Goal: Information Seeking & Learning: Learn about a topic

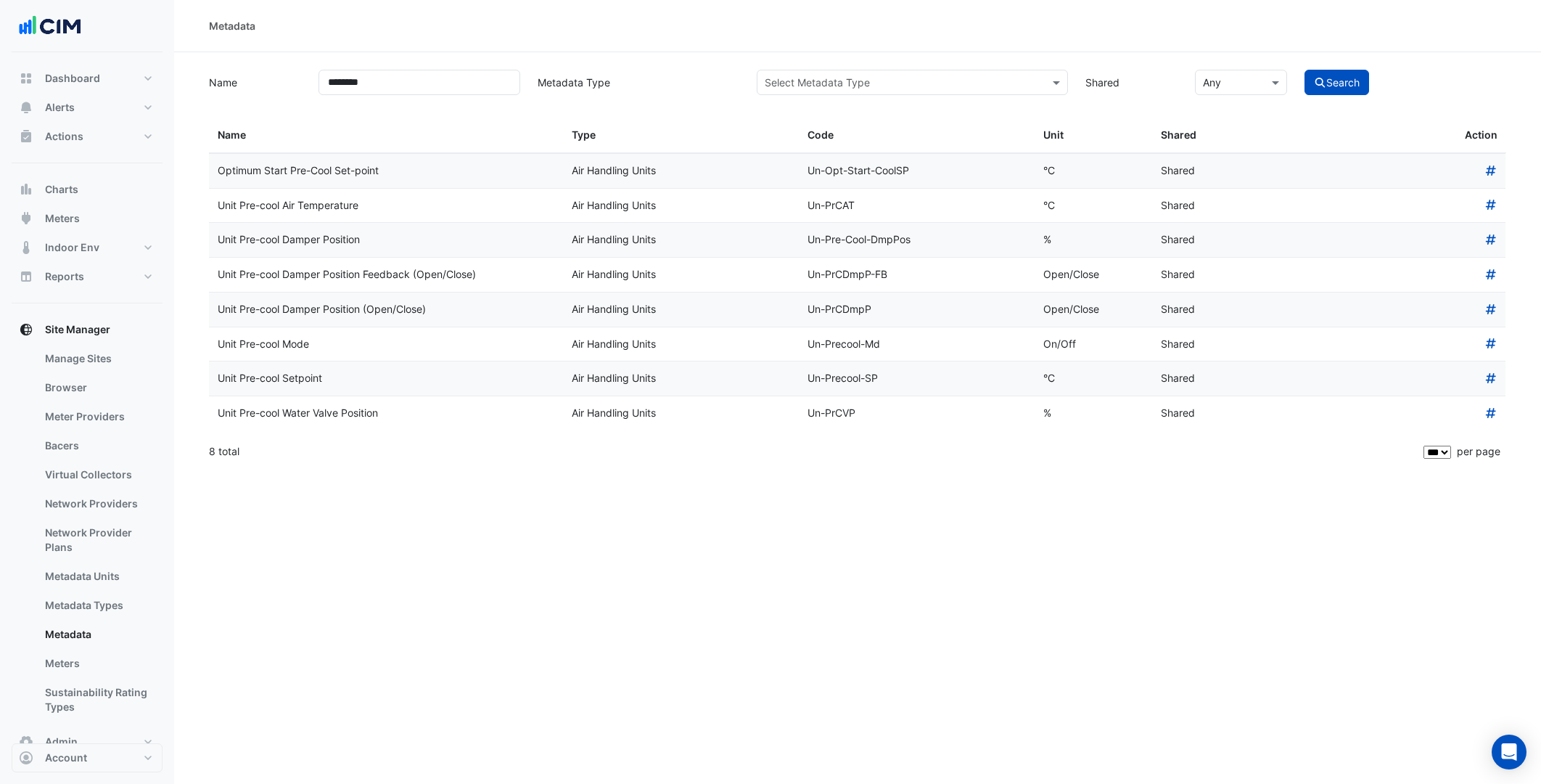
select select "***"
click at [71, 100] on span "Alerts" at bounding box center [60, 107] width 30 height 15
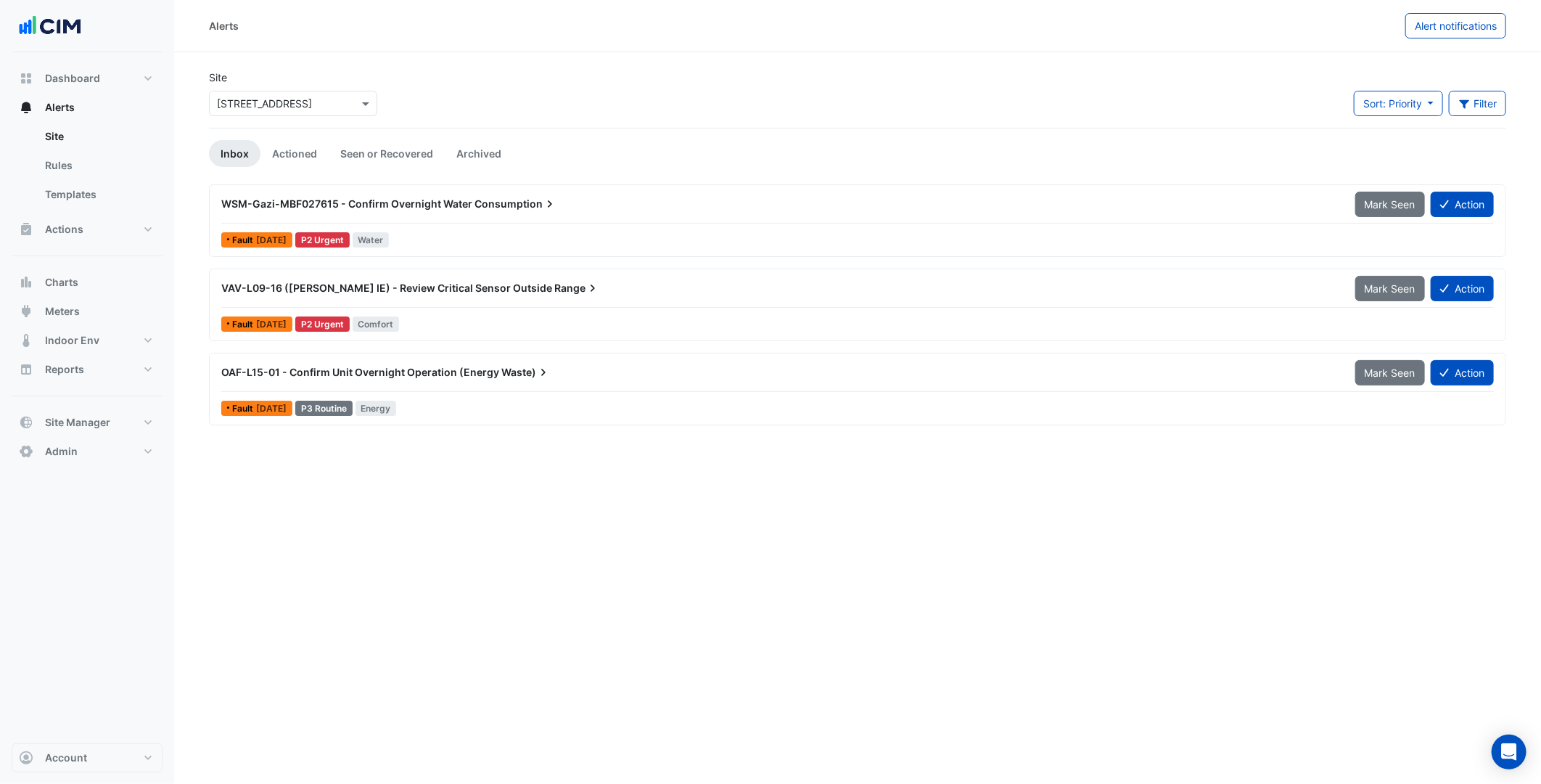
click at [300, 104] on input "text" at bounding box center [279, 103] width 123 height 15
type input "*******"
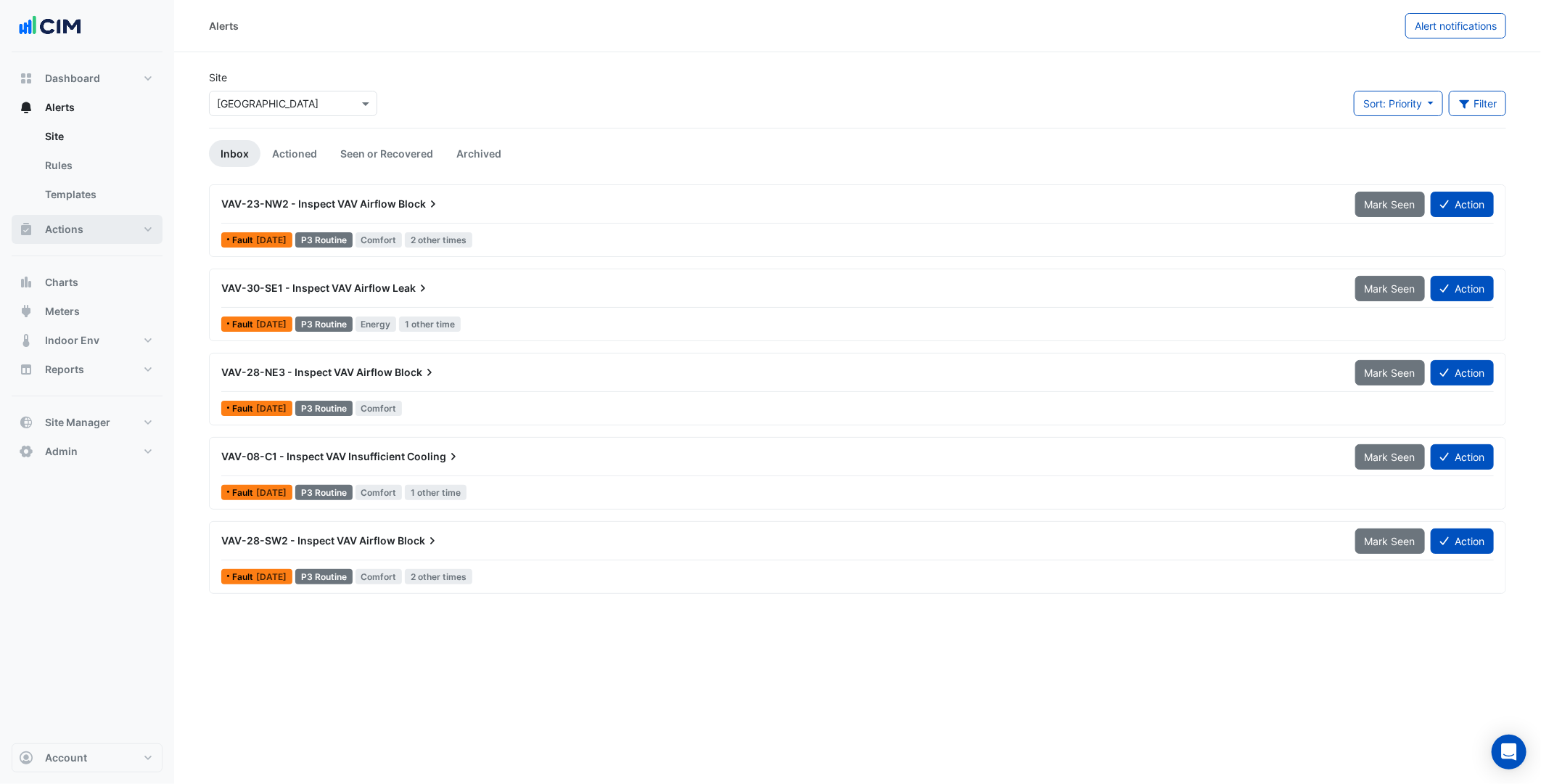
click at [143, 233] on button "Actions" at bounding box center [87, 230] width 151 height 29
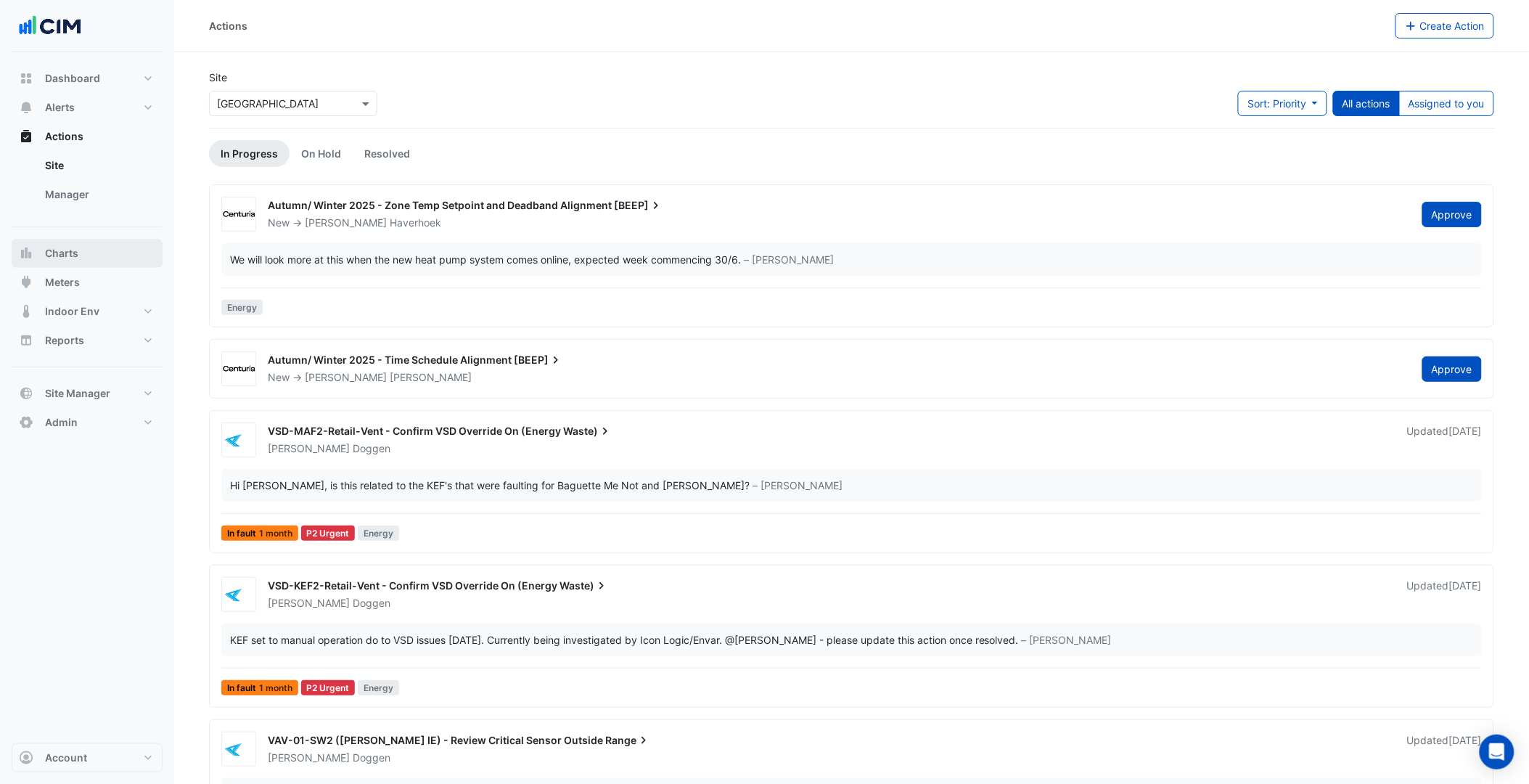
click at [112, 247] on button "Charts" at bounding box center [87, 253] width 151 height 29
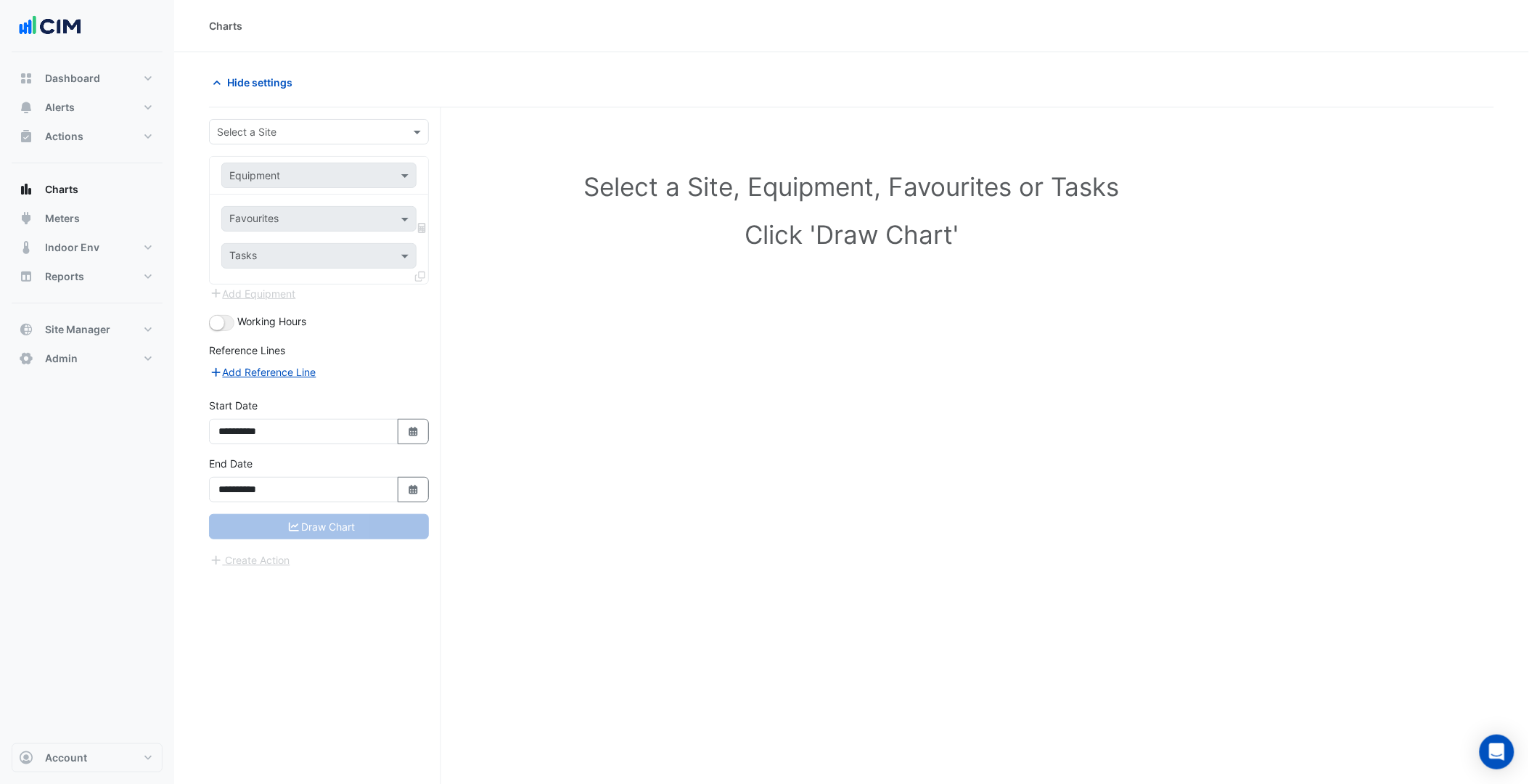
click at [293, 139] on input "text" at bounding box center [304, 132] width 175 height 15
type input "*******"
type input "***"
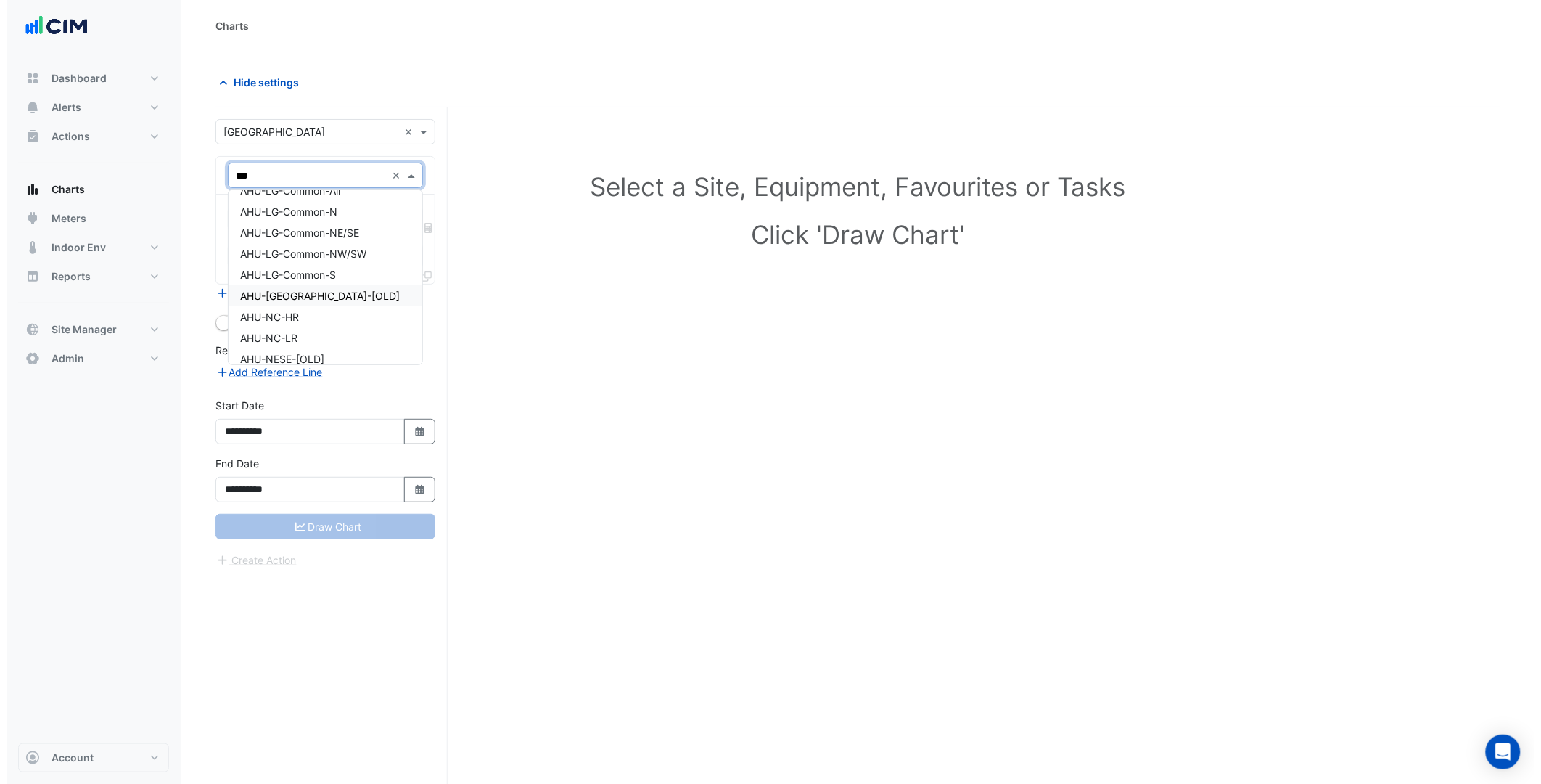
scroll to position [162, 0]
click at [312, 277] on div "AHU-NC-HR" at bounding box center [319, 276] width 193 height 21
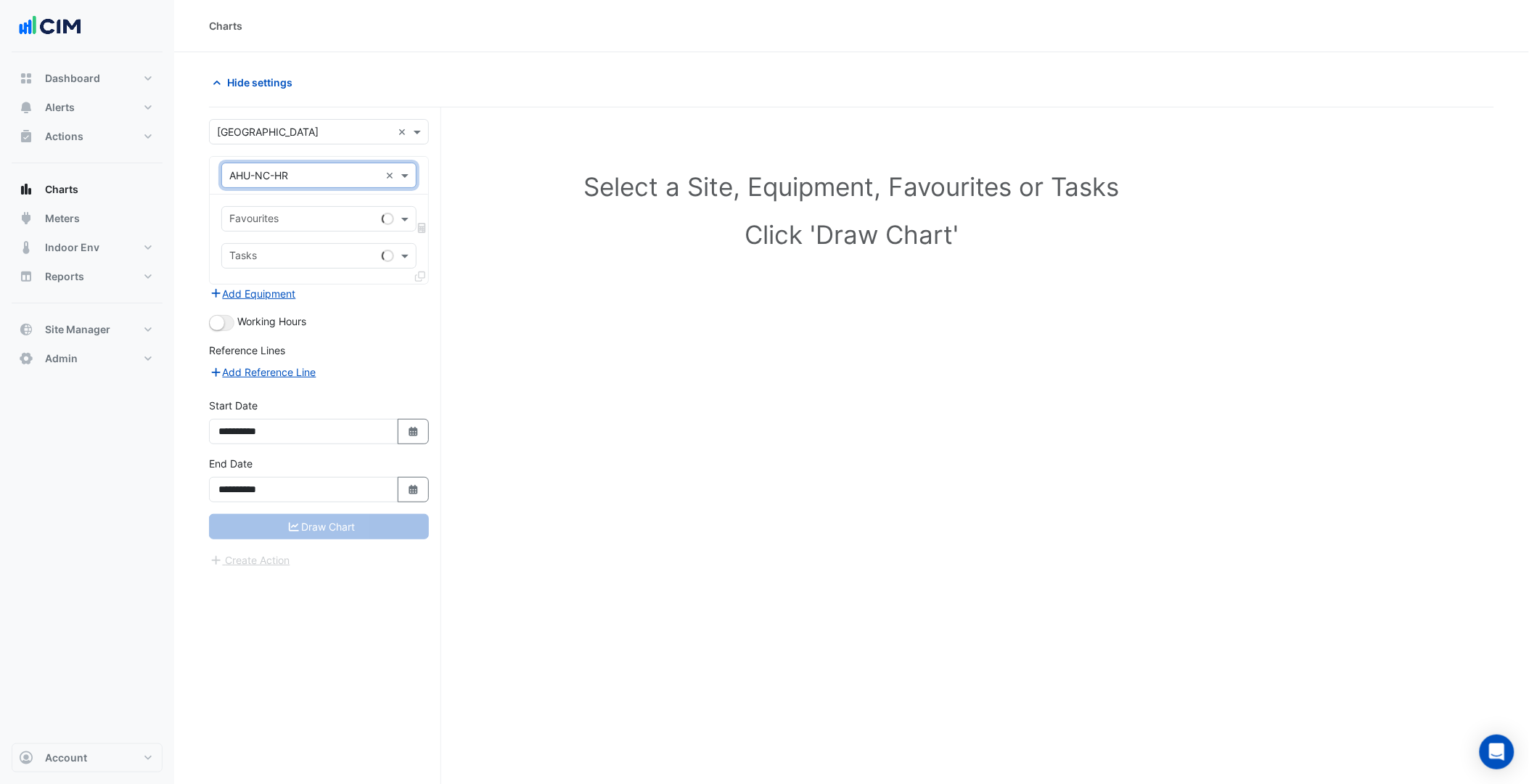
click at [305, 221] on input "text" at bounding box center [303, 220] width 147 height 15
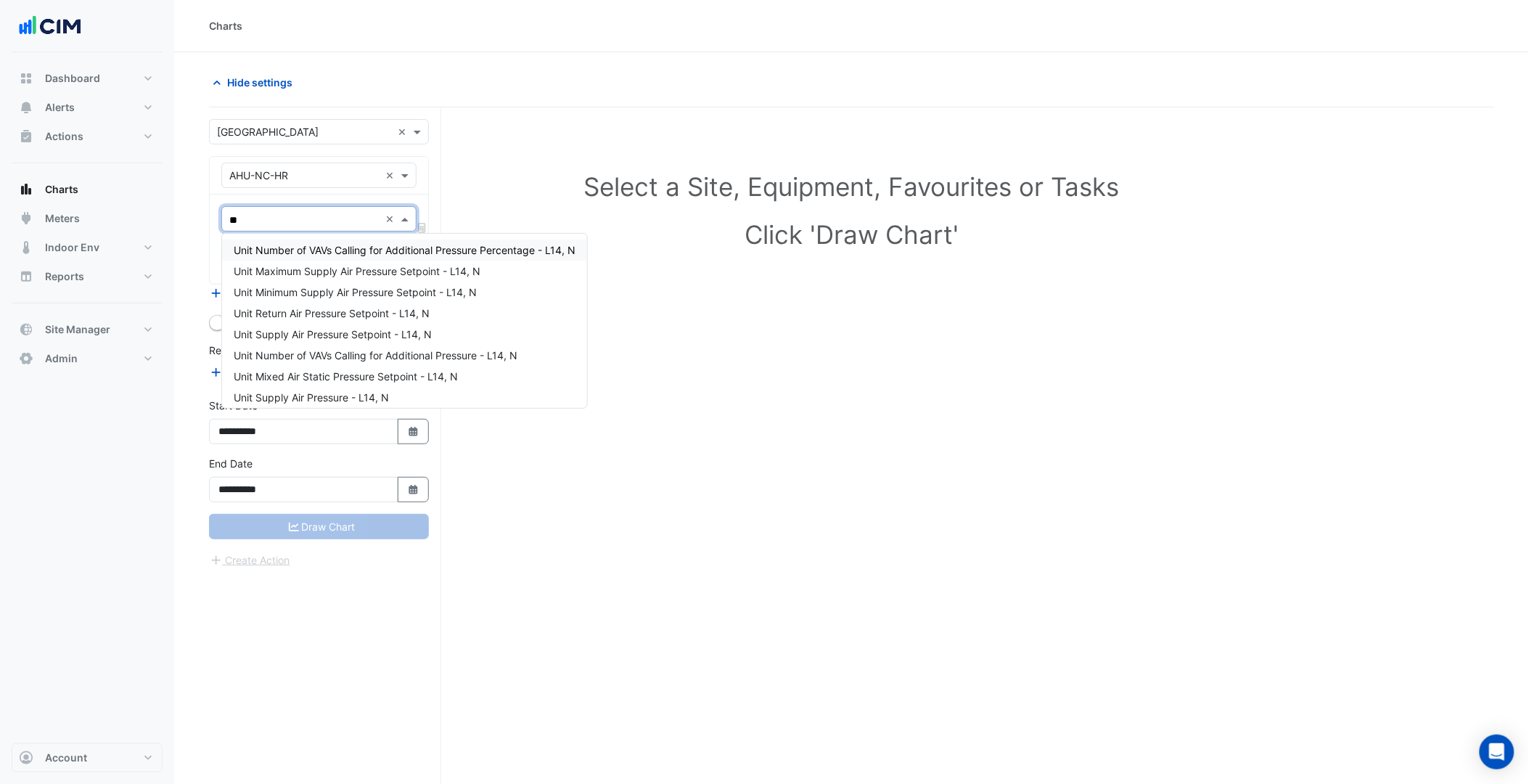
type input "*"
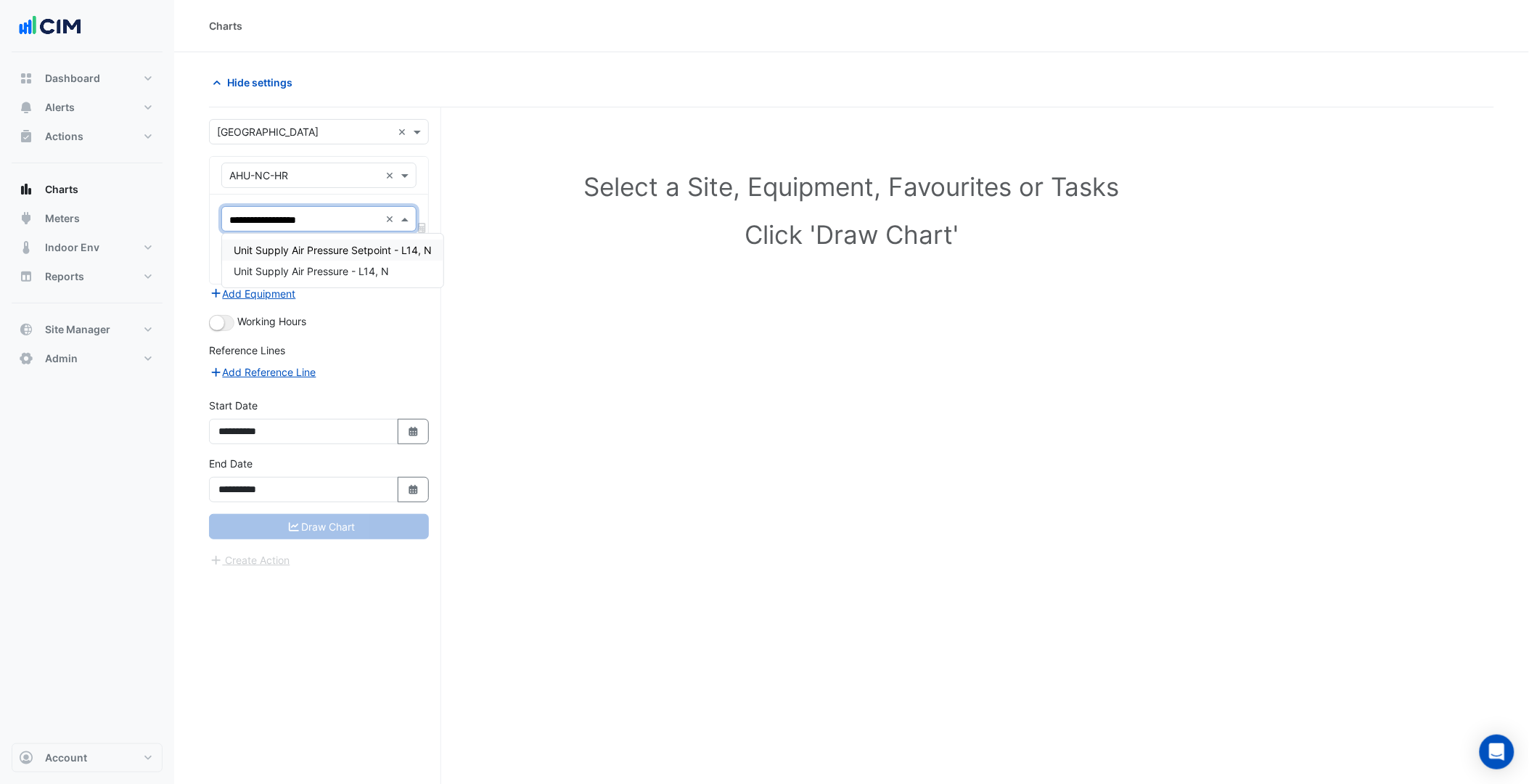
type input "**********"
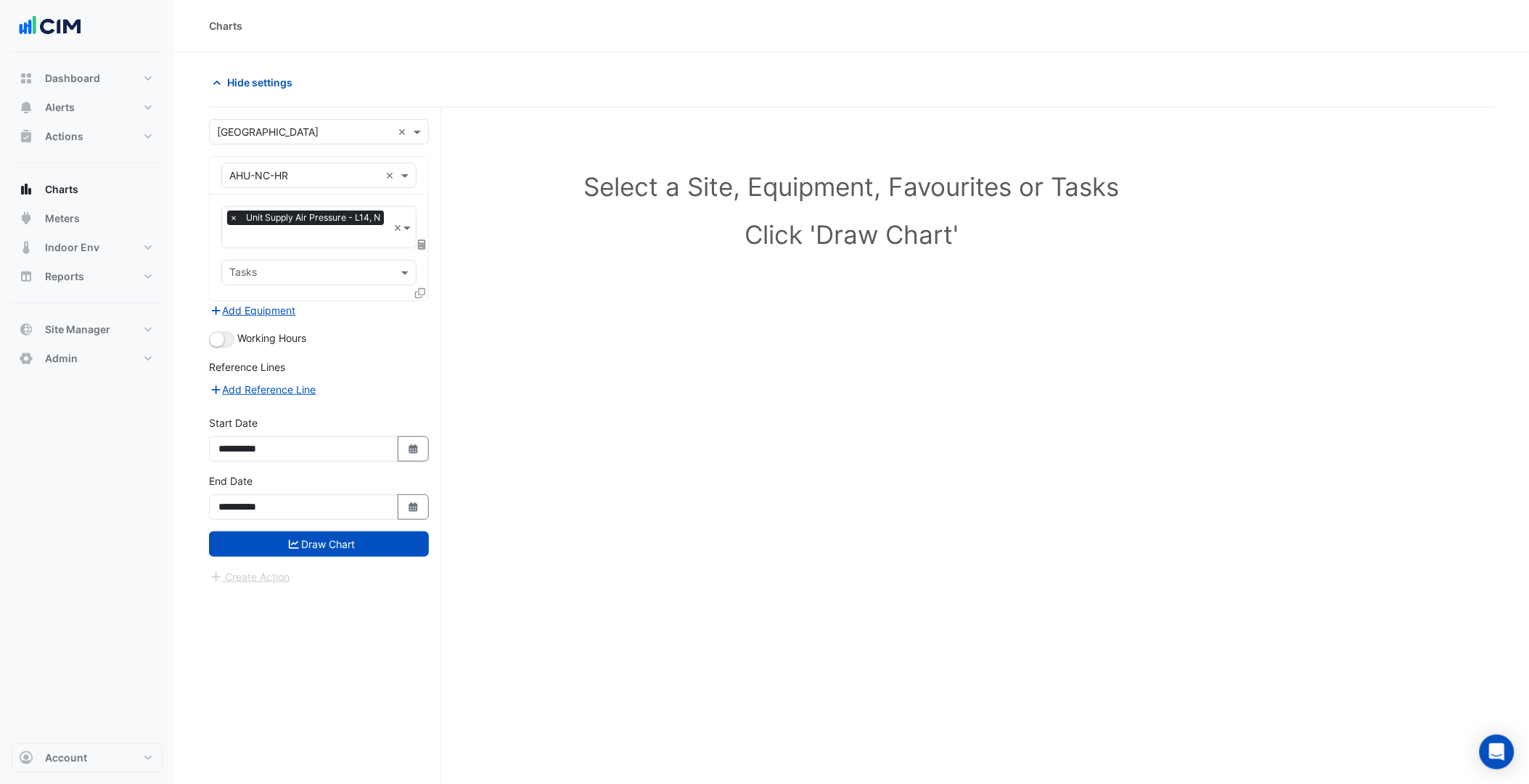
click at [418, 289] on icon at bounding box center [419, 292] width 10 height 10
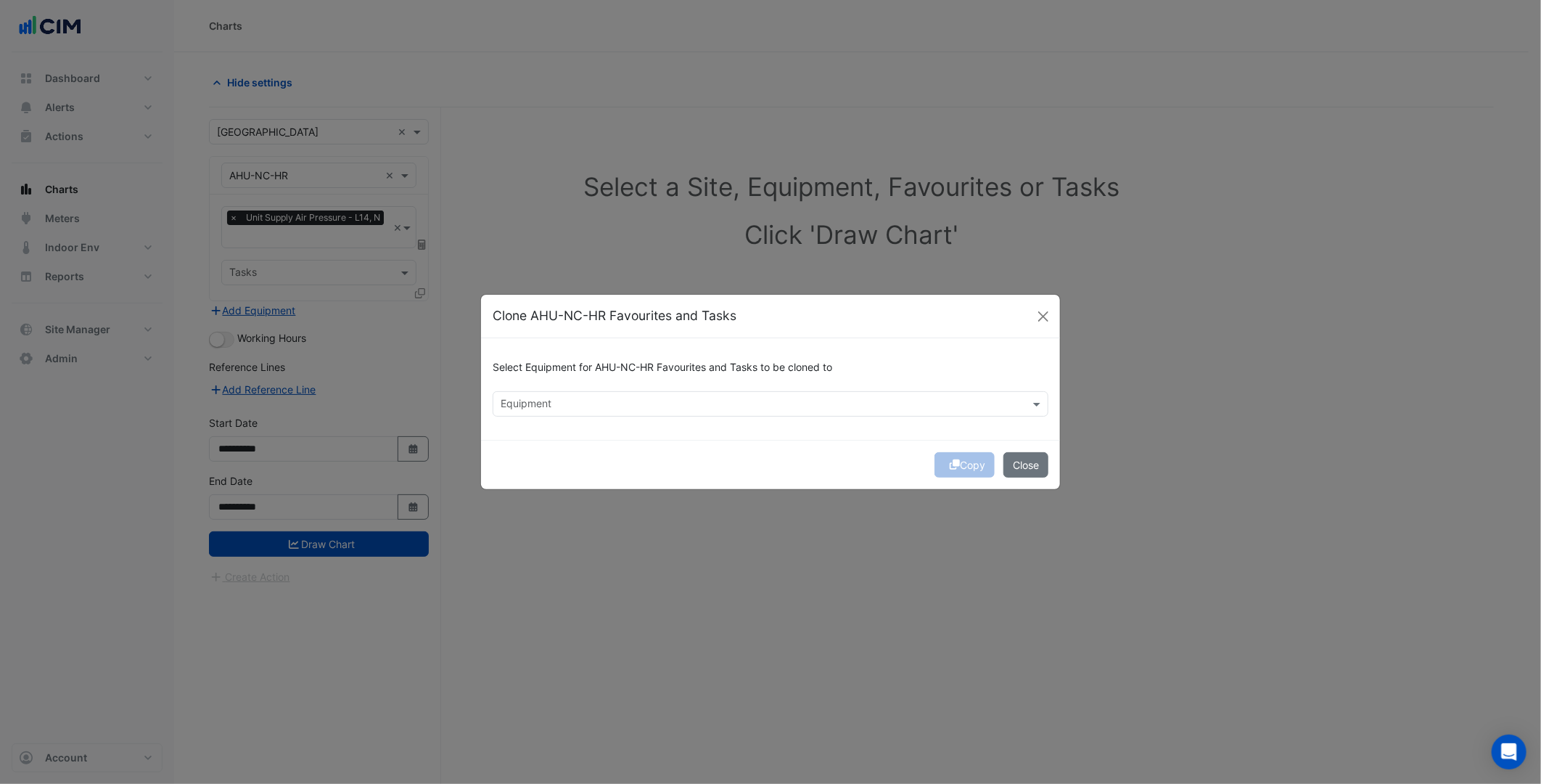
click at [595, 416] on div "Equipment" at bounding box center [770, 404] width 555 height 25
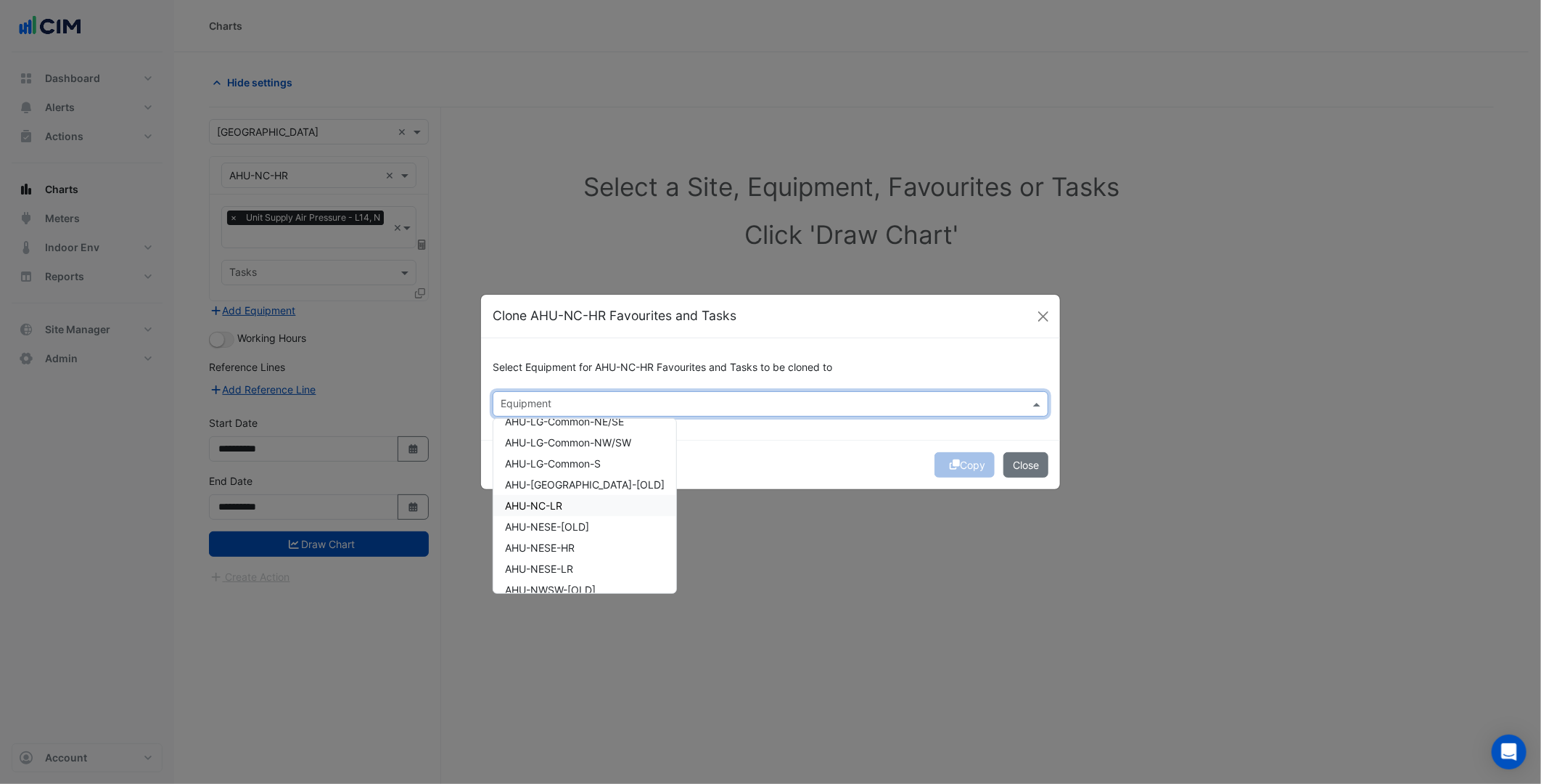
click at [589, 502] on div "AHU-NC-LR" at bounding box center [584, 505] width 182 height 21
click at [594, 546] on div "AHU-NESE-HR" at bounding box center [584, 547] width 182 height 21
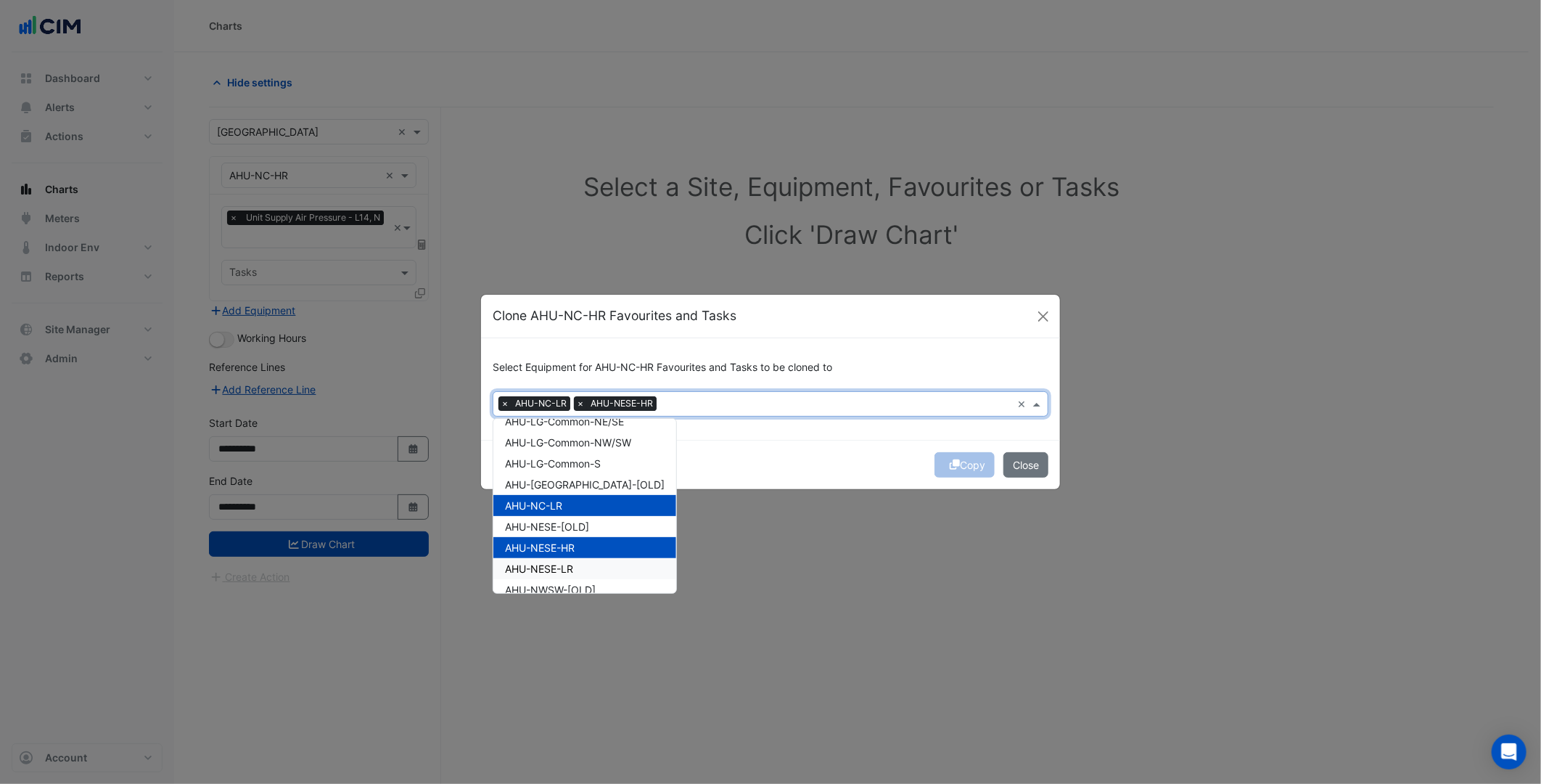
click at [595, 559] on div "AHU-NESE-LR" at bounding box center [584, 568] width 182 height 21
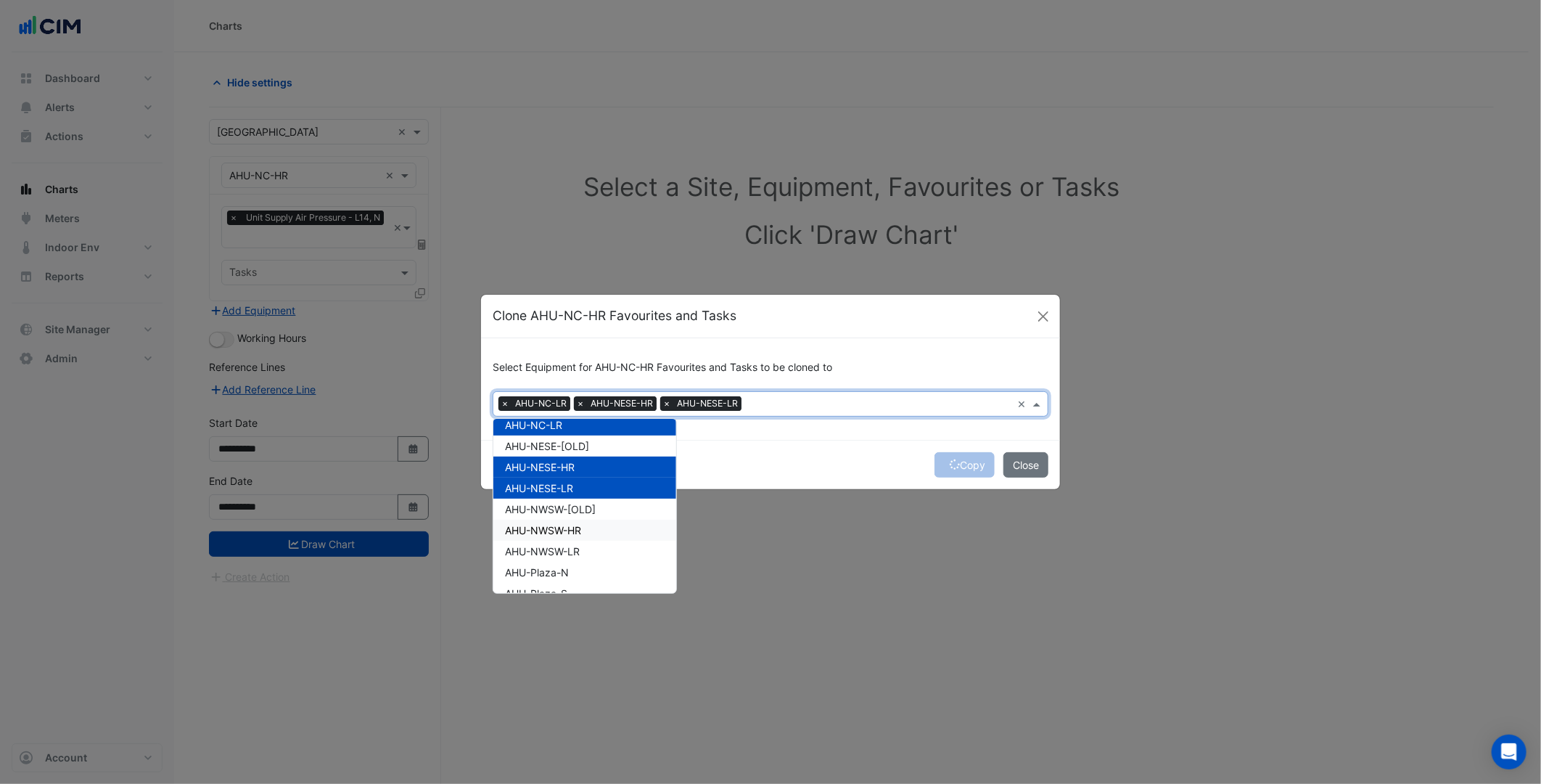
click at [604, 524] on div "AHU-NWSW-HR" at bounding box center [584, 529] width 182 height 21
click at [600, 548] on div "AHU-NWSW-LR" at bounding box center [584, 551] width 182 height 21
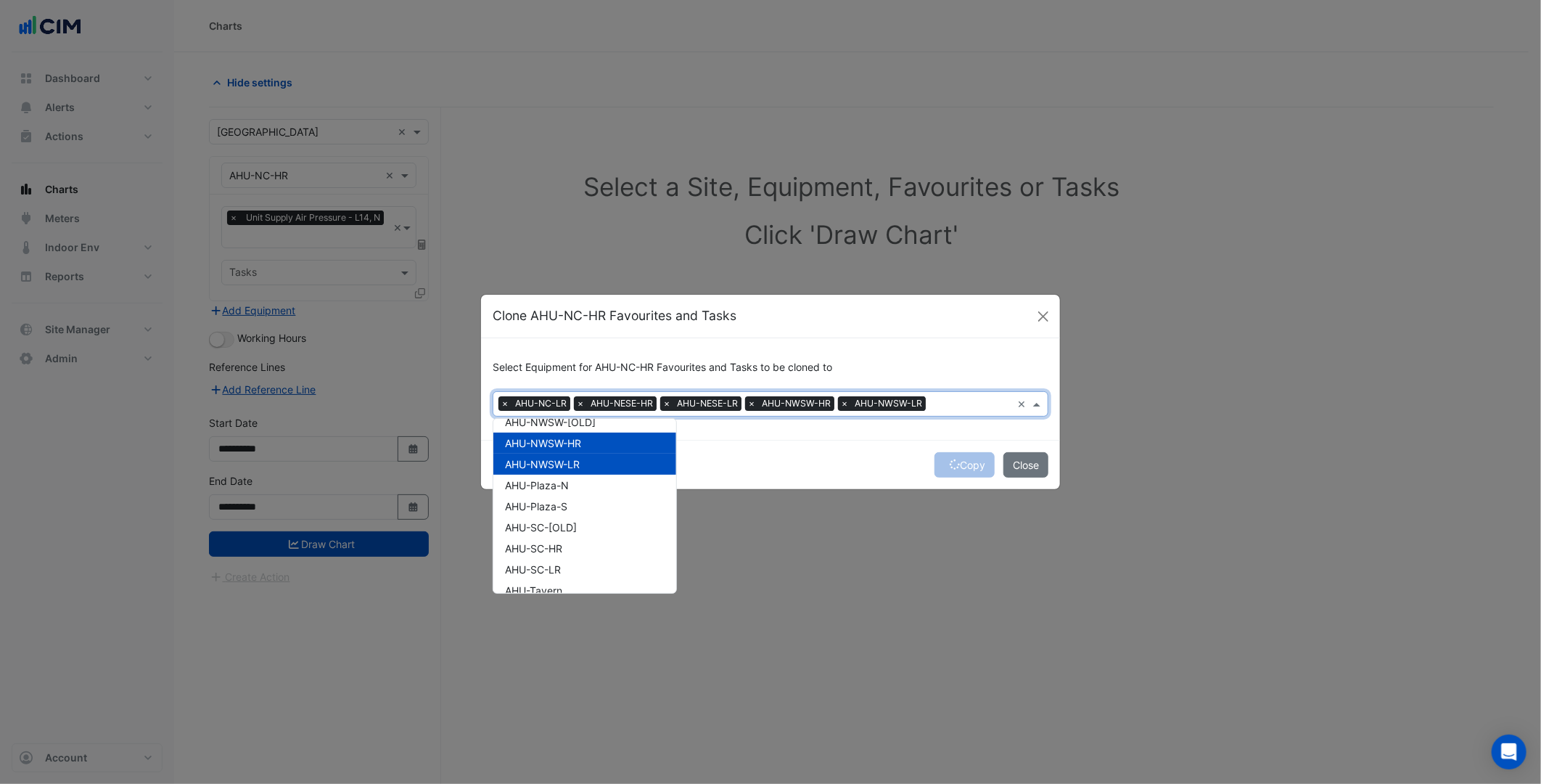
scroll to position [322, 0]
click at [559, 555] on span "AHU-SC-HR" at bounding box center [534, 554] width 57 height 13
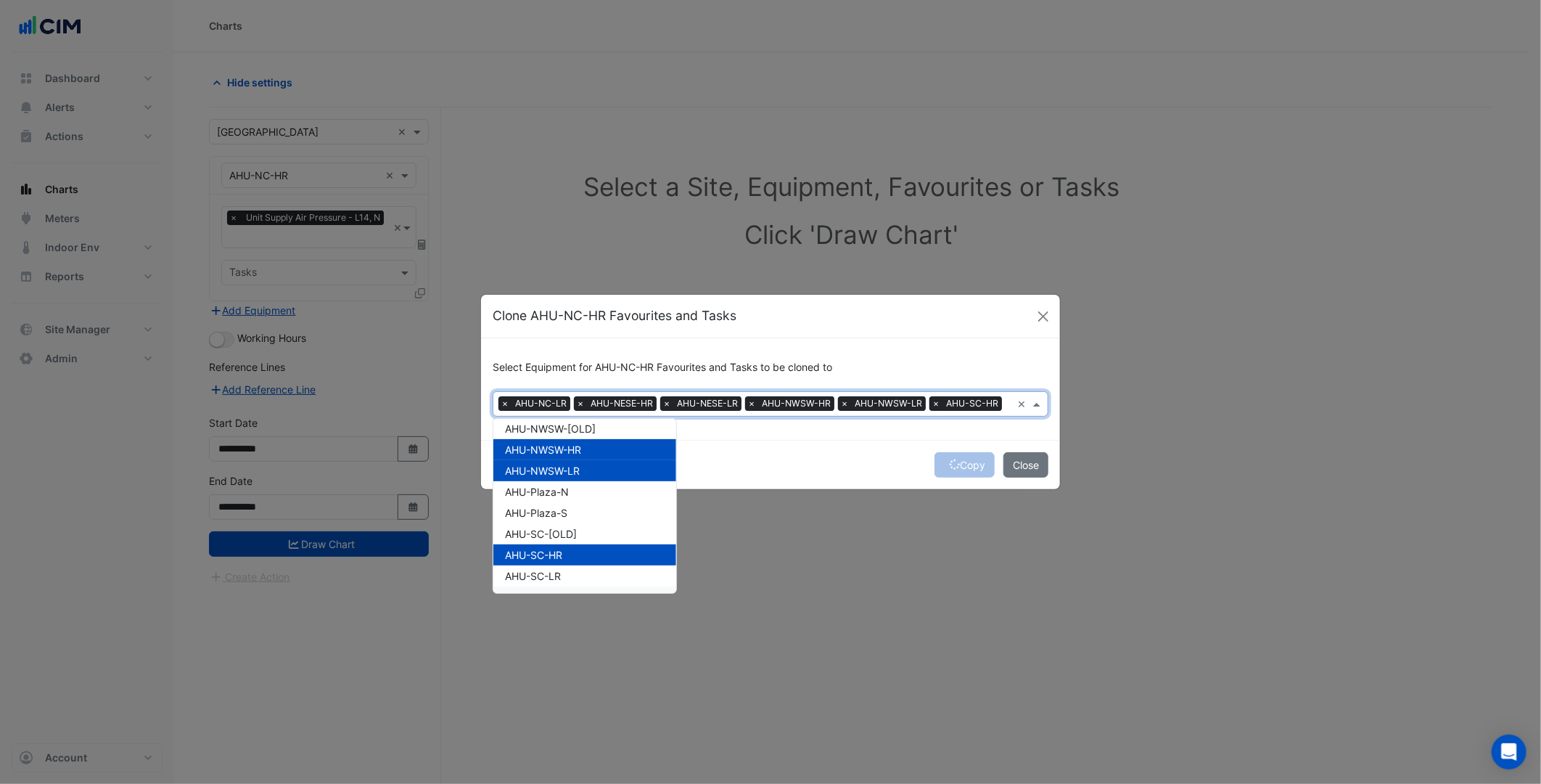
click at [570, 588] on div "AHU-Tavern" at bounding box center [584, 596] width 182 height 21
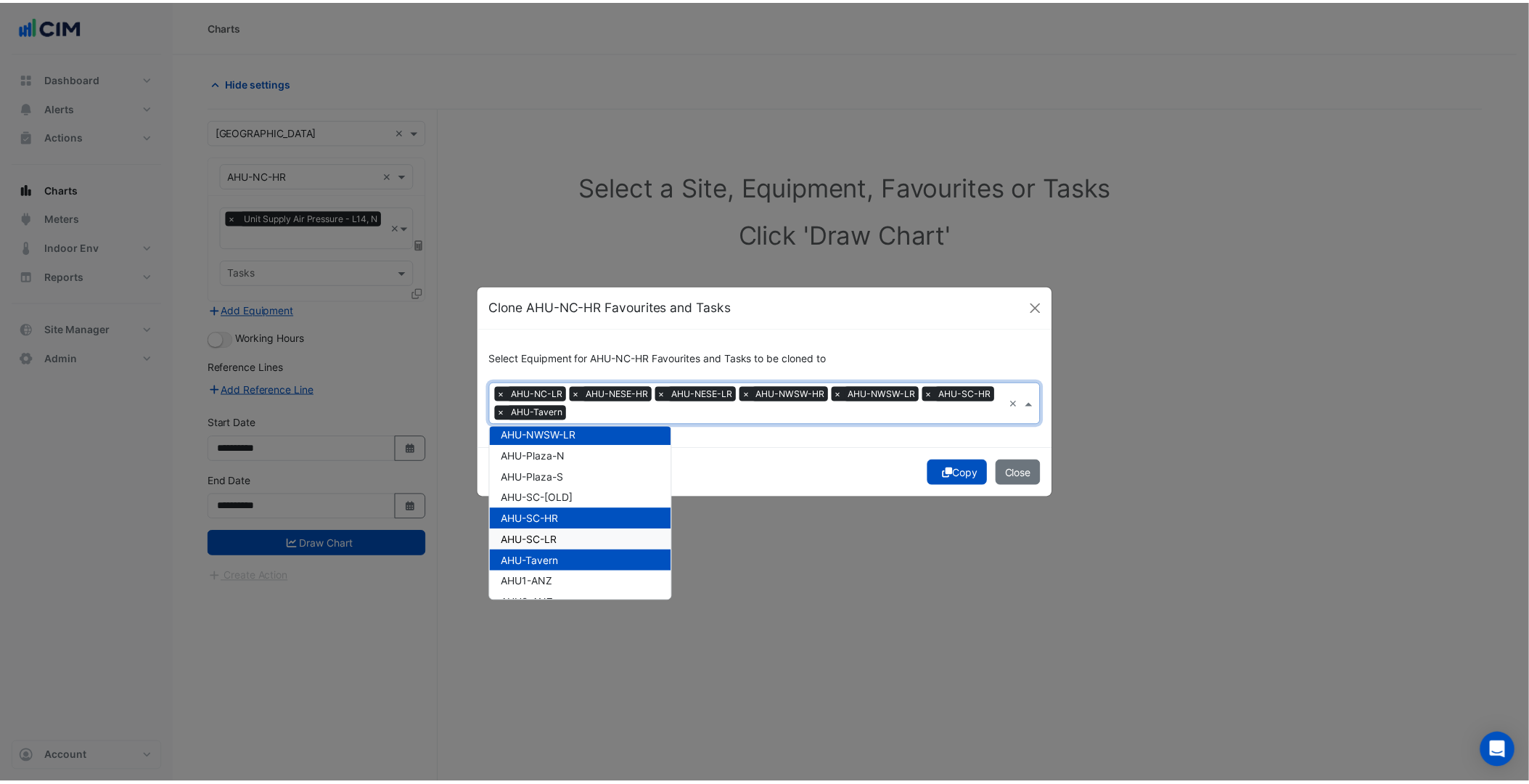
scroll to position [403, 0]
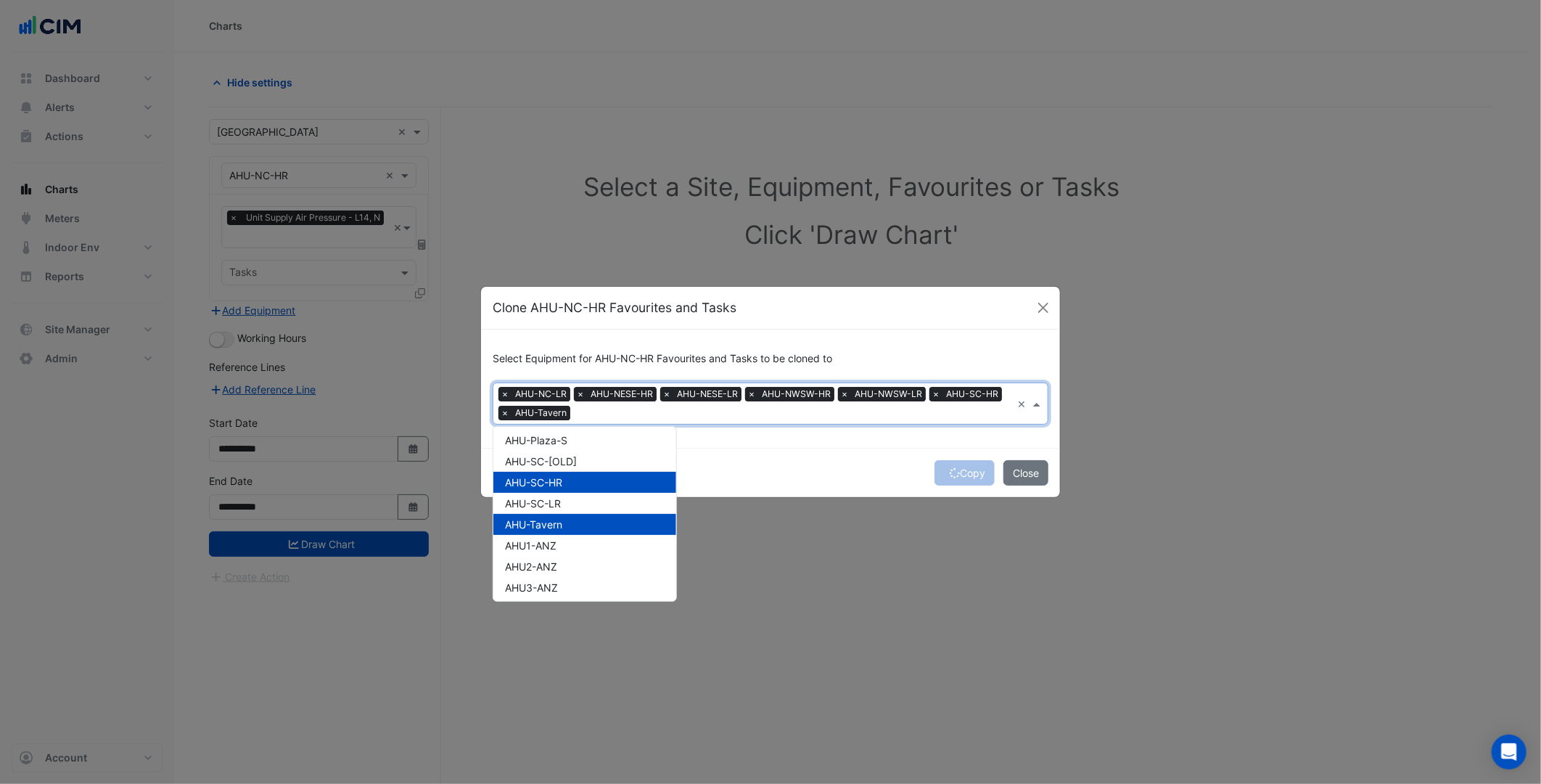
click at [581, 502] on div "AHU-SC-LR" at bounding box center [584, 503] width 182 height 21
drag, startPoint x: 578, startPoint y: 520, endPoint x: 867, endPoint y: 451, distance: 297.1
click at [578, 521] on div "AHU-Tavern" at bounding box center [584, 524] width 182 height 21
click at [888, 447] on div "Select Equipment for AHU-NC-HR Favourites and Tasks to be cloned to × AHU-NC-LR…" at bounding box center [770, 388] width 579 height 118
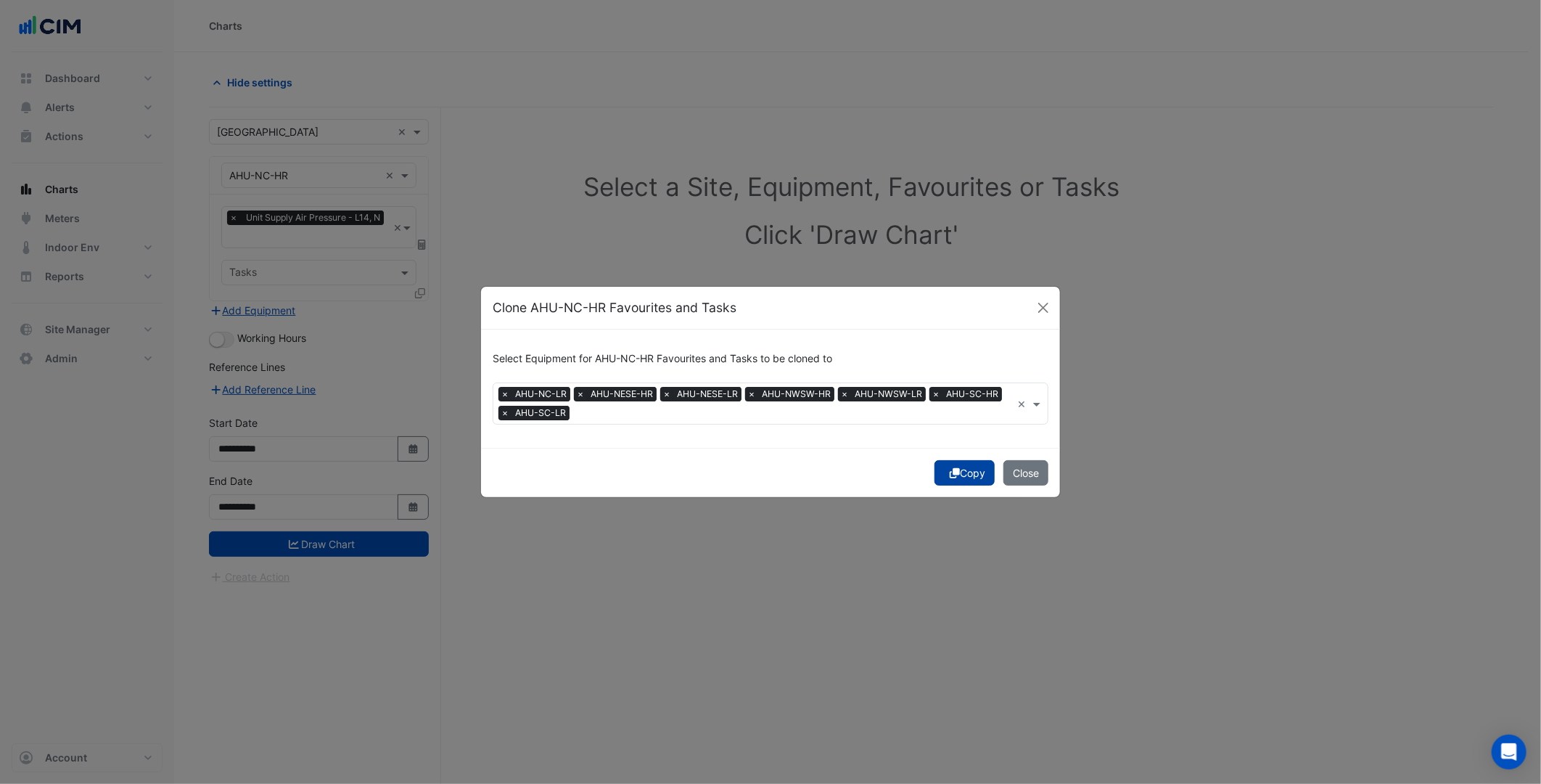
click at [976, 475] on button "Copy" at bounding box center [965, 473] width 60 height 25
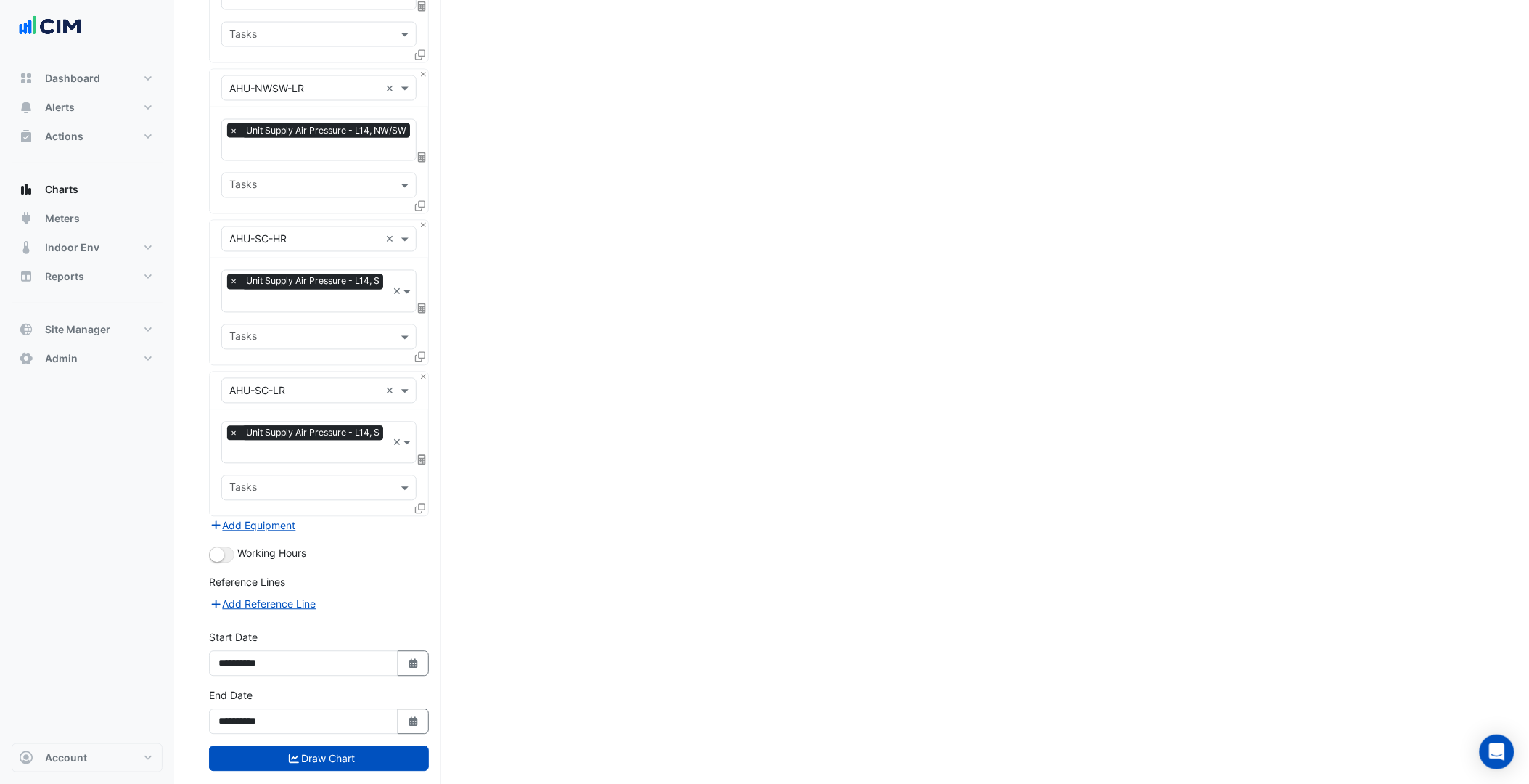
scroll to position [860, 0]
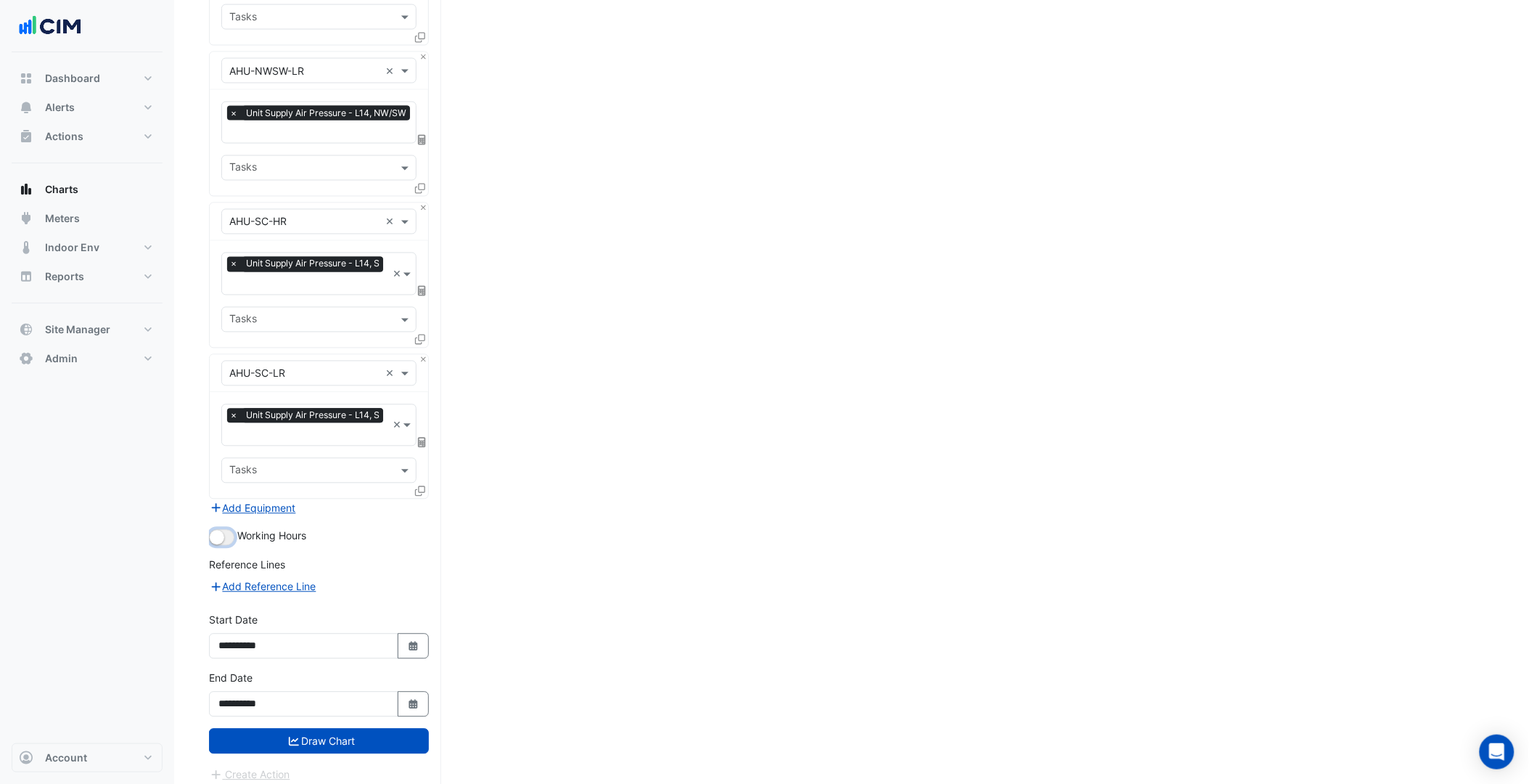
click at [225, 530] on button "button" at bounding box center [221, 538] width 25 height 16
click at [329, 729] on button "Draw Chart" at bounding box center [319, 741] width 220 height 25
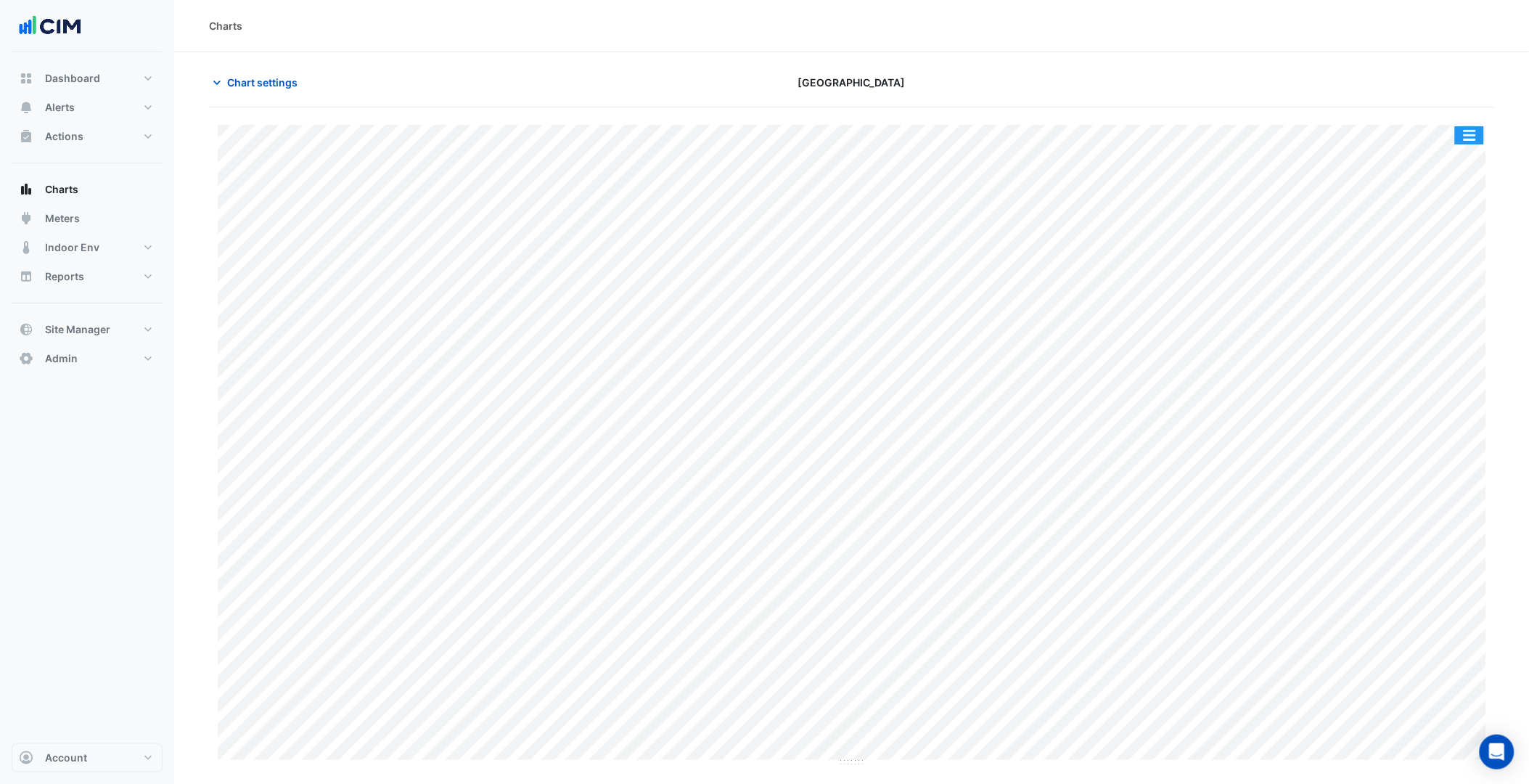
click at [1475, 132] on button "button" at bounding box center [1469, 135] width 29 height 18
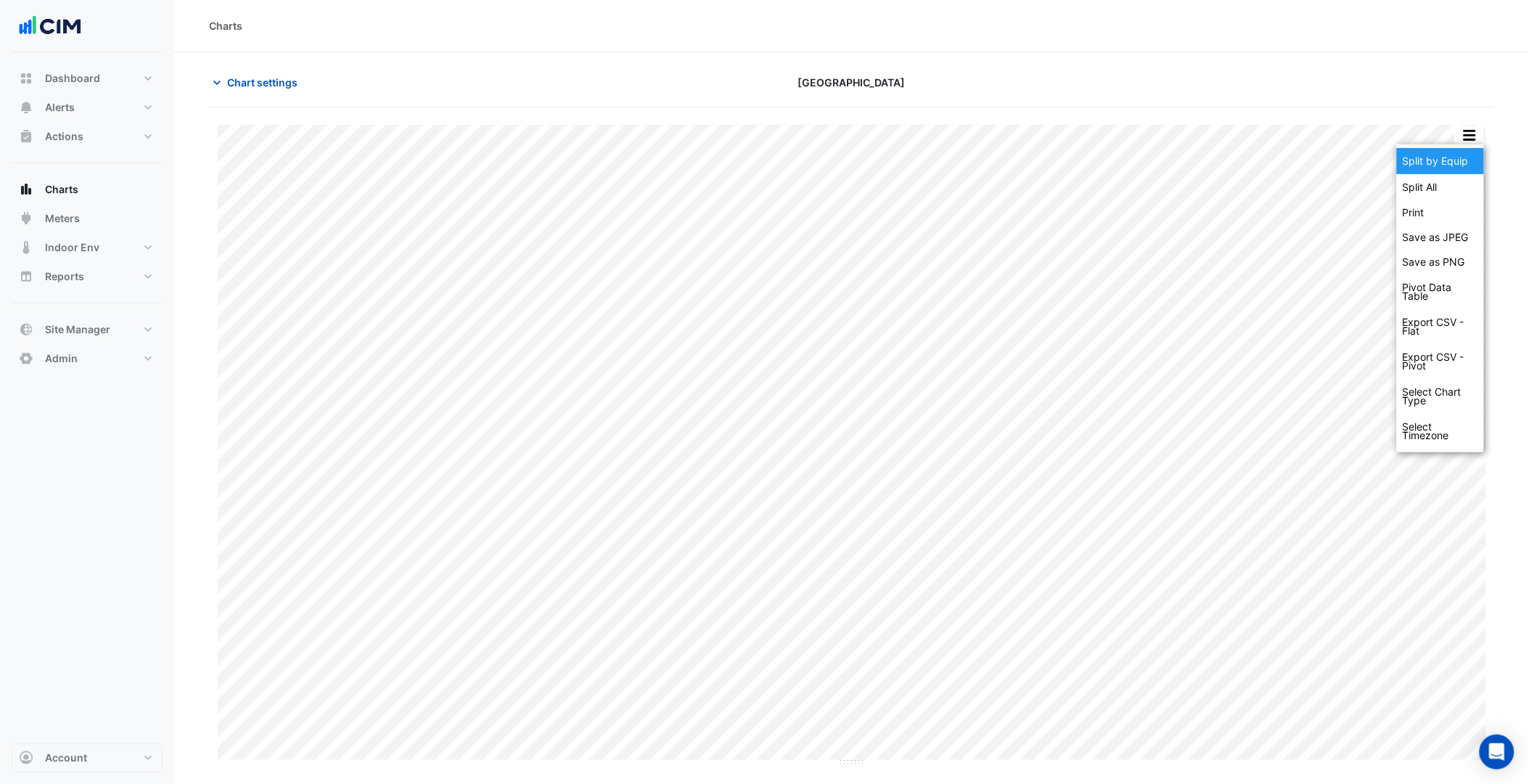
click at [1466, 156] on div "Split by Equip" at bounding box center [1440, 161] width 87 height 26
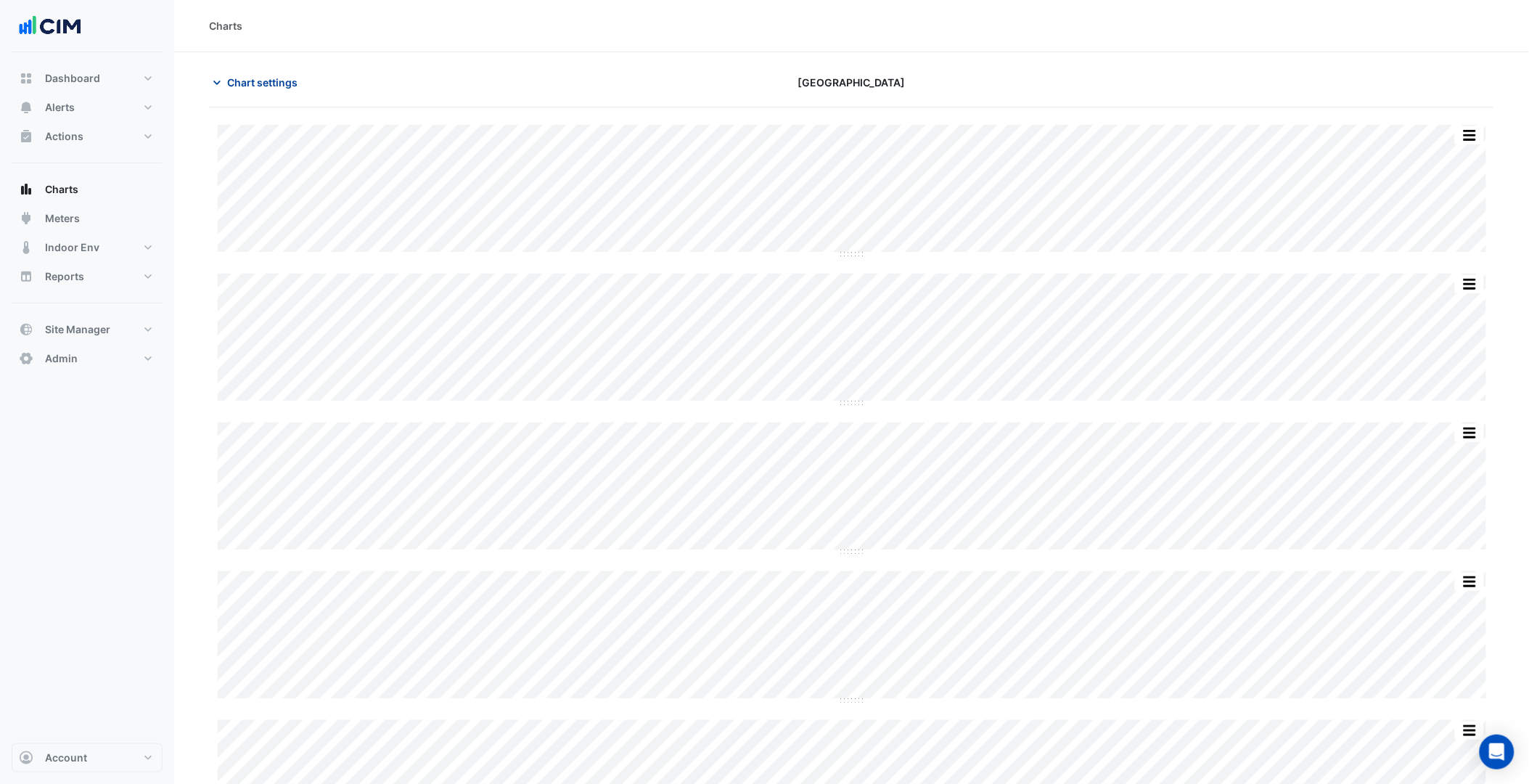
click at [274, 74] on button "Chart settings" at bounding box center [258, 83] width 98 height 25
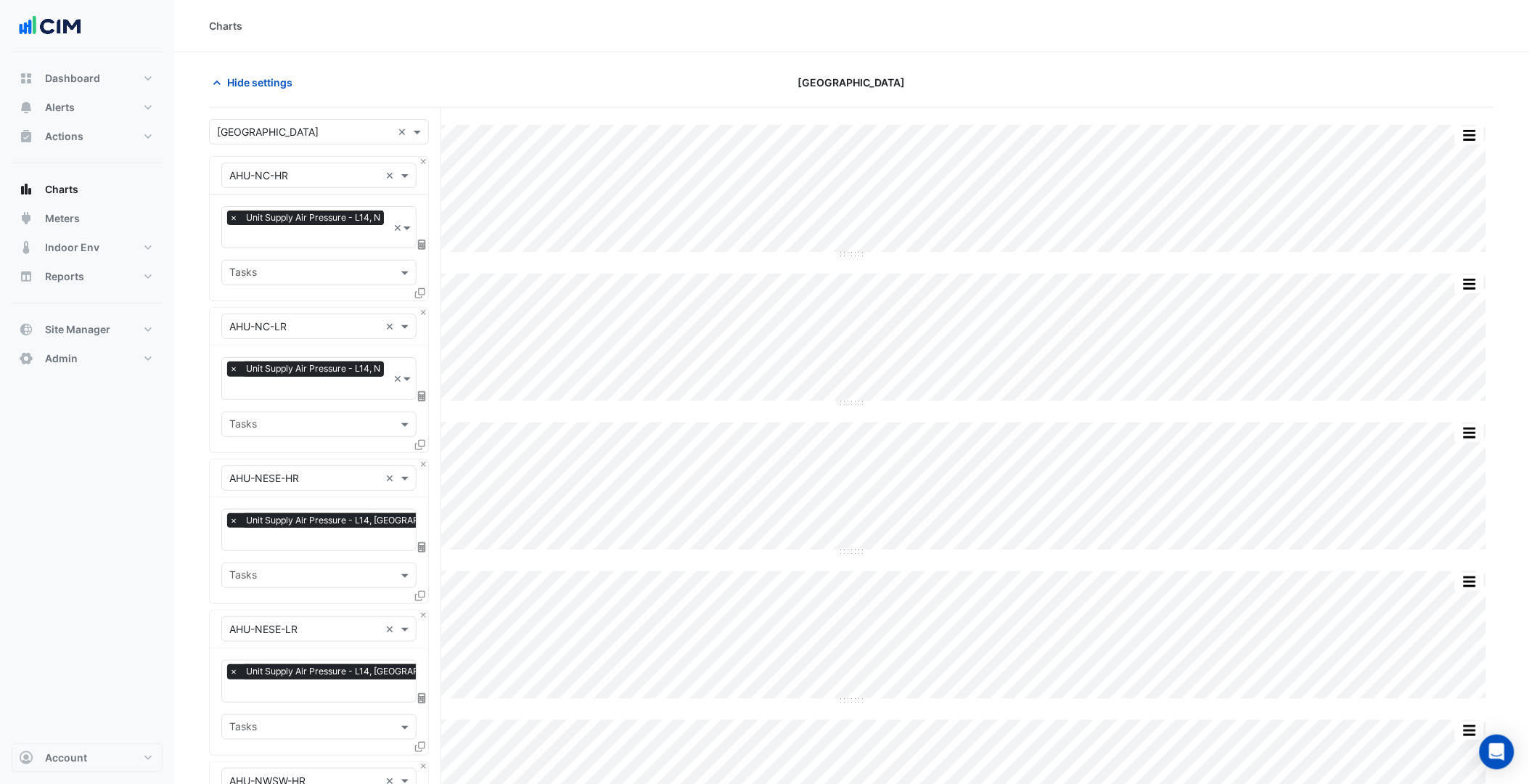
click at [319, 233] on input "text" at bounding box center [309, 237] width 158 height 15
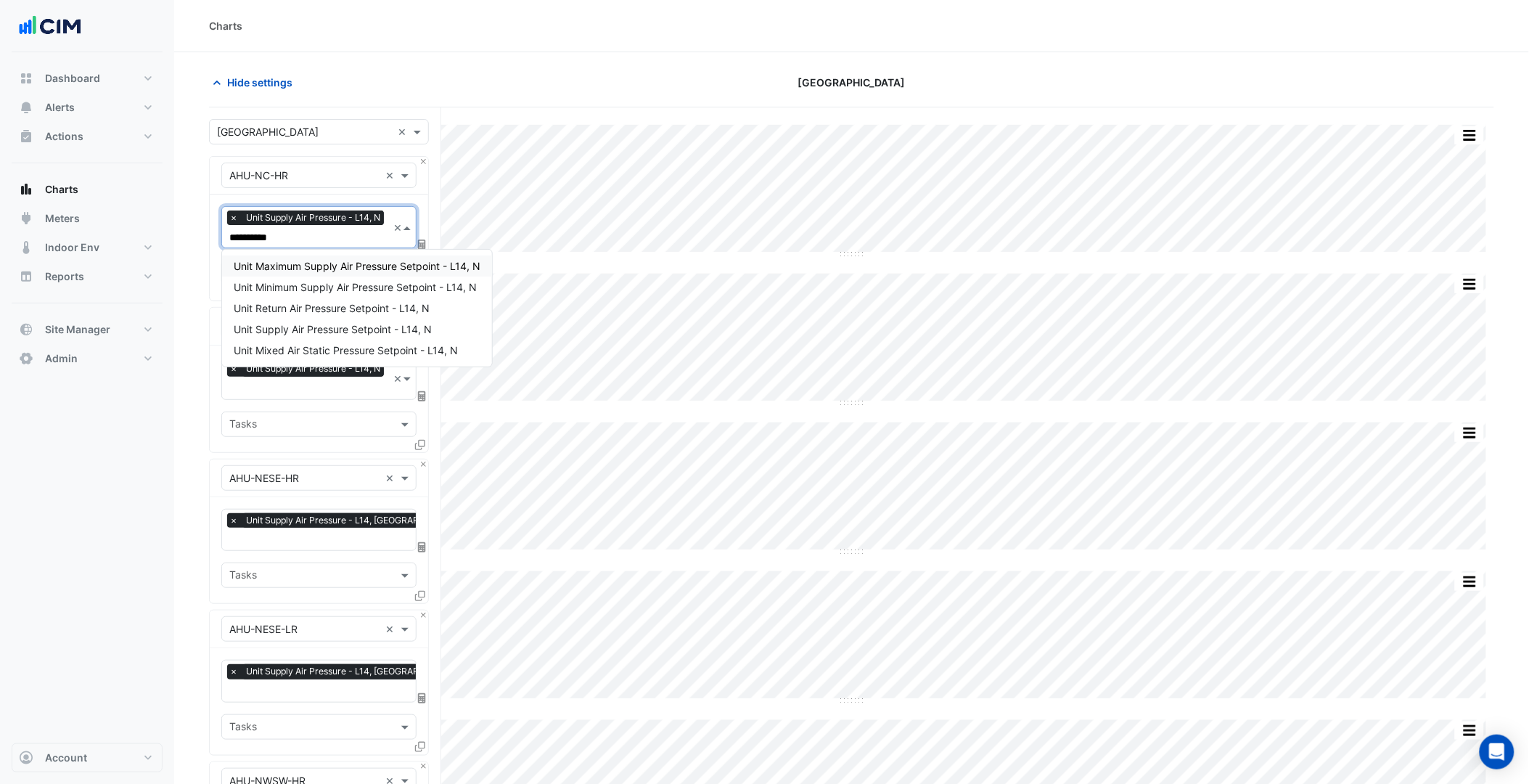
type input "**********"
click at [353, 325] on span "Unit Supply Air Pressure Setpoint - L14, N" at bounding box center [332, 329] width 198 height 13
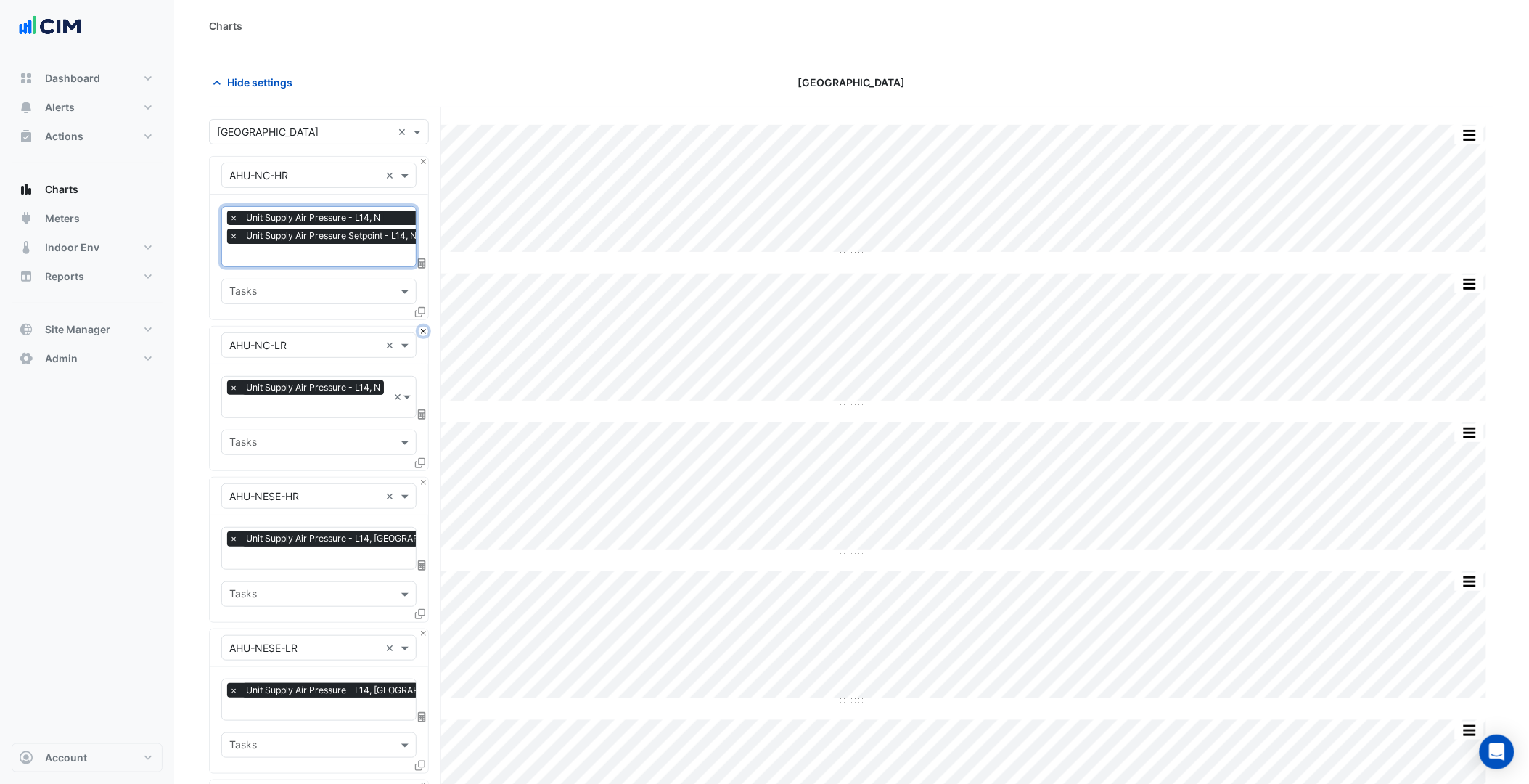
click at [421, 327] on button "Close" at bounding box center [423, 331] width 9 height 9
click at [421, 477] on button "Close" at bounding box center [423, 482] width 9 height 9
click at [421, 327] on button "Close" at bounding box center [423, 331] width 9 height 9
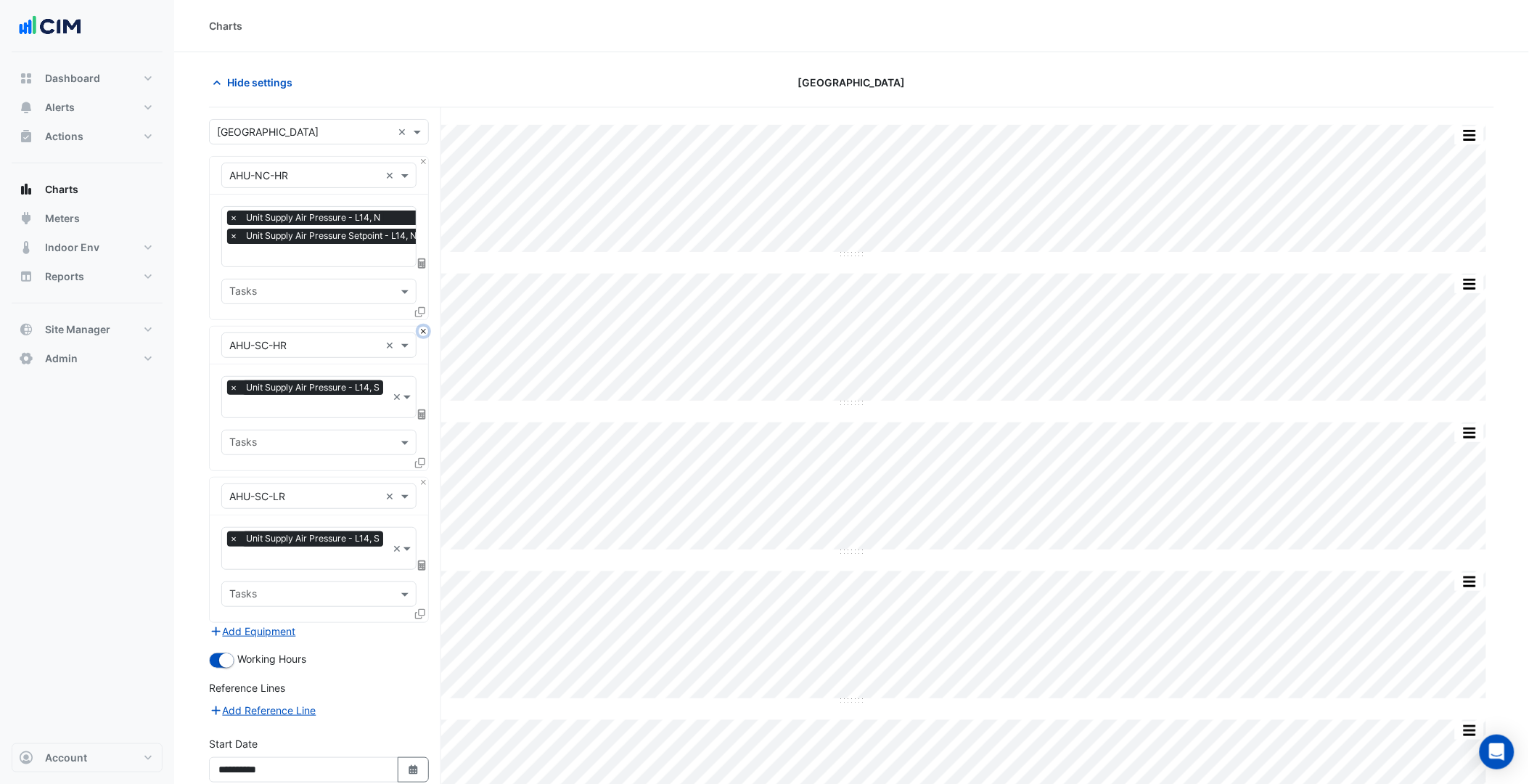
click at [421, 327] on button "Close" at bounding box center [423, 331] width 9 height 9
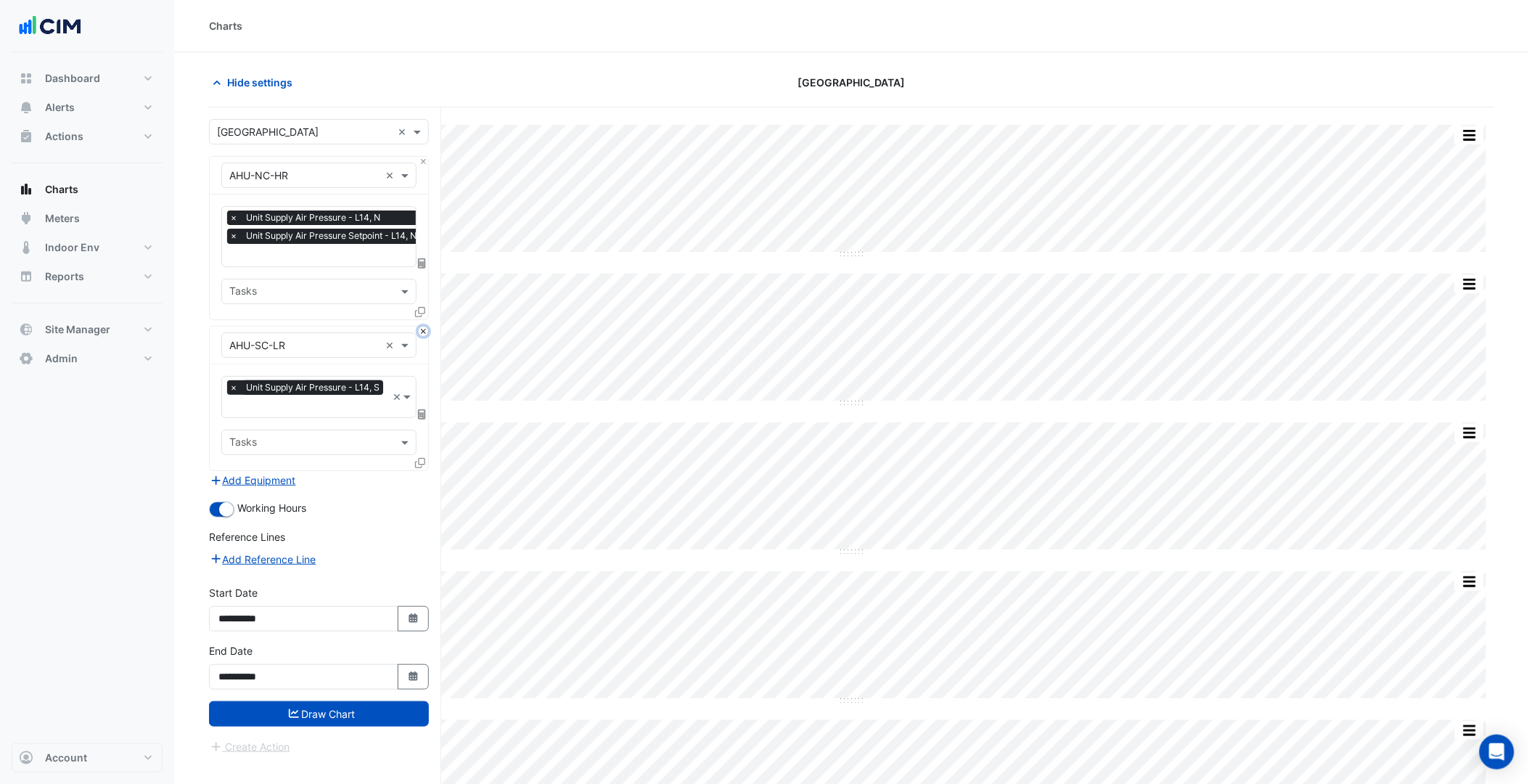
click at [421, 327] on button "Close" at bounding box center [423, 331] width 9 height 9
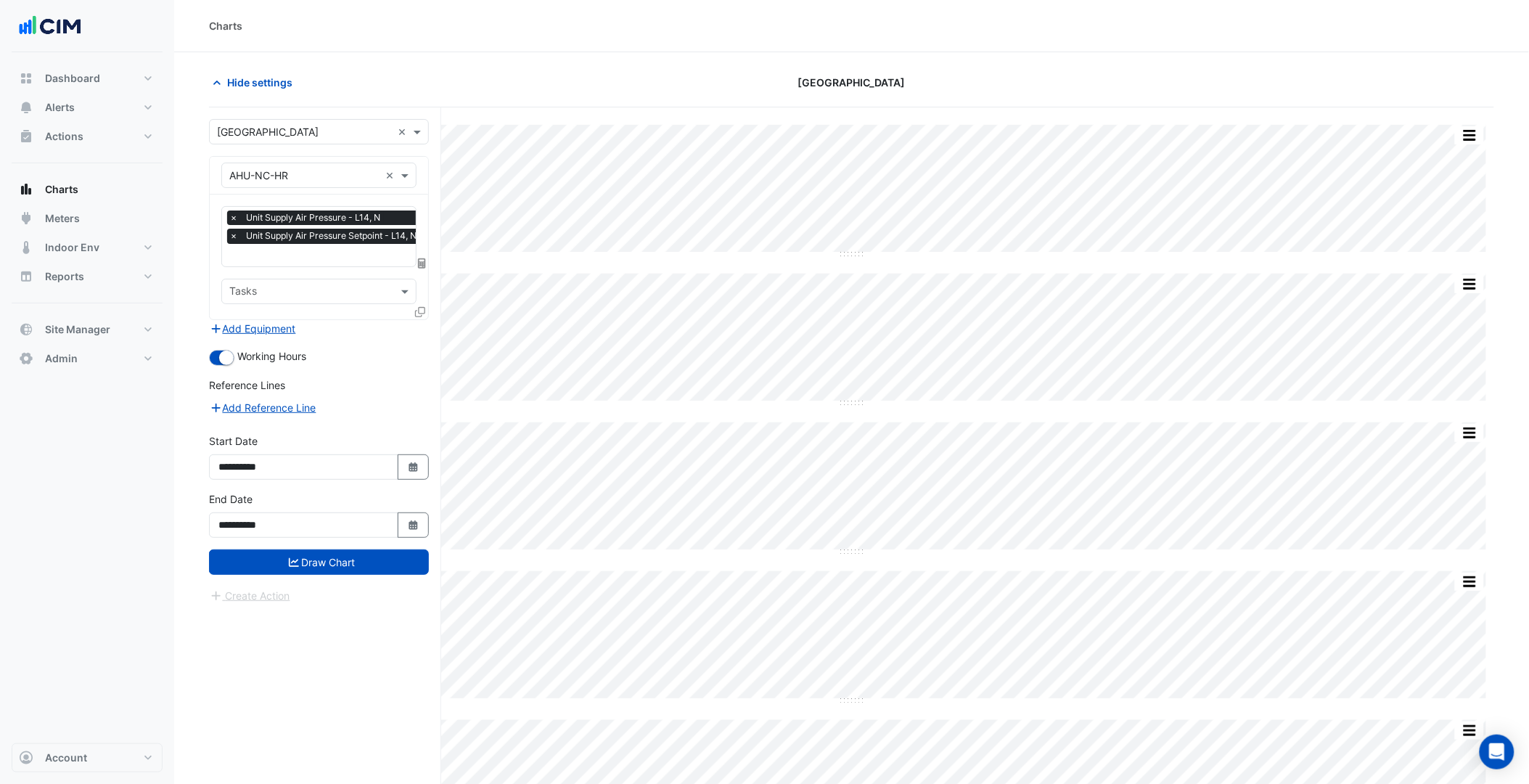
click at [423, 309] on icon at bounding box center [419, 311] width 10 height 10
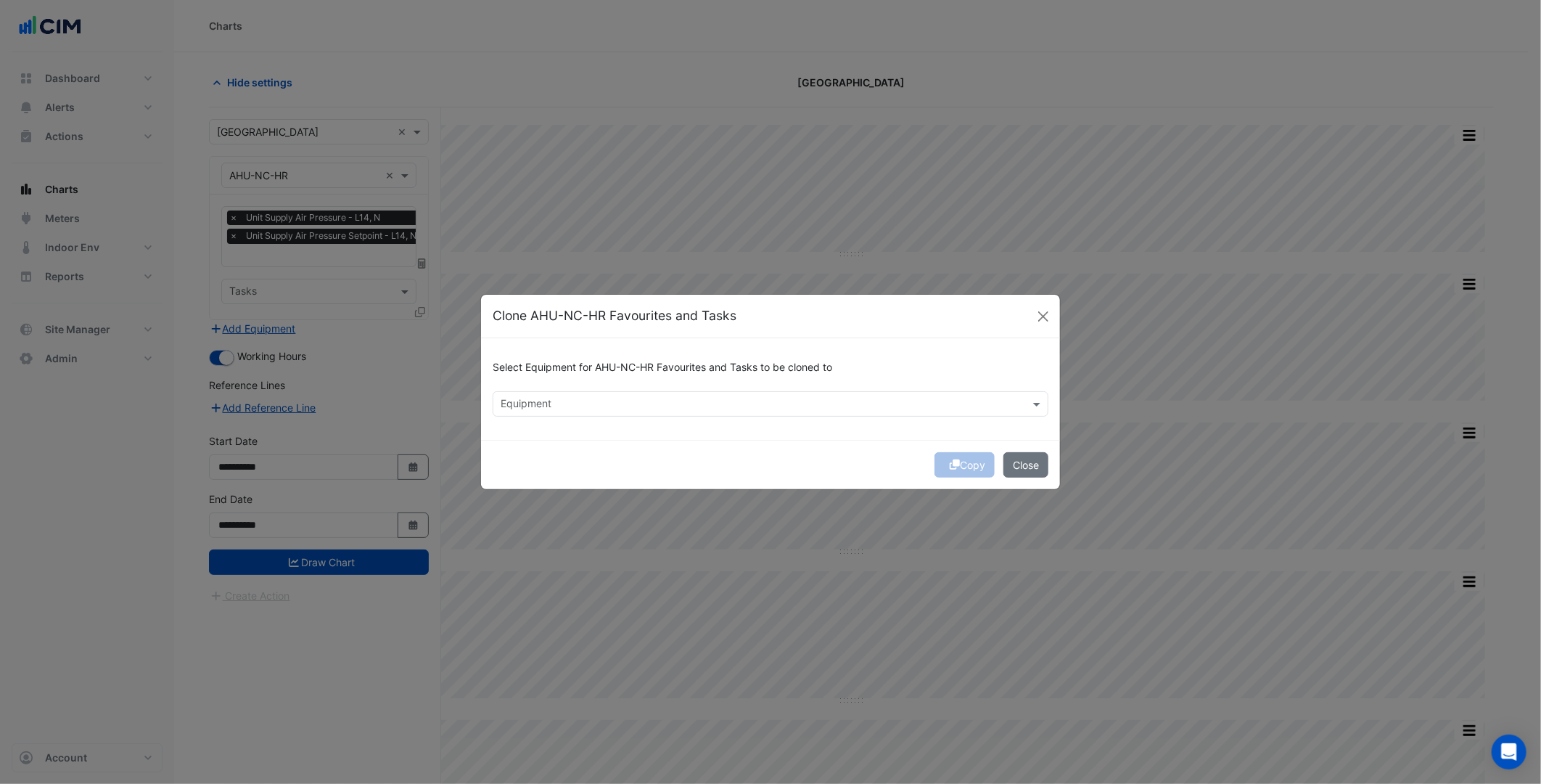
click at [566, 402] on input "text" at bounding box center [762, 405] width 523 height 15
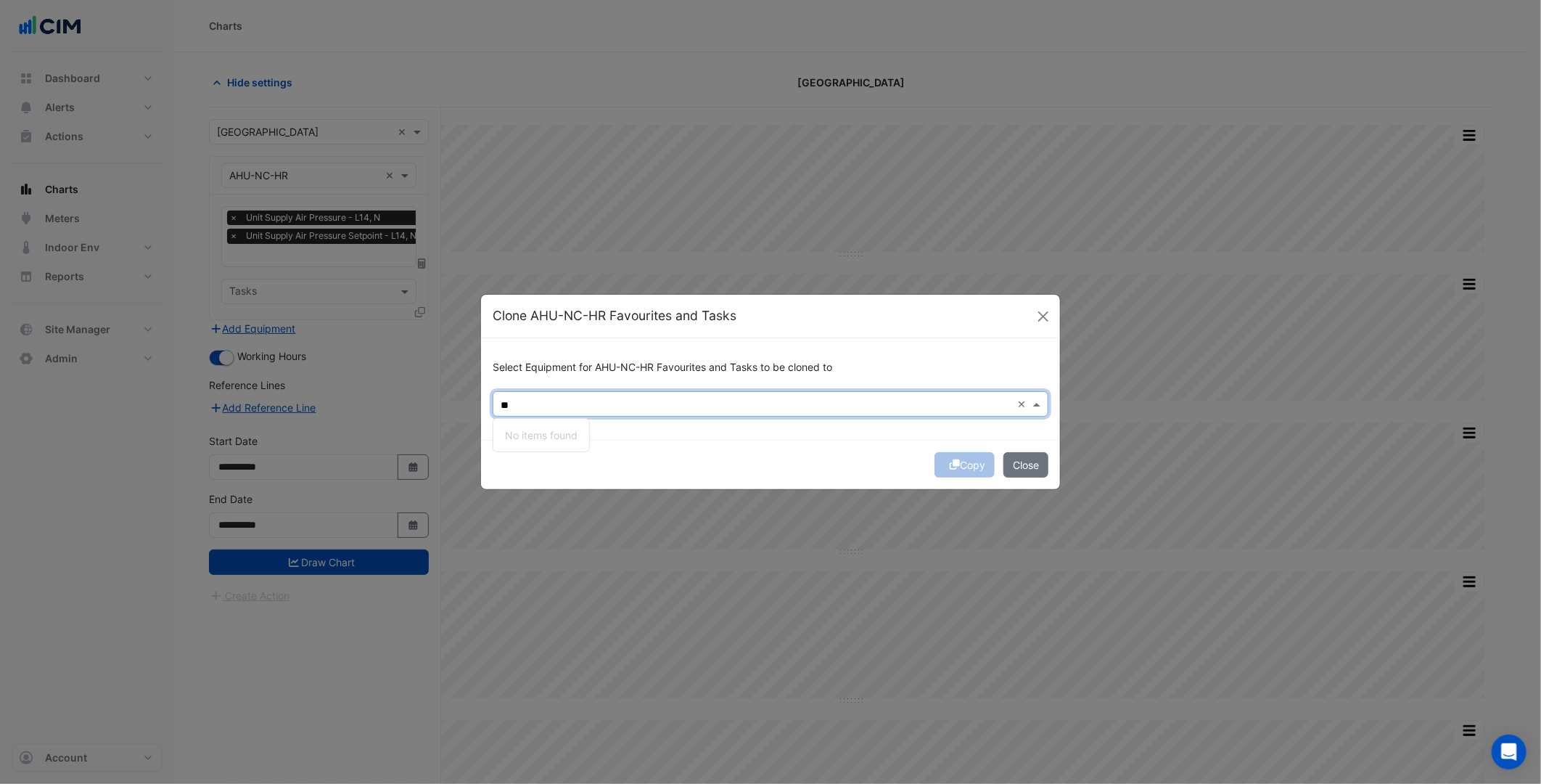
type input "*"
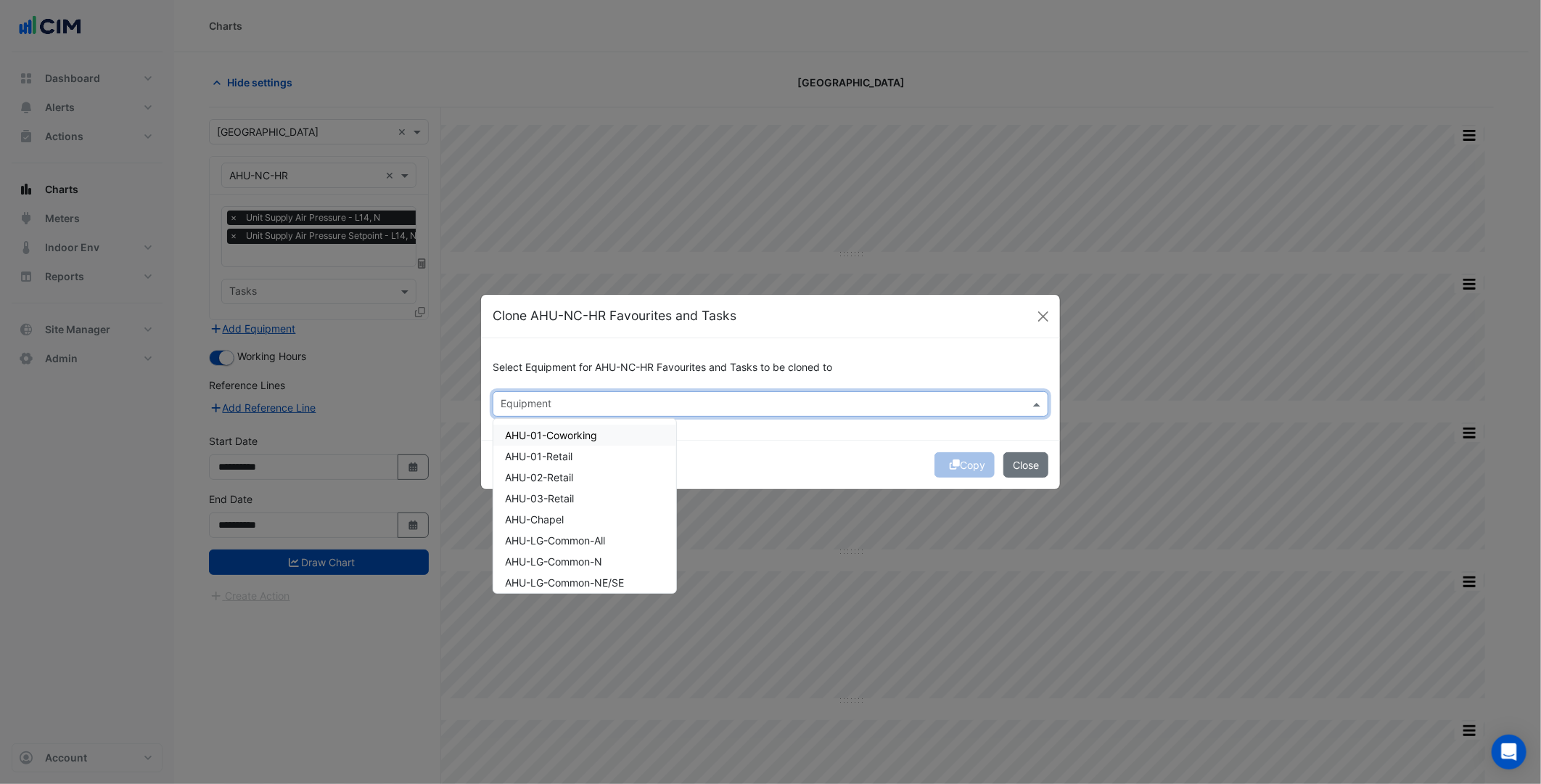
click at [612, 395] on div "Equipment" at bounding box center [759, 404] width 530 height 23
click at [588, 508] on div "AHU-NC-LR" at bounding box center [584, 505] width 182 height 21
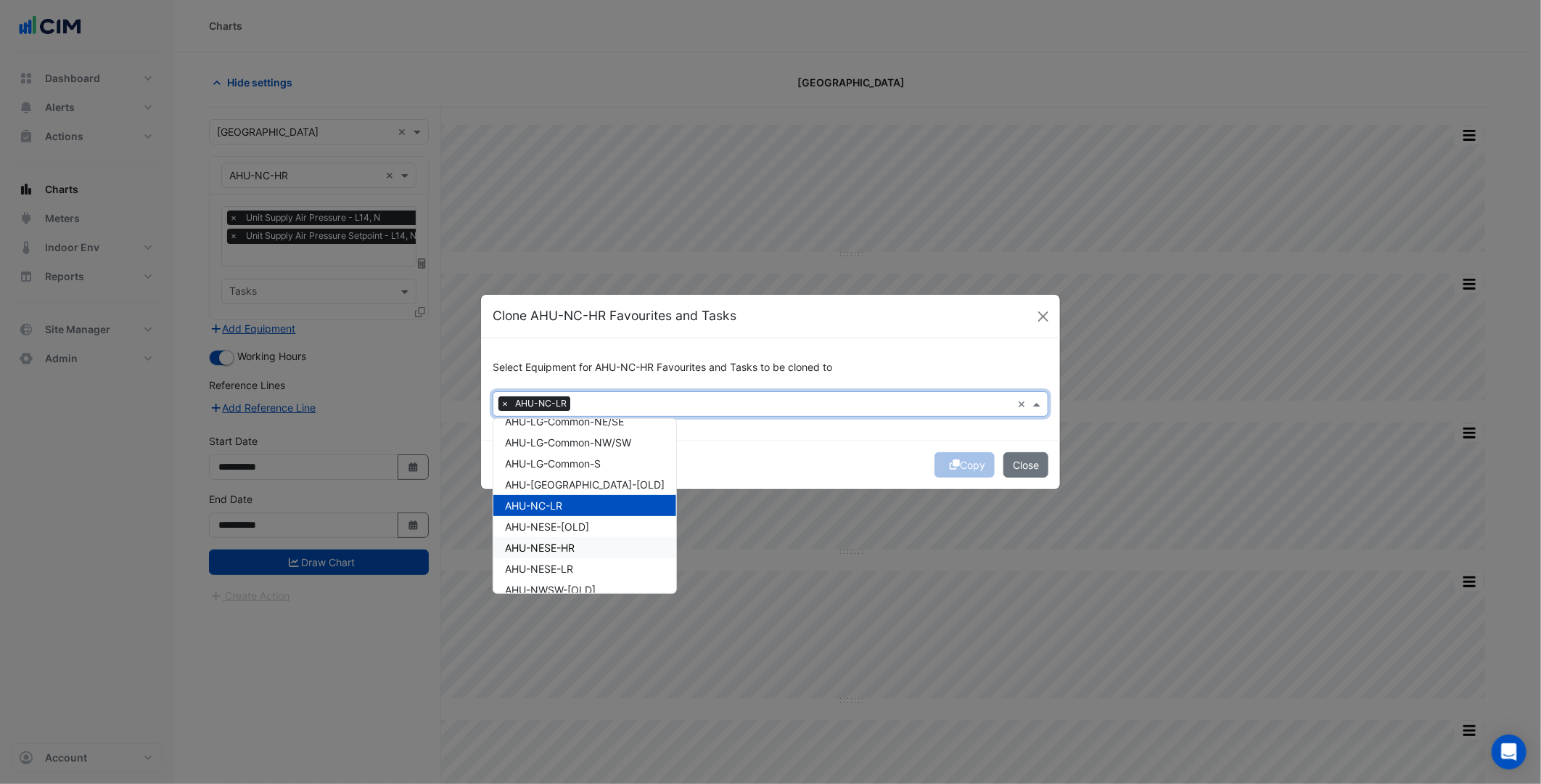
click at [590, 537] on div "AHU-NESE-HR" at bounding box center [584, 547] width 182 height 21
click at [588, 558] on div "AHU-NESE-LR" at bounding box center [584, 568] width 182 height 21
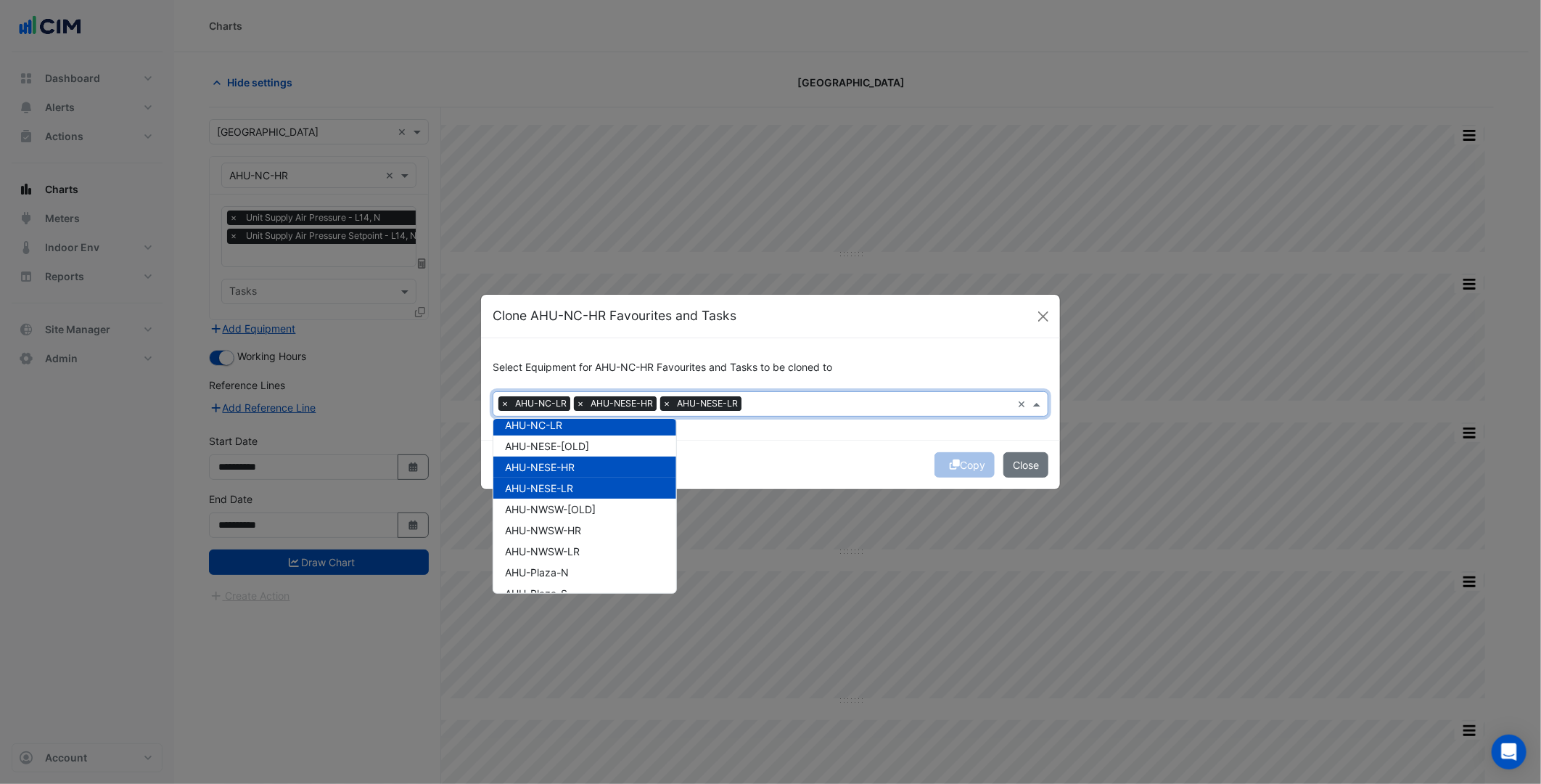
scroll to position [322, 0]
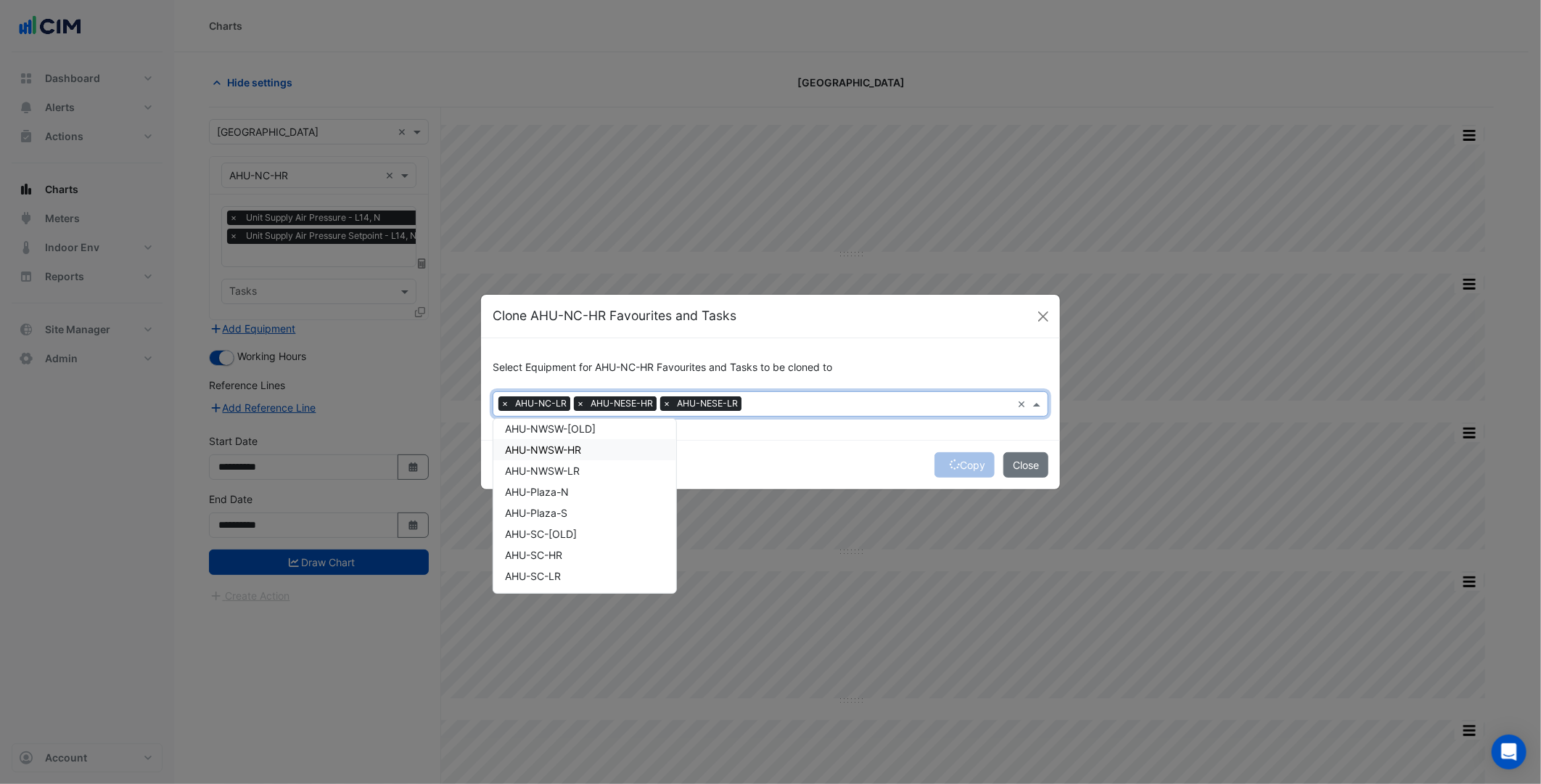
click at [591, 443] on div "AHU-NWSW-HR" at bounding box center [584, 449] width 182 height 21
click at [589, 481] on div "AHU-Plaza-N" at bounding box center [584, 491] width 182 height 21
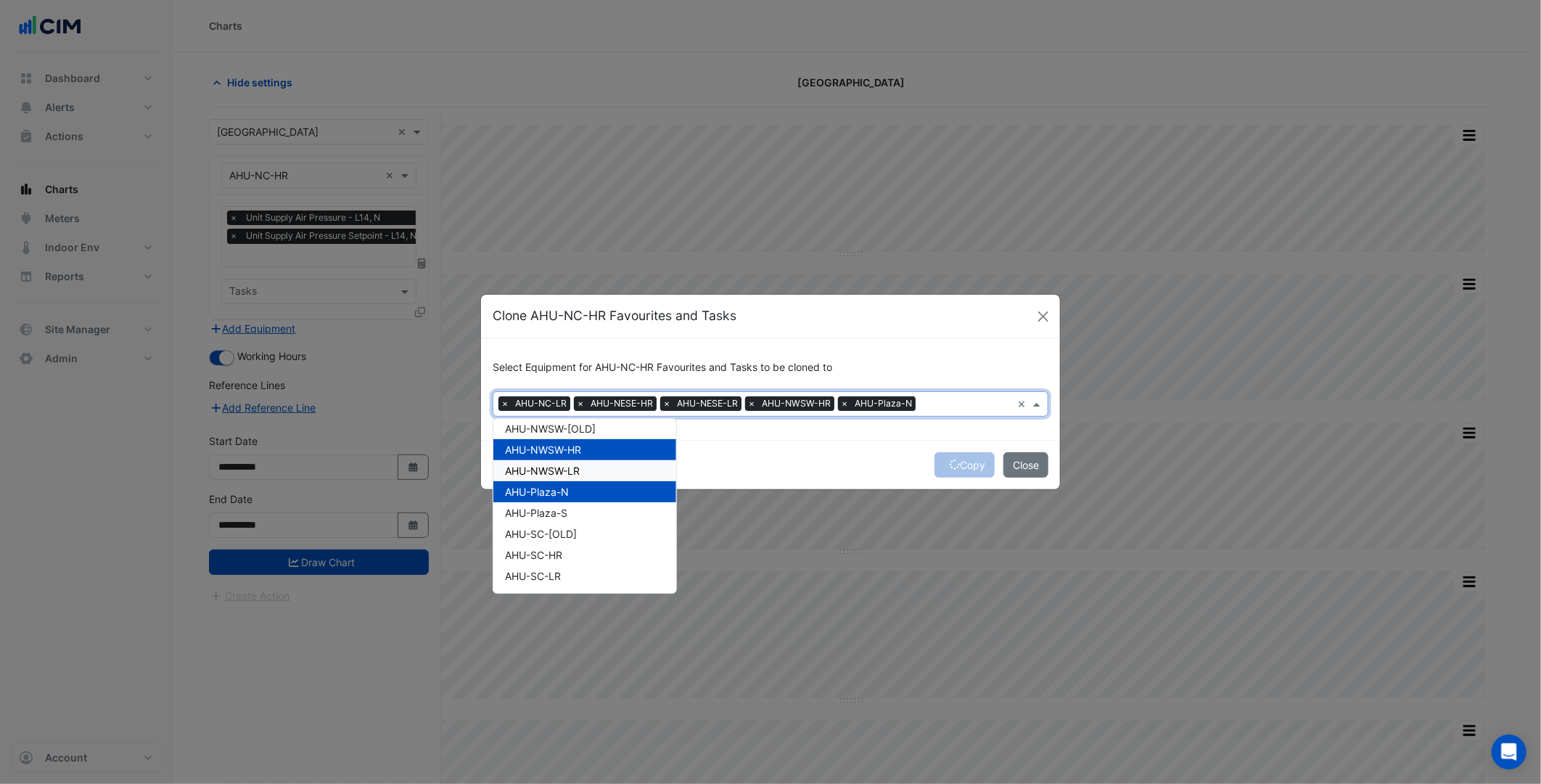
click at [590, 472] on div "AHU-NWSW-LR" at bounding box center [584, 470] width 182 height 21
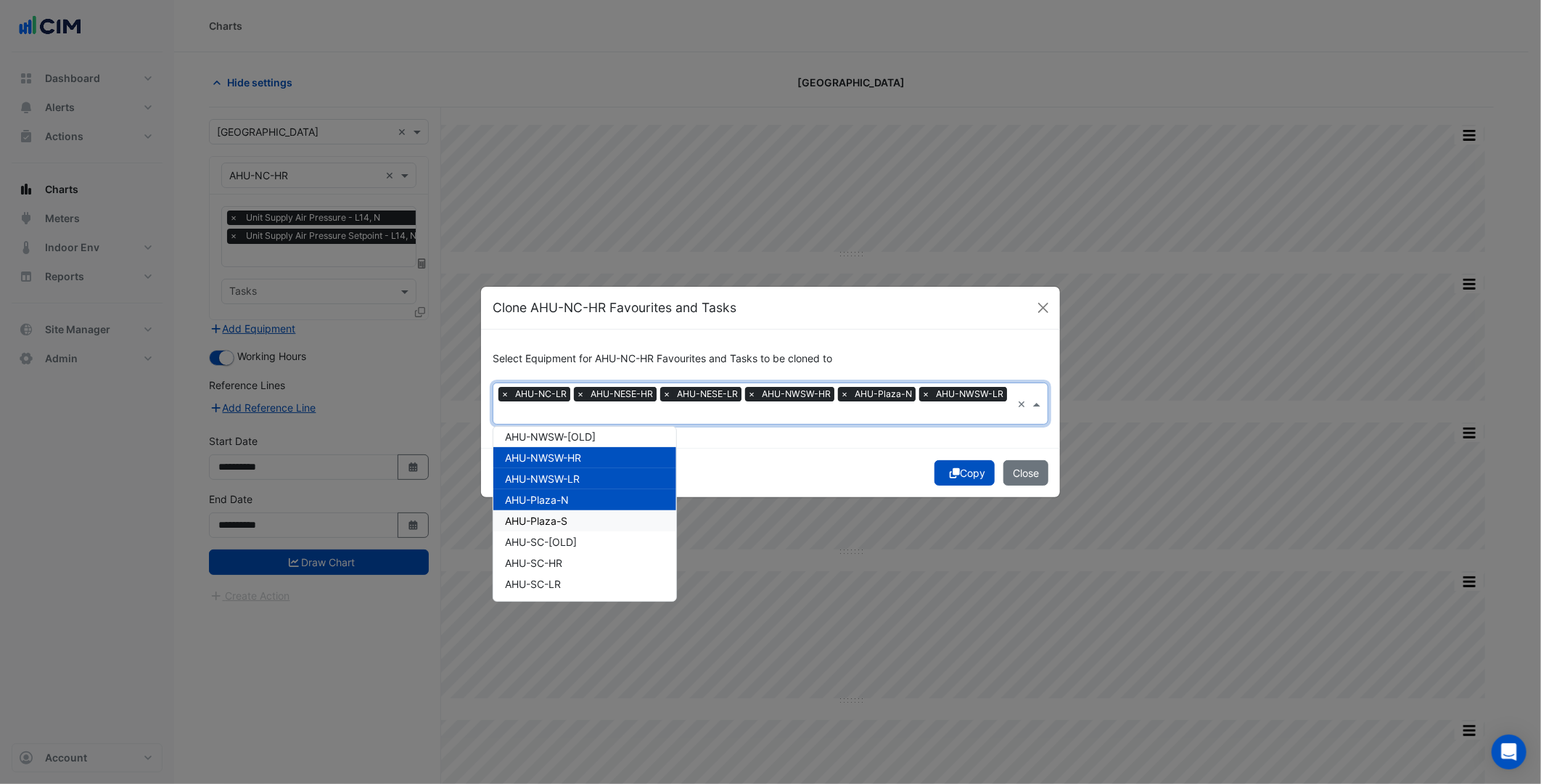
click at [586, 502] on div "AHU-Plaza-N" at bounding box center [584, 499] width 182 height 21
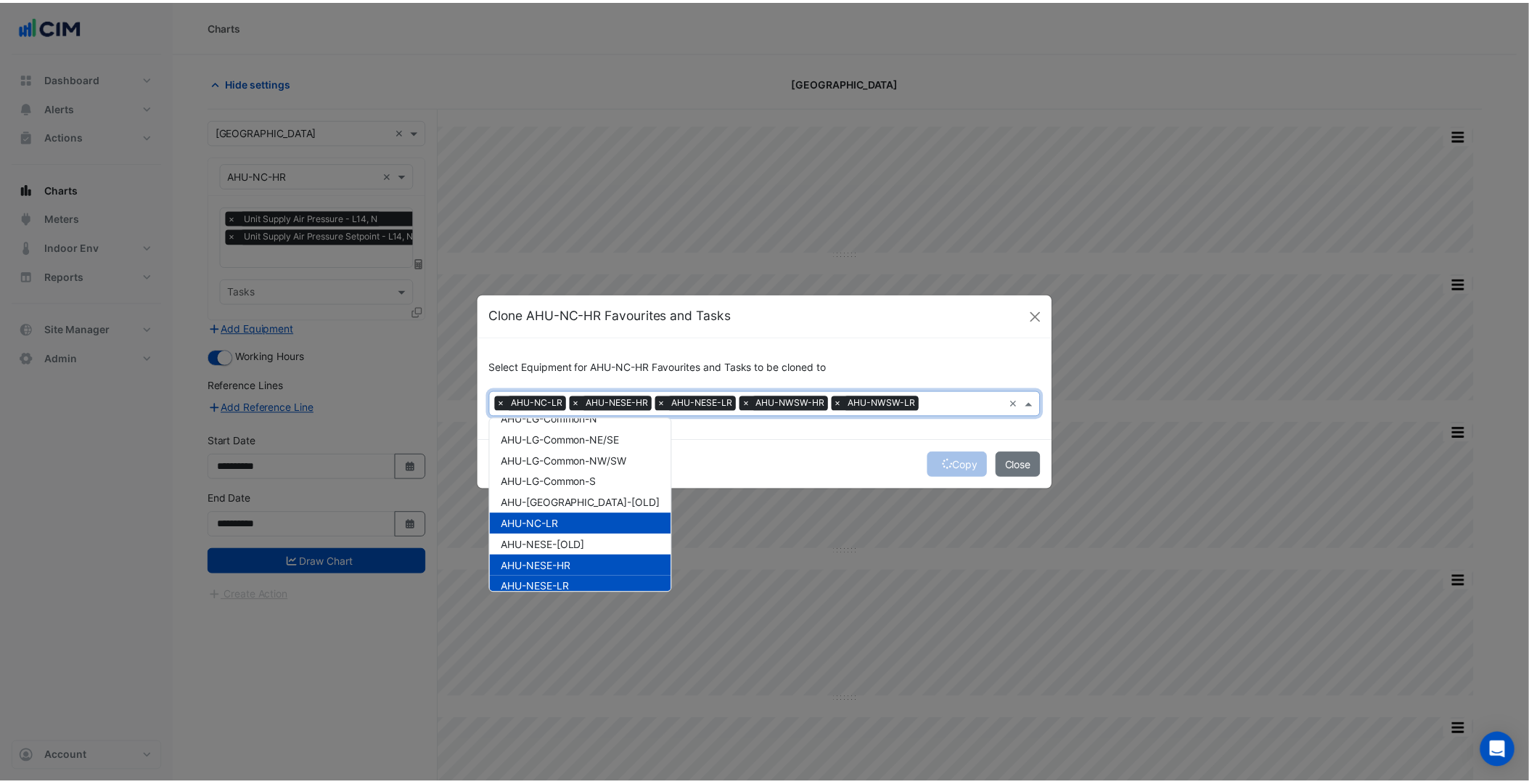
scroll to position [162, 0]
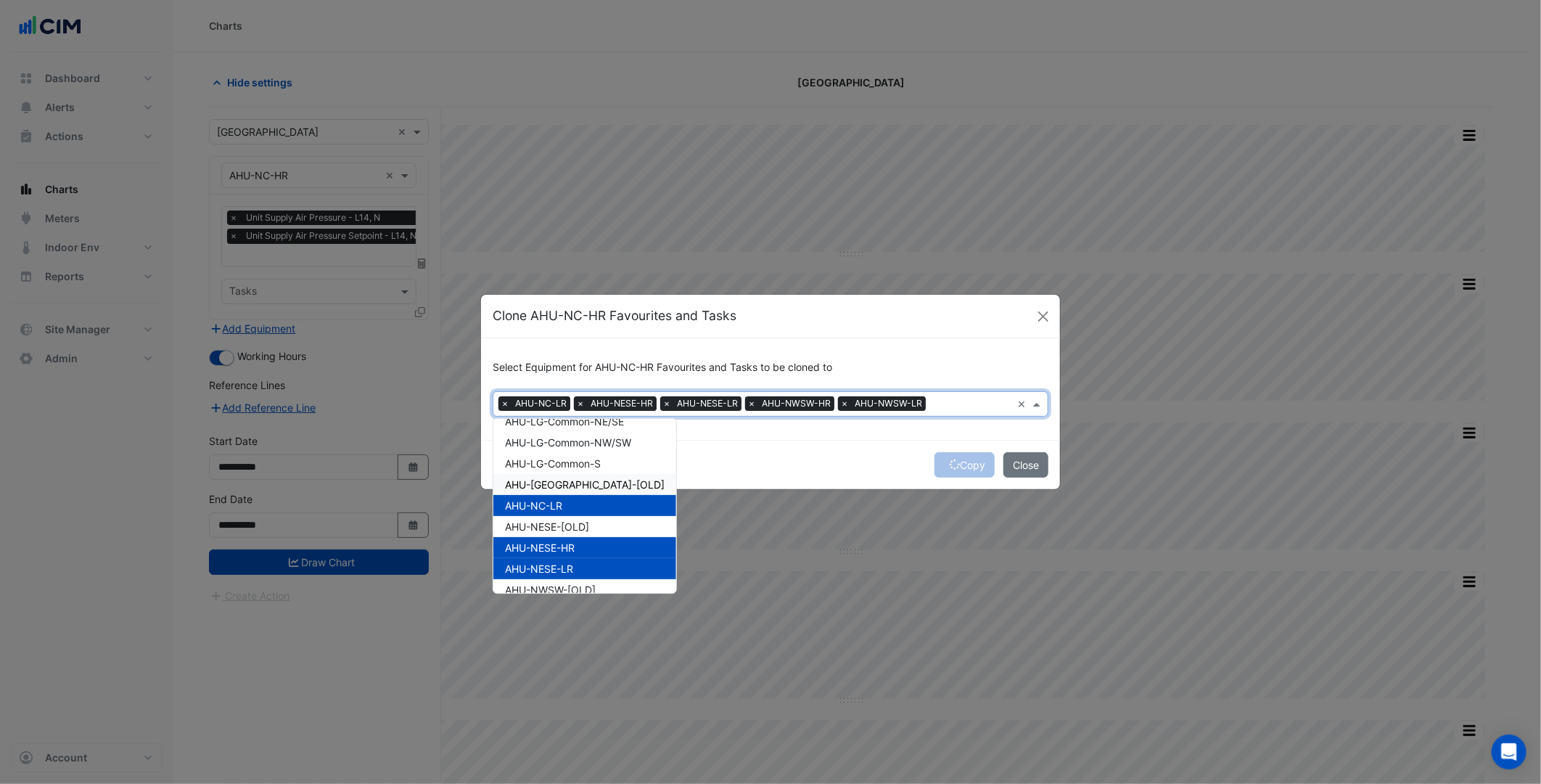
click at [906, 460] on div "Copy Close" at bounding box center [770, 465] width 579 height 49
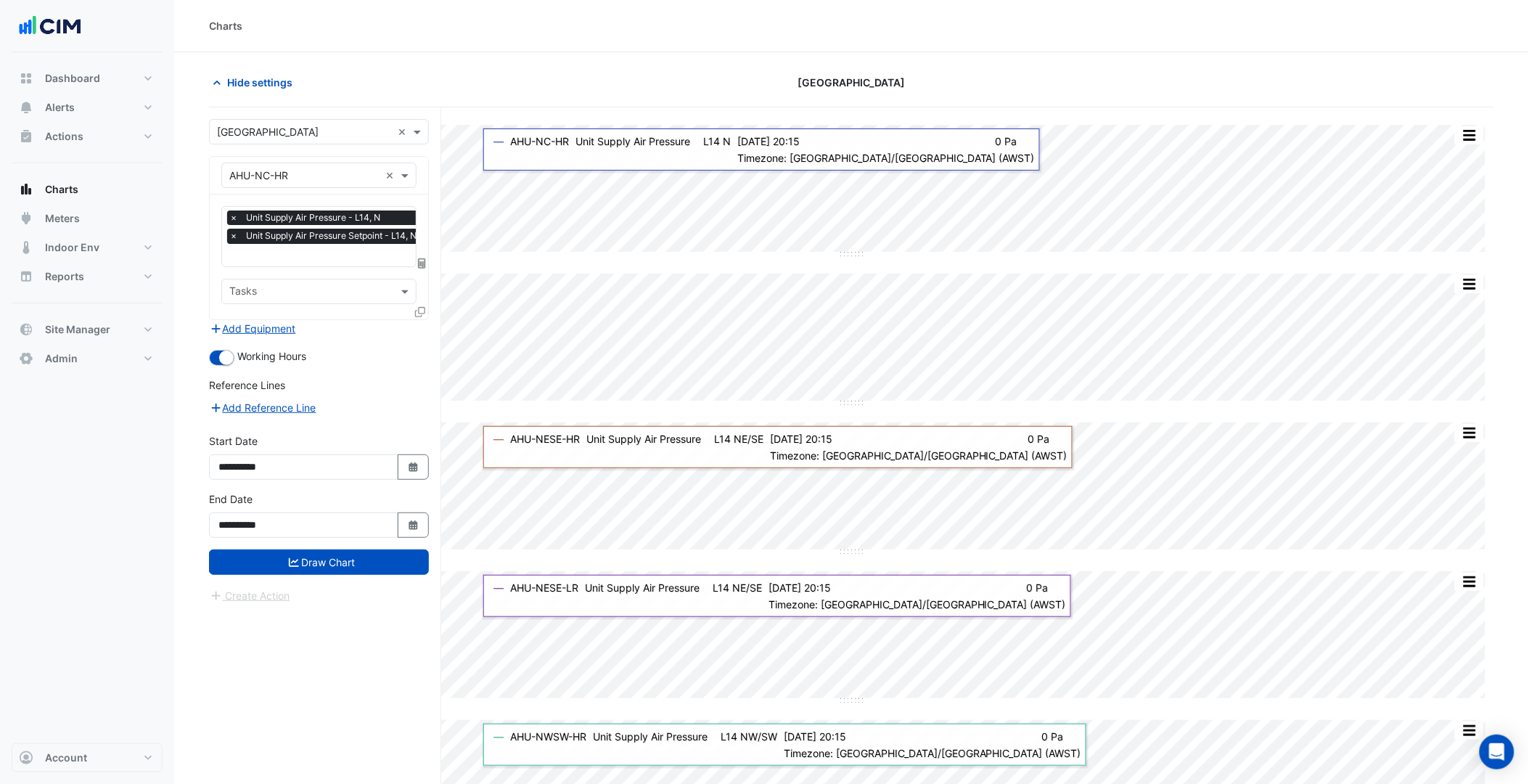
click at [338, 240] on span "Unit Supply Air Pressure Setpoint - L14, N" at bounding box center [331, 236] width 178 height 15
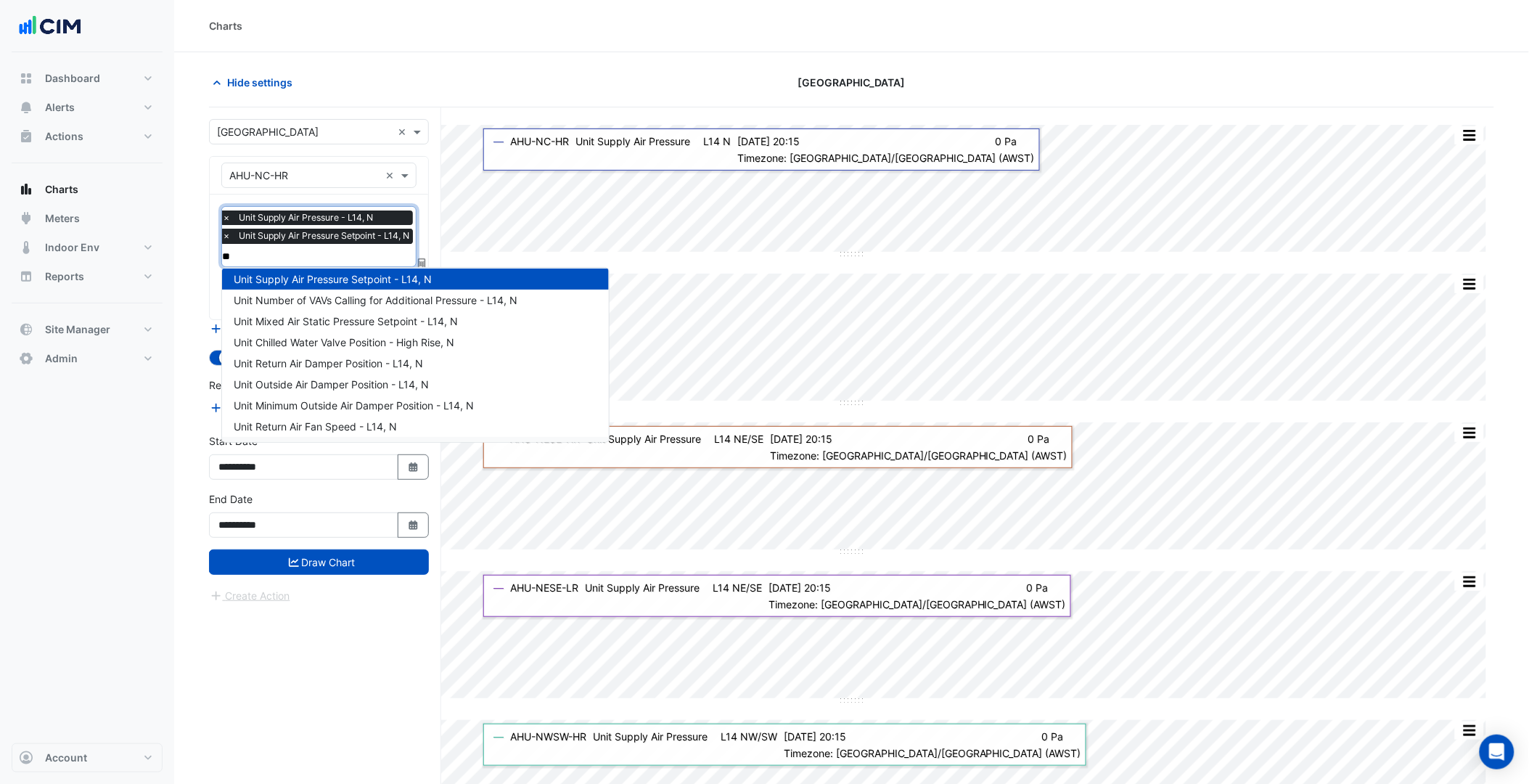
scroll to position [0, 0]
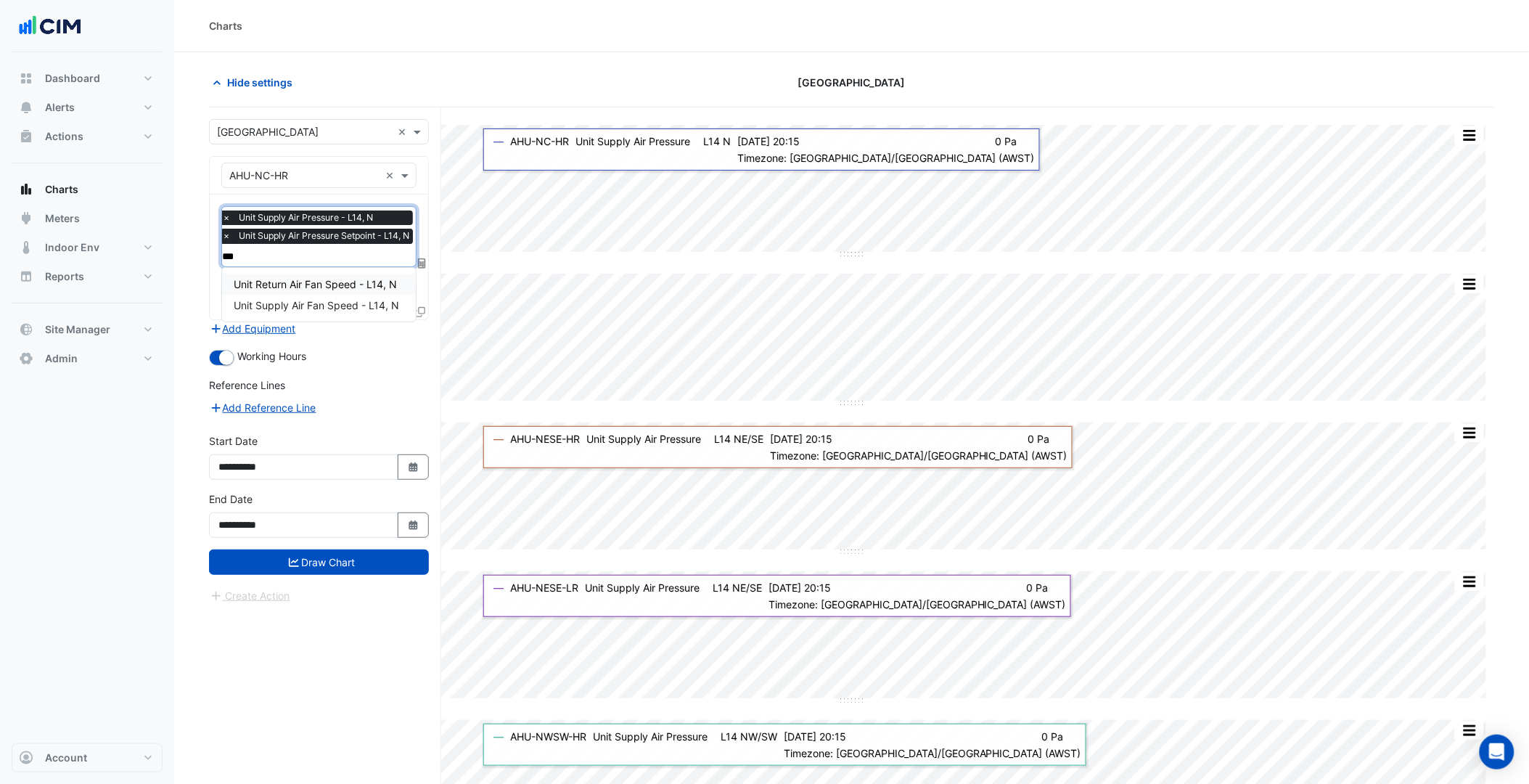
type input "****"
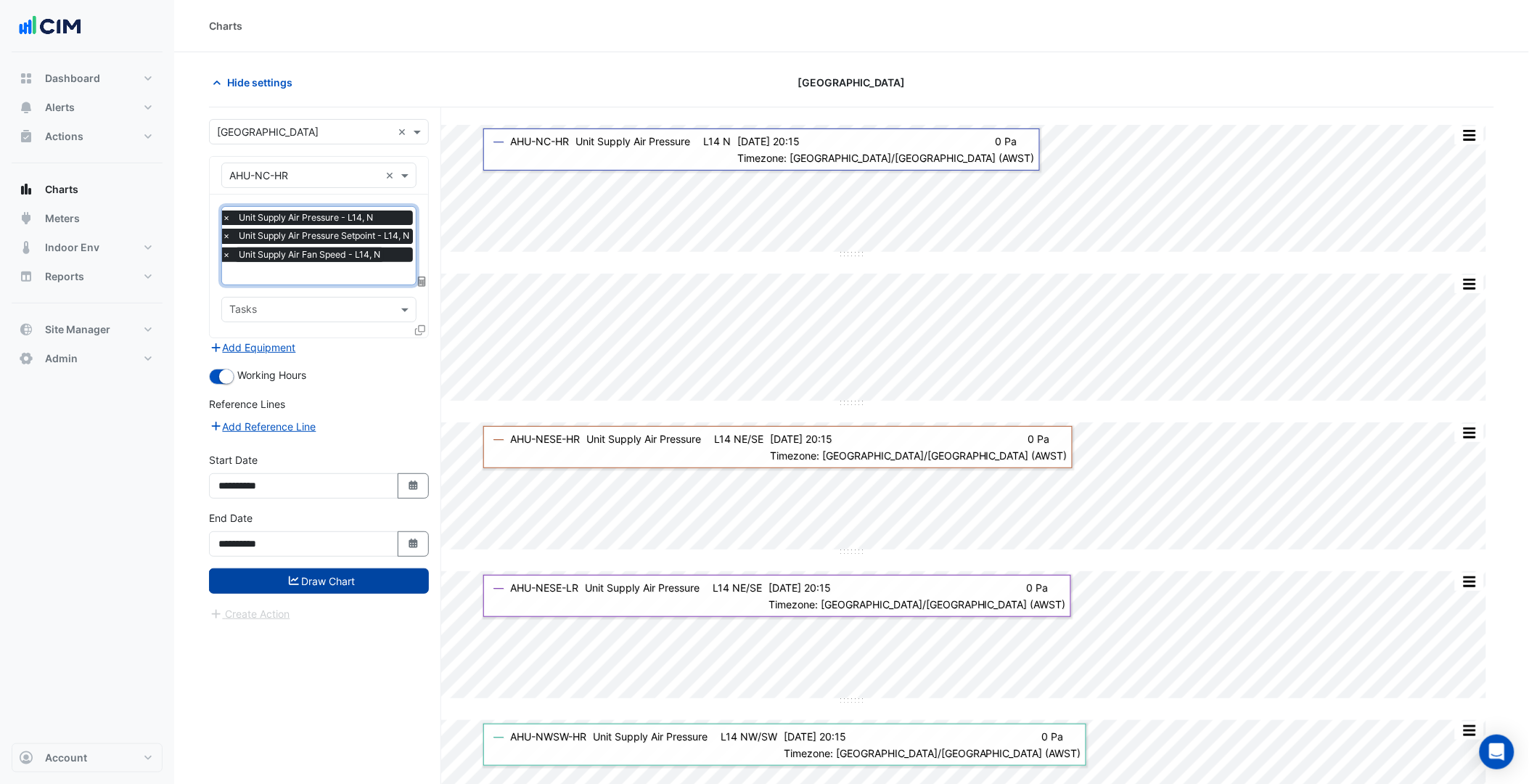
click at [363, 577] on button "Draw Chart" at bounding box center [319, 581] width 220 height 25
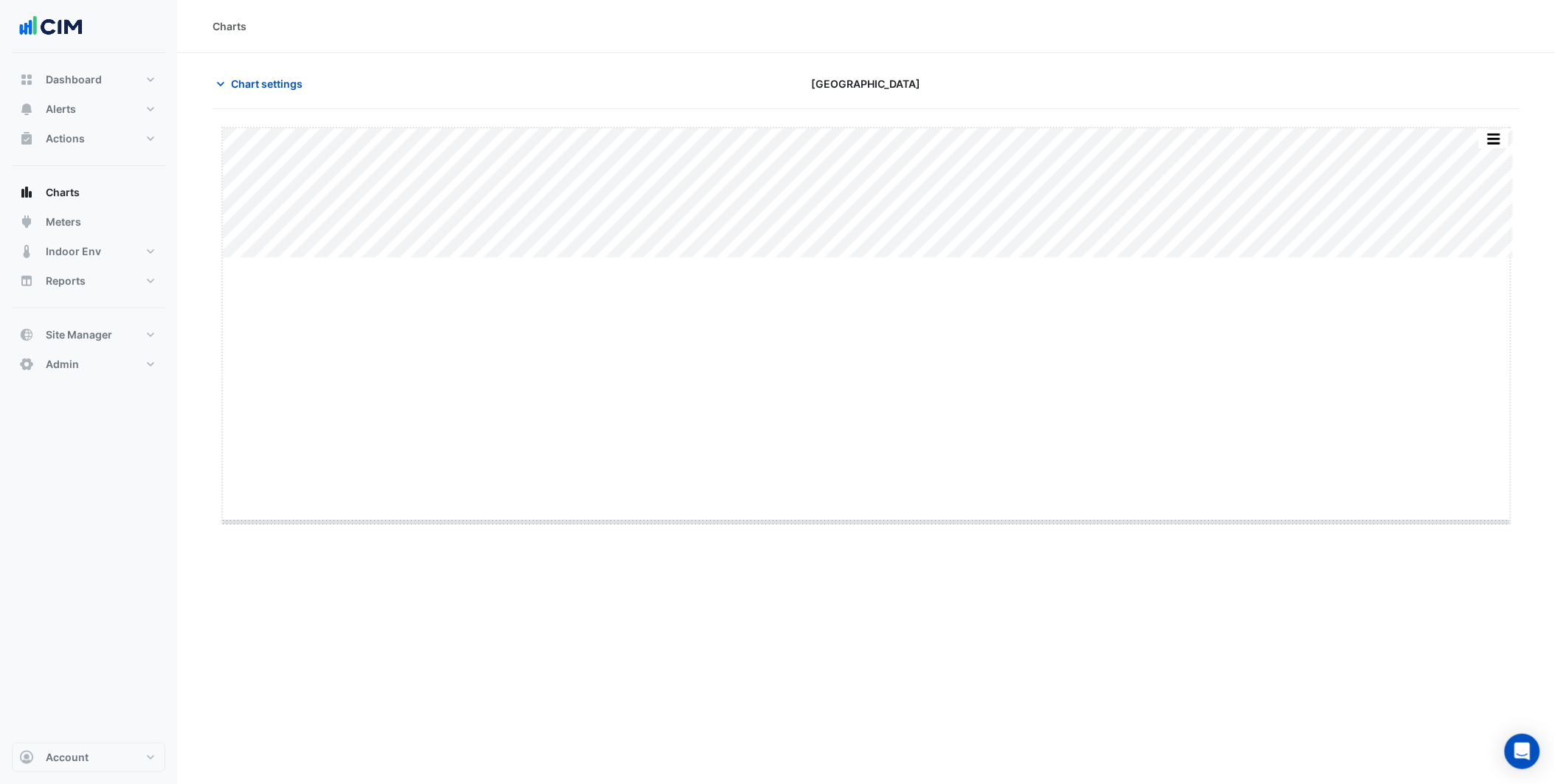
drag, startPoint x: 860, startPoint y: 259, endPoint x: 873, endPoint y: 524, distance: 265.3
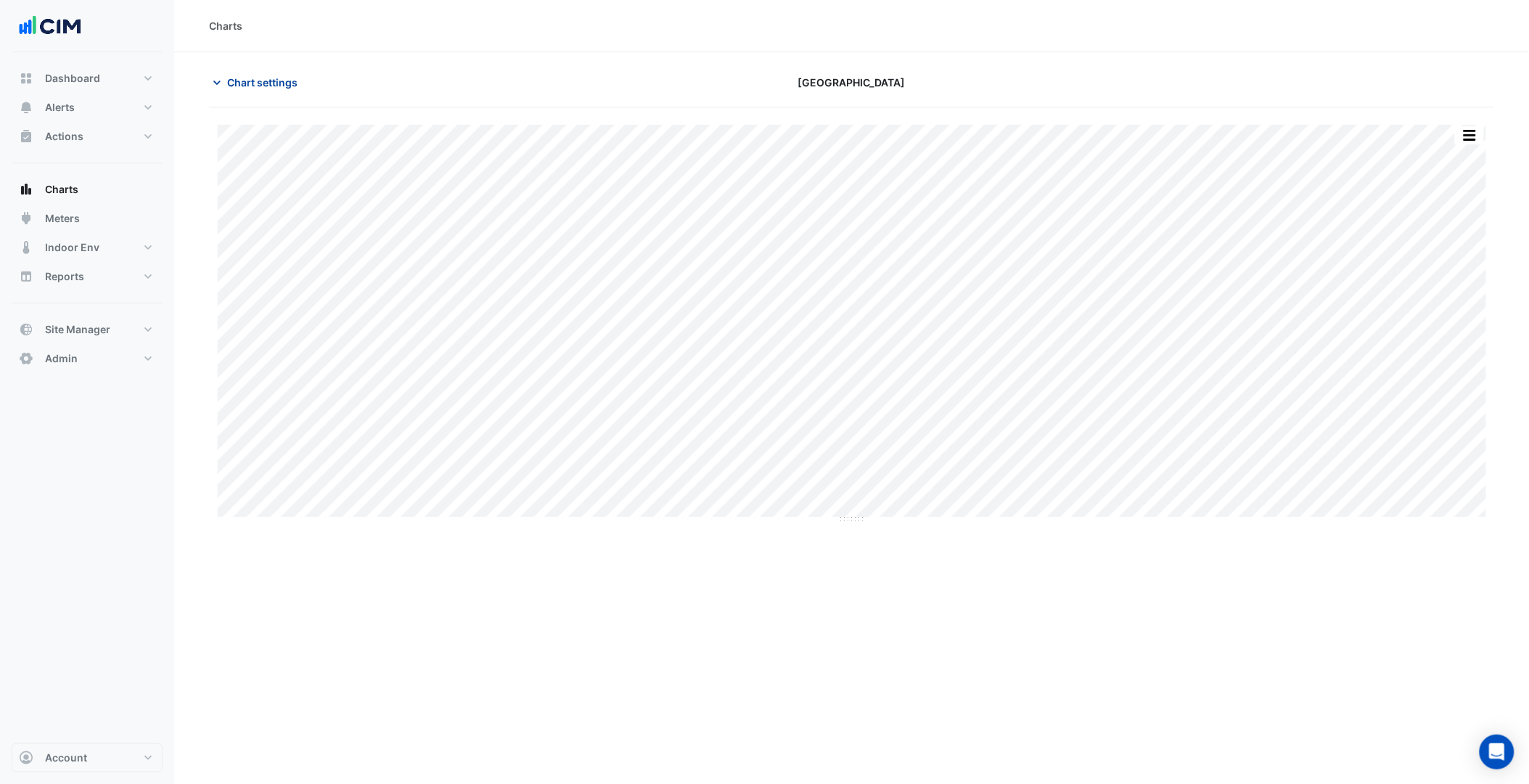
click at [293, 85] on span "Chart settings" at bounding box center [262, 82] width 71 height 15
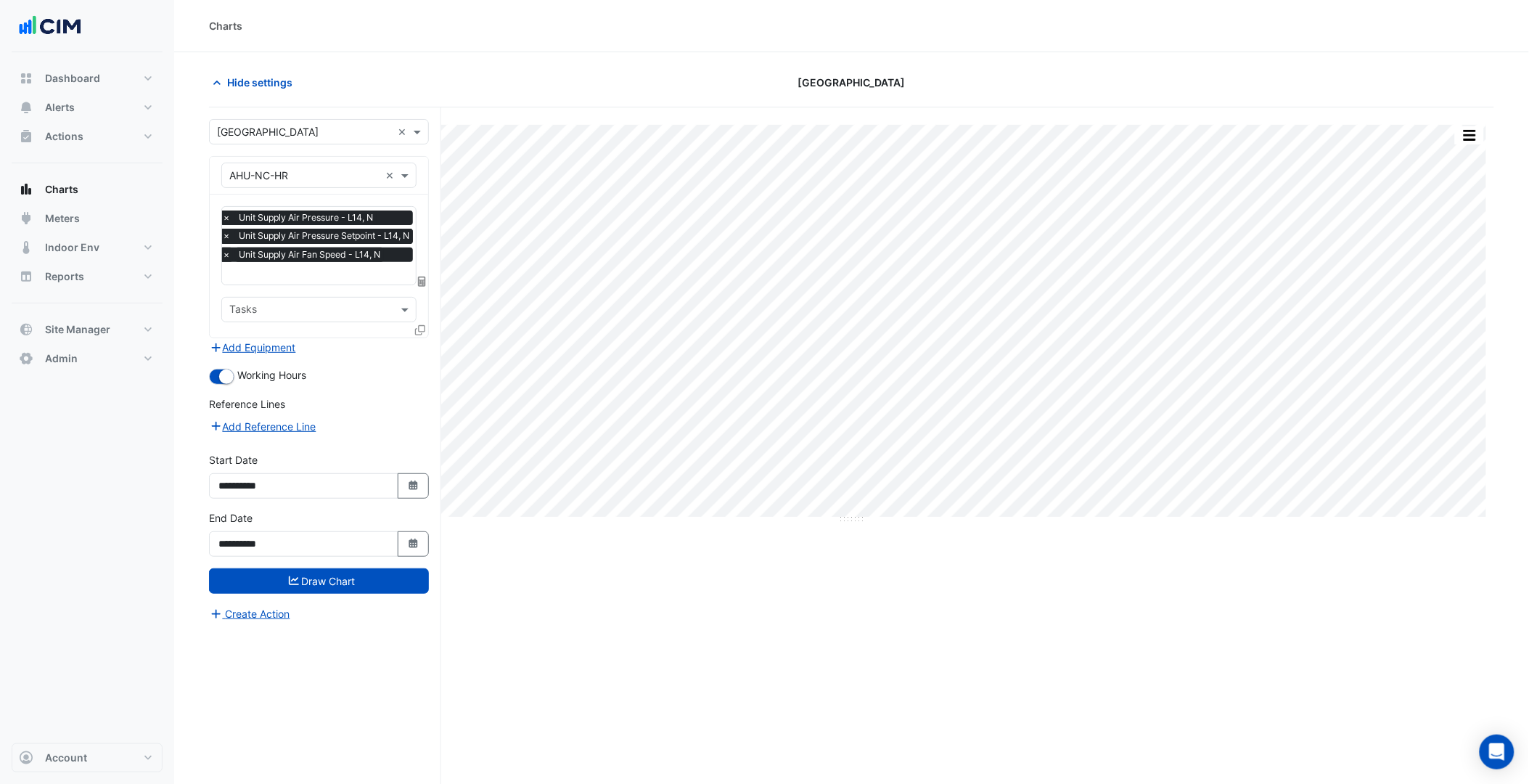
click at [221, 252] on span "×" at bounding box center [226, 255] width 13 height 15
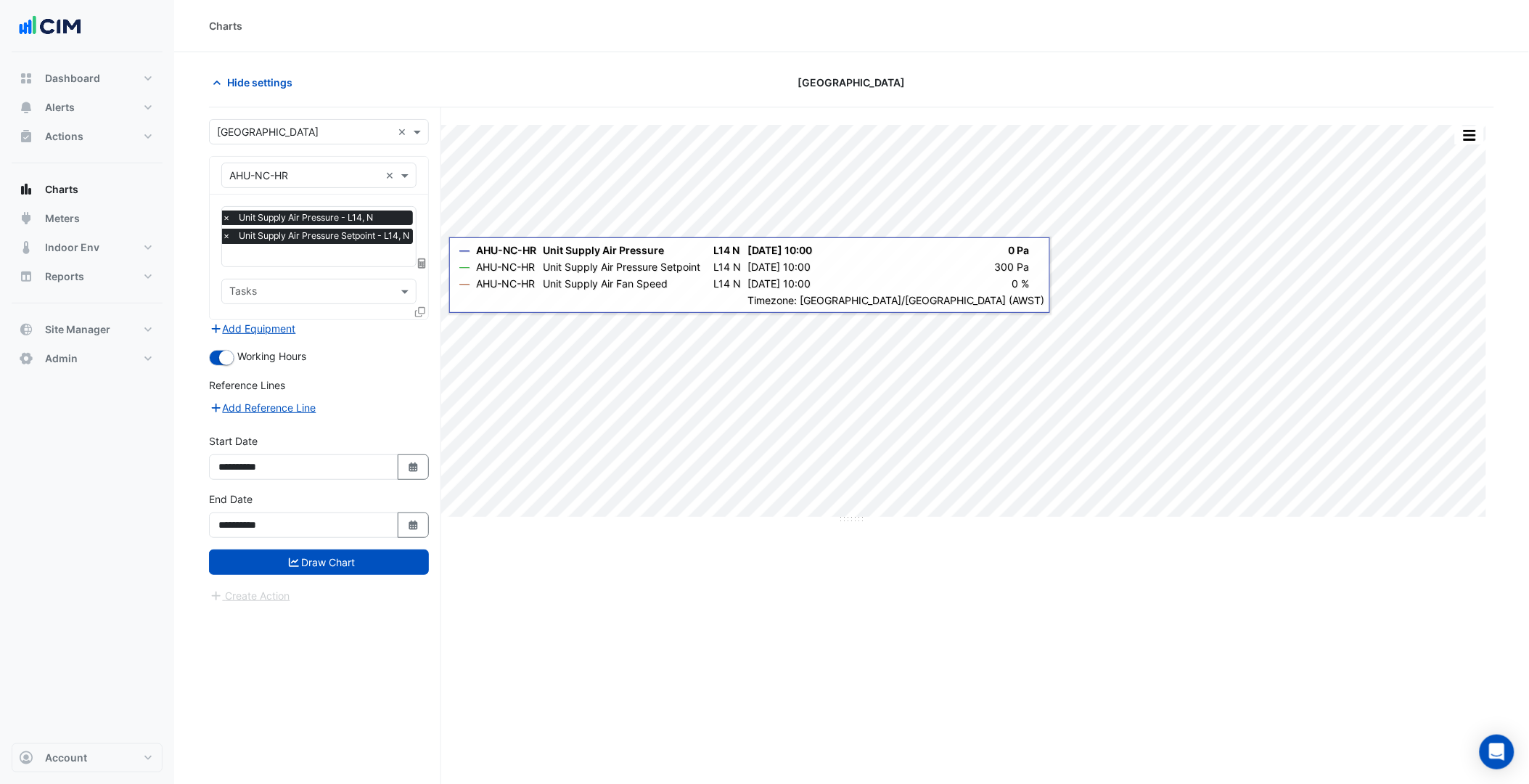
click at [422, 309] on icon at bounding box center [419, 311] width 10 height 10
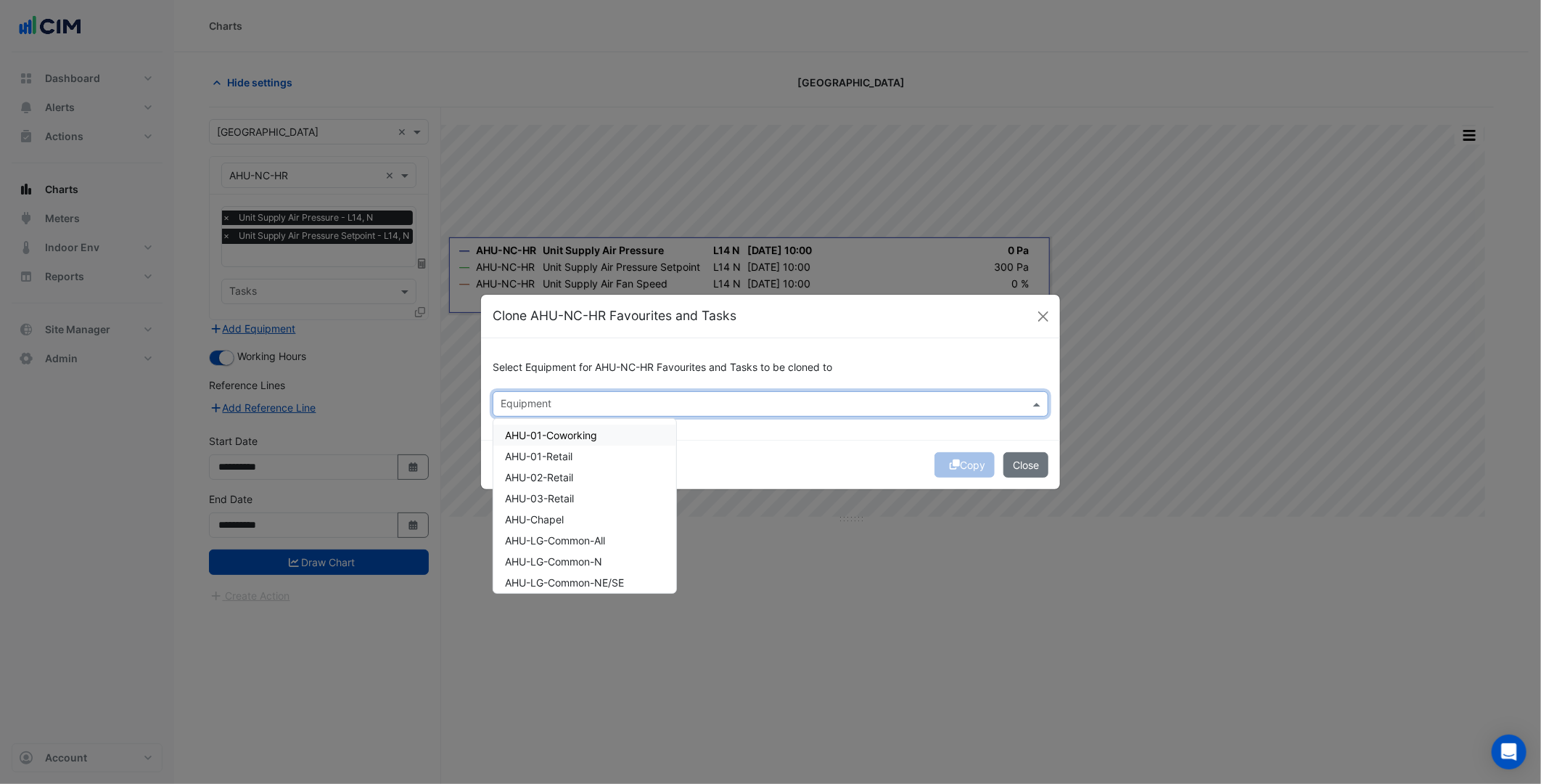
click at [570, 411] on div at bounding box center [761, 406] width 525 height 19
click at [590, 541] on div "AHU-NESE-HR" at bounding box center [584, 547] width 182 height 21
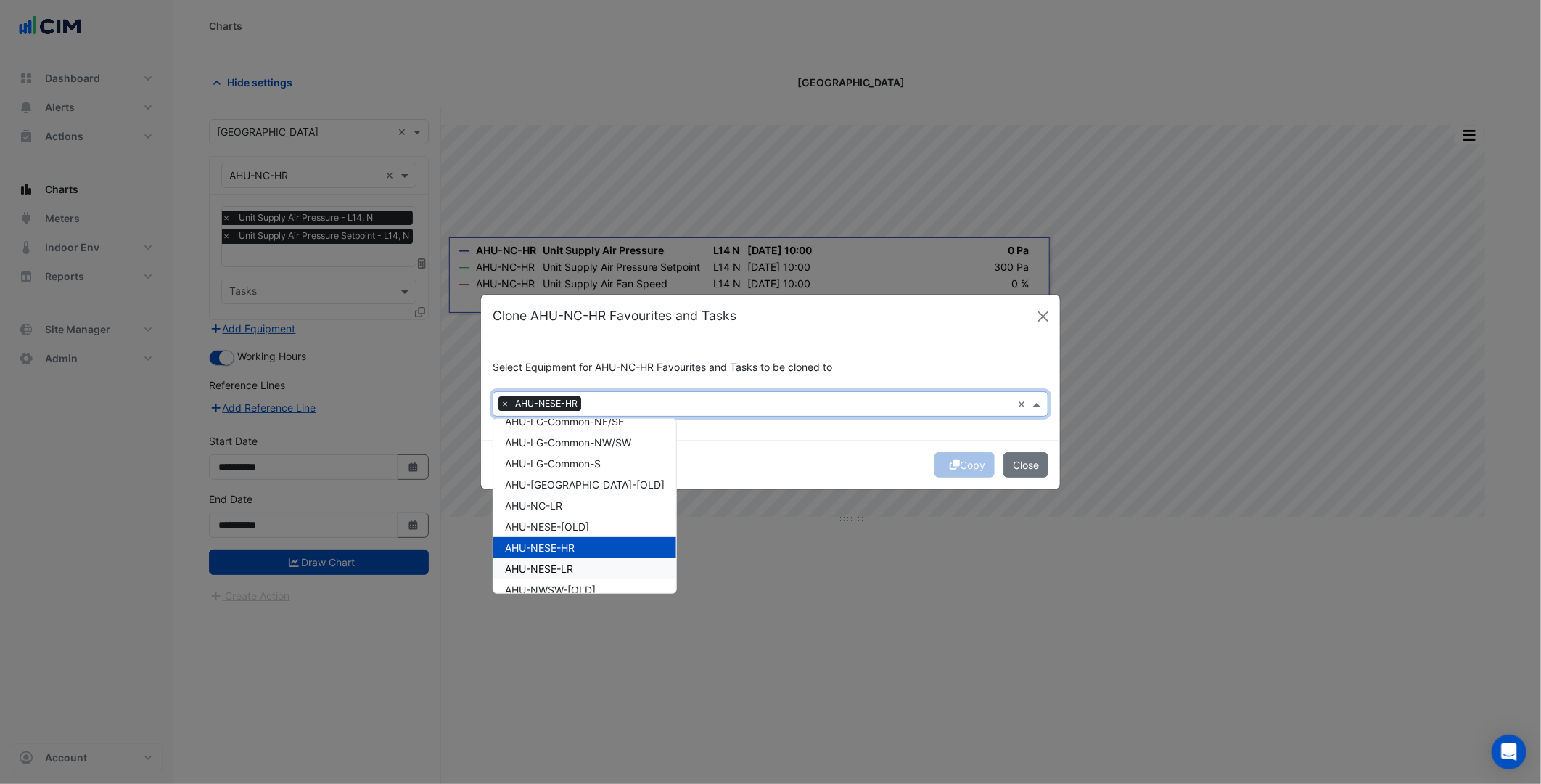
click at [591, 560] on div "AHU-NESE-LR" at bounding box center [584, 568] width 182 height 21
click at [583, 505] on div "AHU-NC-LR" at bounding box center [584, 505] width 182 height 21
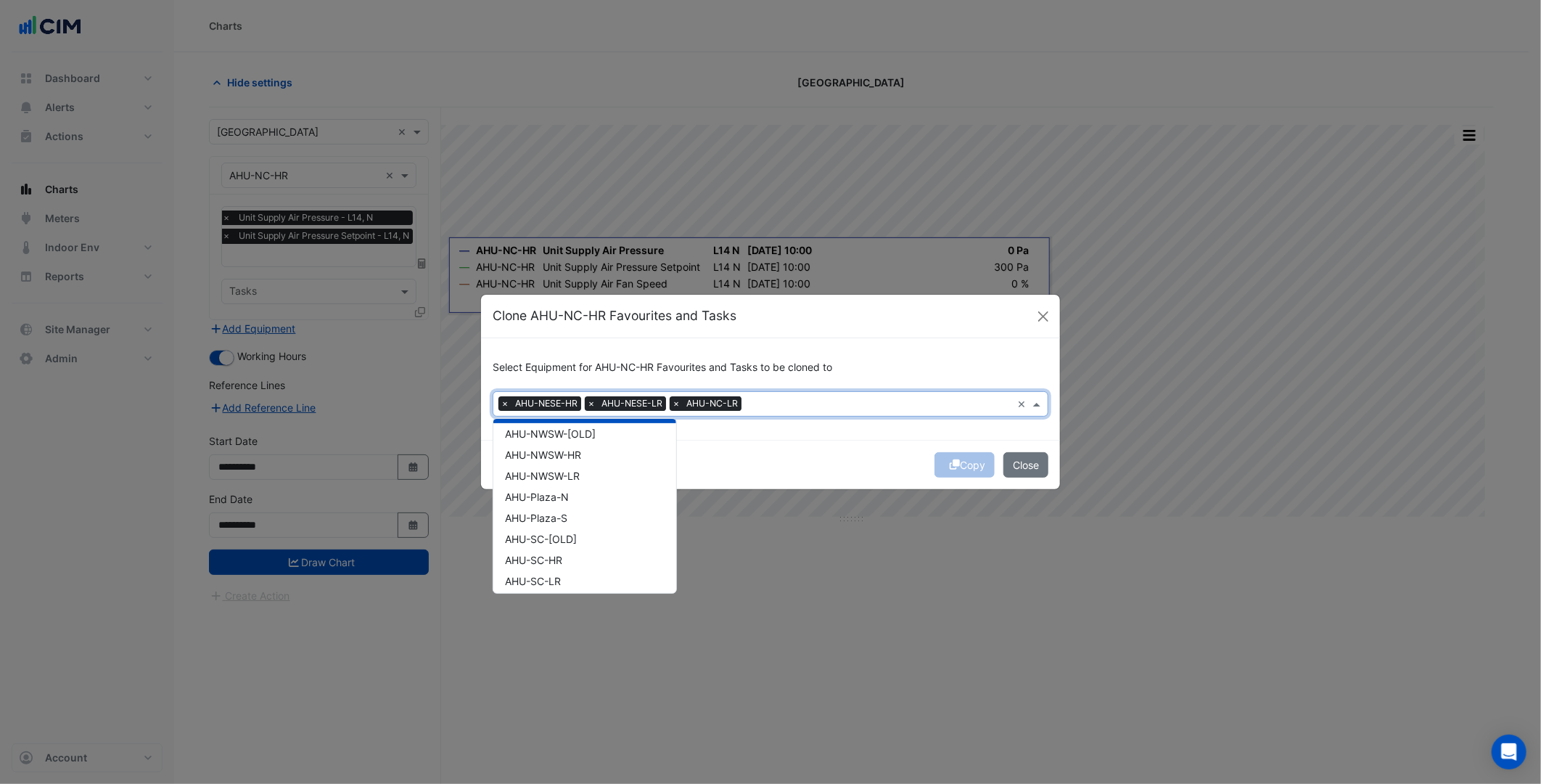
scroll to position [322, 0]
click at [588, 446] on div "AHU-NWSW-HR" at bounding box center [584, 449] width 182 height 21
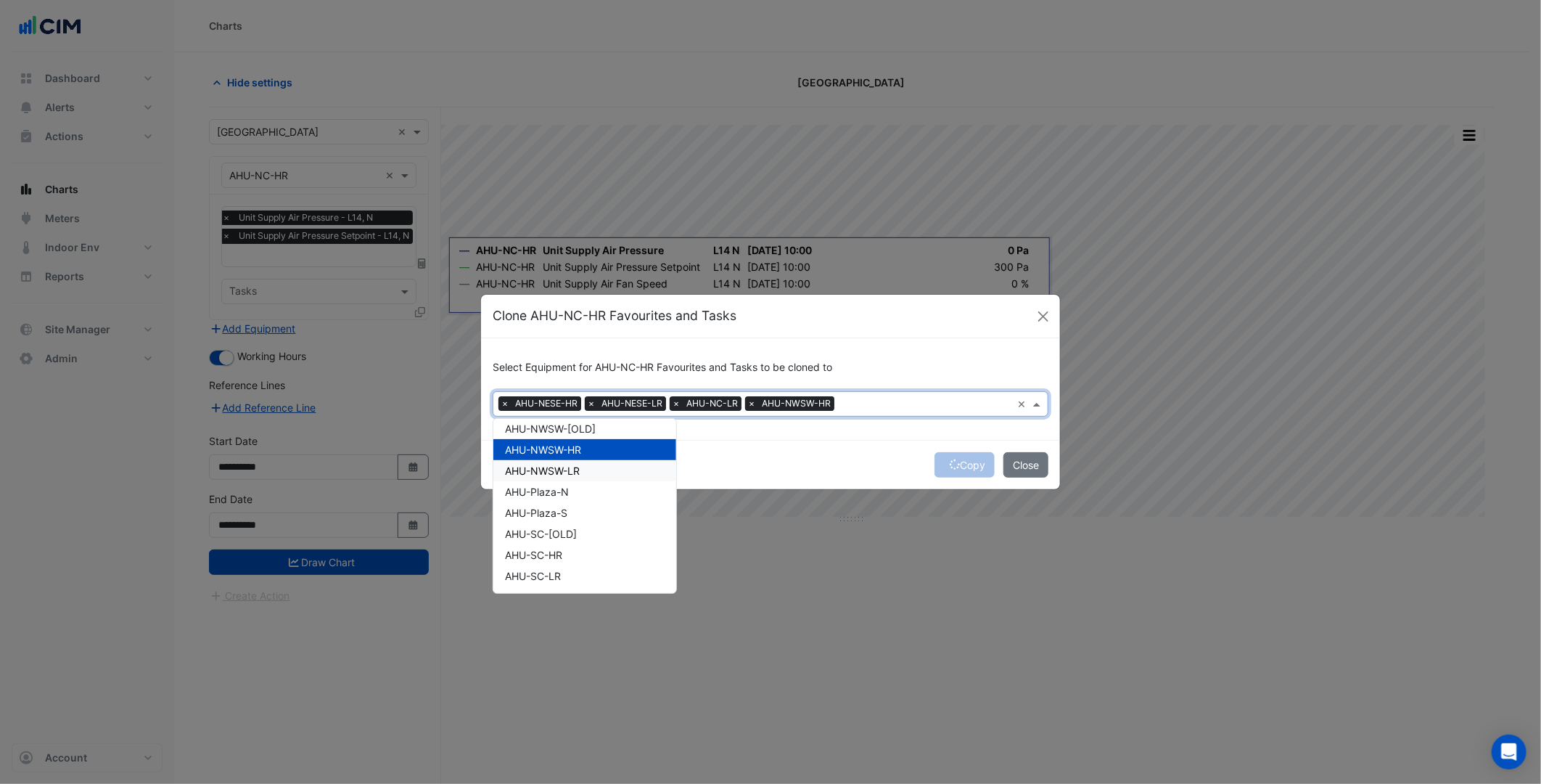
click at [588, 469] on div "AHU-NWSW-LR" at bounding box center [584, 470] width 182 height 21
drag, startPoint x: 583, startPoint y: 543, endPoint x: 581, endPoint y: 564, distance: 21.1
click at [583, 544] on div "AHU-SC-HR" at bounding box center [584, 554] width 182 height 21
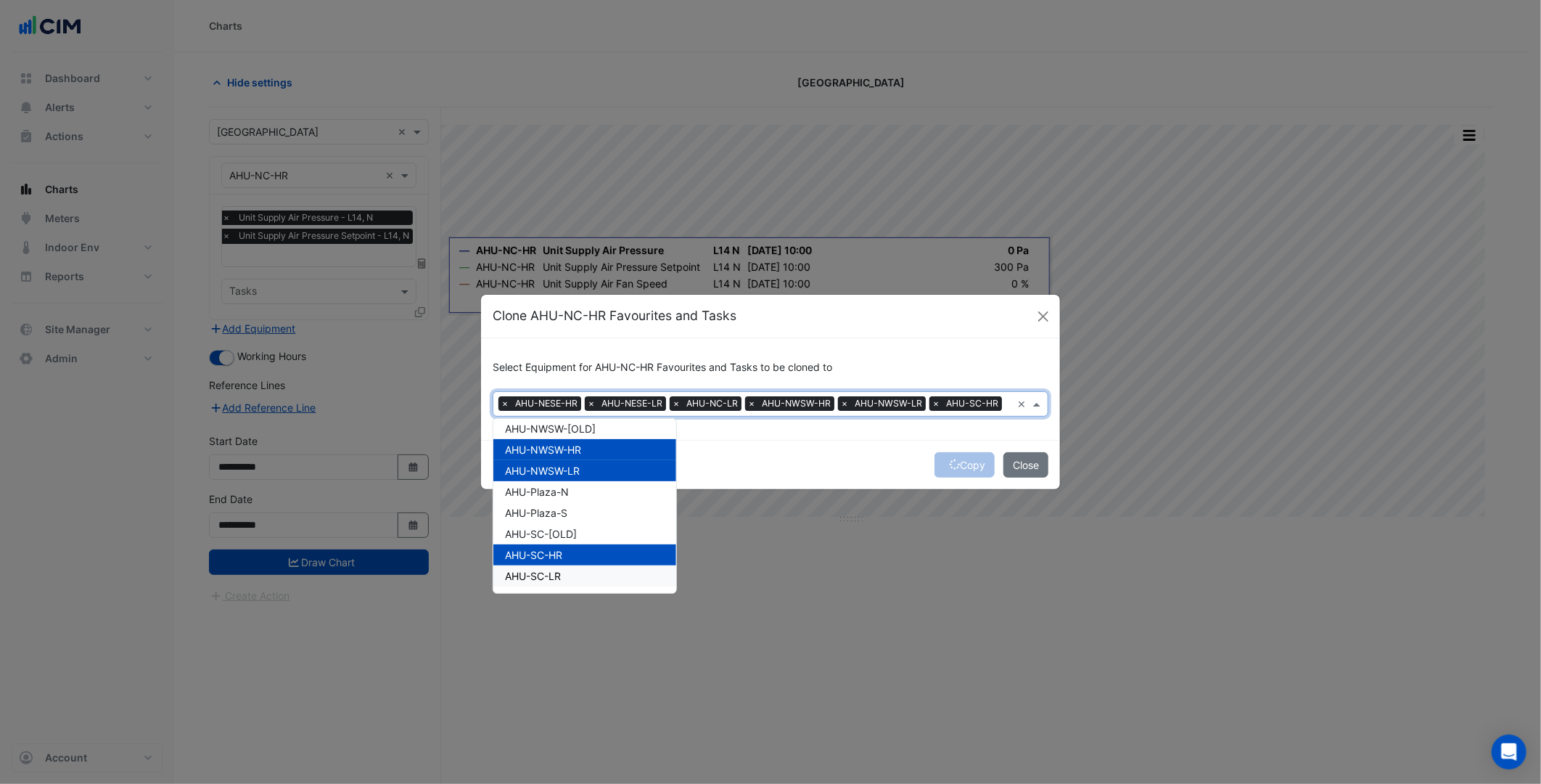
click at [581, 566] on div "AHU-SC-LR" at bounding box center [584, 575] width 182 height 21
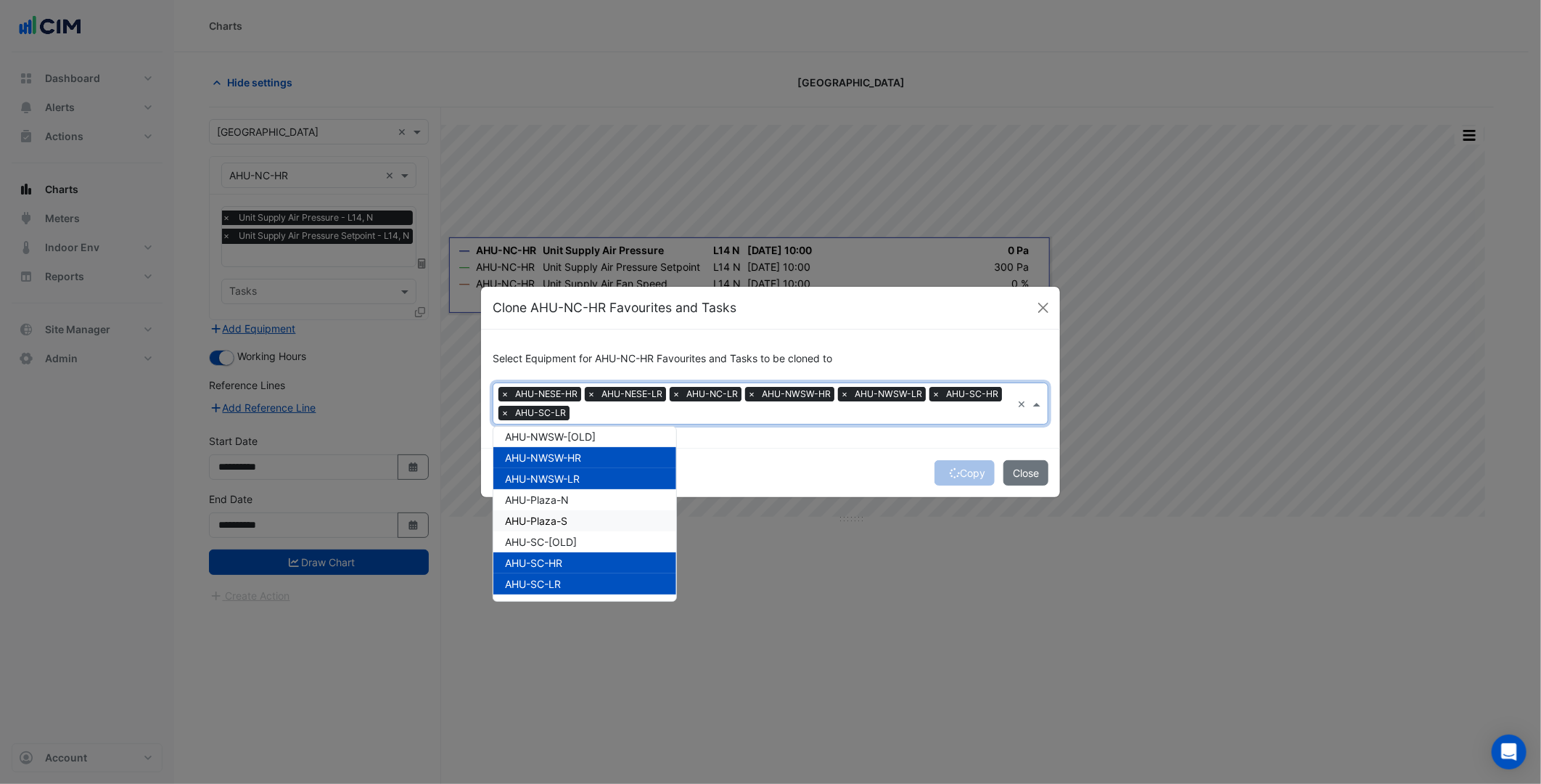
click at [582, 513] on div "AHU-Plaza-S" at bounding box center [584, 520] width 182 height 21
click at [583, 497] on div "AHU-Plaza-N" at bounding box center [584, 499] width 182 height 21
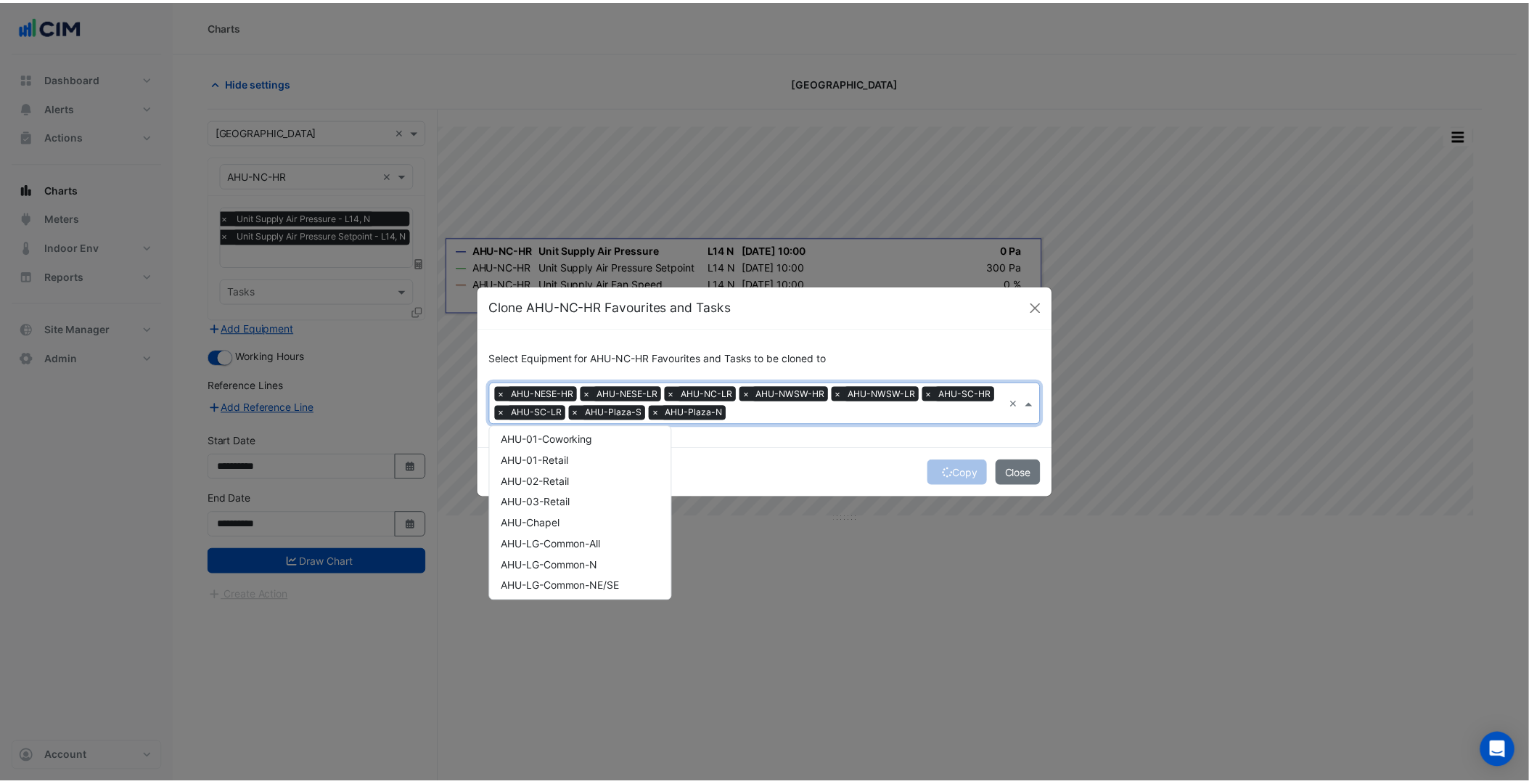
scroll to position [0, 0]
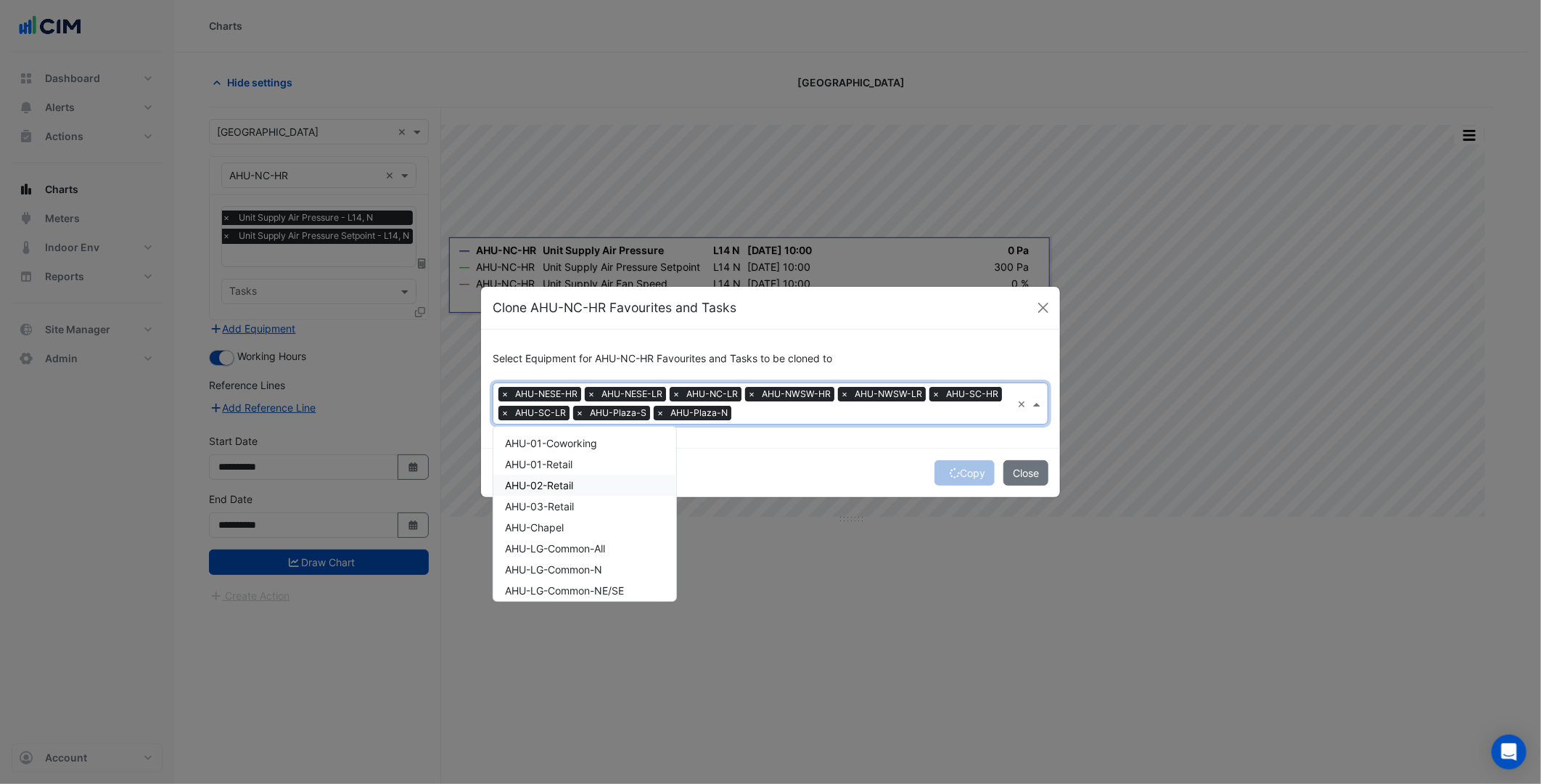
click at [795, 468] on div "Copy Close" at bounding box center [770, 472] width 579 height 49
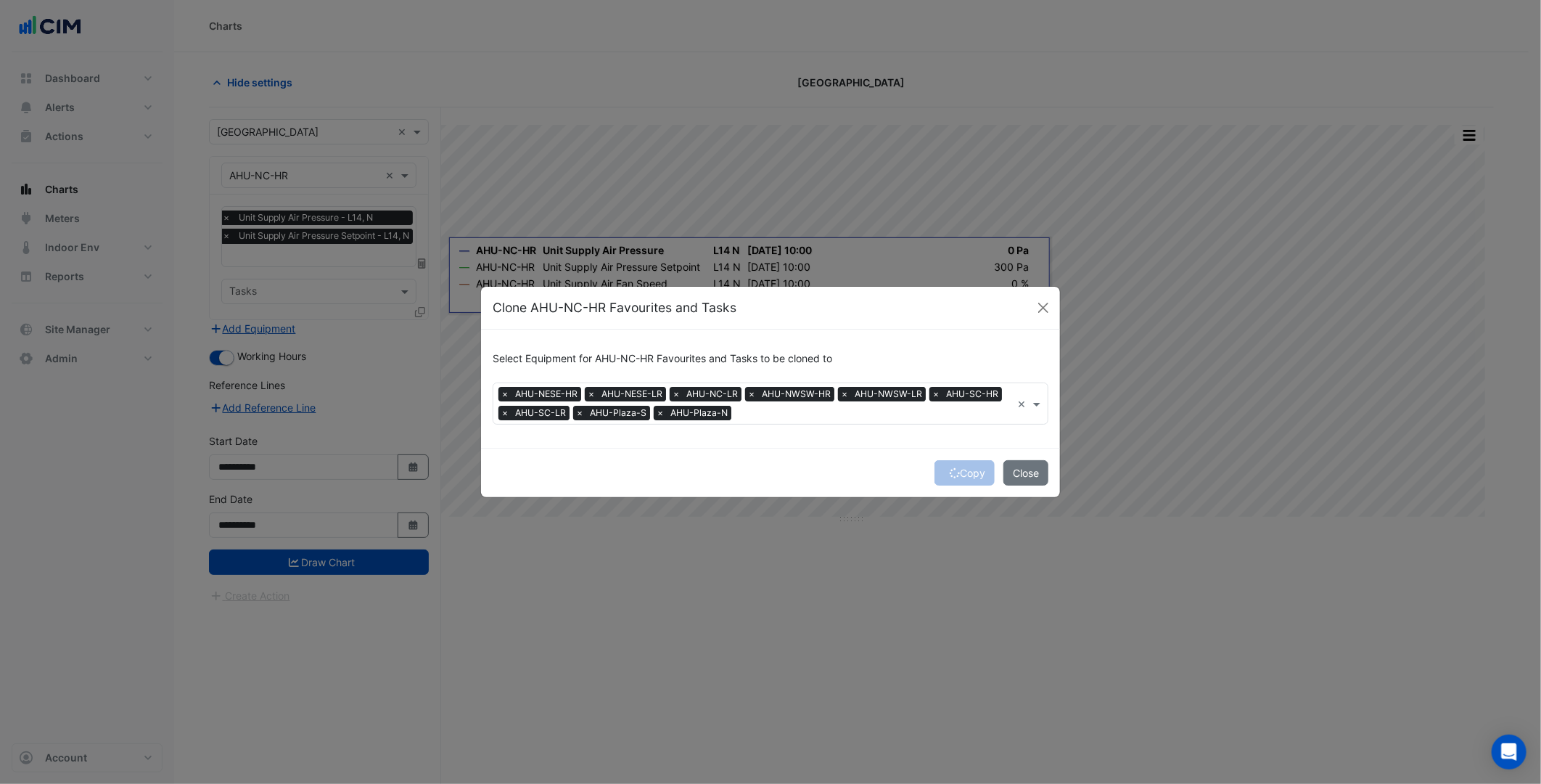
click at [953, 475] on div "Copy Close" at bounding box center [770, 472] width 579 height 49
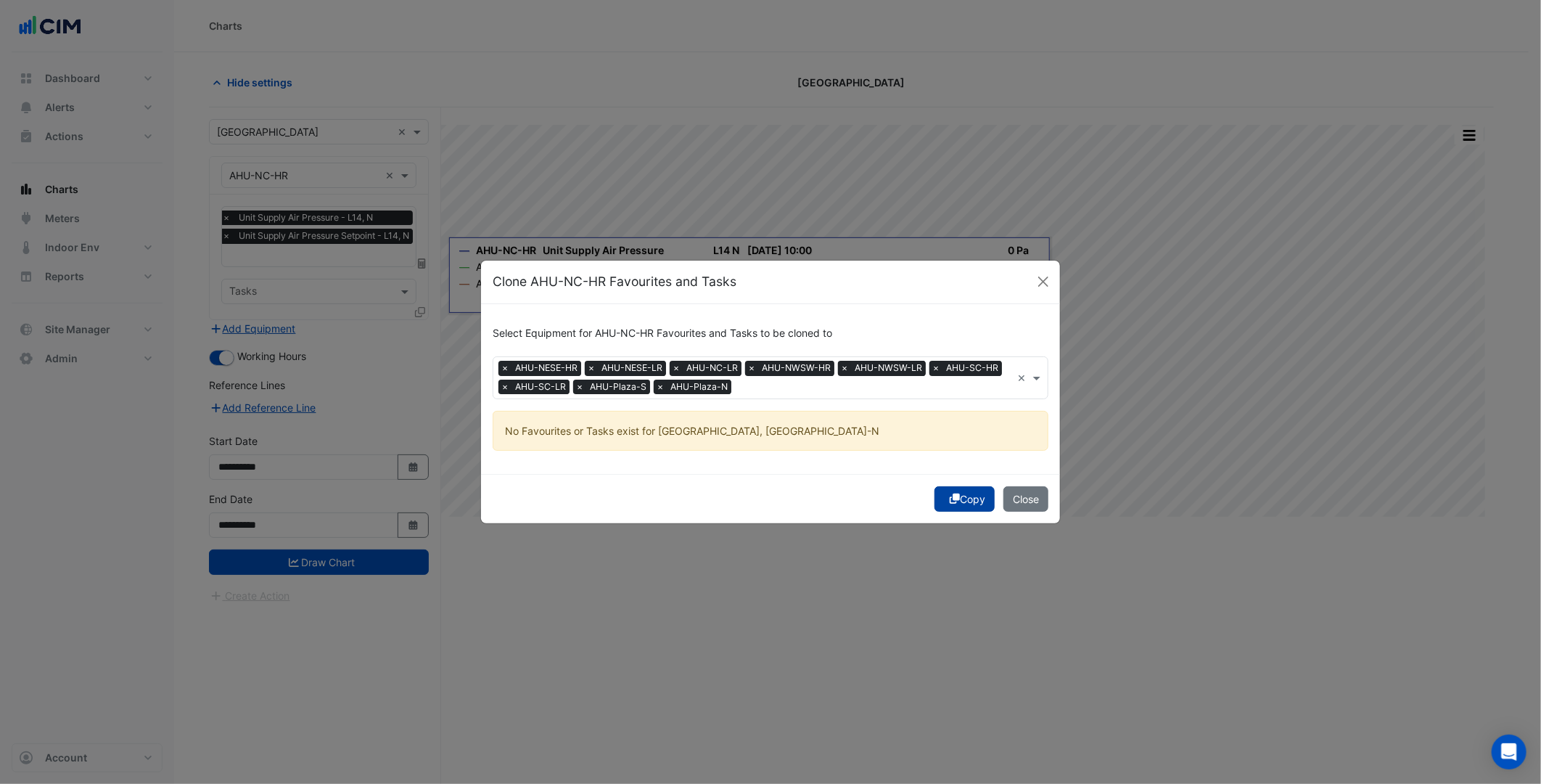
click at [971, 496] on button "Copy" at bounding box center [965, 499] width 60 height 25
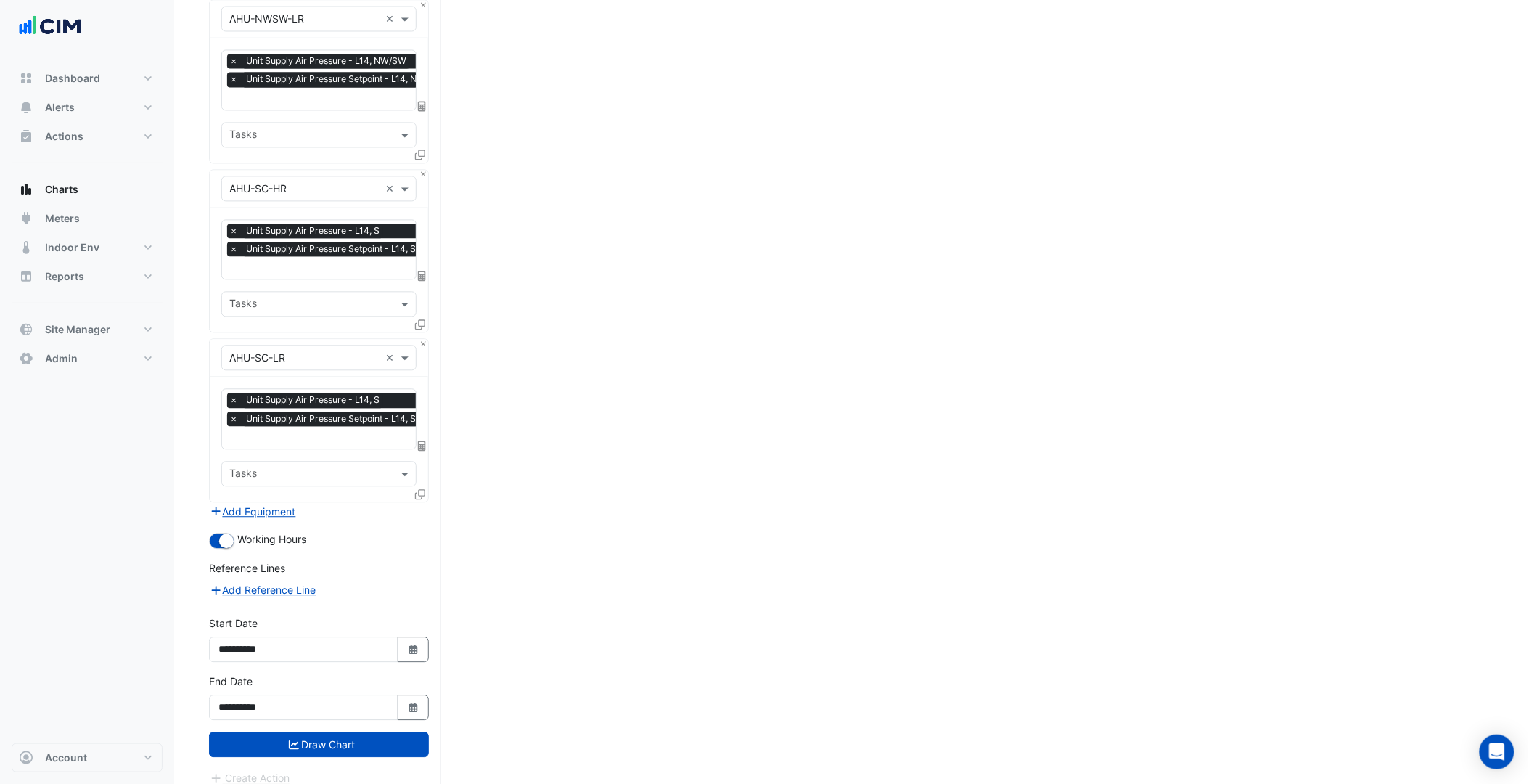
scroll to position [1008, 0]
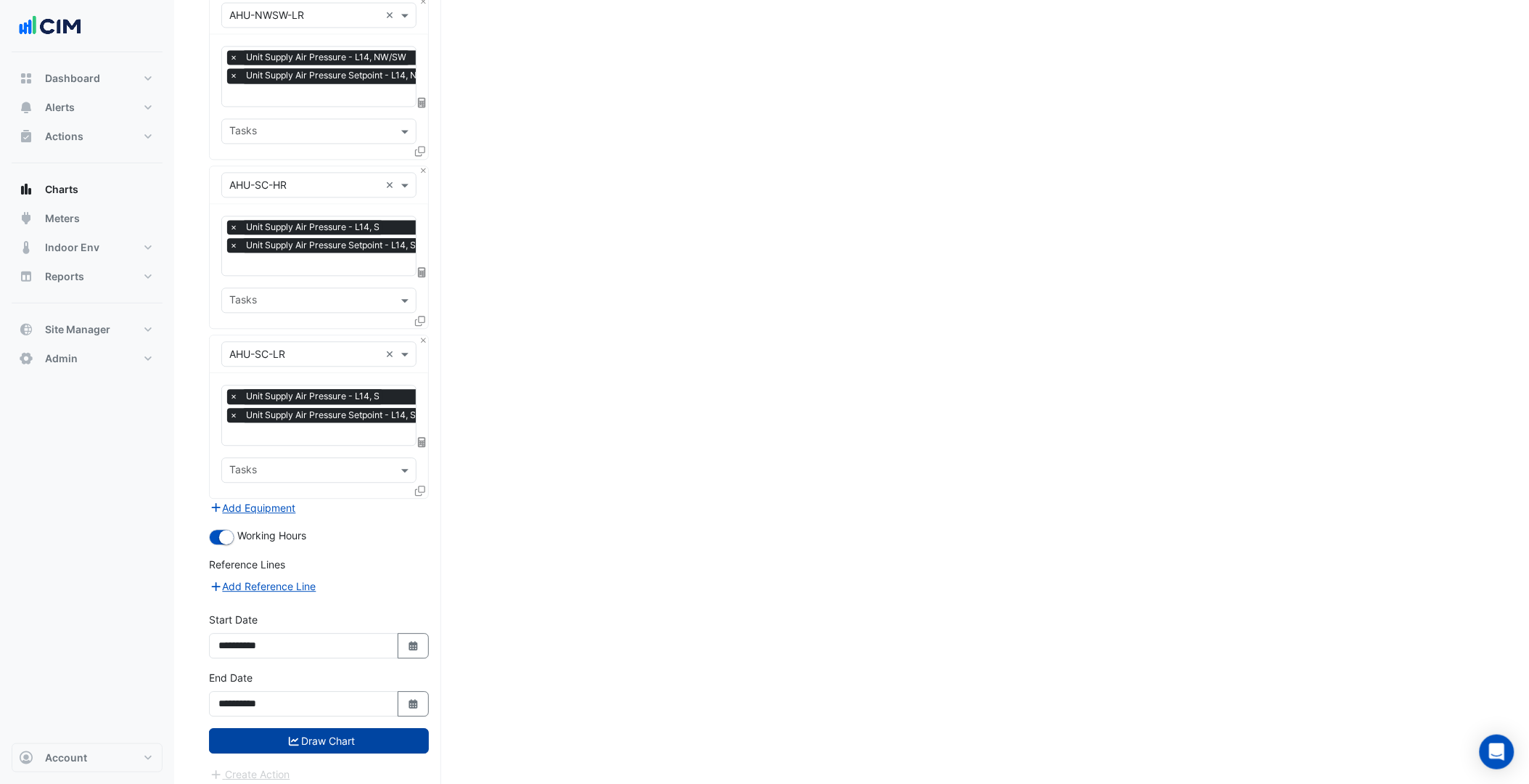
click at [332, 730] on button "Draw Chart" at bounding box center [319, 740] width 220 height 25
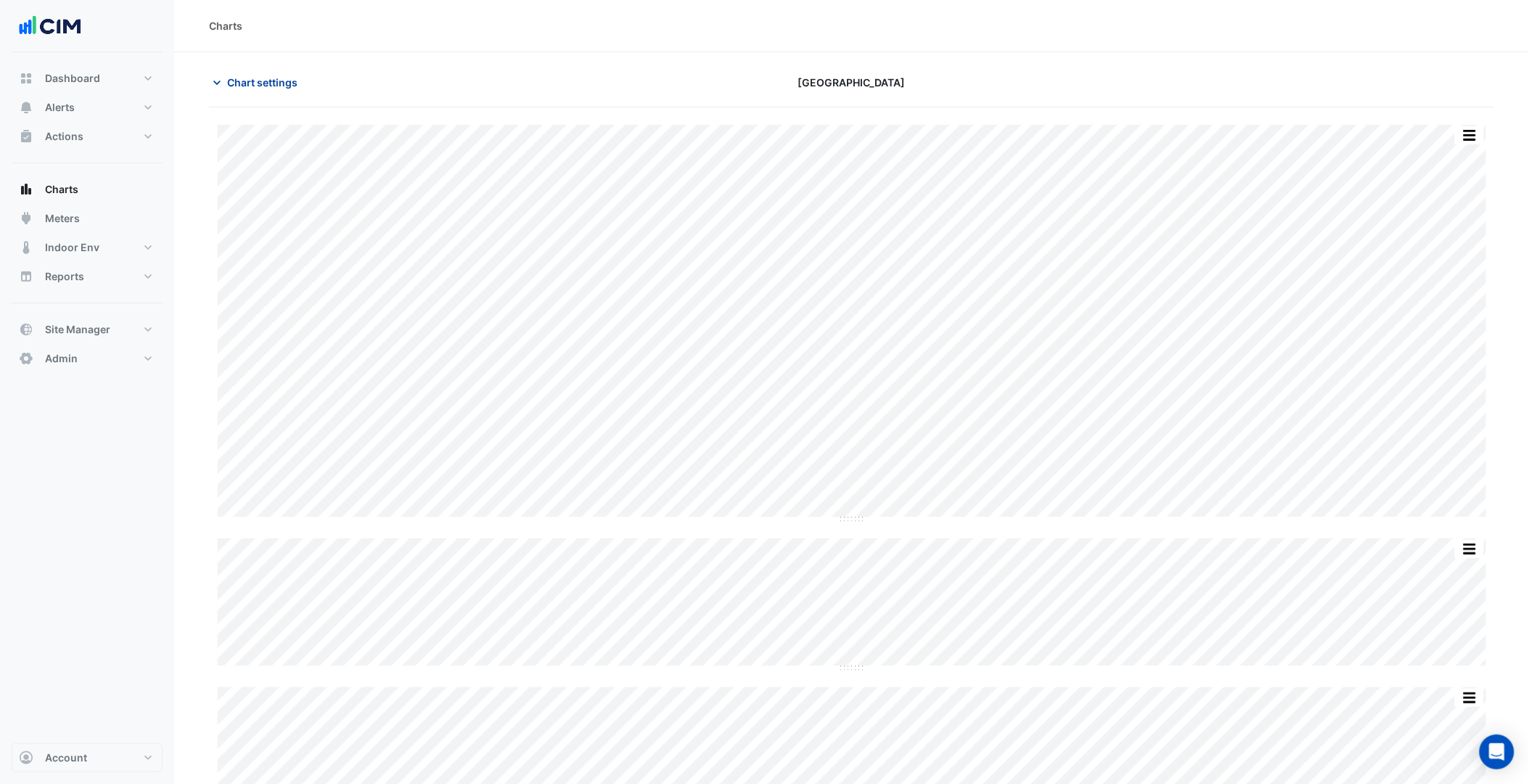
click at [233, 73] on button "Chart settings" at bounding box center [258, 83] width 98 height 25
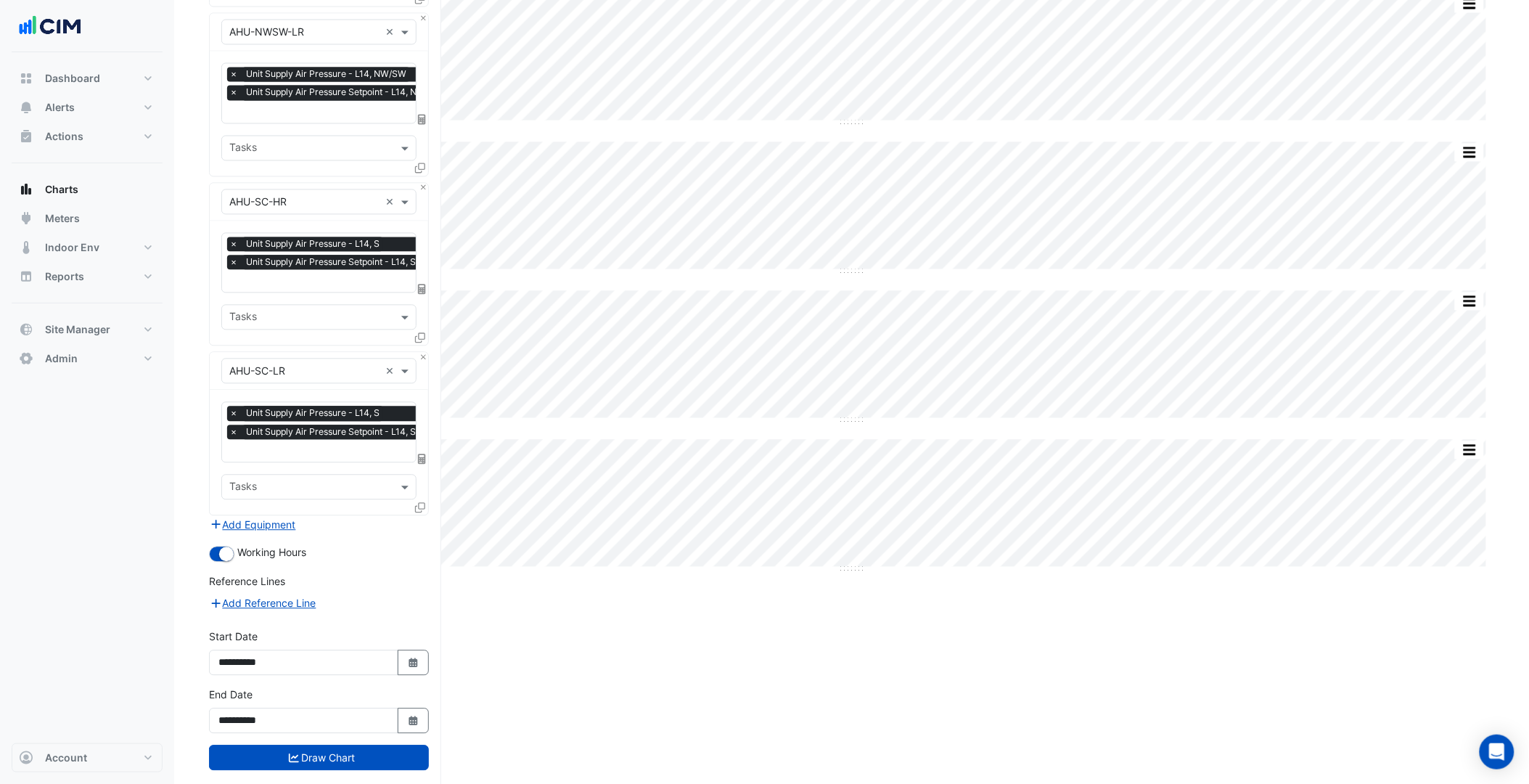
scroll to position [1008, 0]
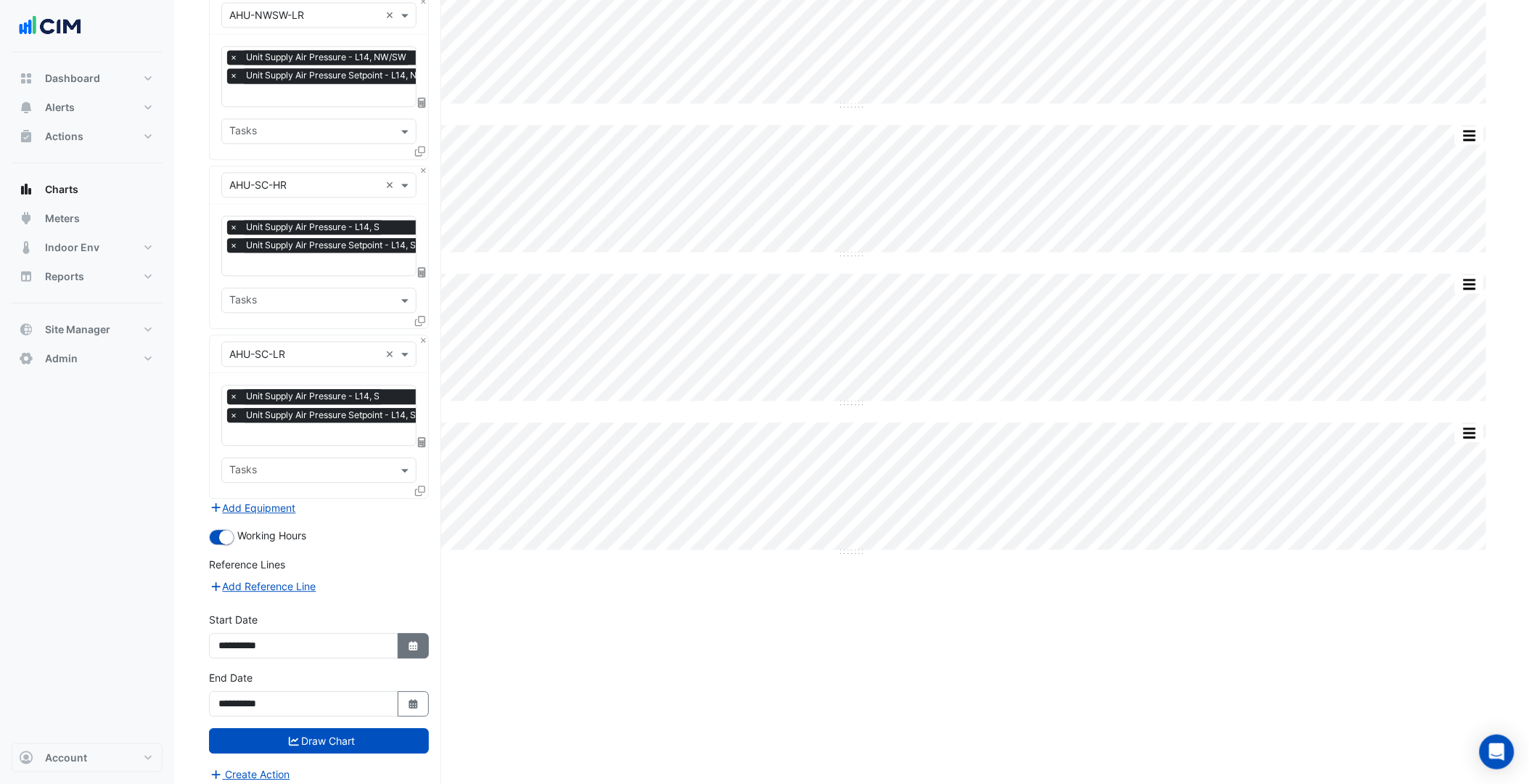
click at [404, 632] on button "Select Date" at bounding box center [413, 645] width 32 height 25
select select "*"
select select "****"
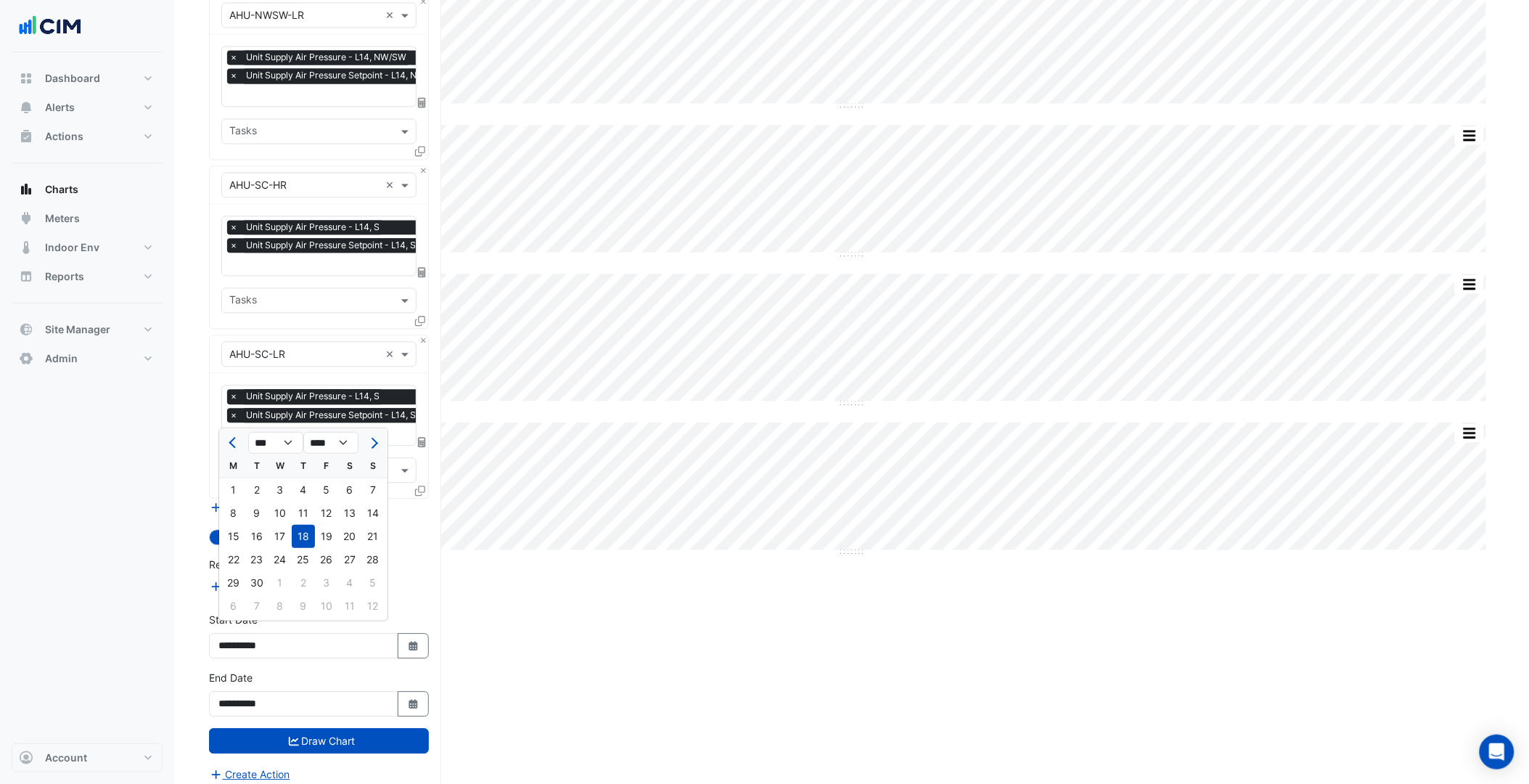
click at [242, 446] on div at bounding box center [233, 443] width 29 height 24
click at [240, 446] on button "Previous month" at bounding box center [233, 443] width 17 height 24
select select "*"
click at [317, 496] on div "1" at bounding box center [327, 490] width 24 height 24
type input "**********"
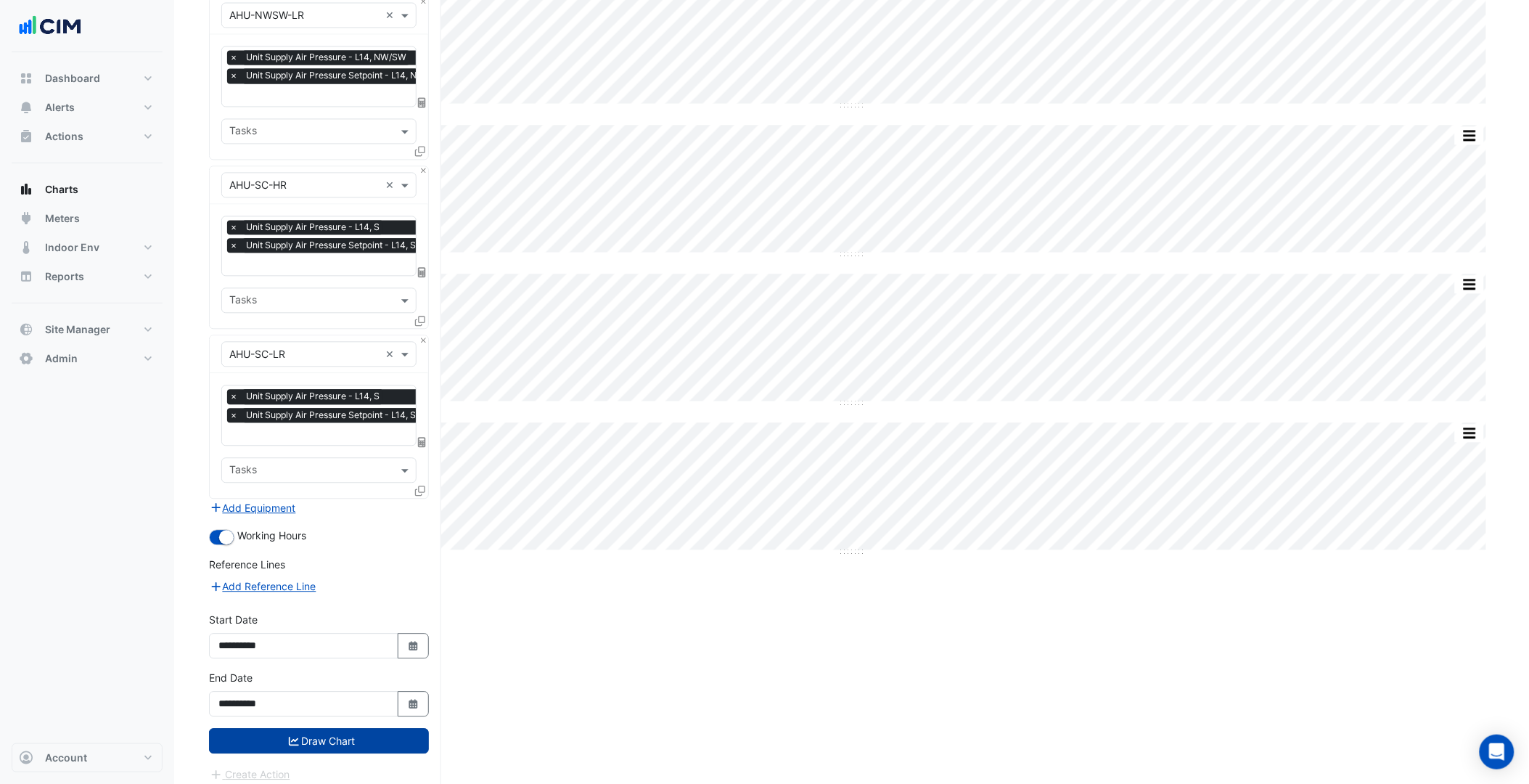
click at [361, 728] on button "Draw Chart" at bounding box center [319, 740] width 220 height 25
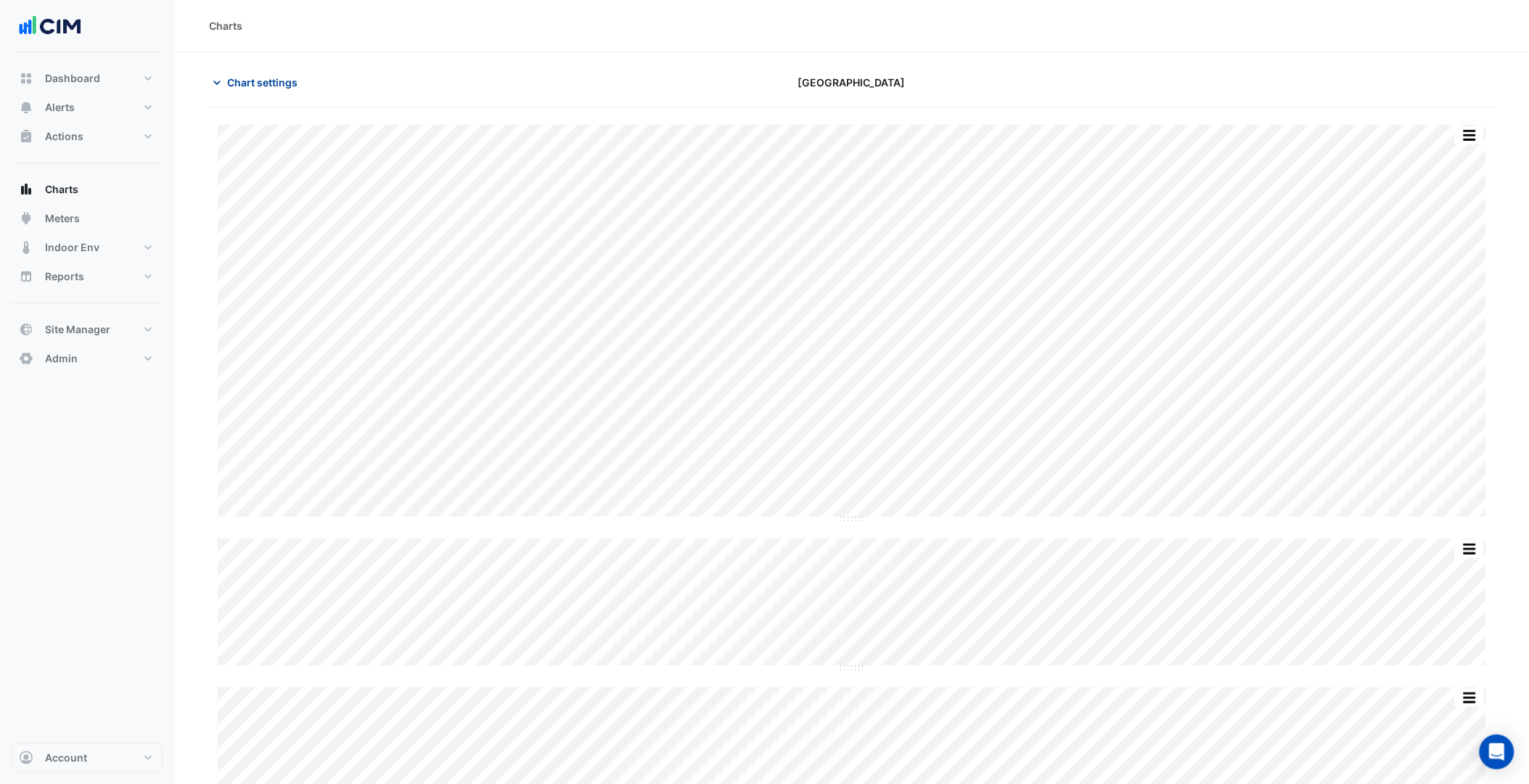
click at [273, 75] on span "Chart settings" at bounding box center [262, 82] width 71 height 15
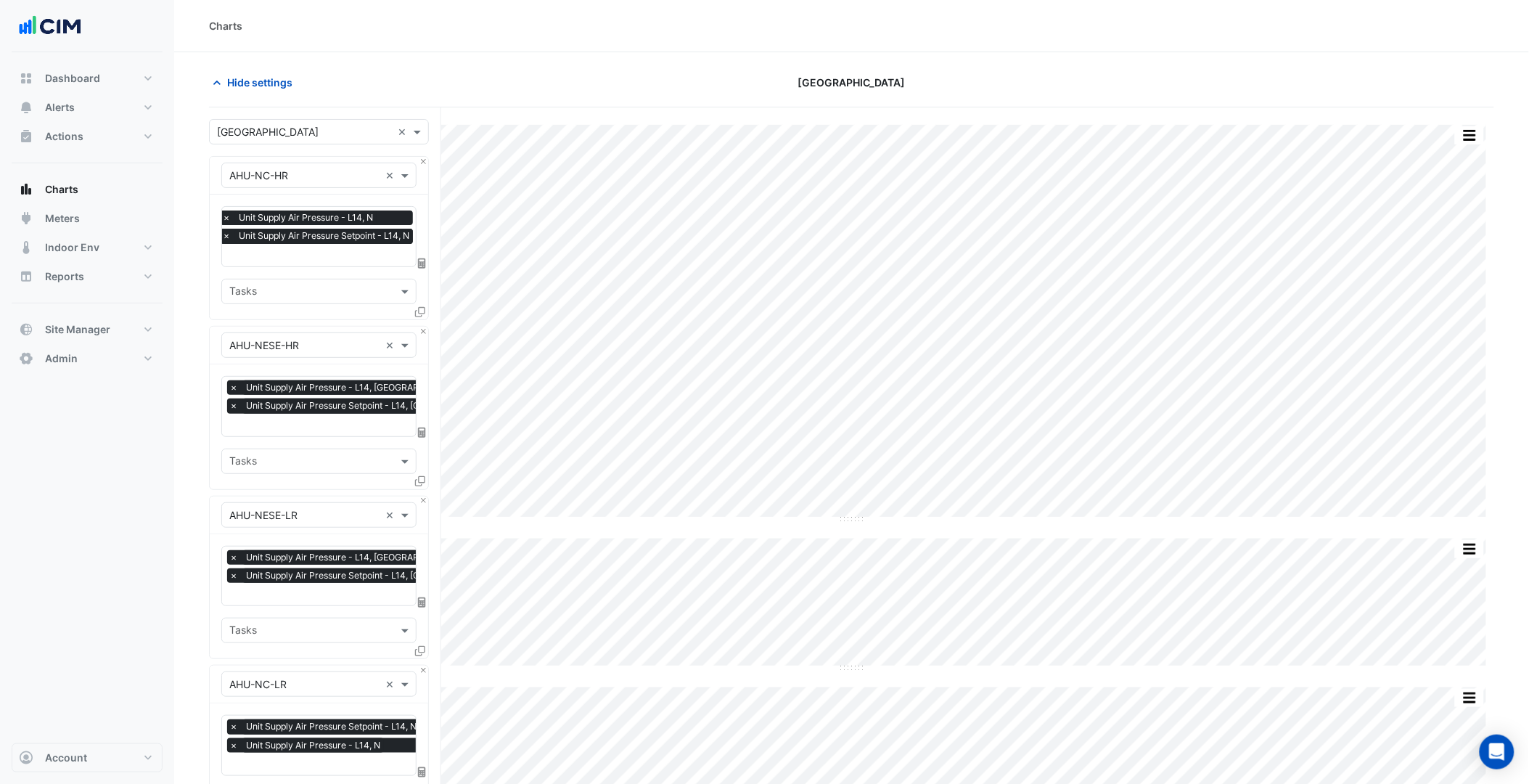
click at [365, 255] on input "text" at bounding box center [319, 256] width 194 height 15
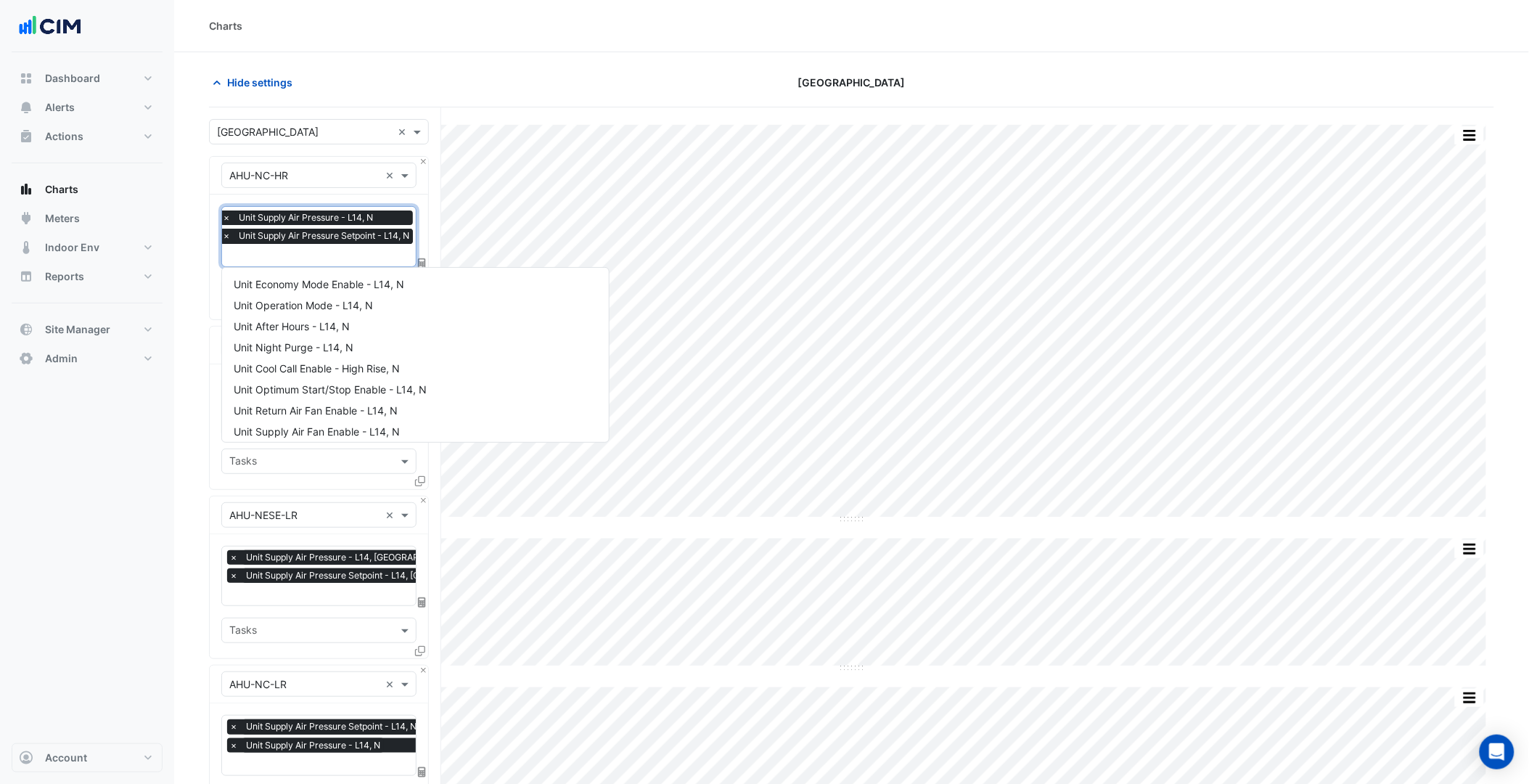
scroll to position [614, 0]
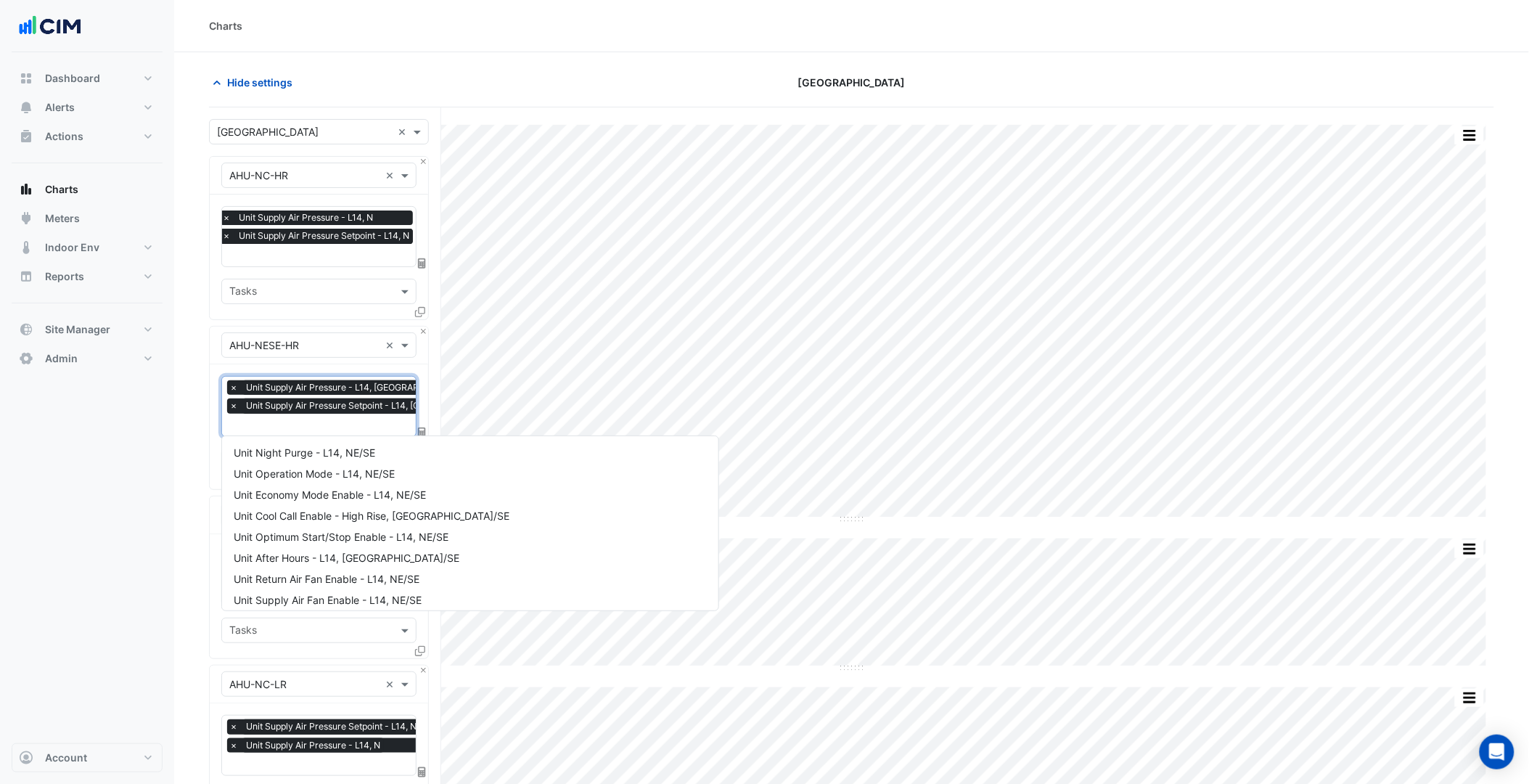
click at [359, 426] on input "text" at bounding box center [375, 426] width 291 height 15
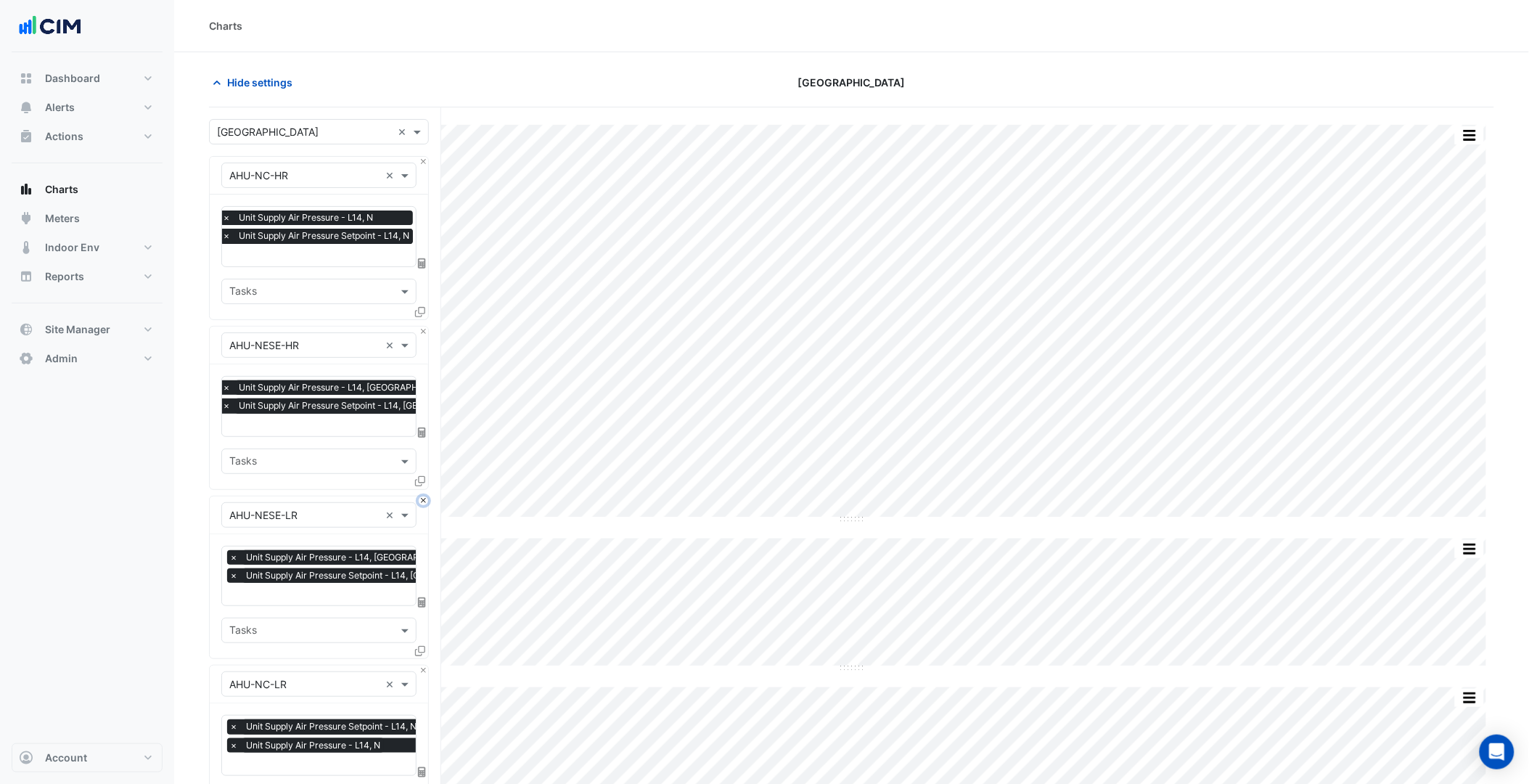
click at [423, 498] on button "Close" at bounding box center [423, 501] width 9 height 9
click at [426, 499] on button "Close" at bounding box center [423, 501] width 9 height 9
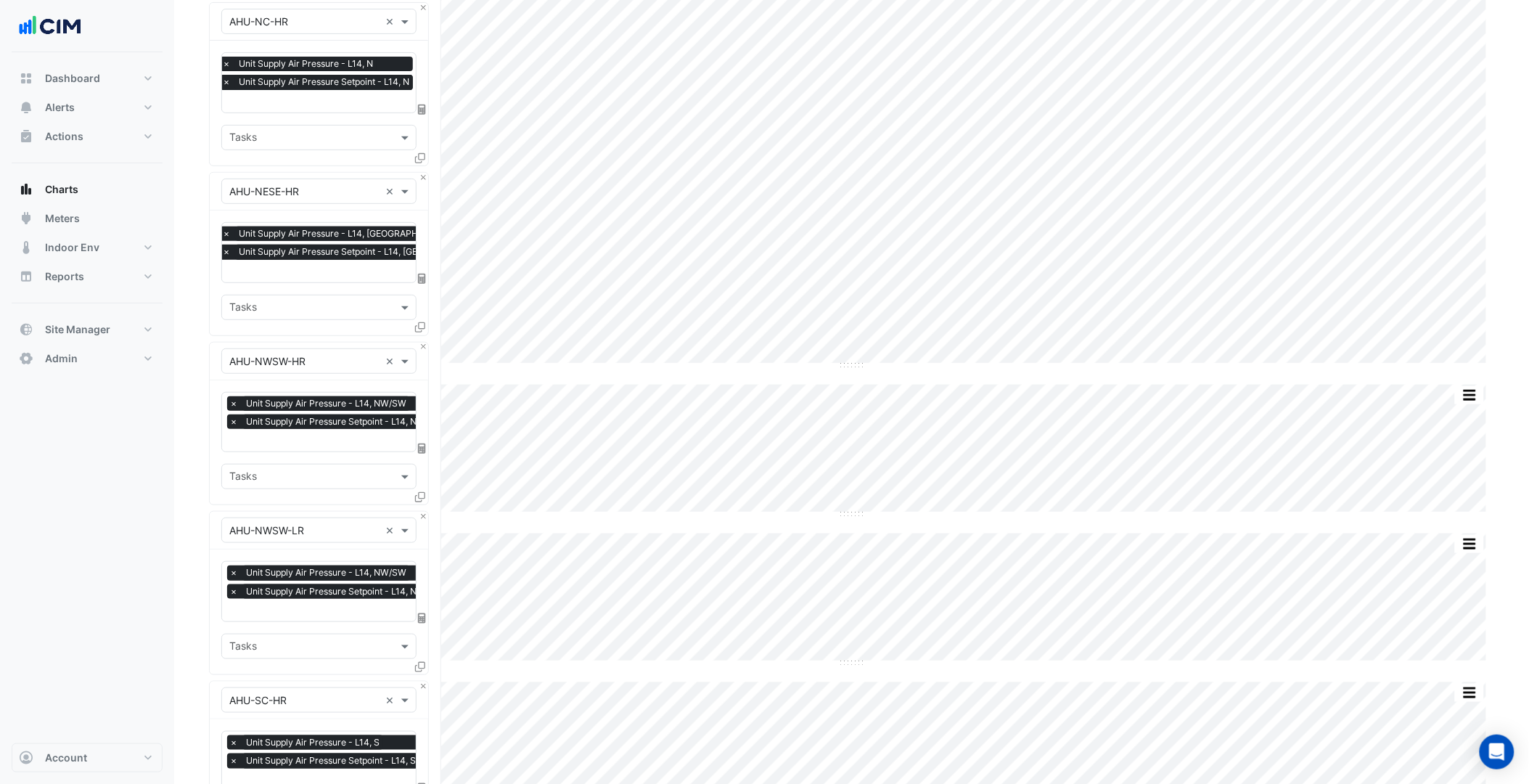
scroll to position [162, 0]
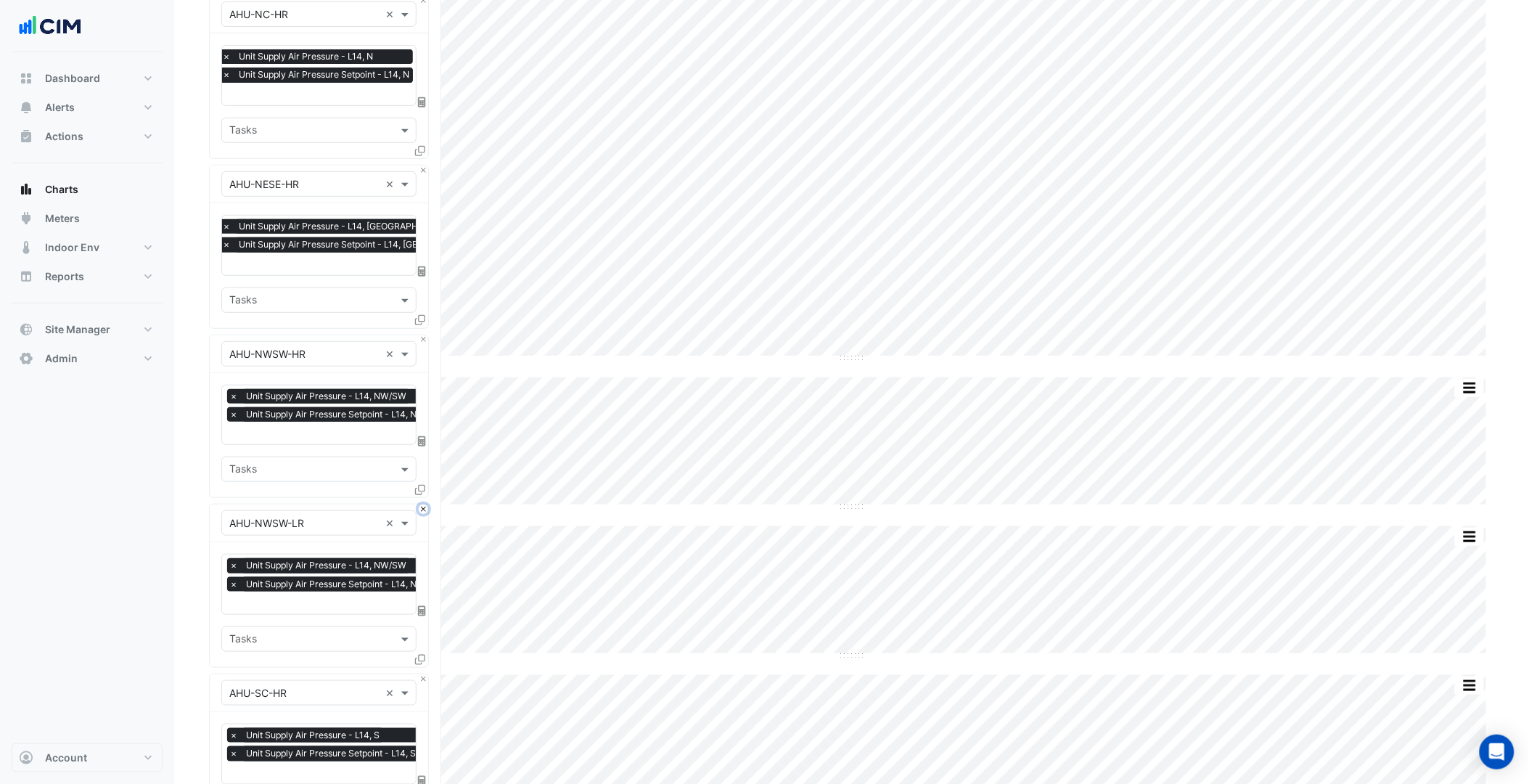
click at [424, 506] on button "Close" at bounding box center [423, 509] width 9 height 9
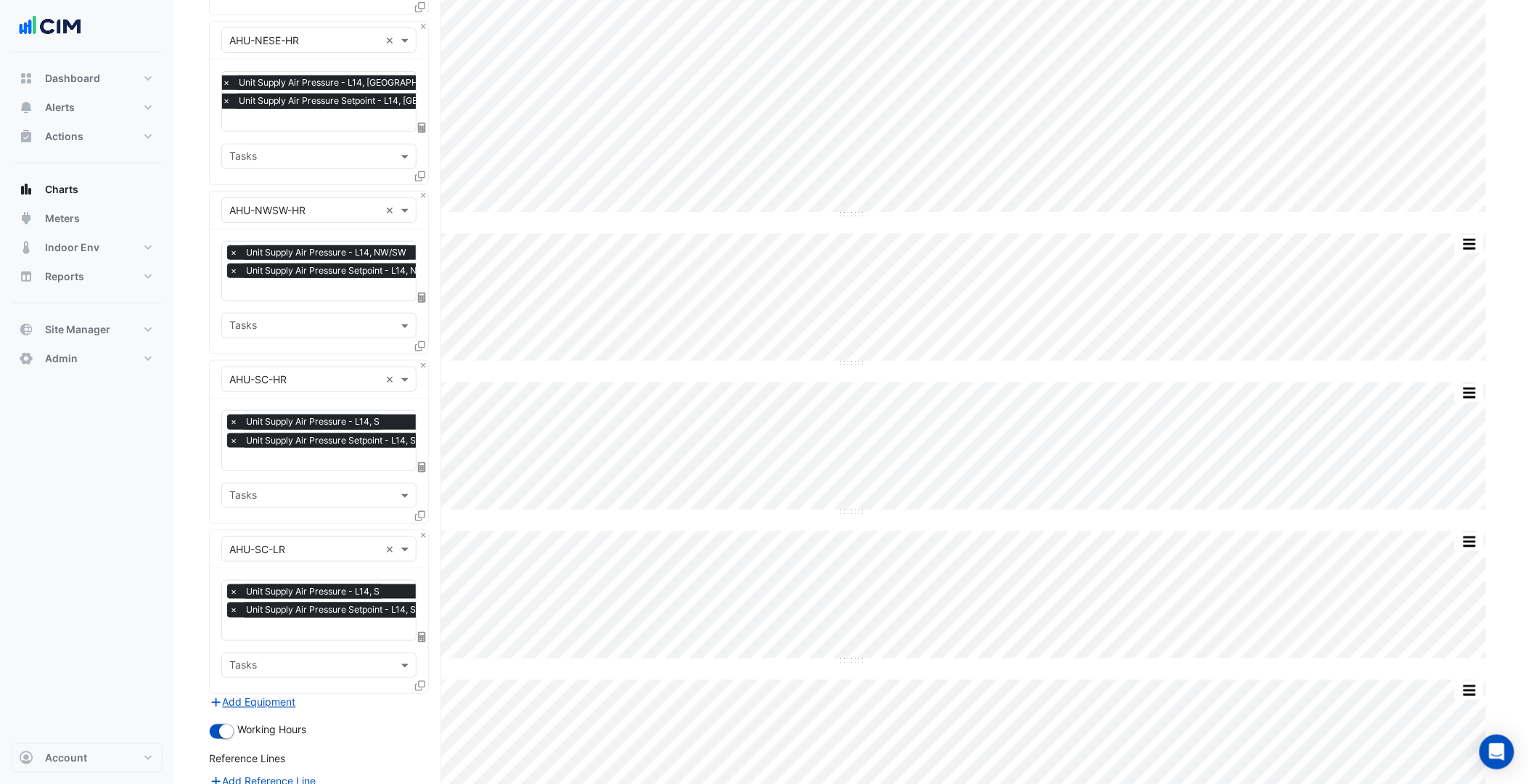
scroll to position [322, 0]
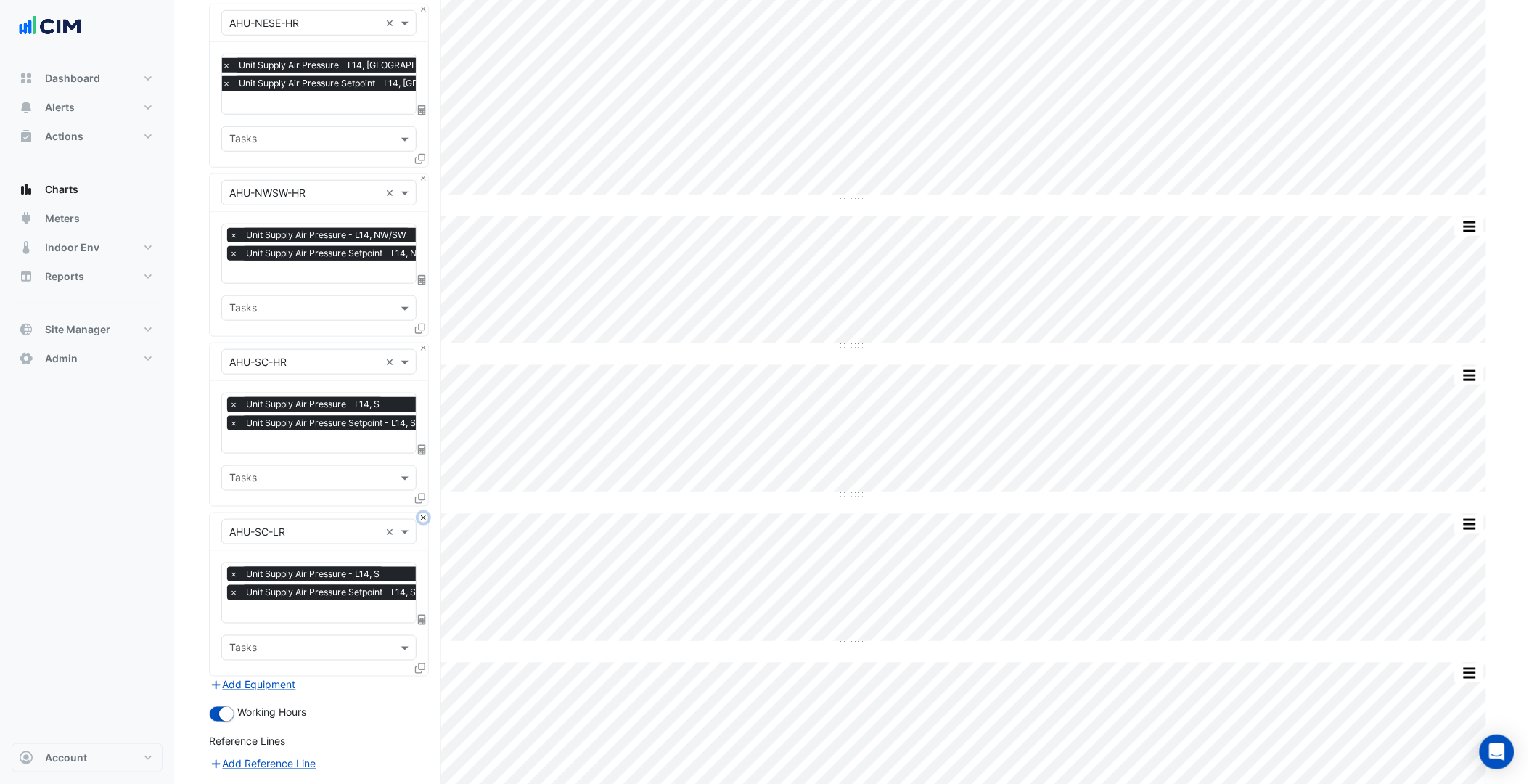
click at [421, 514] on button "Close" at bounding box center [423, 517] width 9 height 9
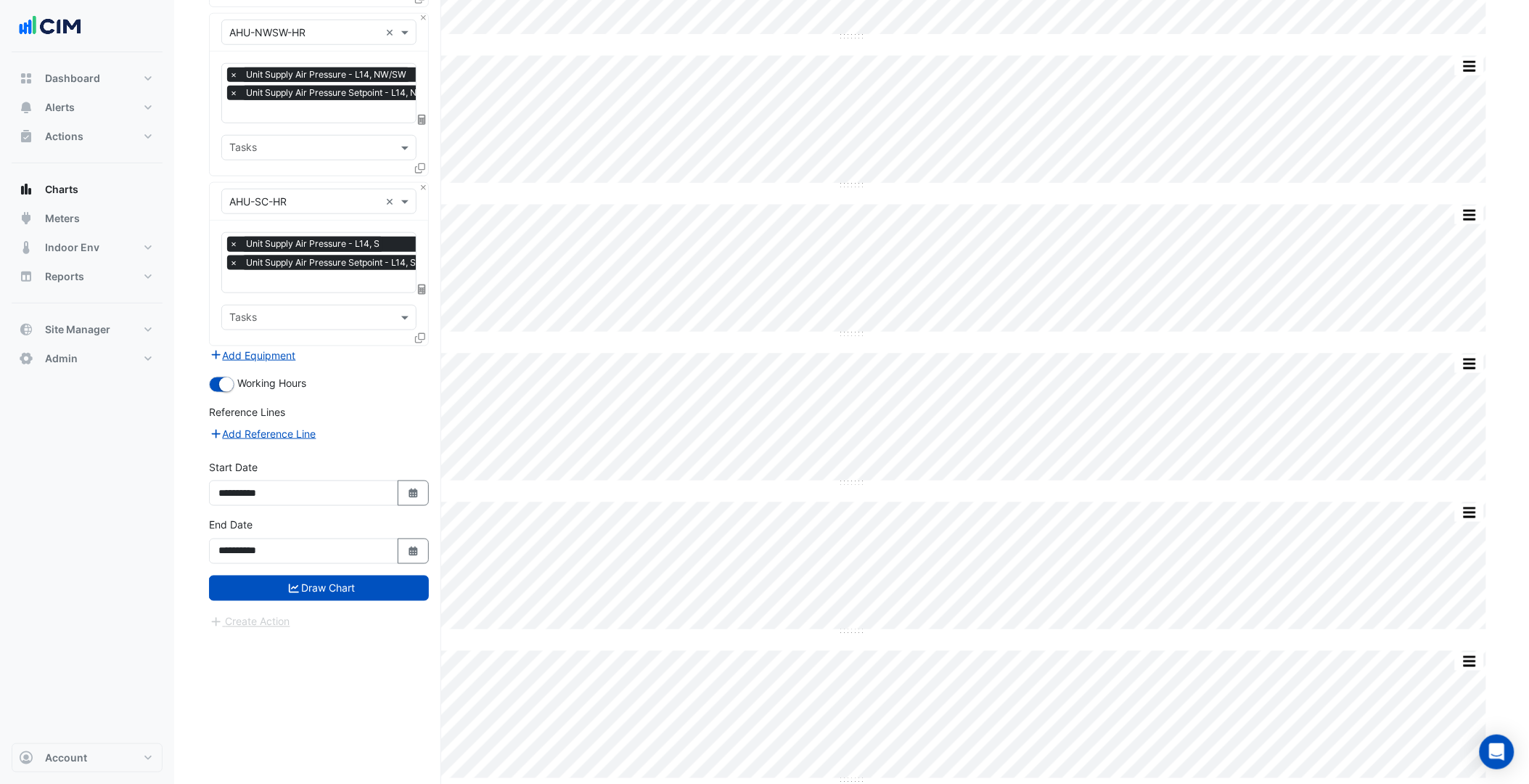
scroll to position [484, 0]
click at [358, 583] on button "Draw Chart" at bounding box center [319, 587] width 220 height 25
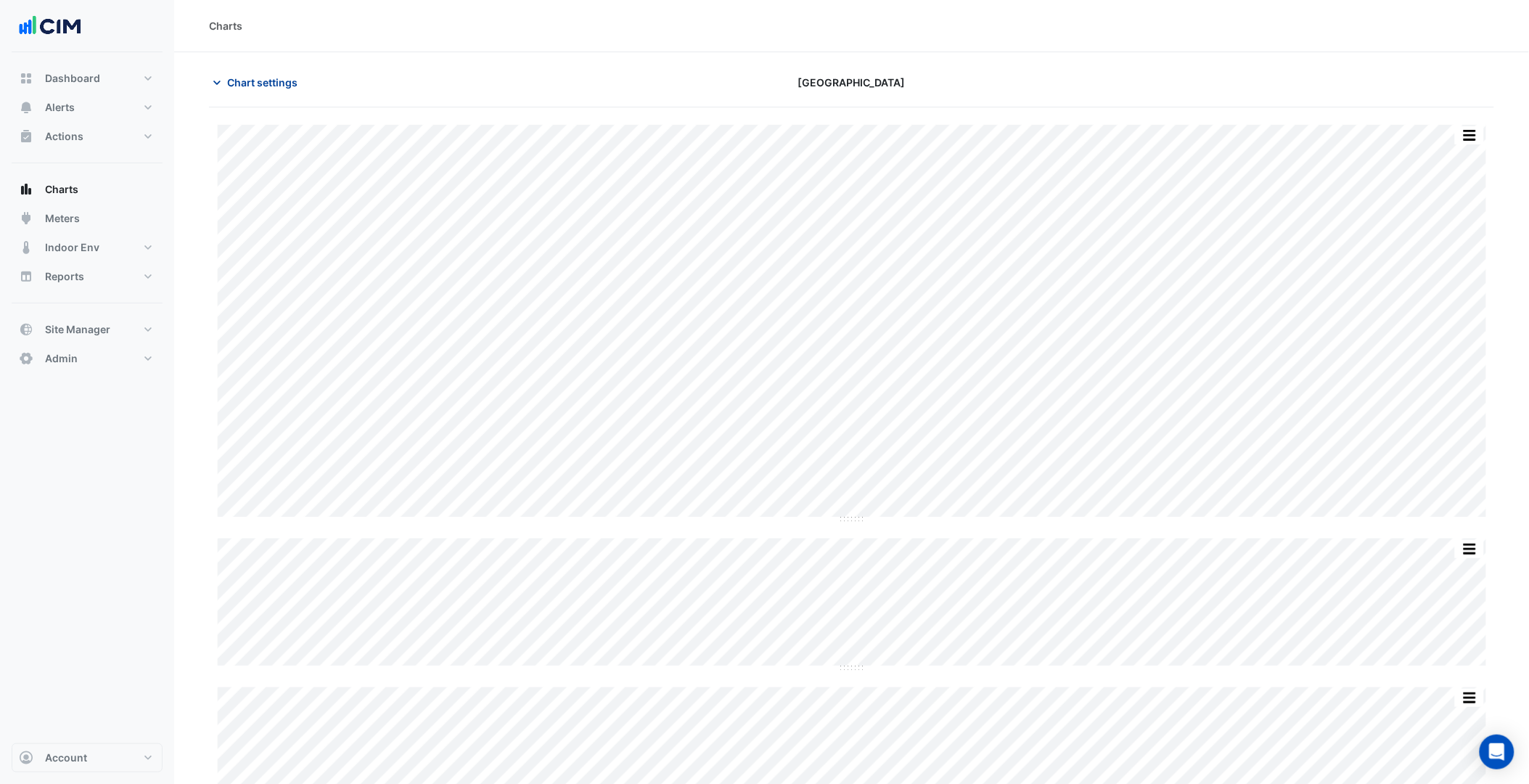
click at [276, 74] on span "Chart settings" at bounding box center [262, 82] width 71 height 15
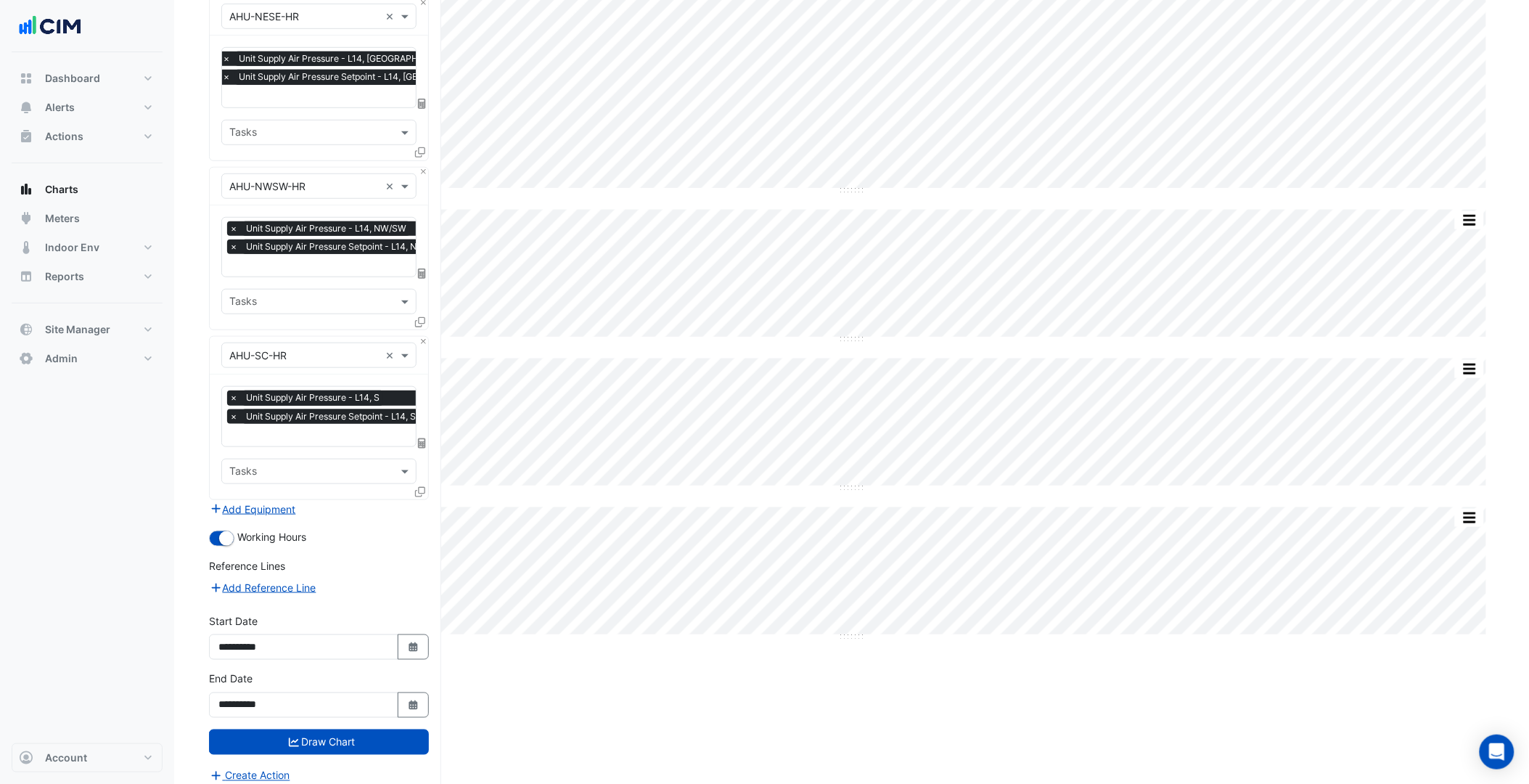
scroll to position [335, 0]
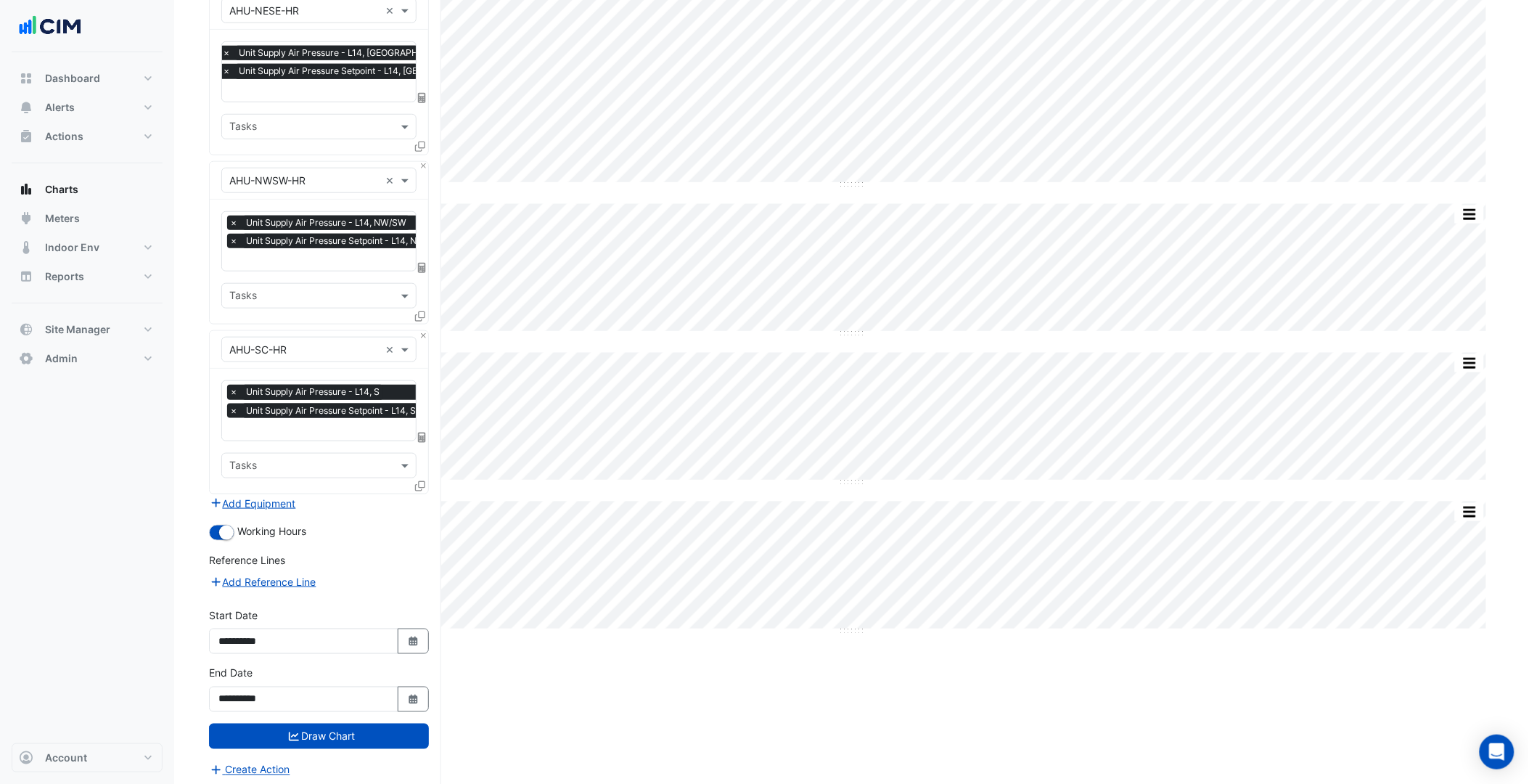
drag, startPoint x: 415, startPoint y: 639, endPoint x: 394, endPoint y: 592, distance: 51.5
click at [415, 637] on icon "Select Date" at bounding box center [414, 641] width 13 height 10
select select "*"
select select "****"
click at [237, 438] on button "Previous month" at bounding box center [233, 444] width 17 height 24
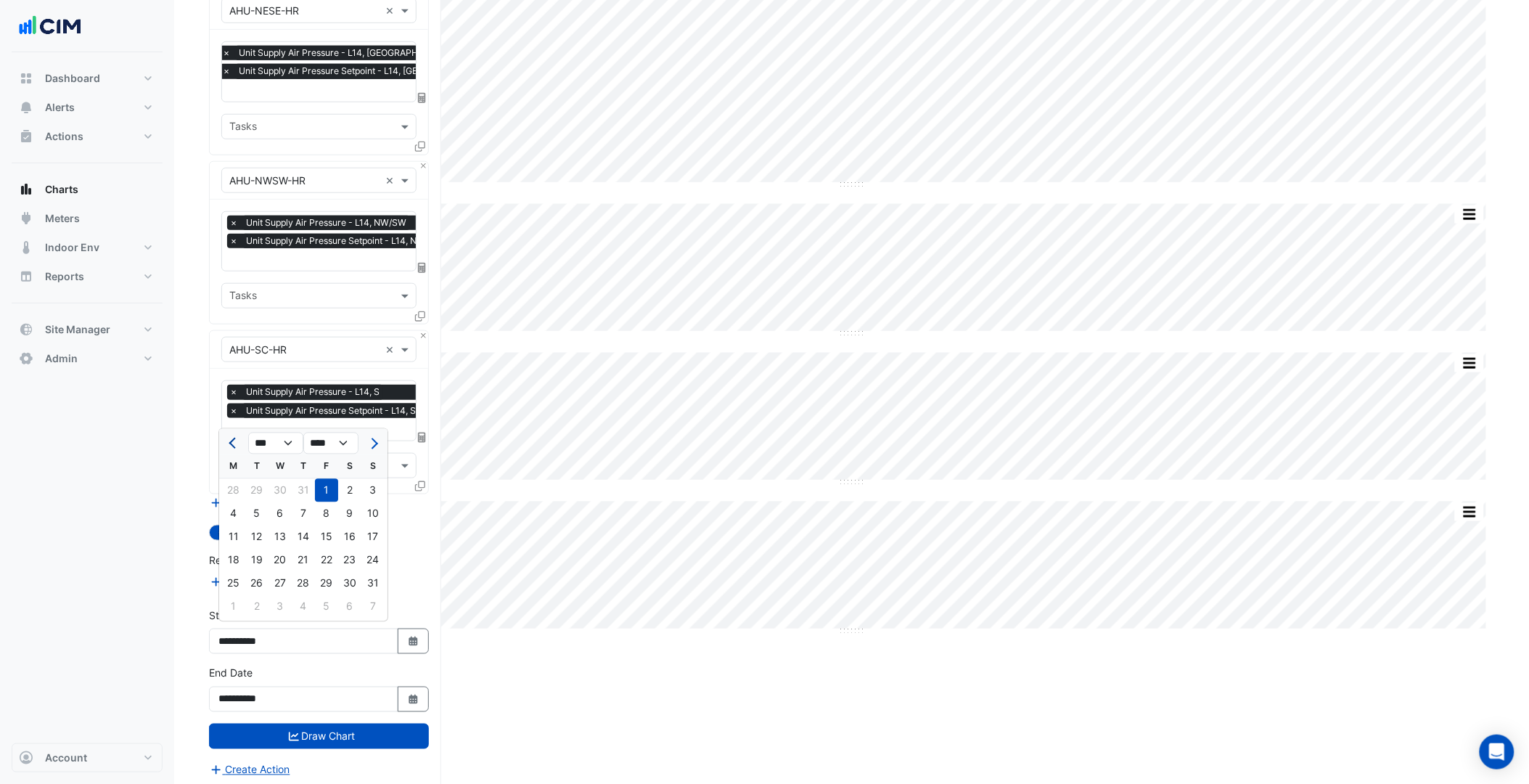
select select "*"
click at [262, 496] on div "1" at bounding box center [257, 491] width 24 height 24
type input "**********"
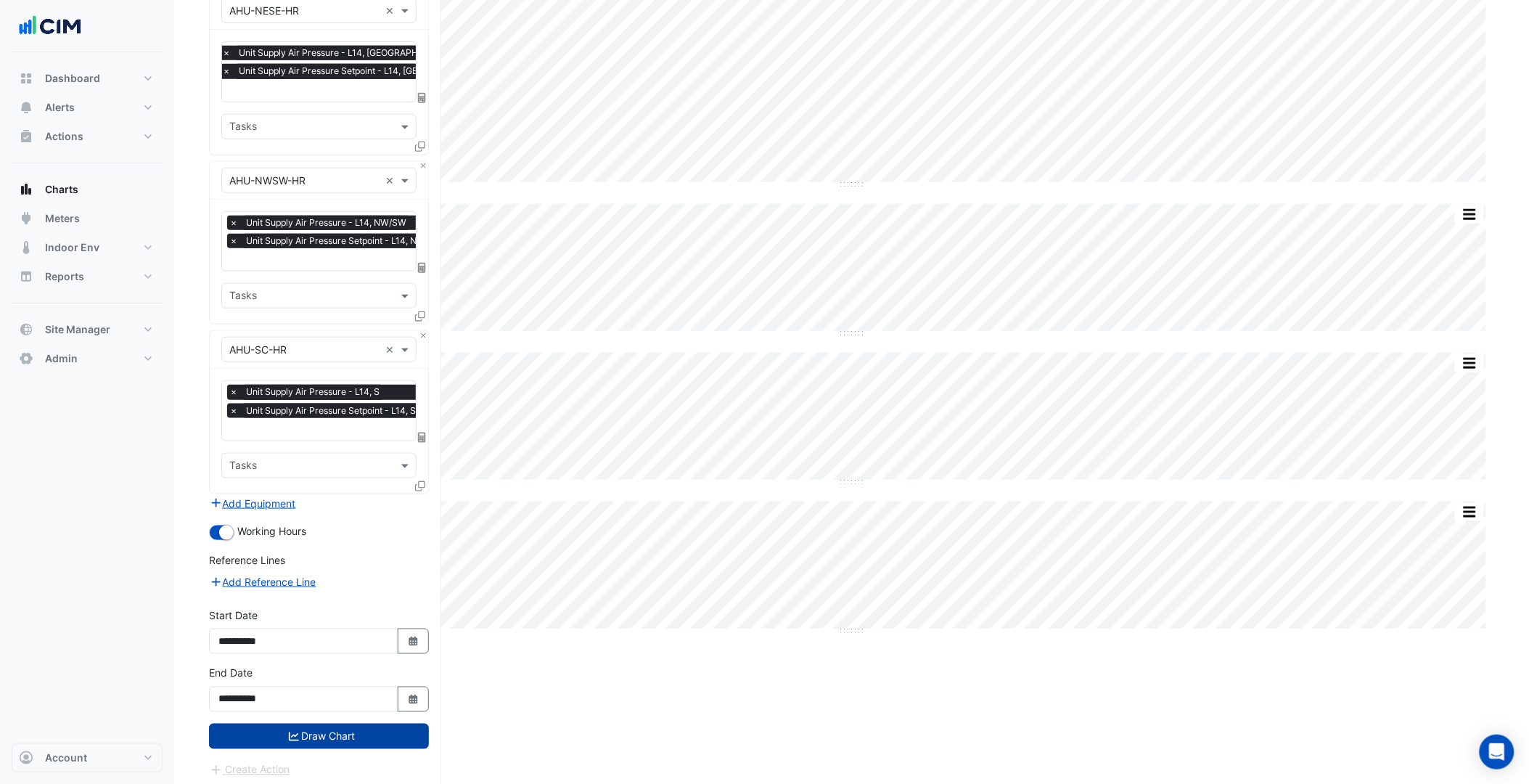
click at [361, 730] on button "Draw Chart" at bounding box center [319, 736] width 220 height 25
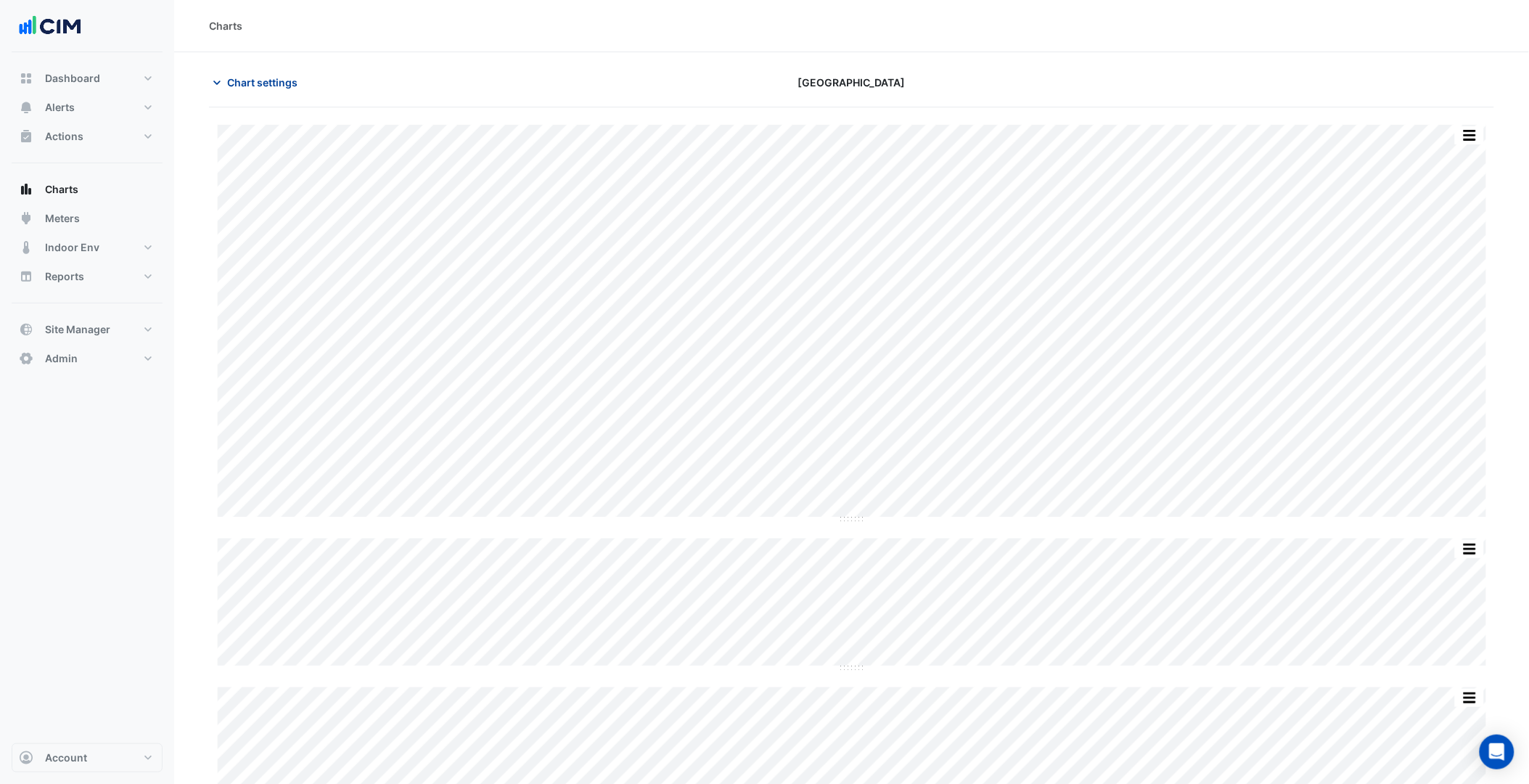
click at [296, 84] on span "Chart settings" at bounding box center [262, 82] width 71 height 15
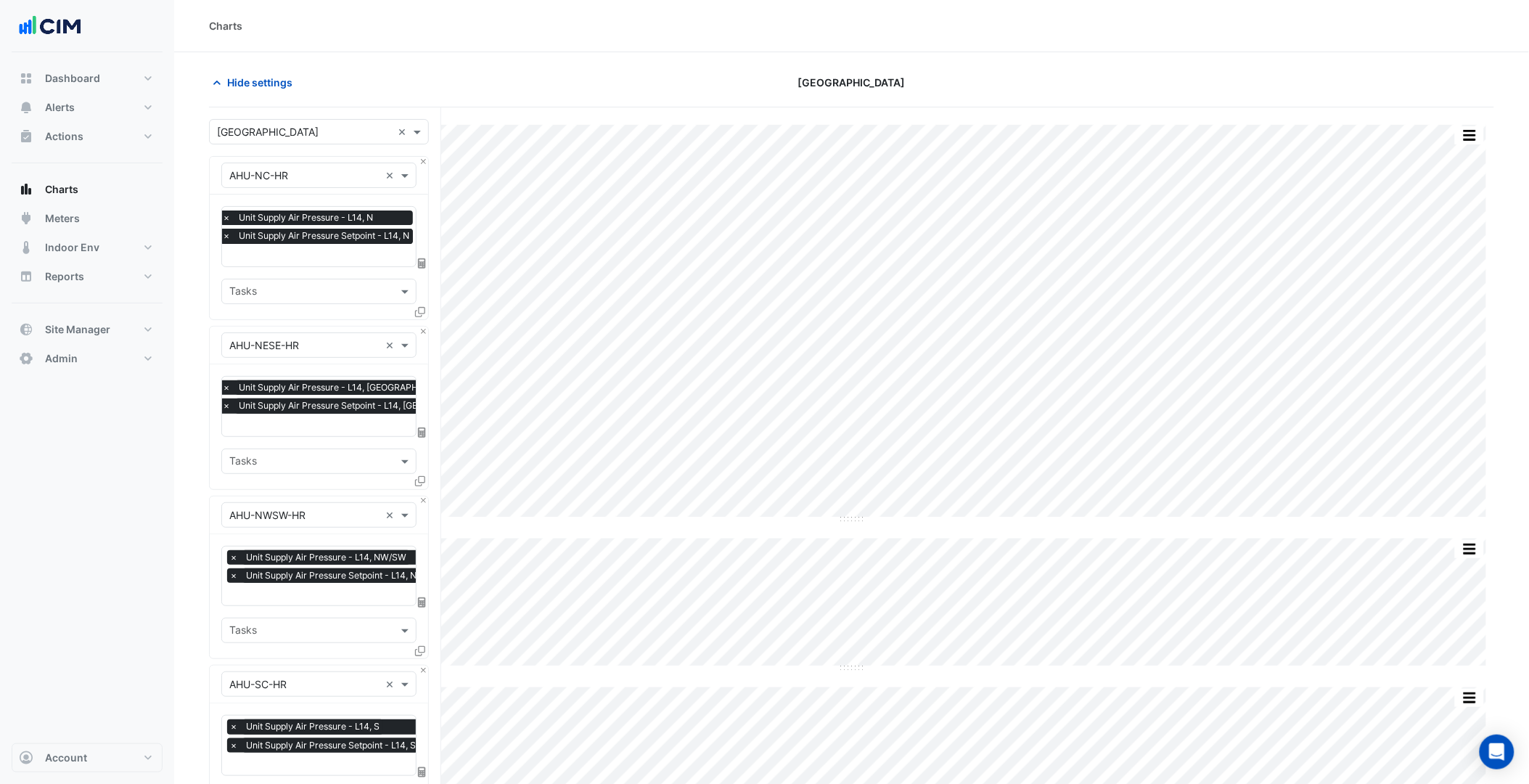
click at [338, 254] on input "text" at bounding box center [319, 256] width 194 height 15
click at [226, 252] on input "*****" at bounding box center [319, 256] width 194 height 15
type input "**********"
click at [226, 252] on input "**********" at bounding box center [319, 256] width 194 height 15
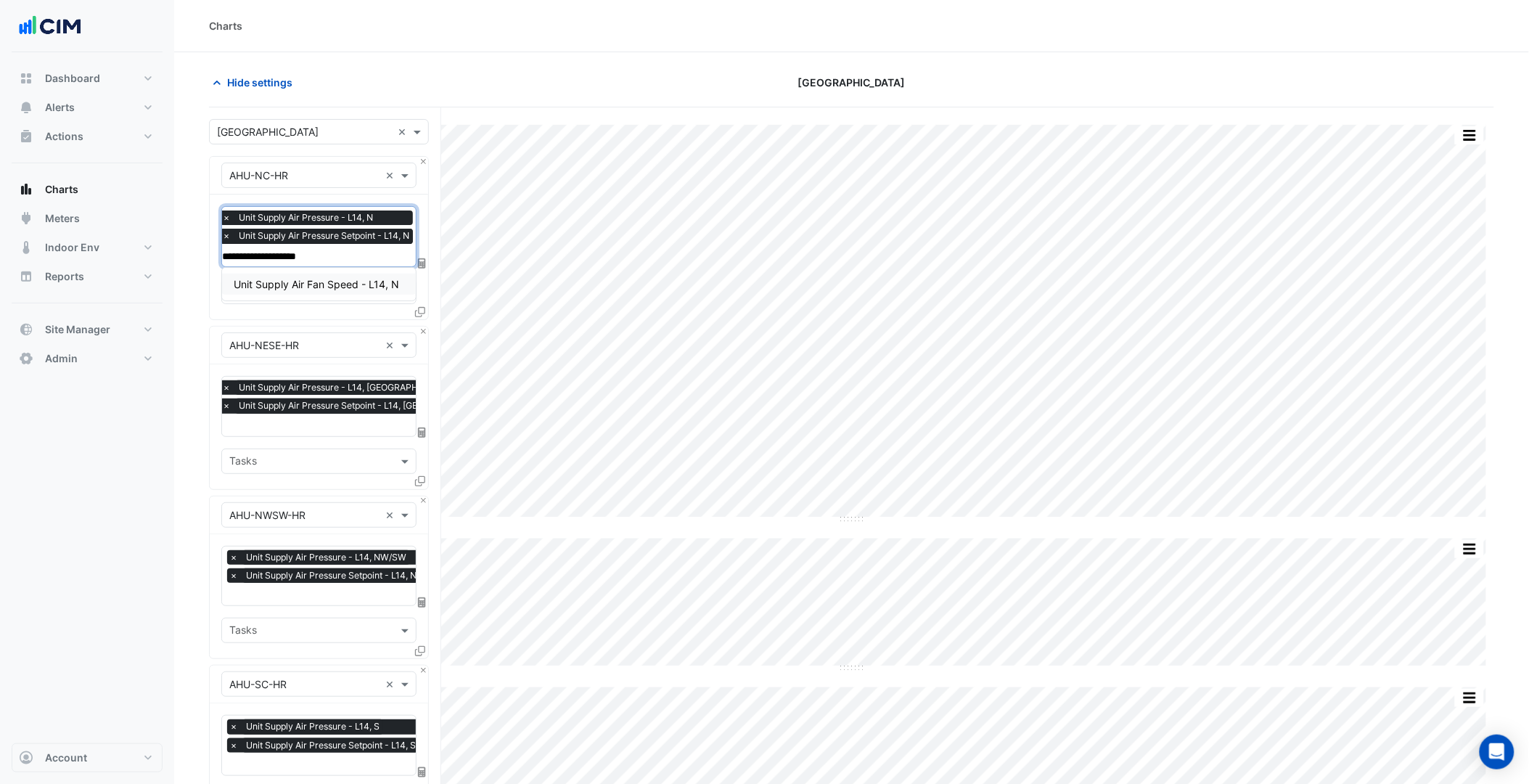
click at [226, 252] on input "**********" at bounding box center [319, 256] width 194 height 15
click at [272, 278] on span "Unit Supply Air Fan Speed - L14, N" at bounding box center [316, 284] width 165 height 13
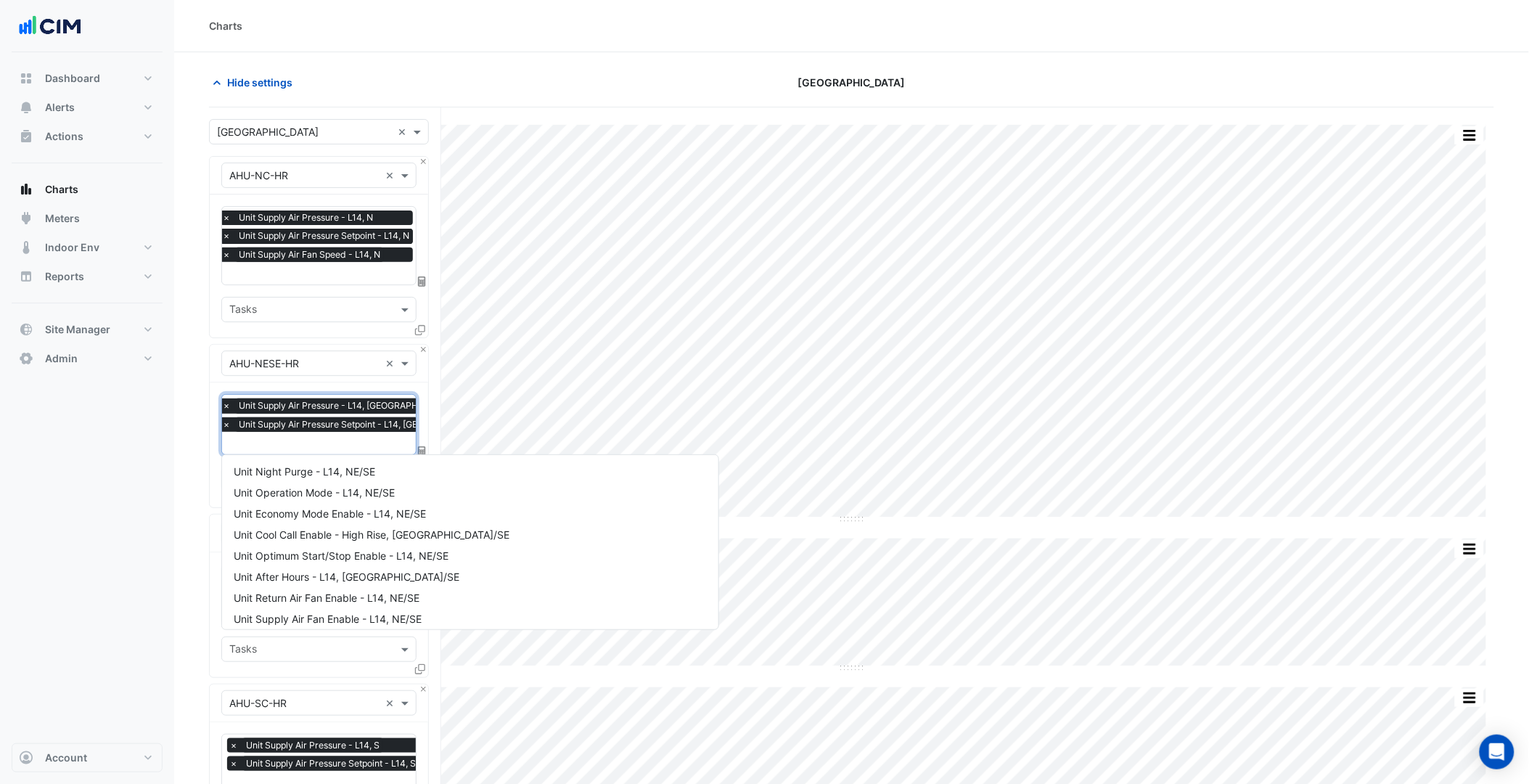
click at [271, 437] on input "text" at bounding box center [368, 444] width 291 height 15
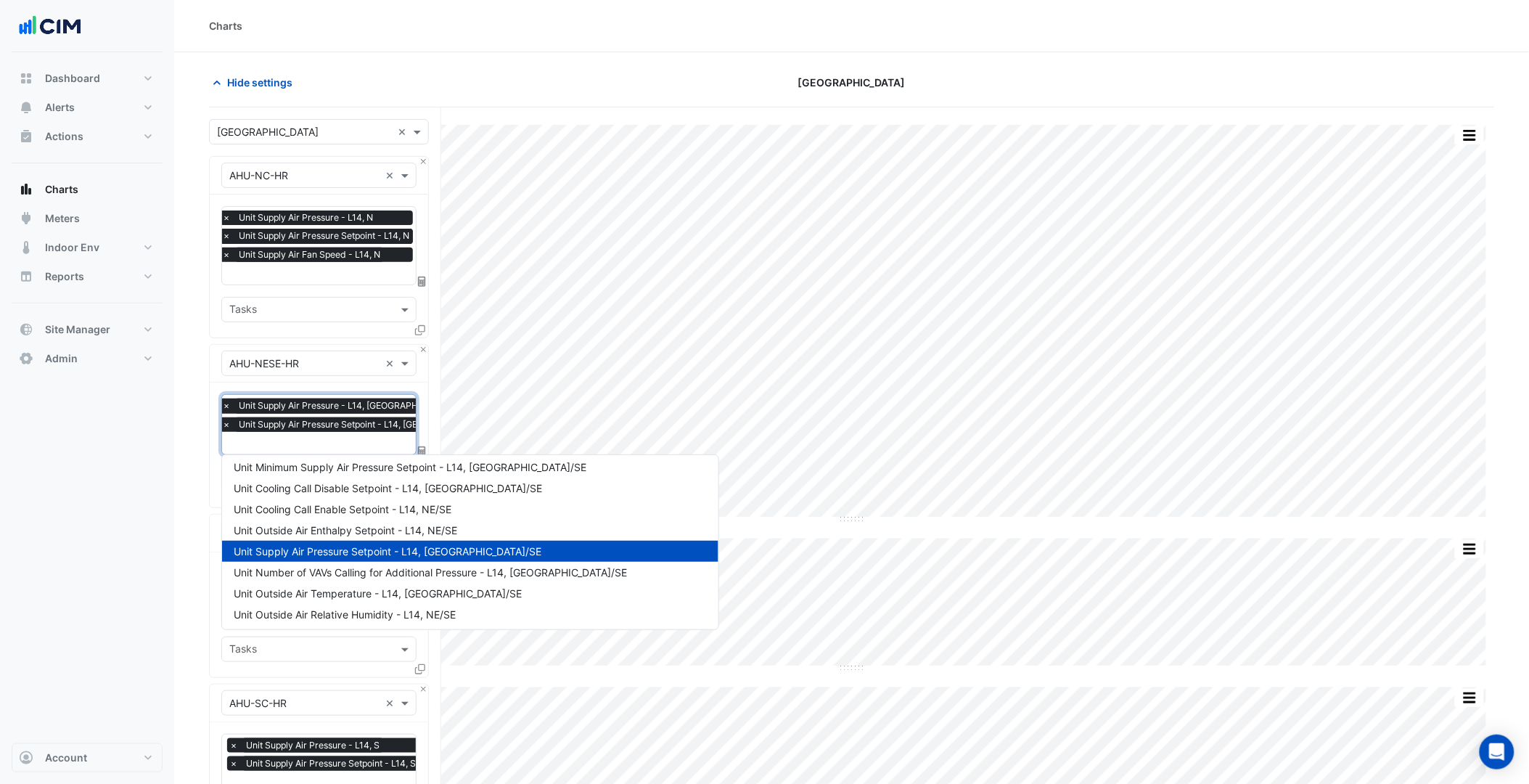
paste input "**********"
type input "**********"
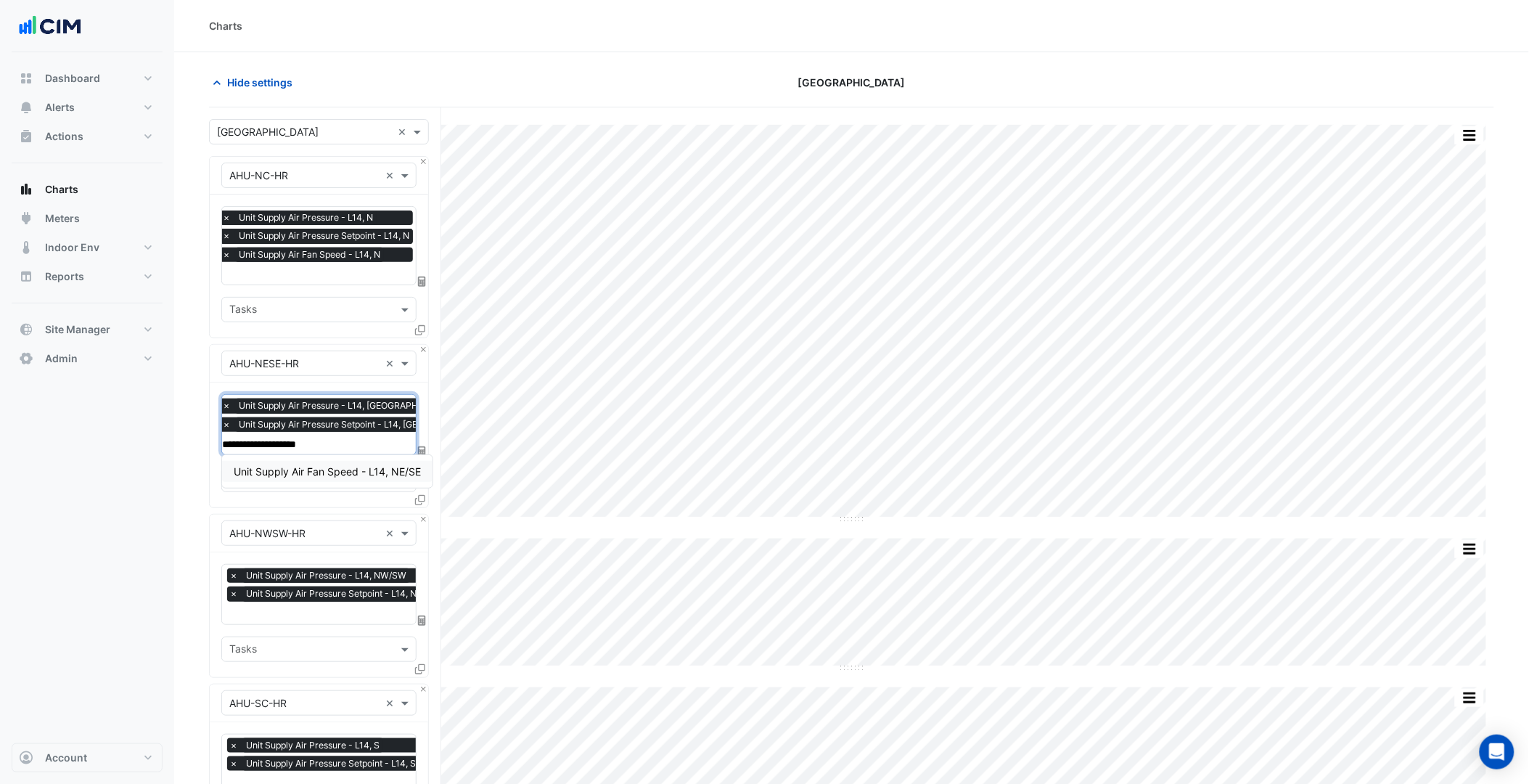
scroll to position [0, 0]
click at [295, 468] on span "Unit Supply Air Fan Speed - L14, NE/SE" at bounding box center [327, 472] width 187 height 13
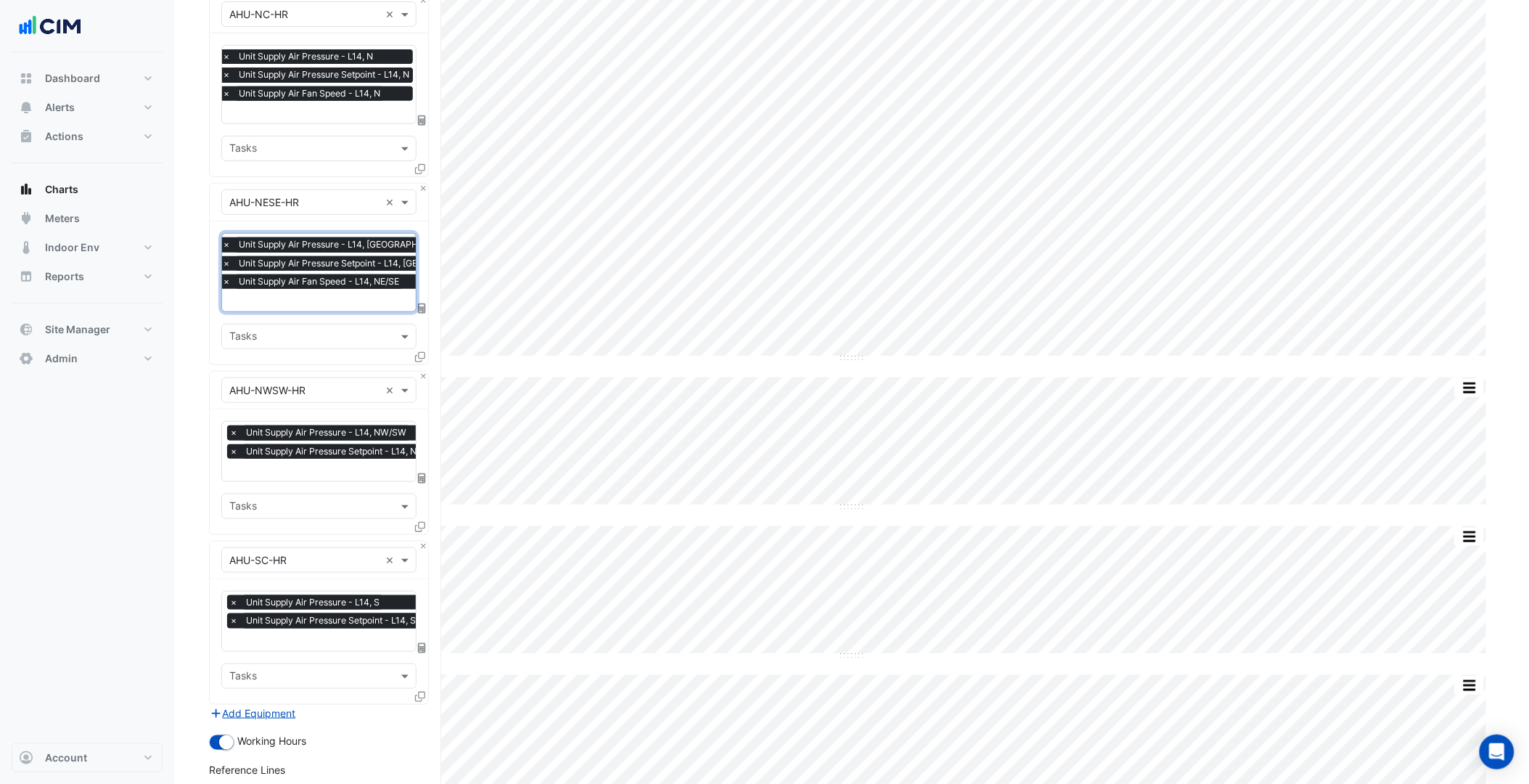
scroll to position [0, 7]
click at [302, 446] on span "Unit Supply Air Pressure Setpoint - L14, NW/SW" at bounding box center [337, 451] width 204 height 15
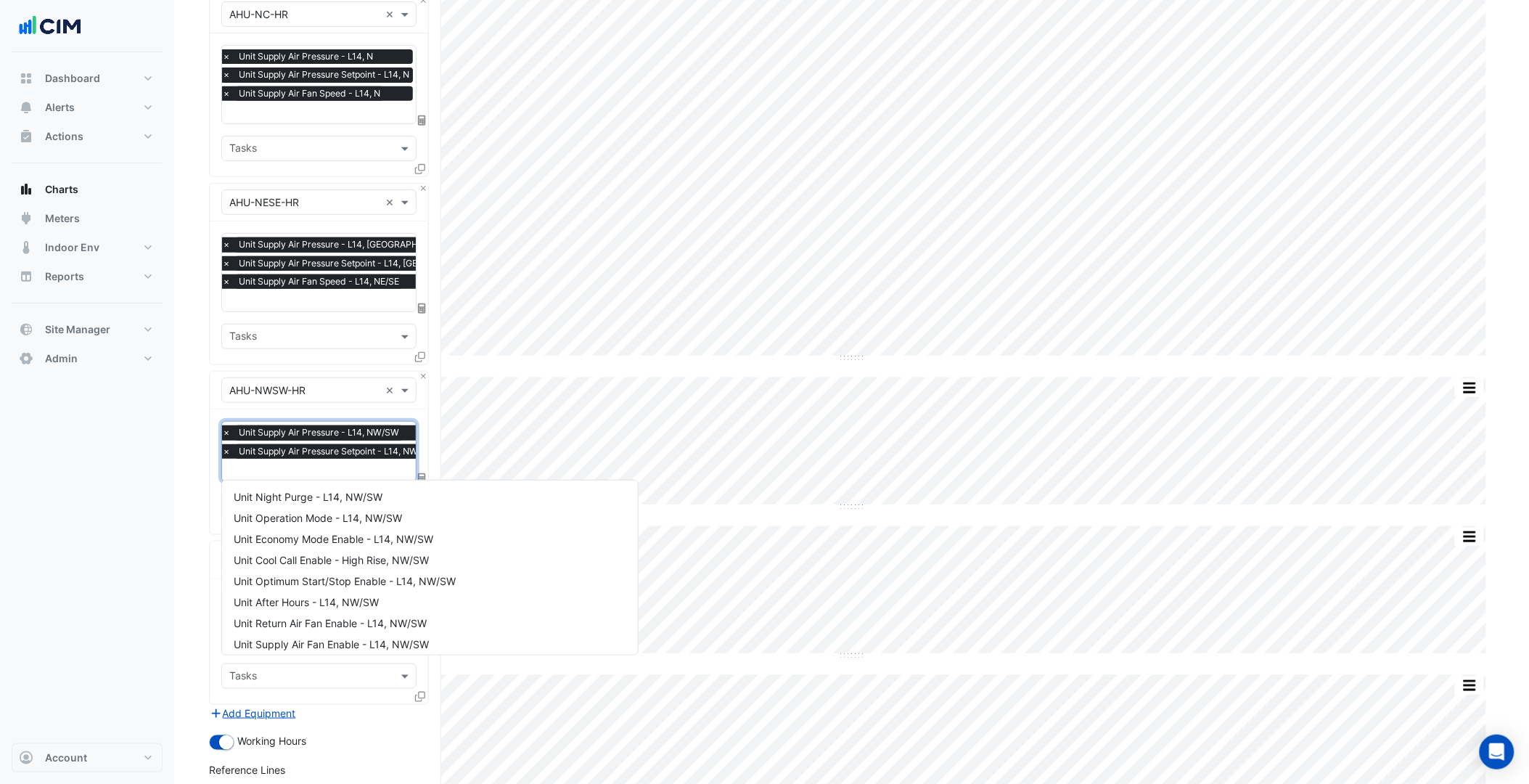
paste input "**********"
type input "**********"
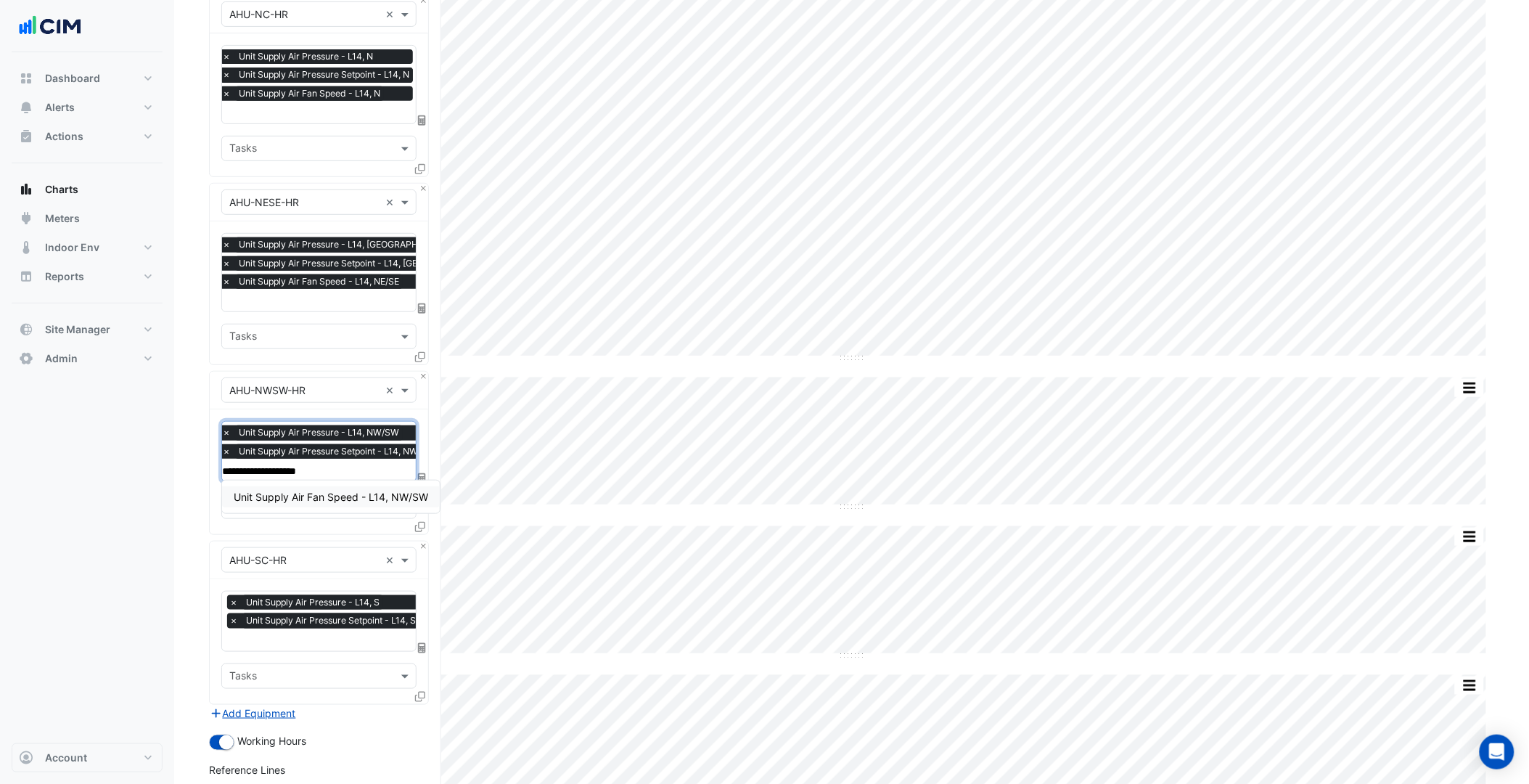
click at [330, 495] on span "Unit Supply Air Fan Speed - L14, NW/SW" at bounding box center [330, 497] width 194 height 13
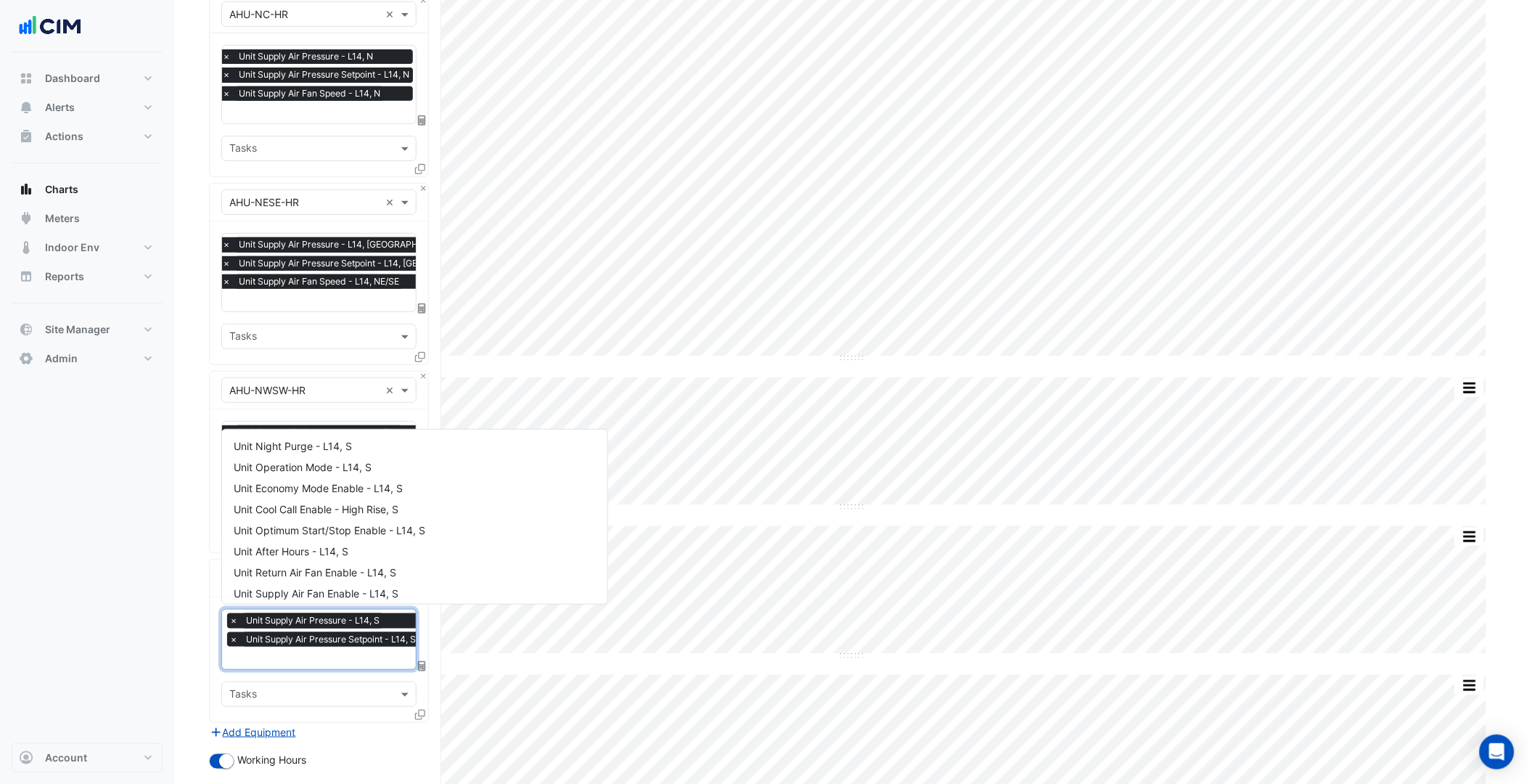
click at [332, 621] on span "Unit Supply Air Pressure - L14, S" at bounding box center [312, 621] width 141 height 15
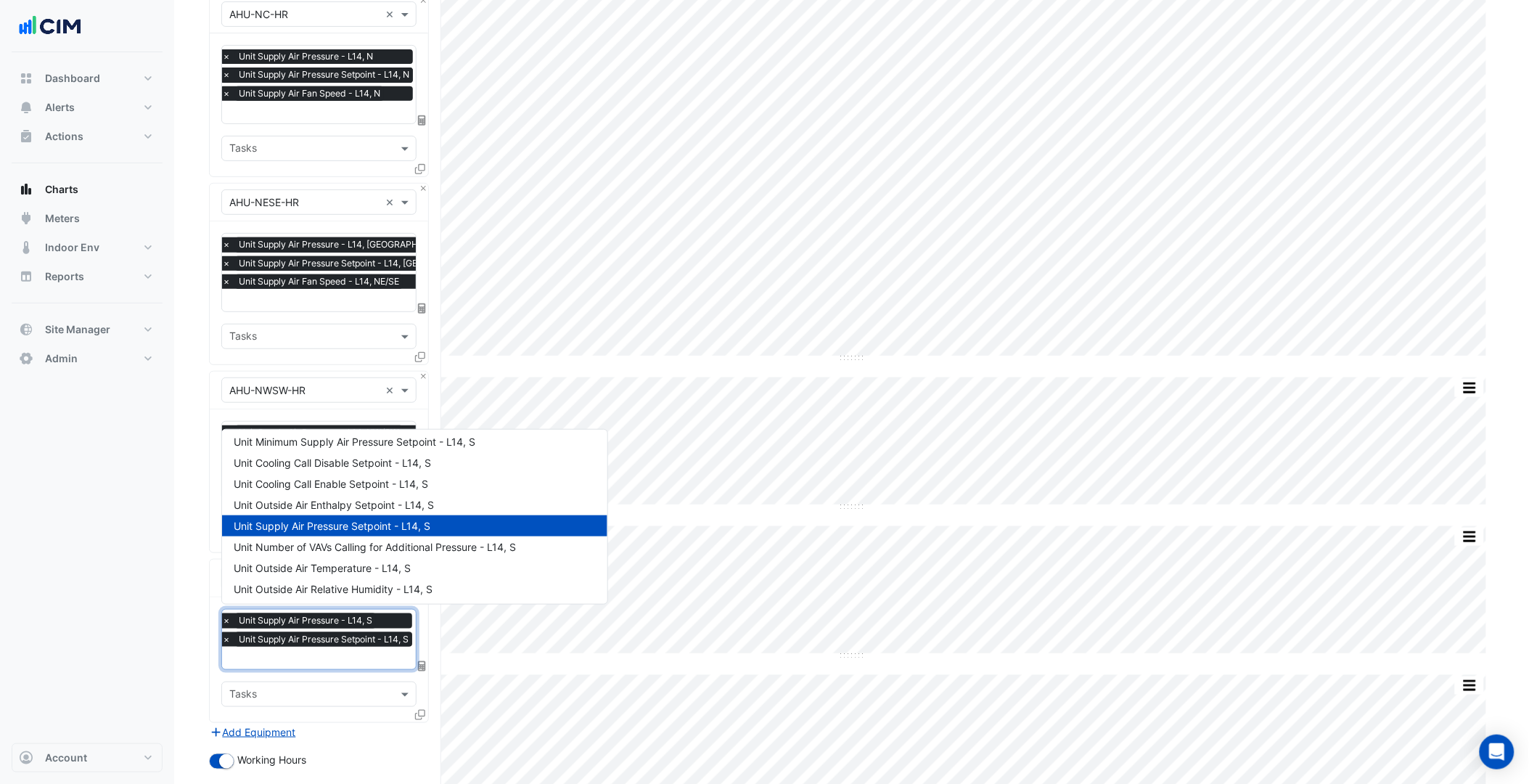
paste input "**********"
type input "**********"
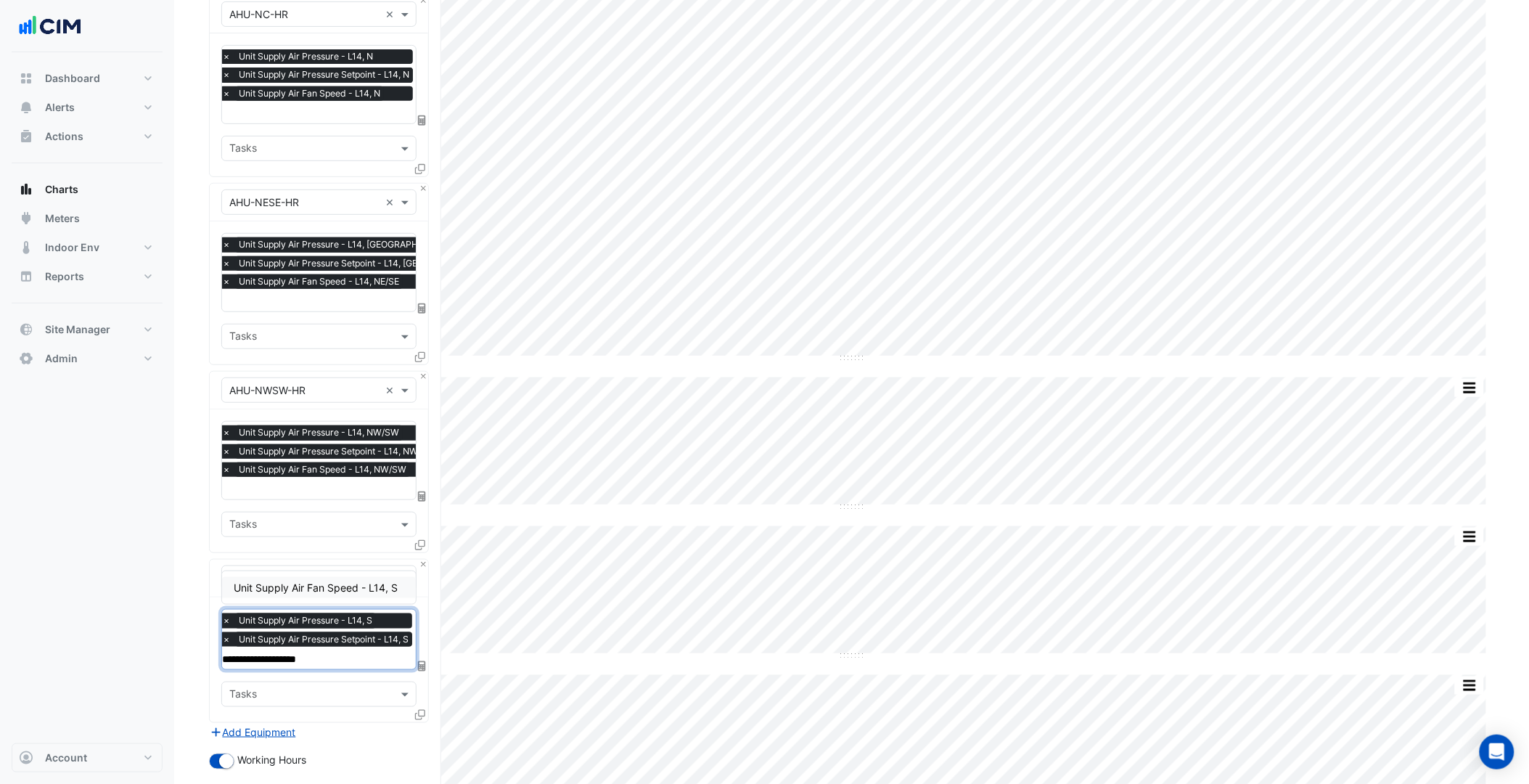
click at [353, 584] on span "Unit Supply Air Fan Speed - L14, S" at bounding box center [315, 587] width 164 height 13
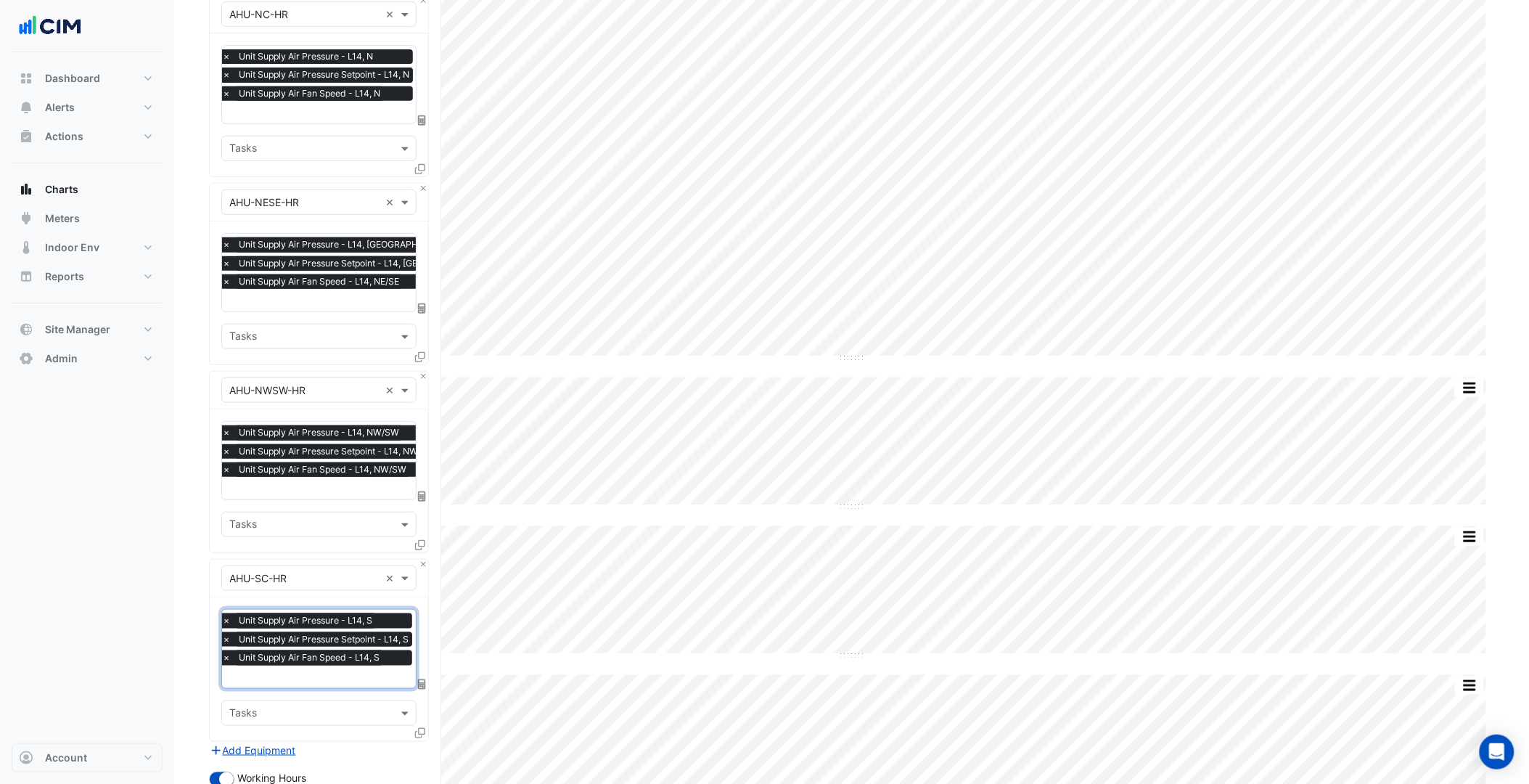
click at [160, 554] on div "Dashboard Portfolio Ratings Performance Alerts Site Rules Templates Actions Sit…" at bounding box center [87, 397] width 151 height 691
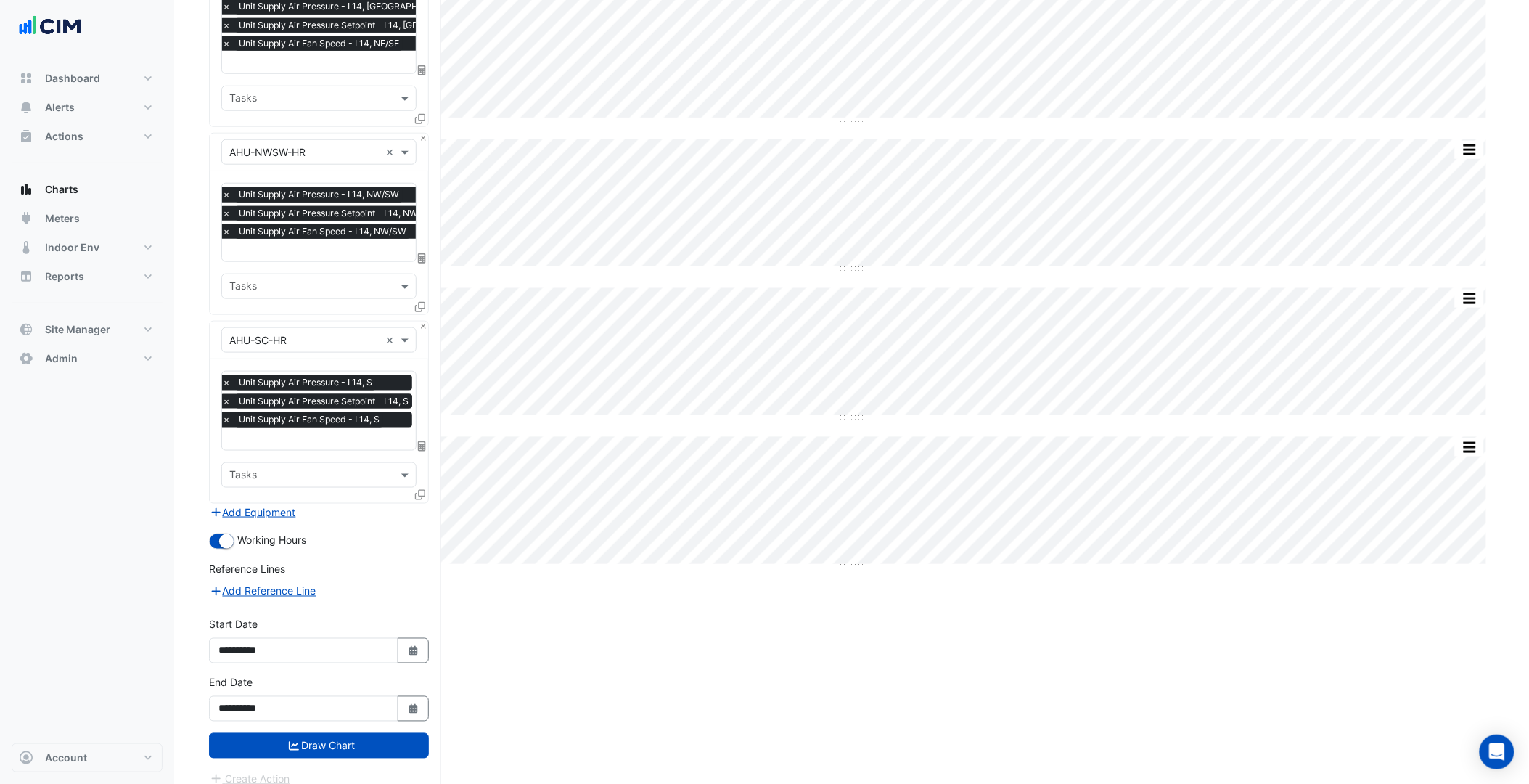
scroll to position [403, 0]
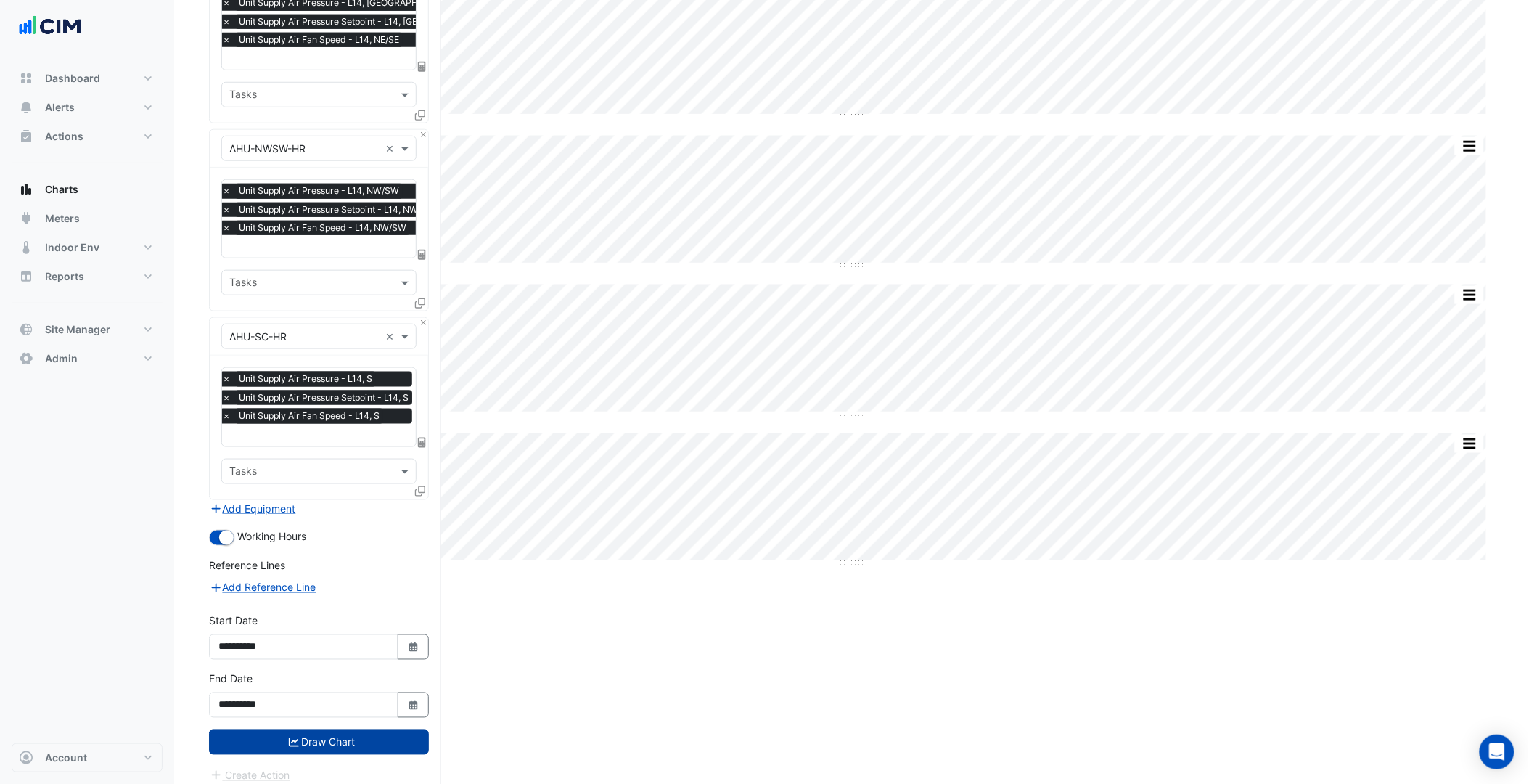
click at [290, 730] on button "Draw Chart" at bounding box center [319, 742] width 220 height 25
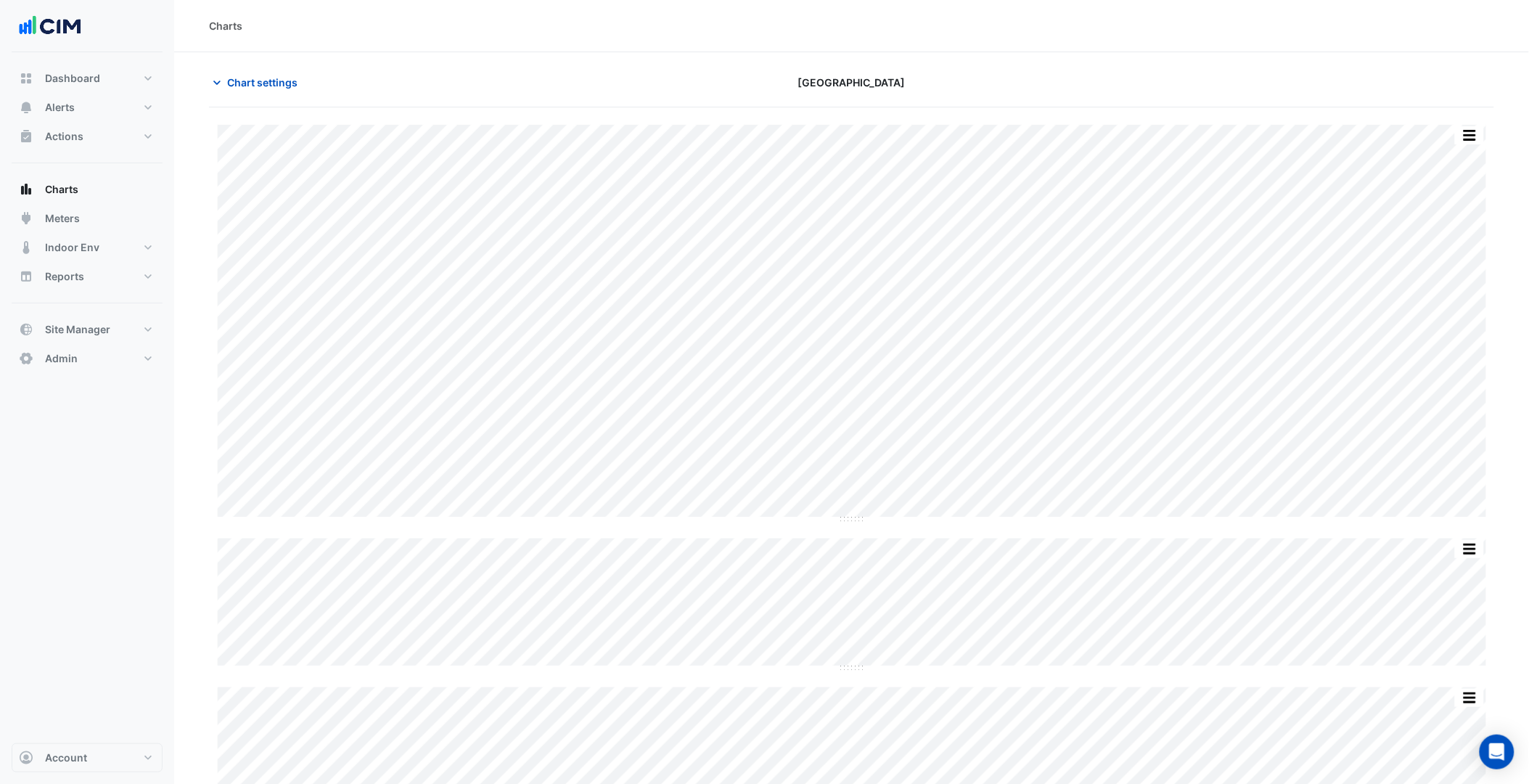
scroll to position [322, 0]
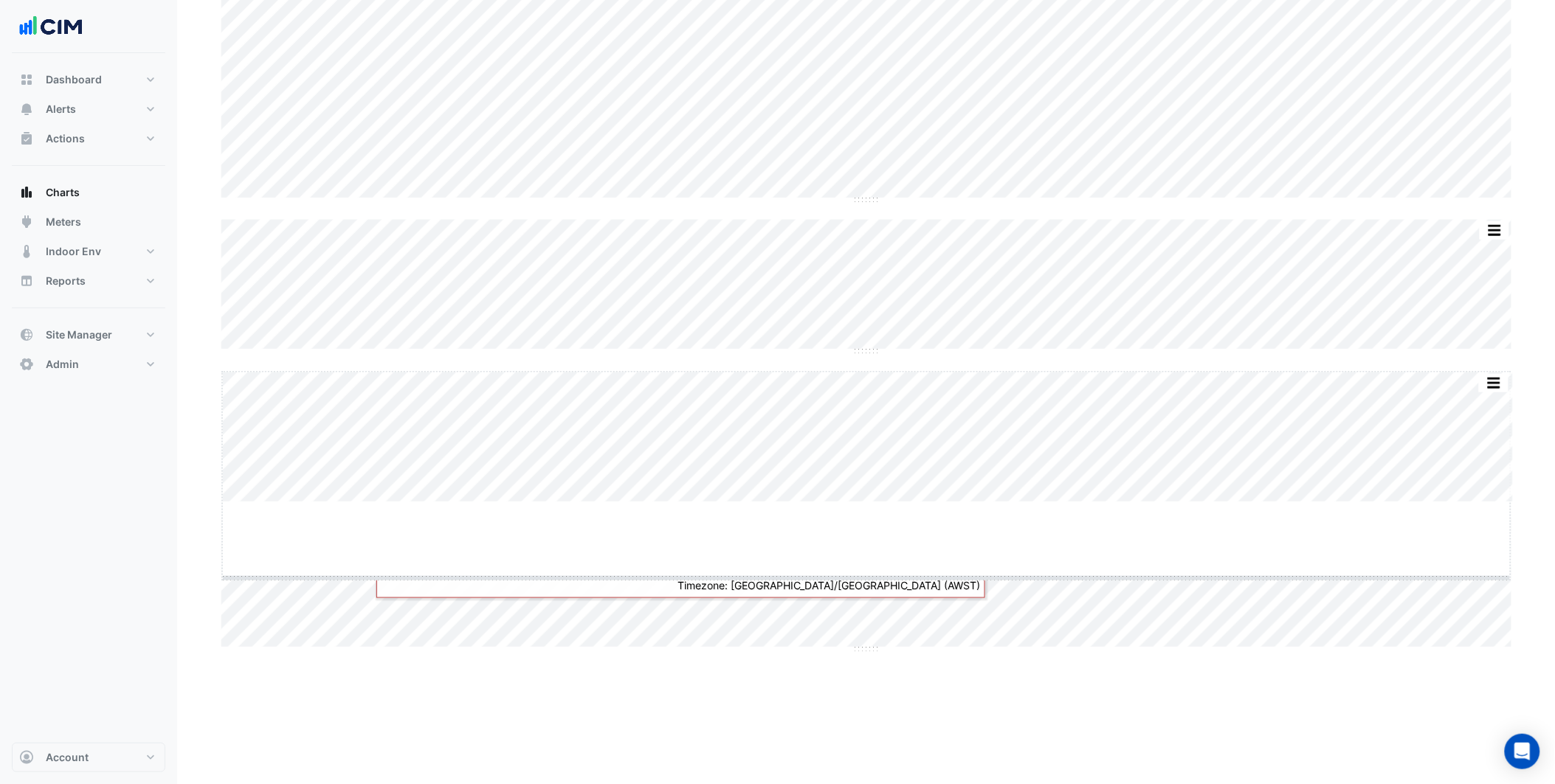
drag, startPoint x: 867, startPoint y: 502, endPoint x: 866, endPoint y: 749, distance: 247.0
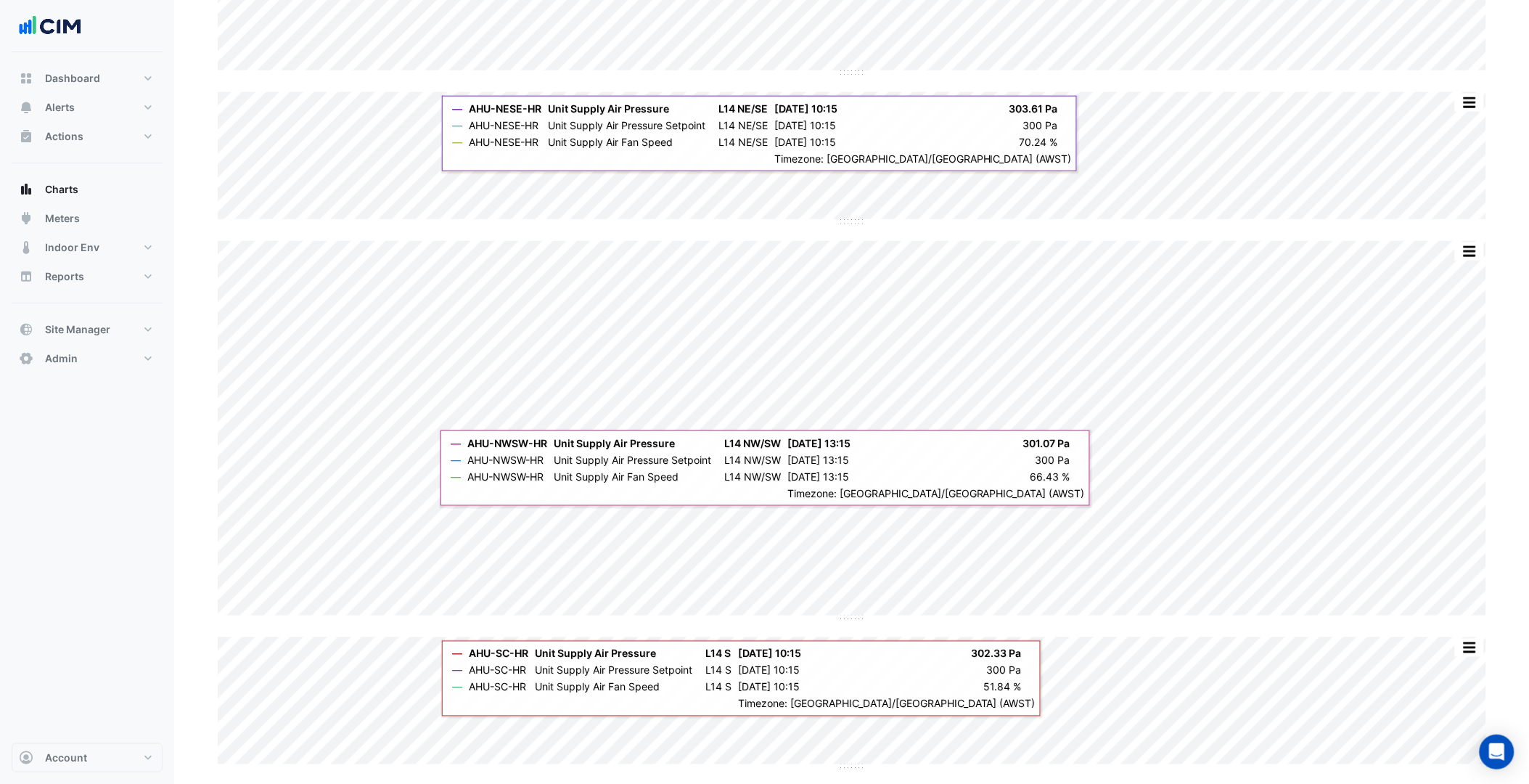
scroll to position [447, 0]
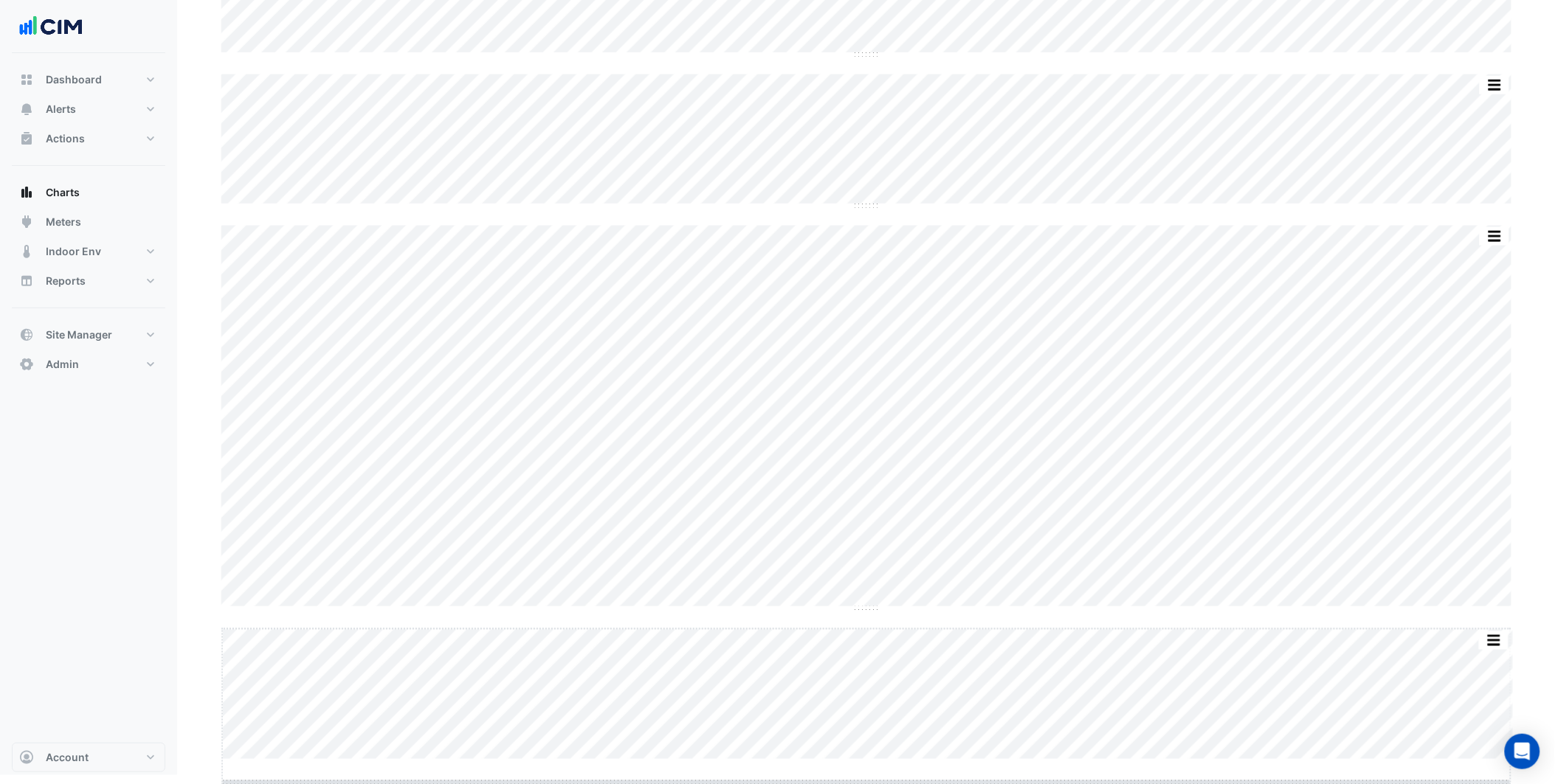
drag, startPoint x: 865, startPoint y: 776, endPoint x: 886, endPoint y: 790, distance: 25.2
click at [887, 775] on html "Charts Chart settings Allendale Square Split by Unit Split All Split None Print…" at bounding box center [777, 150] width 1555 height 1248
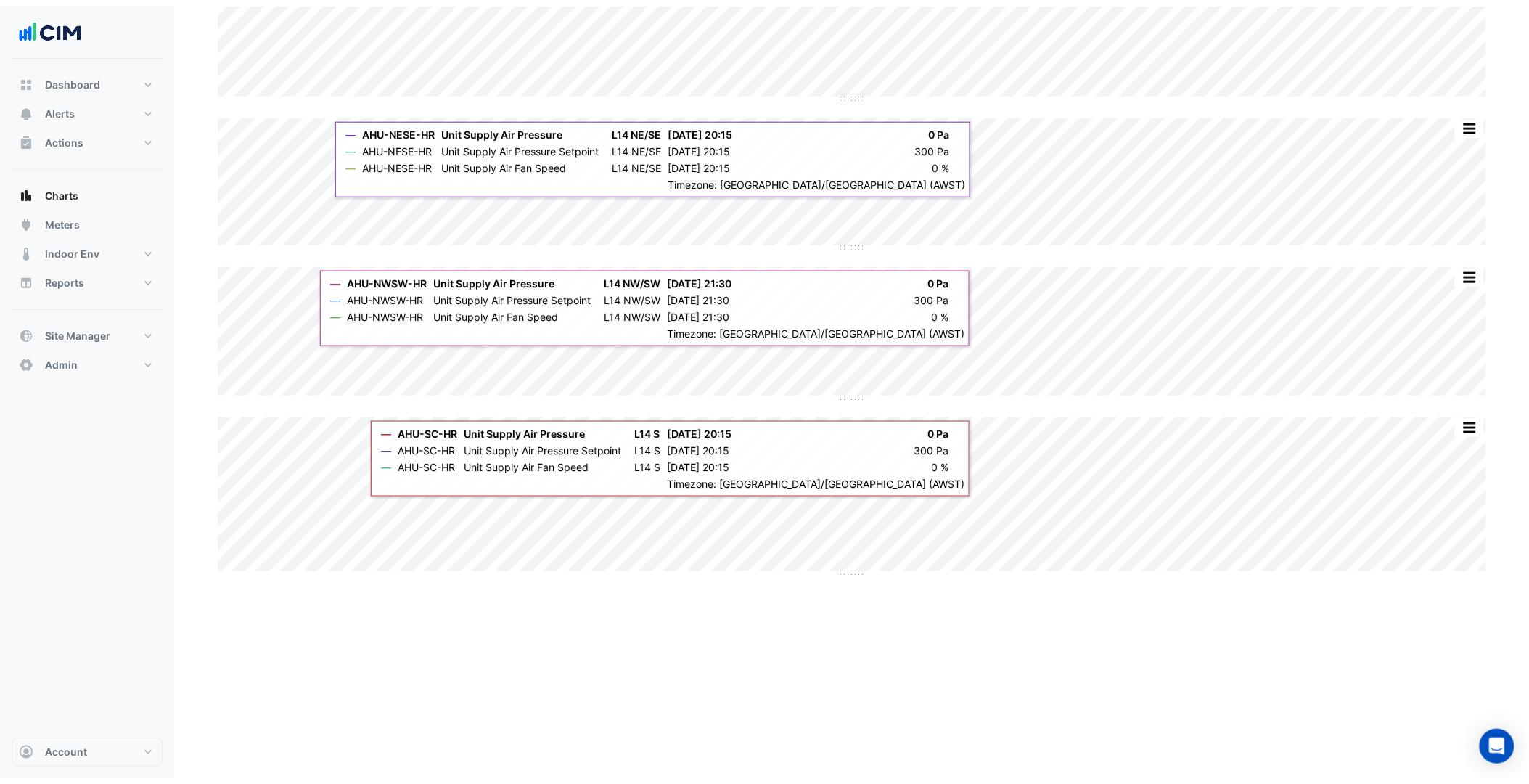
scroll to position [407, 0]
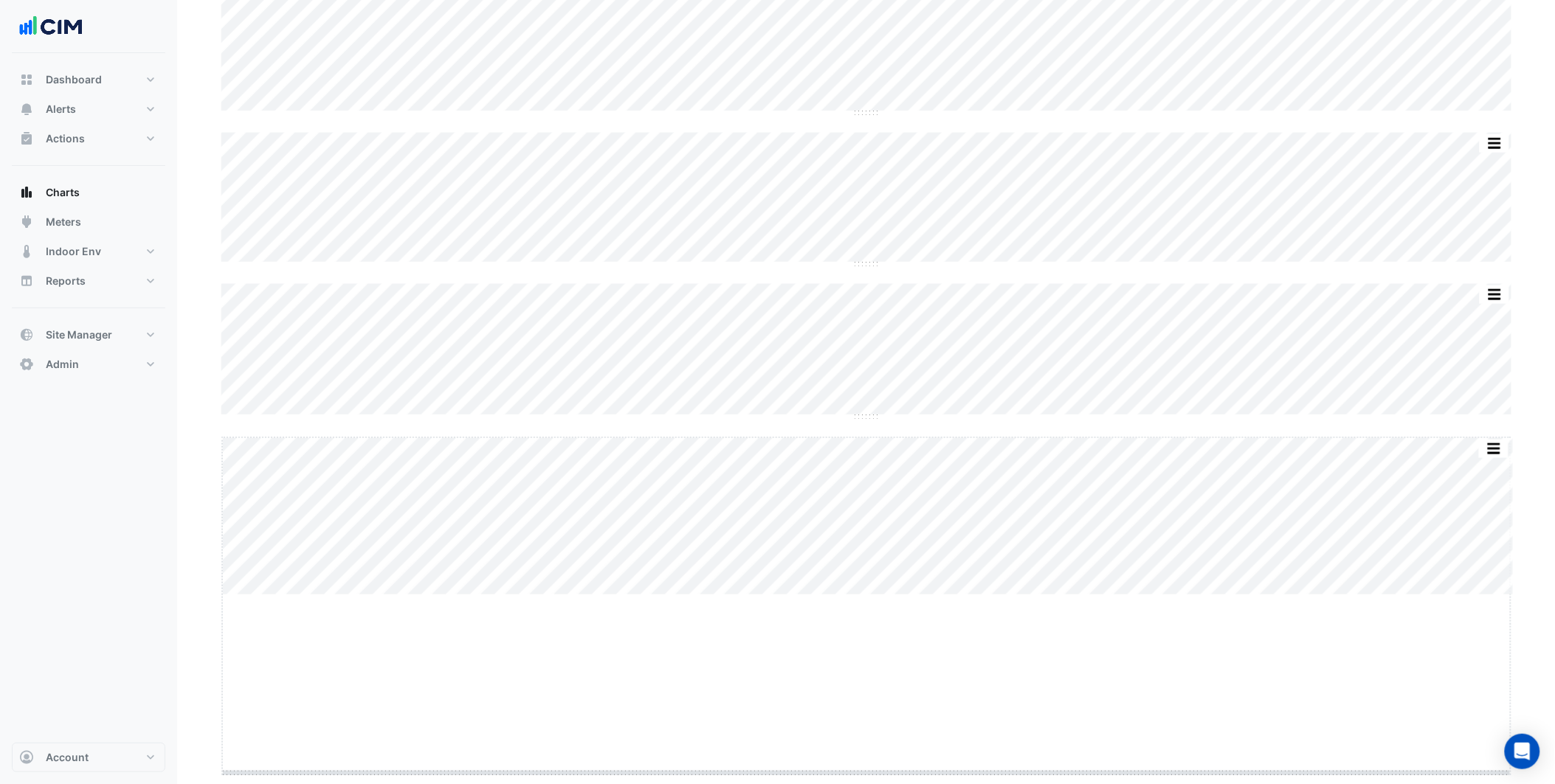
drag, startPoint x: 864, startPoint y: 594, endPoint x: 877, endPoint y: 776, distance: 182.5
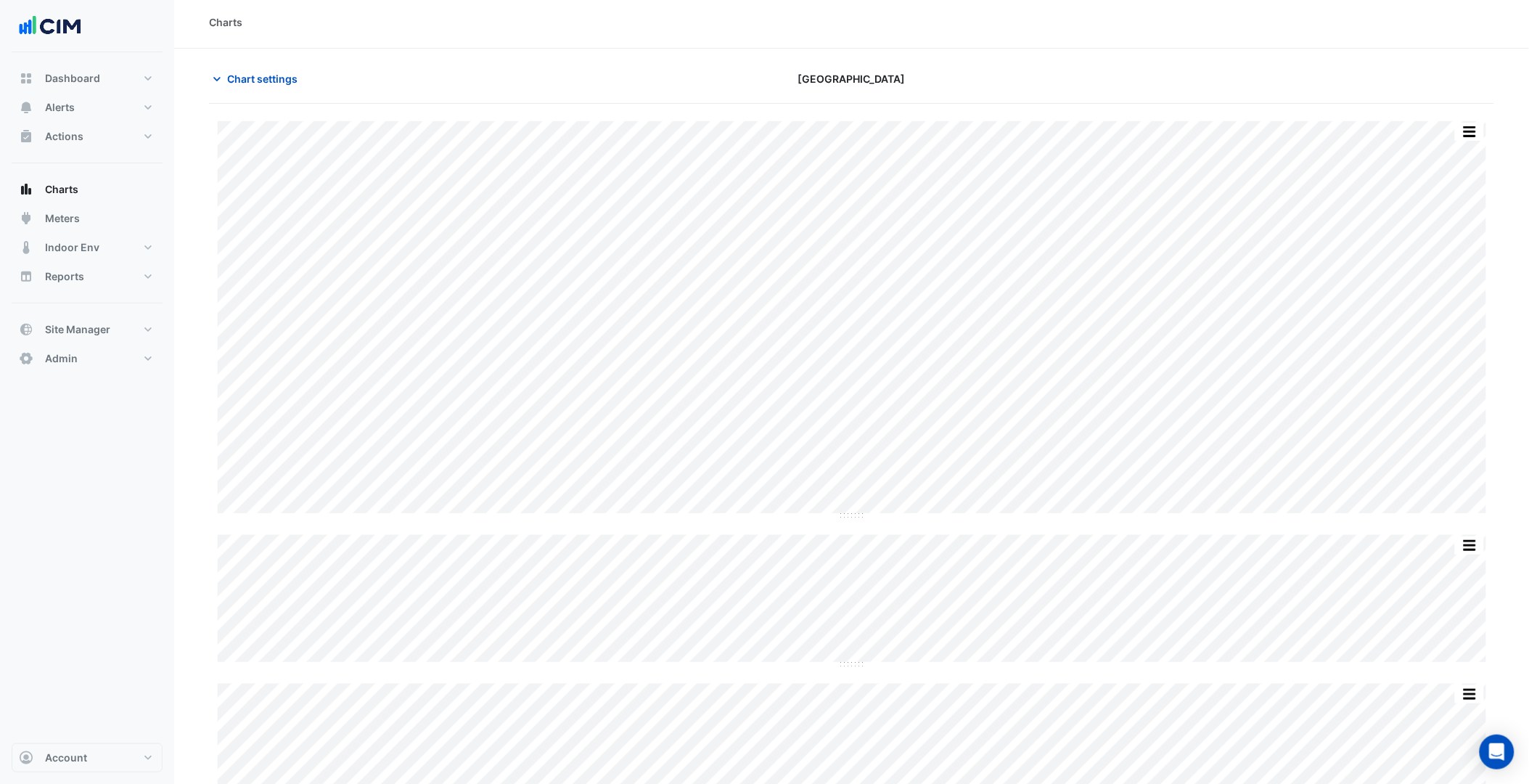
scroll to position [0, 0]
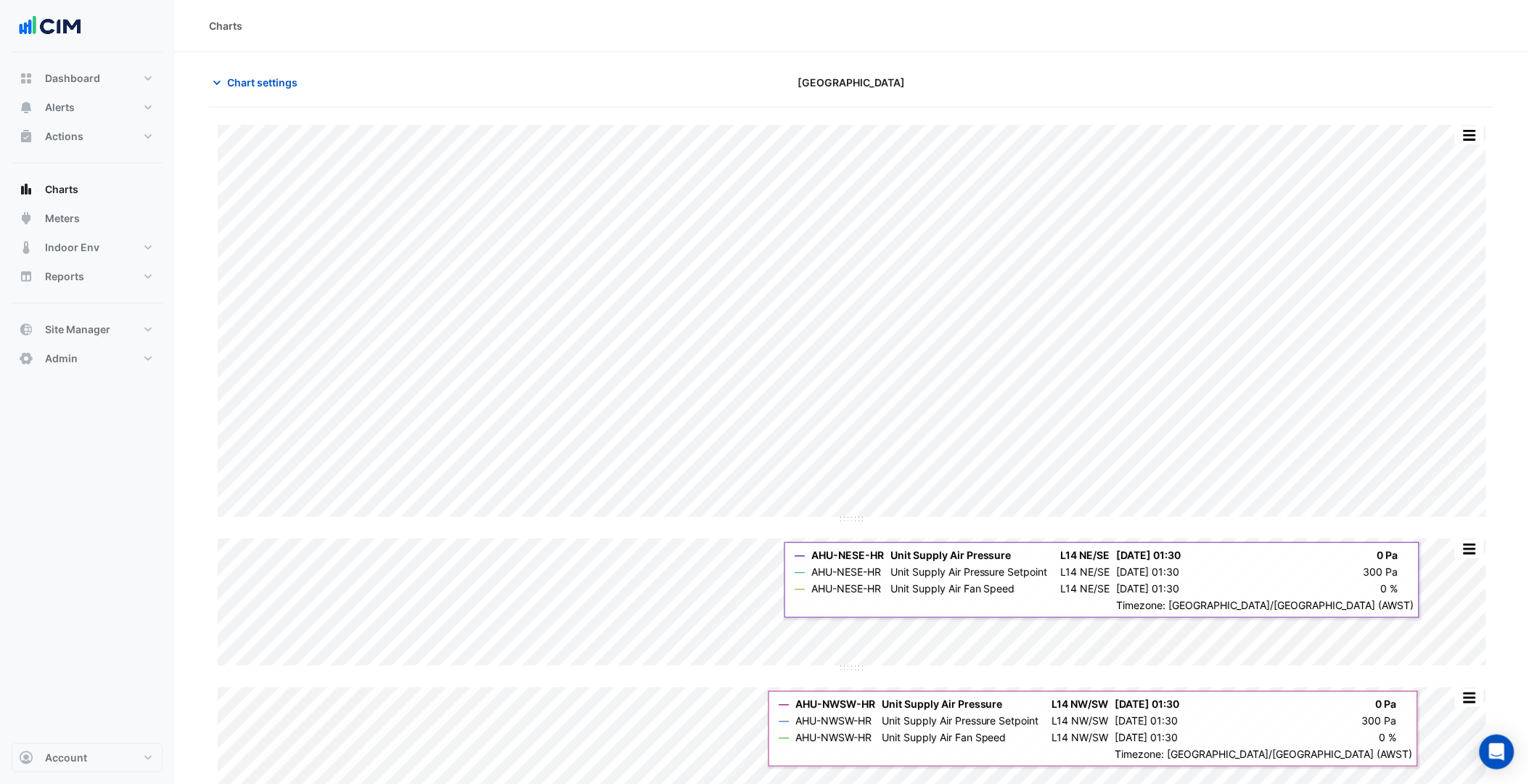
click at [1506, 329] on section "Chart settings Allendale Square Split by Unit Split All Split None Print Save a…" at bounding box center [851, 625] width 1355 height 1146
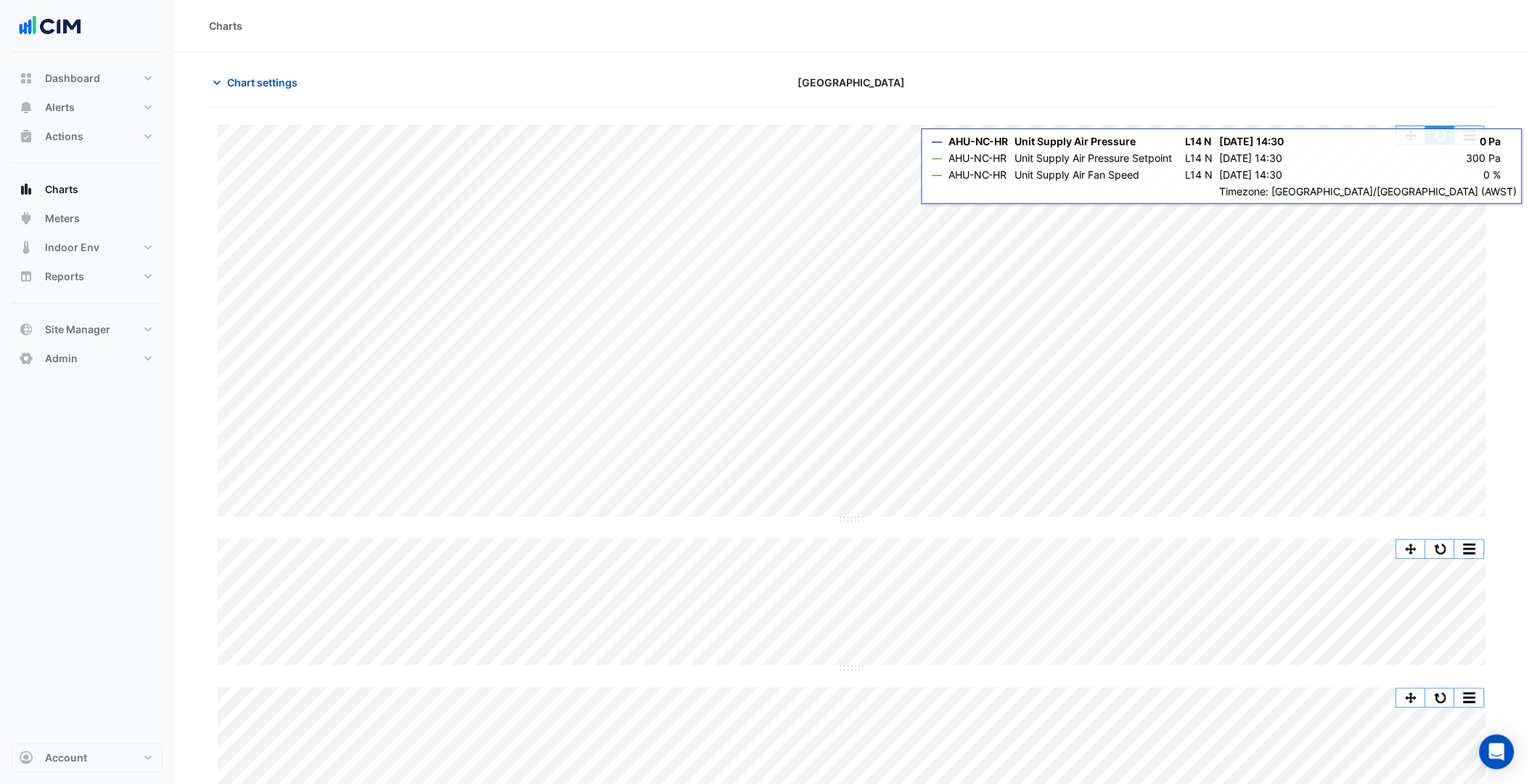
click at [1433, 140] on button "button" at bounding box center [1440, 135] width 29 height 18
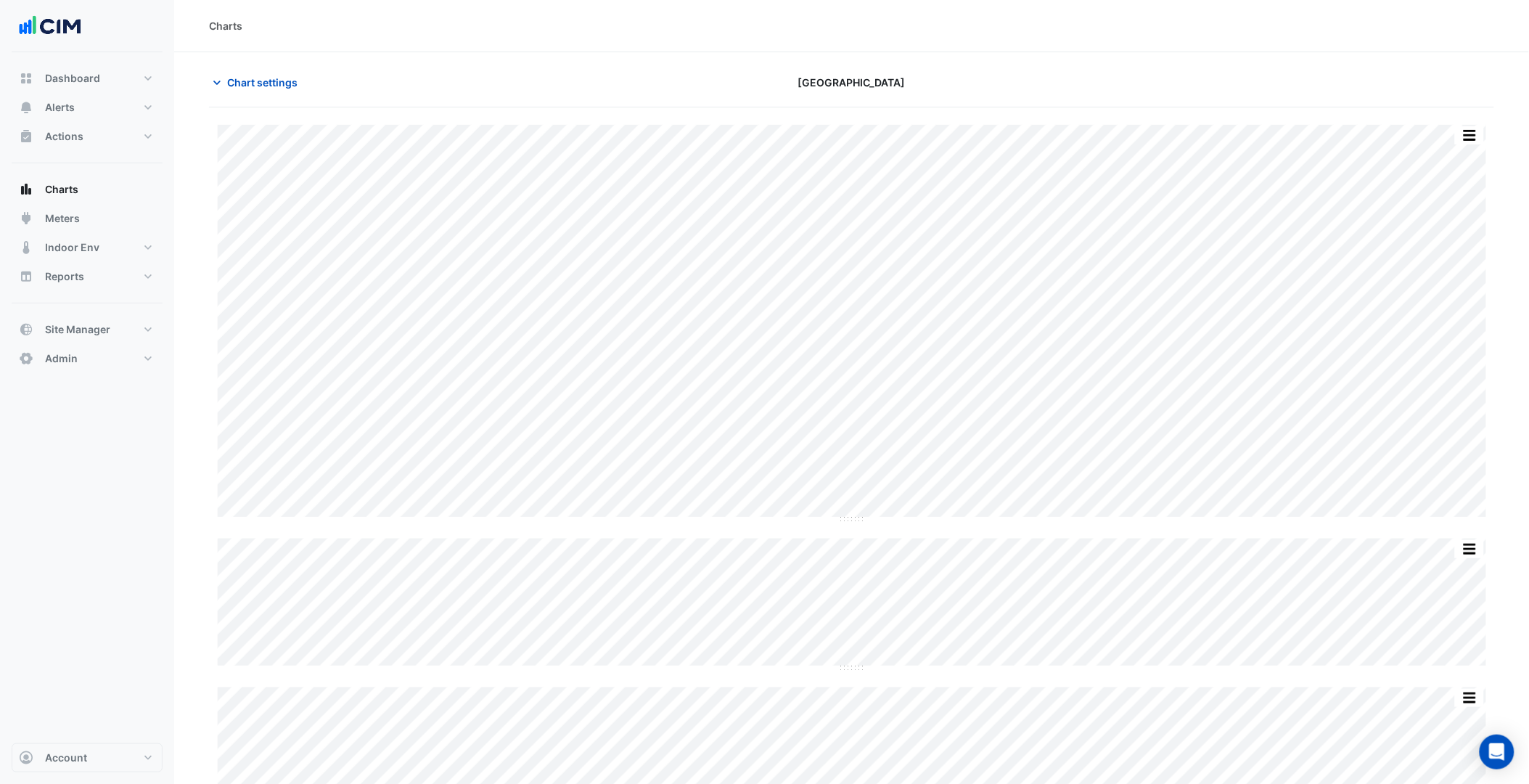
click at [296, 103] on div "Chart settings Allendale Square" at bounding box center [851, 89] width 1285 height 38
click at [279, 92] on button "Chart settings" at bounding box center [258, 83] width 98 height 25
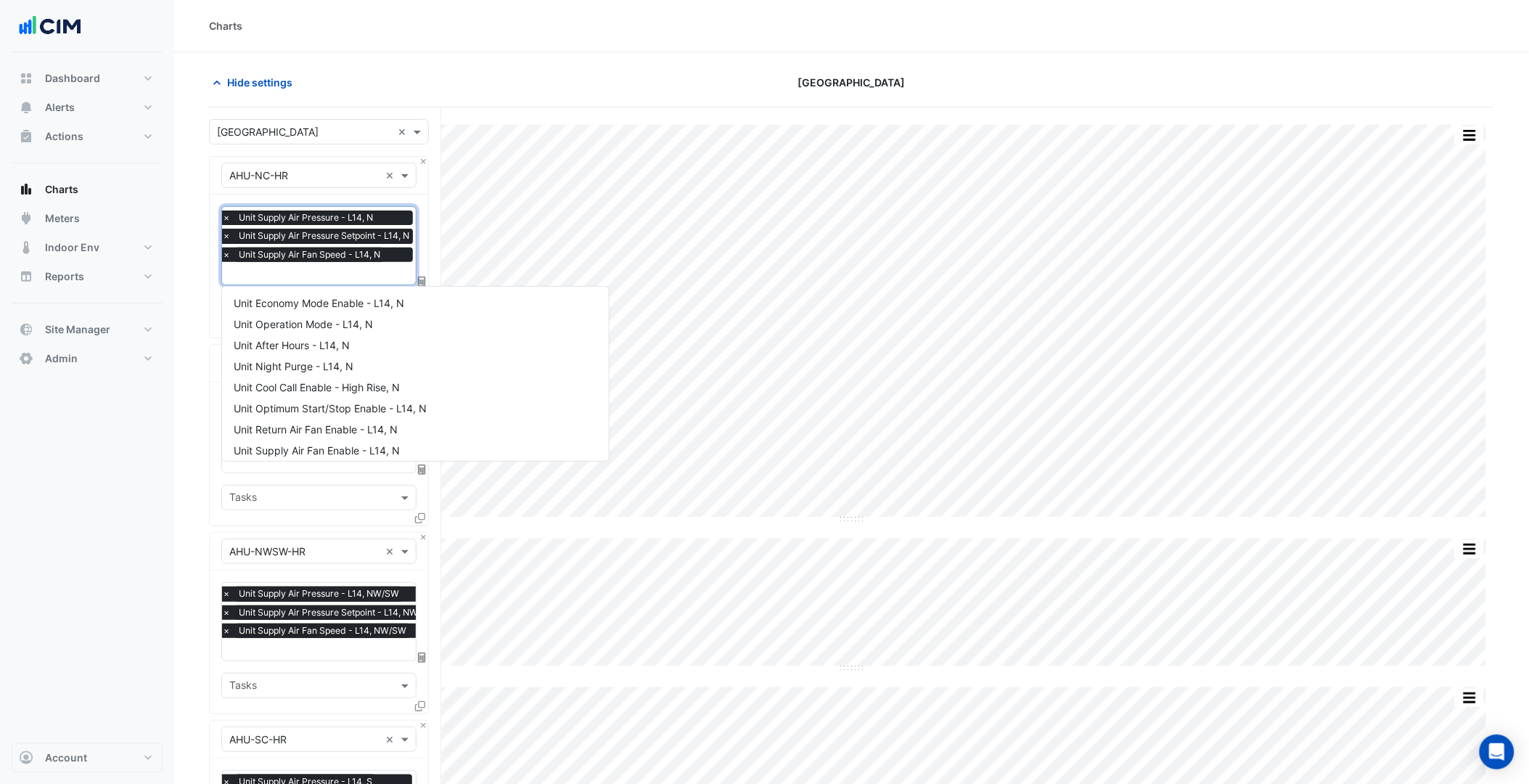
click at [346, 250] on span "Unit Supply Air Fan Speed - L14, N" at bounding box center [309, 255] width 149 height 15
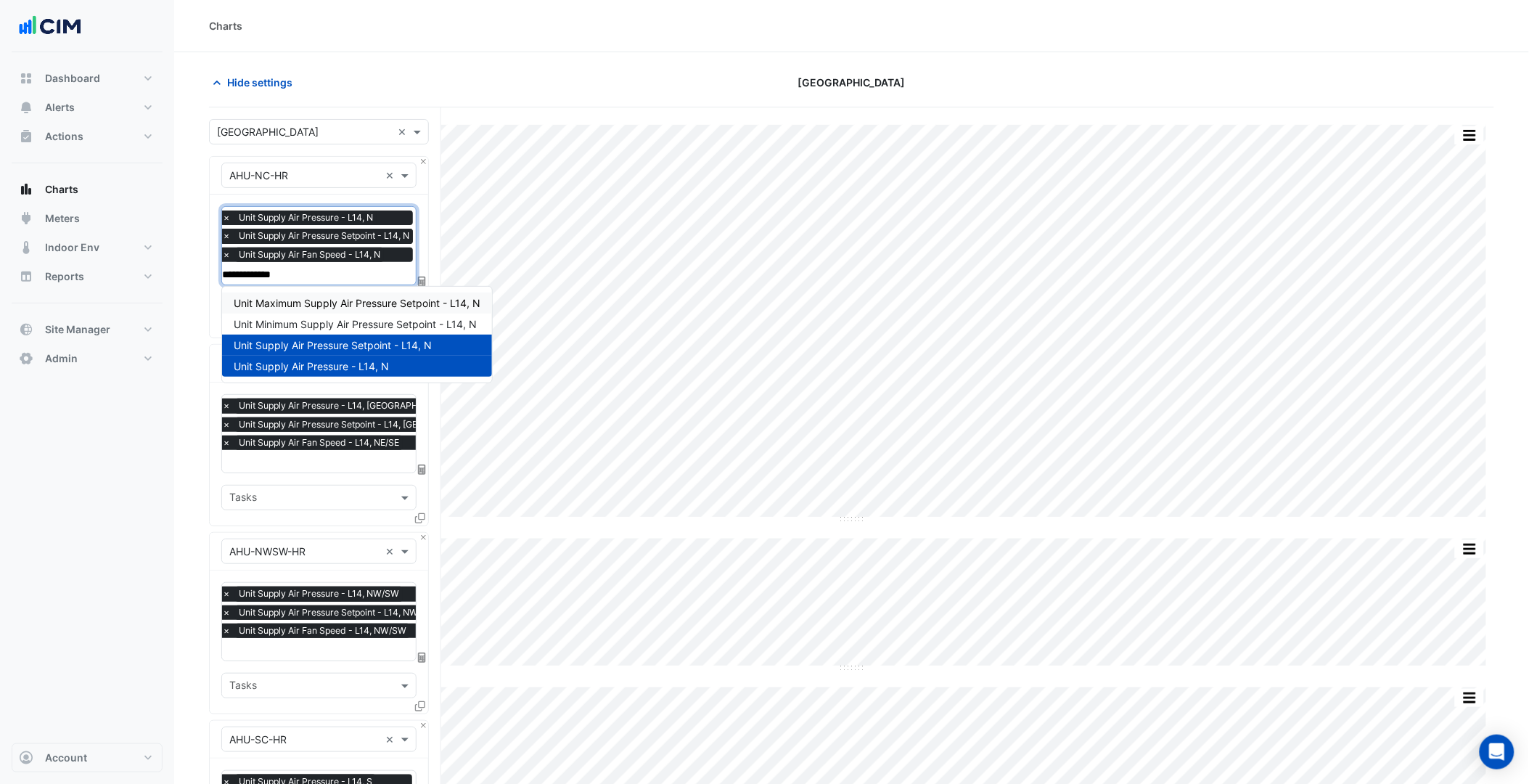
type input "**********"
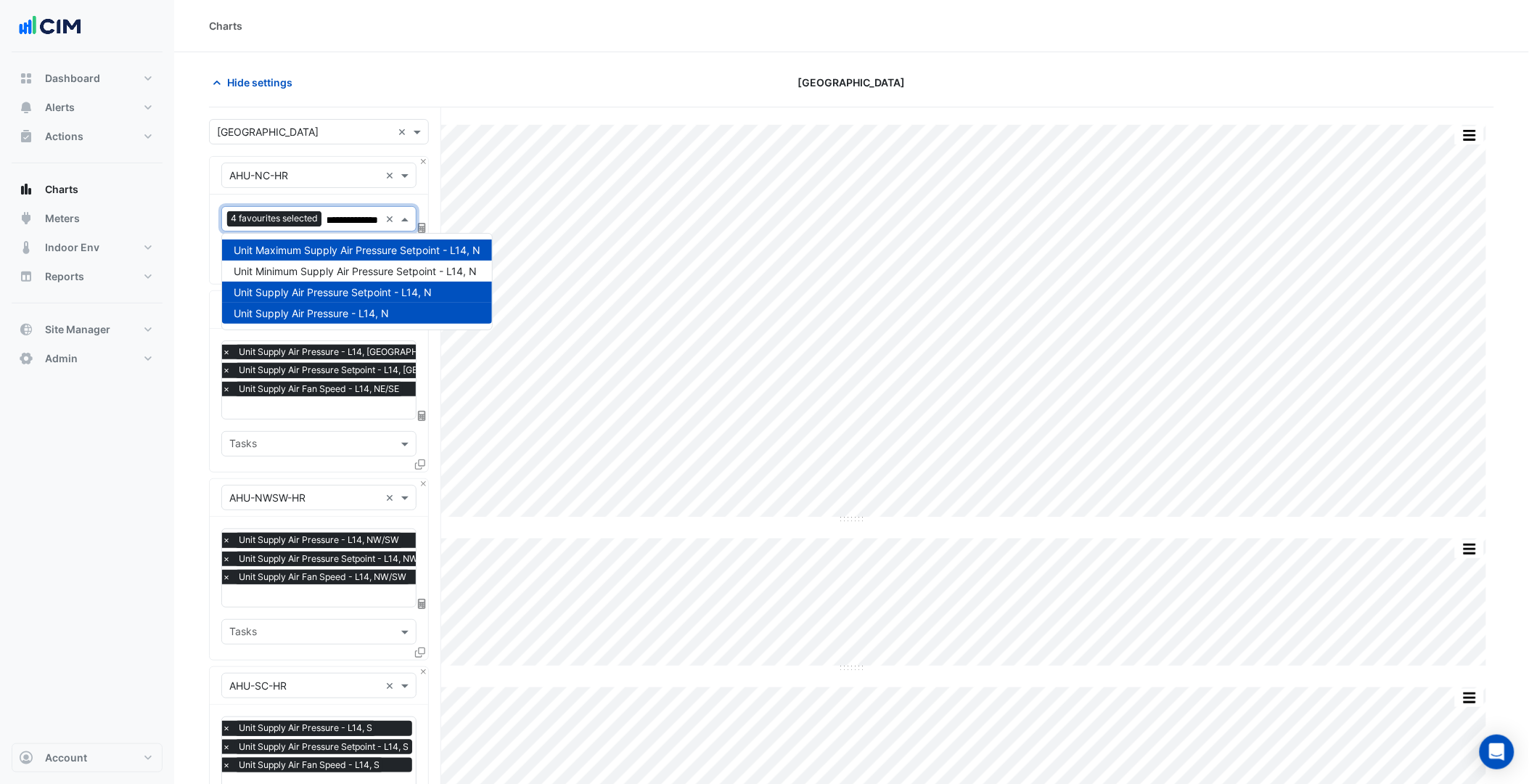
type input "**********"
click at [328, 262] on div "Unit Minimum Supply Air Pressure Setpoint - L14, N" at bounding box center [357, 270] width 270 height 21
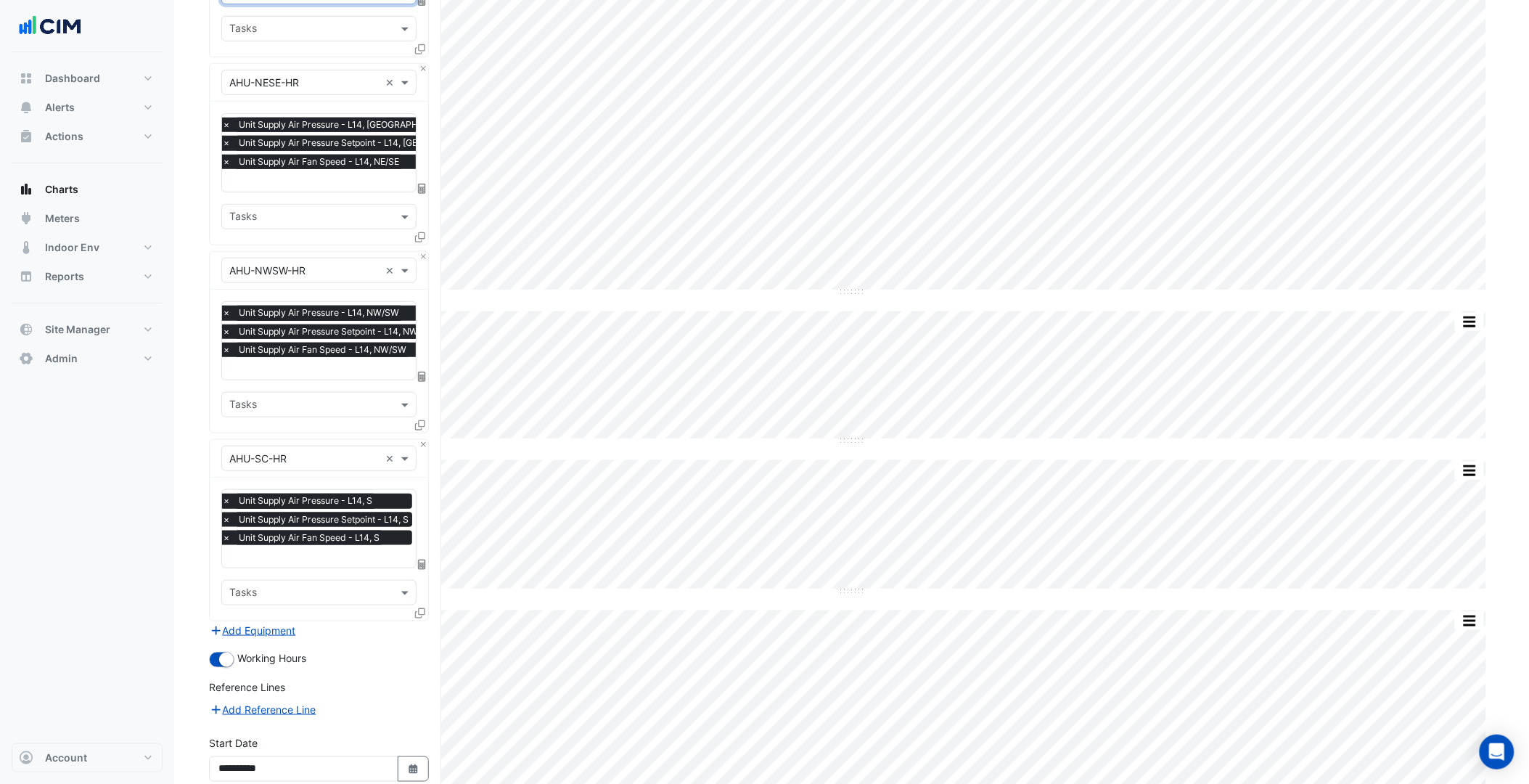
scroll to position [412, 0]
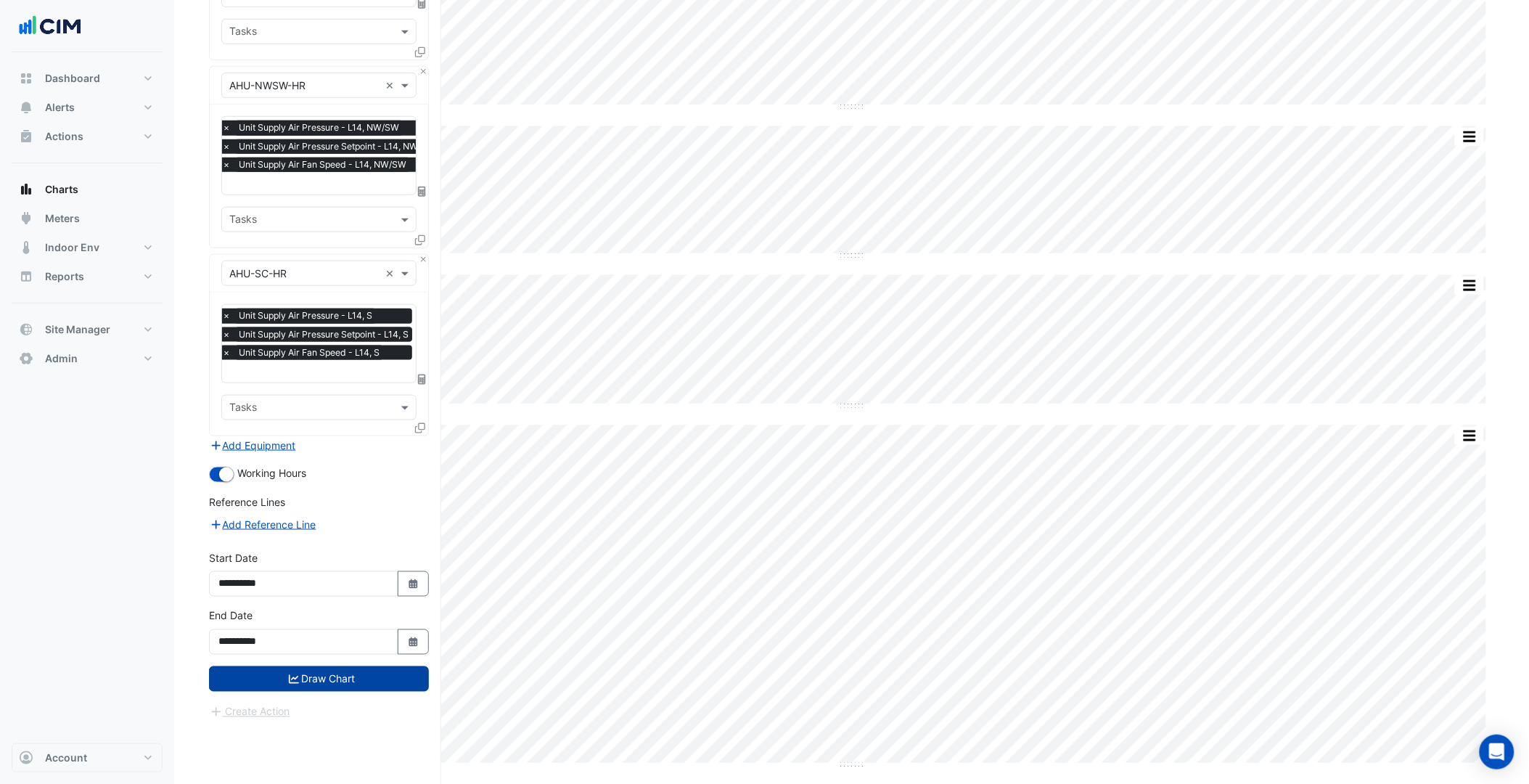
click at [367, 681] on button "Draw Chart" at bounding box center [319, 679] width 220 height 25
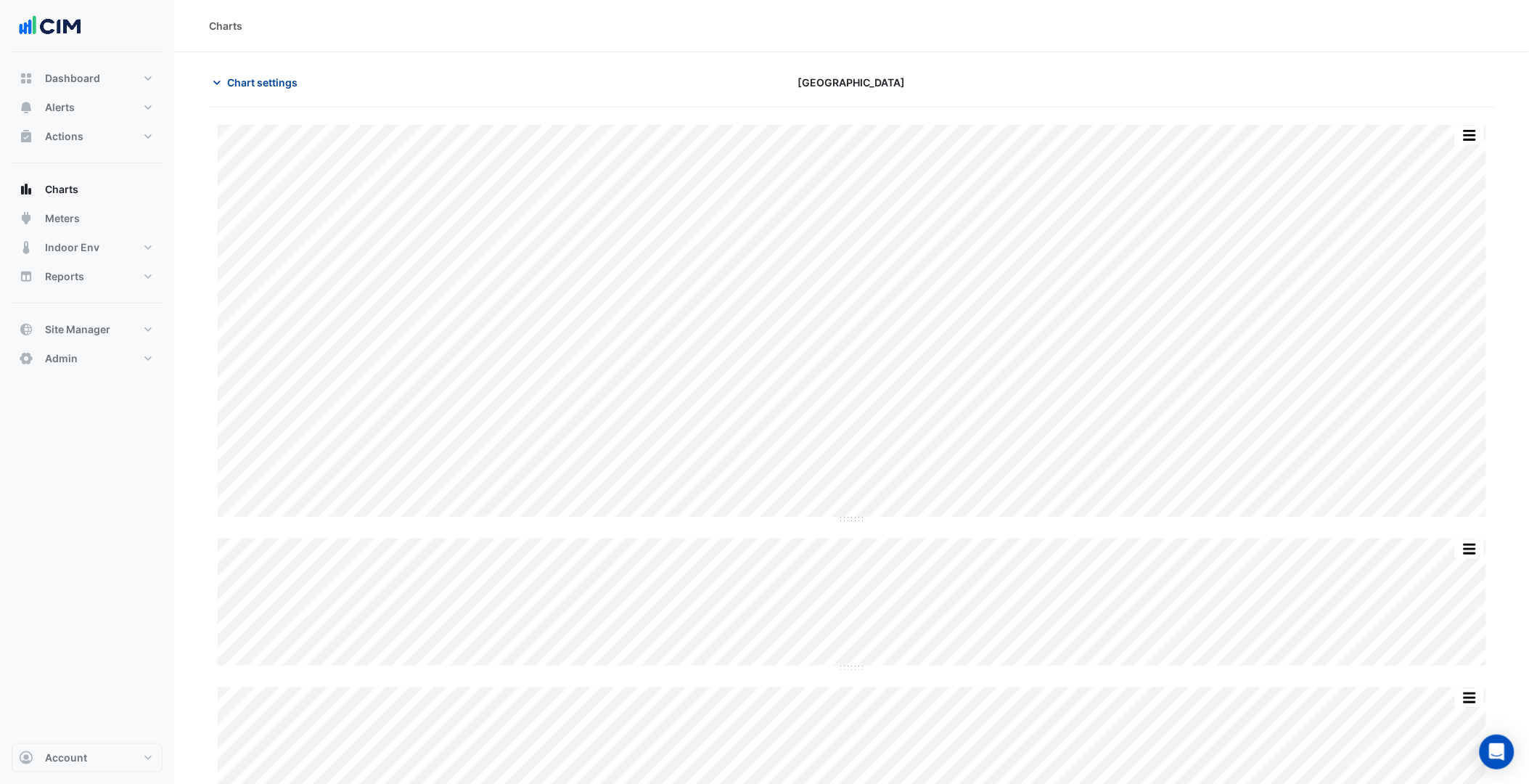
click at [287, 82] on span "Chart settings" at bounding box center [262, 82] width 71 height 15
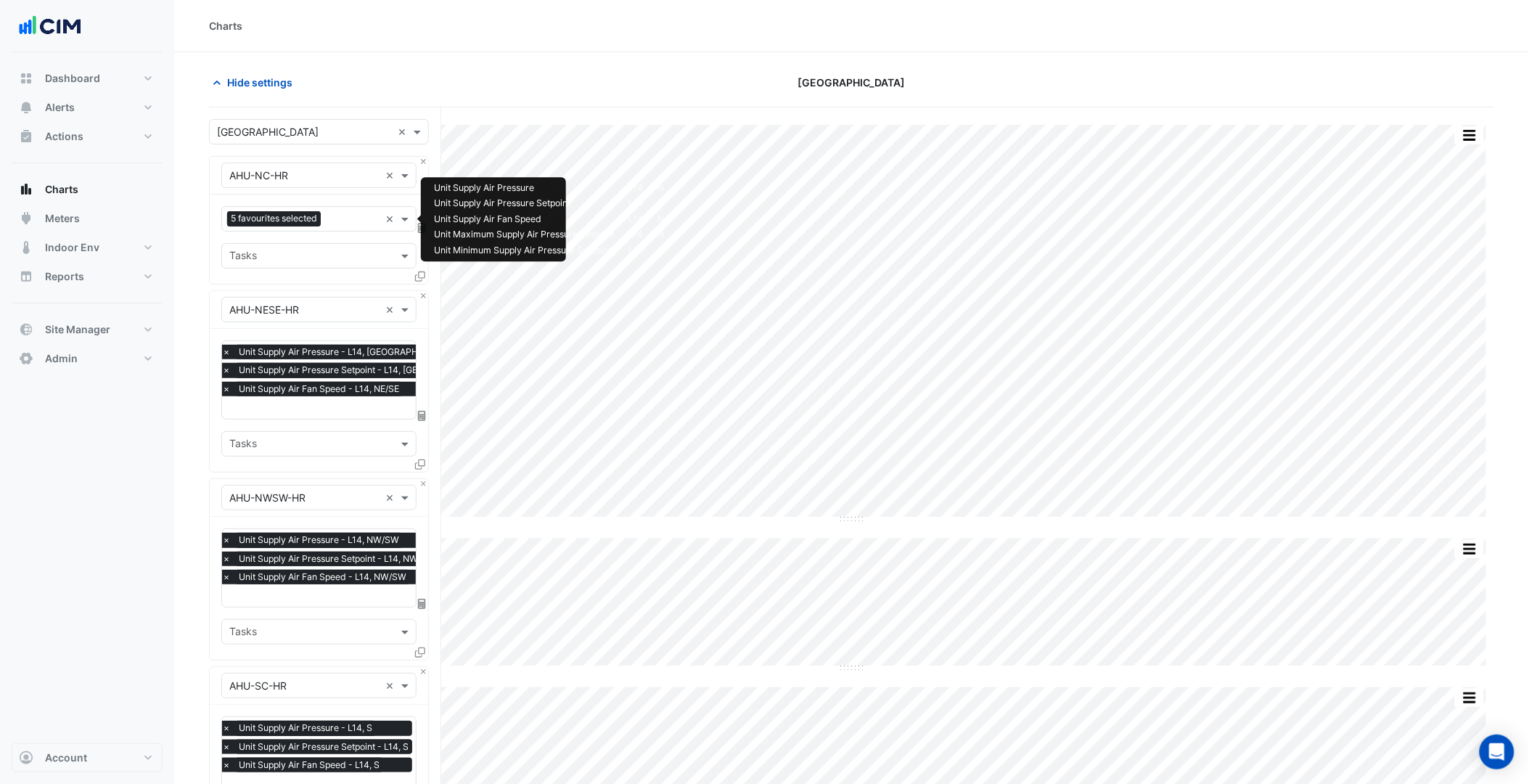
click at [342, 238] on div "5 favourites selected × Tasks" at bounding box center [319, 239] width 219 height 89
click at [349, 218] on input "text" at bounding box center [352, 220] width 51 height 15
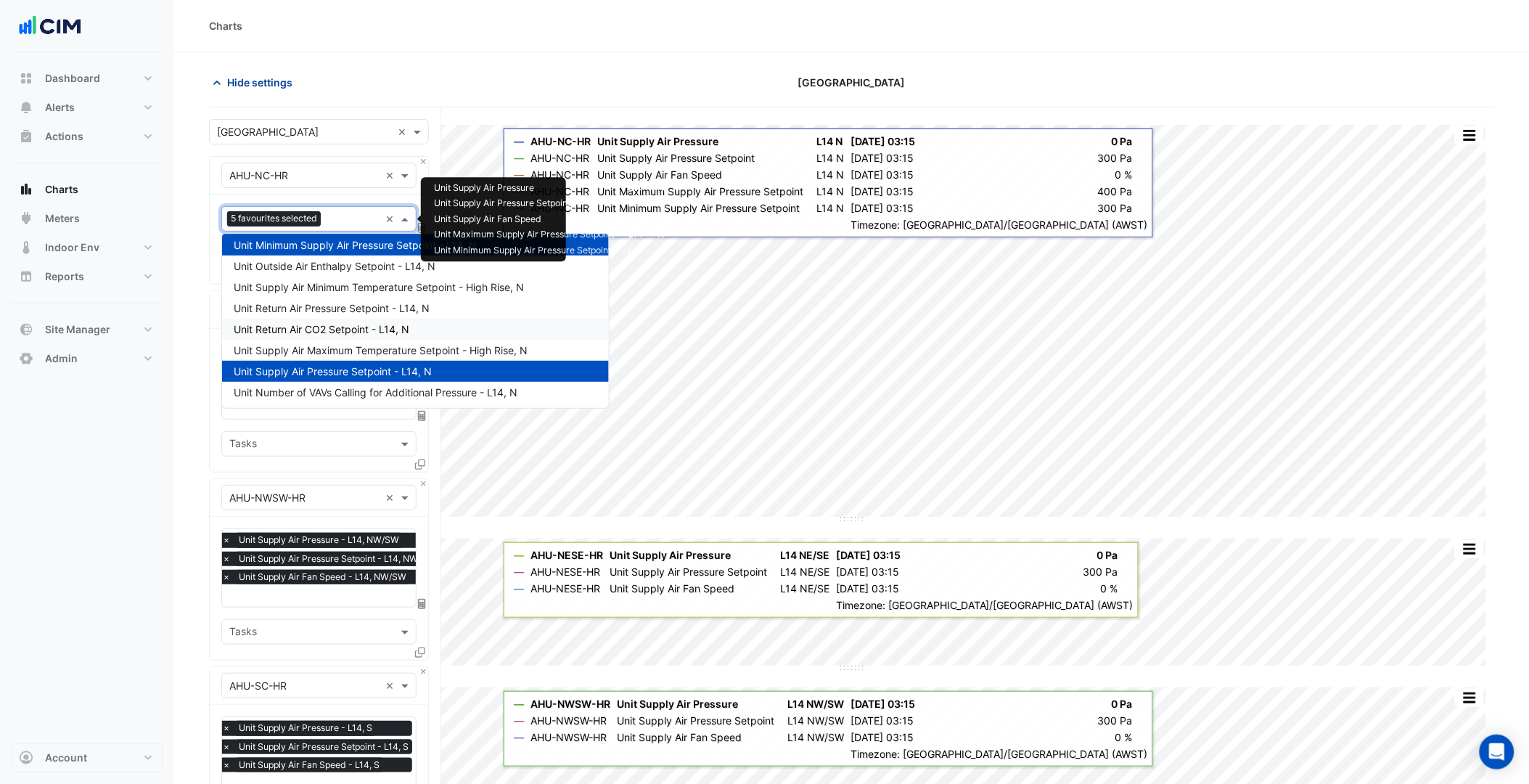
click at [265, 89] on span "Hide settings" at bounding box center [260, 82] width 65 height 15
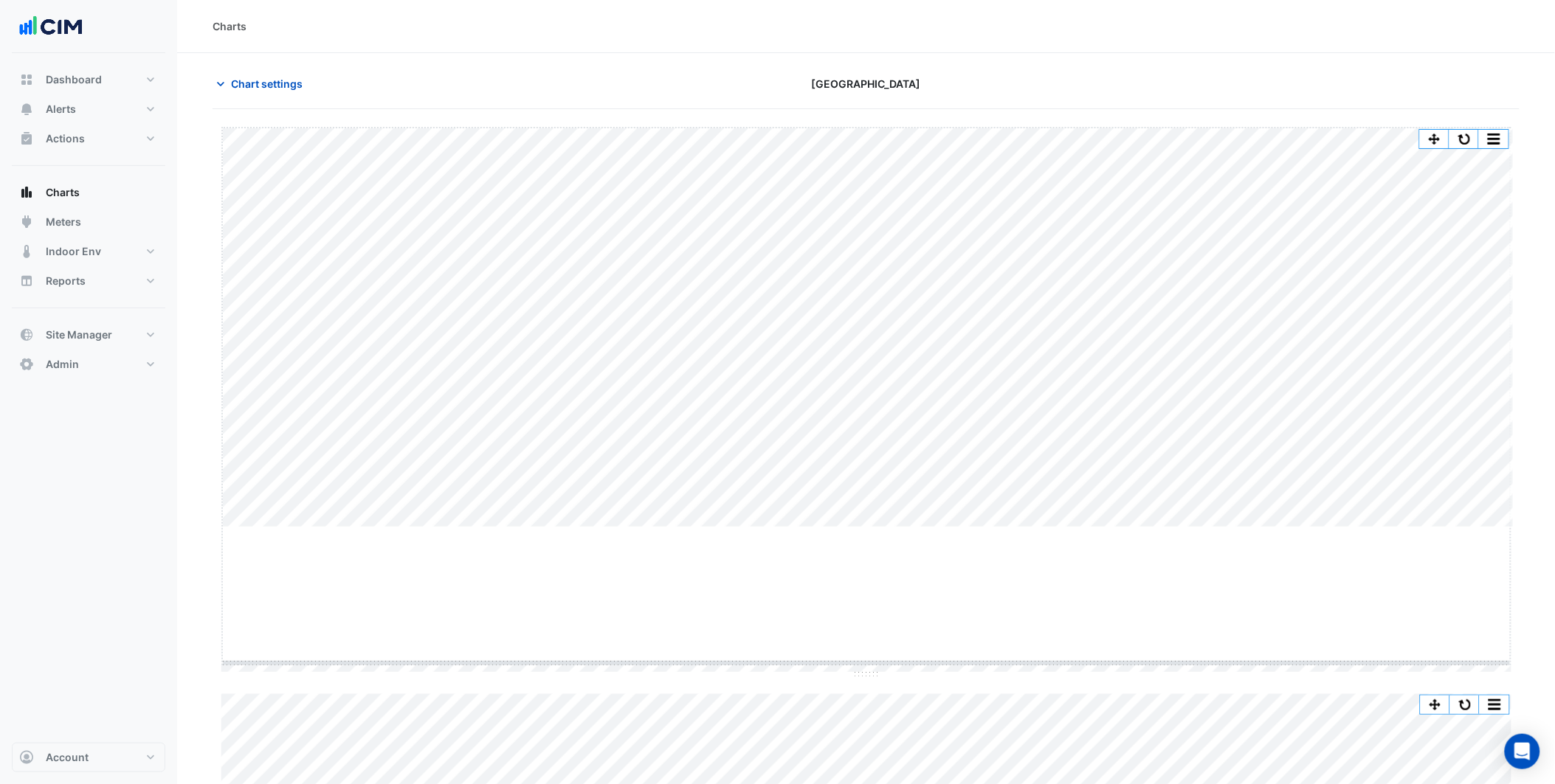
drag, startPoint x: 867, startPoint y: 527, endPoint x: 863, endPoint y: 710, distance: 183.0
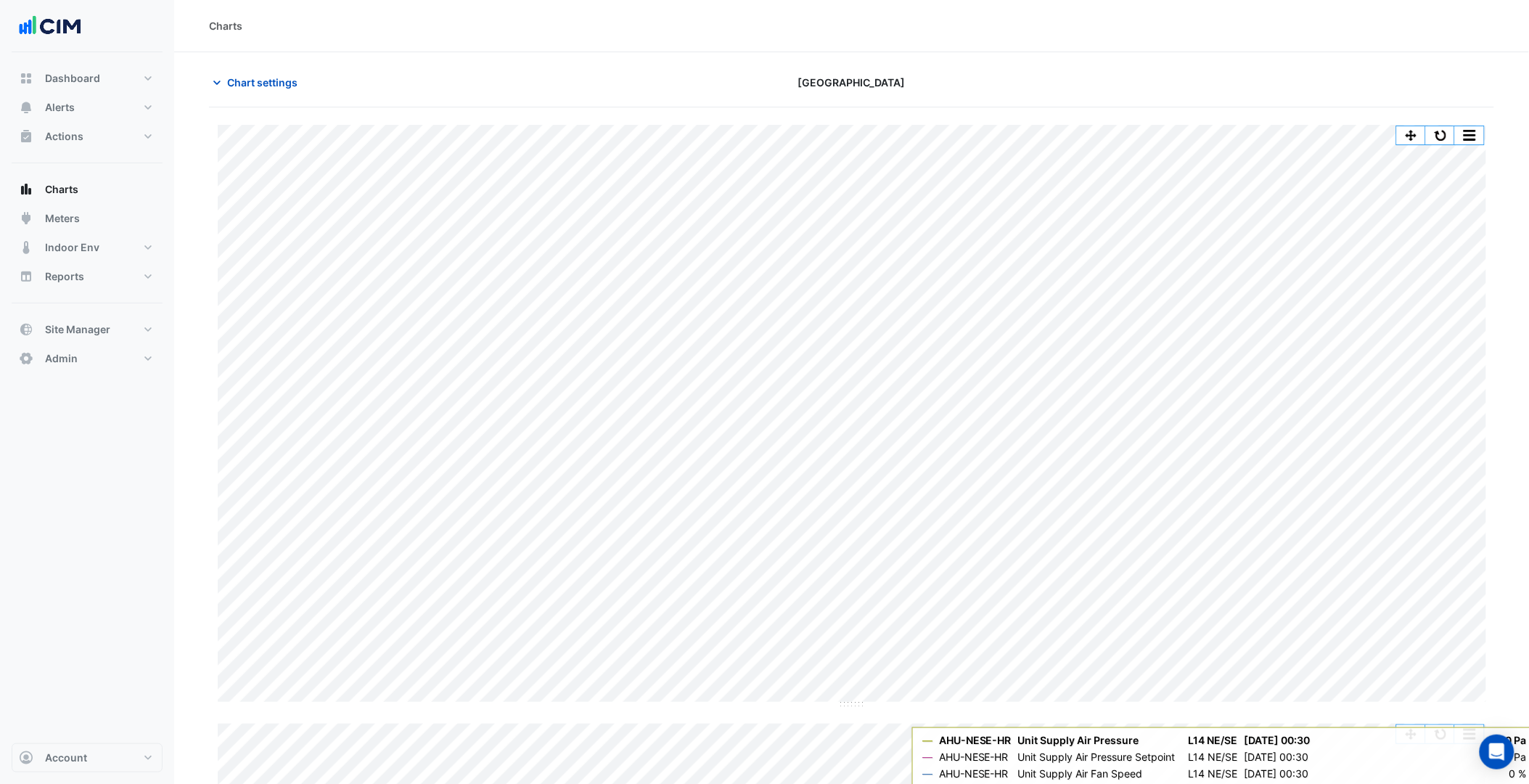
click at [1440, 124] on div "Split by Unit Split All Split None Print Save as JPEG Save as PNG Pivot Data Ta…" at bounding box center [851, 744] width 1285 height 1274
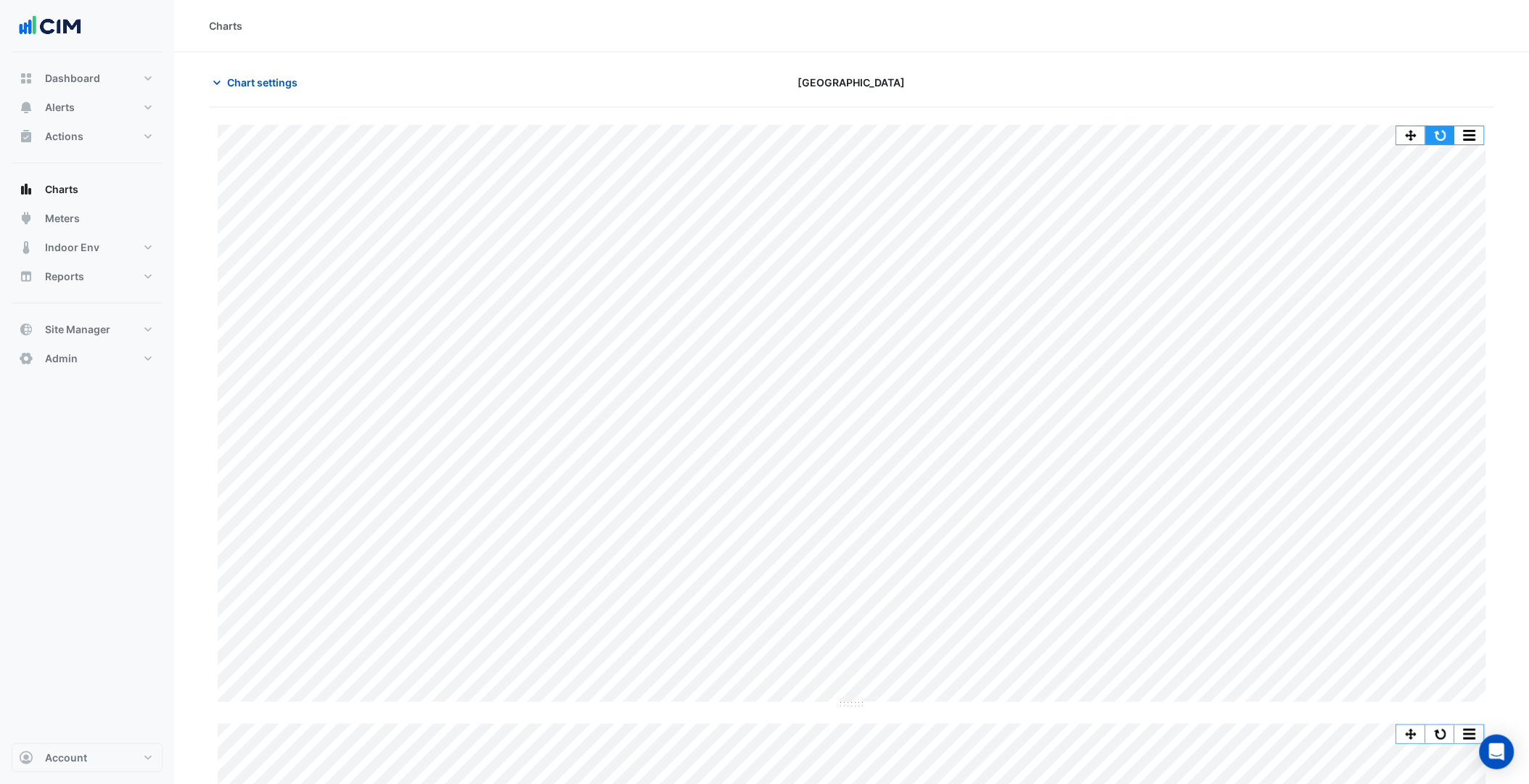
click at [1441, 131] on button "button" at bounding box center [1440, 135] width 29 height 18
click at [1439, 138] on button "button" at bounding box center [1440, 135] width 29 height 18
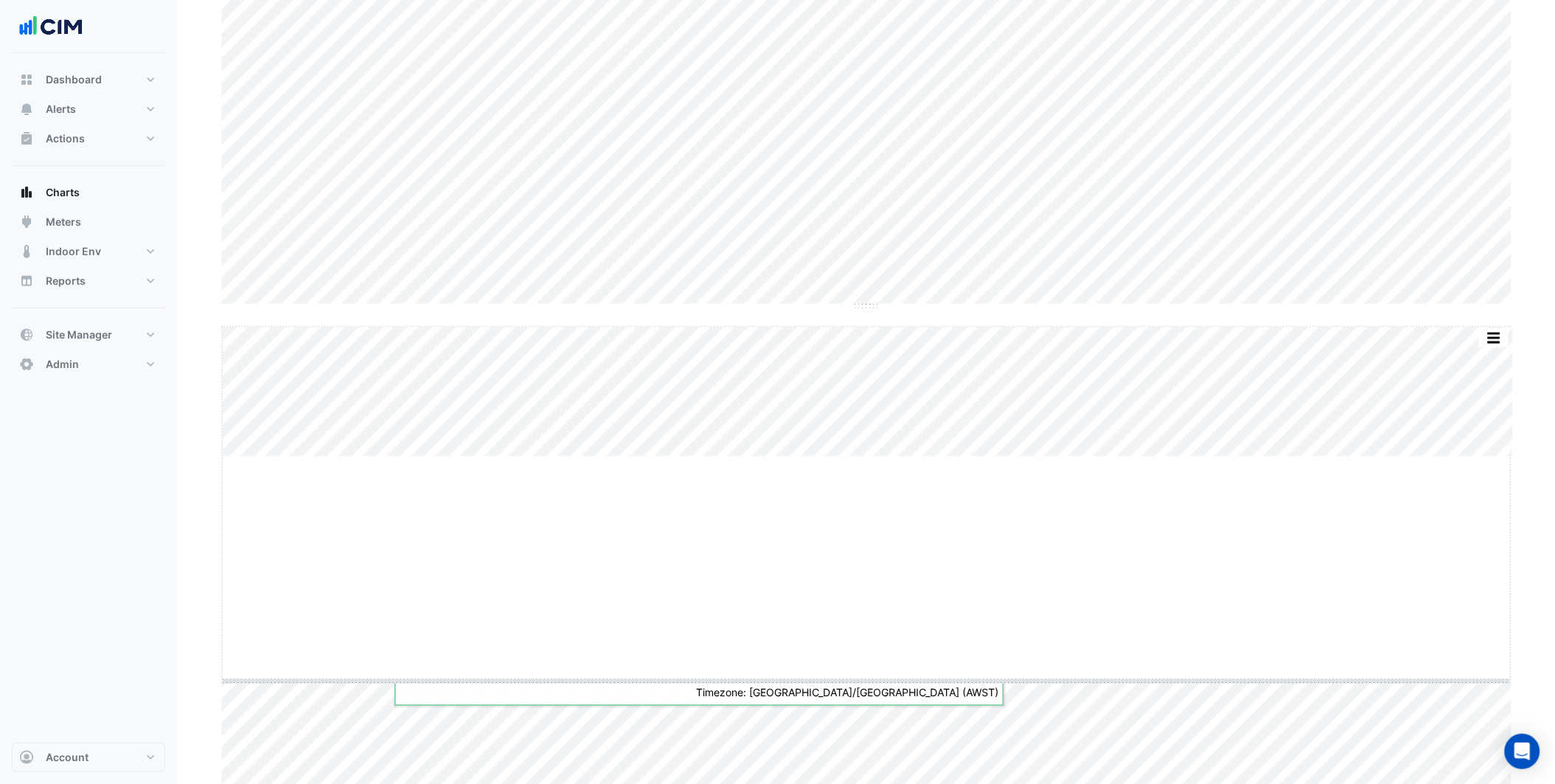
drag, startPoint x: 860, startPoint y: 455, endPoint x: 884, endPoint y: 680, distance: 226.3
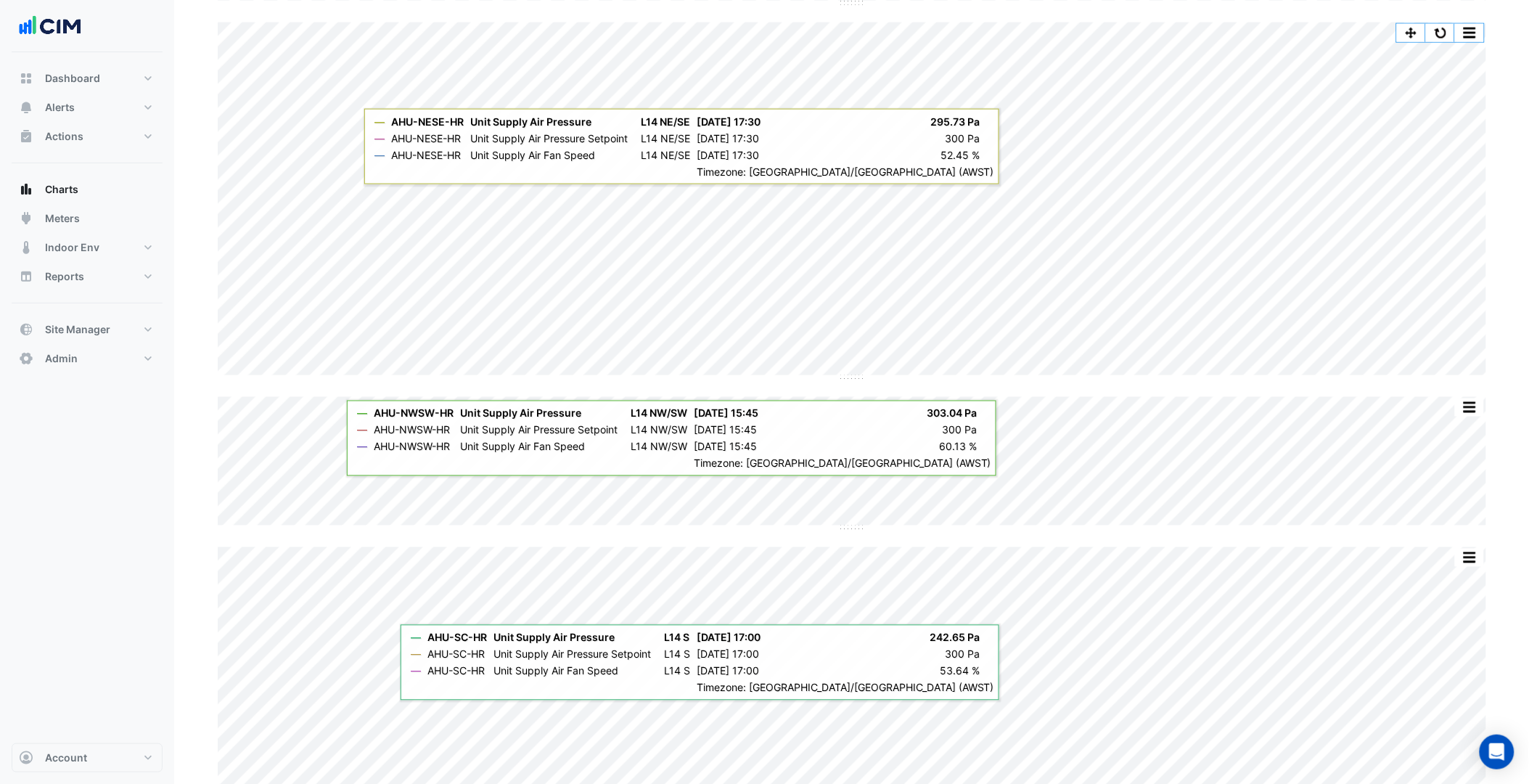
scroll to position [726, 0]
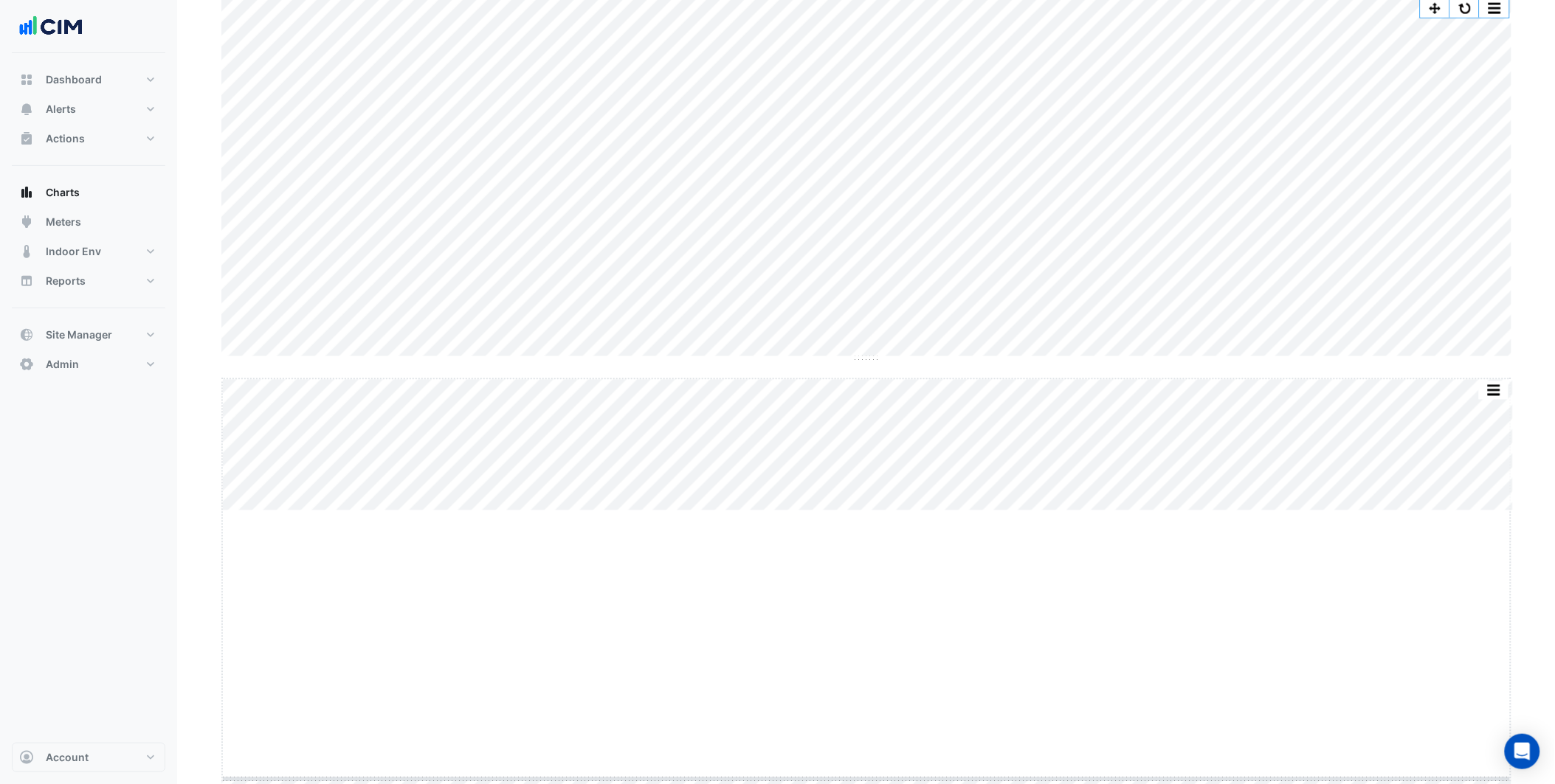
drag, startPoint x: 863, startPoint y: 512, endPoint x: 862, endPoint y: 525, distance: 13.0
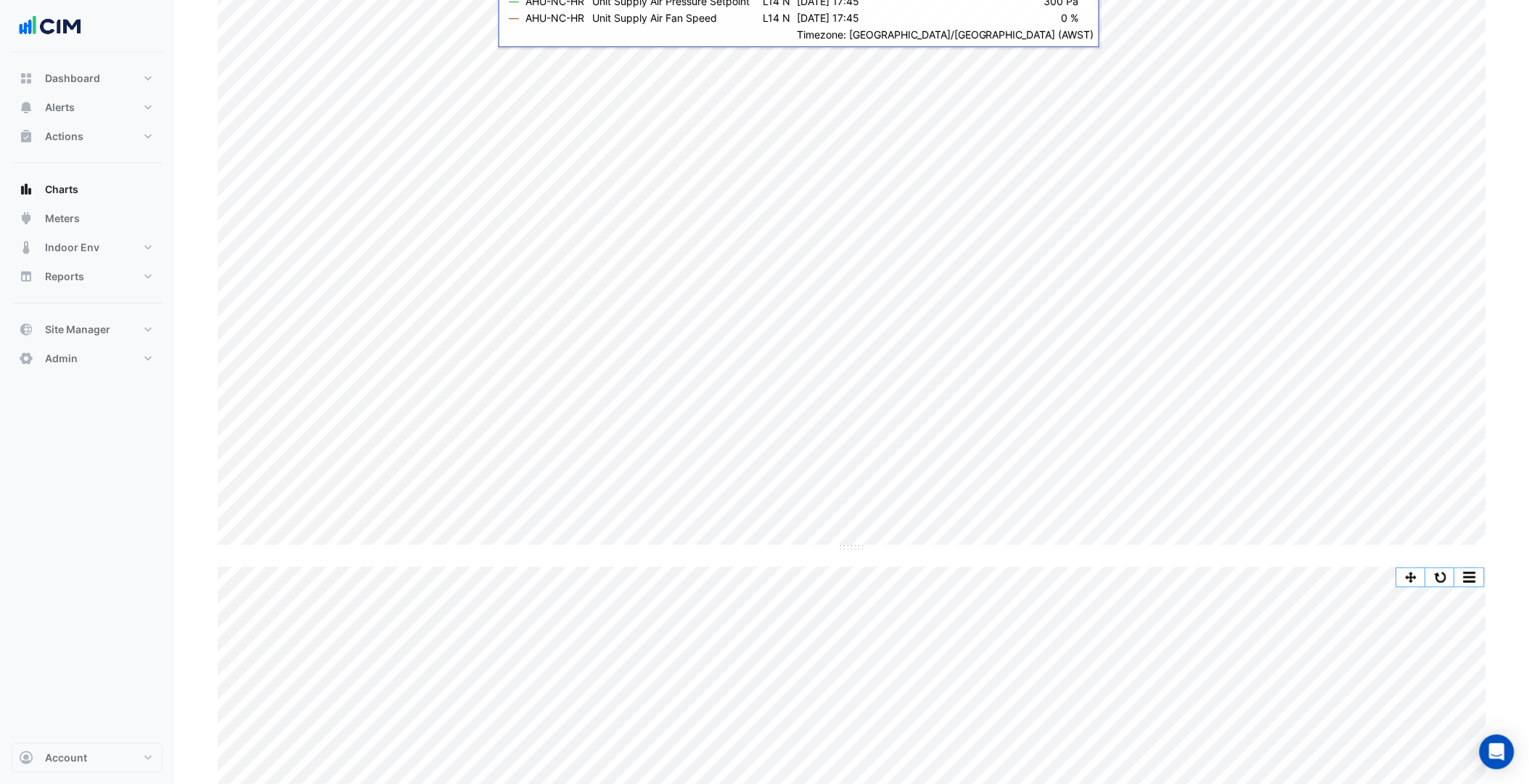
scroll to position [0, 0]
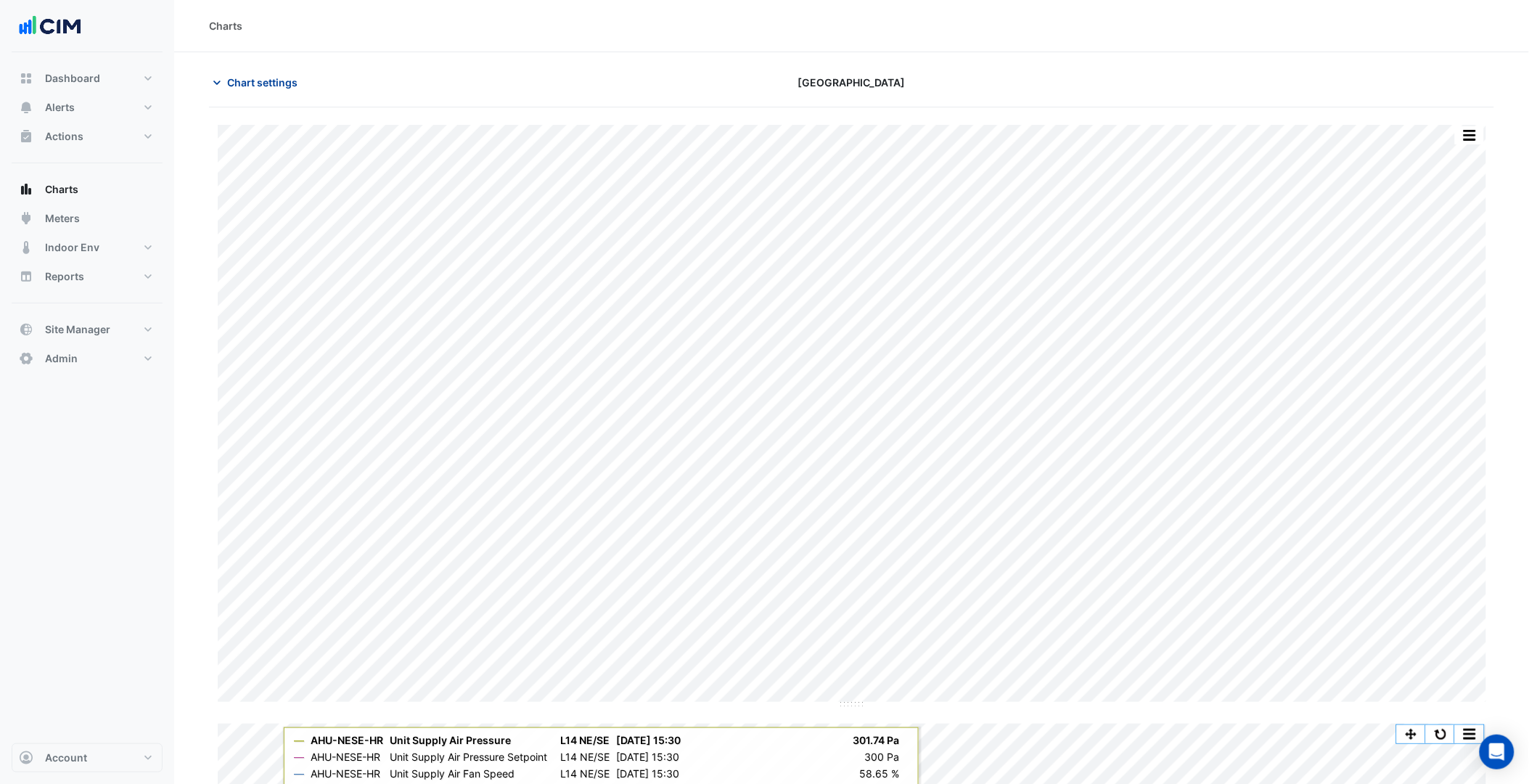
click at [287, 77] on span "Chart settings" at bounding box center [262, 82] width 71 height 15
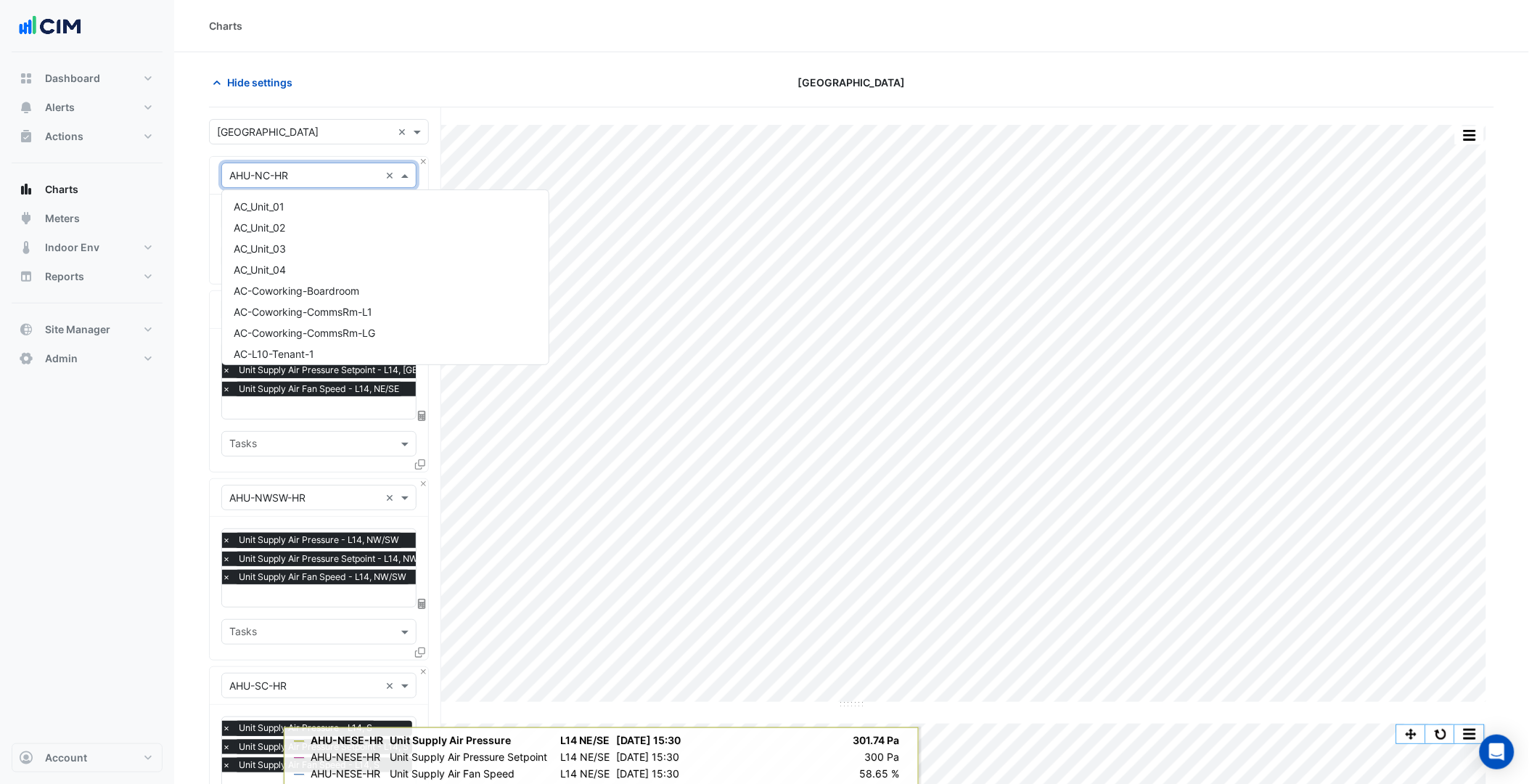
click at [332, 172] on input "text" at bounding box center [305, 176] width 151 height 15
click at [309, 228] on div "VSD-AHU-N" at bounding box center [386, 233] width 327 height 21
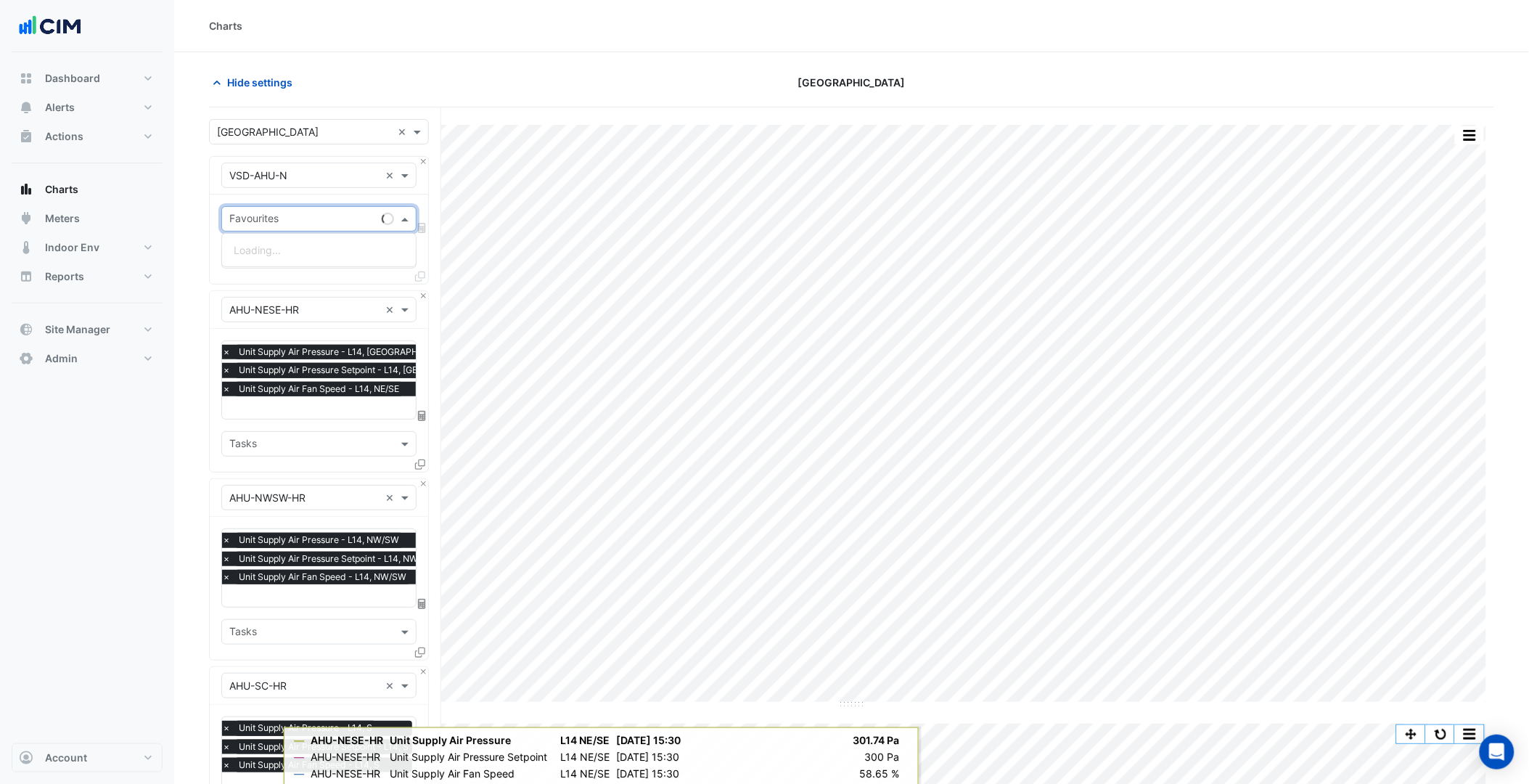
click at [293, 221] on input "text" at bounding box center [303, 220] width 147 height 15
click at [364, 179] on input "text" at bounding box center [305, 176] width 151 height 15
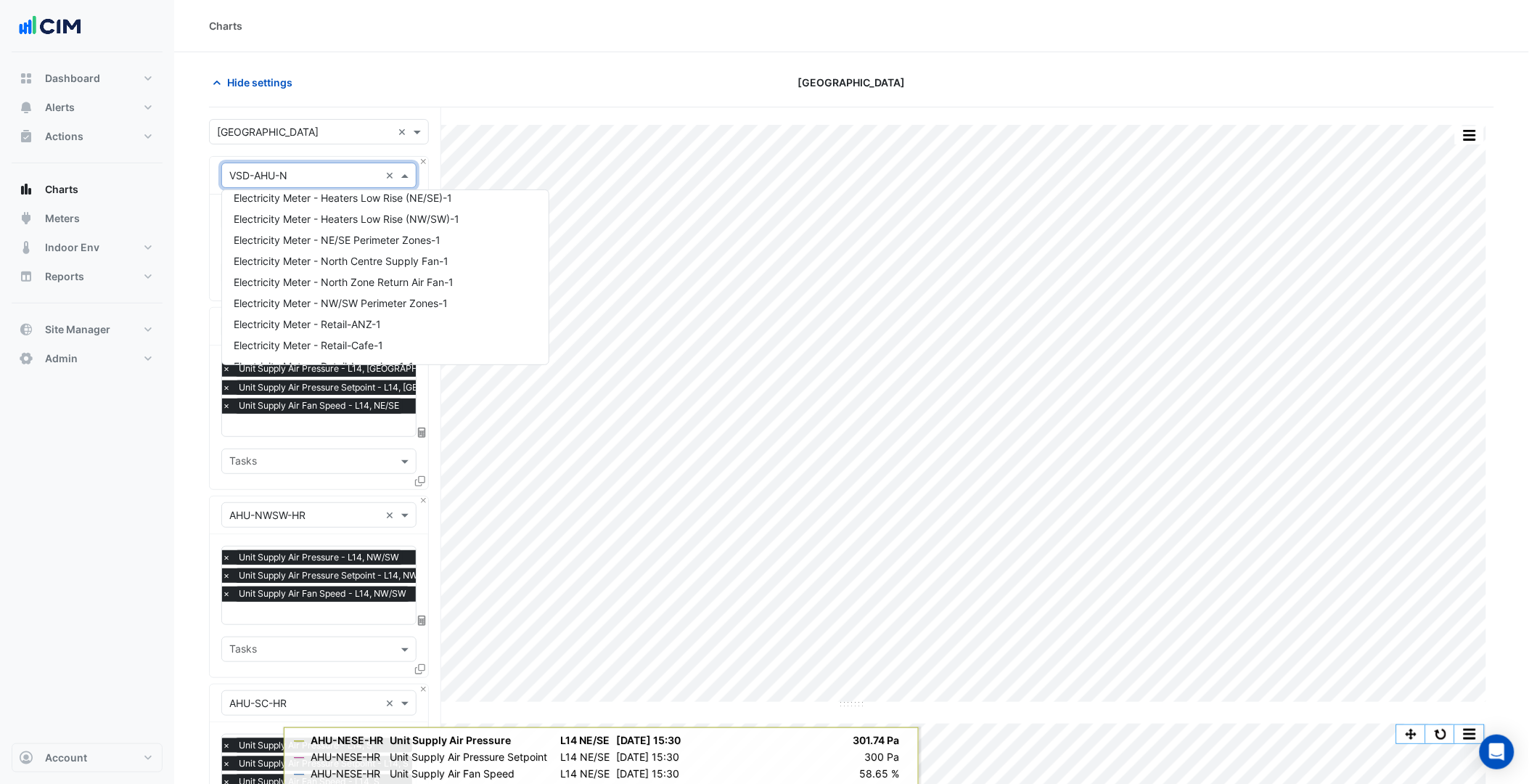
scroll to position [2559, 0]
click at [143, 429] on div "Dashboard Portfolio Ratings Performance Alerts Site Rules Templates Actions Sit…" at bounding box center [87, 397] width 151 height 691
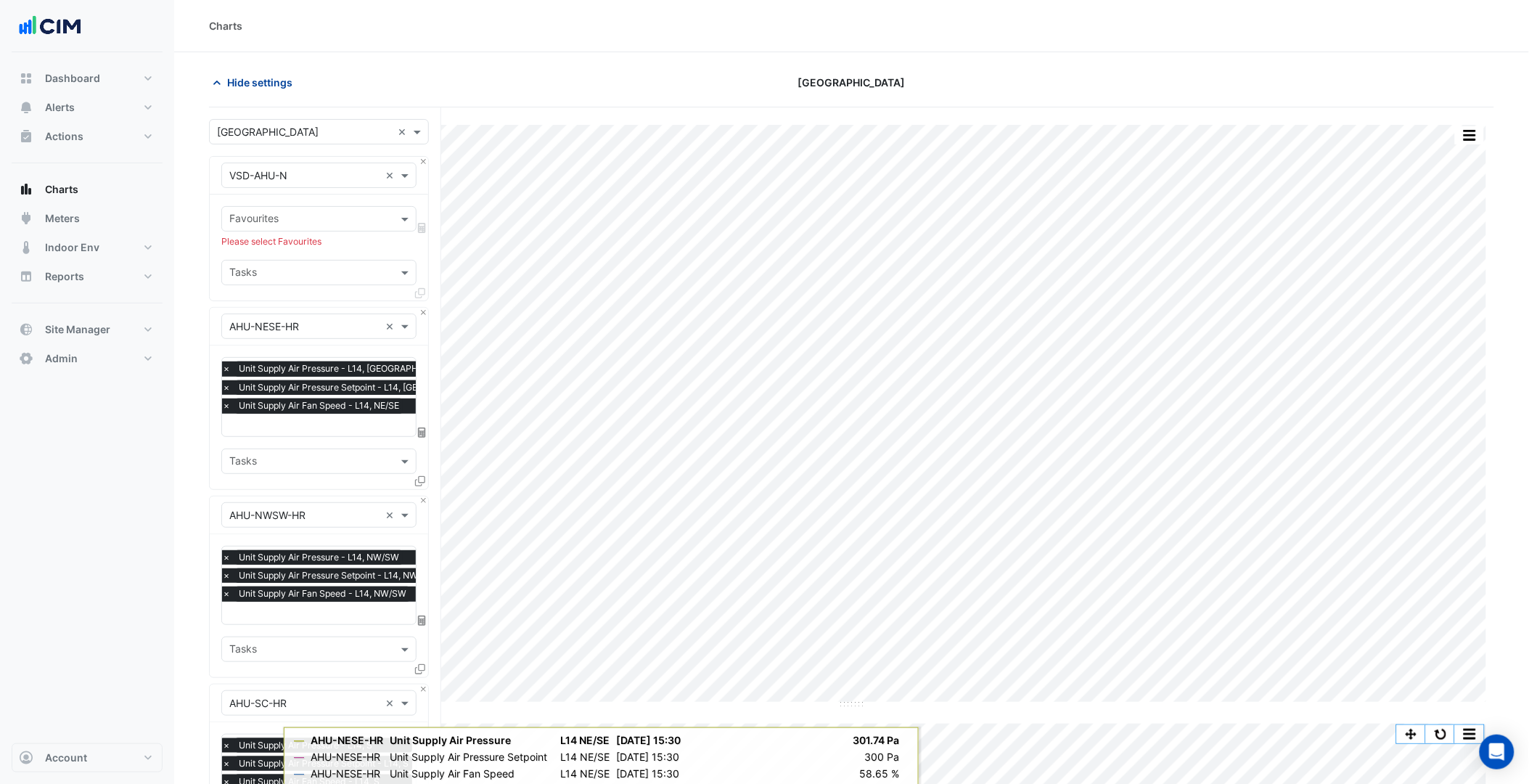
drag, startPoint x: 249, startPoint y: 74, endPoint x: 394, endPoint y: 227, distance: 210.8
click at [249, 75] on span "Hide settings" at bounding box center [260, 82] width 65 height 15
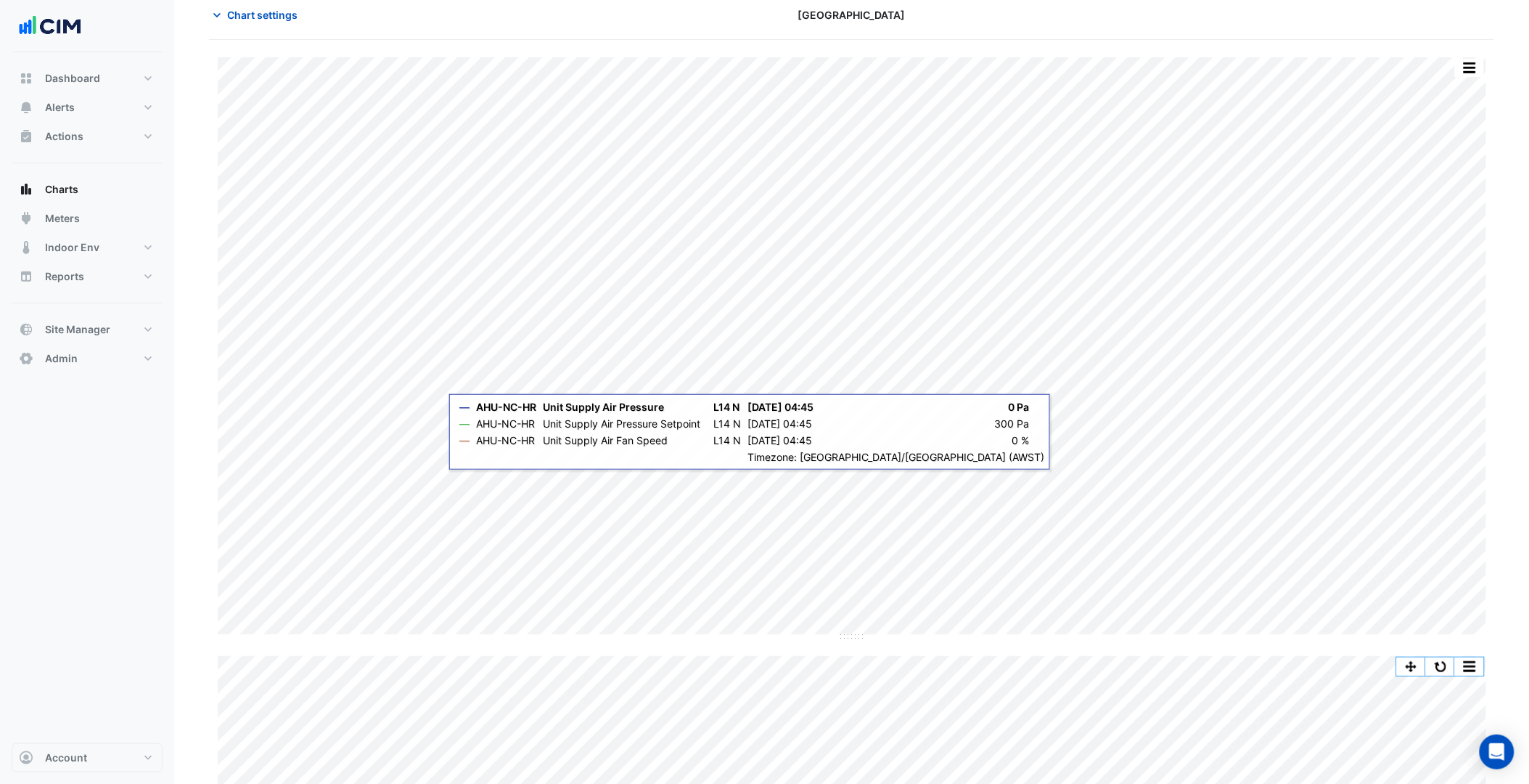
scroll to position [162, 0]
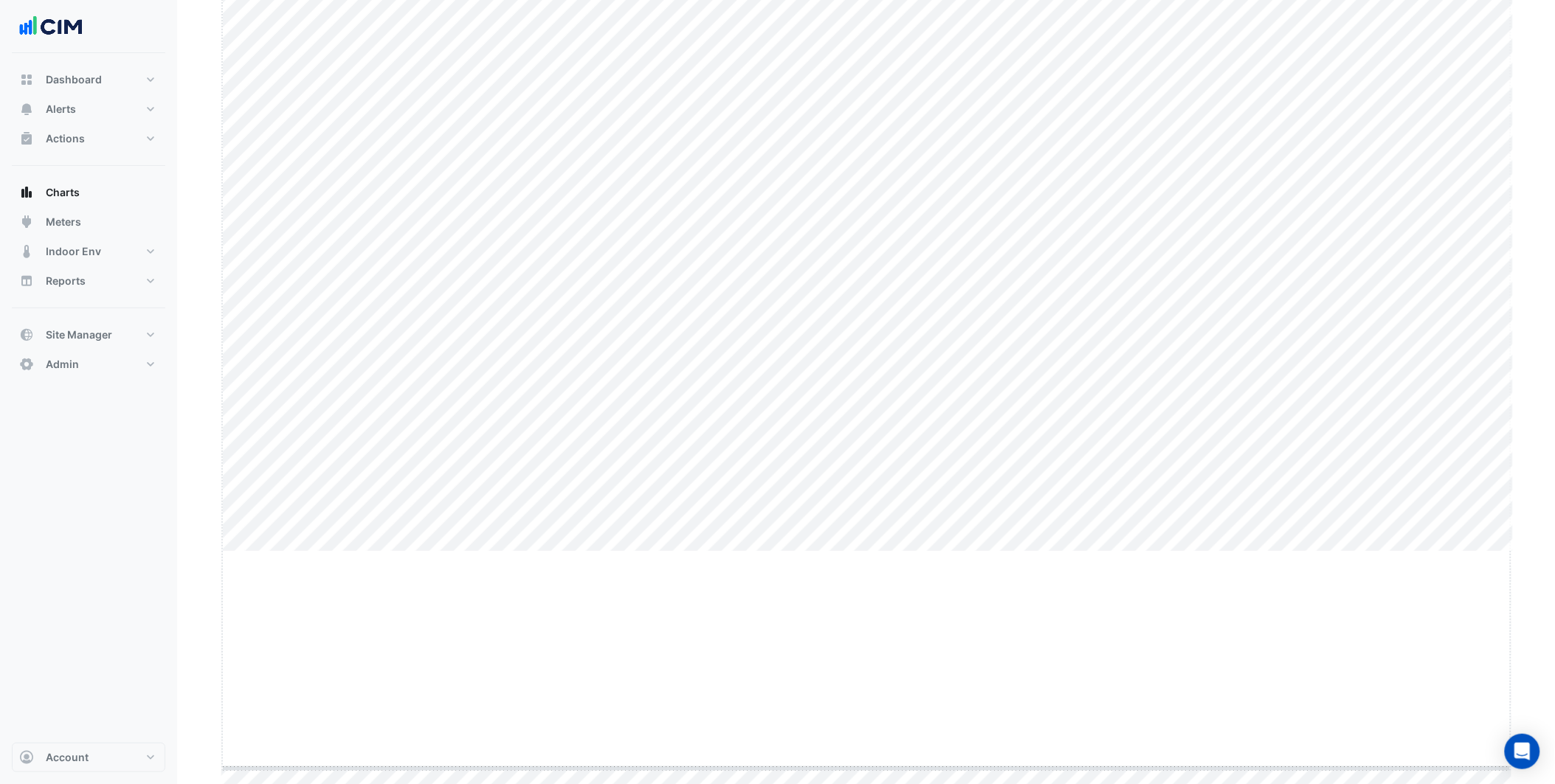
drag, startPoint x: 860, startPoint y: 550, endPoint x: 867, endPoint y: 564, distance: 15.7
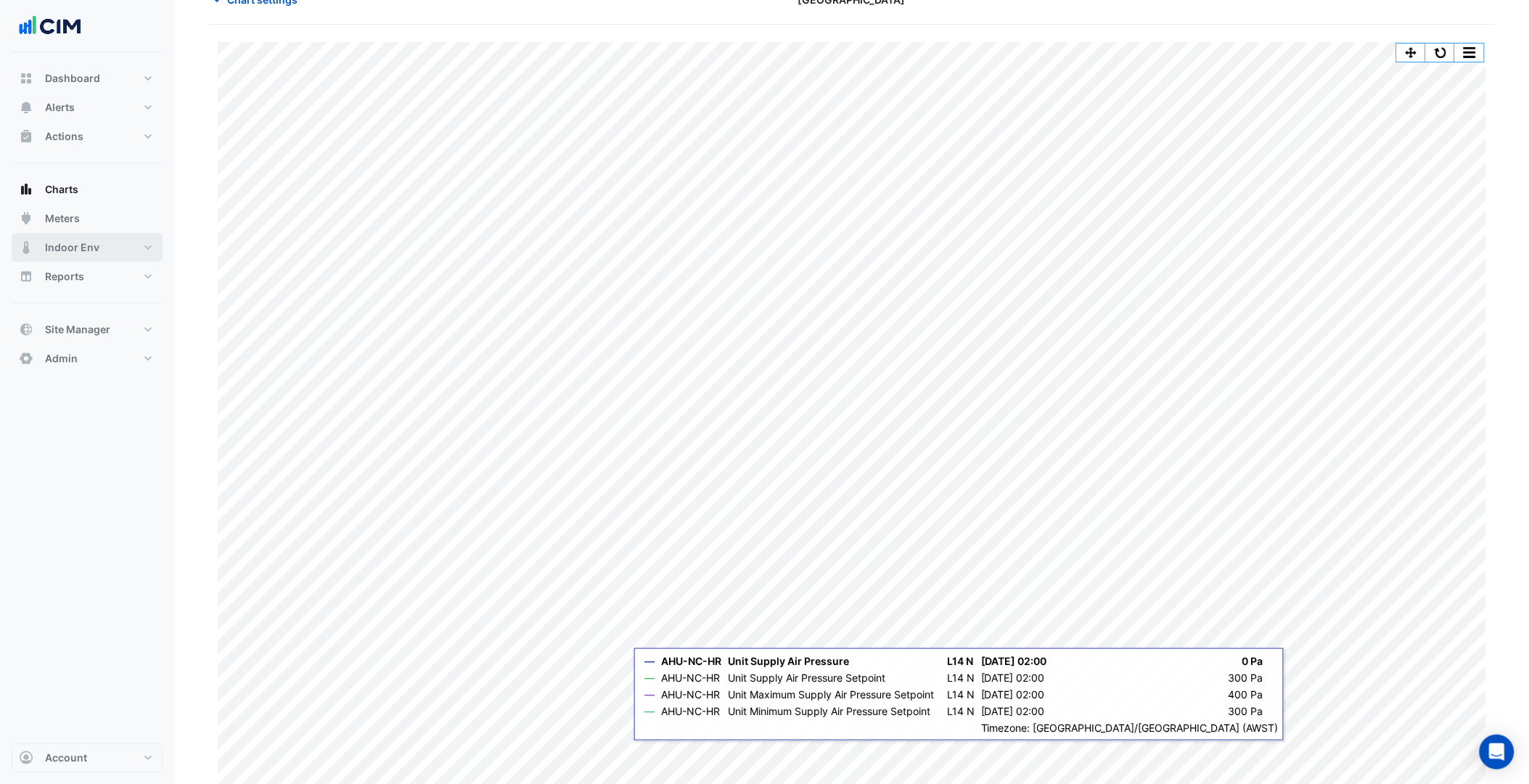
scroll to position [0, 0]
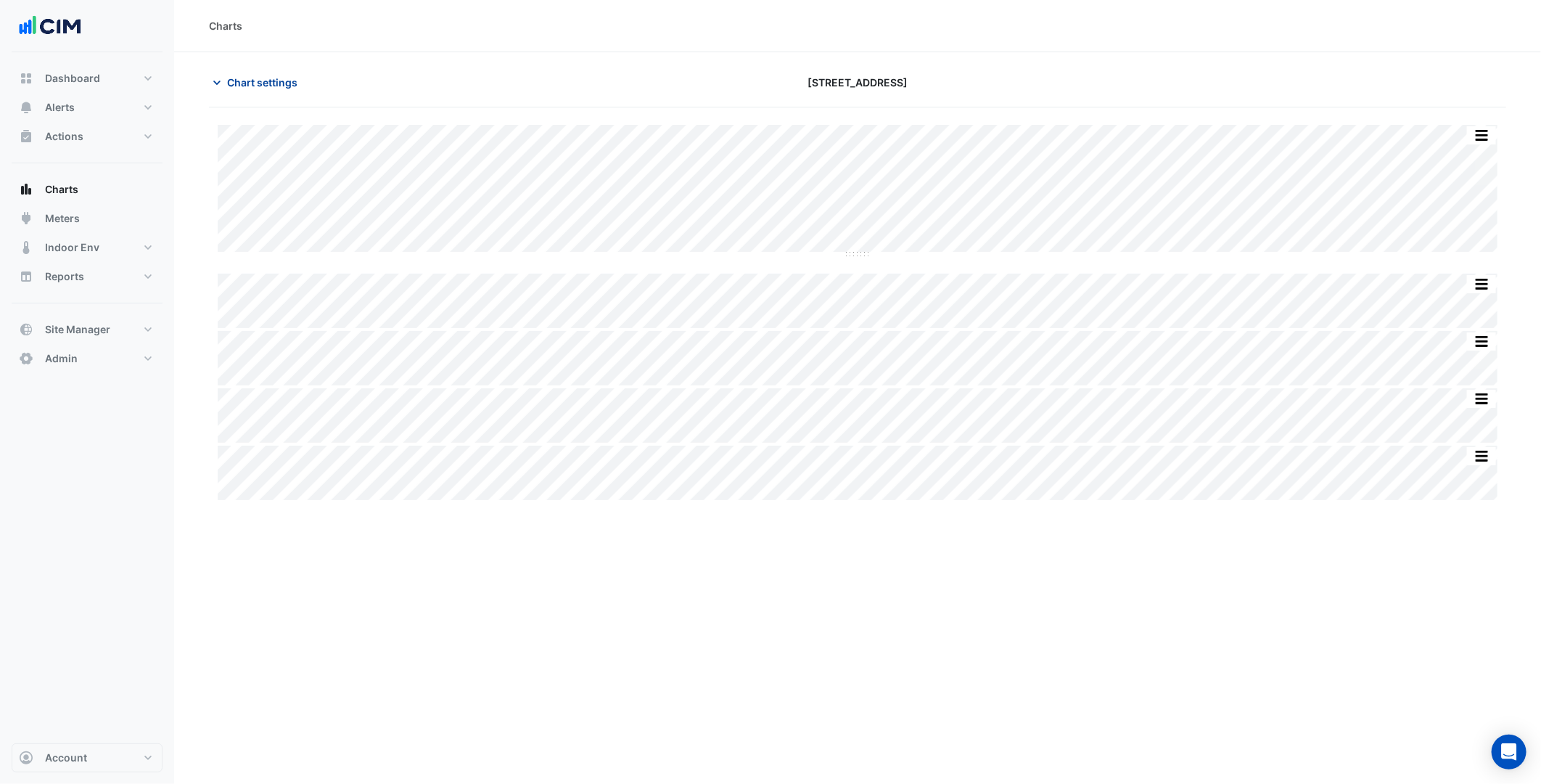
click at [278, 82] on span "Chart settings" at bounding box center [262, 82] width 71 height 15
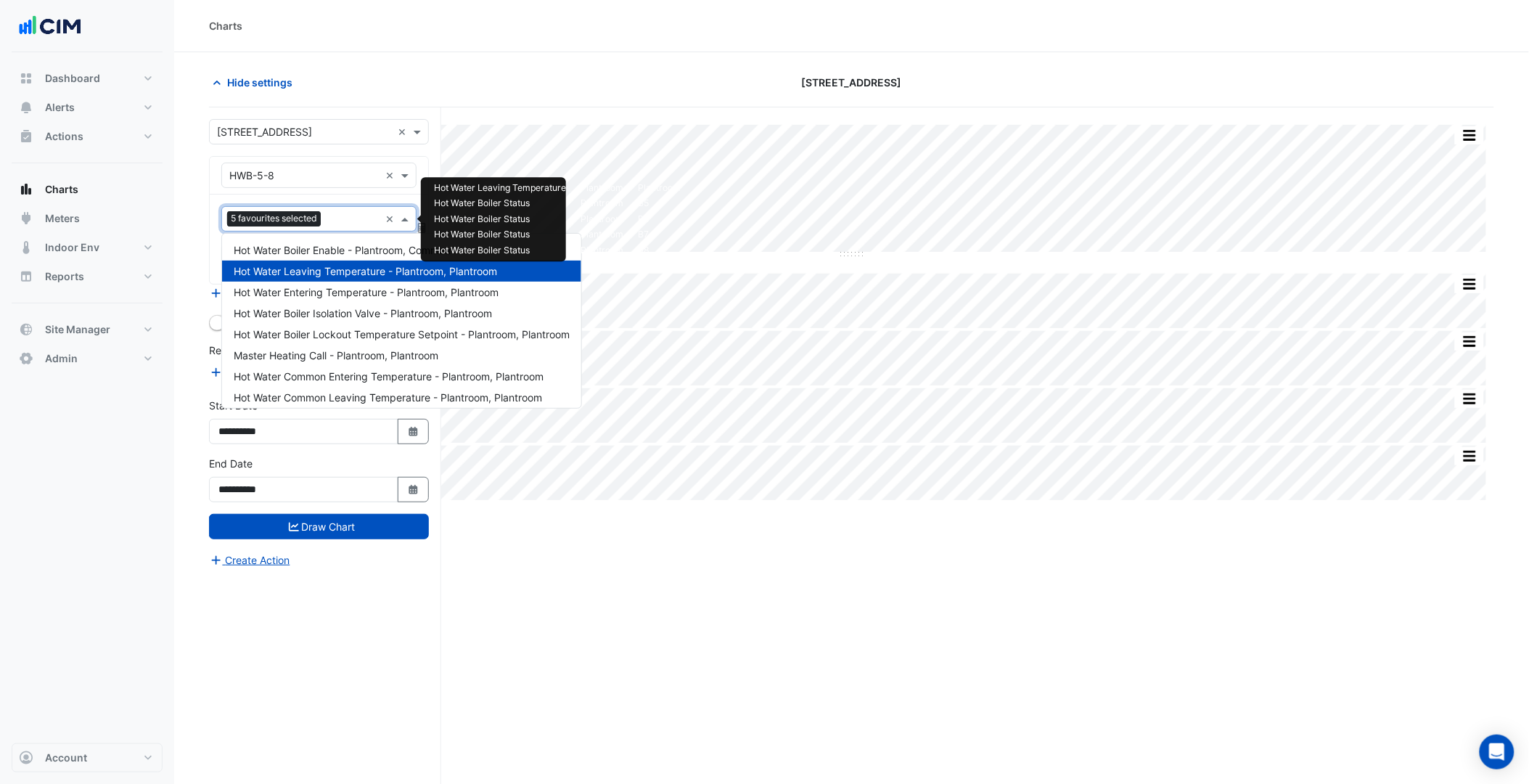
click at [319, 215] on span "5 favourites selected" at bounding box center [273, 219] width 93 height 15
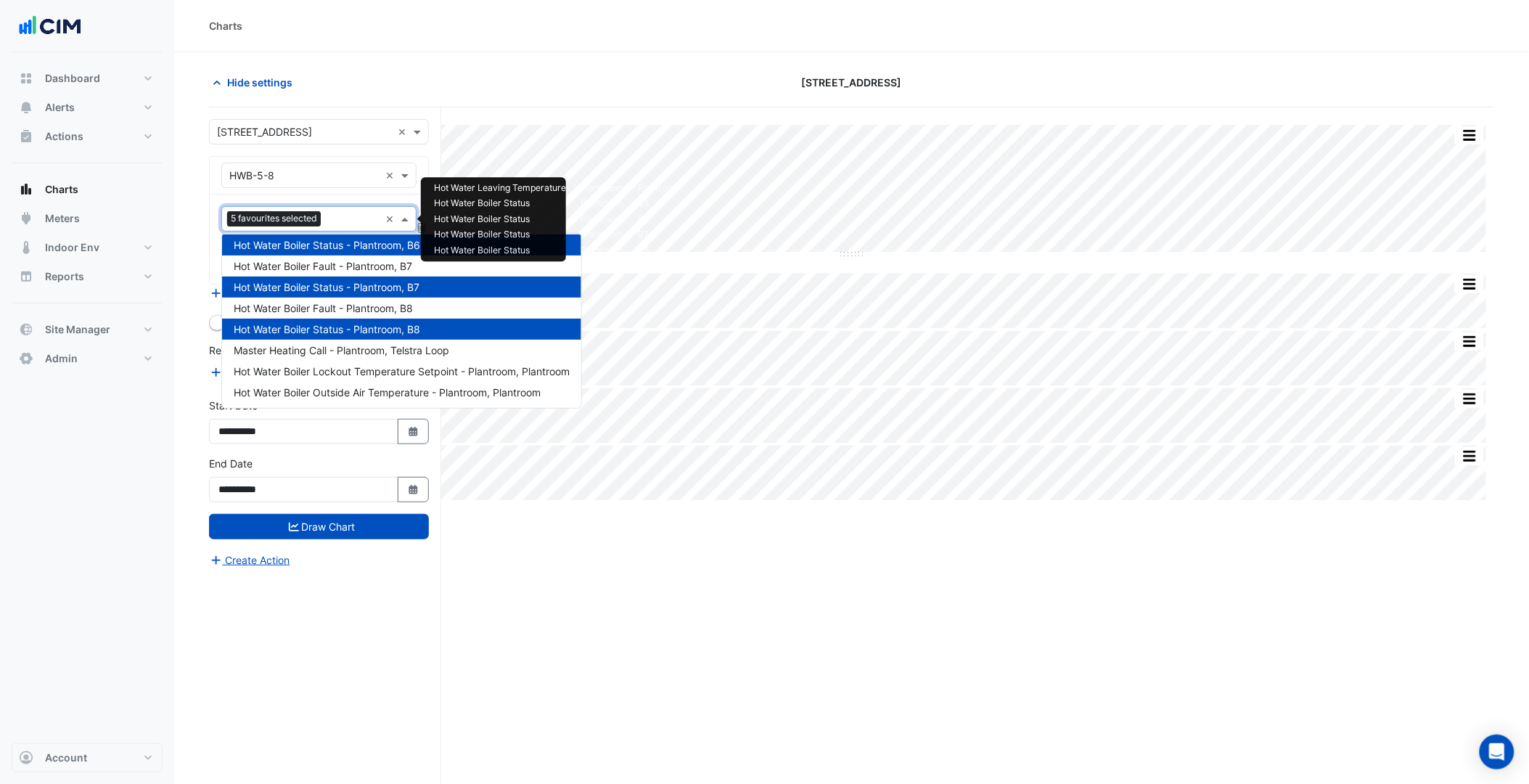
click at [325, 185] on div "× HWB-5-8 ×" at bounding box center [319, 175] width 195 height 25
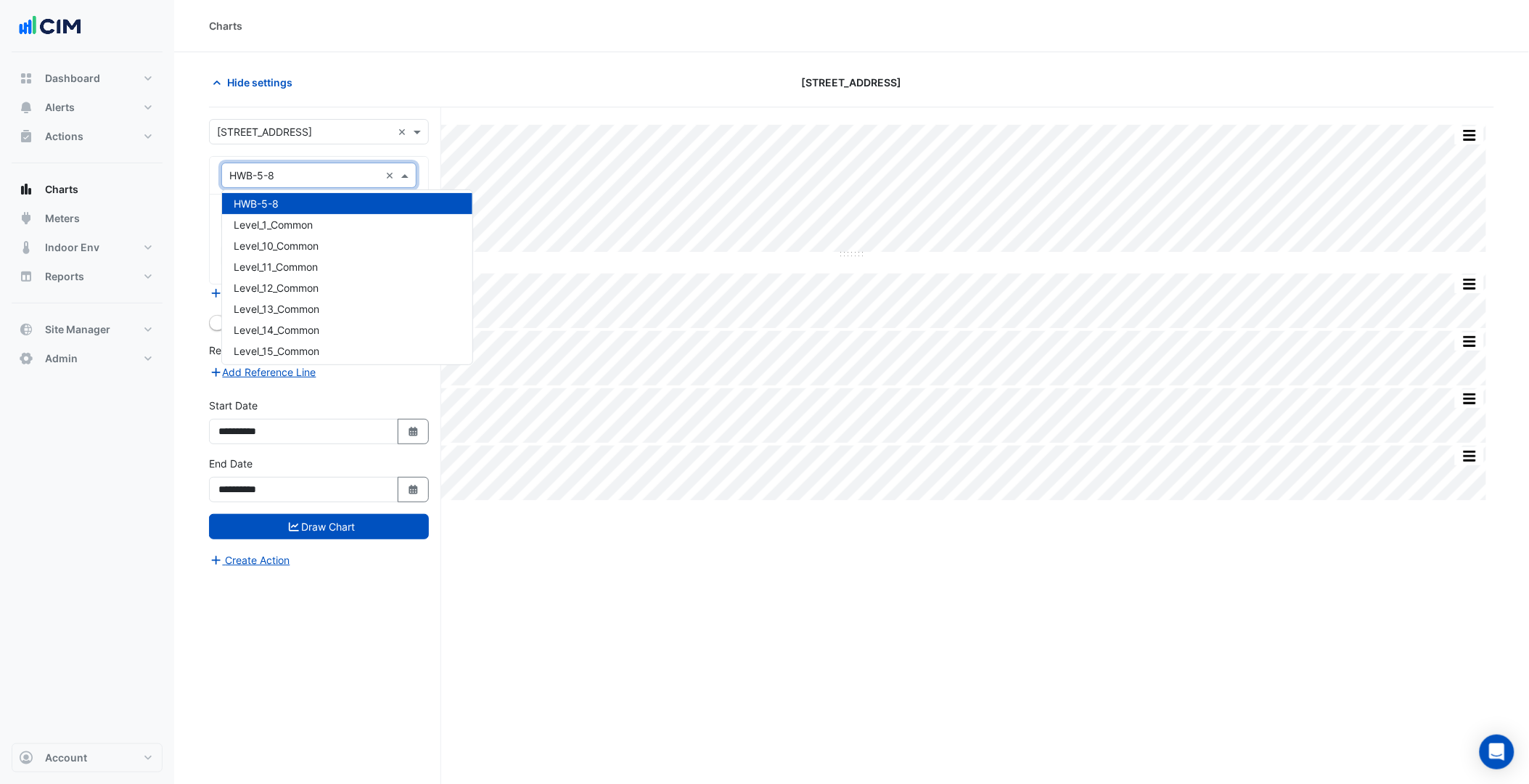
click at [314, 171] on input "text" at bounding box center [305, 176] width 151 height 15
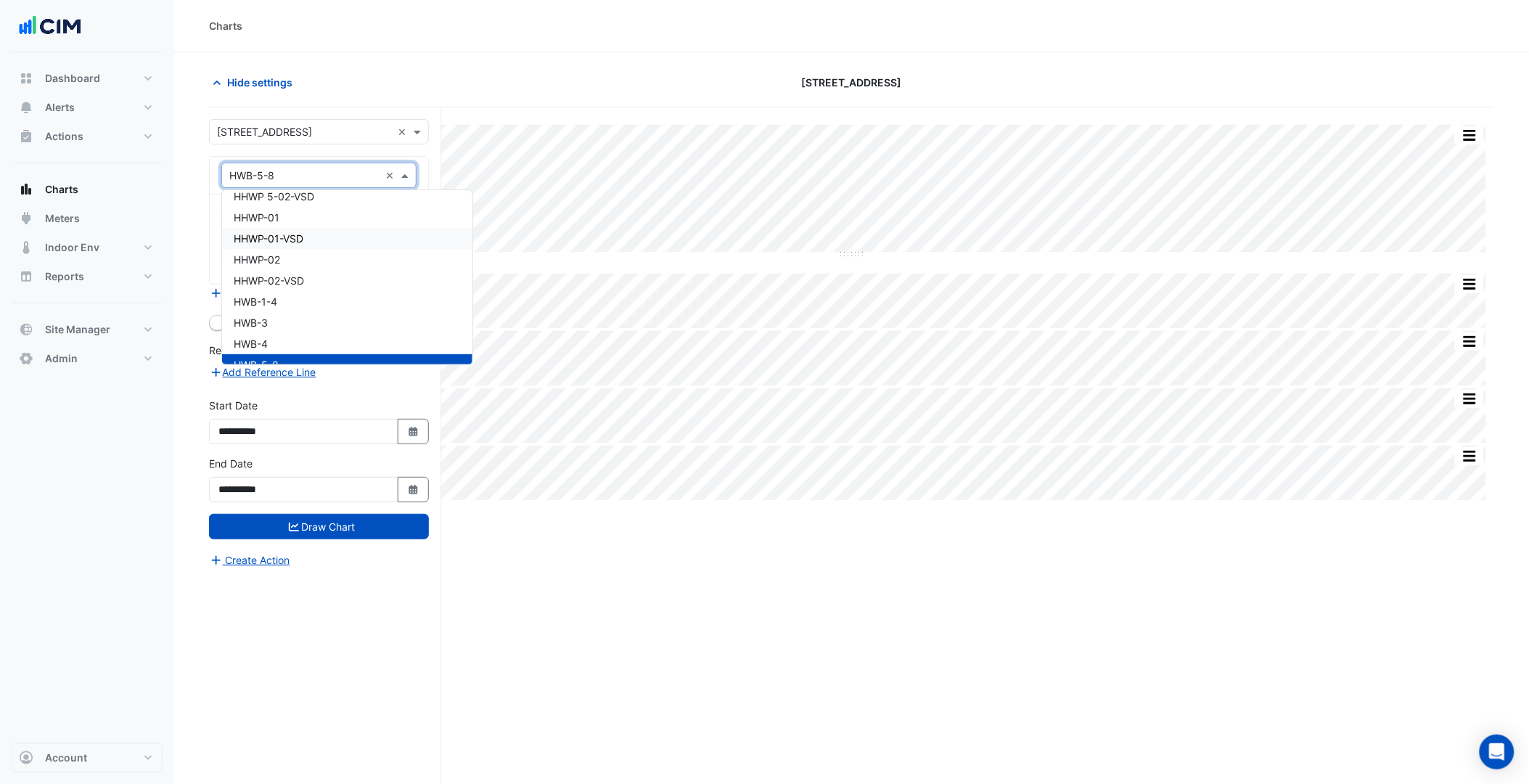
scroll to position [2826, 0]
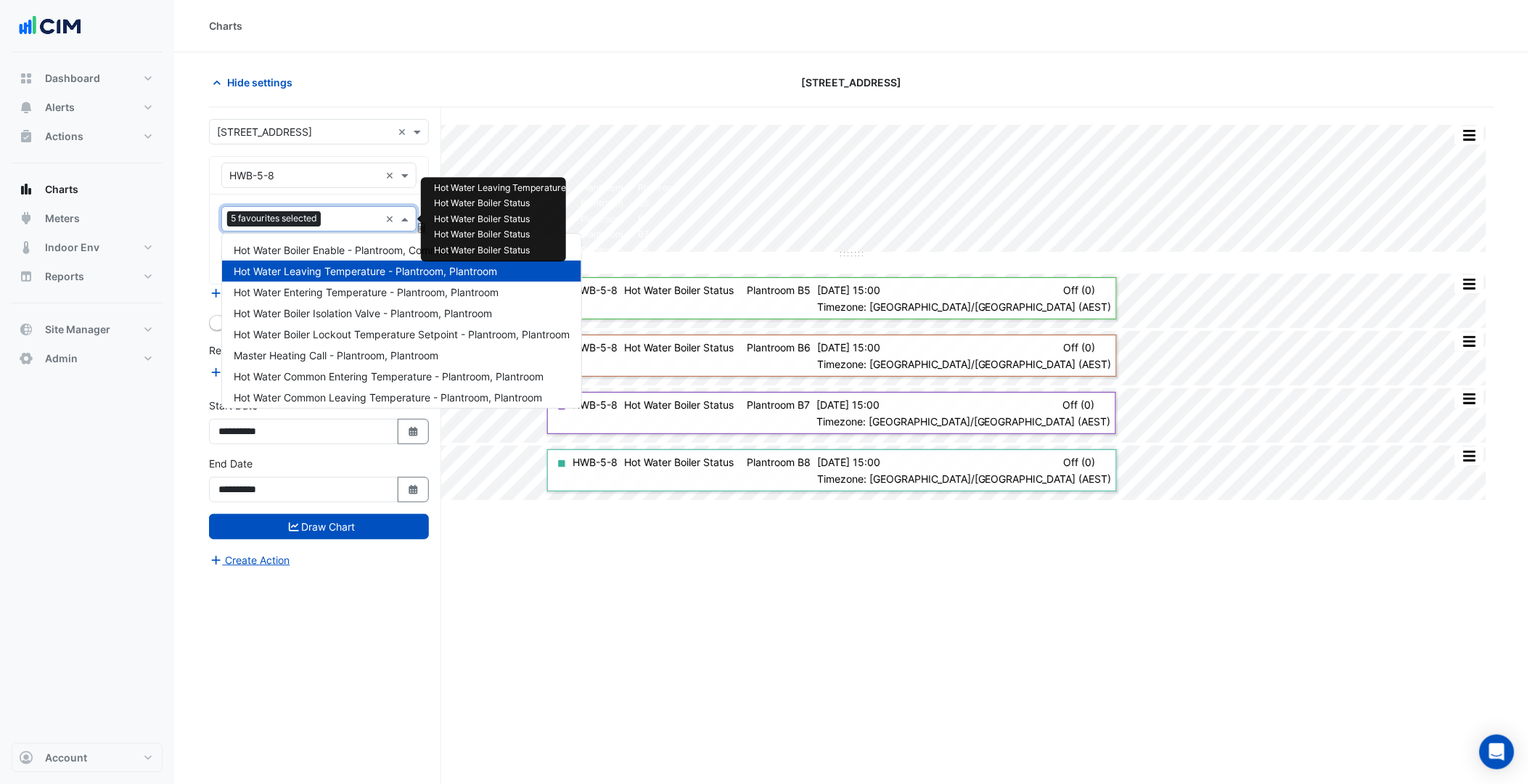
click at [309, 220] on span "5 favourites selected" at bounding box center [273, 219] width 93 height 15
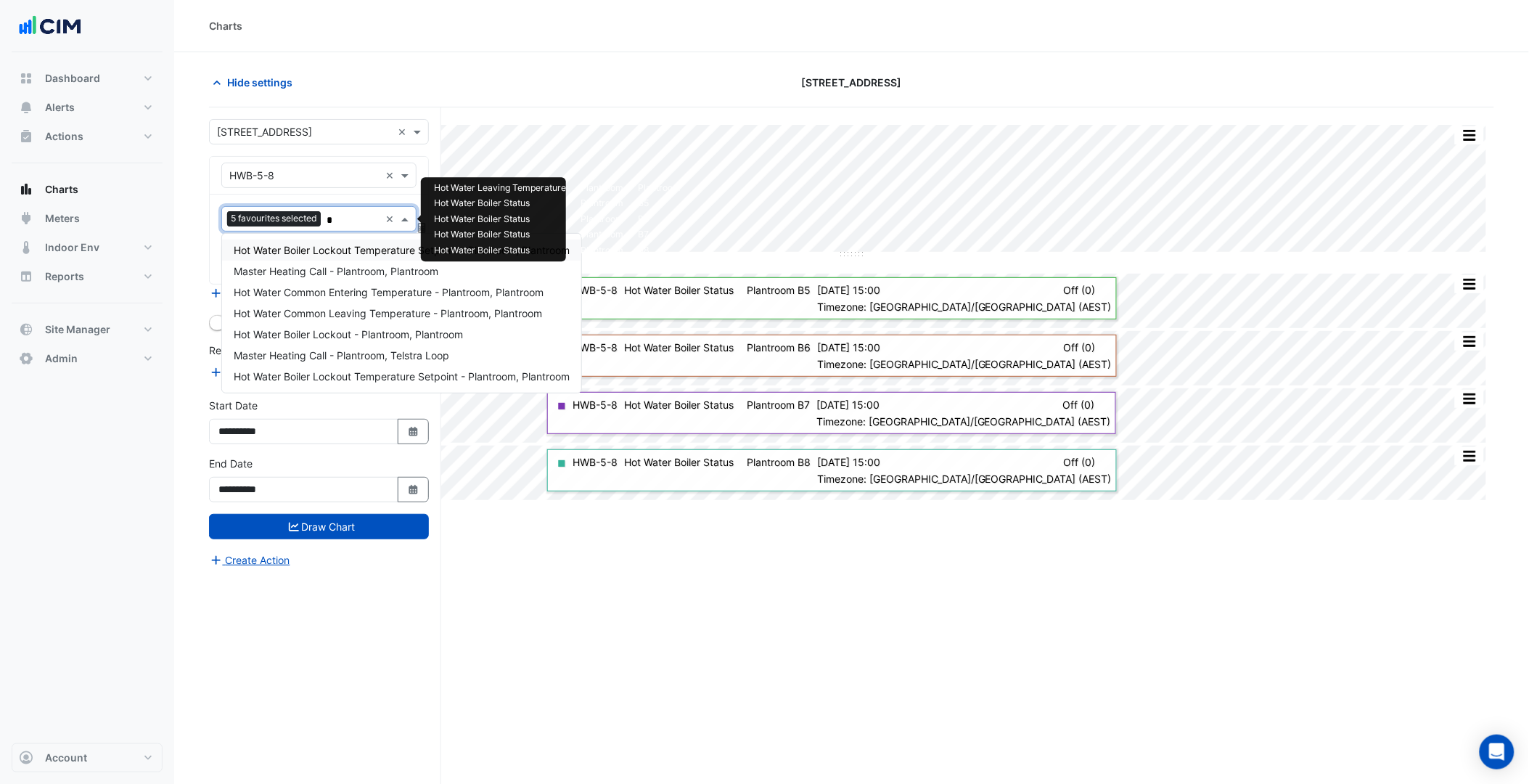
scroll to position [0, 0]
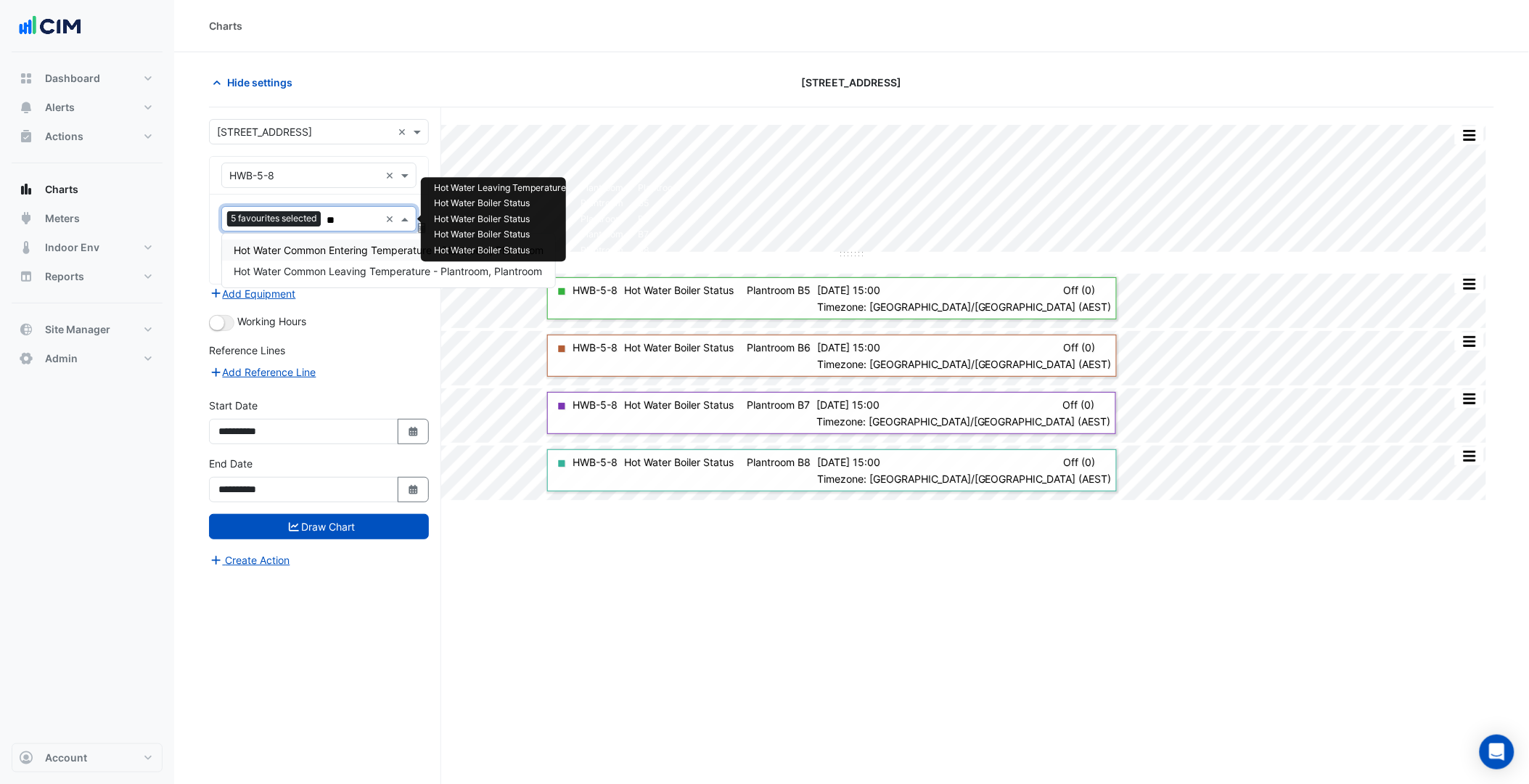
type input "***"
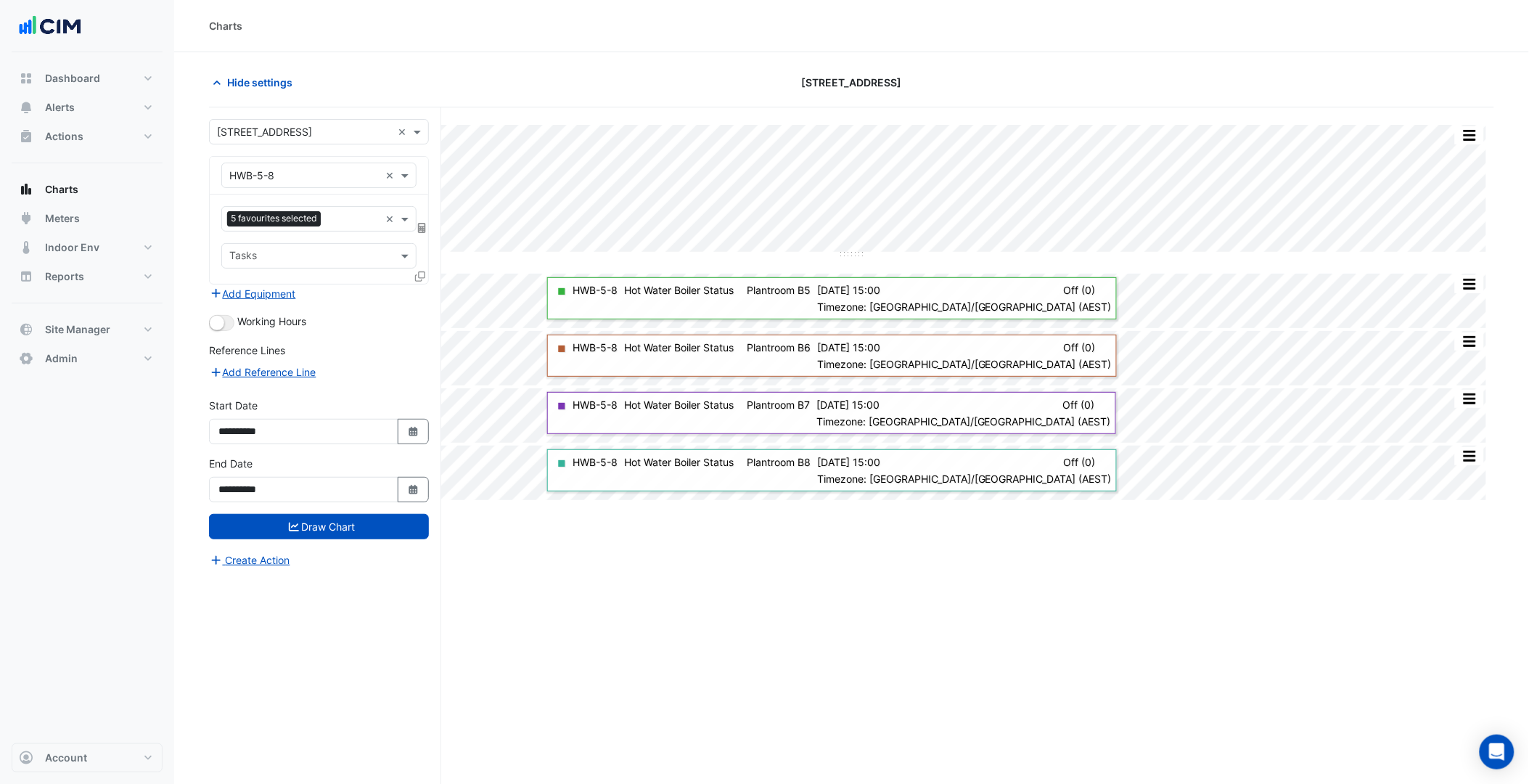
click at [712, 612] on div "Split by Unit Split None Print Save as JPEG Save as PNG Pivot Data Table Export…" at bounding box center [851, 473] width 1285 height 731
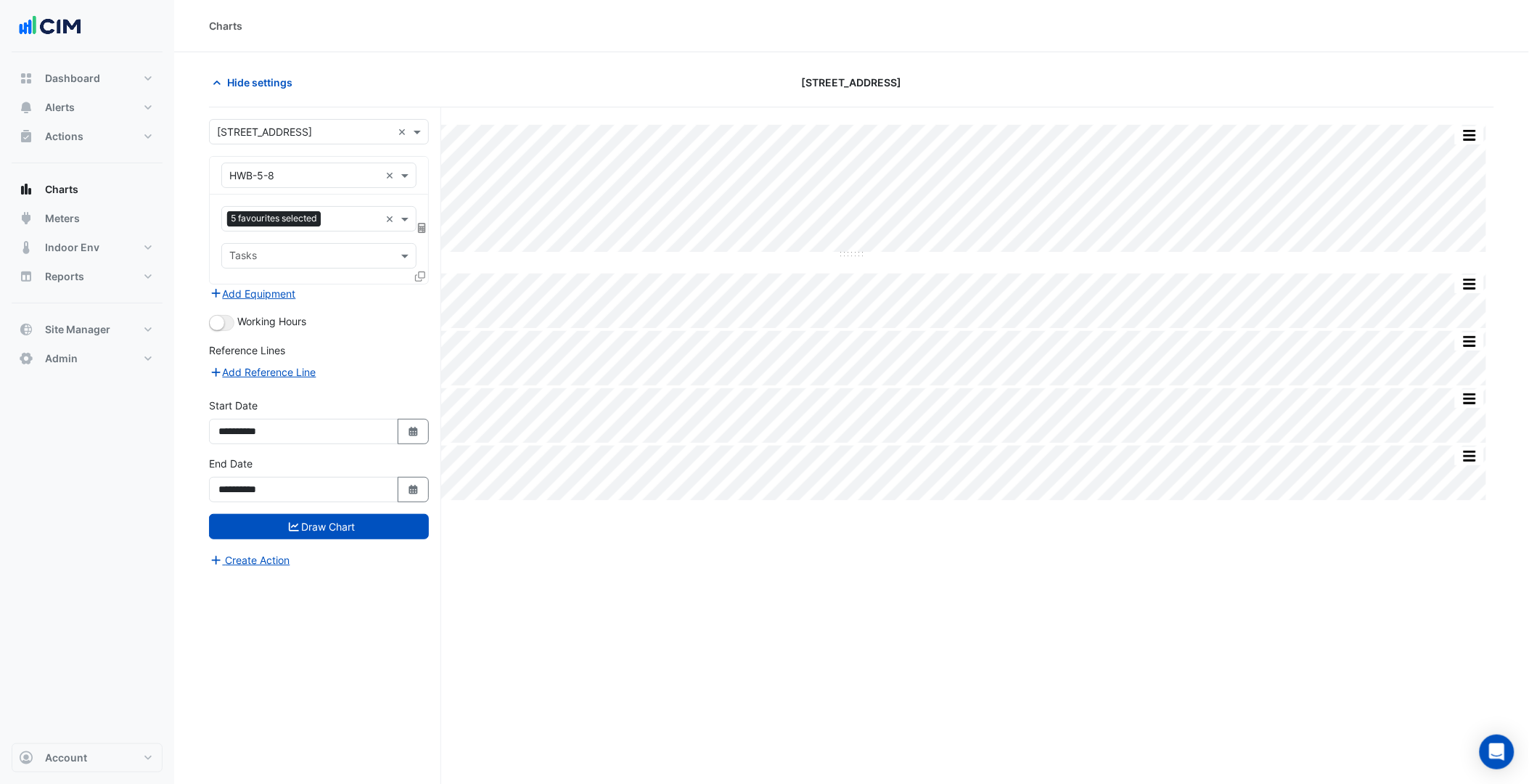
click at [346, 233] on div "5 favourites selected × Tasks" at bounding box center [319, 239] width 219 height 89
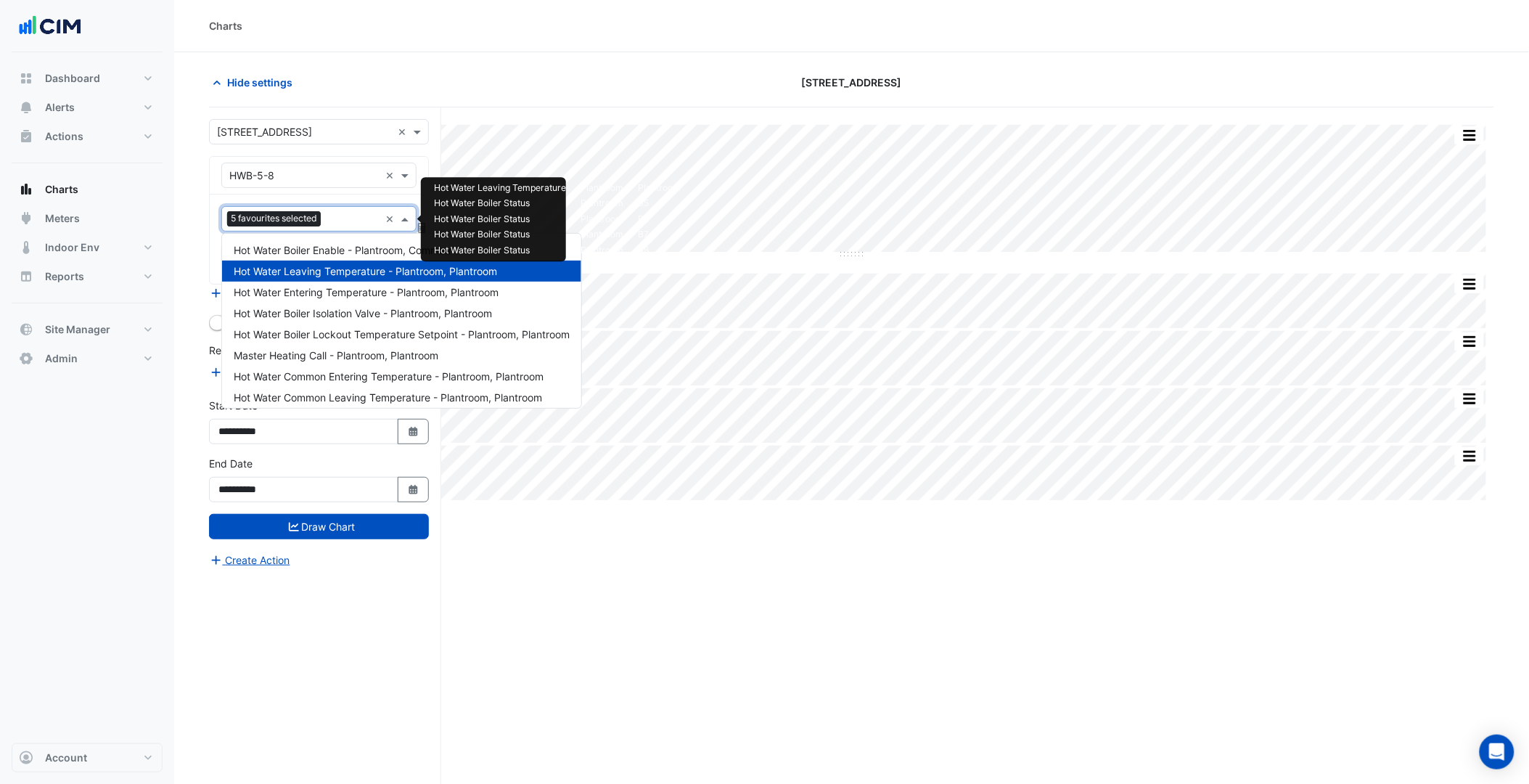
click at [353, 219] on input "text" at bounding box center [353, 220] width 53 height 15
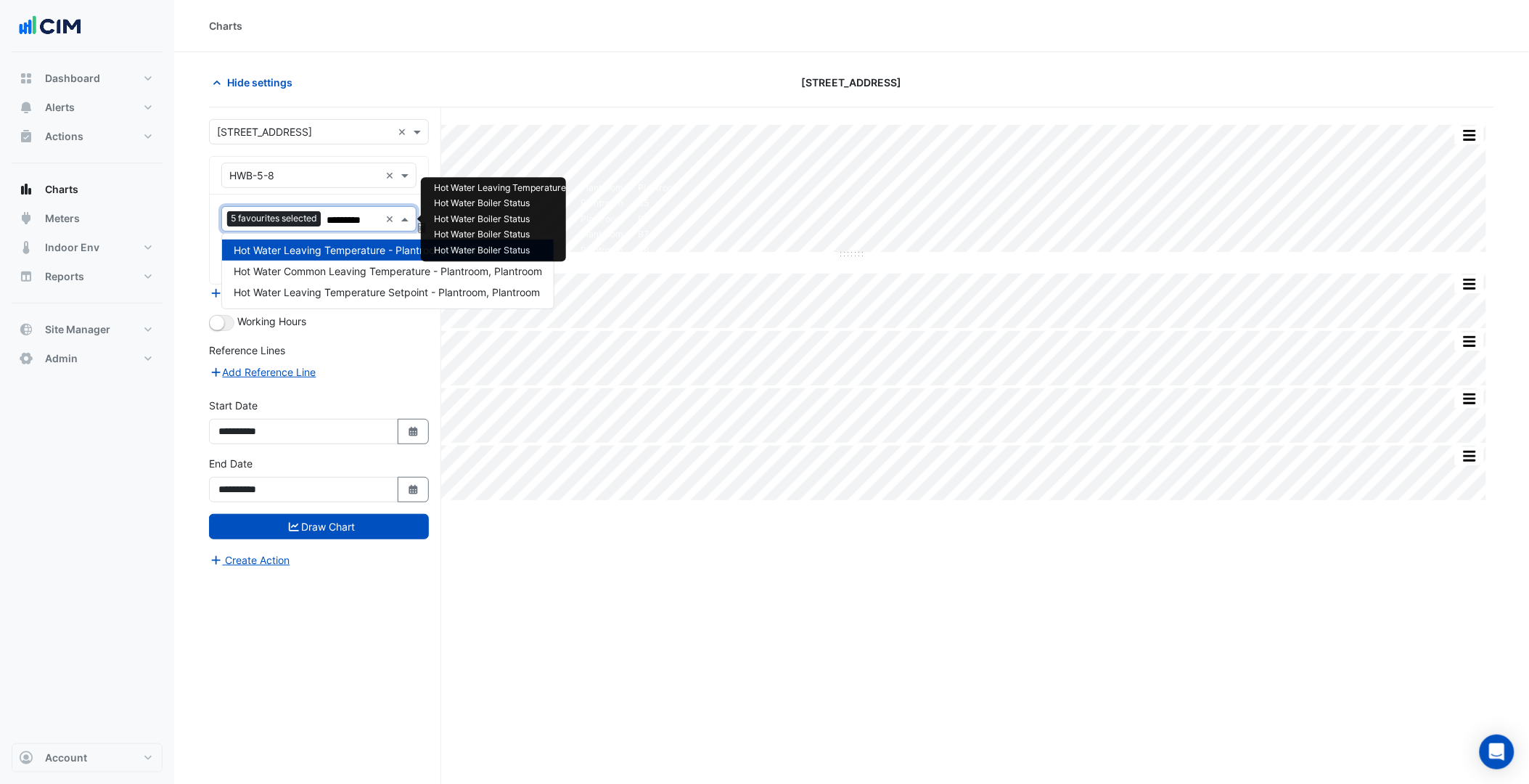
type input "**********"
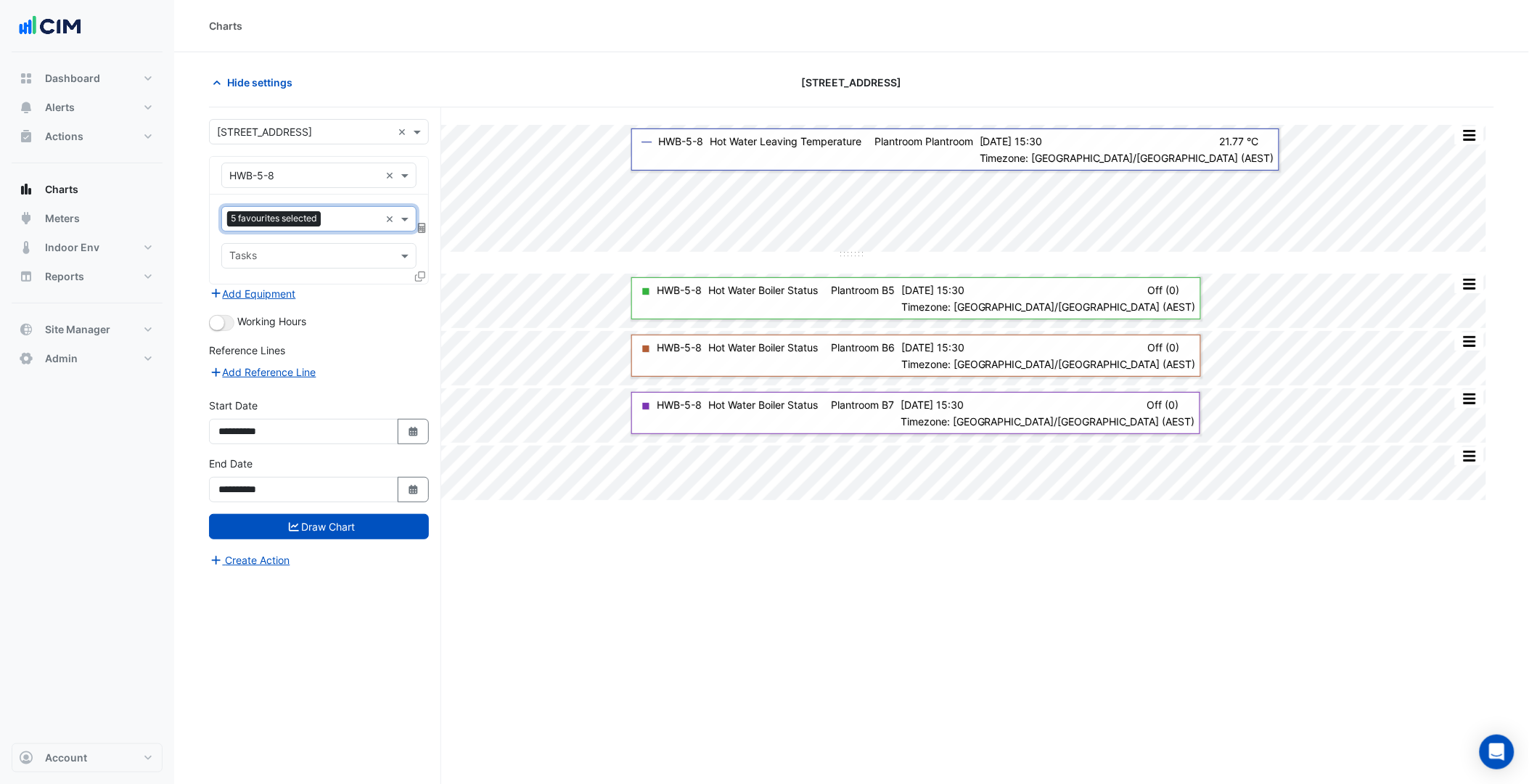
click at [711, 559] on div "Split by Unit Split None Print Save as JPEG Save as PNG Pivot Data Table Export…" at bounding box center [851, 473] width 1285 height 731
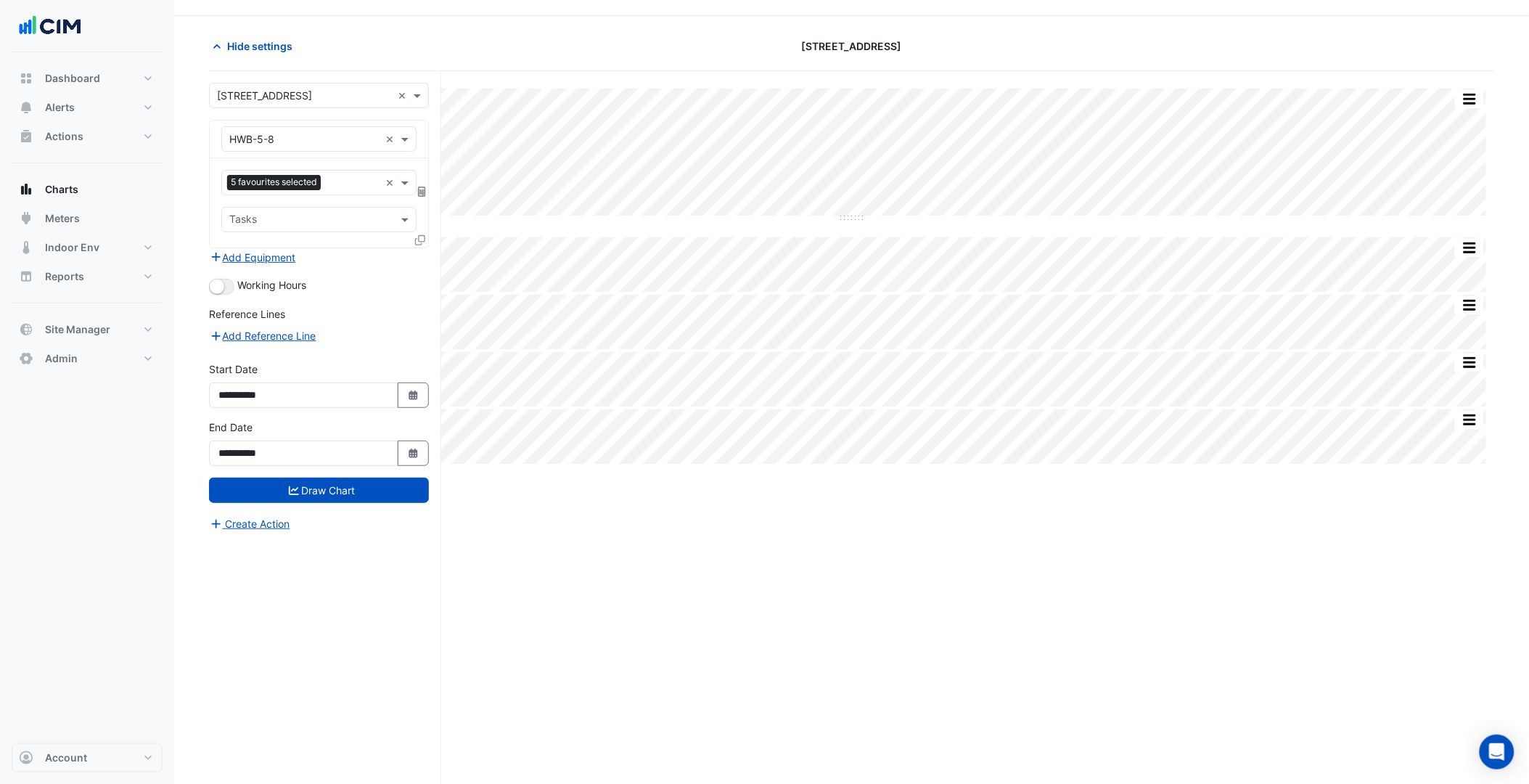
scroll to position [55, 0]
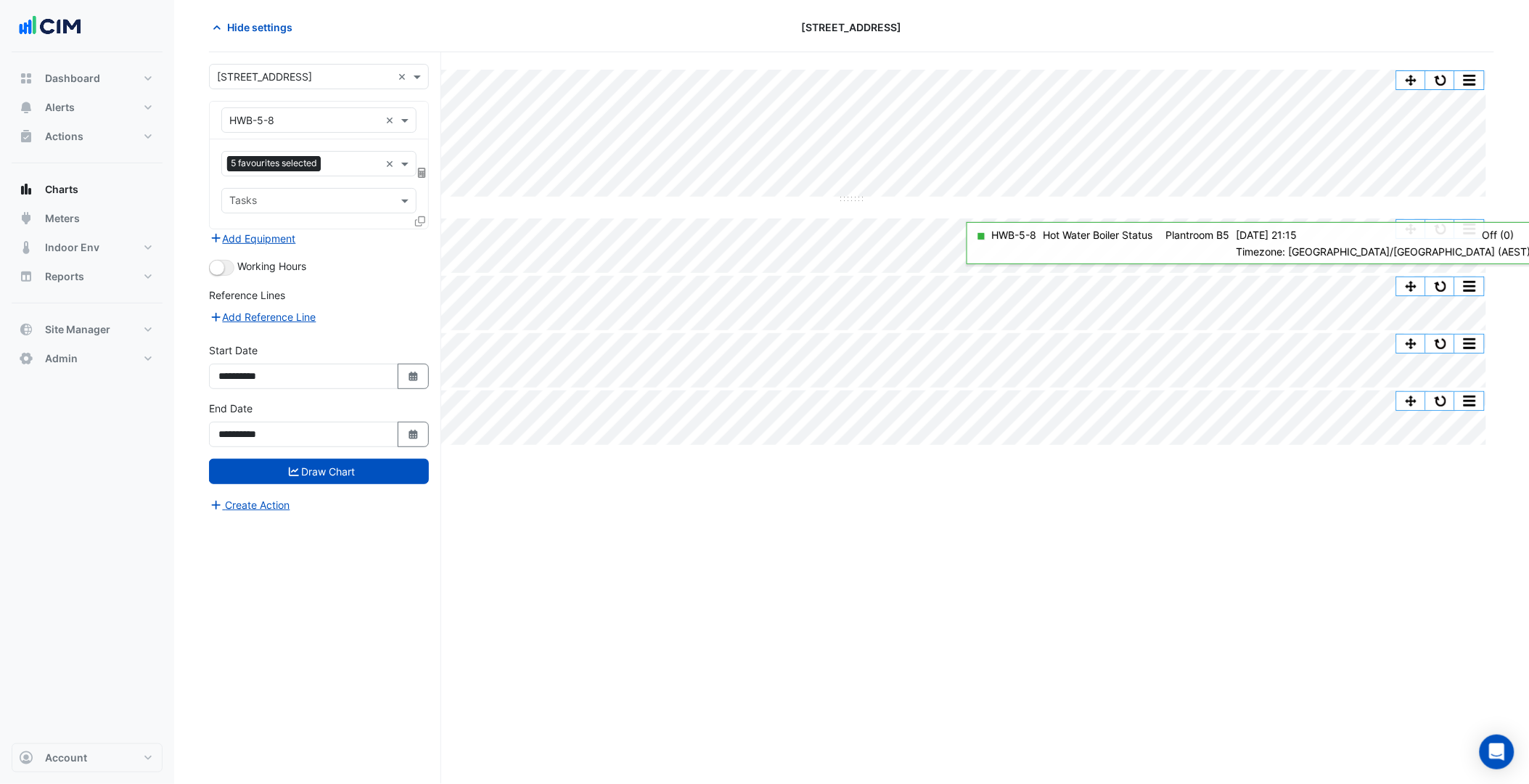
click at [1444, 216] on div "Split by Unit Split None Print Save as JPEG Save as PNG Pivot Data Table Export…" at bounding box center [851, 257] width 1285 height 375
click at [1442, 225] on button "button" at bounding box center [1440, 229] width 29 height 18
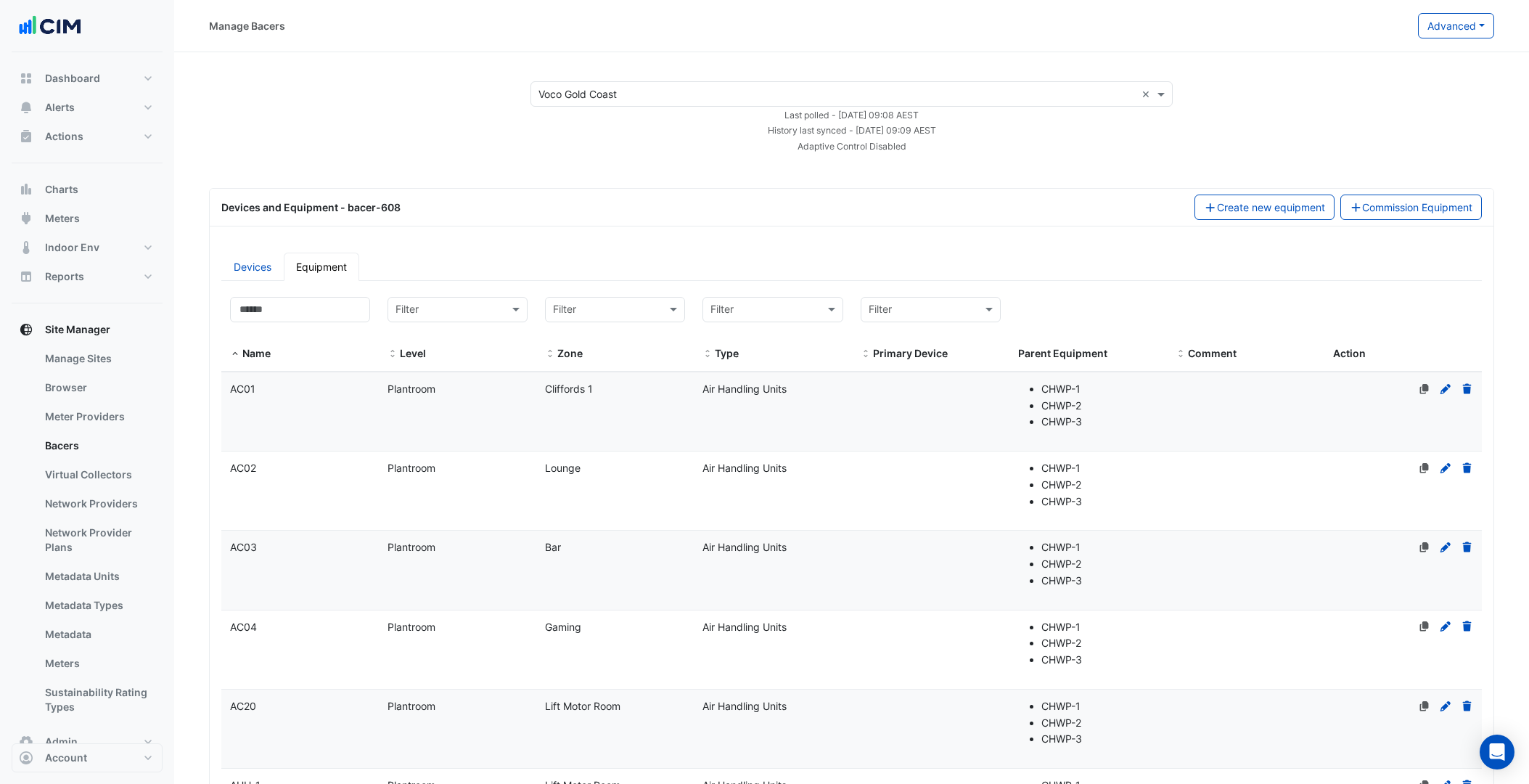
select select "***"
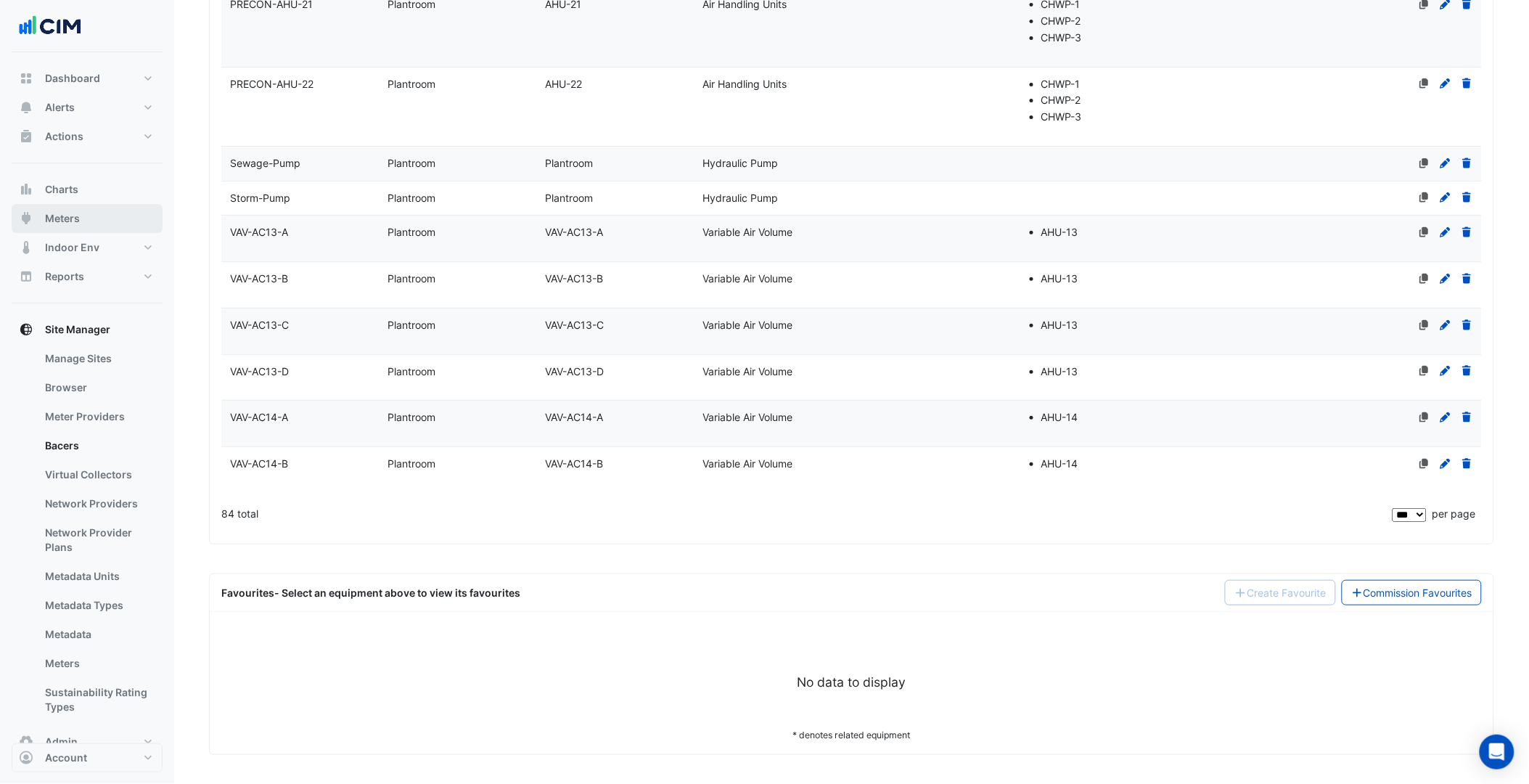
click at [103, 205] on button "Meters" at bounding box center [87, 219] width 151 height 29
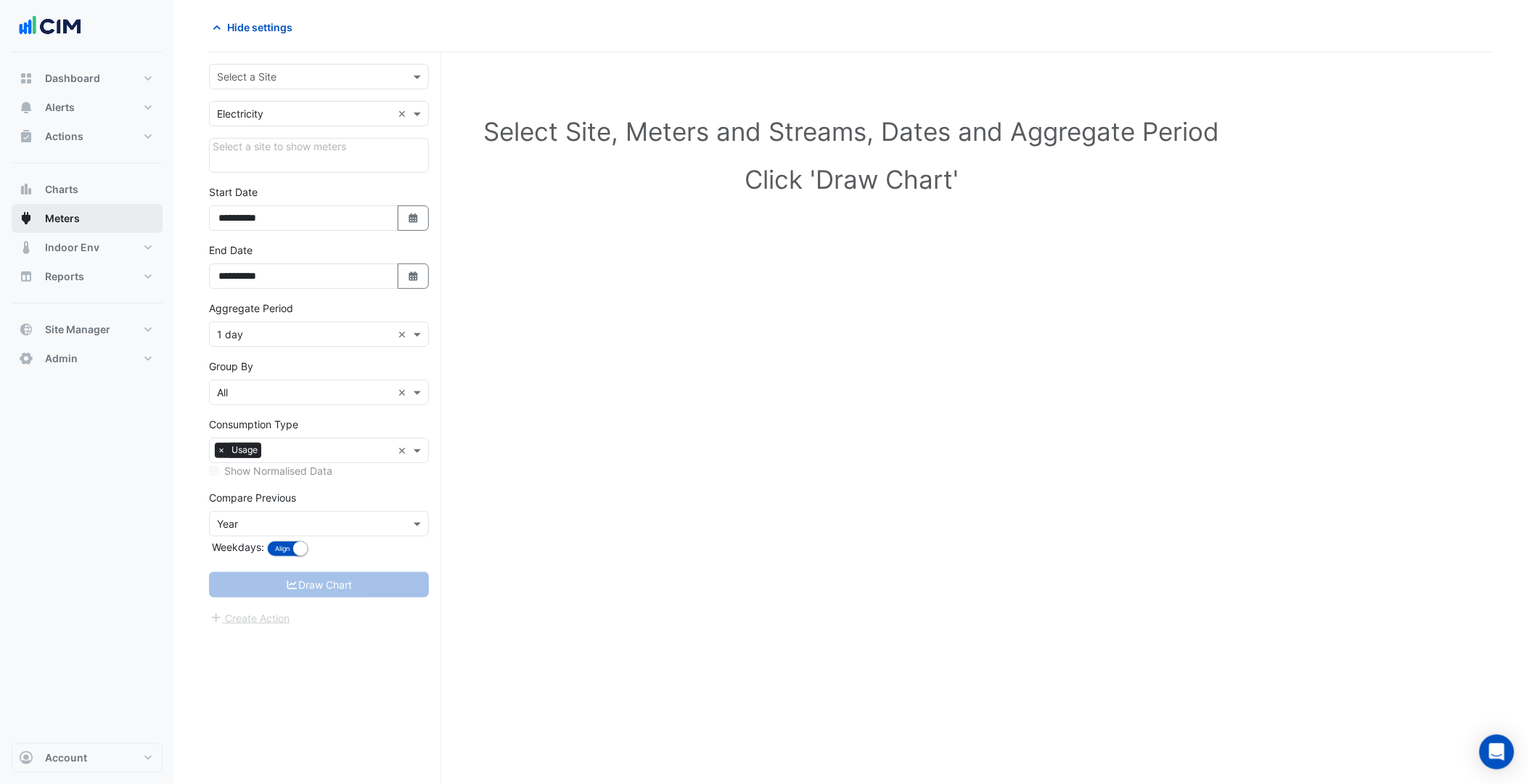
scroll to position [55, 0]
click at [328, 64] on div "Select a Site" at bounding box center [319, 76] width 220 height 25
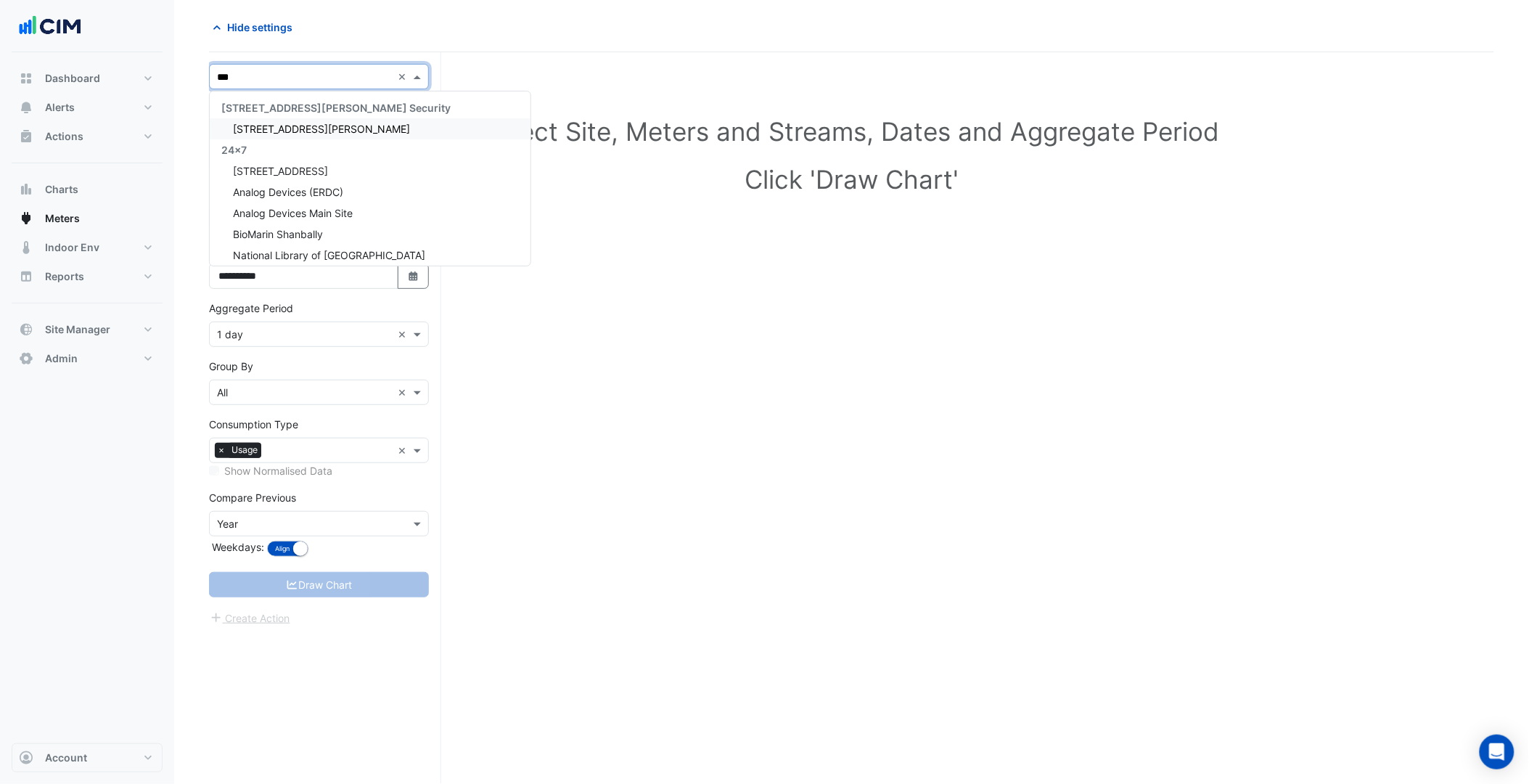
type input "****"
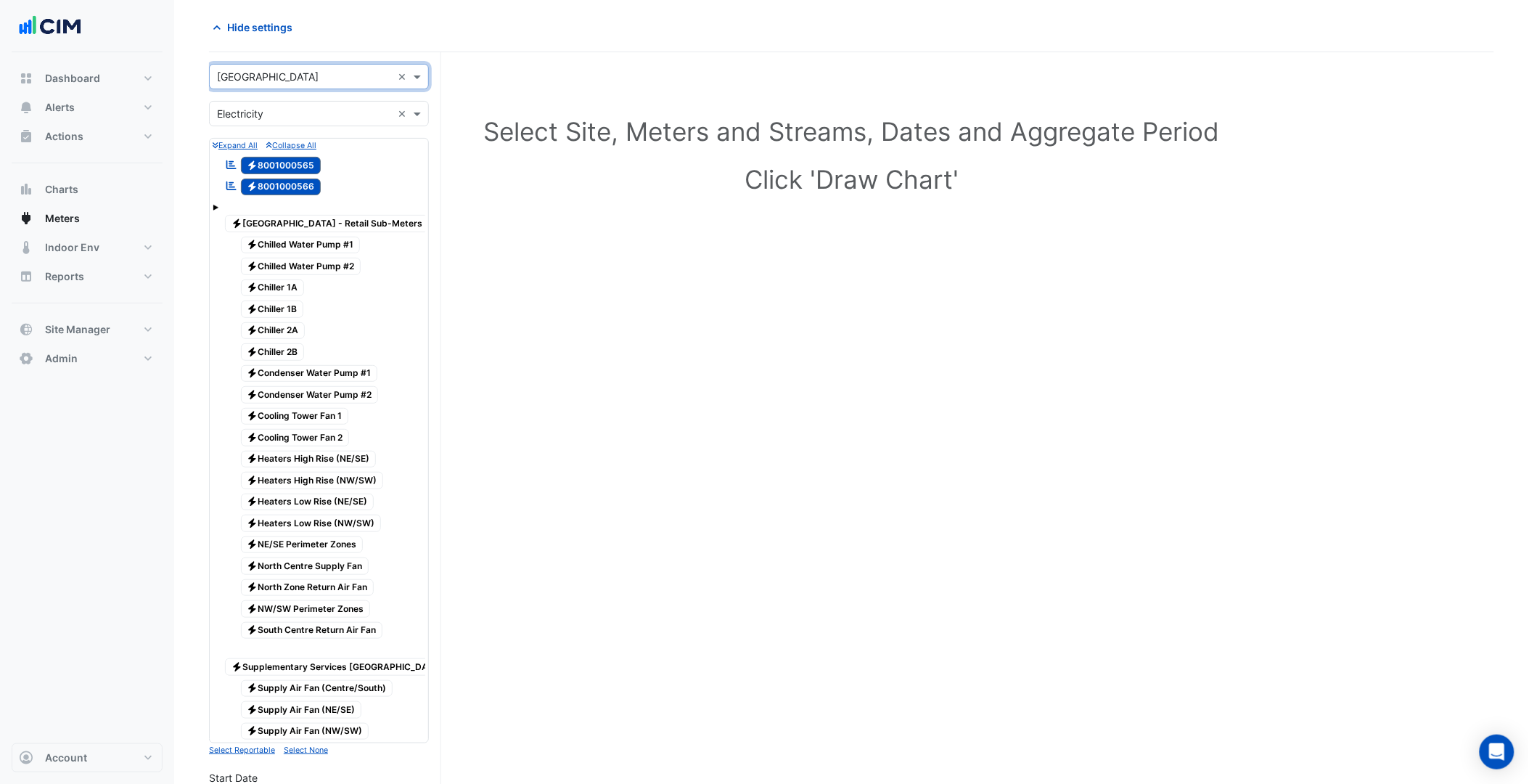
click at [292, 180] on span "Electricity 8001000566" at bounding box center [280, 187] width 81 height 17
click at [294, 164] on span "Electricity 8001000565" at bounding box center [280, 165] width 81 height 17
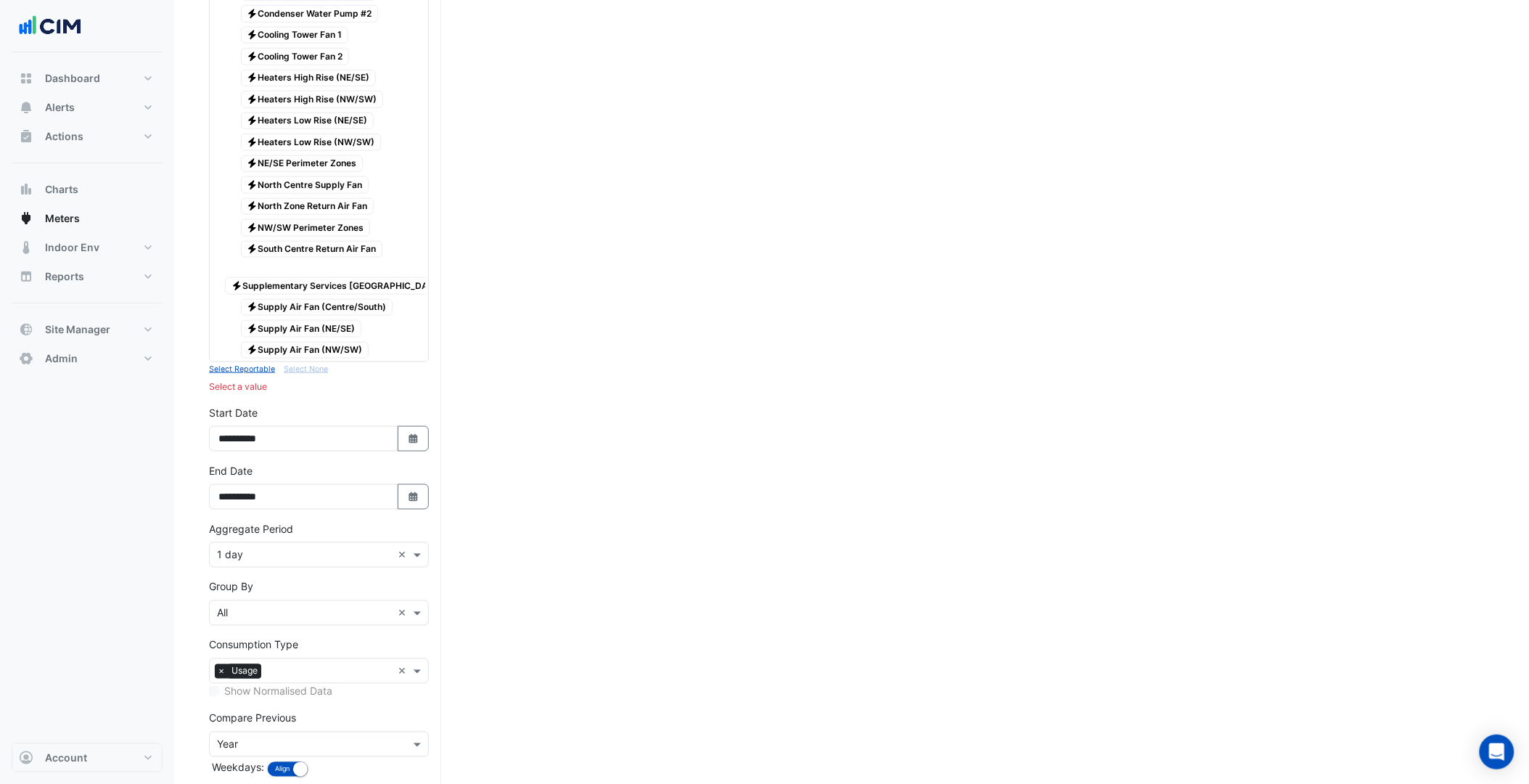
scroll to position [458, 0]
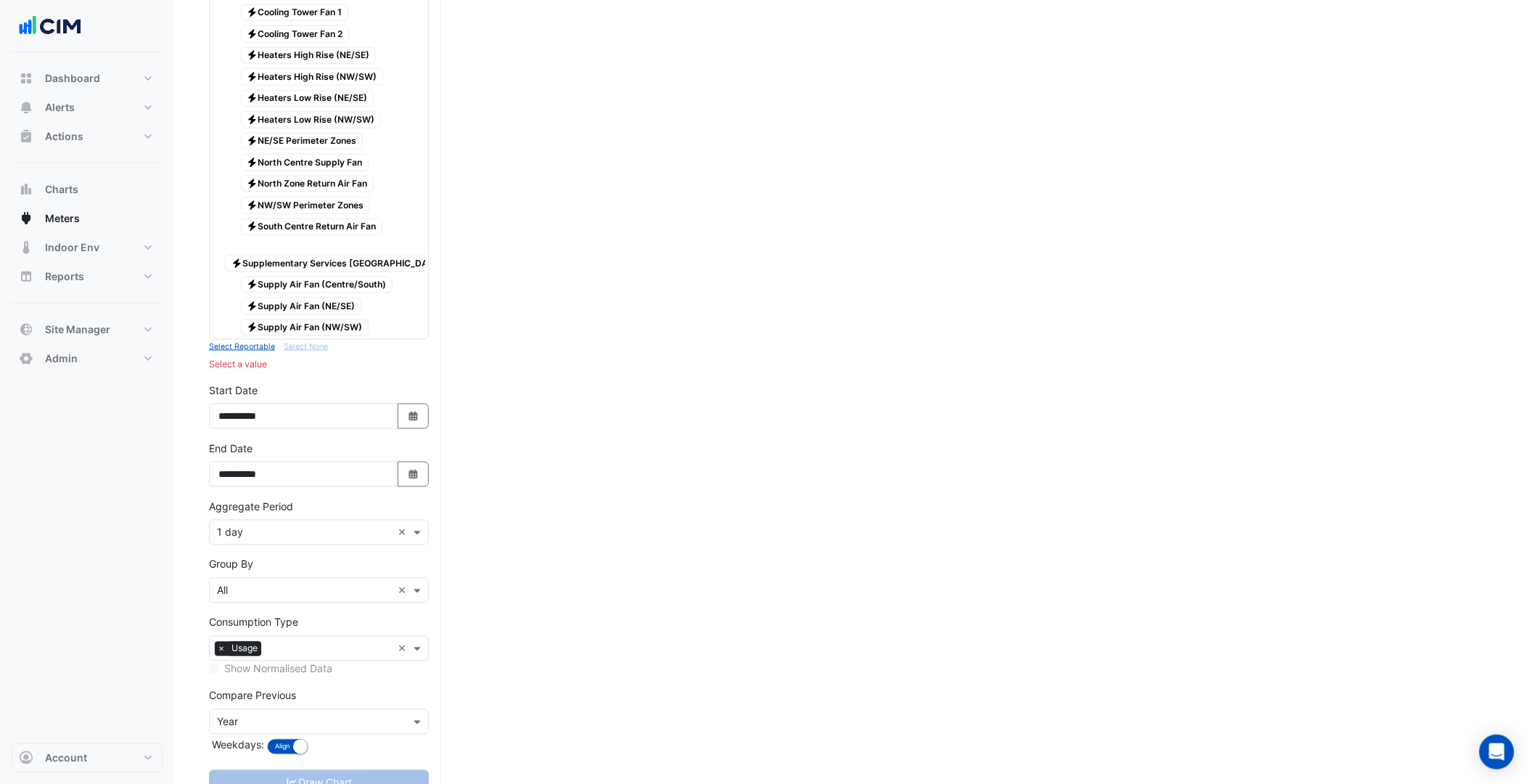
click at [319, 337] on span "Electricity Supply Air Fan (NW/SW)" at bounding box center [305, 328] width 129 height 17
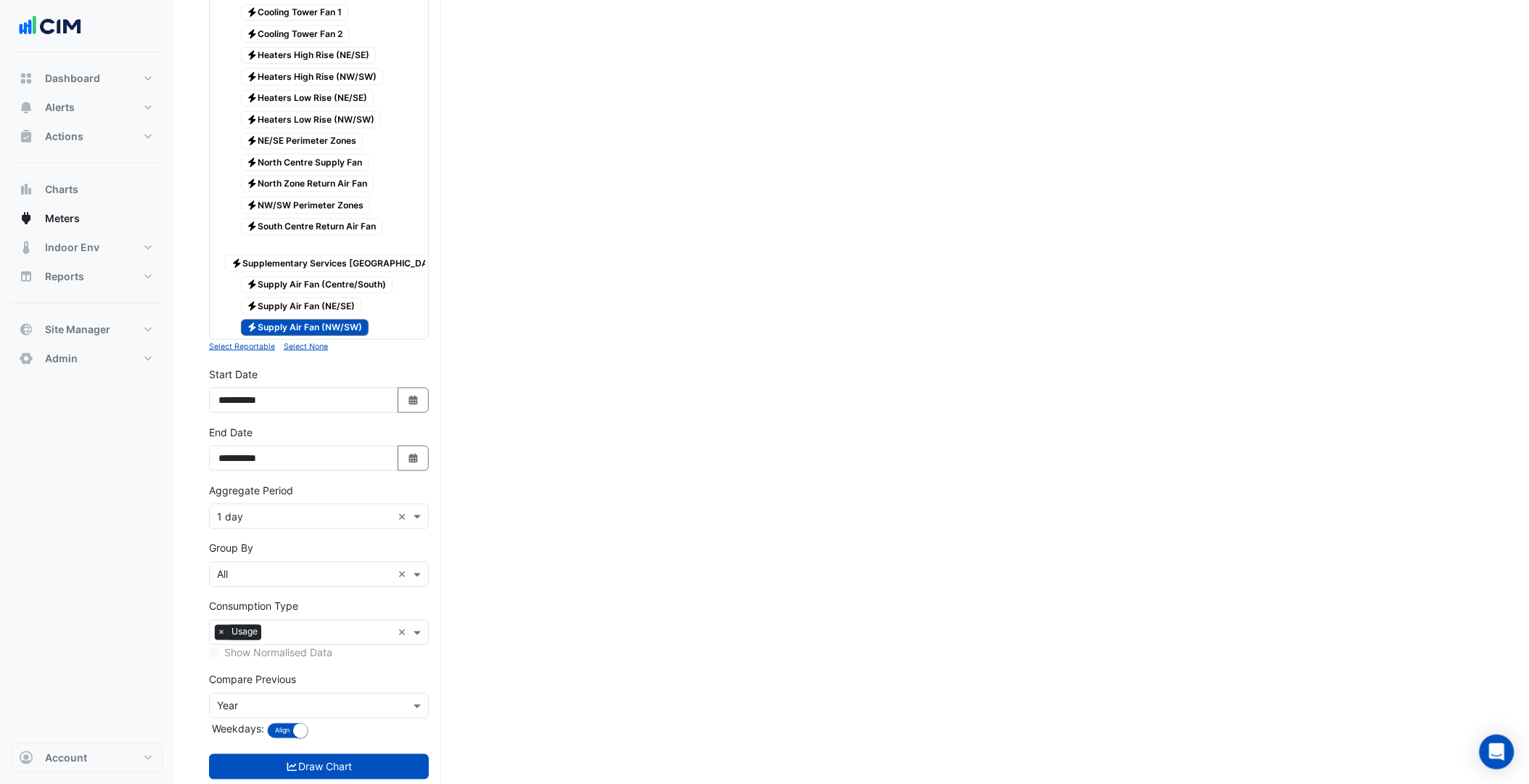
click at [327, 315] on span "Electricity Supply Air Fan (NE/SE)" at bounding box center [301, 306] width 122 height 17
drag, startPoint x: 332, startPoint y: 303, endPoint x: 360, endPoint y: 451, distance: 150.6
click at [332, 324] on div "Reportable Electricity 8001000565 Reportable Electricity 8001000566 Electricity…" at bounding box center [319, 44] width 212 height 588
drag, startPoint x: 329, startPoint y: 296, endPoint x: 331, endPoint y: 306, distance: 10.2
click at [329, 295] on div "Electricity Supply Air Fan (Centre/South)" at bounding box center [309, 285] width 175 height 20
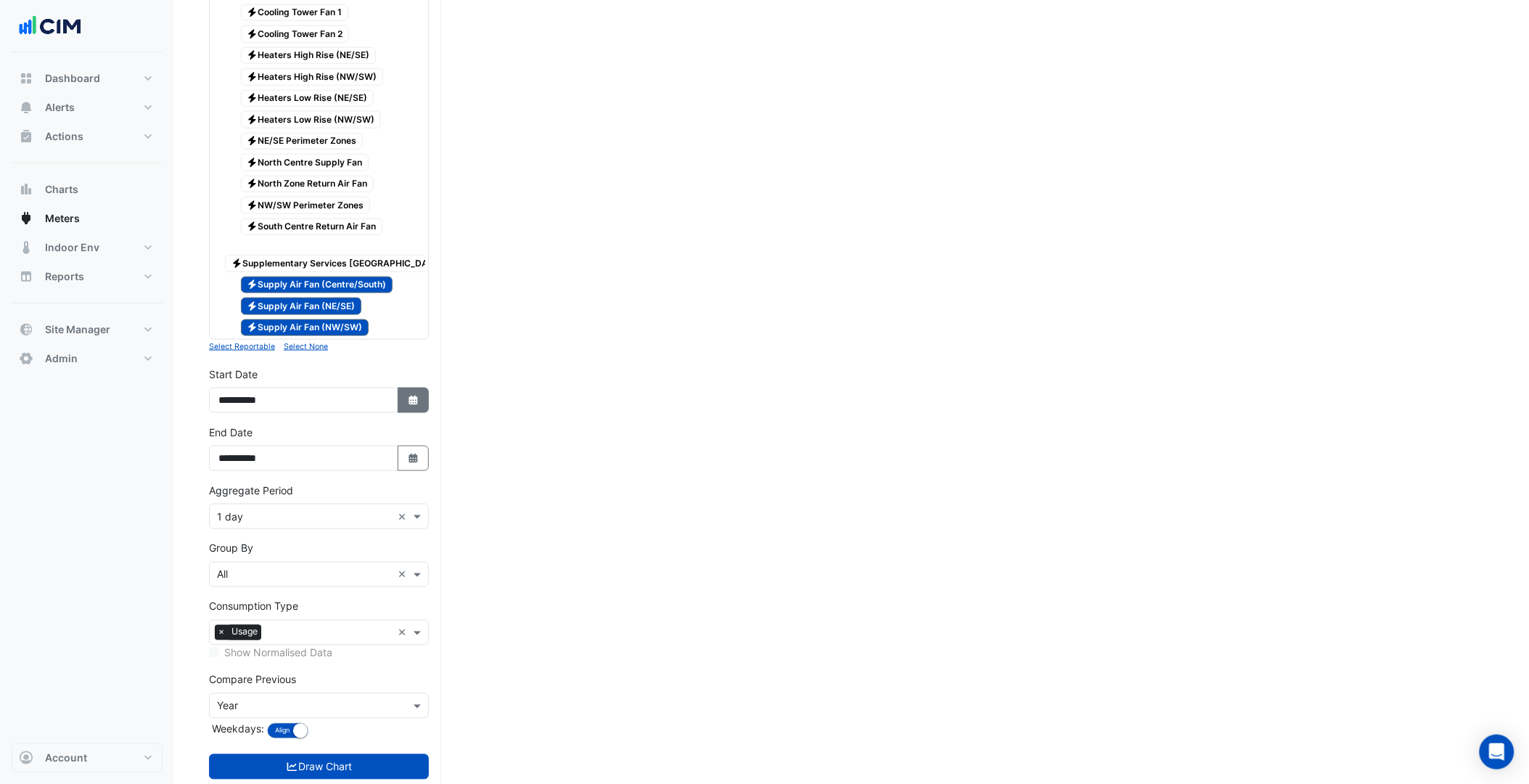
click at [418, 413] on button "Select Date" at bounding box center [413, 400] width 32 height 25
select select "*"
select select "****"
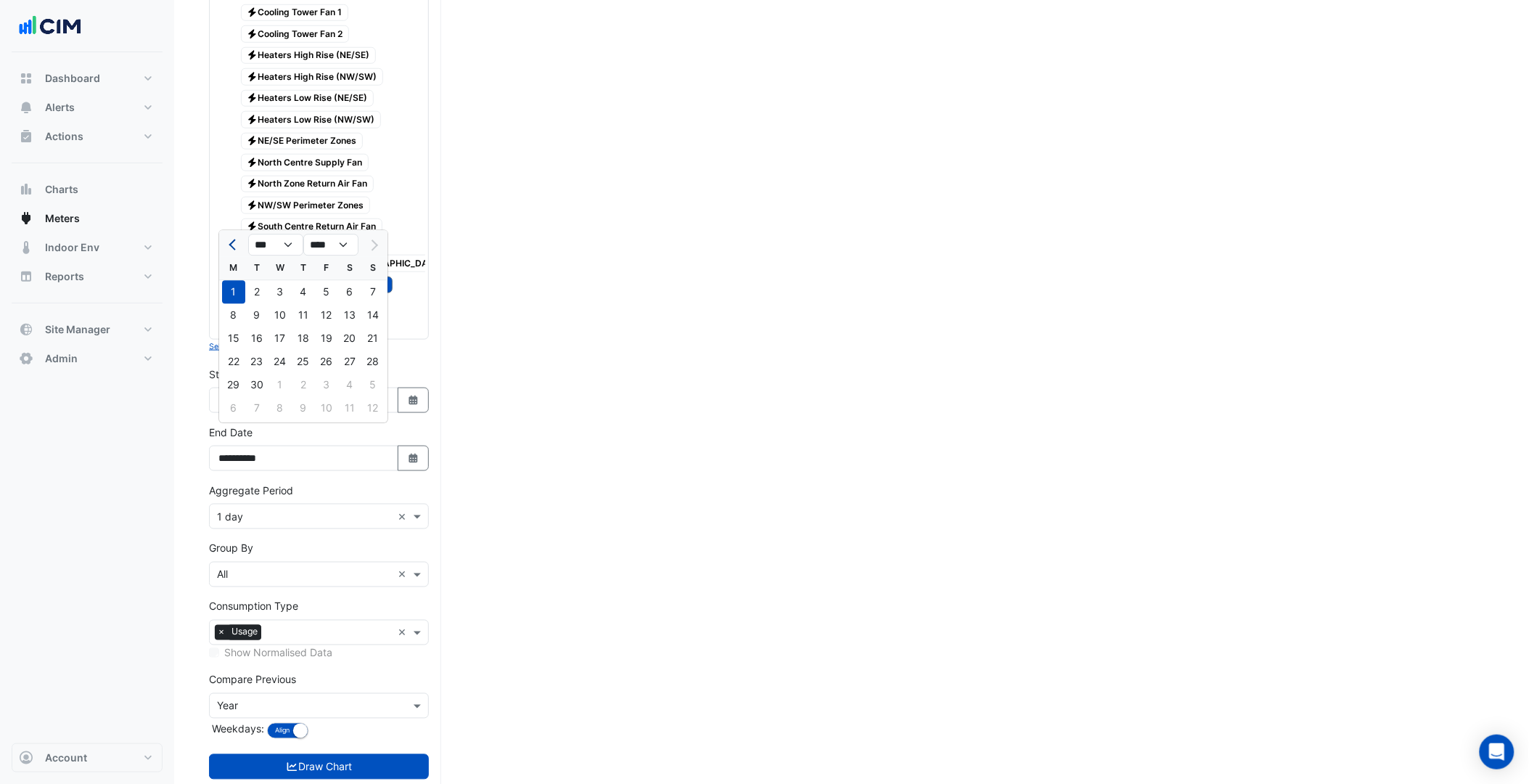
click at [226, 248] on button "Previous month" at bounding box center [233, 245] width 17 height 24
select select "*"
click at [263, 290] on div "1" at bounding box center [257, 292] width 24 height 24
type input "**********"
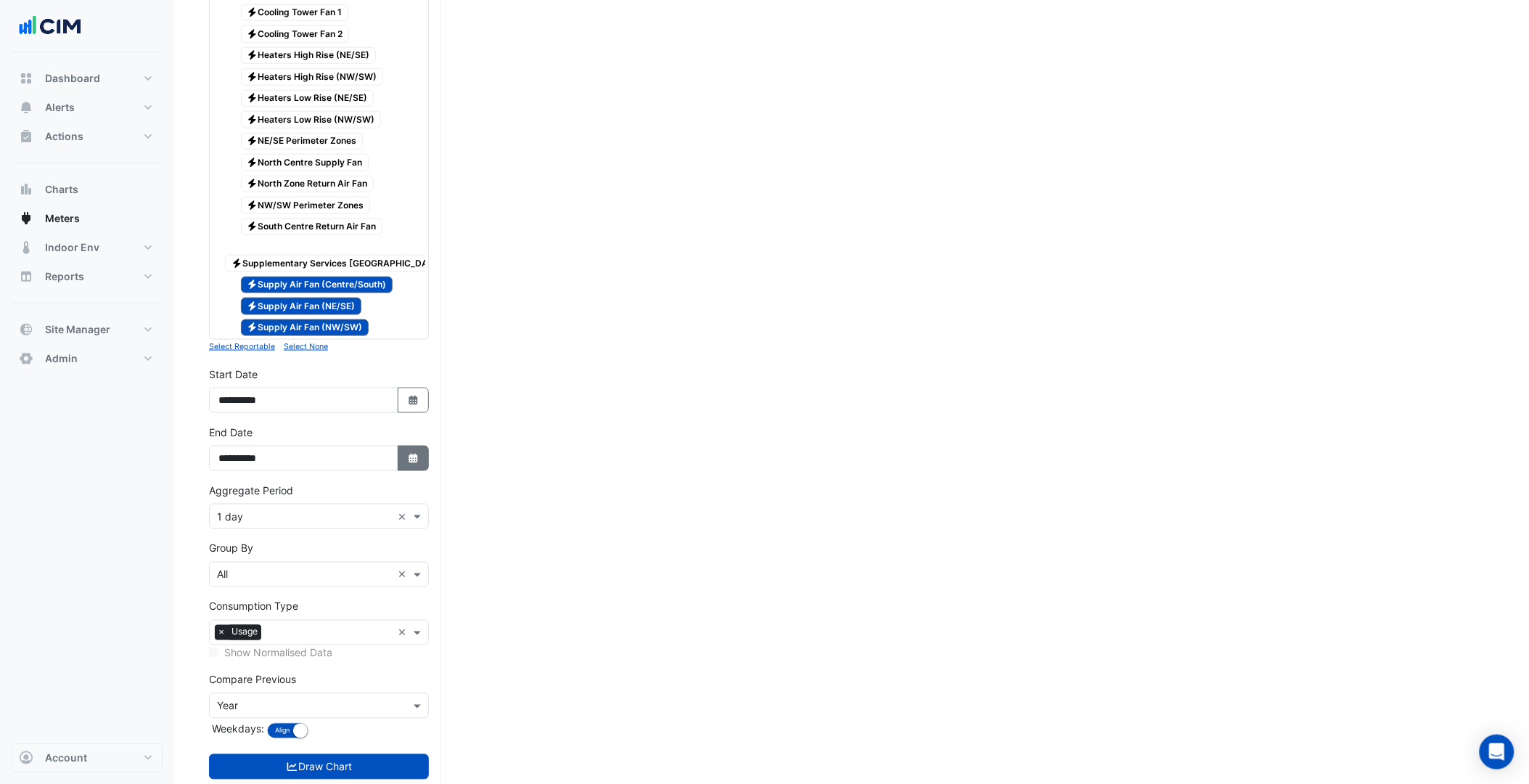
click at [417, 471] on button "Select Date" at bounding box center [413, 458] width 32 height 25
select select "*"
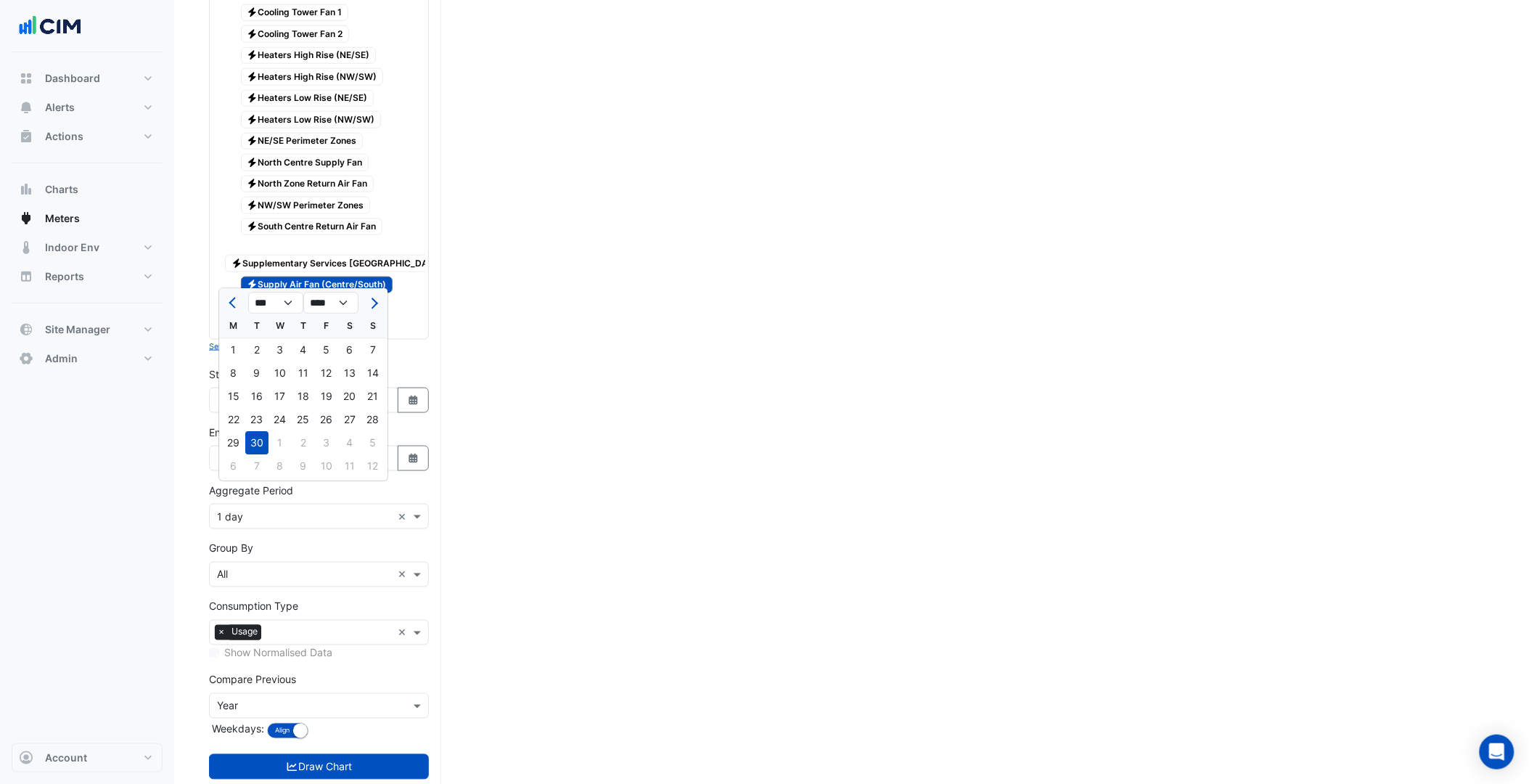
click at [167, 429] on nav "Dashboard Portfolio Ratings Performance Alerts Site Rules Templates Actions Sit…" at bounding box center [87, 392] width 174 height 784
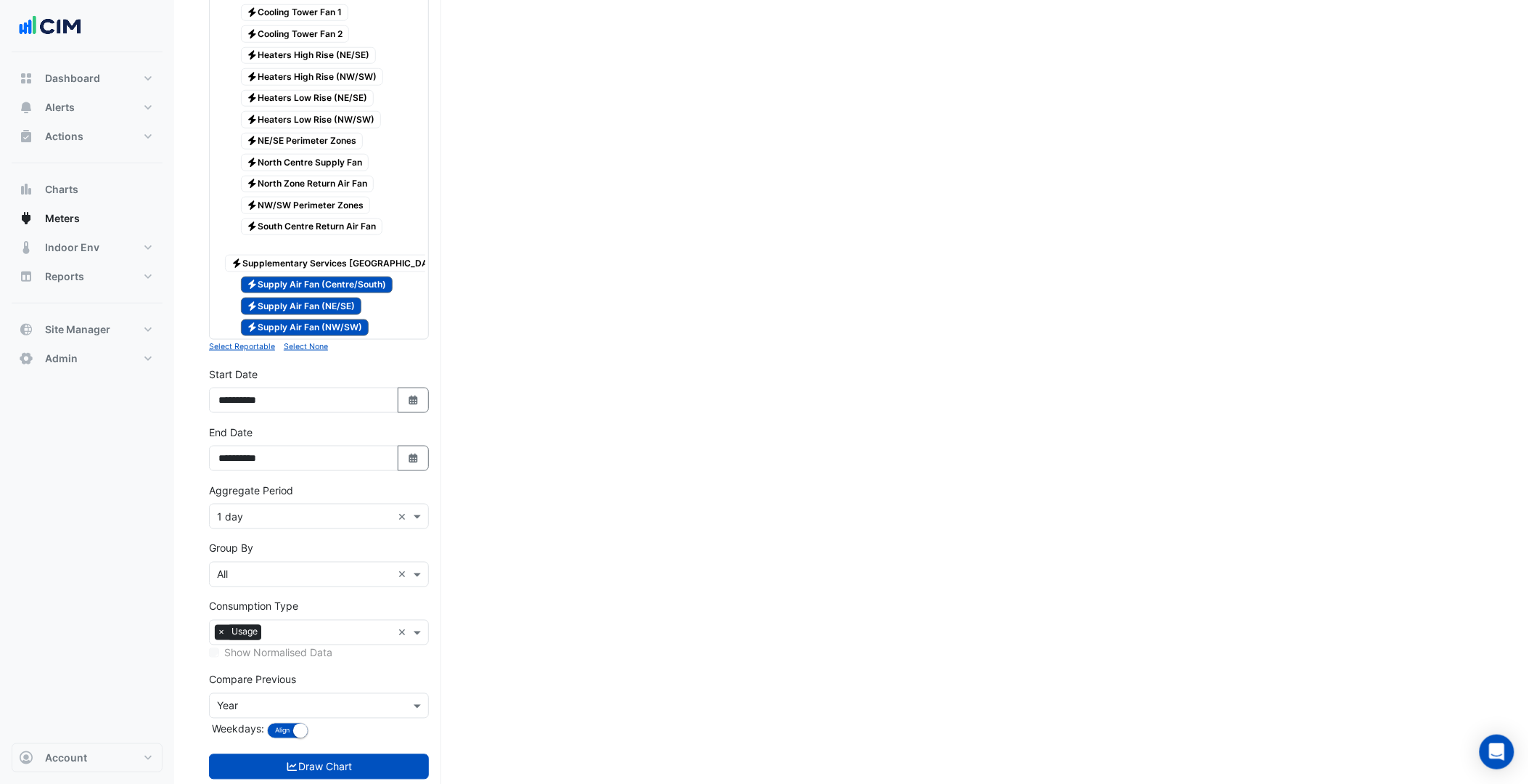
scroll to position [531, 0]
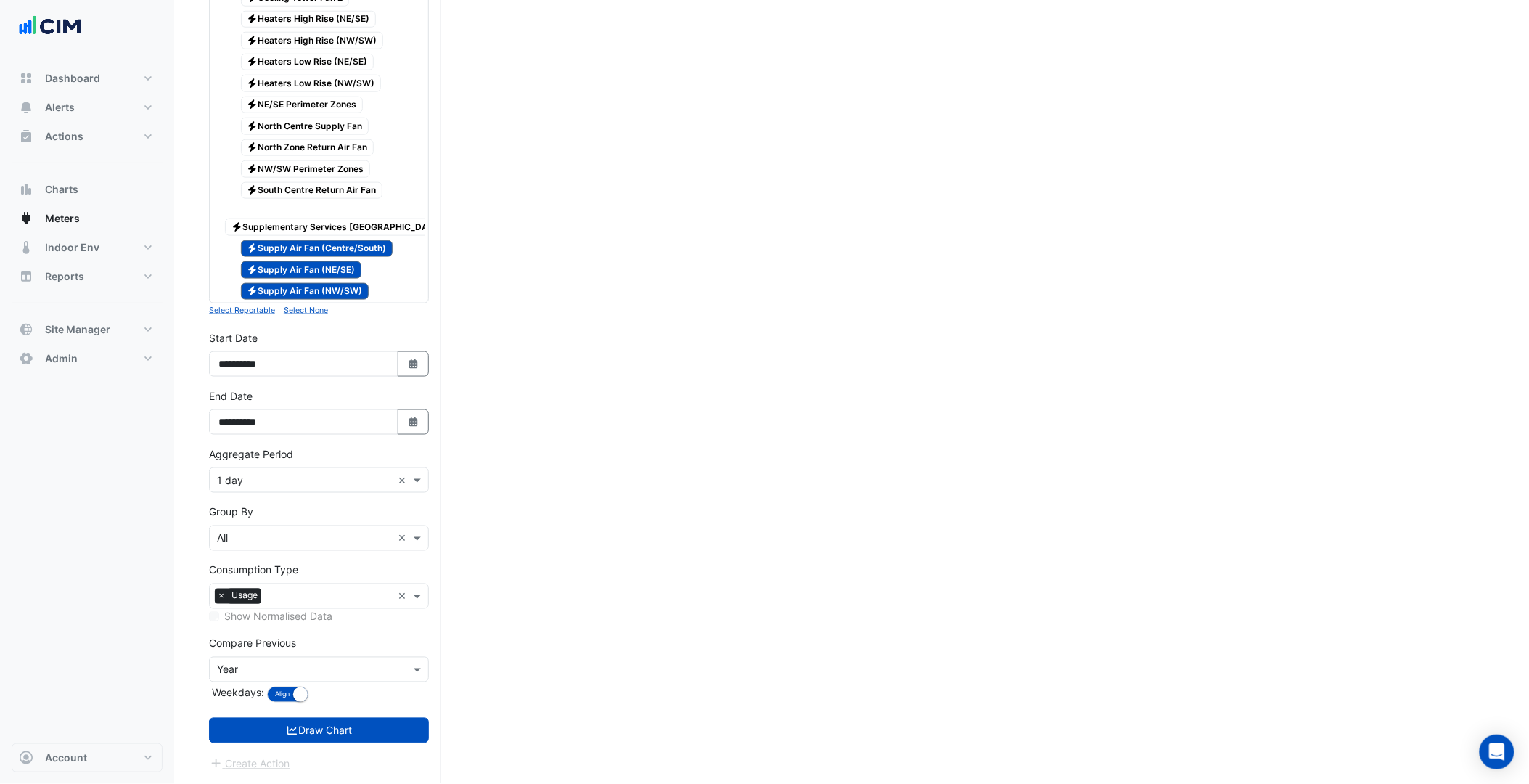
click at [320, 480] on input "text" at bounding box center [304, 480] width 175 height 15
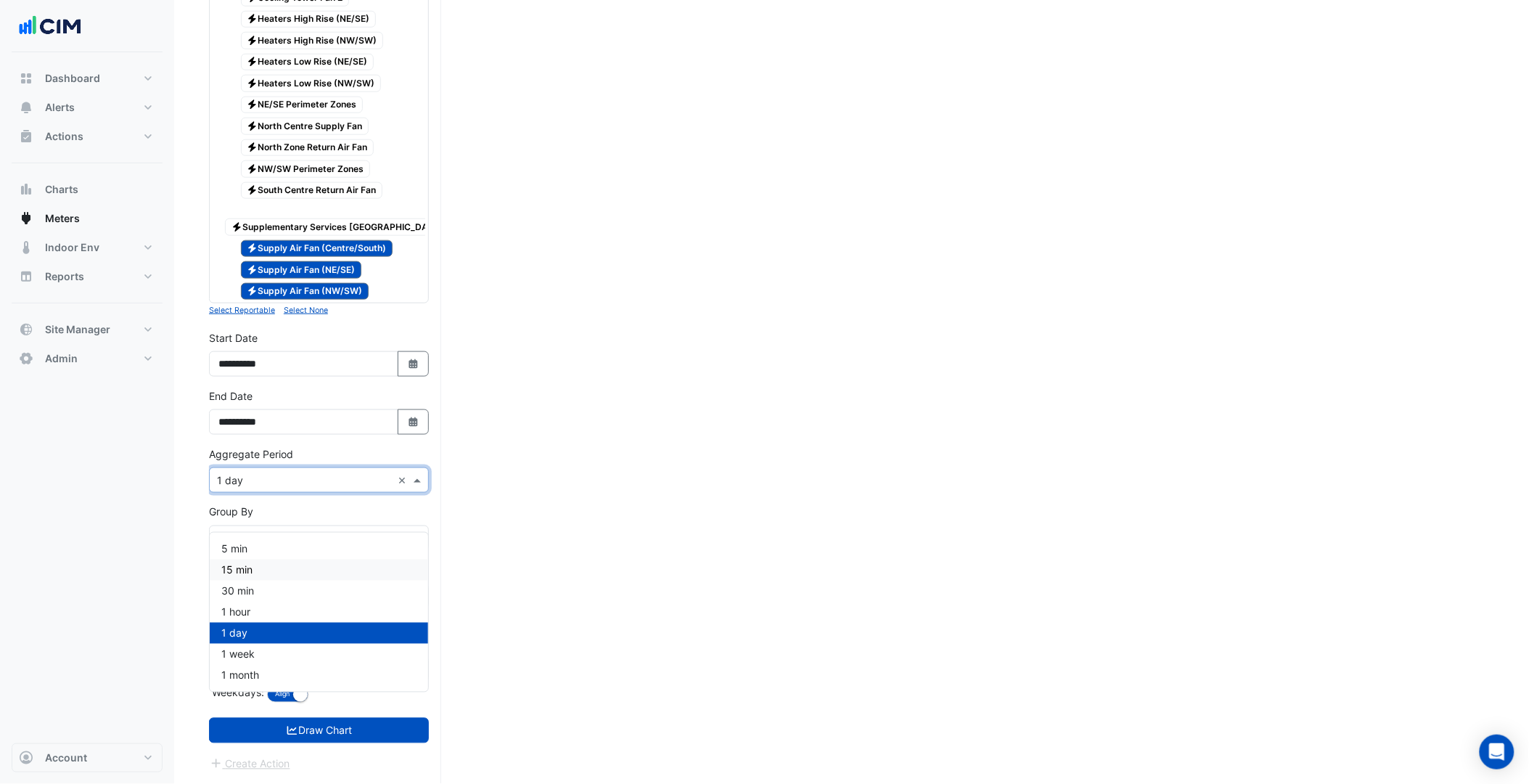
click at [182, 530] on section "Hide settings Select Site, Meters and Streams, Dates and Aggregate Period Click…" at bounding box center [851, 170] width 1355 height 1226
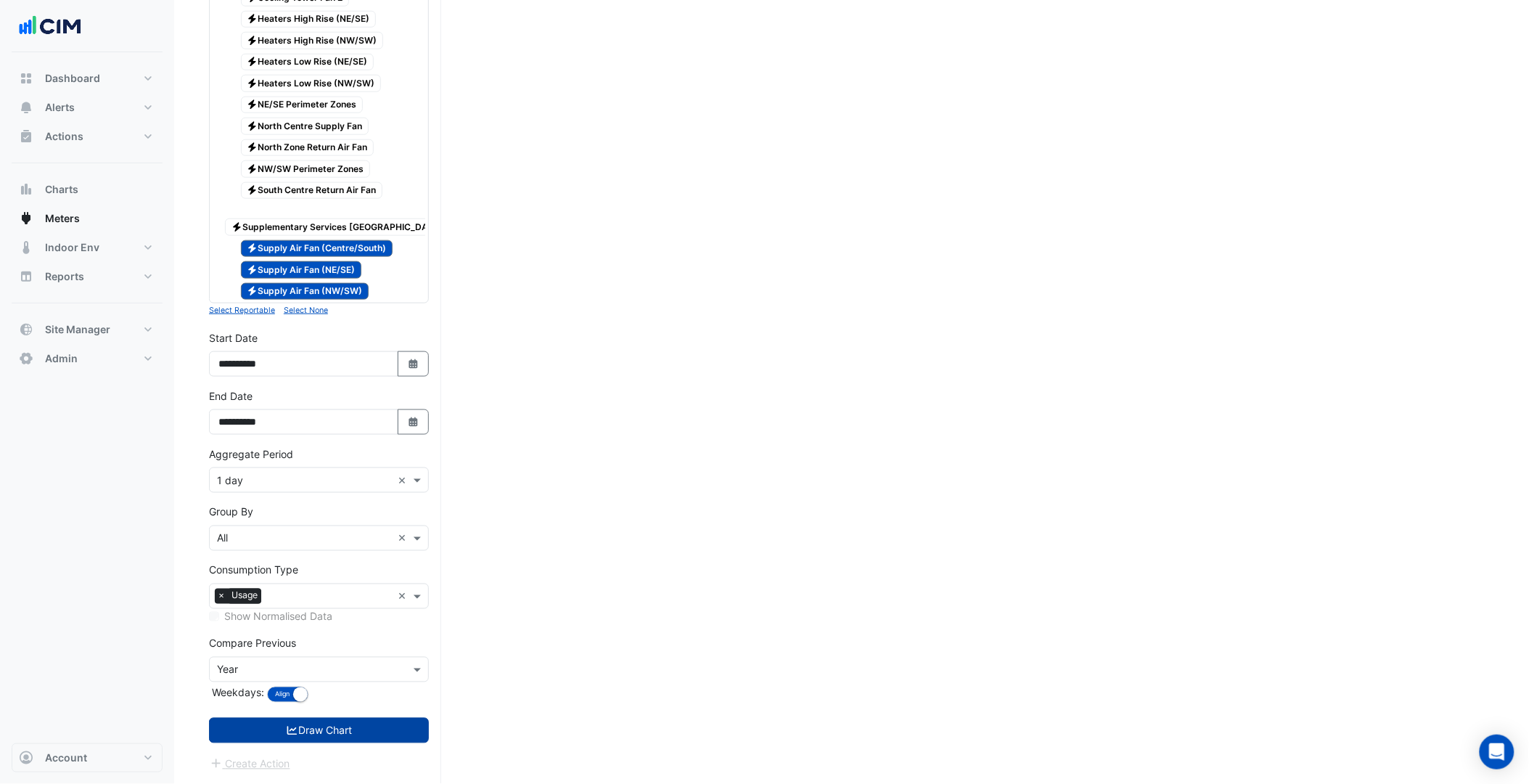
click at [293, 722] on button "Draw Chart" at bounding box center [319, 730] width 220 height 25
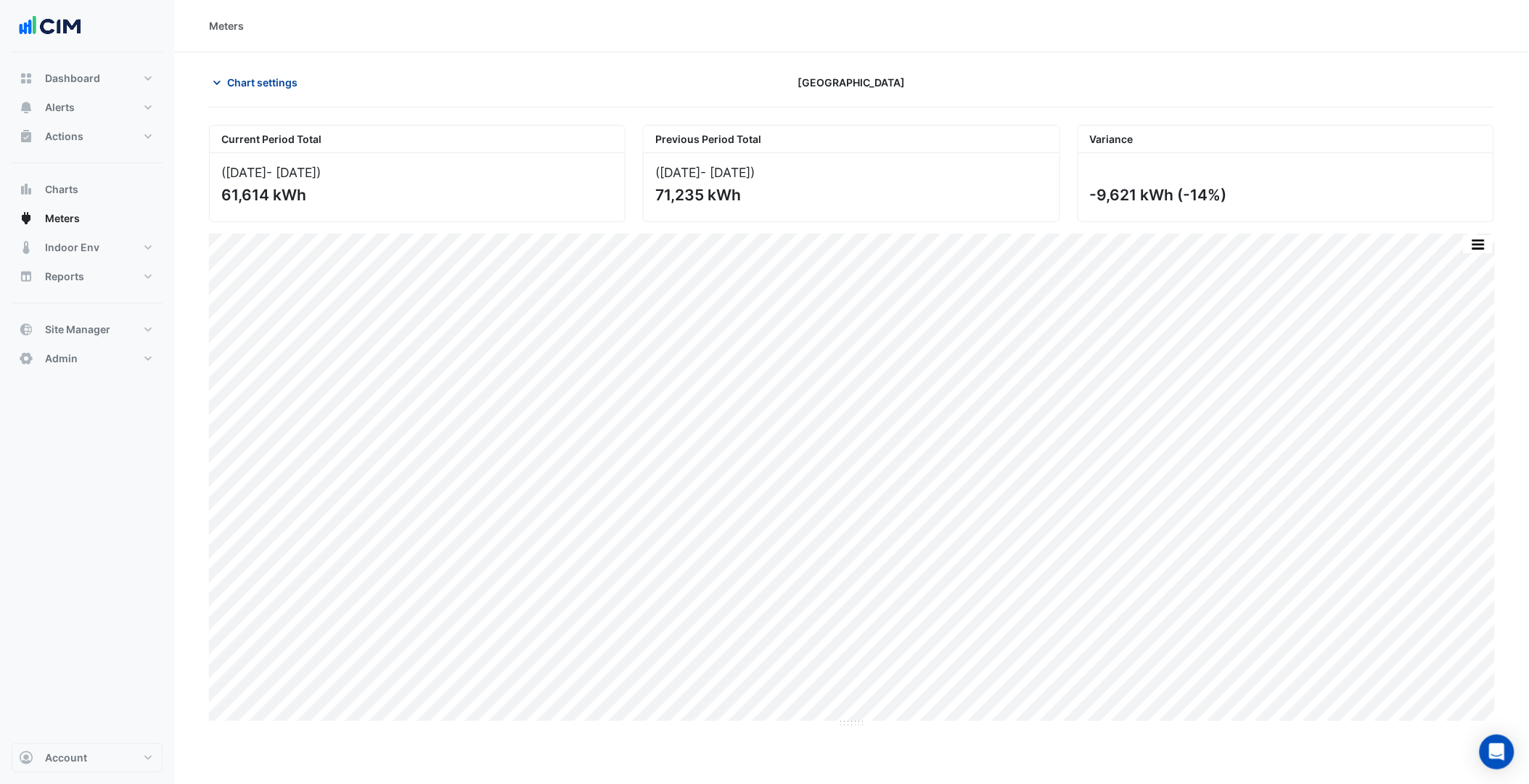
click at [273, 78] on span "Chart settings" at bounding box center [262, 82] width 71 height 15
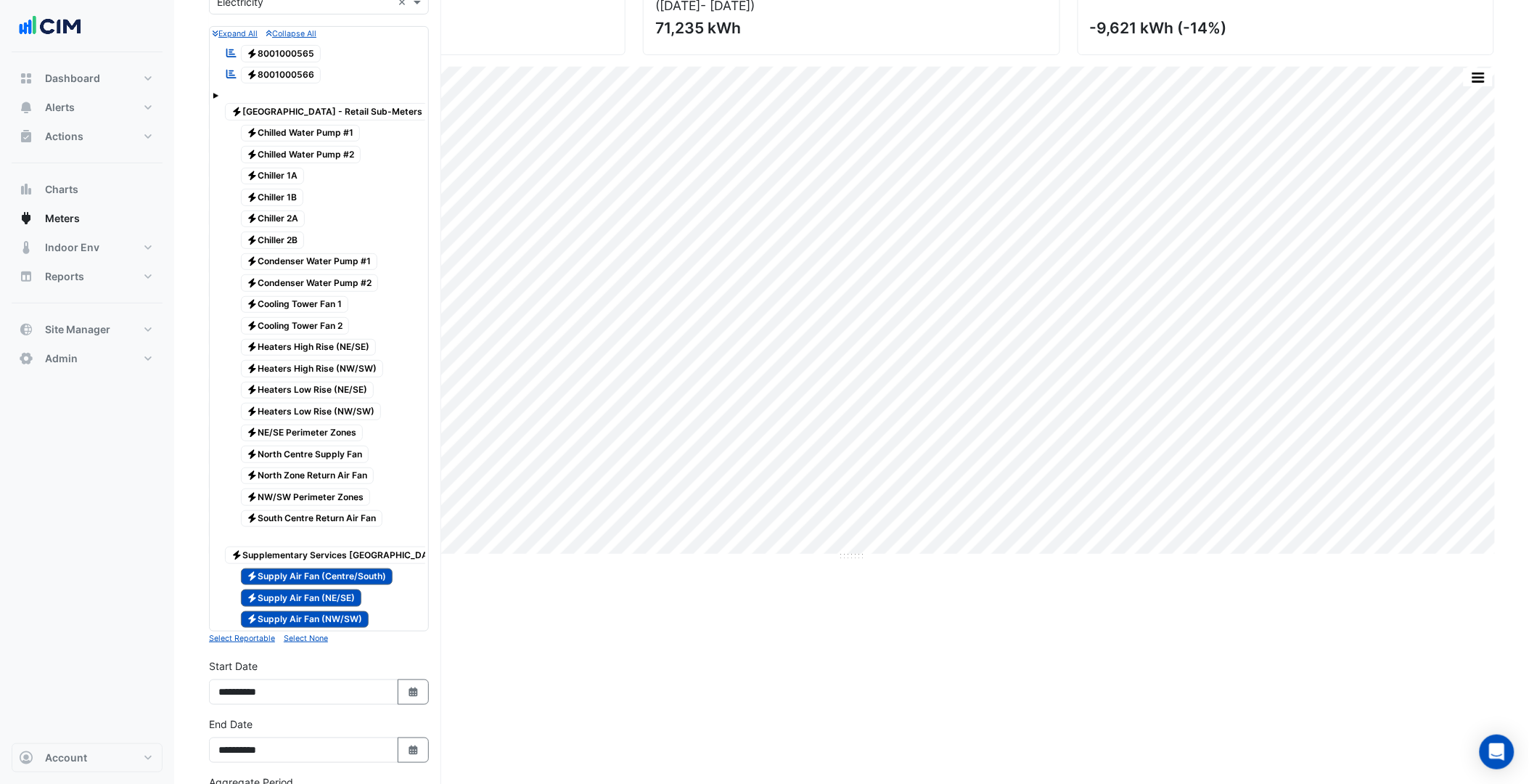
scroll to position [162, 0]
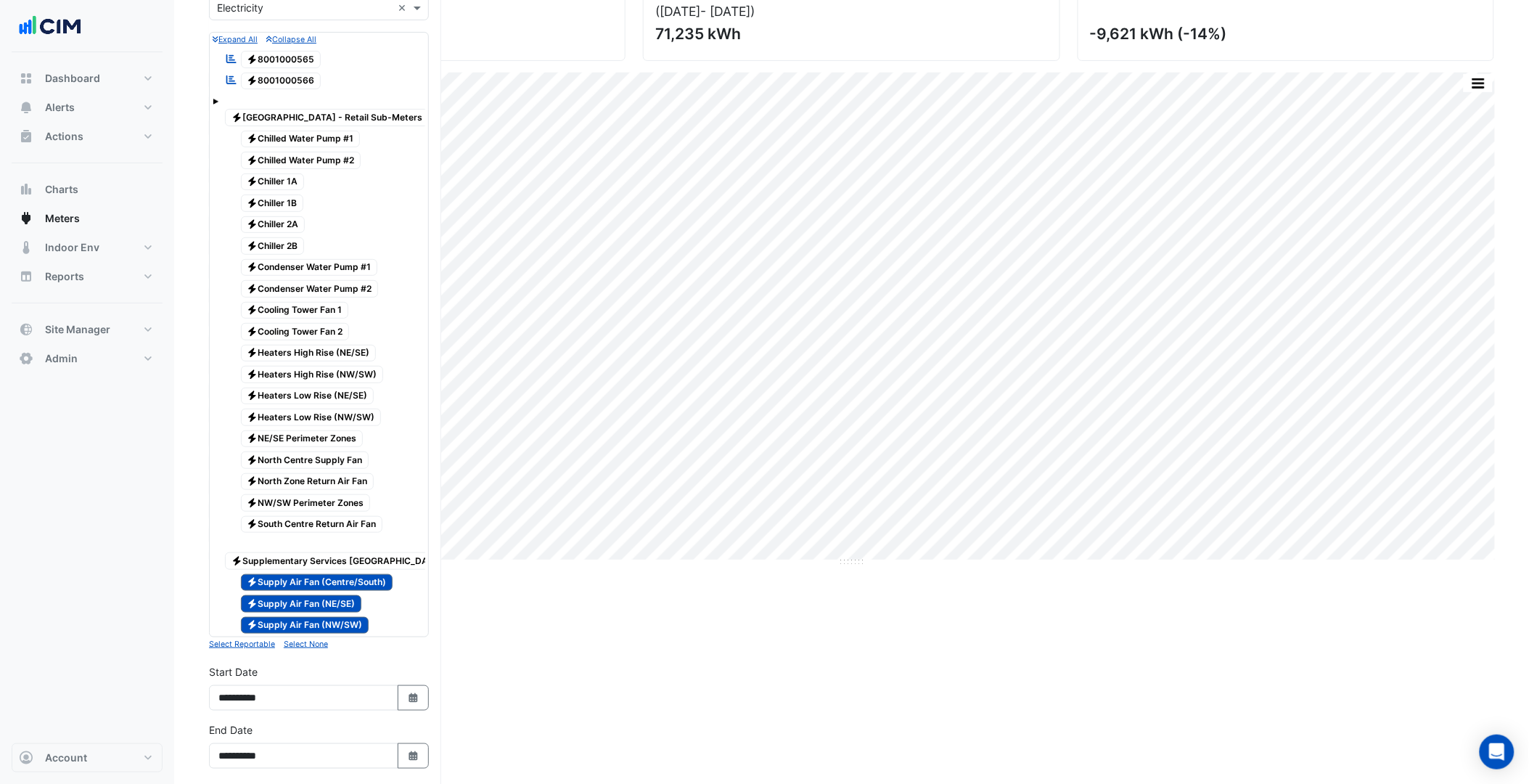
click at [208, 104] on section "Hide settings Allendale Square Current Period Total (01 Jul 25 - 30 Sep 25 ) 61…" at bounding box center [851, 504] width 1355 height 1226
click at [216, 100] on span at bounding box center [215, 102] width 5 height 5
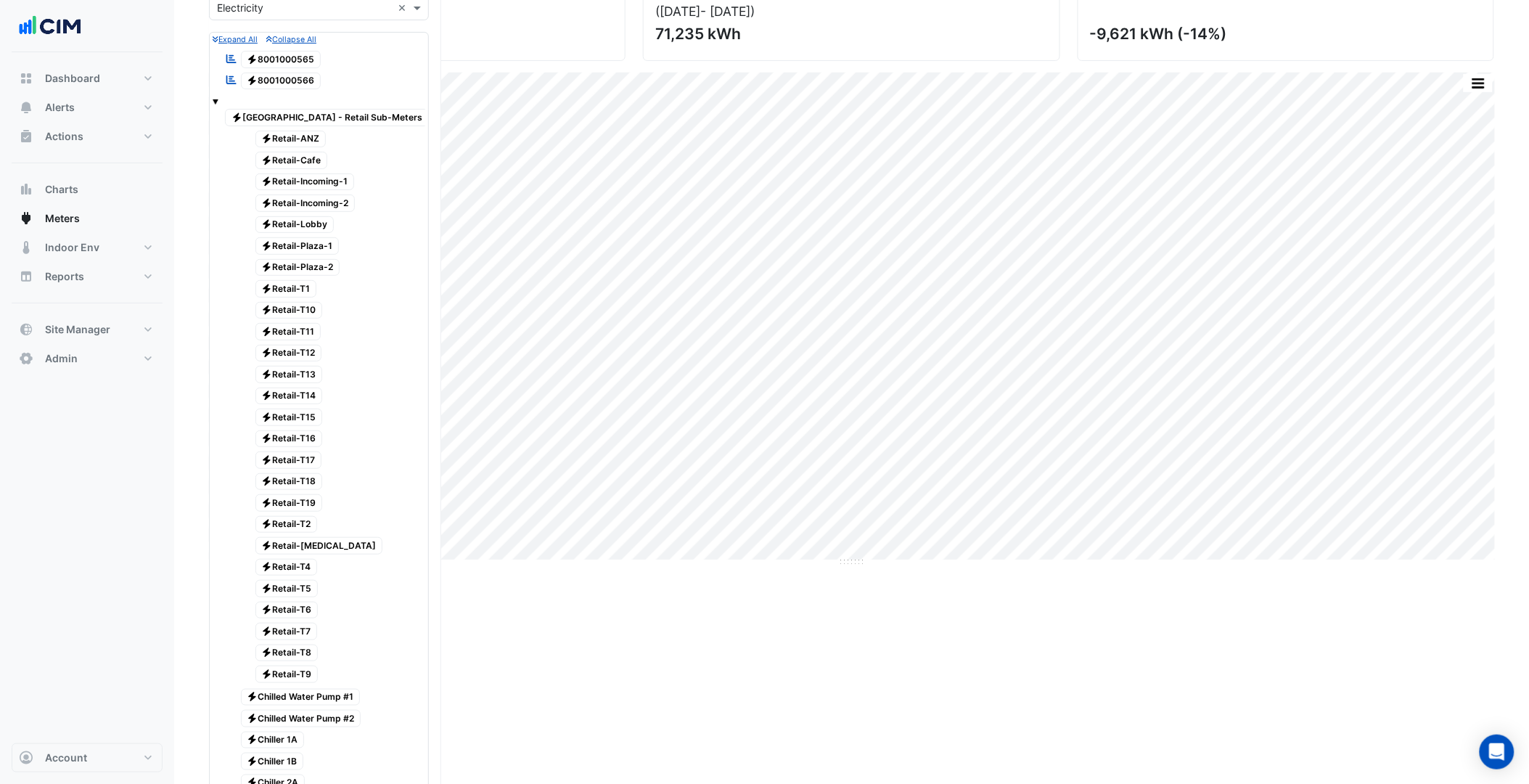
click at [216, 100] on span at bounding box center [215, 102] width 5 height 5
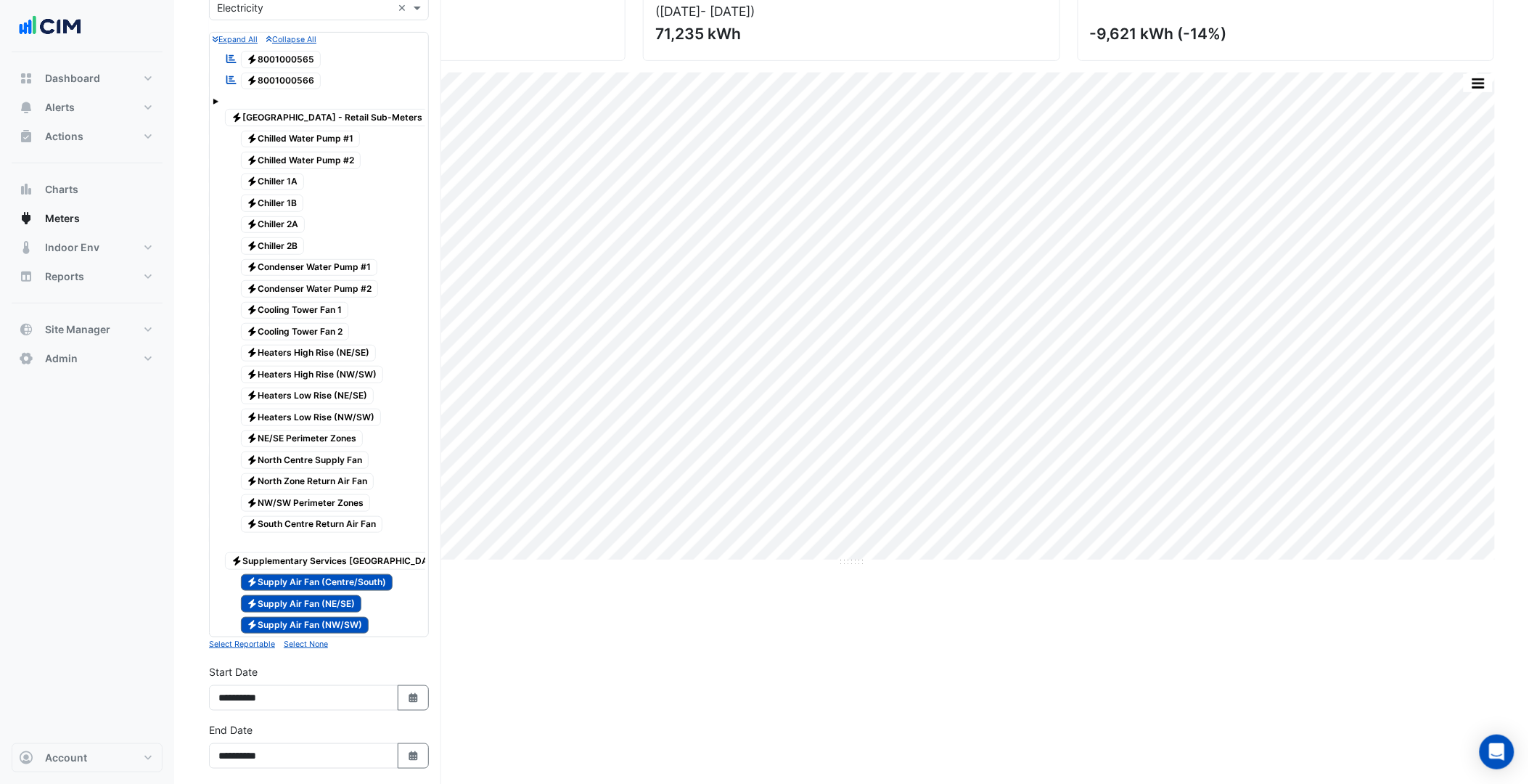
click at [840, 657] on div "Current Period Total (01 Jul 25 - 30 Sep 25 ) 61,614 kWh Previous Period Total …" at bounding box center [851, 540] width 1285 height 1153
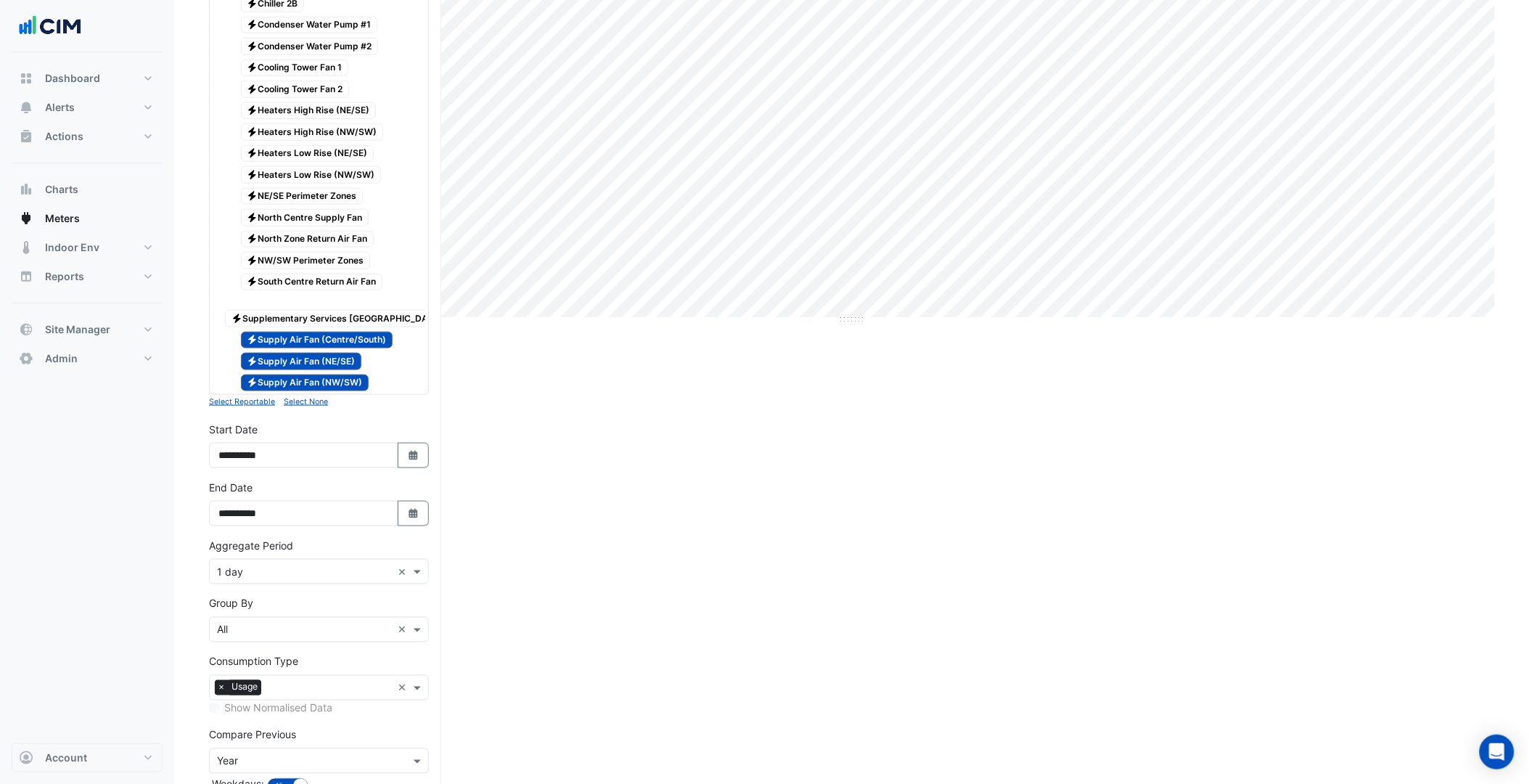
scroll to position [403, 0]
click at [415, 461] on icon "button" at bounding box center [413, 456] width 9 height 9
select select "*"
select select "****"
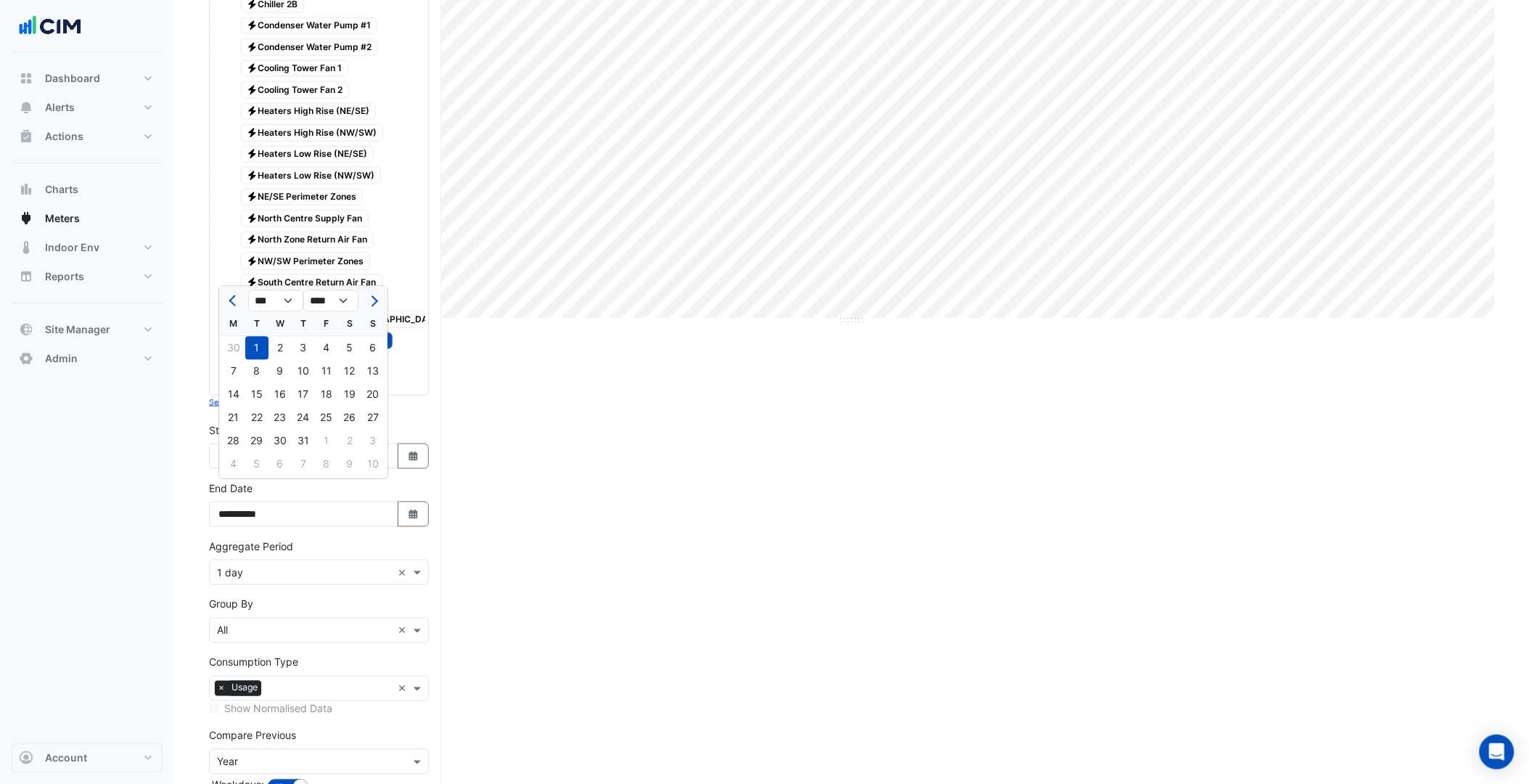
click at [222, 301] on div at bounding box center [233, 301] width 29 height 24
click at [237, 299] on span "Previous month" at bounding box center [234, 300] width 11 height 11
select select "*"
click at [377, 347] on div "1" at bounding box center [373, 348] width 24 height 24
type input "**********"
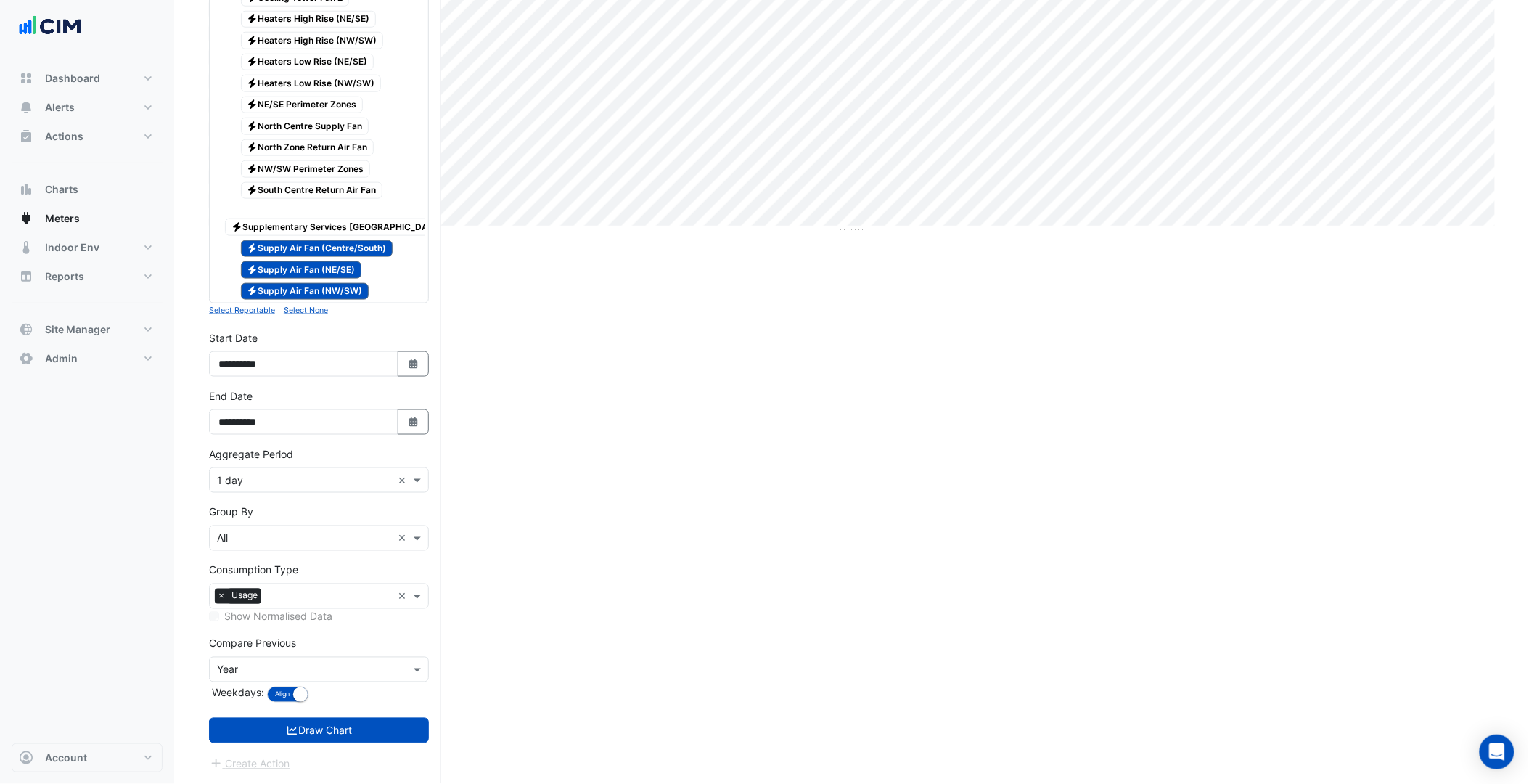
scroll to position [531, 0]
click at [289, 668] on input "text" at bounding box center [304, 670] width 175 height 15
click at [309, 554] on div "None Day Week Month Year Select Start Date" at bounding box center [319, 622] width 219 height 138
click at [309, 559] on div "None" at bounding box center [319, 569] width 219 height 21
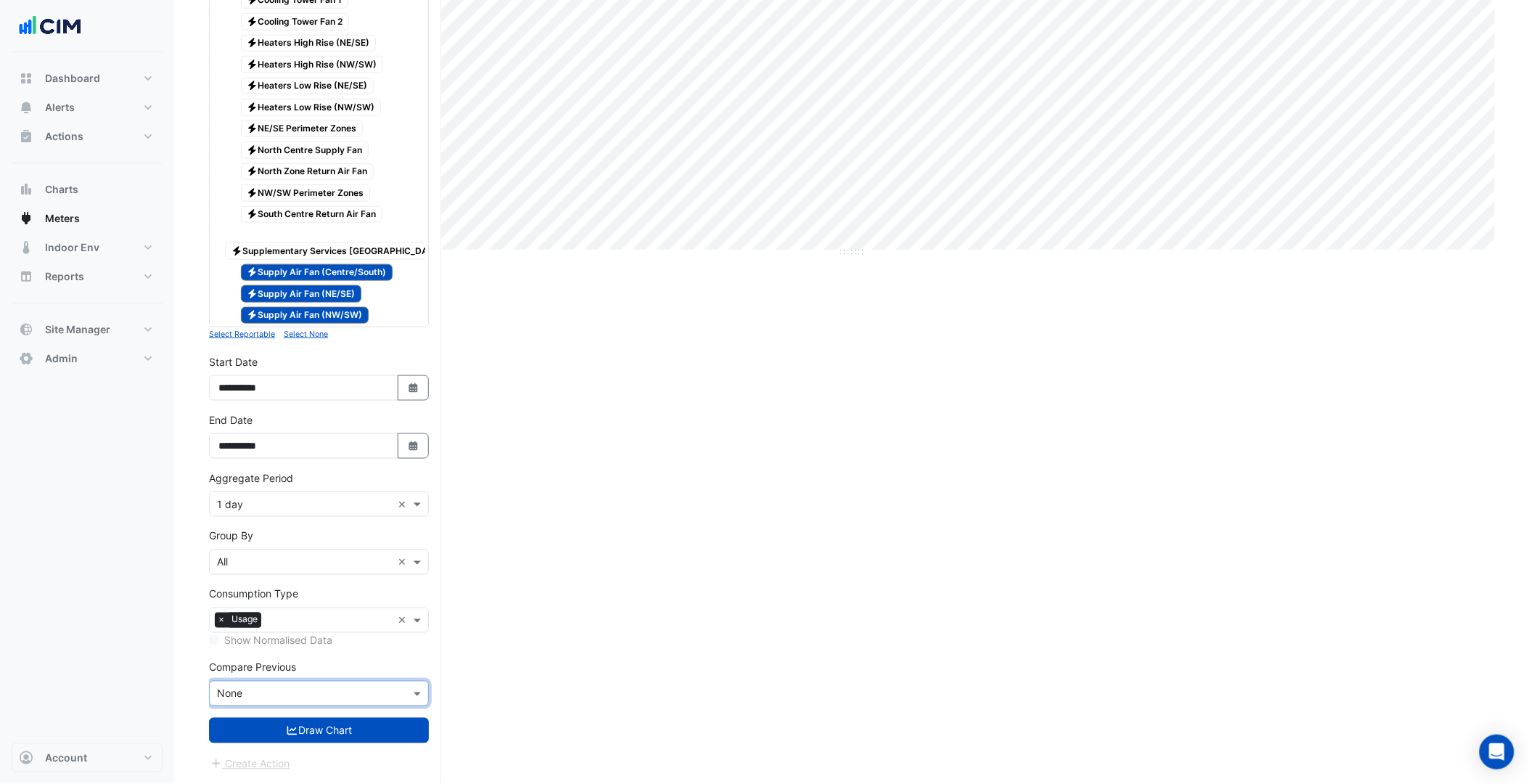
drag, startPoint x: 315, startPoint y: 720, endPoint x: 197, endPoint y: 751, distance: 122.0
click at [316, 720] on button "Draw Chart" at bounding box center [319, 730] width 220 height 25
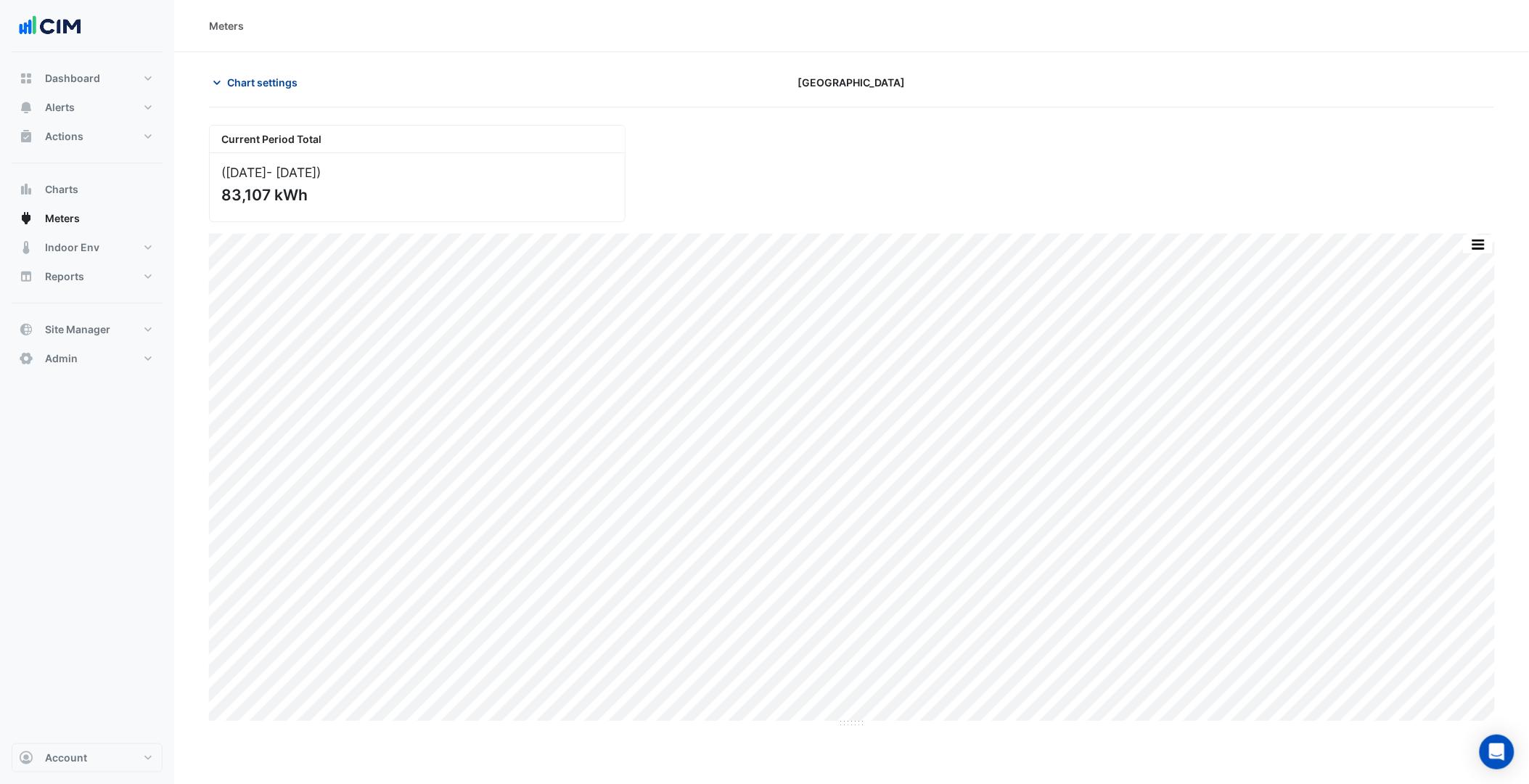
click at [273, 73] on button "Chart settings" at bounding box center [258, 83] width 98 height 25
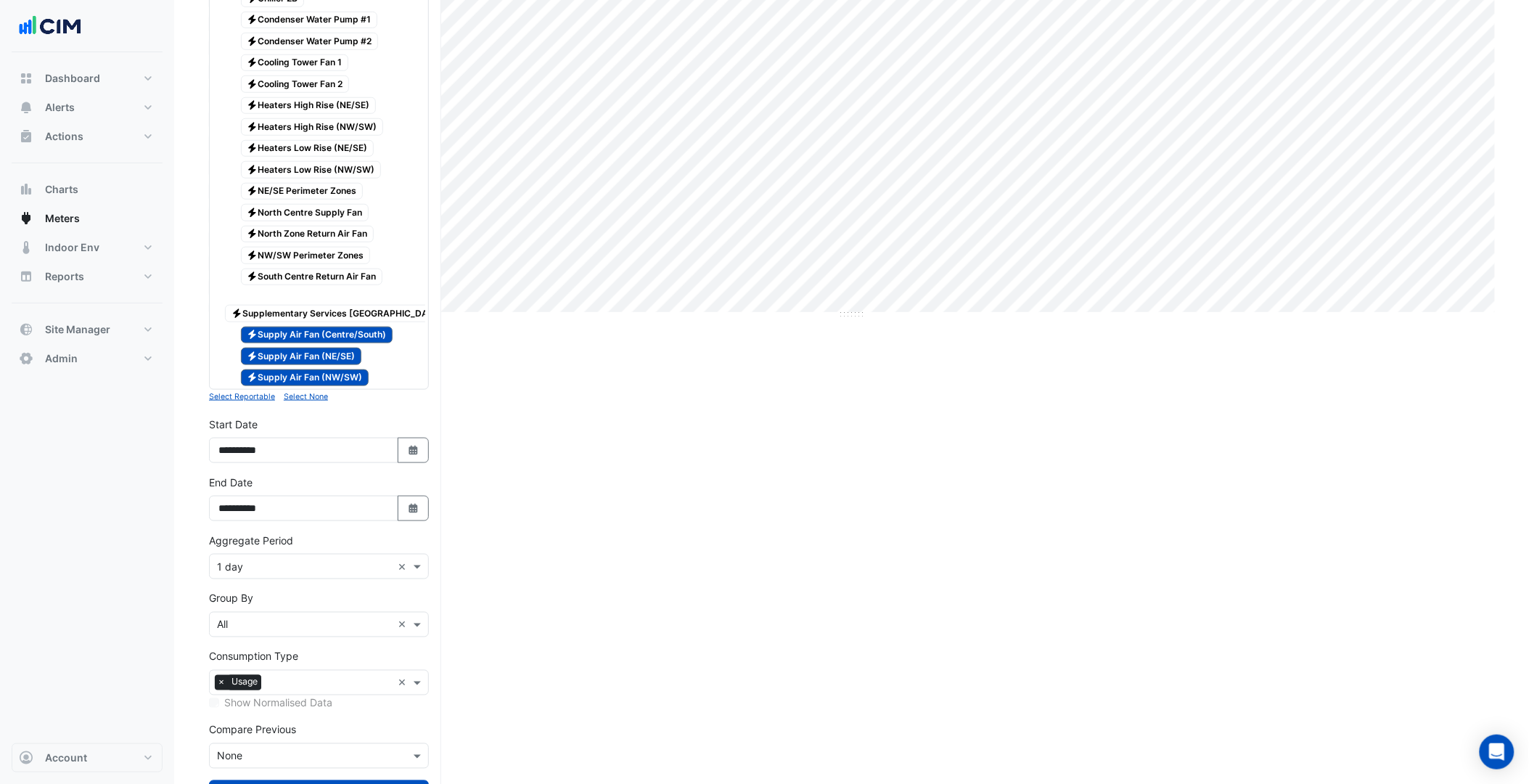
scroll to position [484, 0]
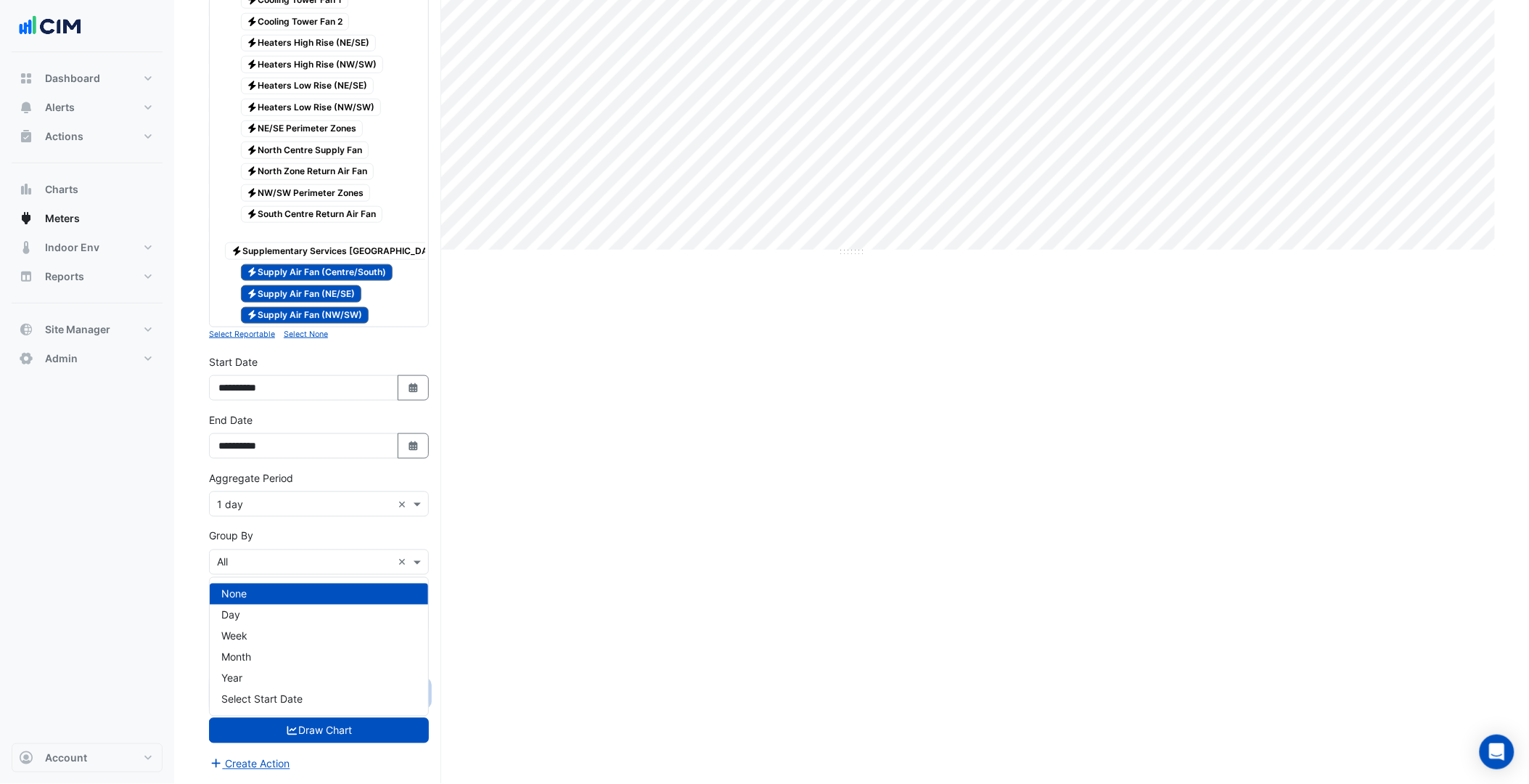
click at [281, 701] on input "text" at bounding box center [304, 693] width 175 height 15
click at [290, 668] on div "Year" at bounding box center [319, 678] width 219 height 21
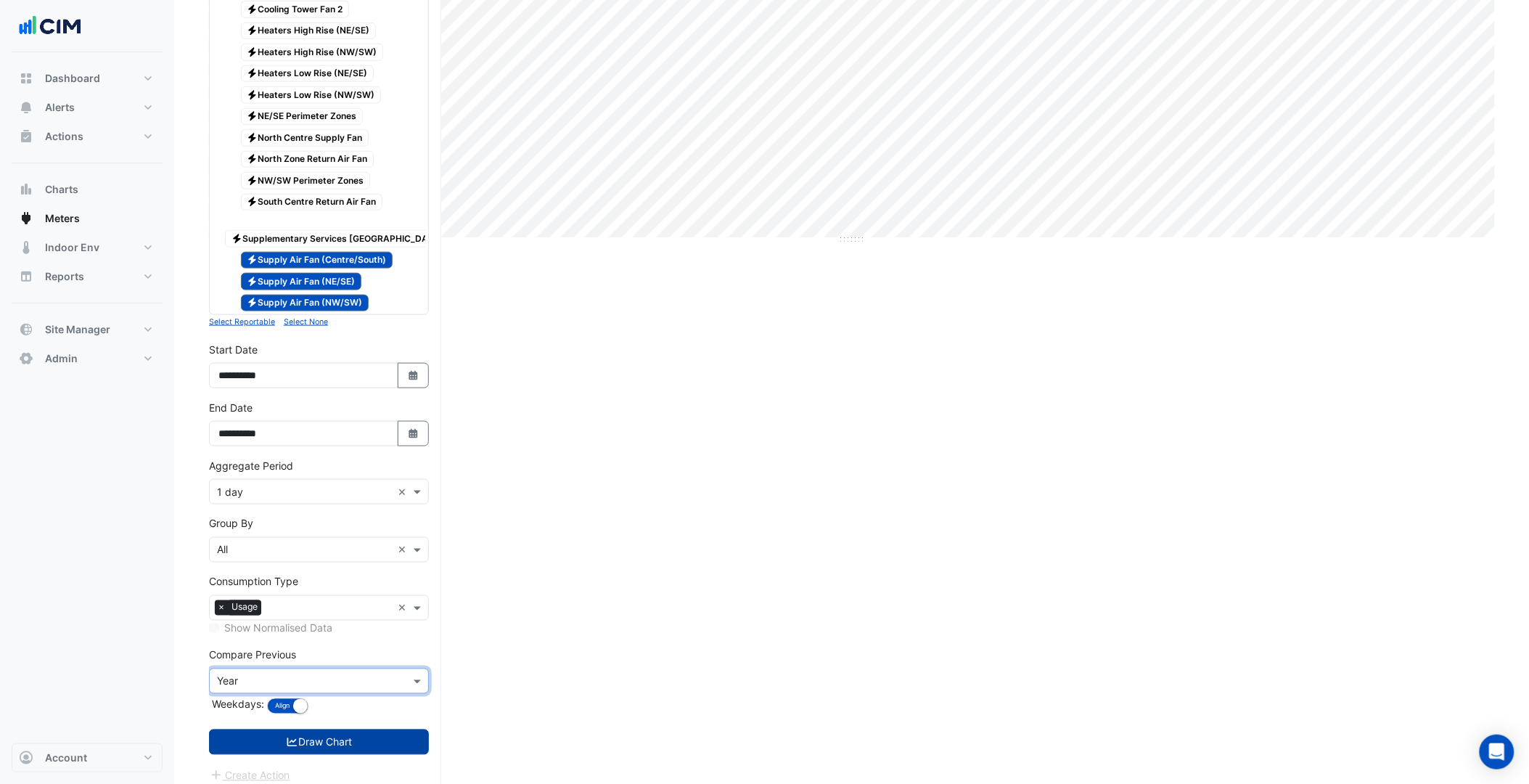
click at [331, 755] on button "Draw Chart" at bounding box center [319, 742] width 220 height 25
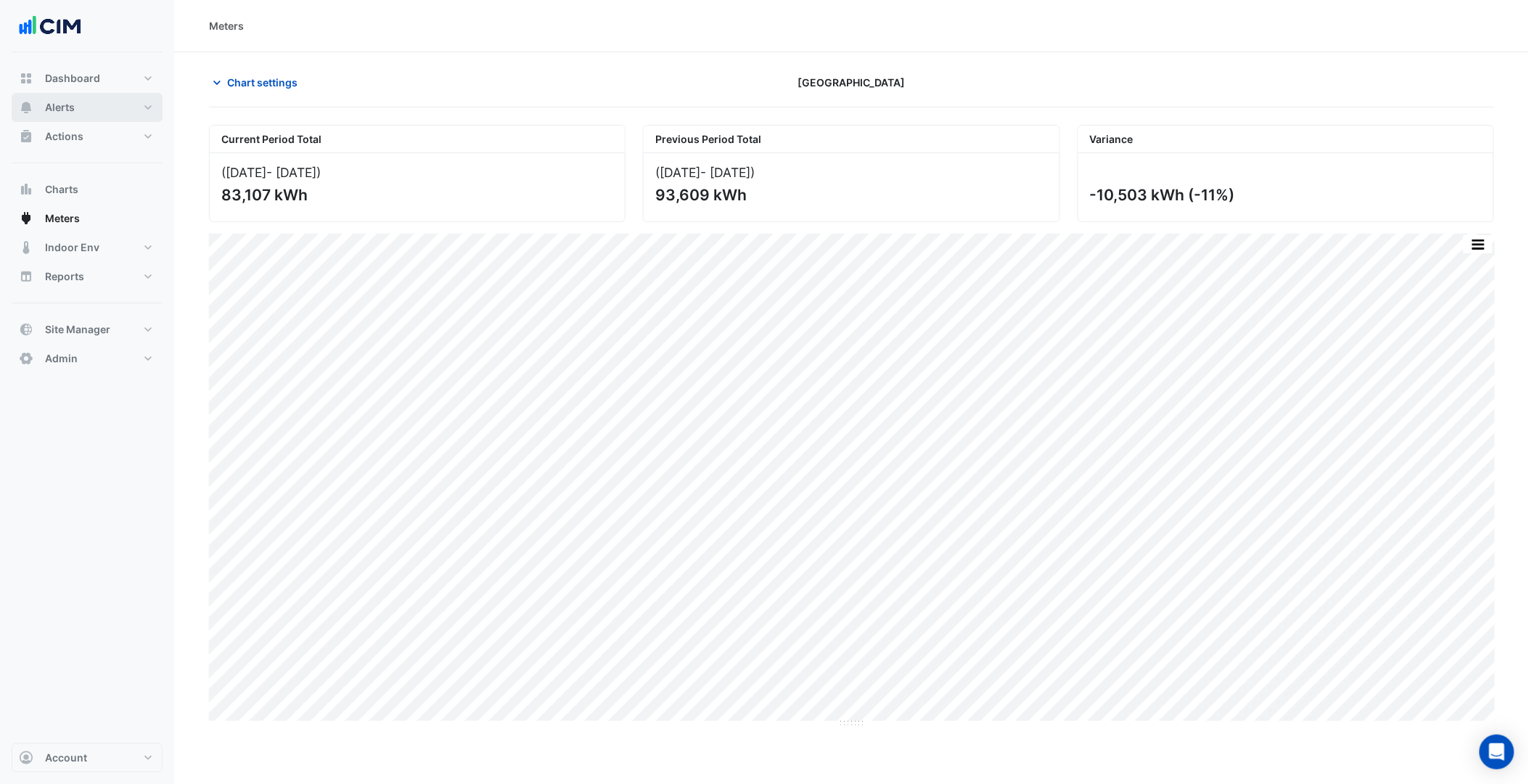
click at [125, 107] on button "Alerts" at bounding box center [87, 107] width 151 height 29
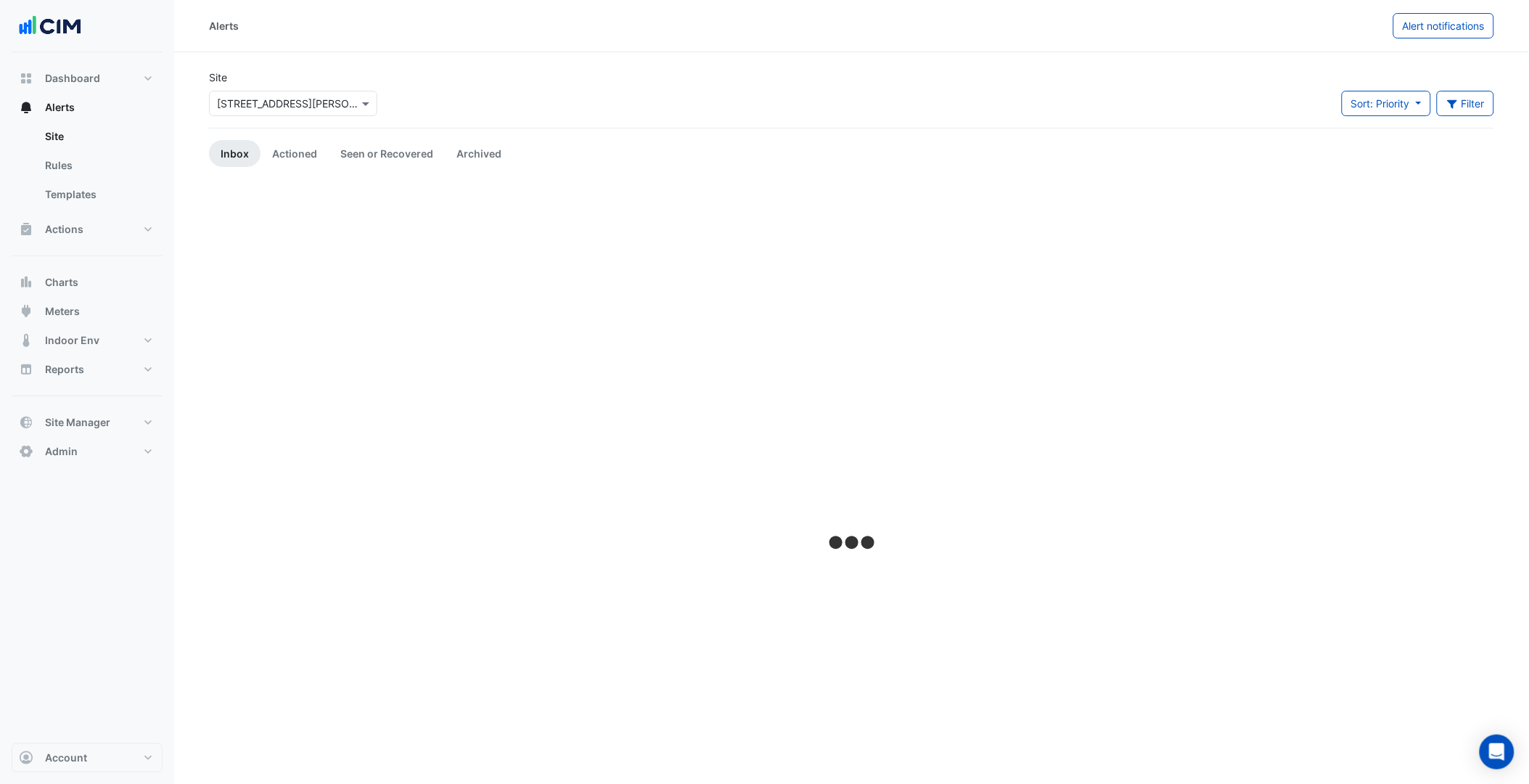
click at [249, 96] on input "text" at bounding box center [279, 103] width 123 height 15
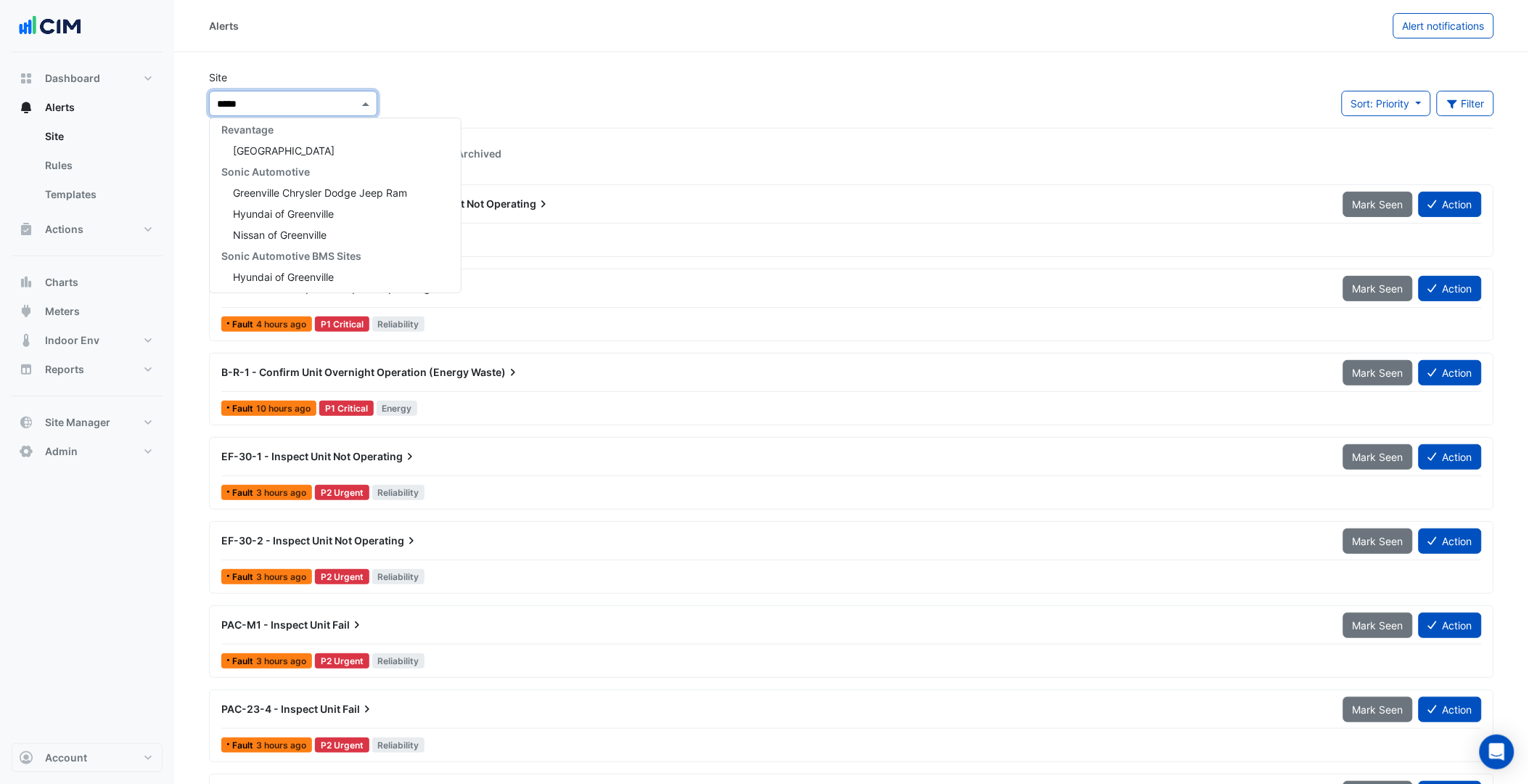
type input "******"
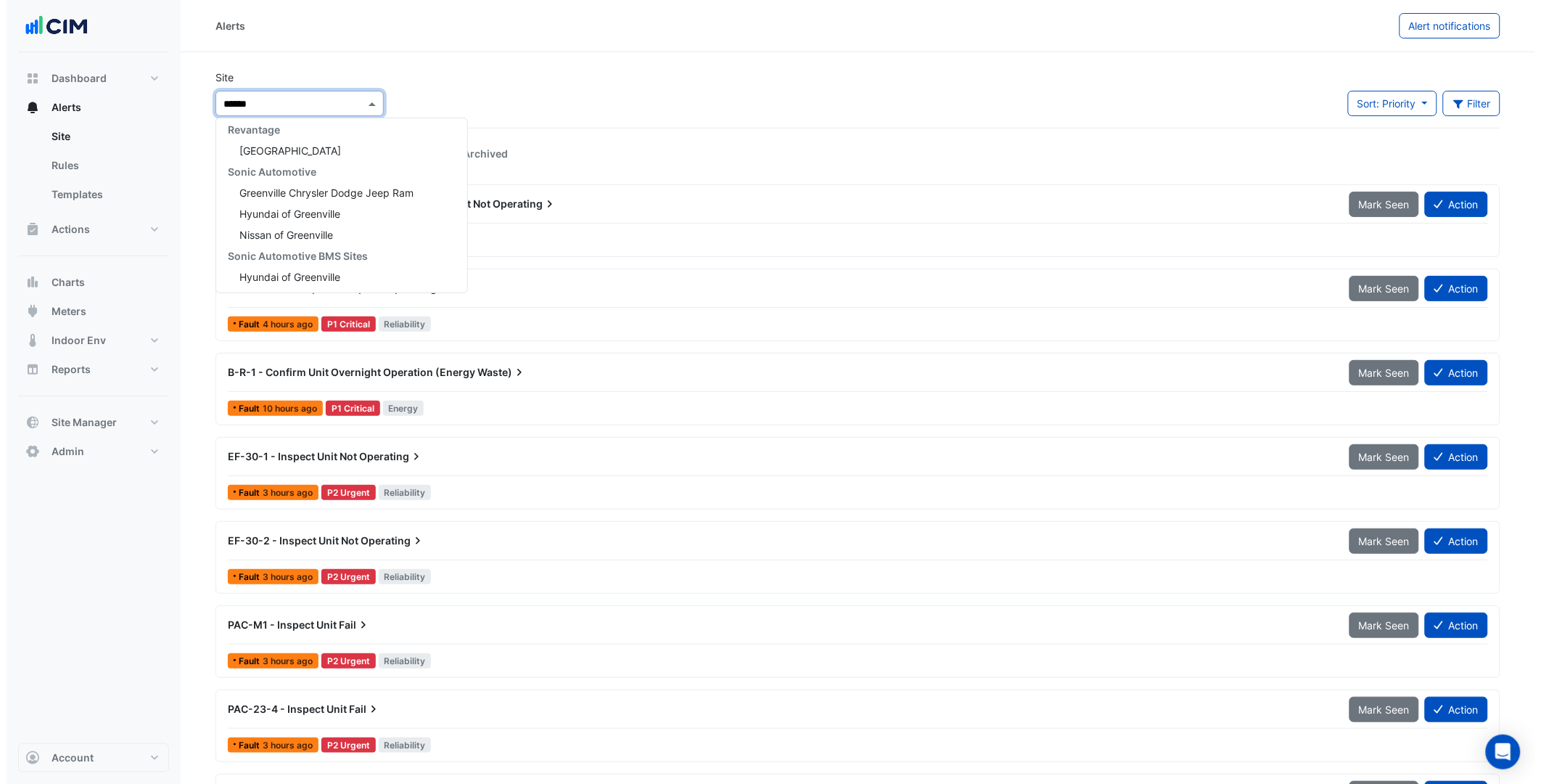
scroll to position [5, 0]
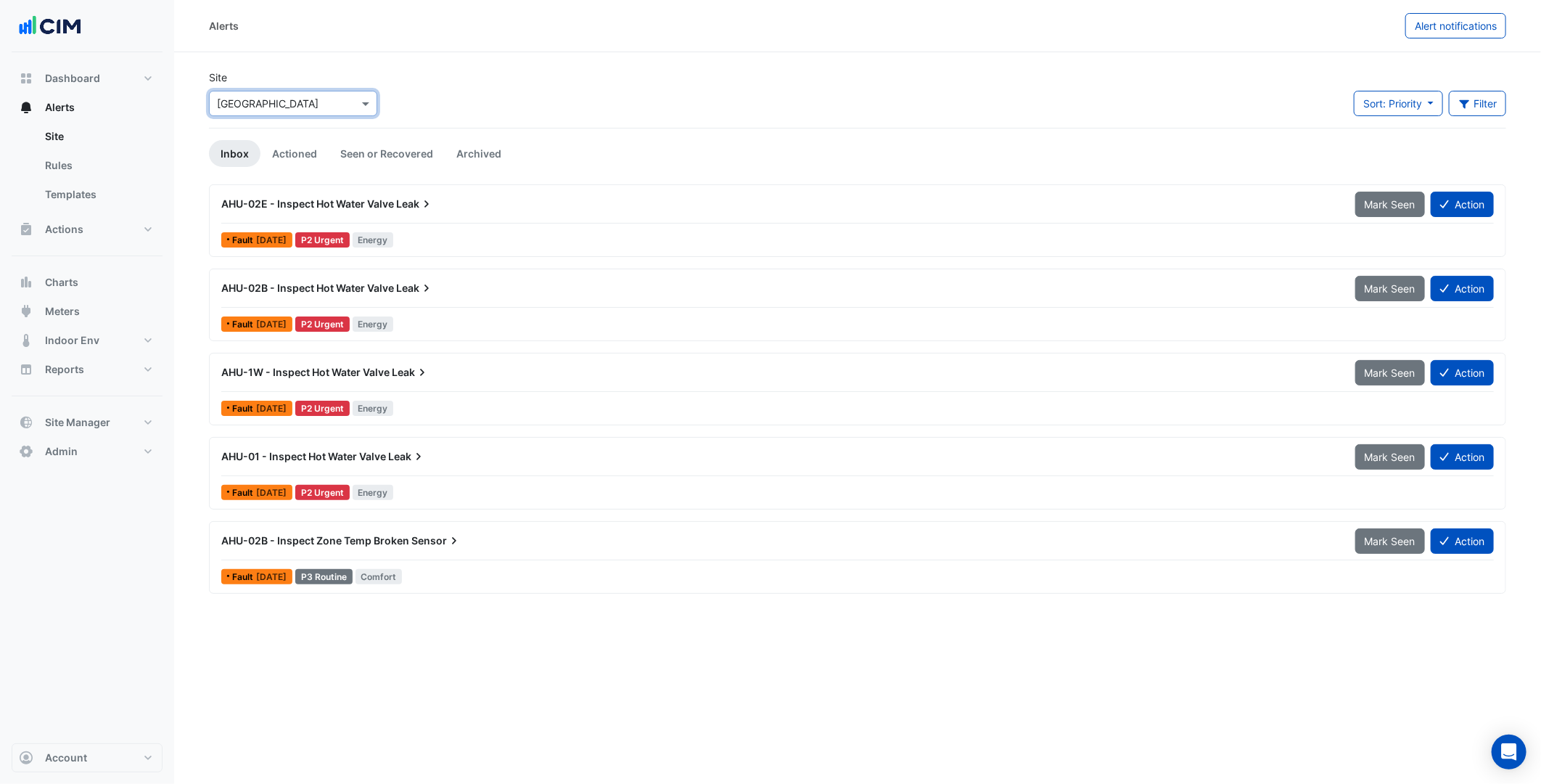
click at [525, 212] on div "AHU-02E - Inspect Hot Water Valve Leak" at bounding box center [780, 203] width 1134 height 26
click at [310, 192] on div "AHU-02E - Inspect Hot Water Valve Leak" at bounding box center [780, 203] width 1134 height 26
click at [324, 201] on span "AHU-02E - Inspect Hot Water Valve" at bounding box center [308, 203] width 172 height 13
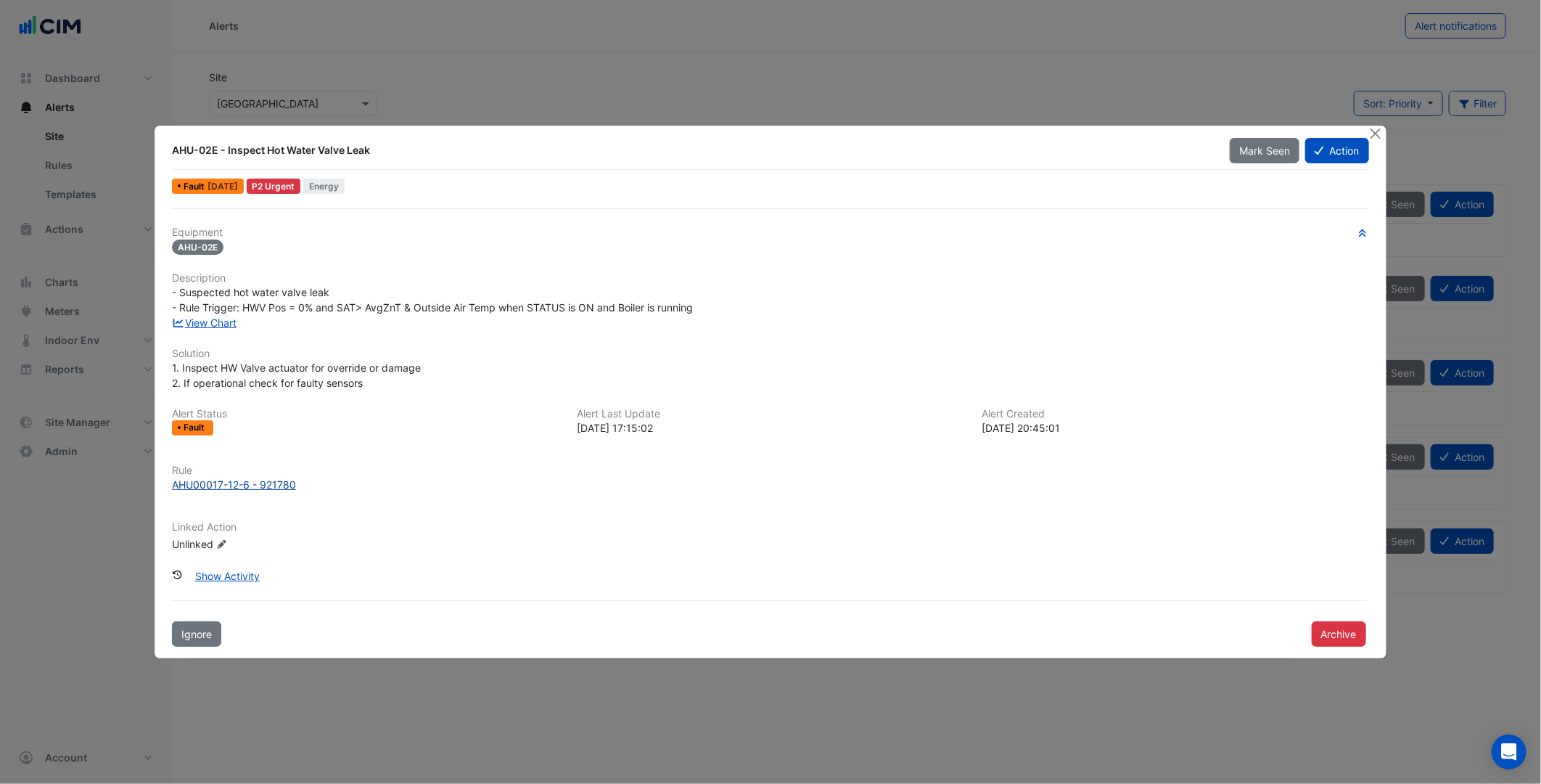
click at [259, 488] on div "AHU00017-12-6 - 921780" at bounding box center [233, 484] width 124 height 15
click at [440, 187] on div "Fault 2 days ago P2 Urgent Energy" at bounding box center [770, 185] width 1200 height 21
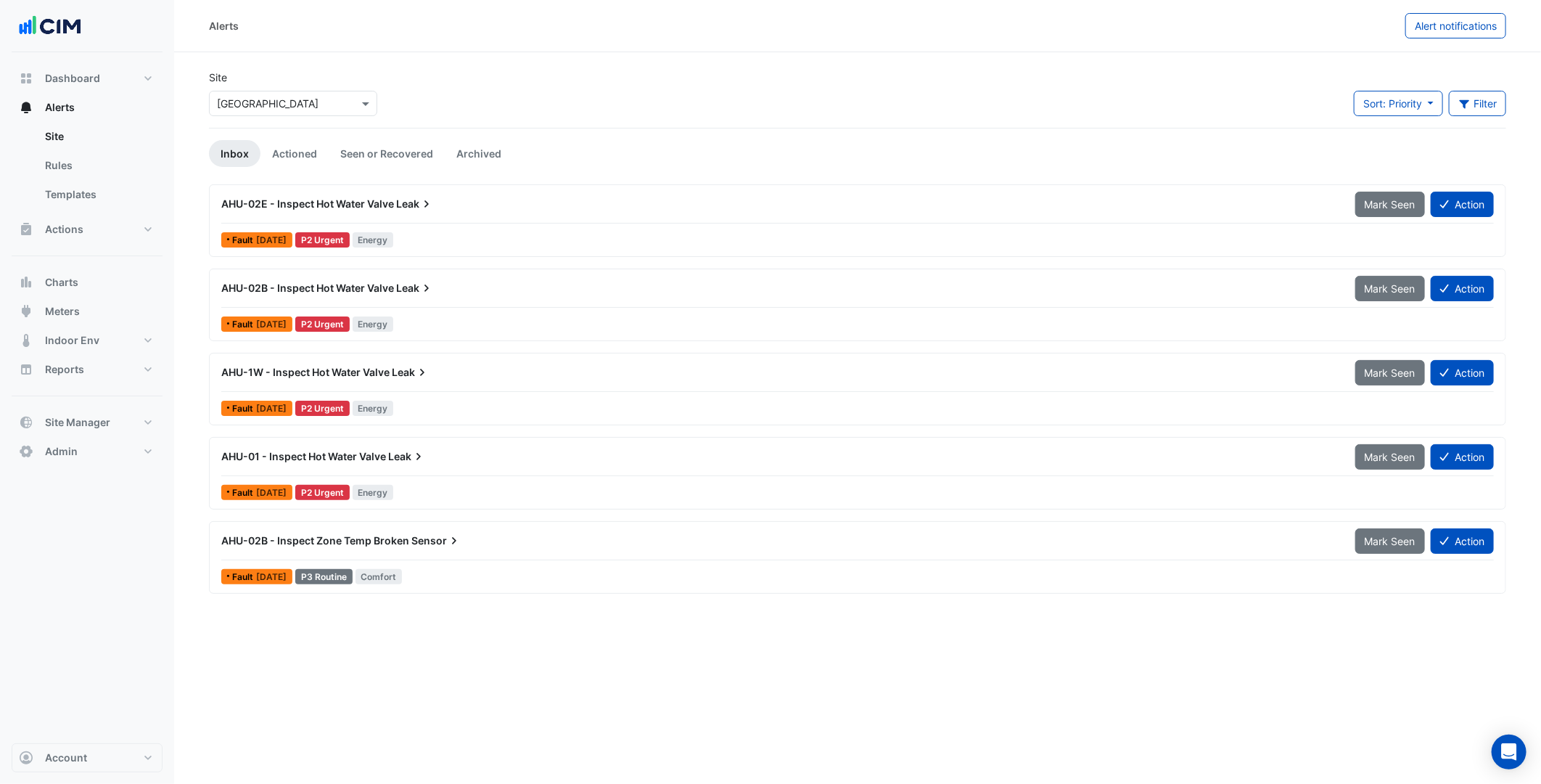
click at [290, 102] on input "text" at bounding box center [279, 103] width 123 height 15
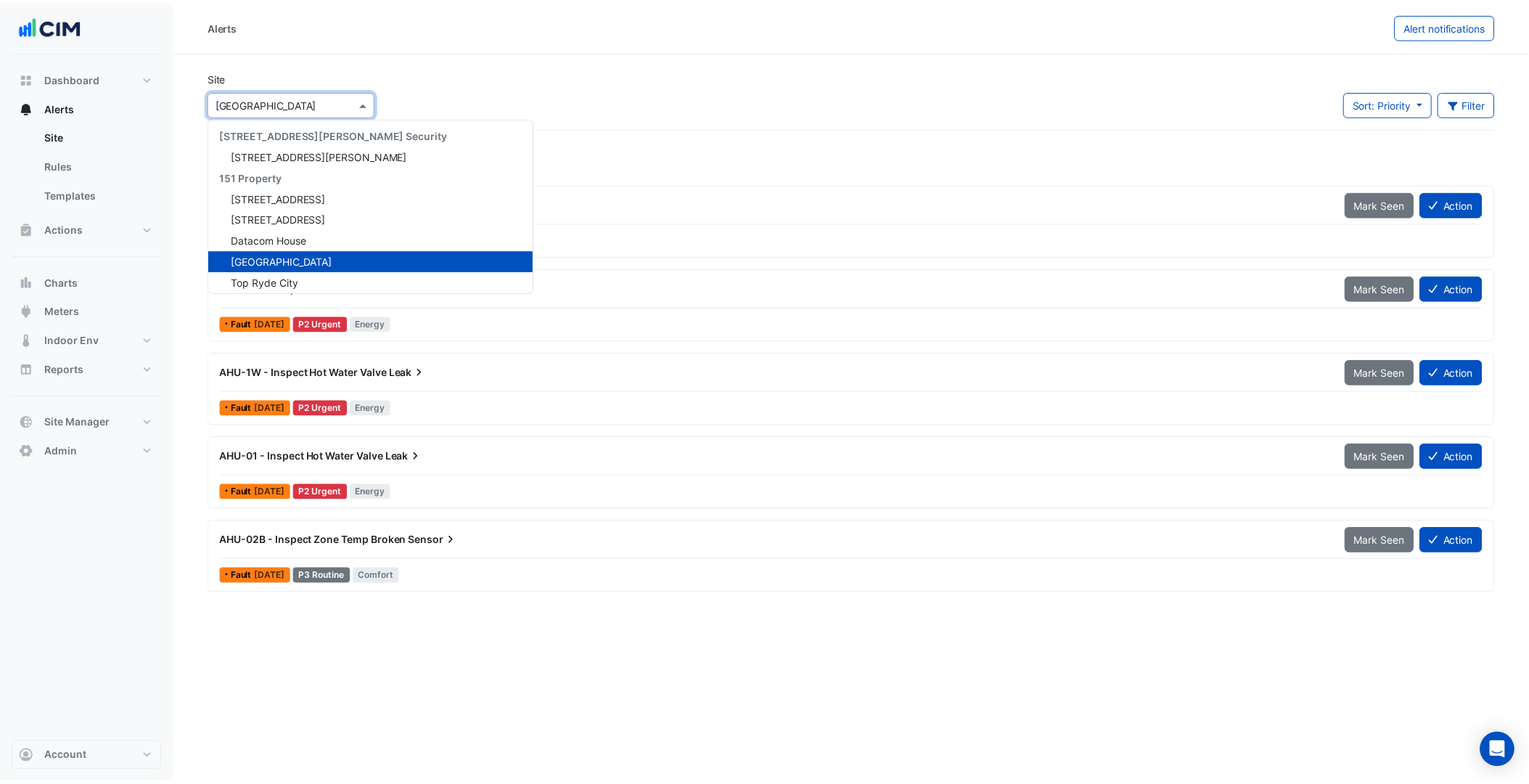
scroll to position [81, 0]
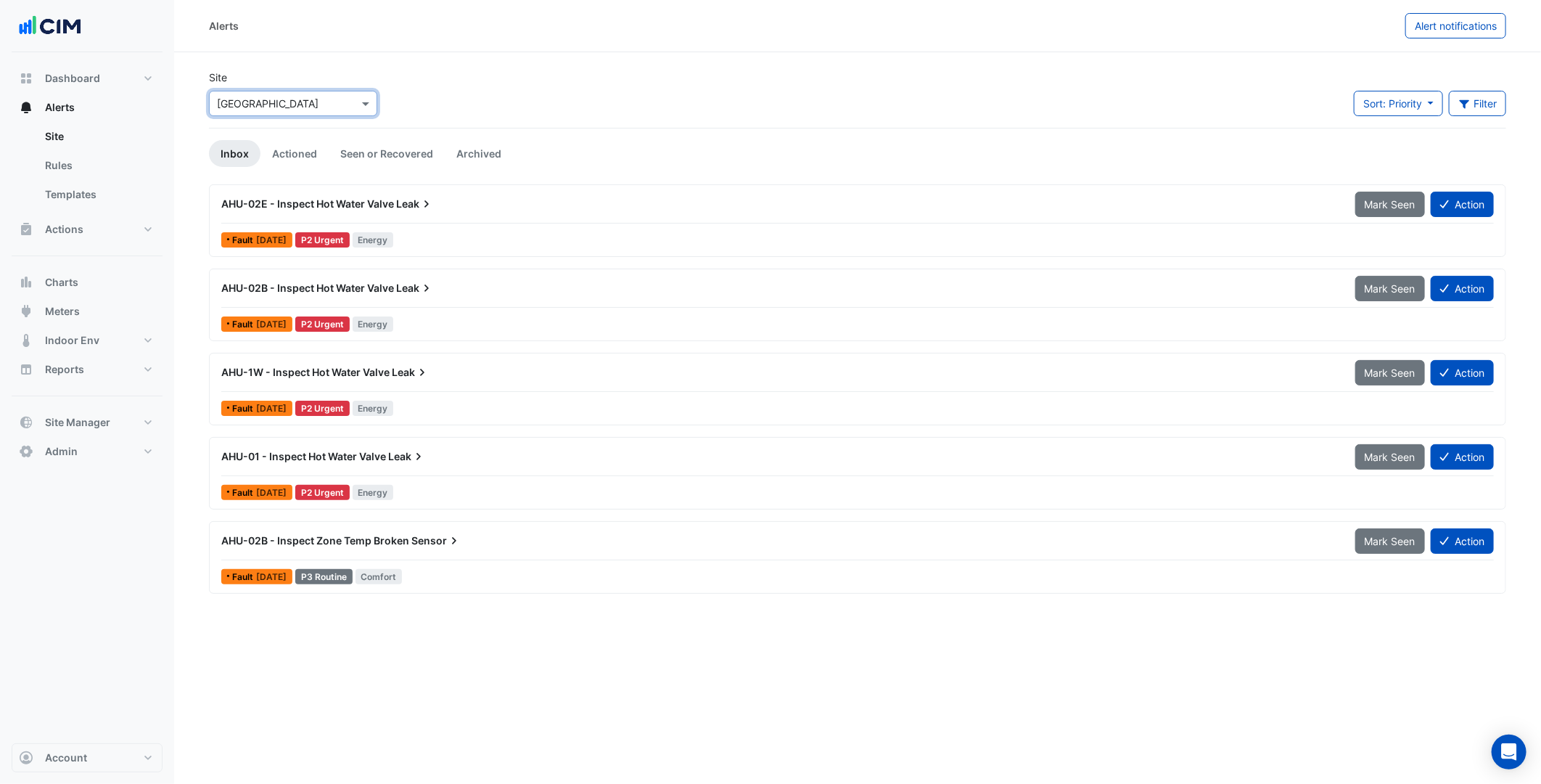
click at [175, 414] on section "Site × Greensborough Plaza Sort: Priority Priority Updated Filter Title Priorit…" at bounding box center [858, 323] width 1367 height 541
click at [158, 416] on button "Site Manager" at bounding box center [87, 422] width 151 height 29
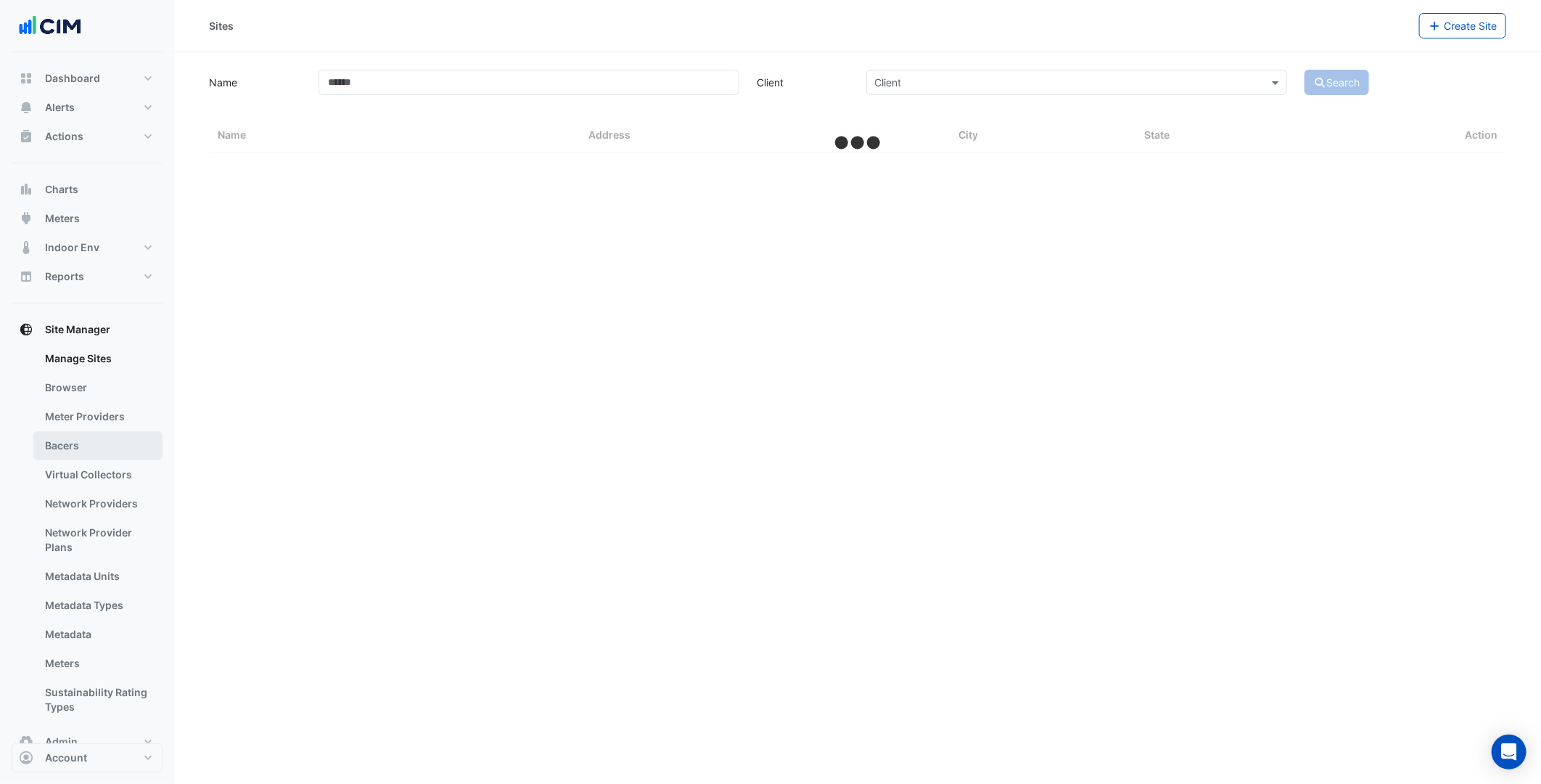
click at [109, 446] on link "Bacers" at bounding box center [98, 446] width 129 height 29
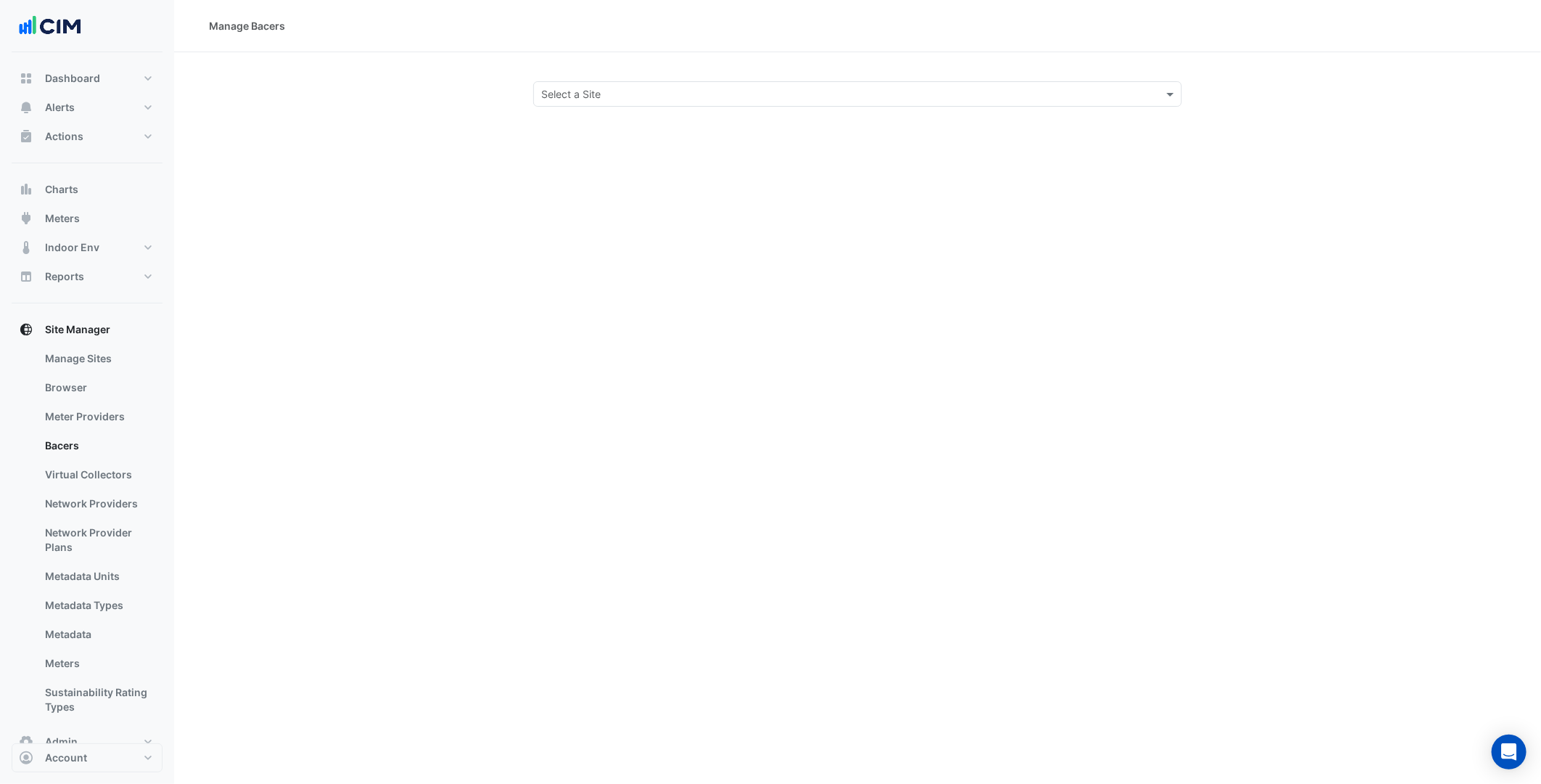
click at [659, 80] on section "Select a Site" at bounding box center [858, 80] width 1367 height 54
click at [599, 88] on input "text" at bounding box center [842, 94] width 604 height 15
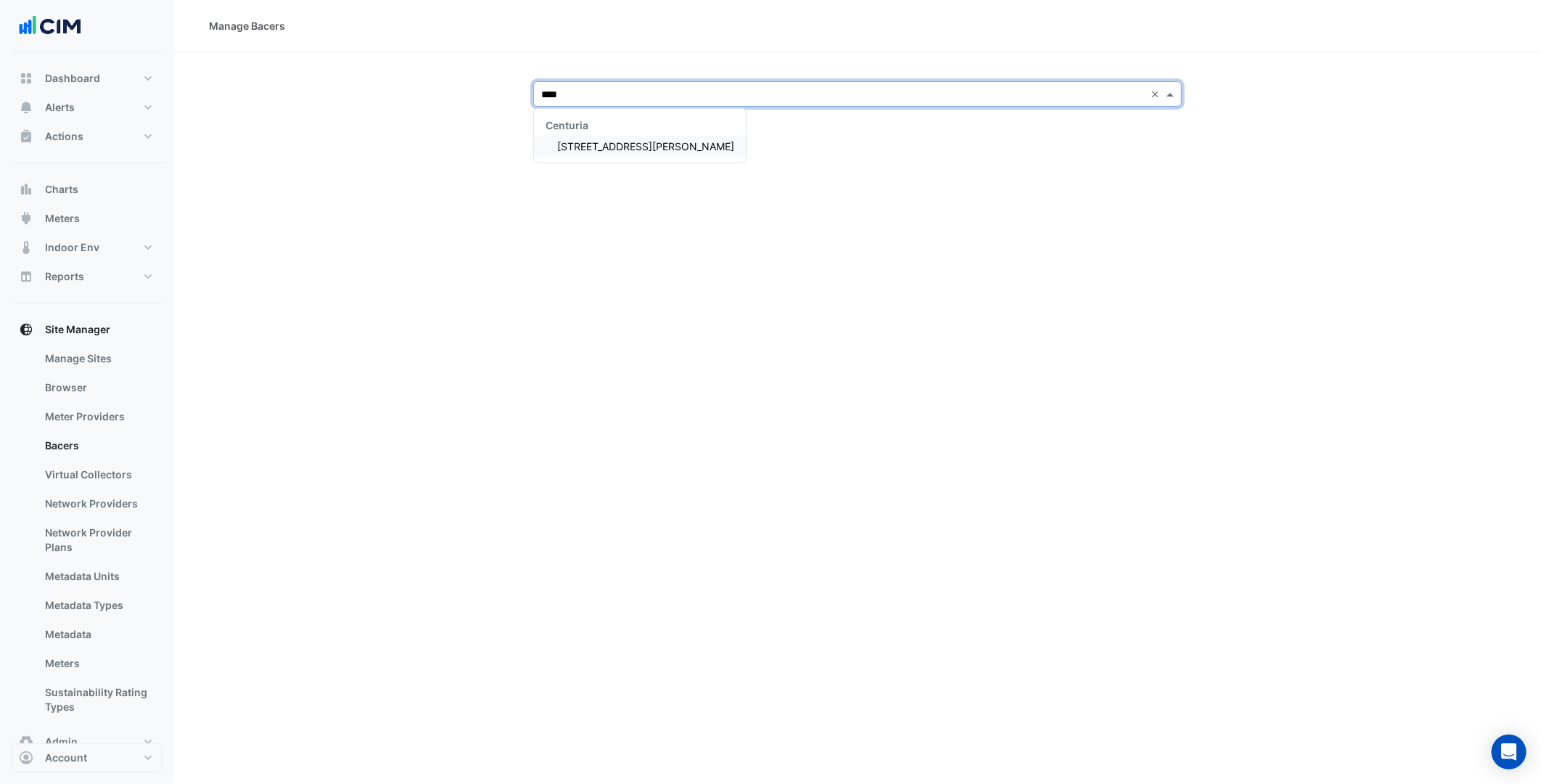
type input "*****"
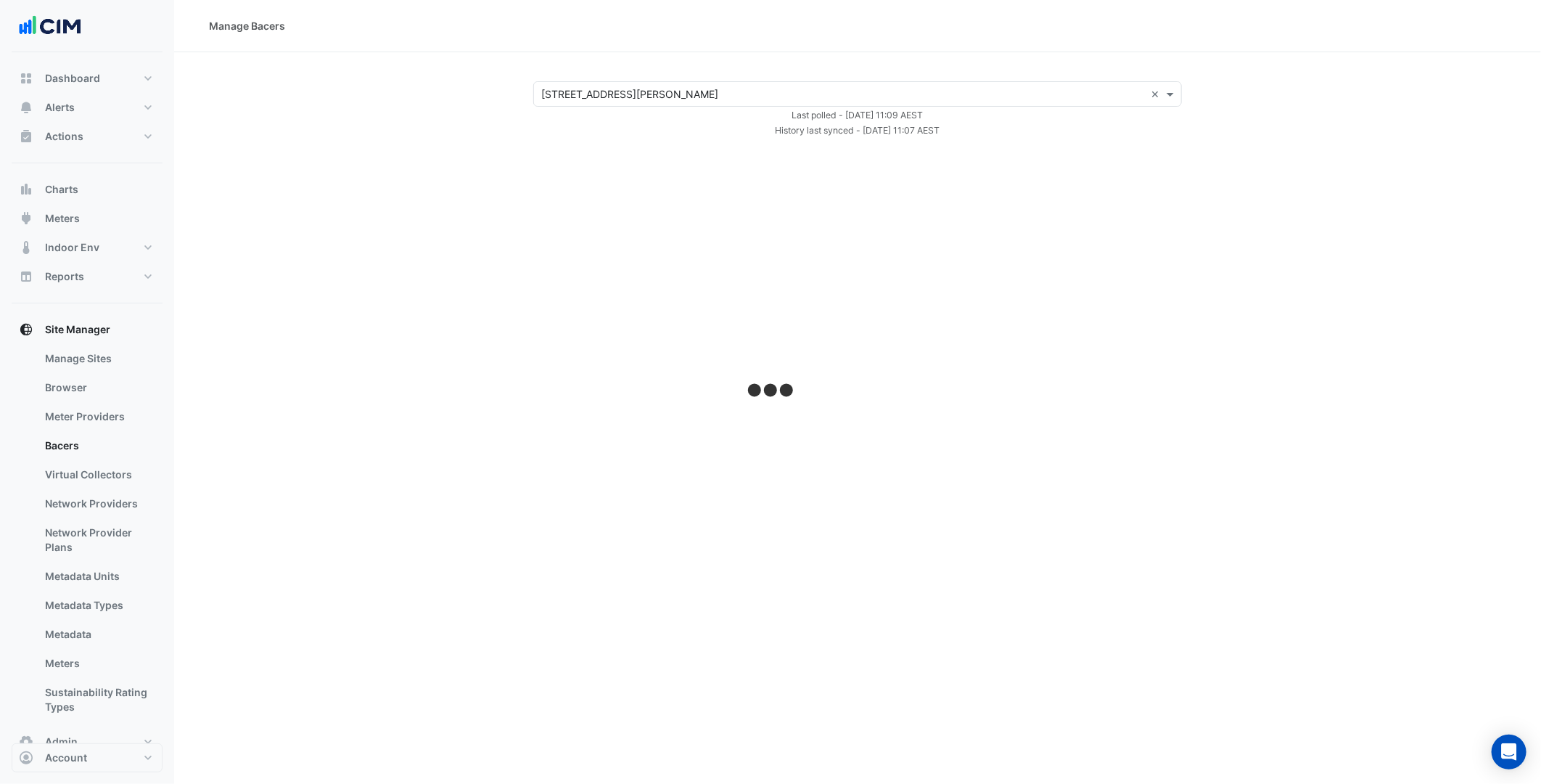
select select "***"
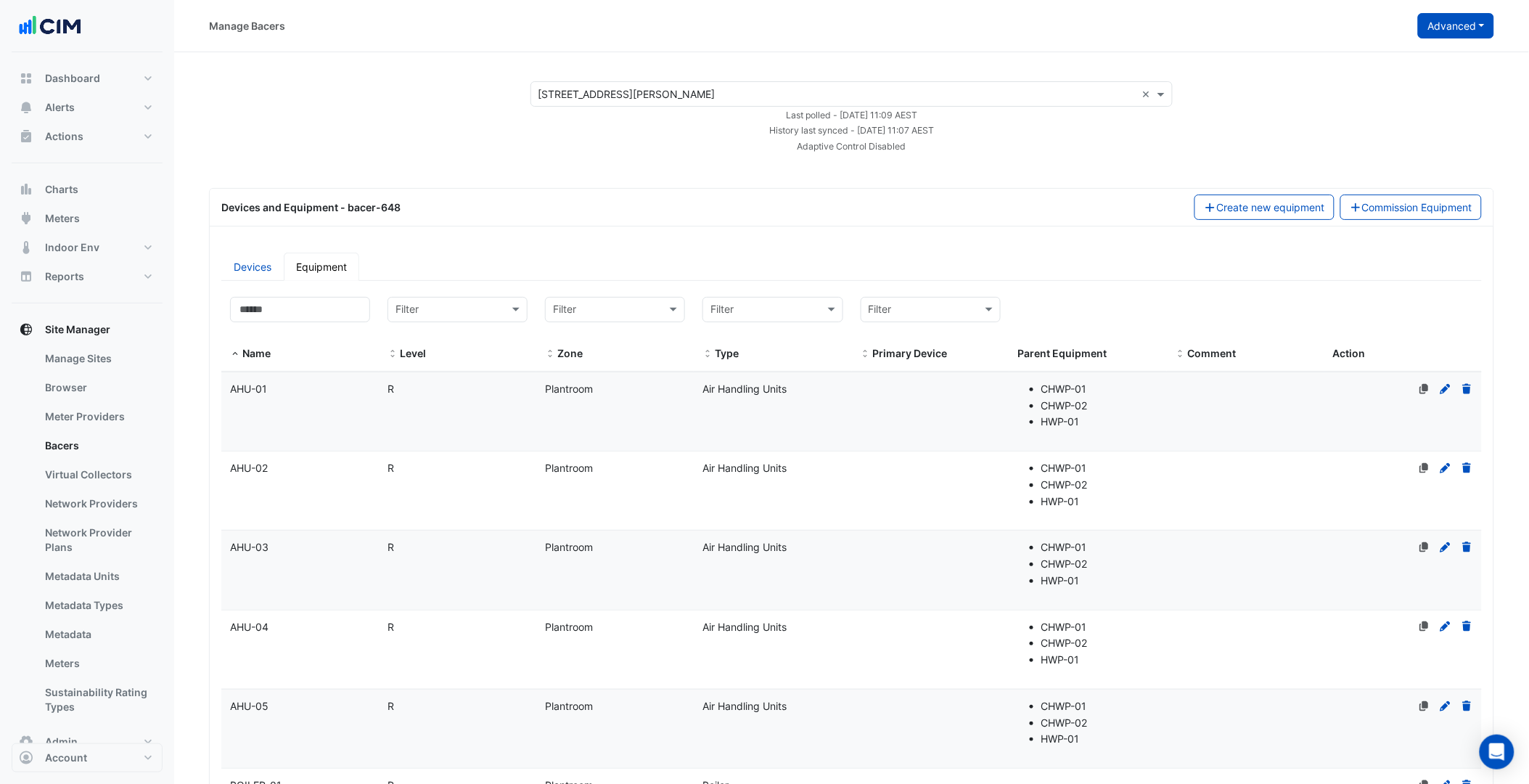
click at [1481, 36] on button "Advanced" at bounding box center [1455, 25] width 76 height 25
click at [1416, 72] on span "View scan history" at bounding box center [1375, 78] width 83 height 13
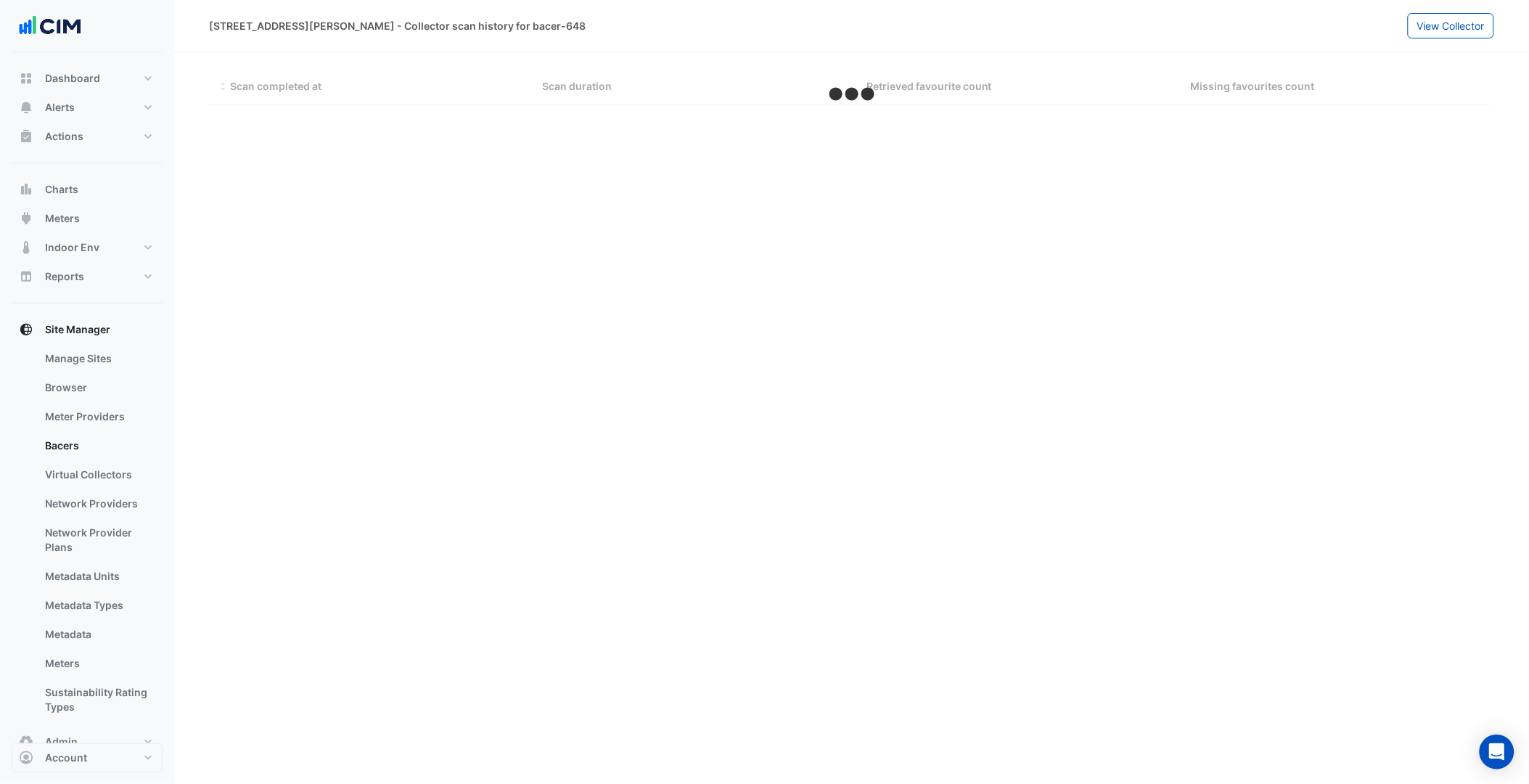
select select "***"
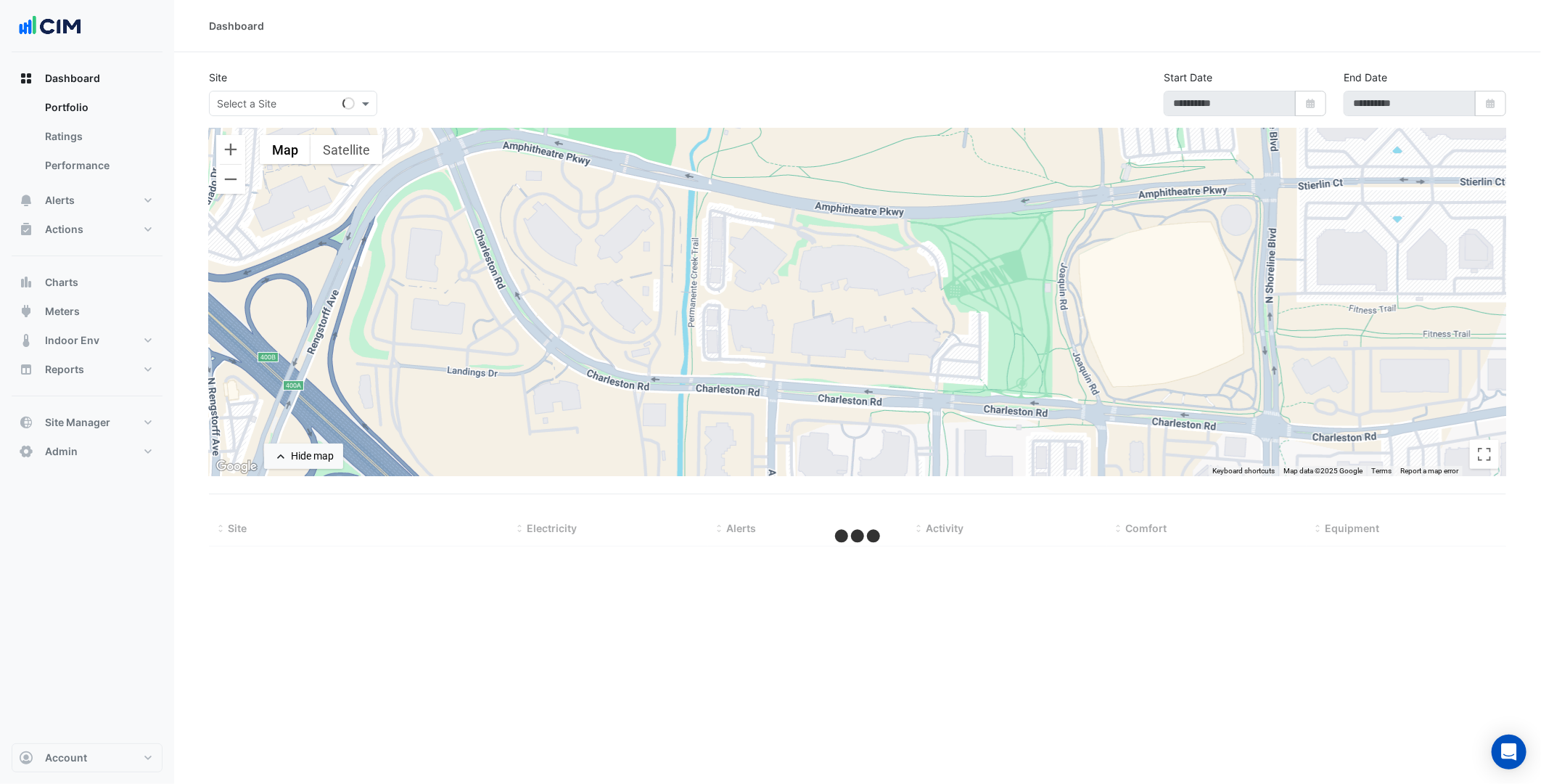
select select "***"
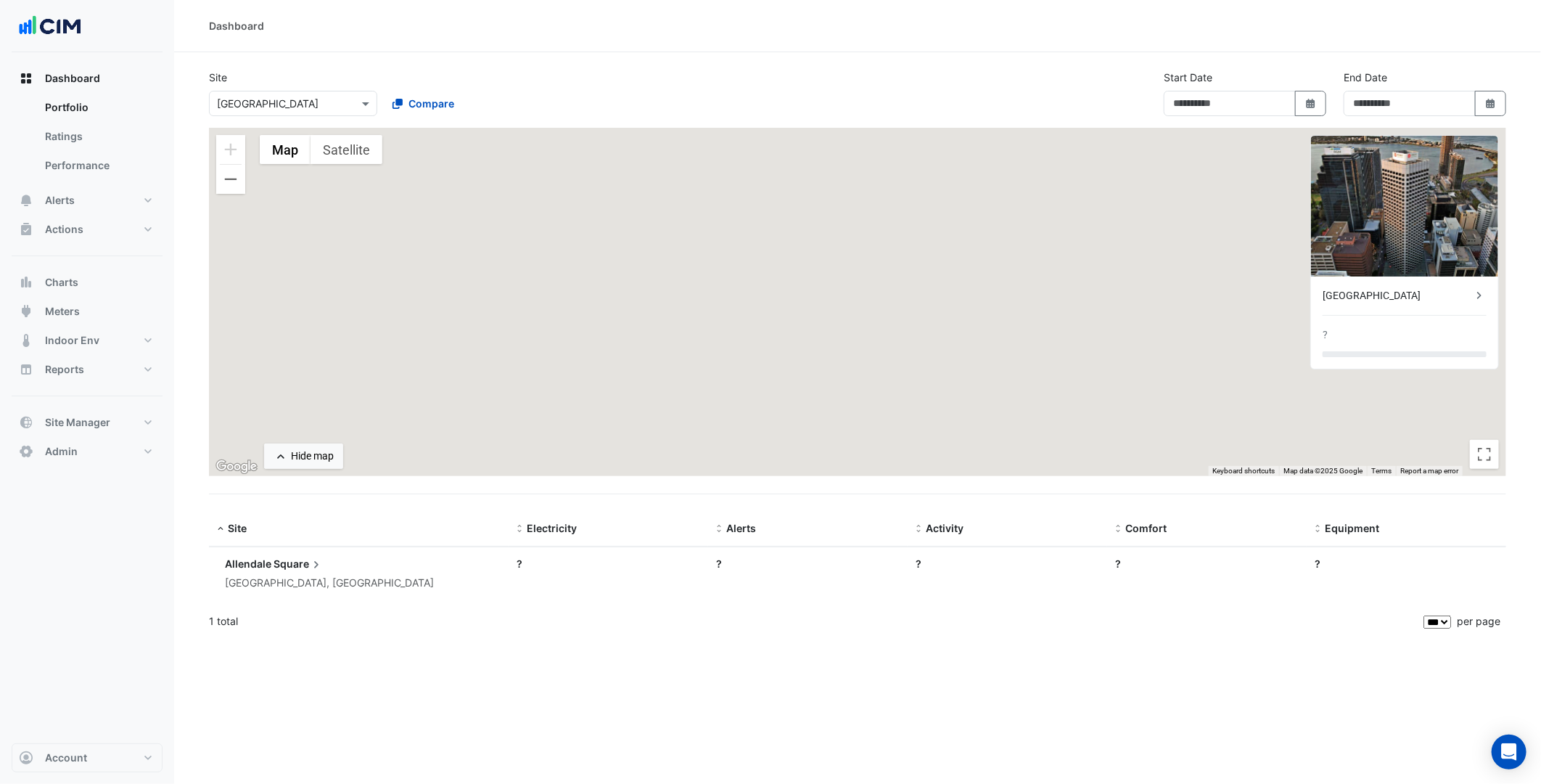
type input "**********"
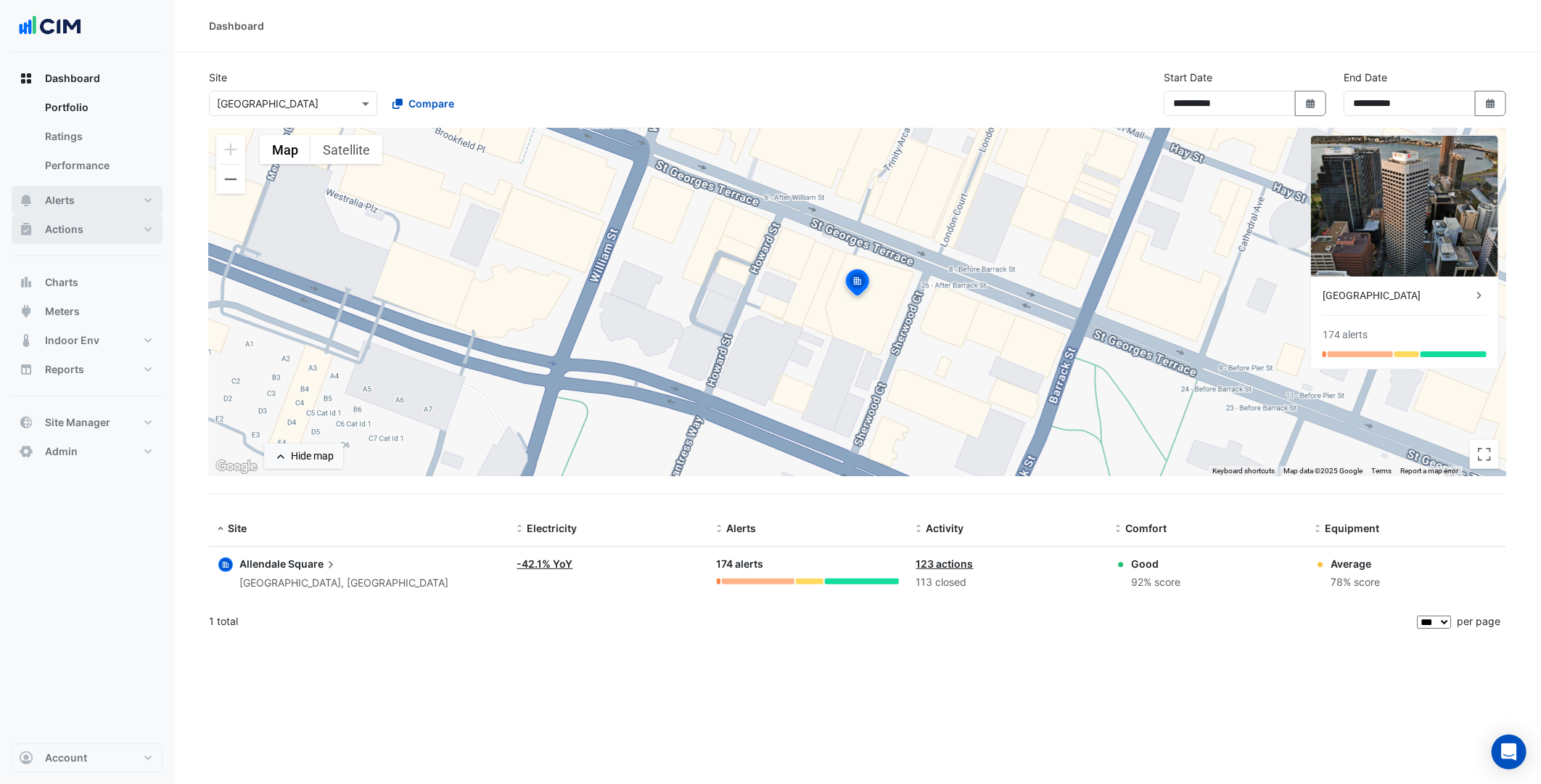
drag, startPoint x: 112, startPoint y: 197, endPoint x: 118, endPoint y: 243, distance: 46.4
click at [112, 197] on button "Alerts" at bounding box center [87, 201] width 151 height 29
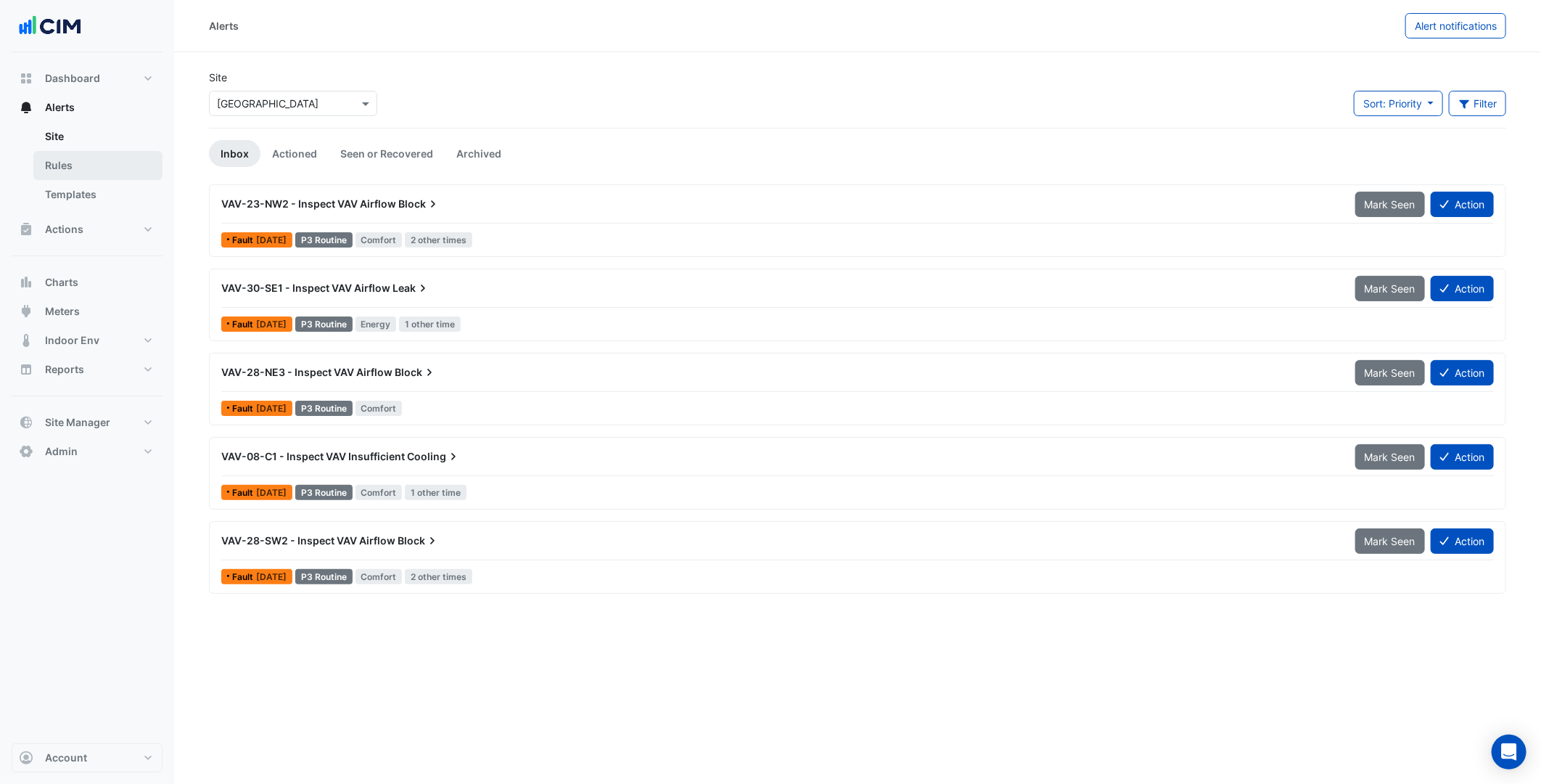
click at [99, 172] on link "Rules" at bounding box center [98, 165] width 129 height 29
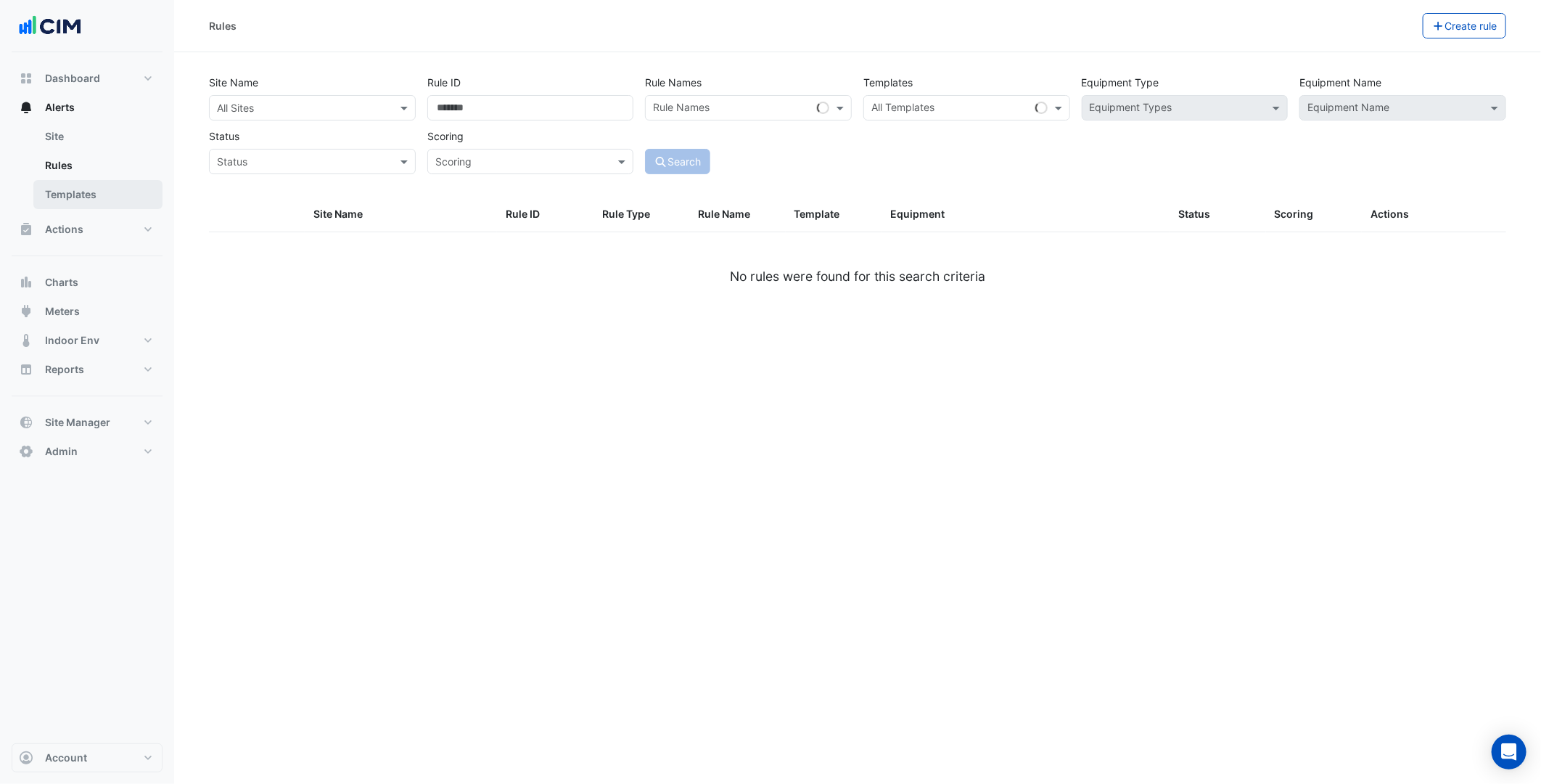
click at [111, 191] on link "Templates" at bounding box center [98, 194] width 129 height 29
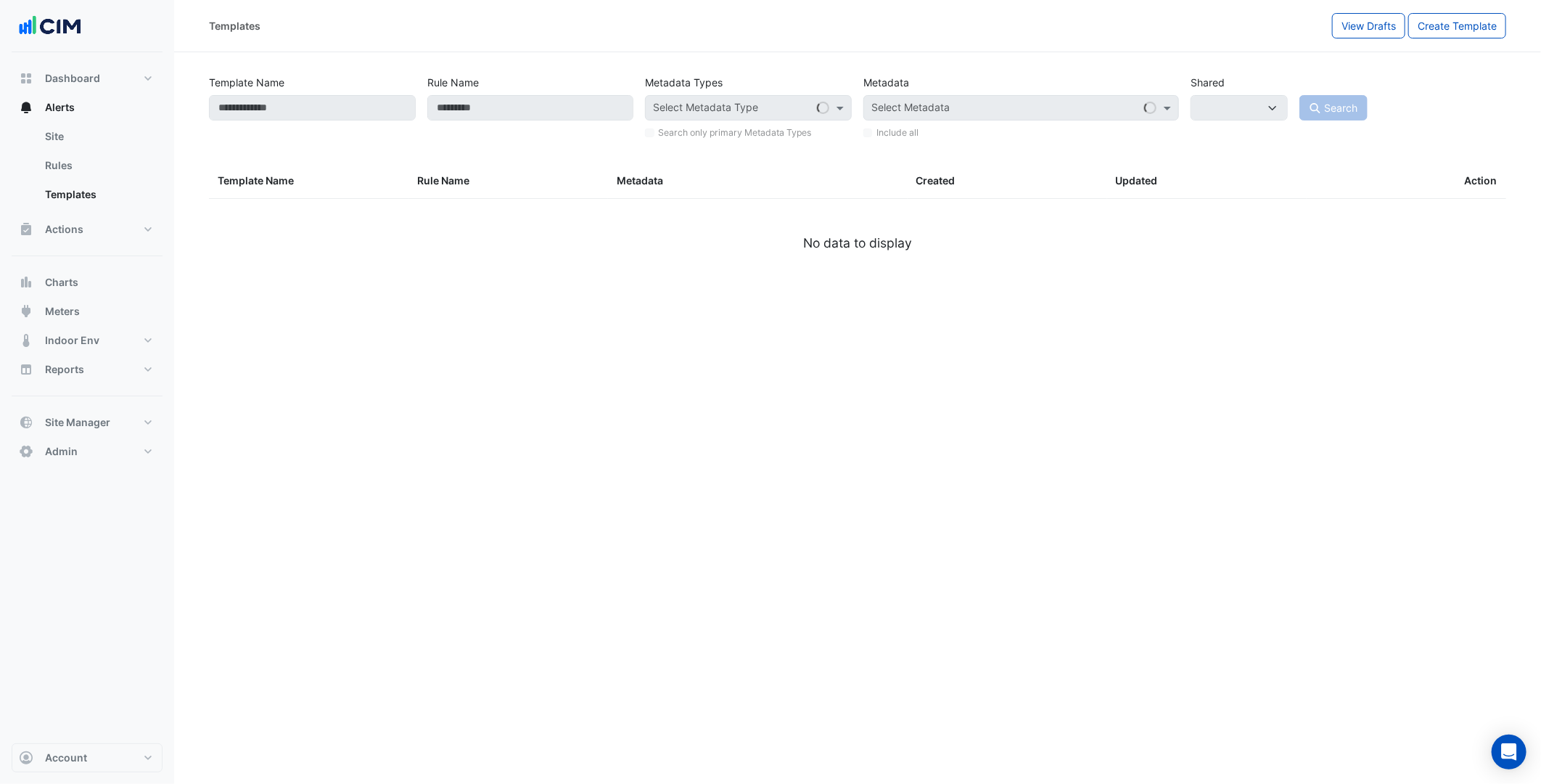
select select
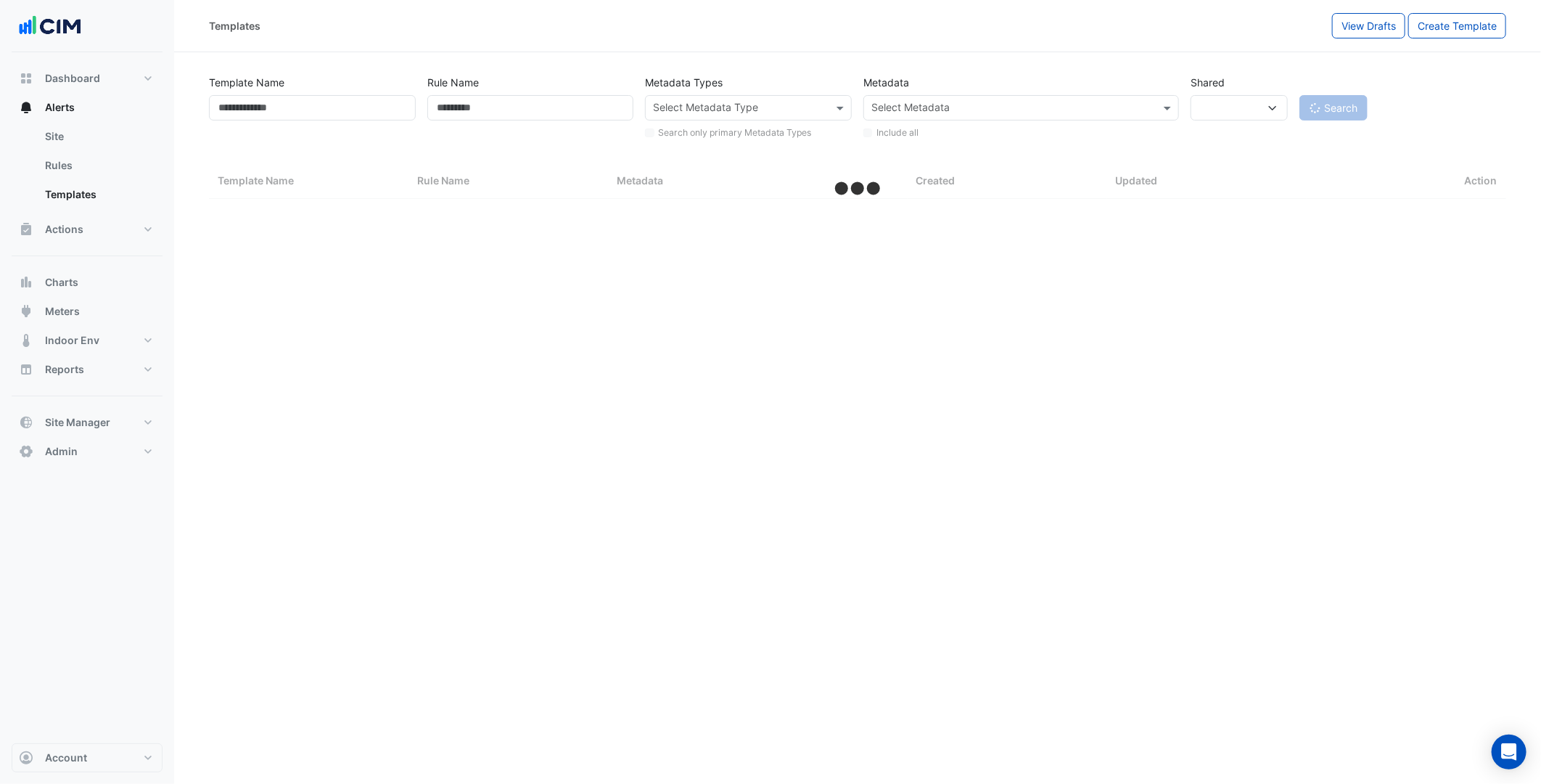
click at [831, 116] on div "Select Metadata Type" at bounding box center [749, 108] width 207 height 25
select select "***"
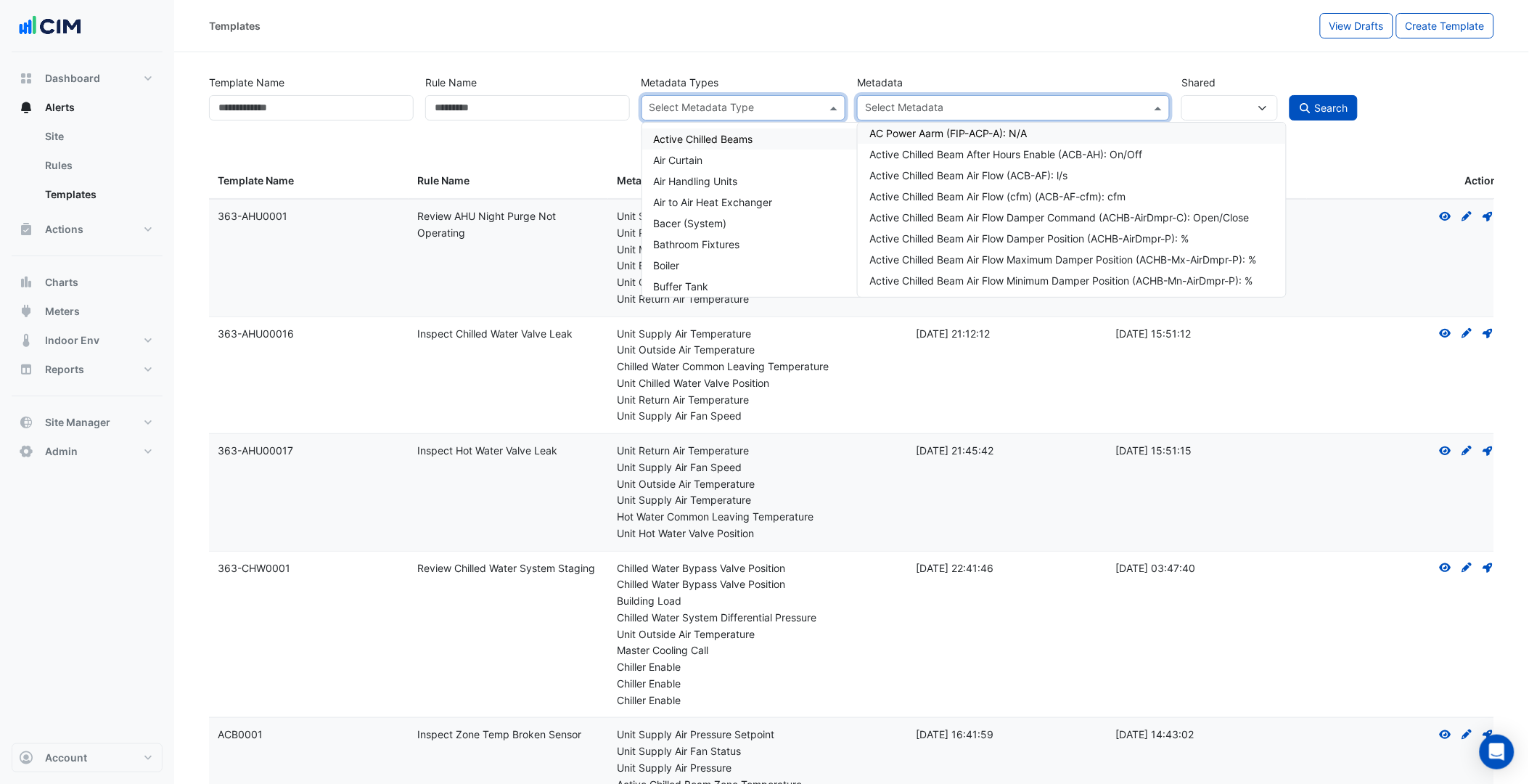
click at [970, 103] on input "text" at bounding box center [1005, 109] width 280 height 15
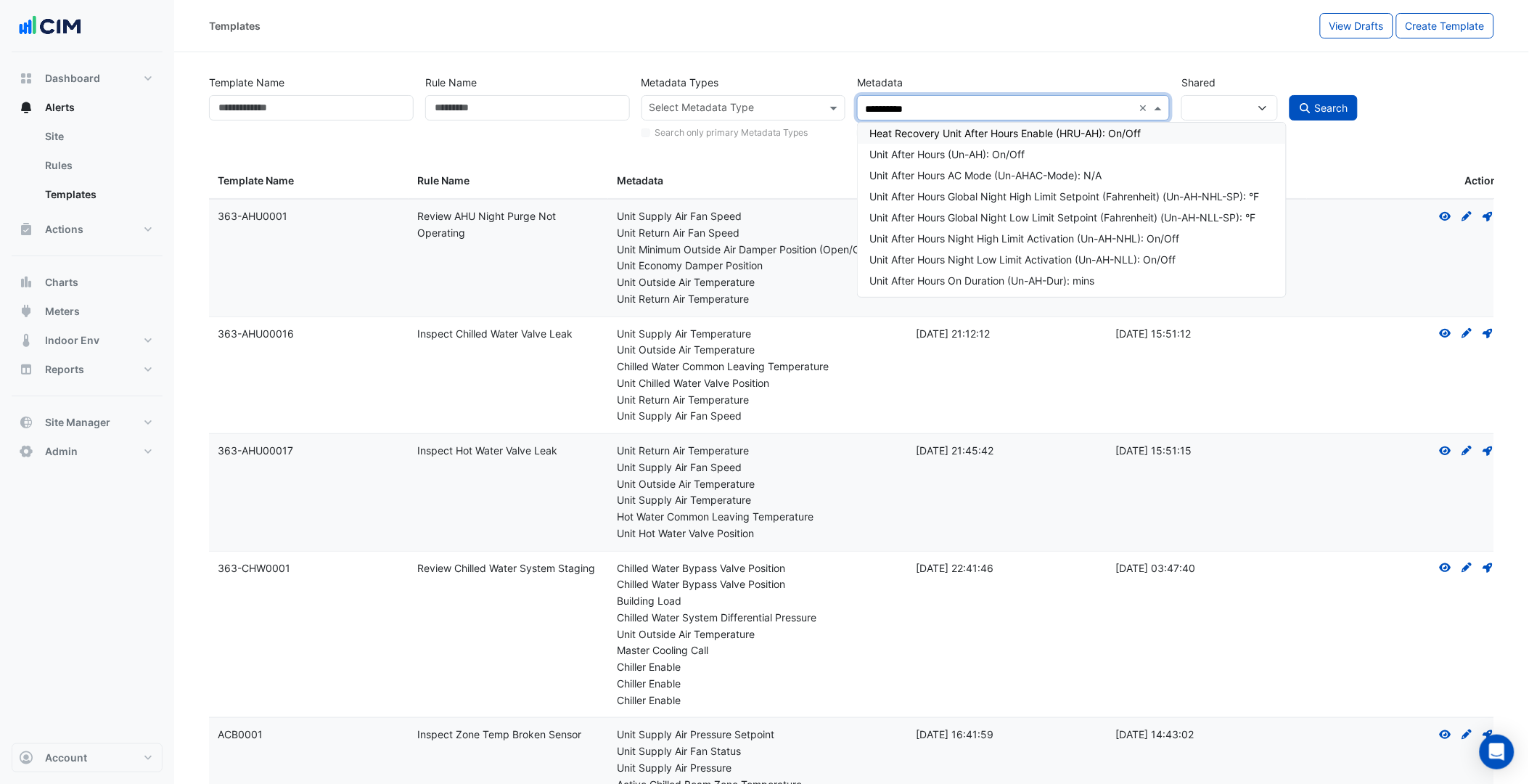
type input "**********"
click at [982, 154] on div "Unit After Hours (Un-AH): On/Off" at bounding box center [1073, 154] width 407 height 15
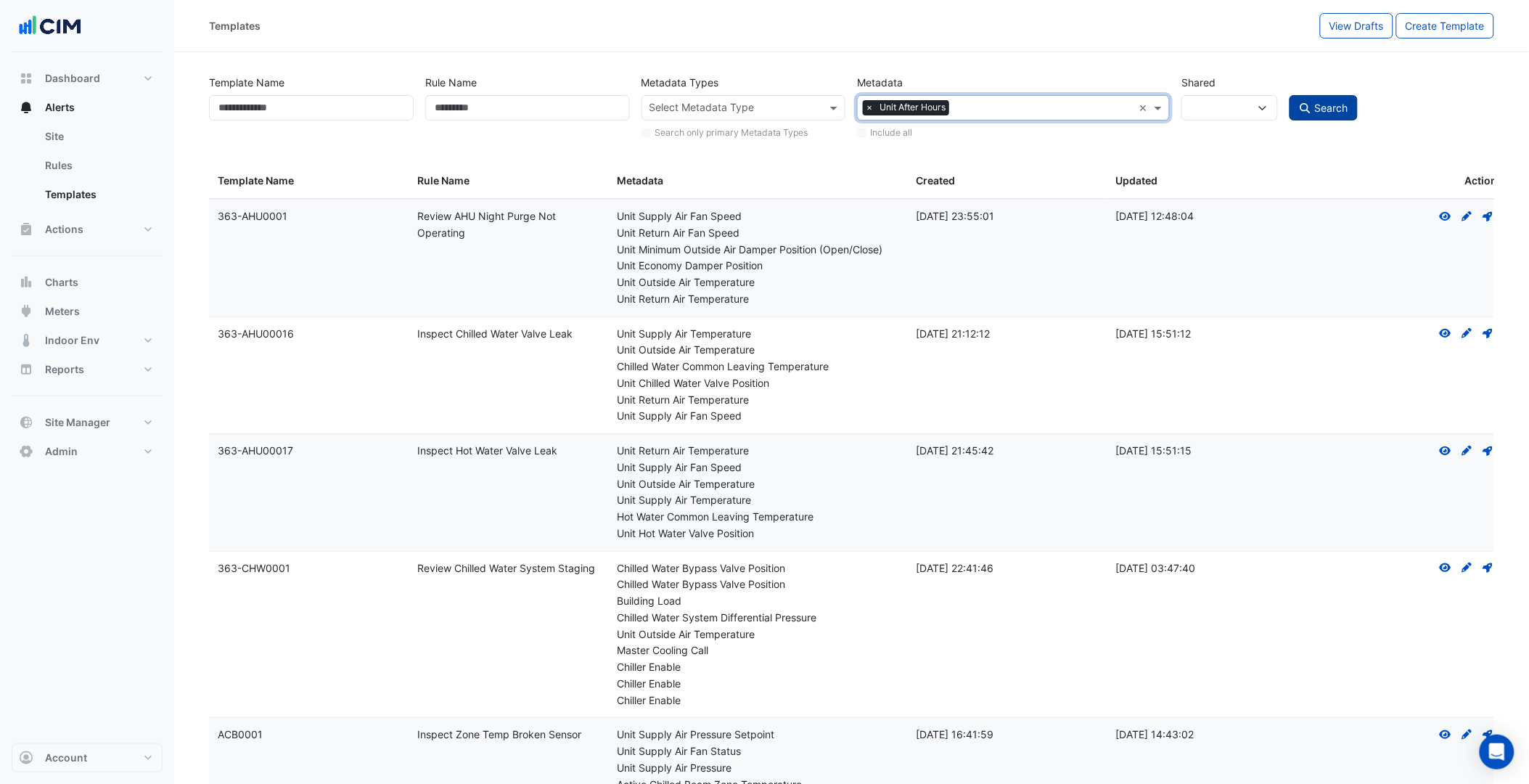
click at [1296, 106] on button "Search" at bounding box center [1323, 108] width 68 height 25
select select
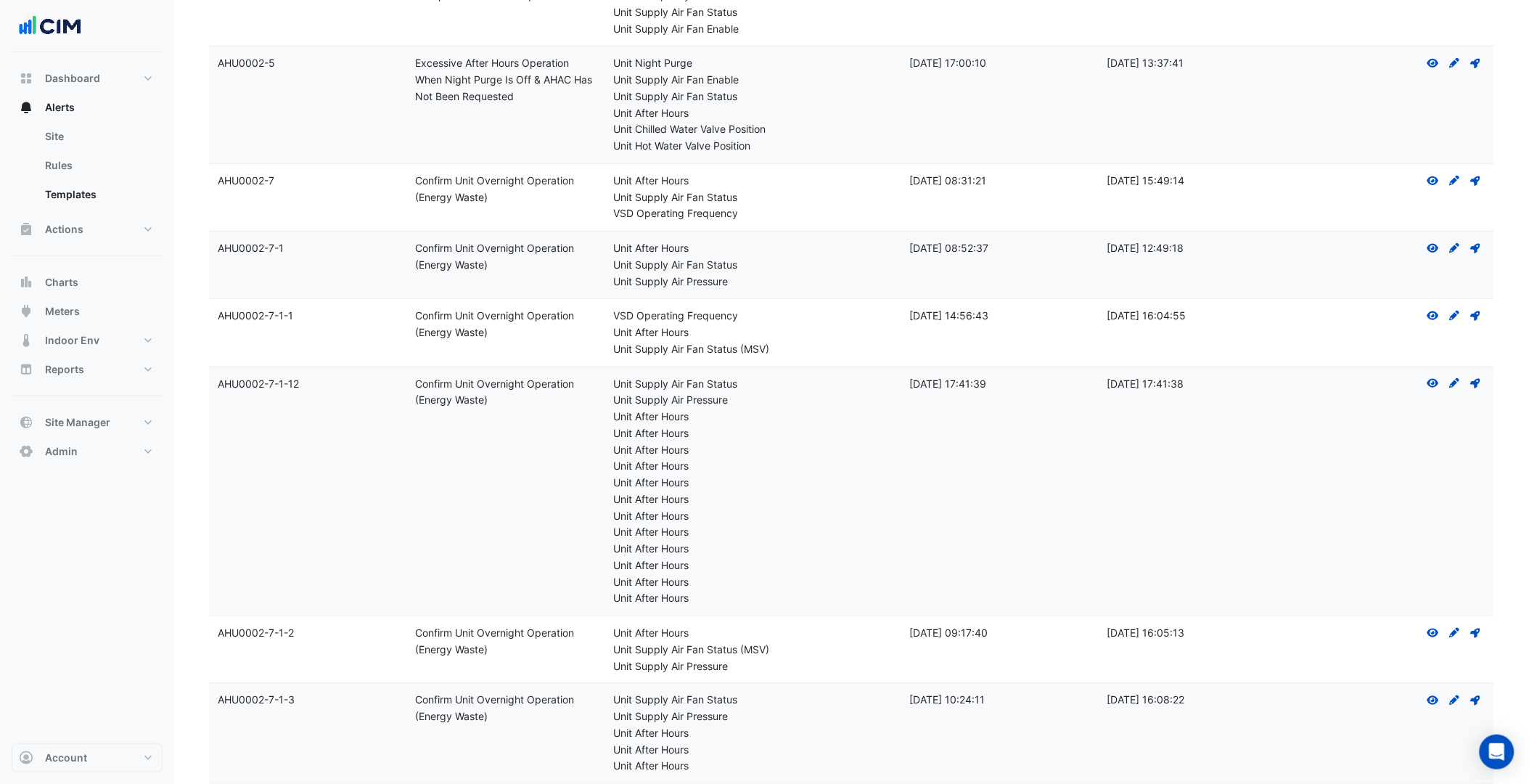
scroll to position [322, 0]
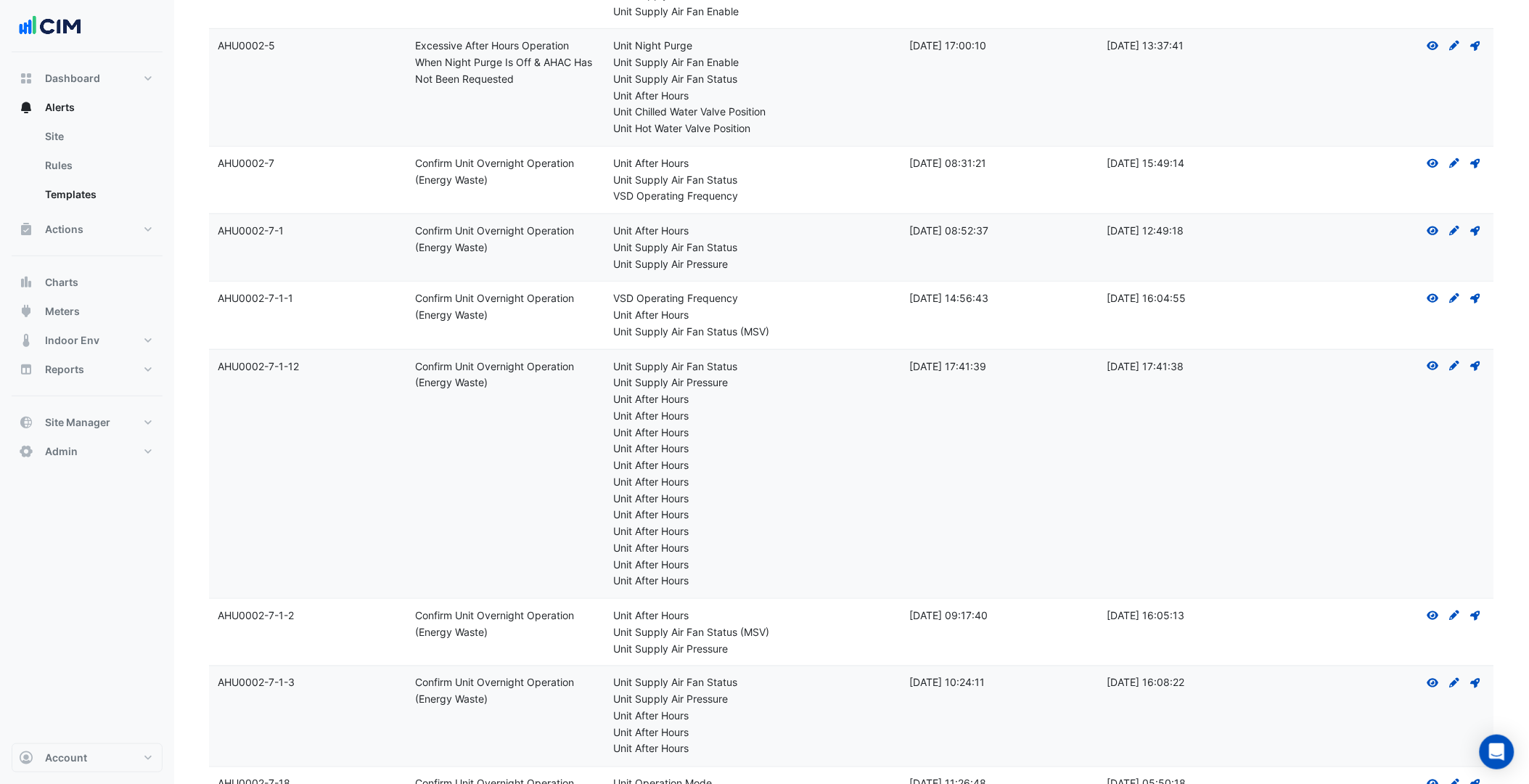
drag, startPoint x: 328, startPoint y: 367, endPoint x: 199, endPoint y: 366, distance: 129.0
drag, startPoint x: 199, startPoint y: 366, endPoint x: 222, endPoint y: 367, distance: 23.0
click at [226, 367] on div "Template Name: AHU0002-7-1-12" at bounding box center [308, 367] width 180 height 16
click at [211, 367] on datatable-body-cell "Template Name: AHU0002-7-1-12" at bounding box center [307, 474] width 197 height 249
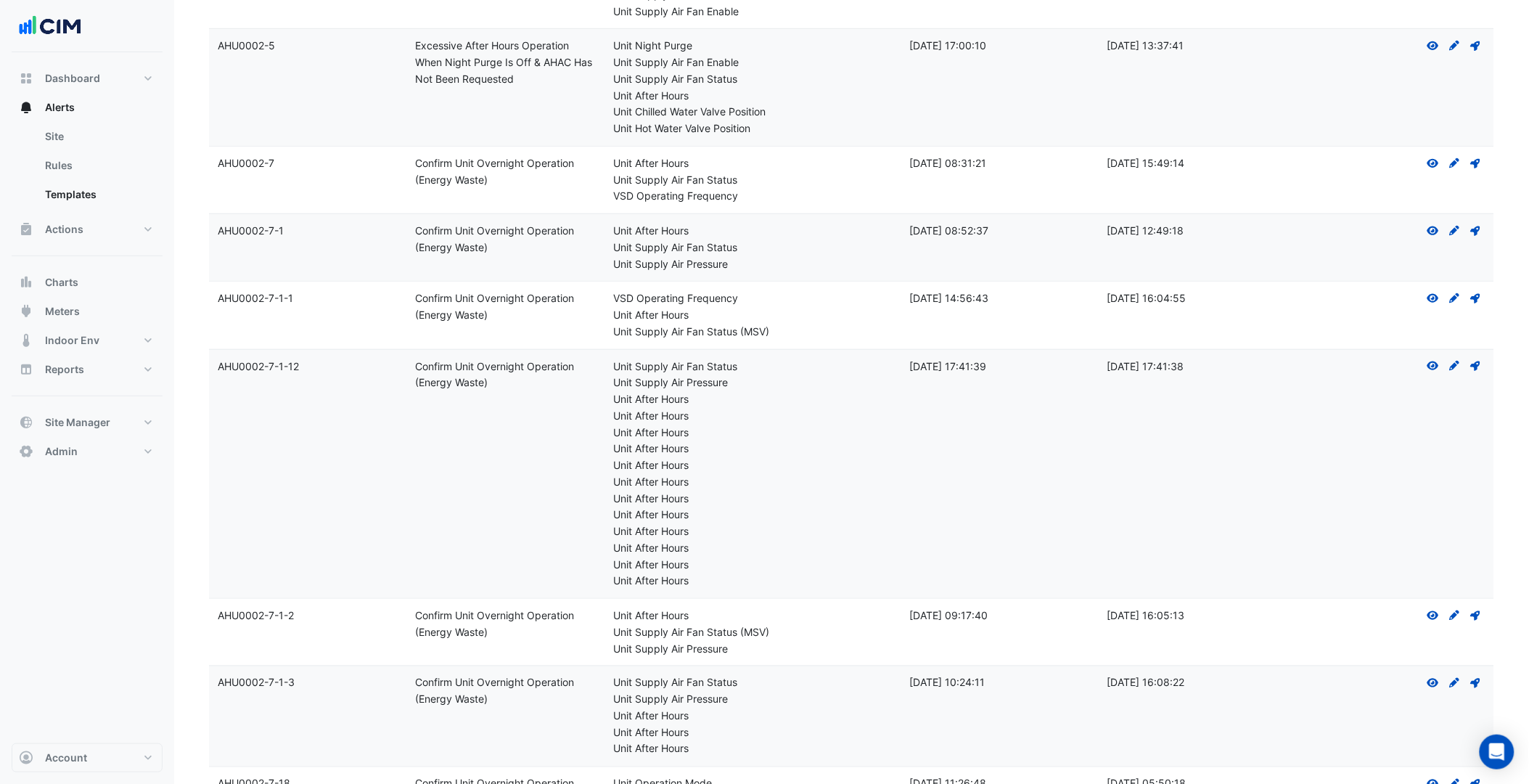
drag, startPoint x: 216, startPoint y: 364, endPoint x: 320, endPoint y: 370, distance: 104.2
click at [320, 370] on div "Template Name: AHU0002-7-1-12" at bounding box center [308, 367] width 180 height 16
copy div "AHU0002-7-1-12"
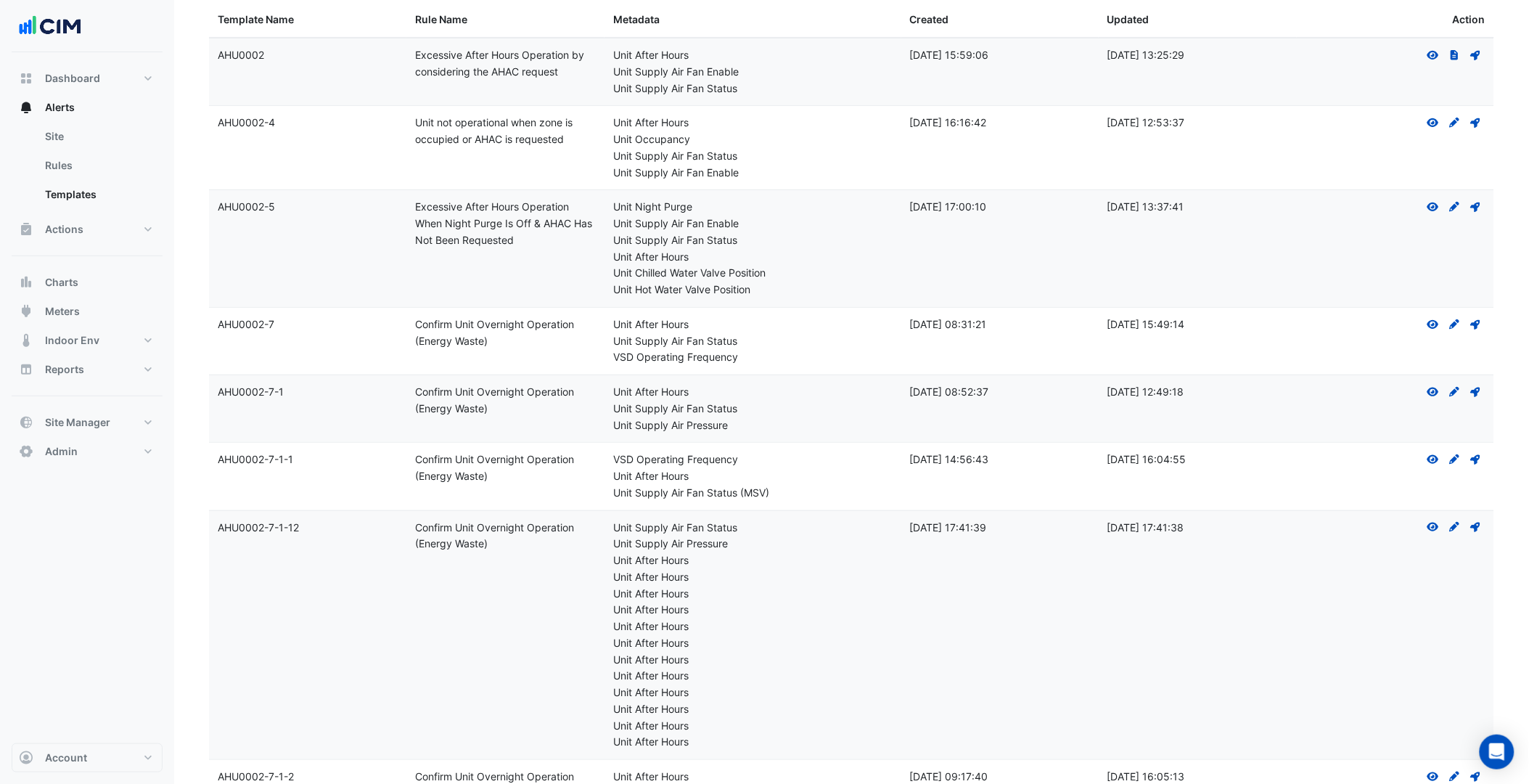
click at [368, 512] on datatable-body-cell "Template Name: AHU0002-7-1-12" at bounding box center [307, 635] width 197 height 249
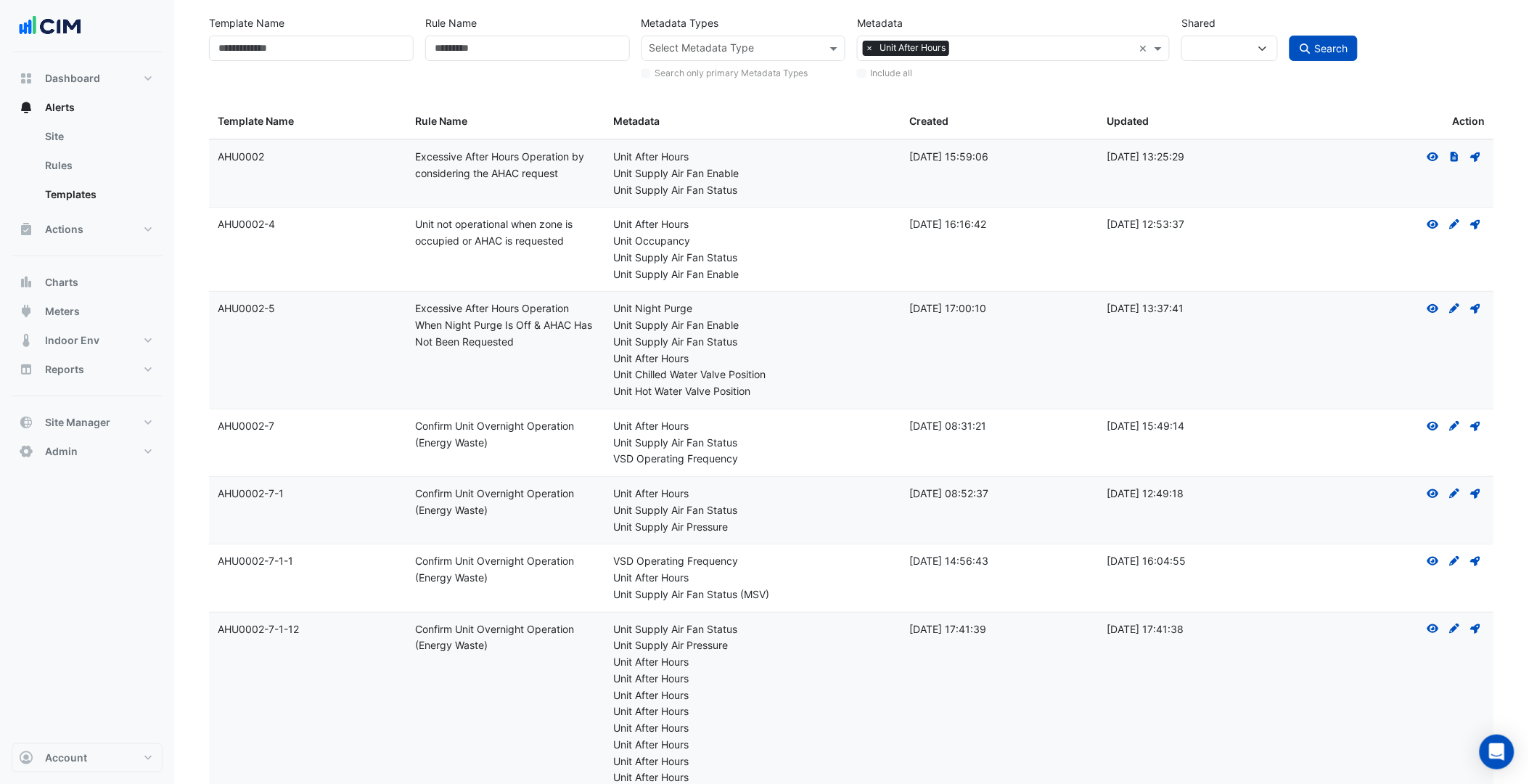
scroll to position [0, 0]
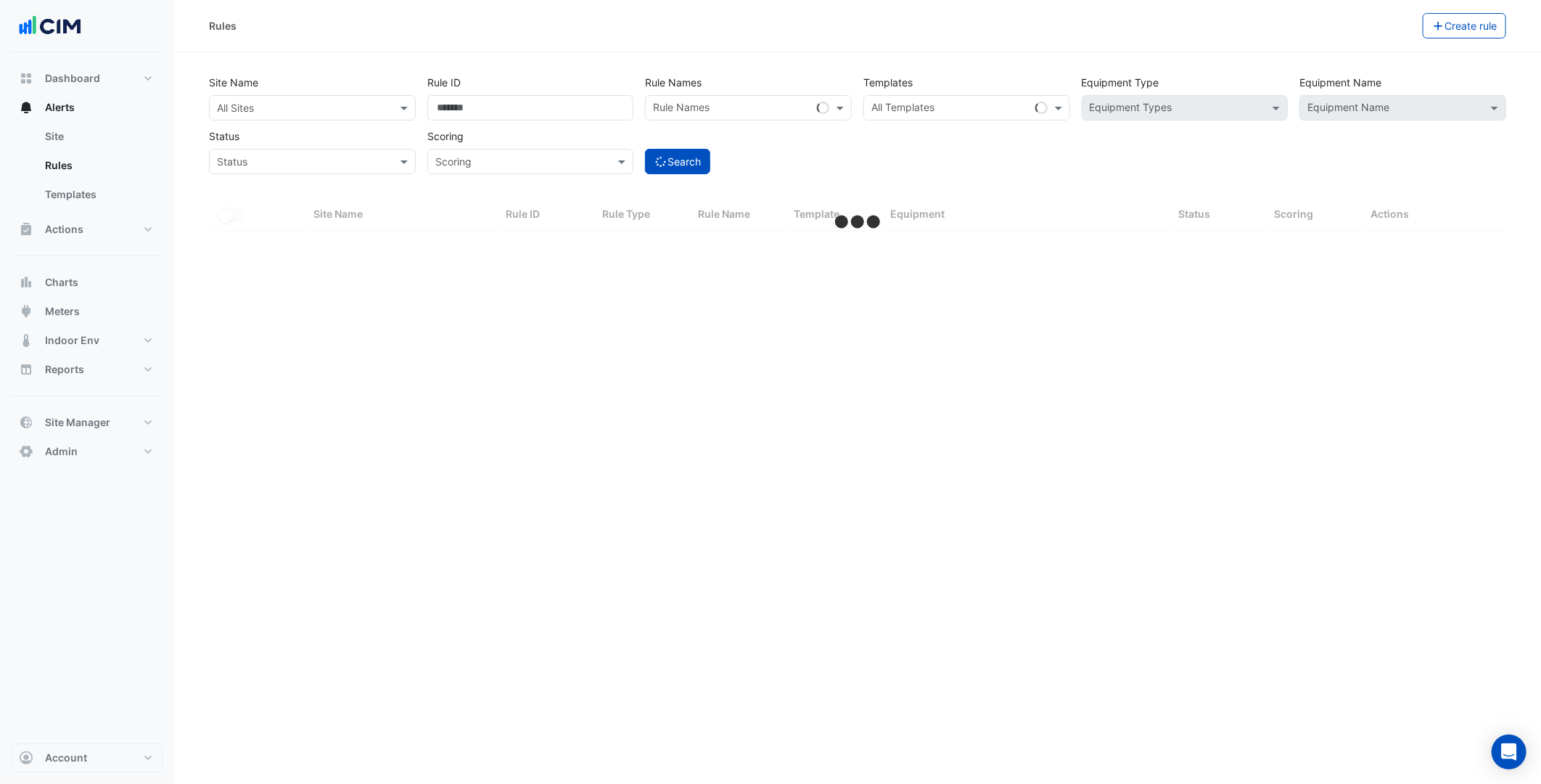
select select "***"
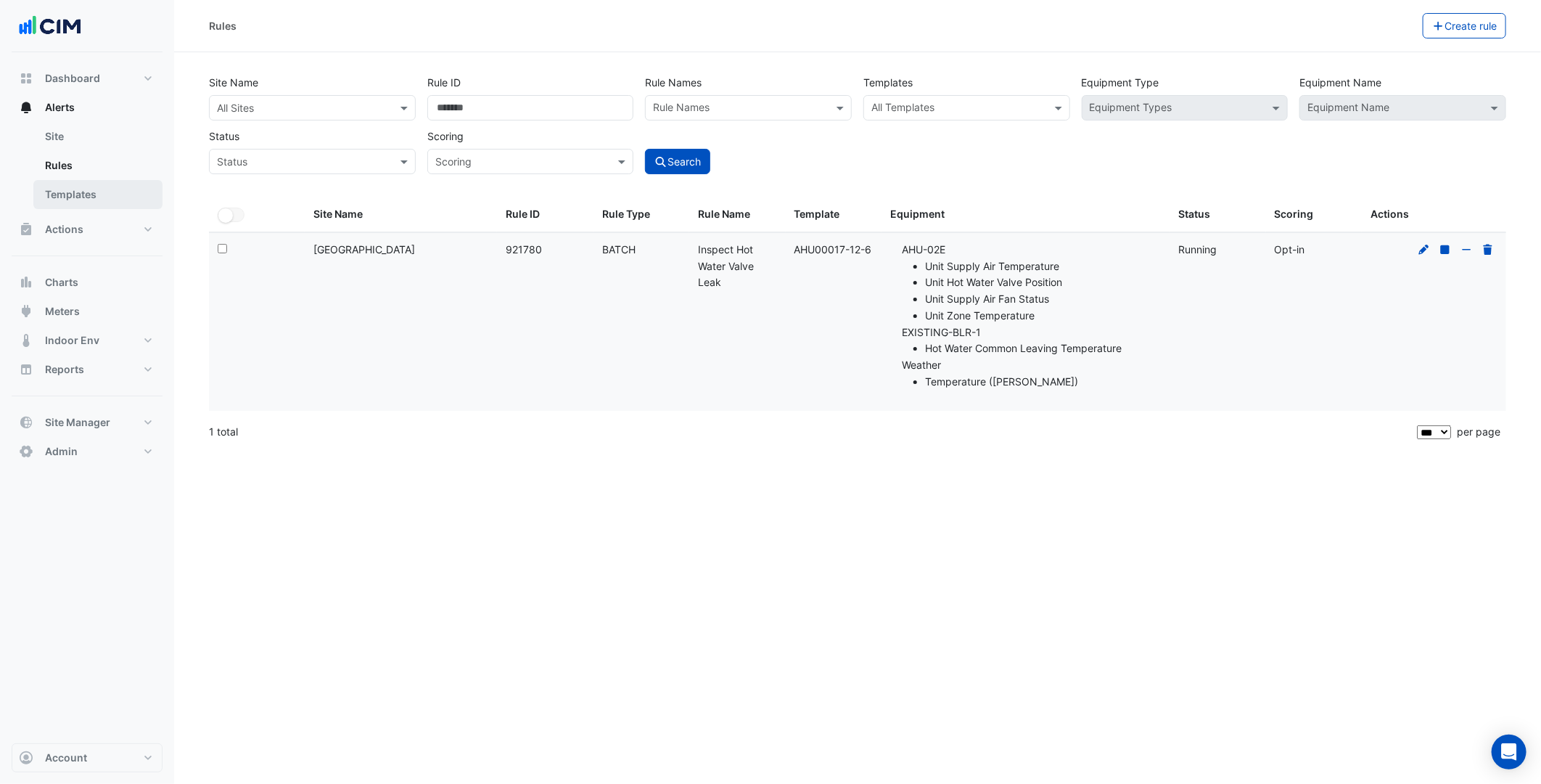
click at [131, 182] on link "Templates" at bounding box center [98, 194] width 129 height 29
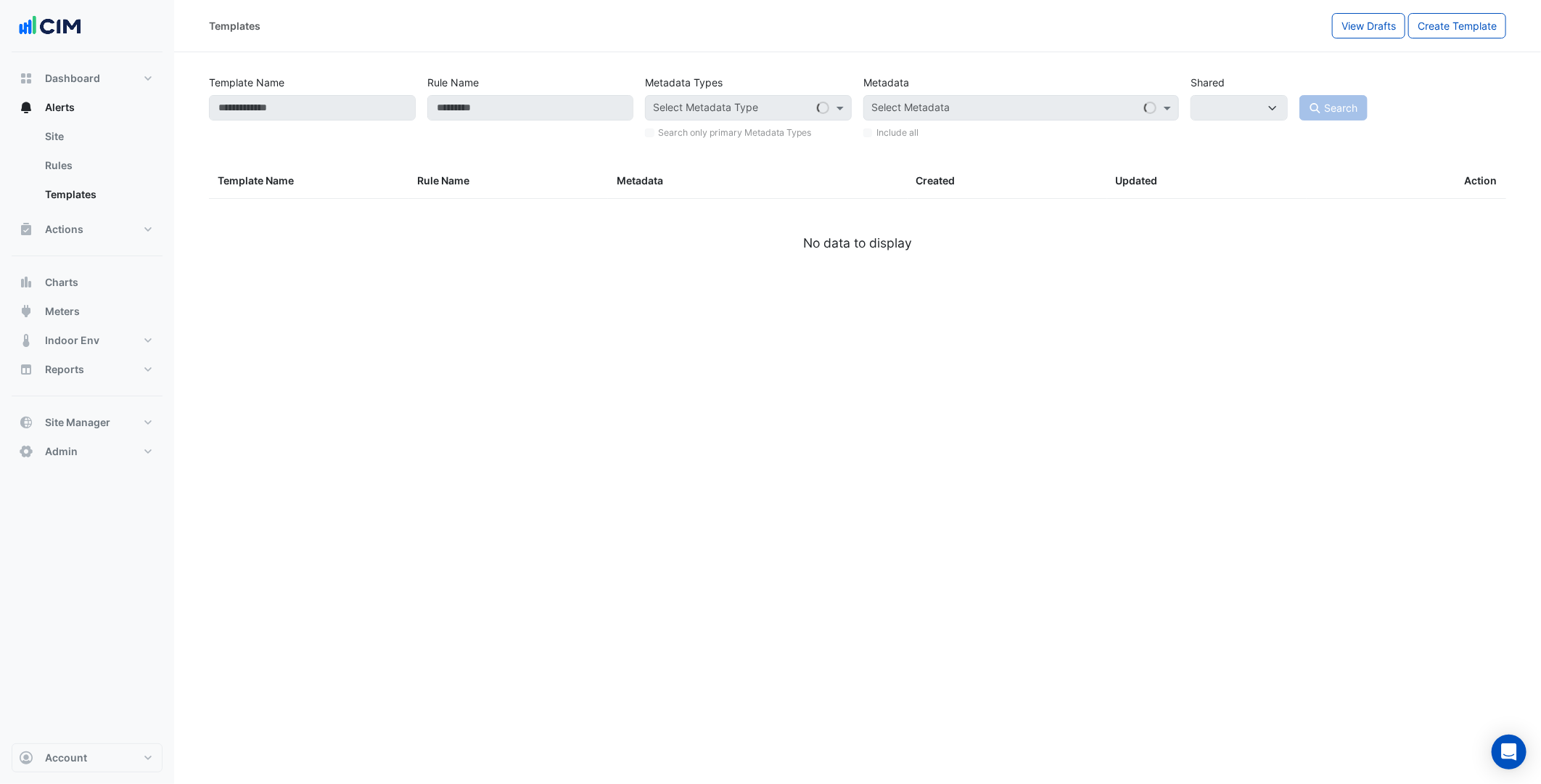
select select
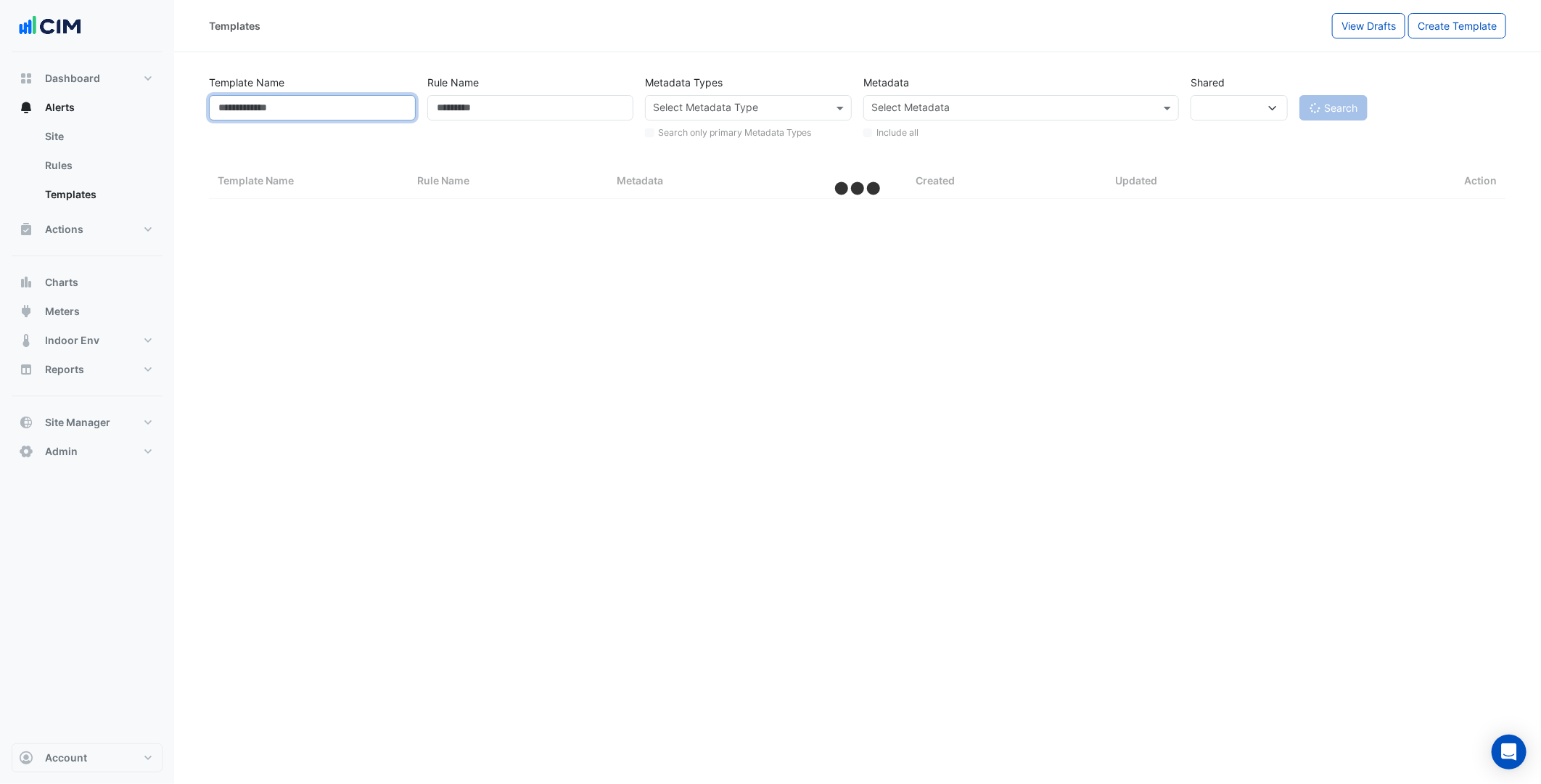
click at [374, 113] on input "Template Name" at bounding box center [312, 108] width 207 height 25
paste input "**********"
type input "**********"
select select "***"
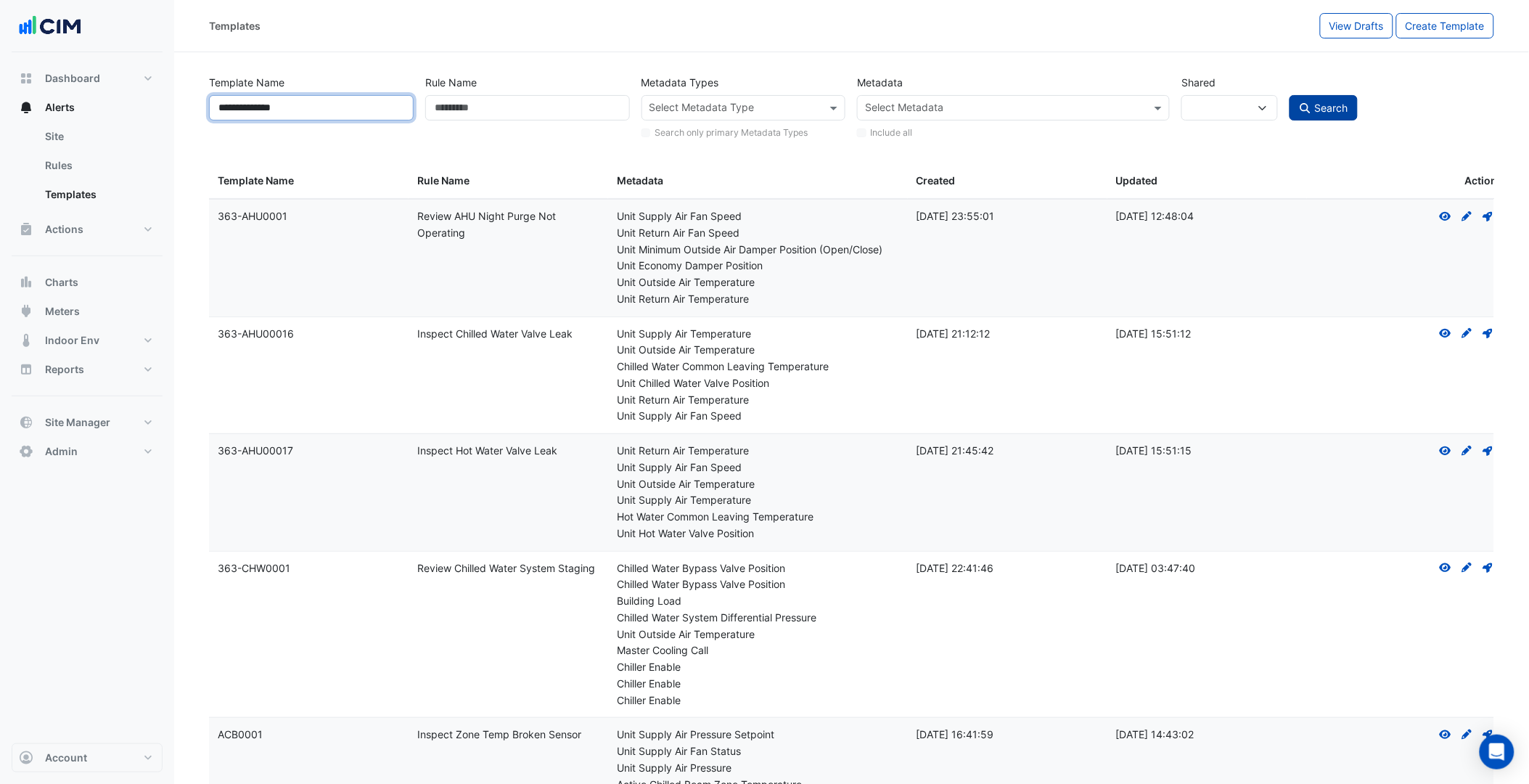
type input "**********"
click at [1317, 107] on span "Search" at bounding box center [1331, 108] width 34 height 13
select select
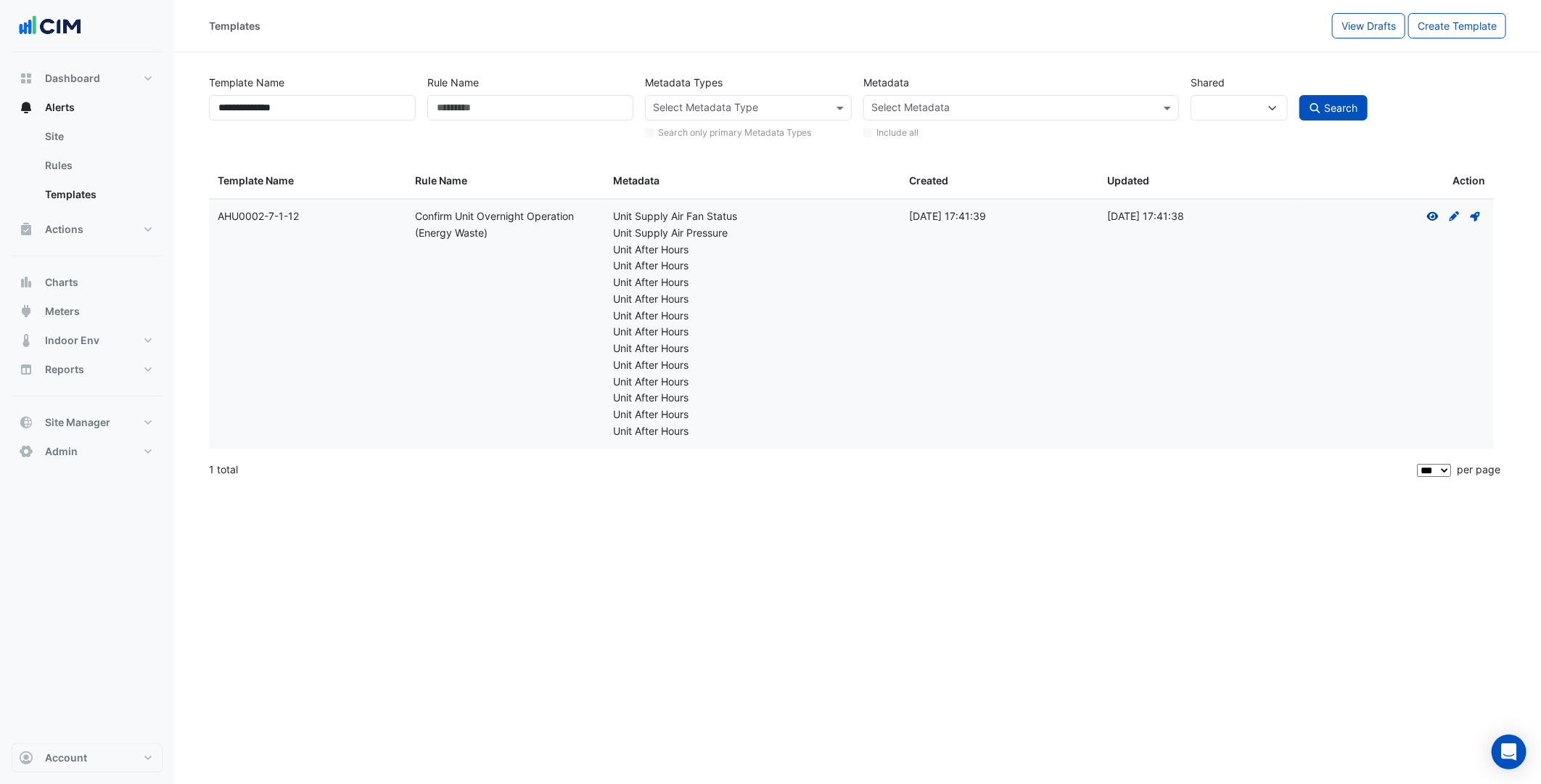
click at [1436, 220] on icon "View" at bounding box center [1433, 216] width 13 height 10
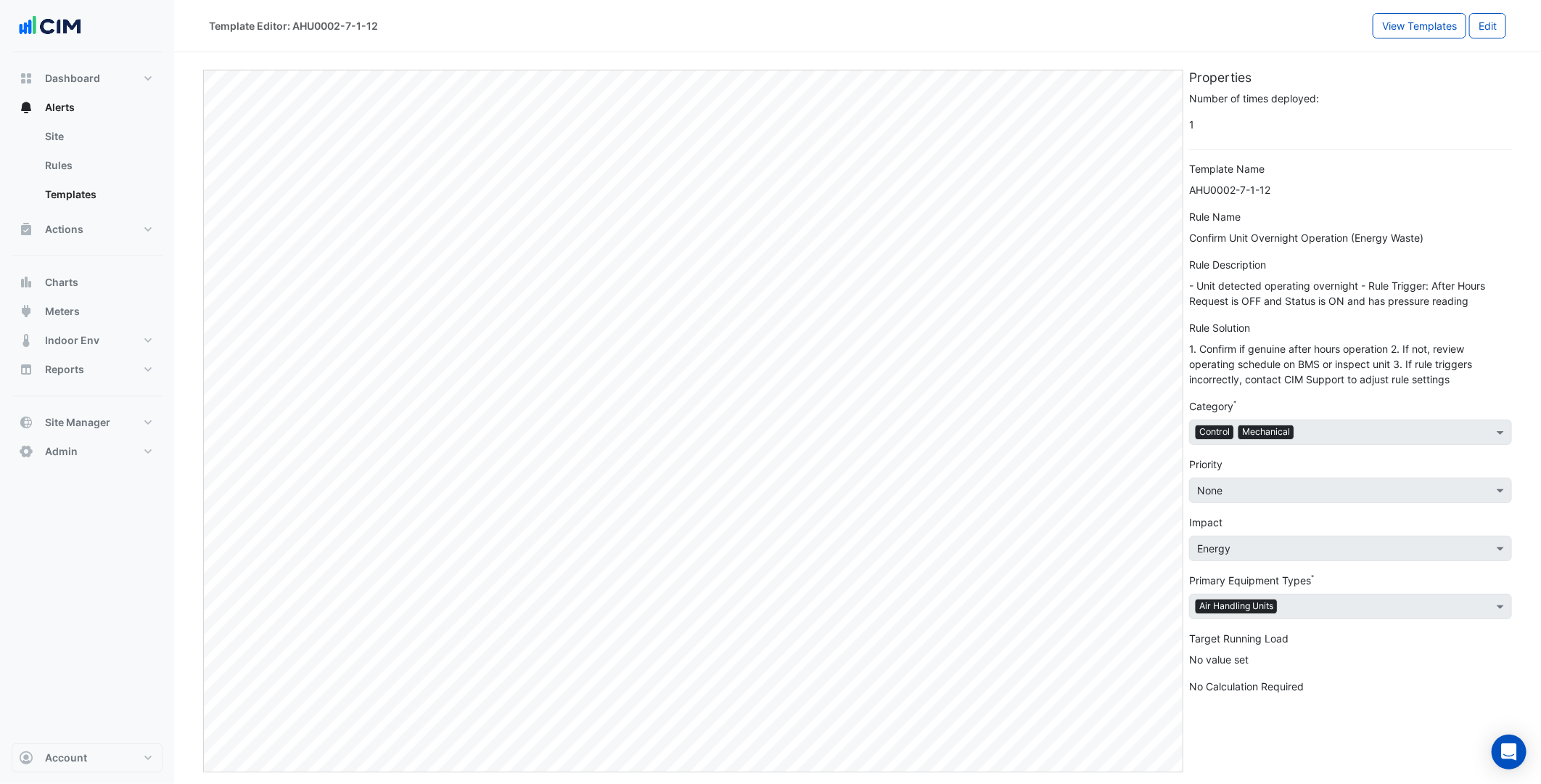
click at [1200, 121] on span "1" at bounding box center [1350, 124] width 323 height 25
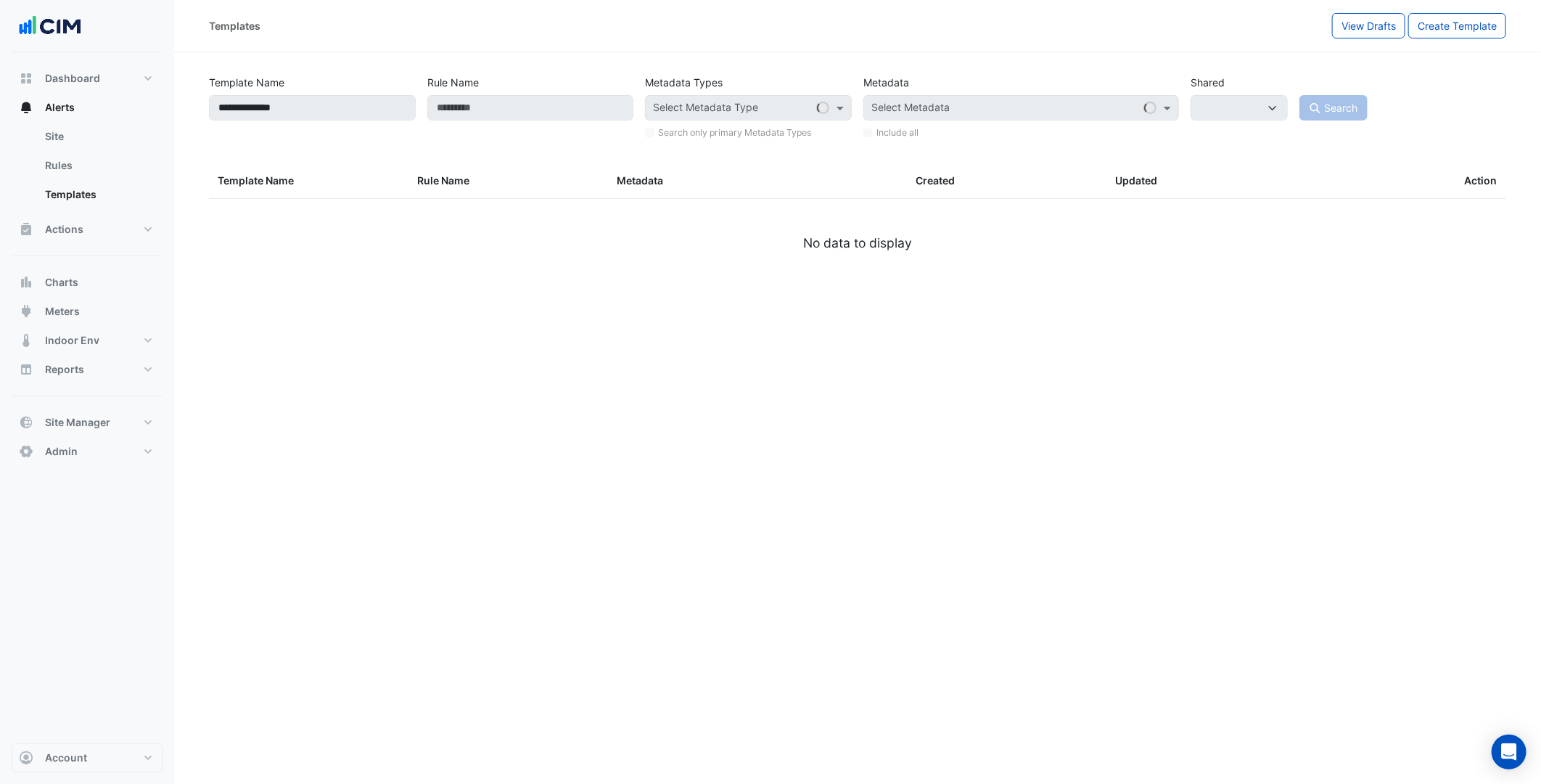
select select
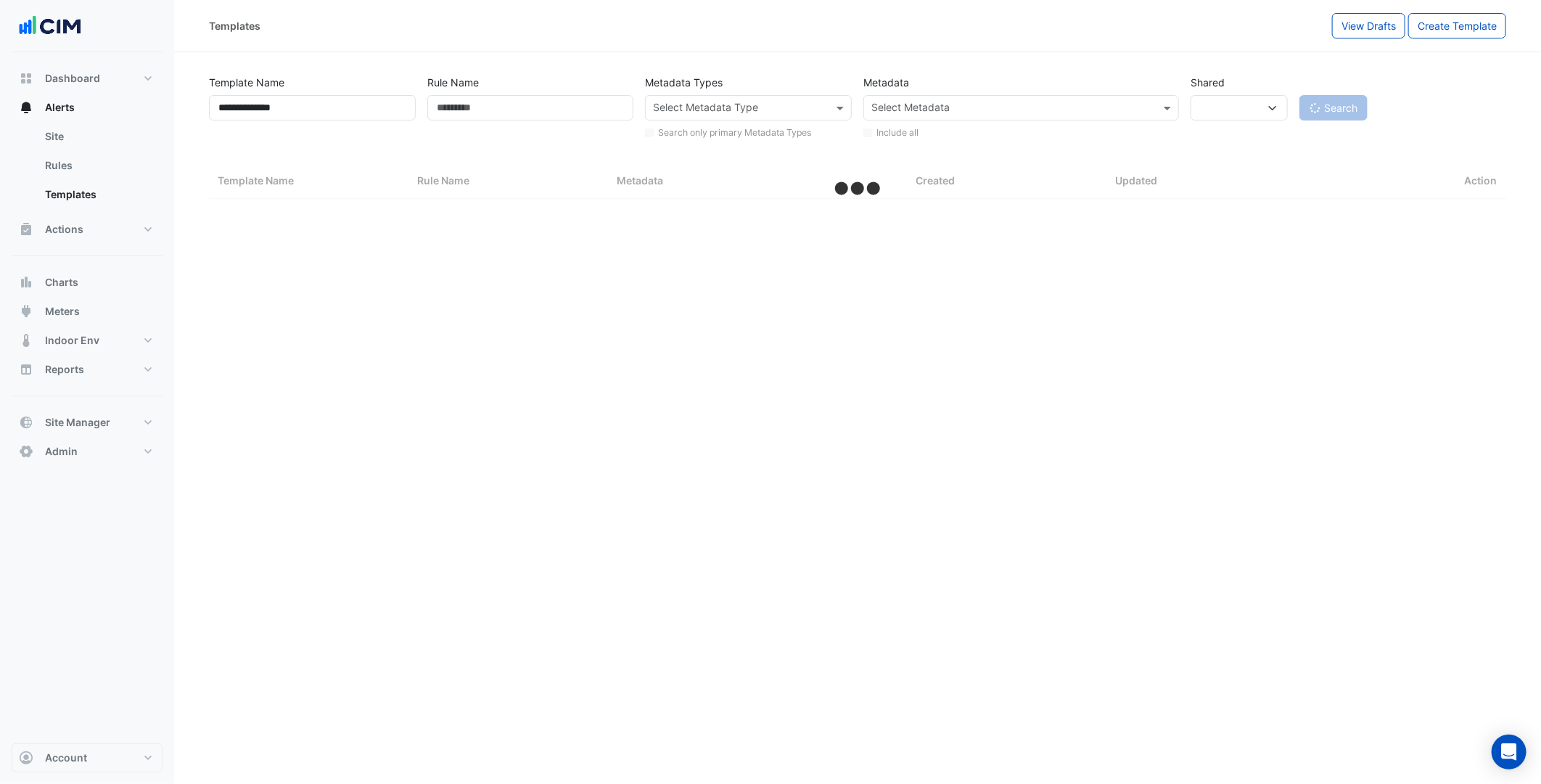
select select "***"
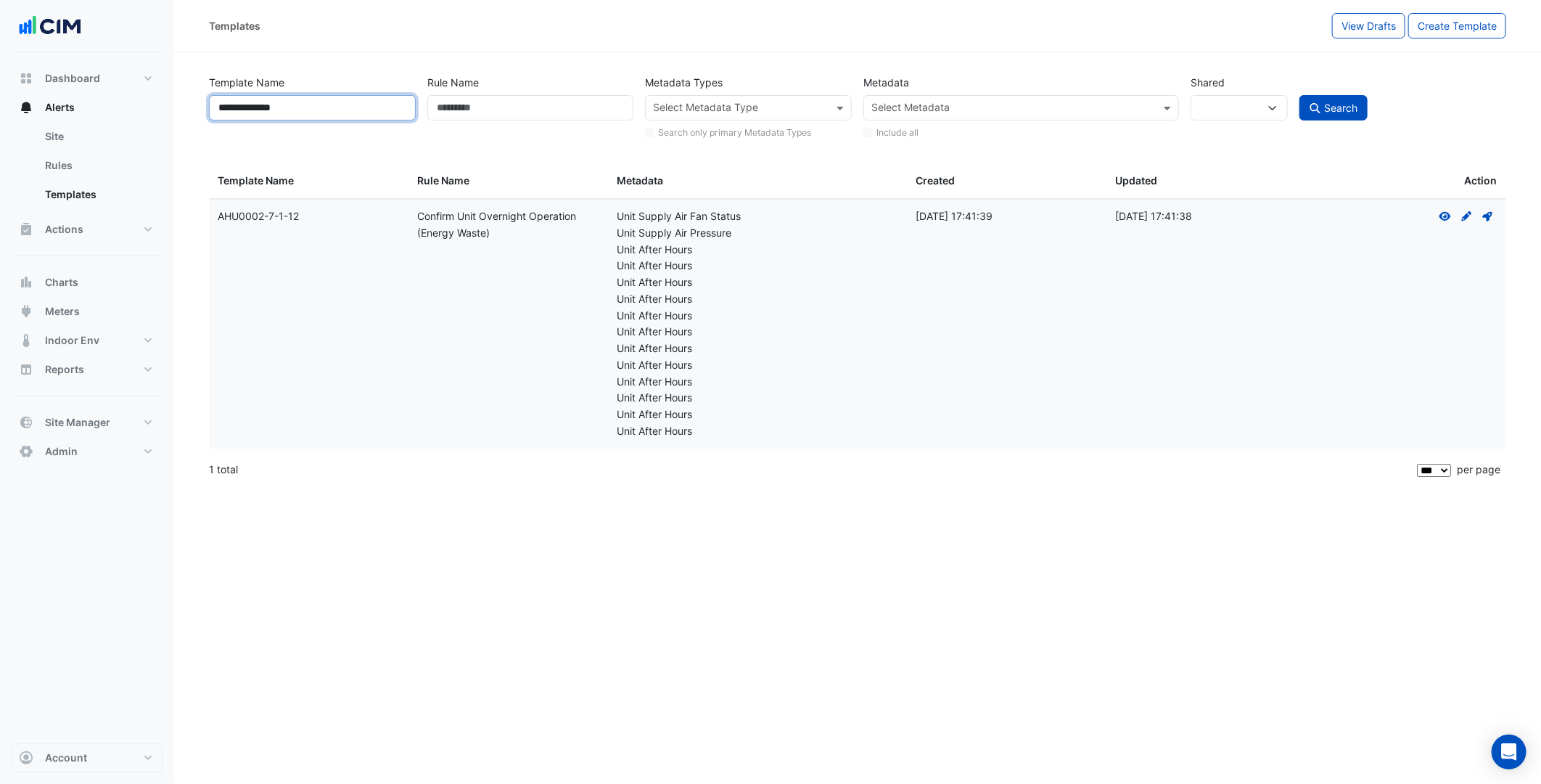
drag, startPoint x: 283, startPoint y: 103, endPoint x: 302, endPoint y: 106, distance: 19.2
click at [302, 106] on input "**********" at bounding box center [312, 108] width 207 height 25
type input "*********"
click at [1300, 95] on button "Search" at bounding box center [1333, 108] width 68 height 25
select select
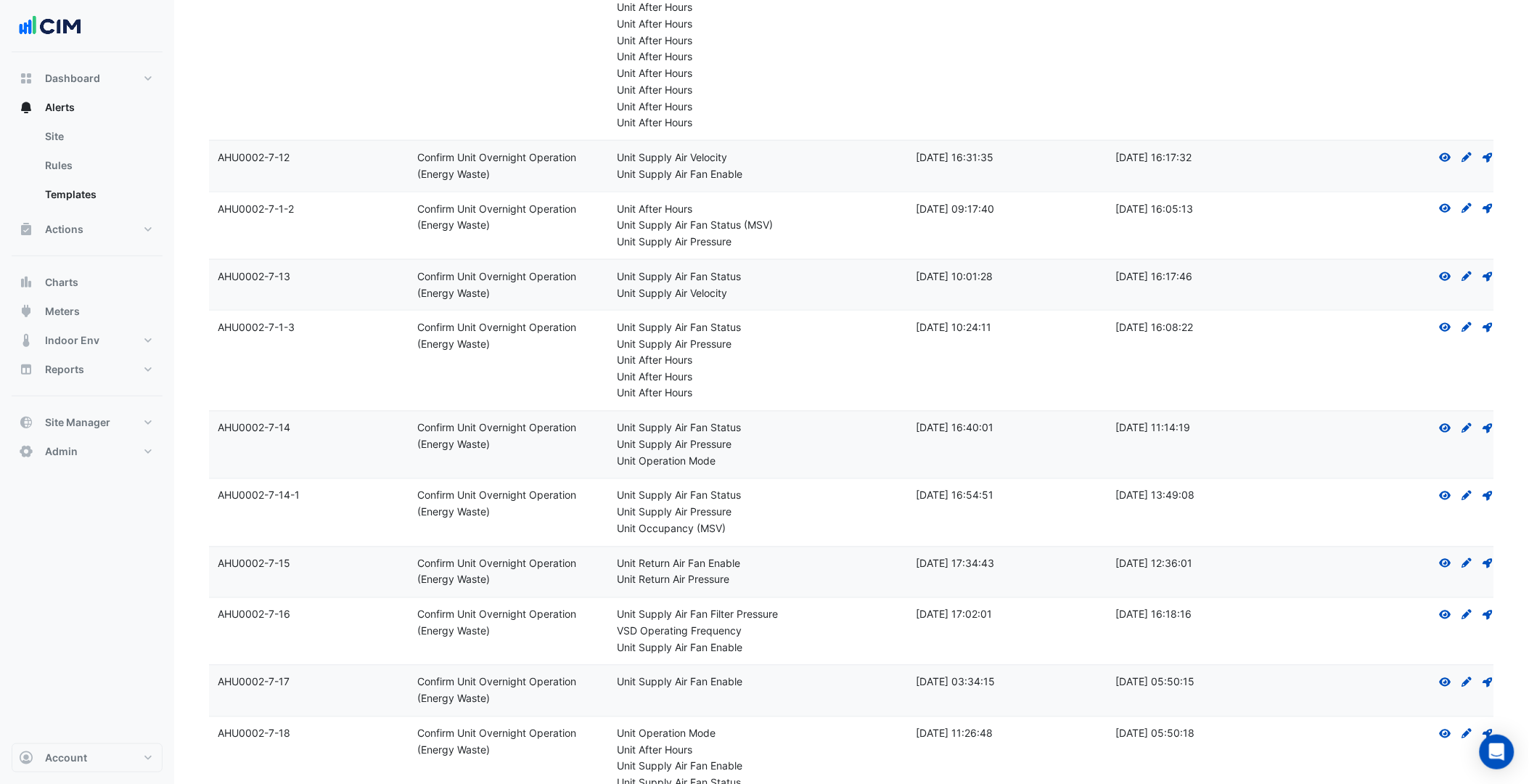
scroll to position [644, 0]
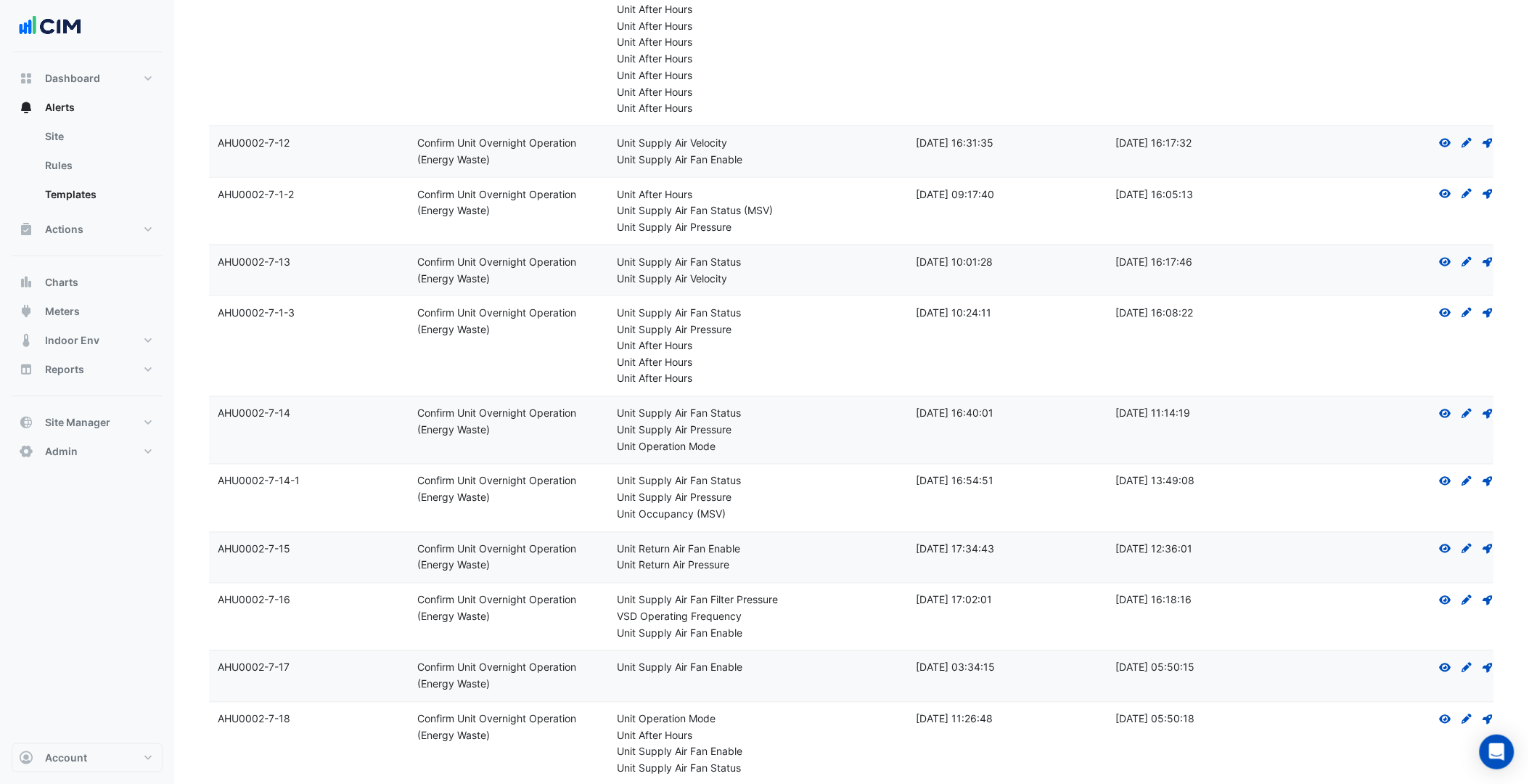
click at [777, 359] on div "Unit After Hours" at bounding box center [758, 363] width 282 height 16
drag, startPoint x: 325, startPoint y: 316, endPoint x: 211, endPoint y: 310, distance: 114.2
click at [211, 310] on datatable-body-cell "Template Name: AHU0002-7-1-3" at bounding box center [309, 346] width 200 height 100
copy div "AHU0002-7-1-3"
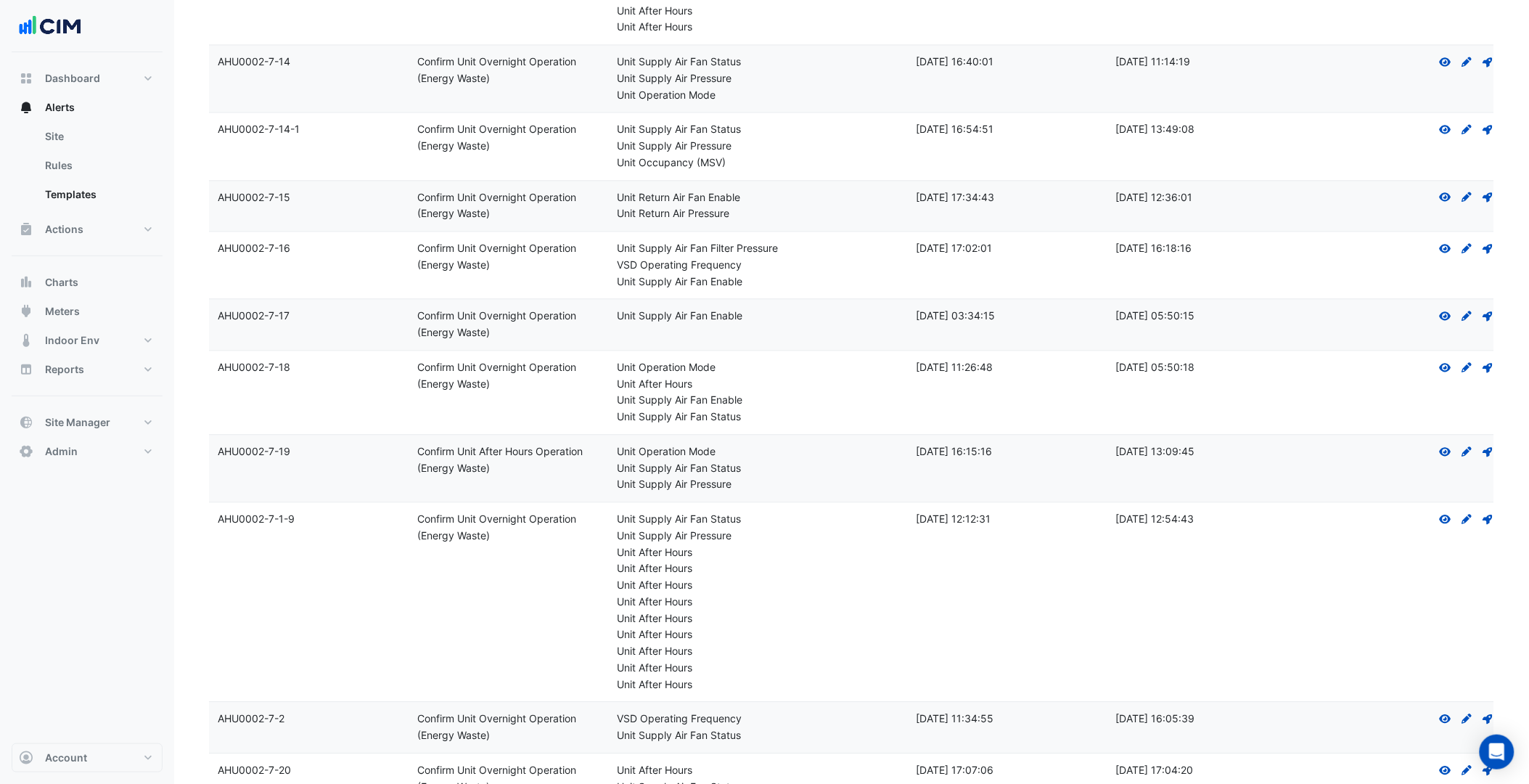
scroll to position [1048, 0]
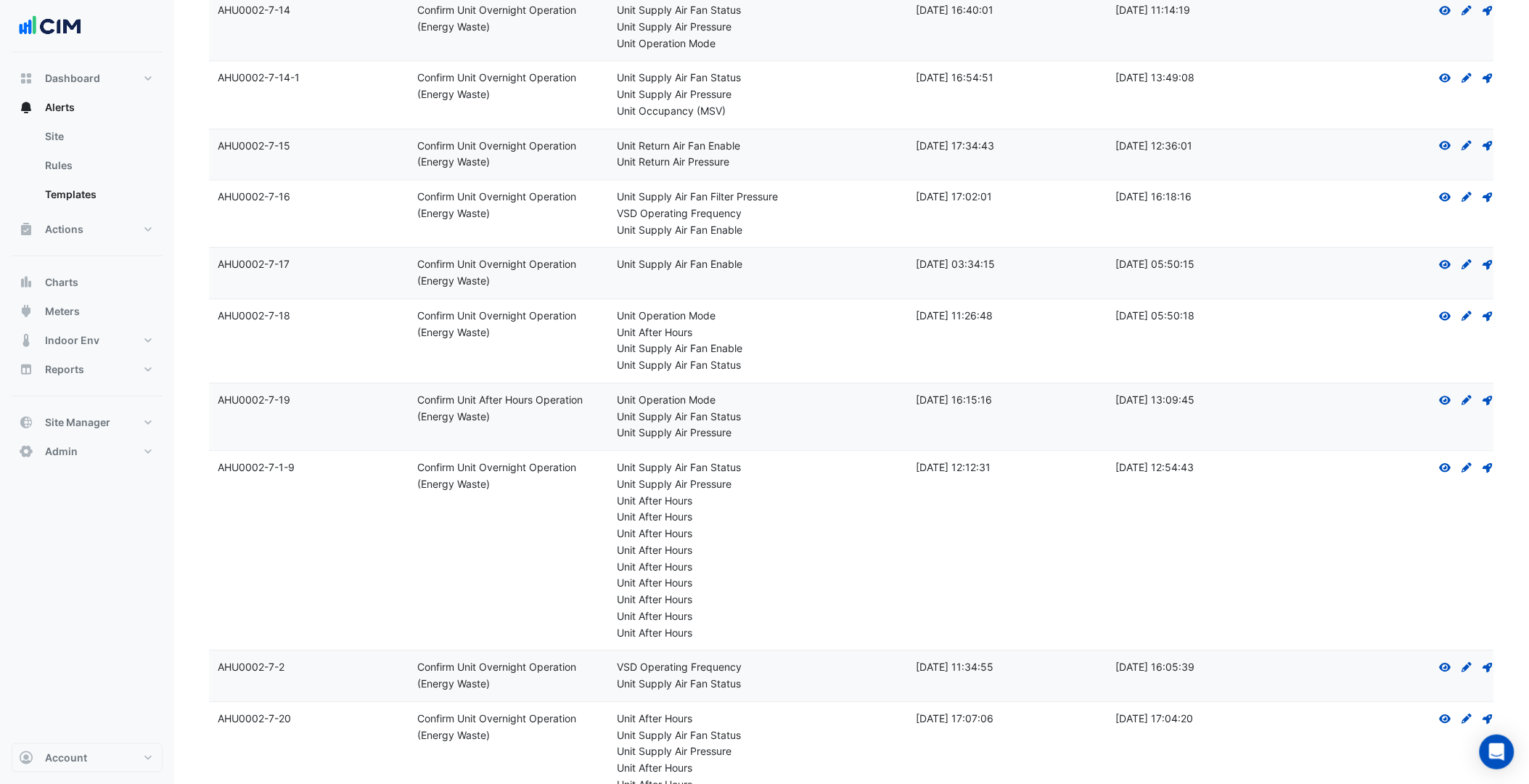
drag, startPoint x: 300, startPoint y: 473, endPoint x: 208, endPoint y: 480, distance: 92.3
click at [208, 480] on div "Template Name ********* Rule Name Metadata Types Select Metadata Type Search on…" at bounding box center [851, 523] width 1302 height 3002
drag, startPoint x: 208, startPoint y: 480, endPoint x: 458, endPoint y: 603, distance: 278.6
click at [458, 603] on datatable-body-cell "Rule Name: Confirm Unit Overnight Operation (Energy Waste)" at bounding box center [508, 550] width 200 height 199
drag, startPoint x: 302, startPoint y: 473, endPoint x: 216, endPoint y: 466, distance: 86.3
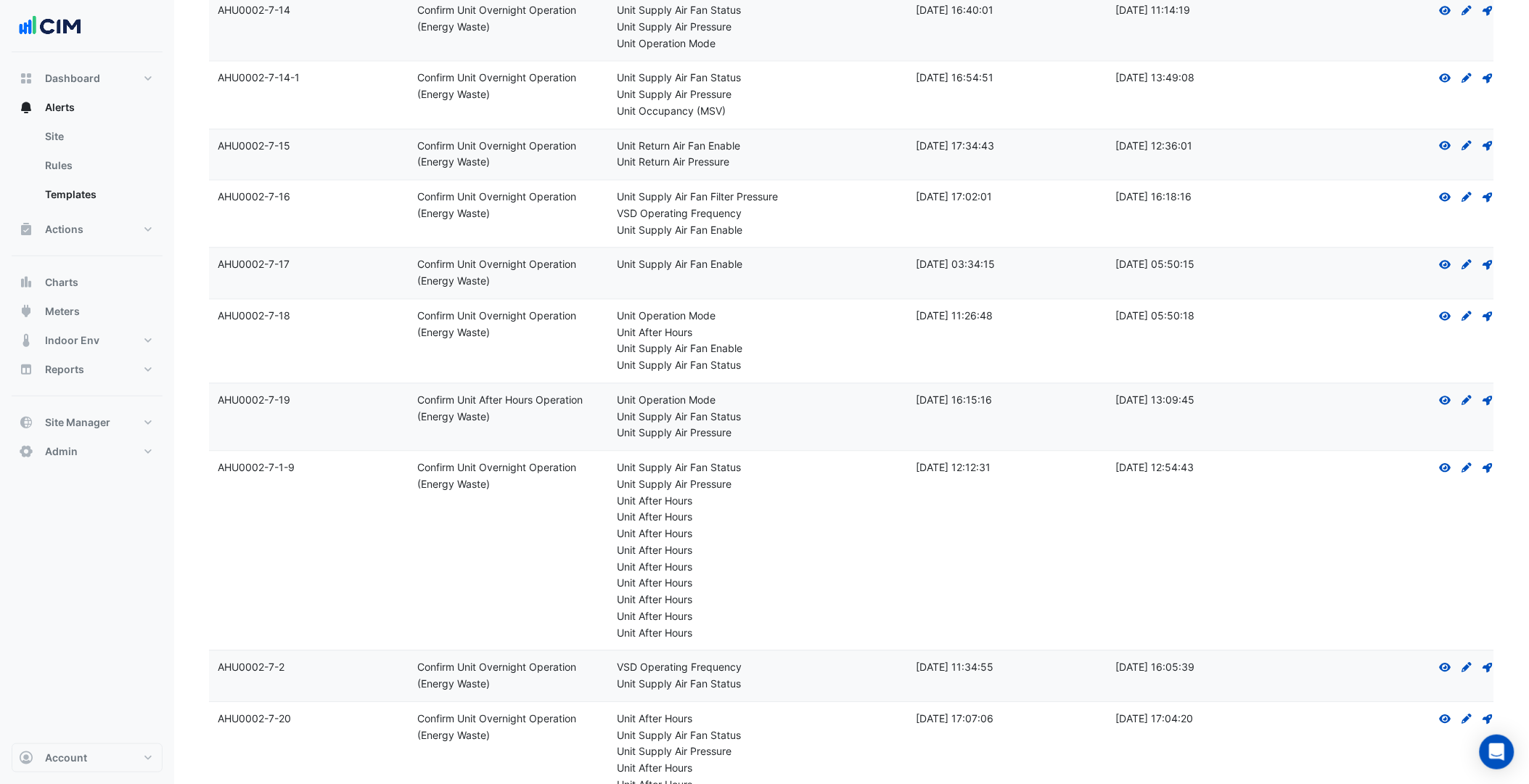
click at [218, 466] on div "Template Name: AHU0002-7-1-9" at bounding box center [309, 467] width 182 height 16
copy div "AHU0002-7-1-9"
click at [1466, 466] on icon at bounding box center [1466, 466] width 10 height 10
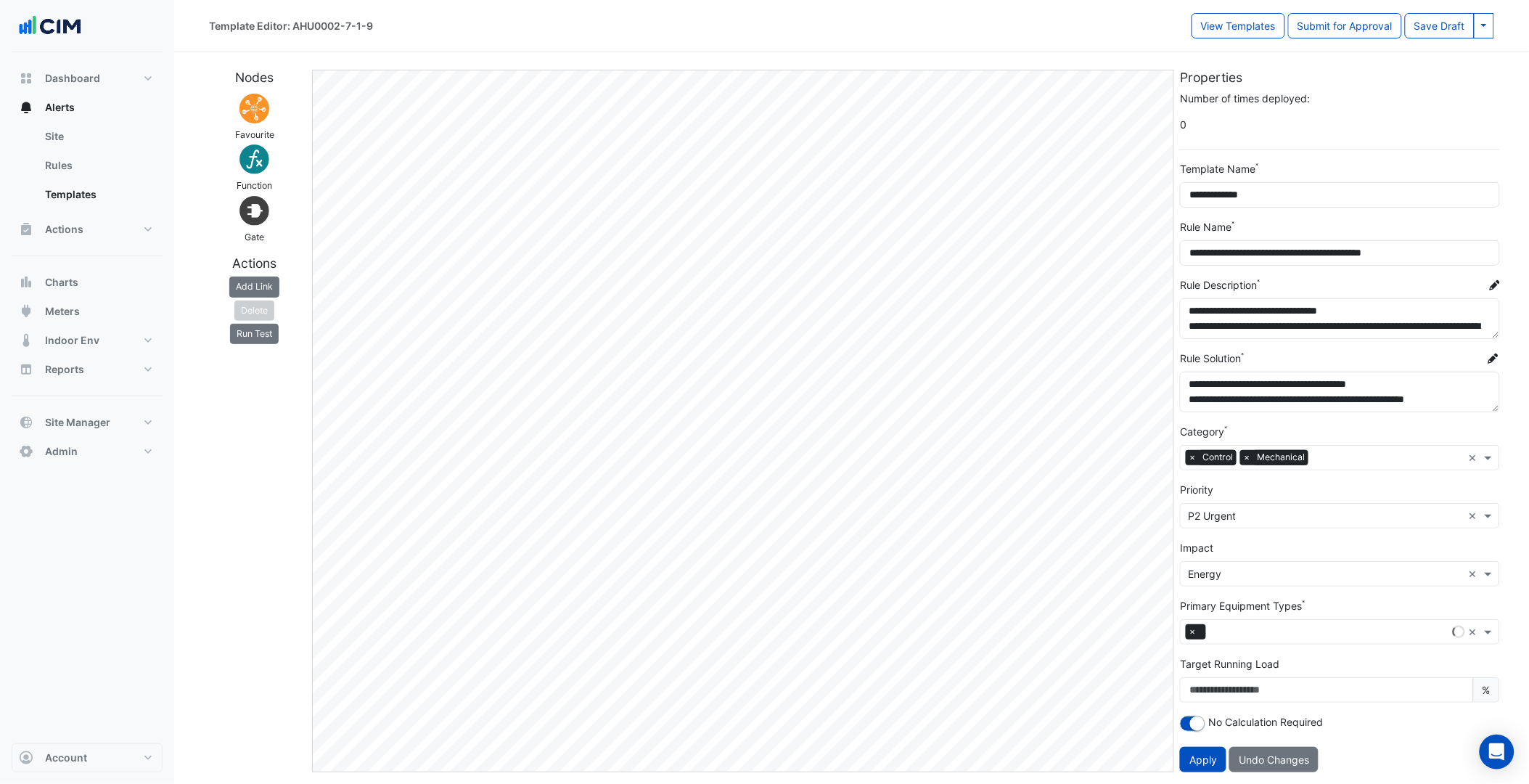
scroll to position [1, 0]
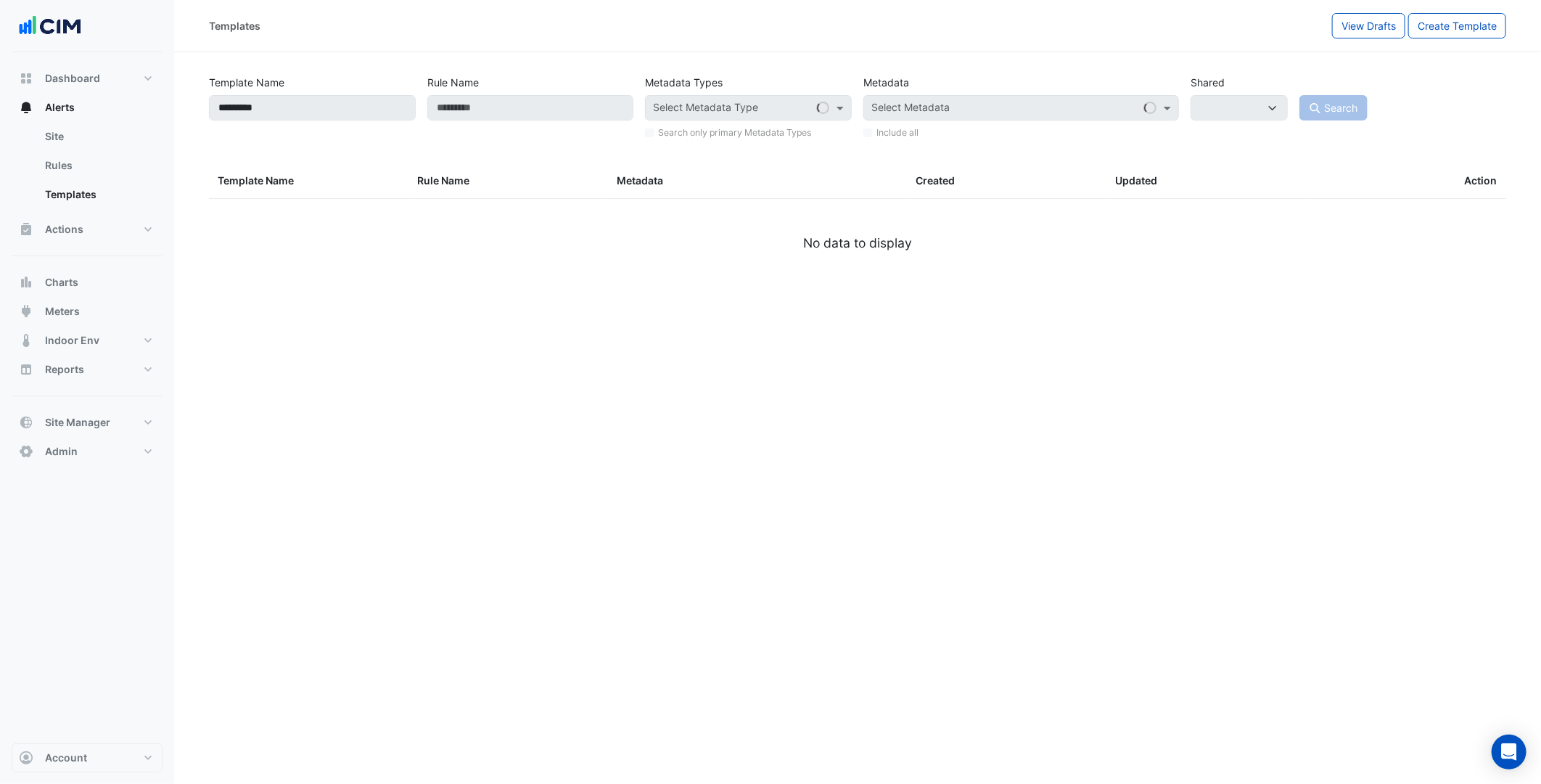
select select
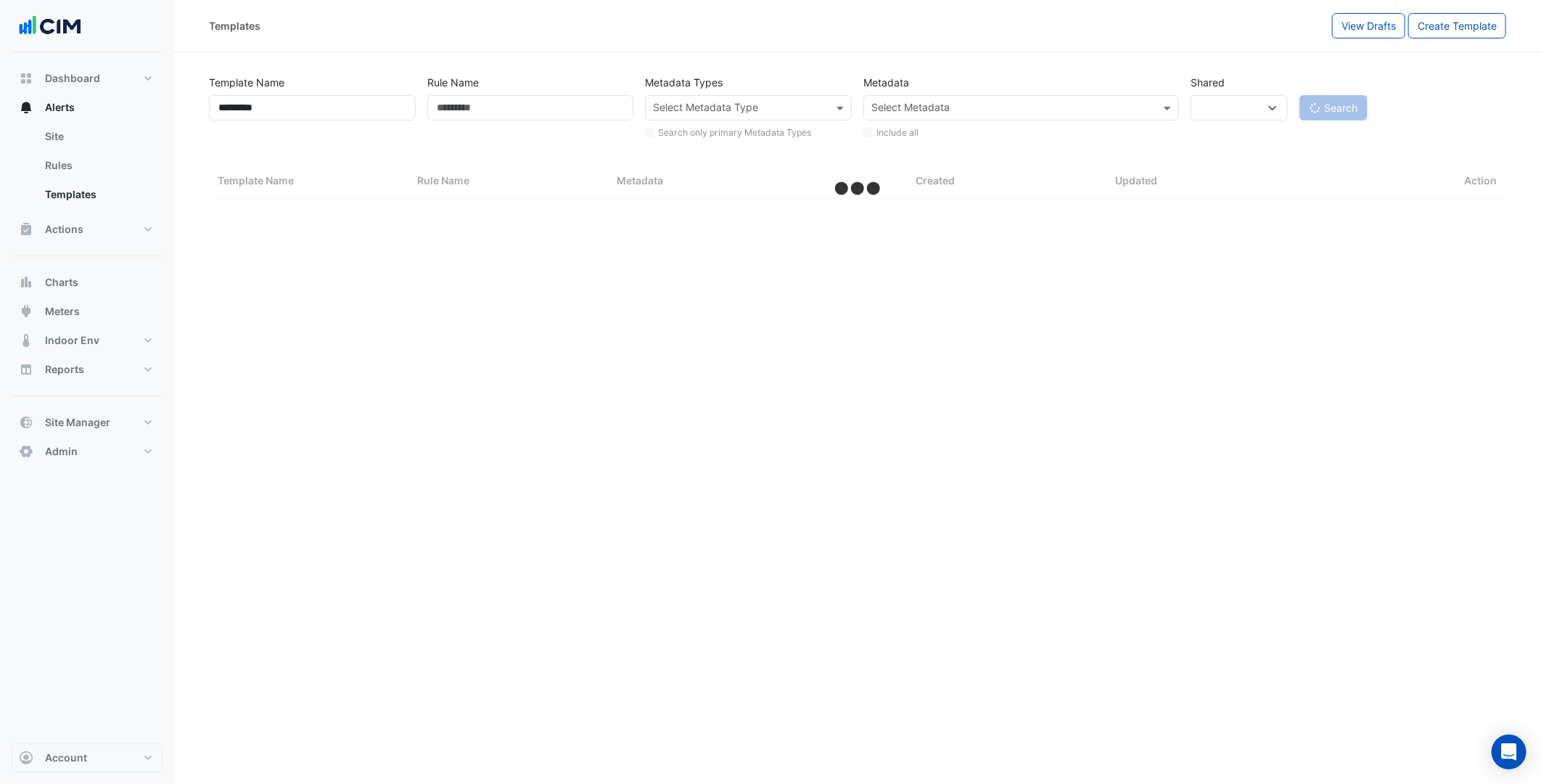
select select "***"
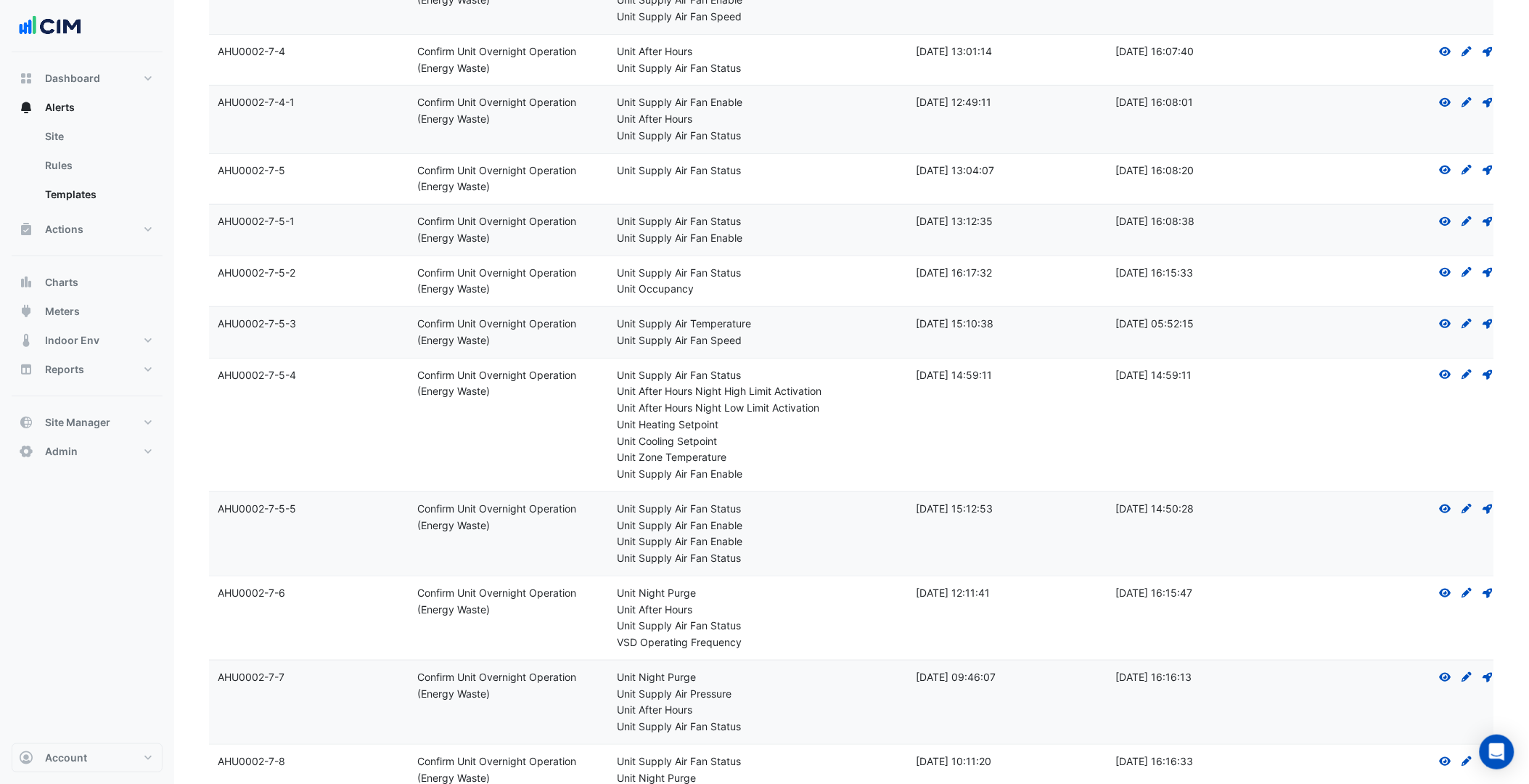
scroll to position [2177, 0]
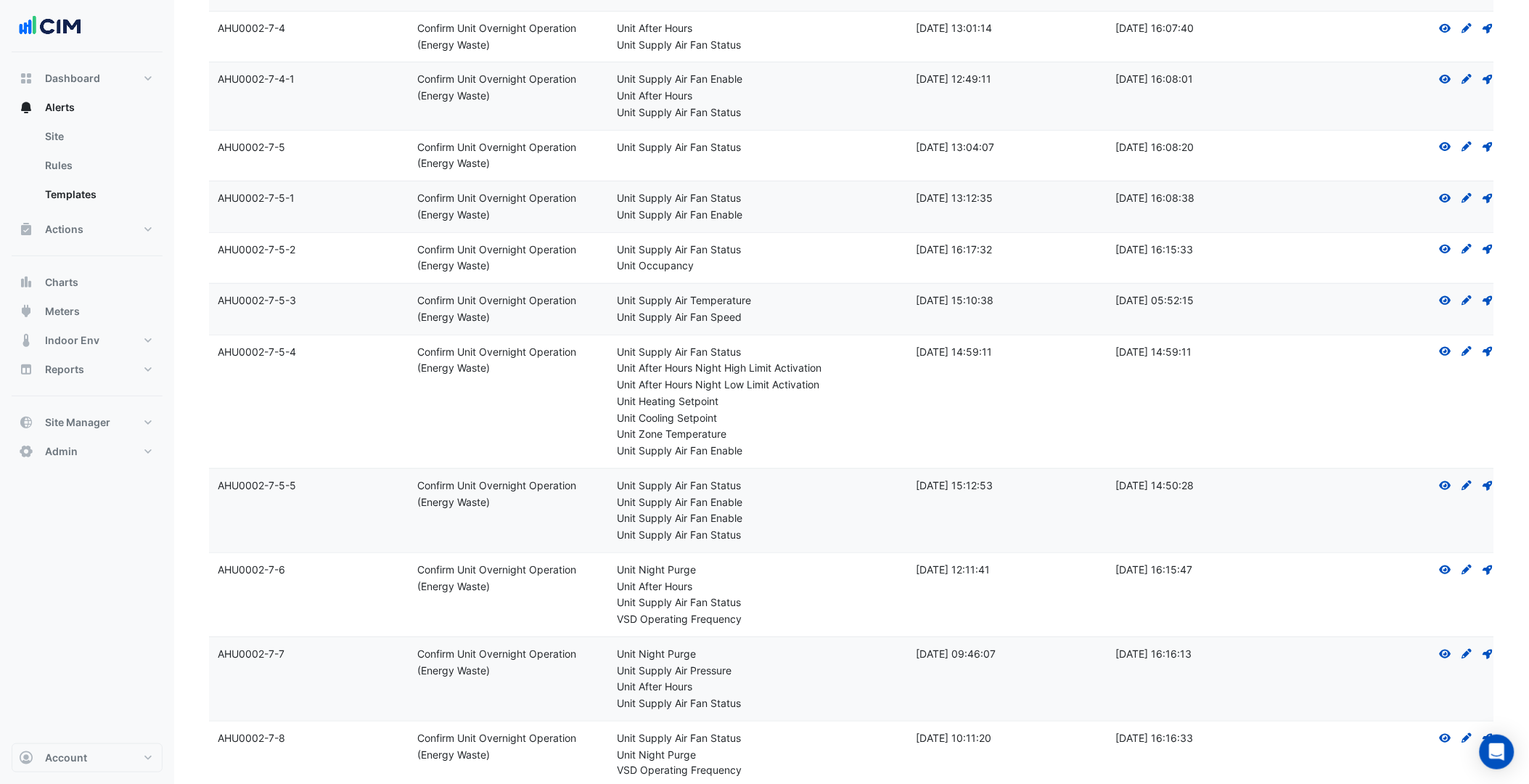
click at [809, 517] on div "Unit Supply Air Fan Enable" at bounding box center [758, 518] width 282 height 16
click at [1444, 483] on icon at bounding box center [1445, 485] width 12 height 9
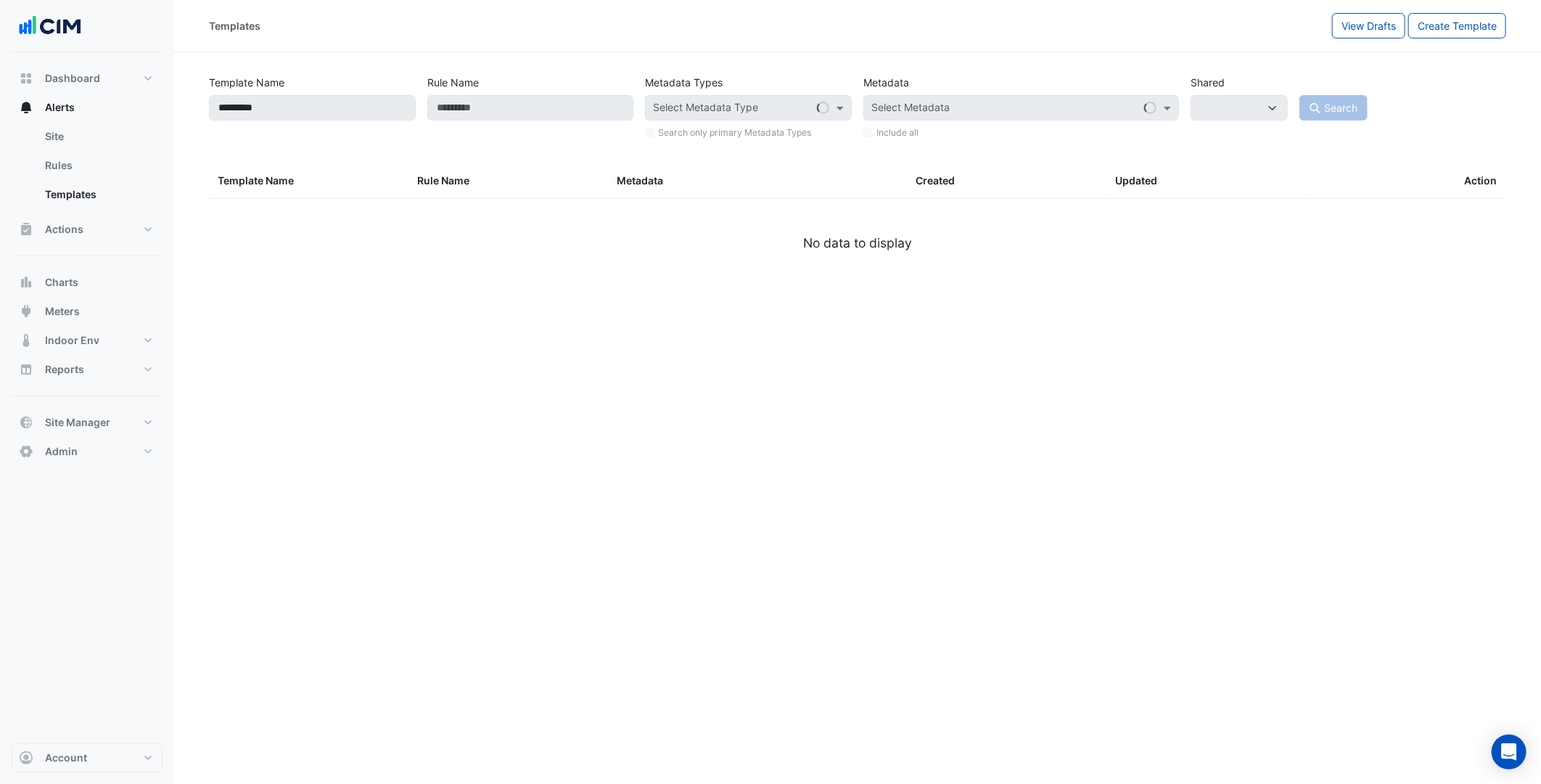
select select
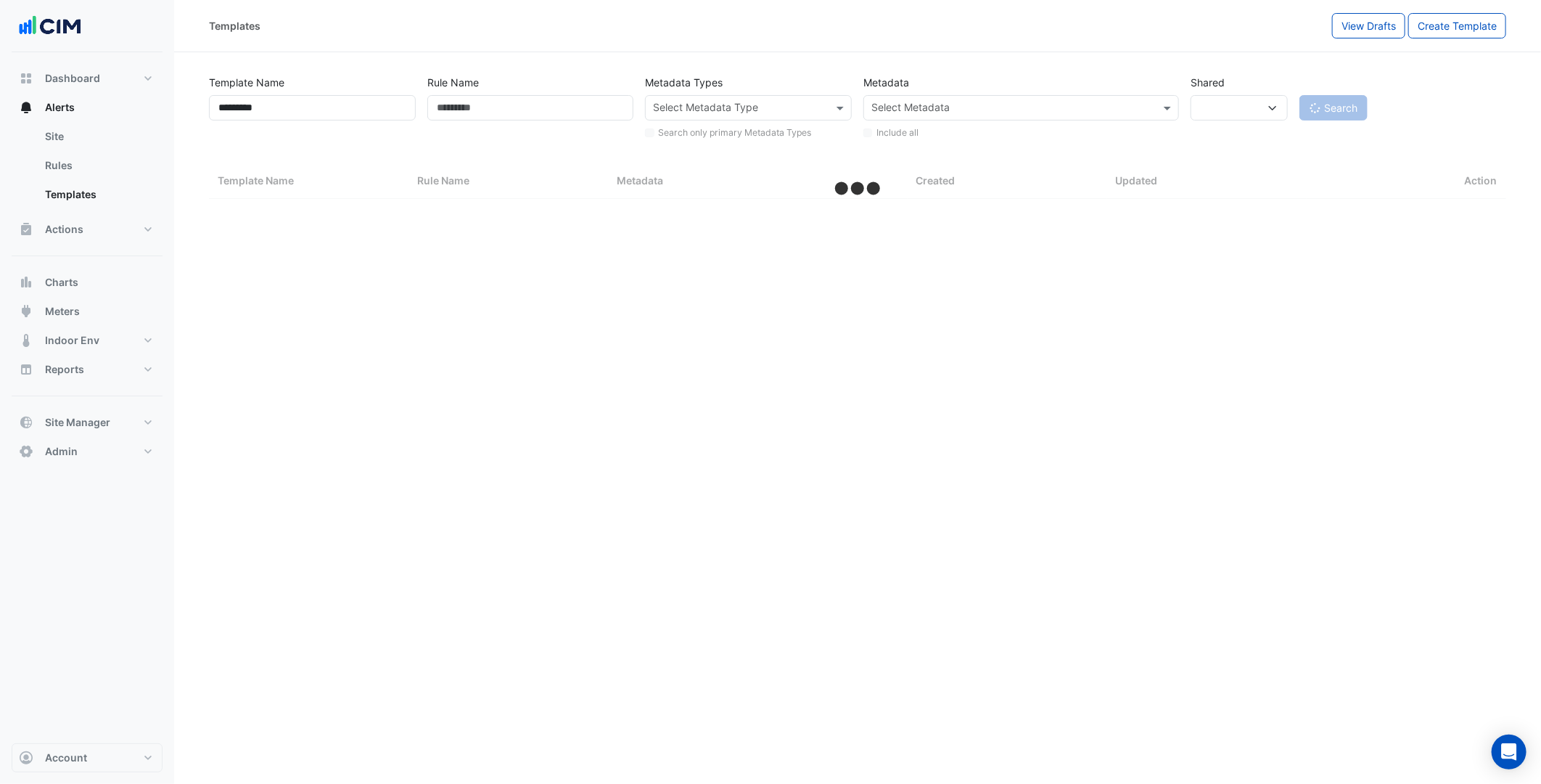
select select "***"
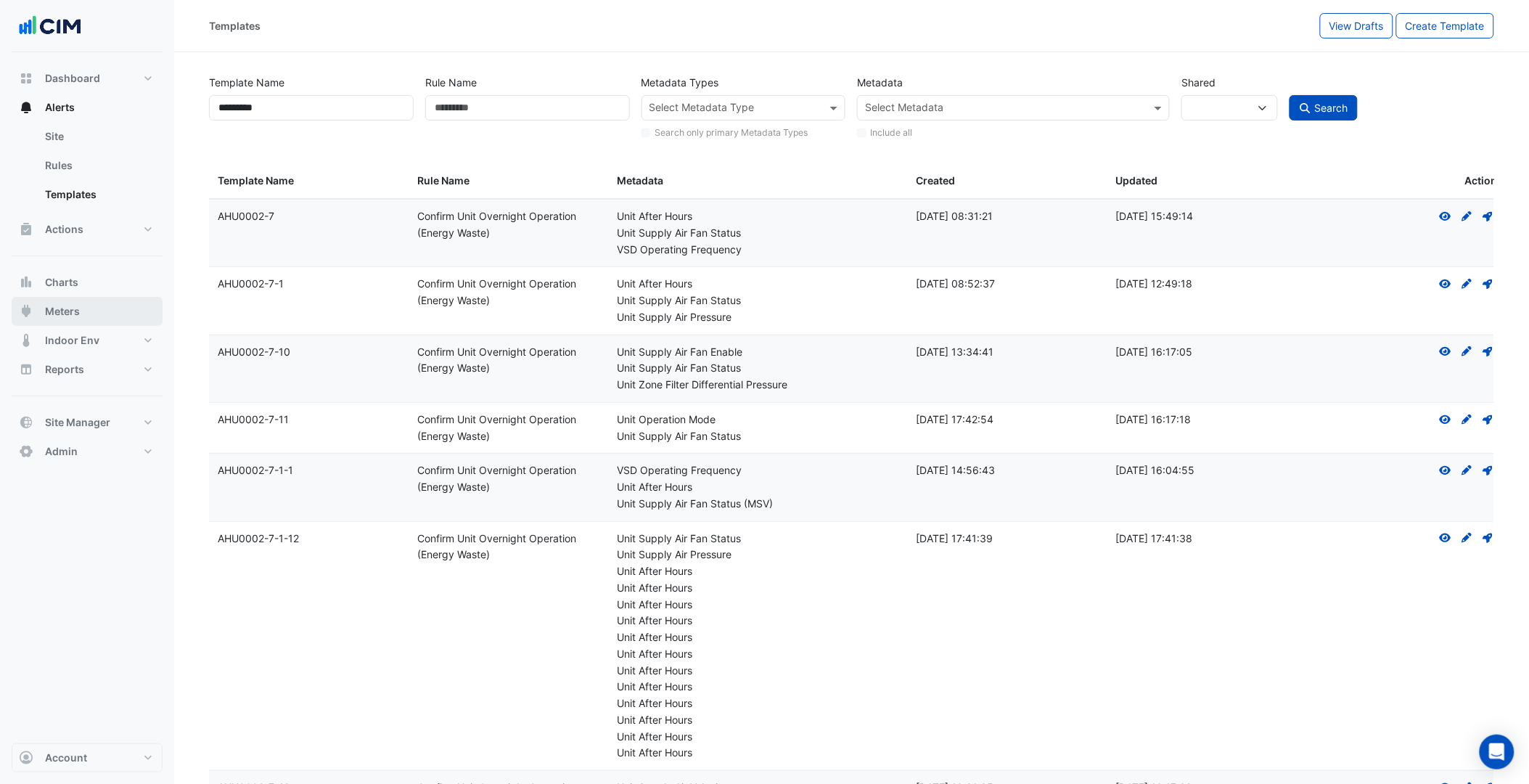
click at [44, 307] on button "Meters" at bounding box center [87, 311] width 151 height 29
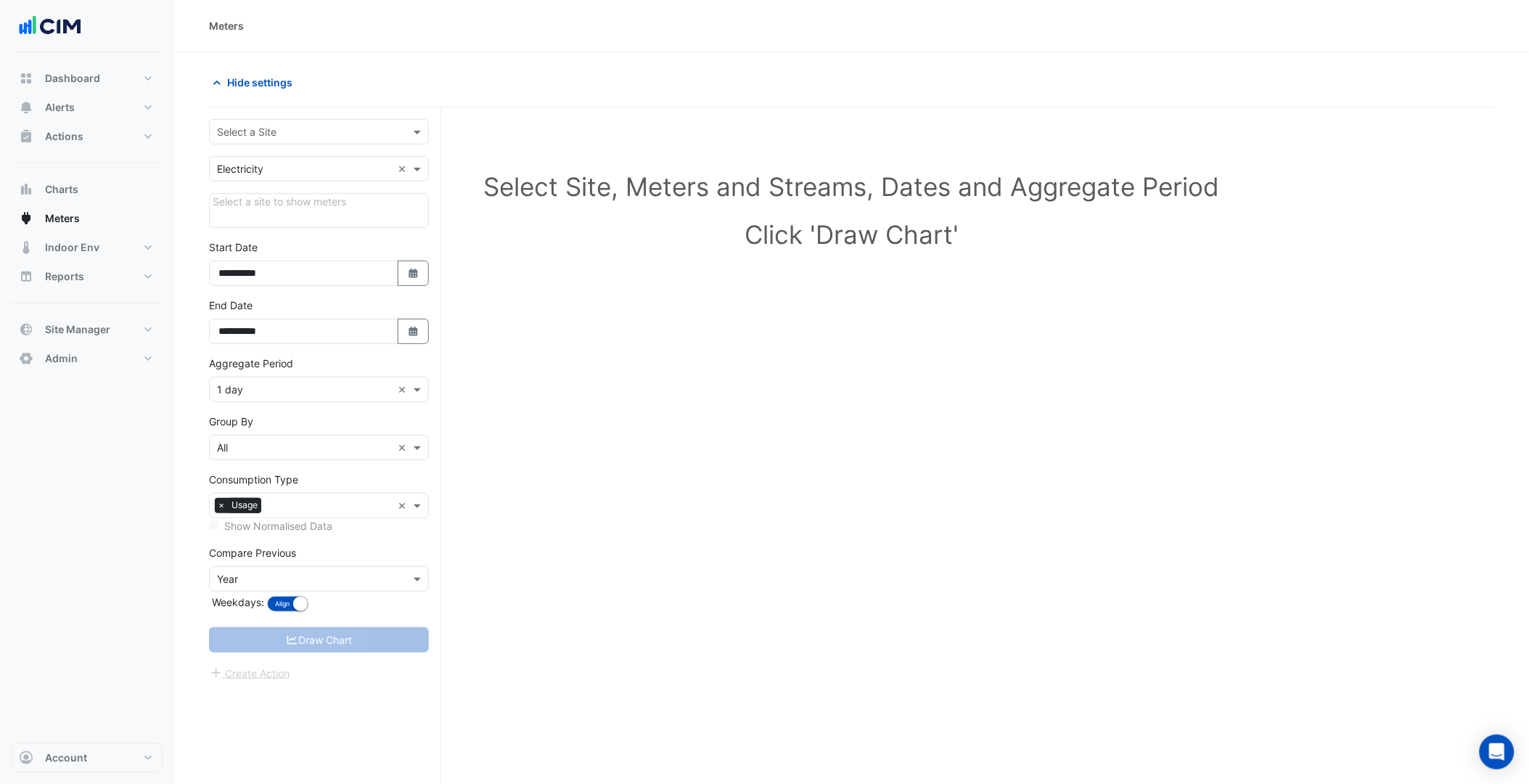
click at [295, 135] on input "text" at bounding box center [304, 132] width 175 height 15
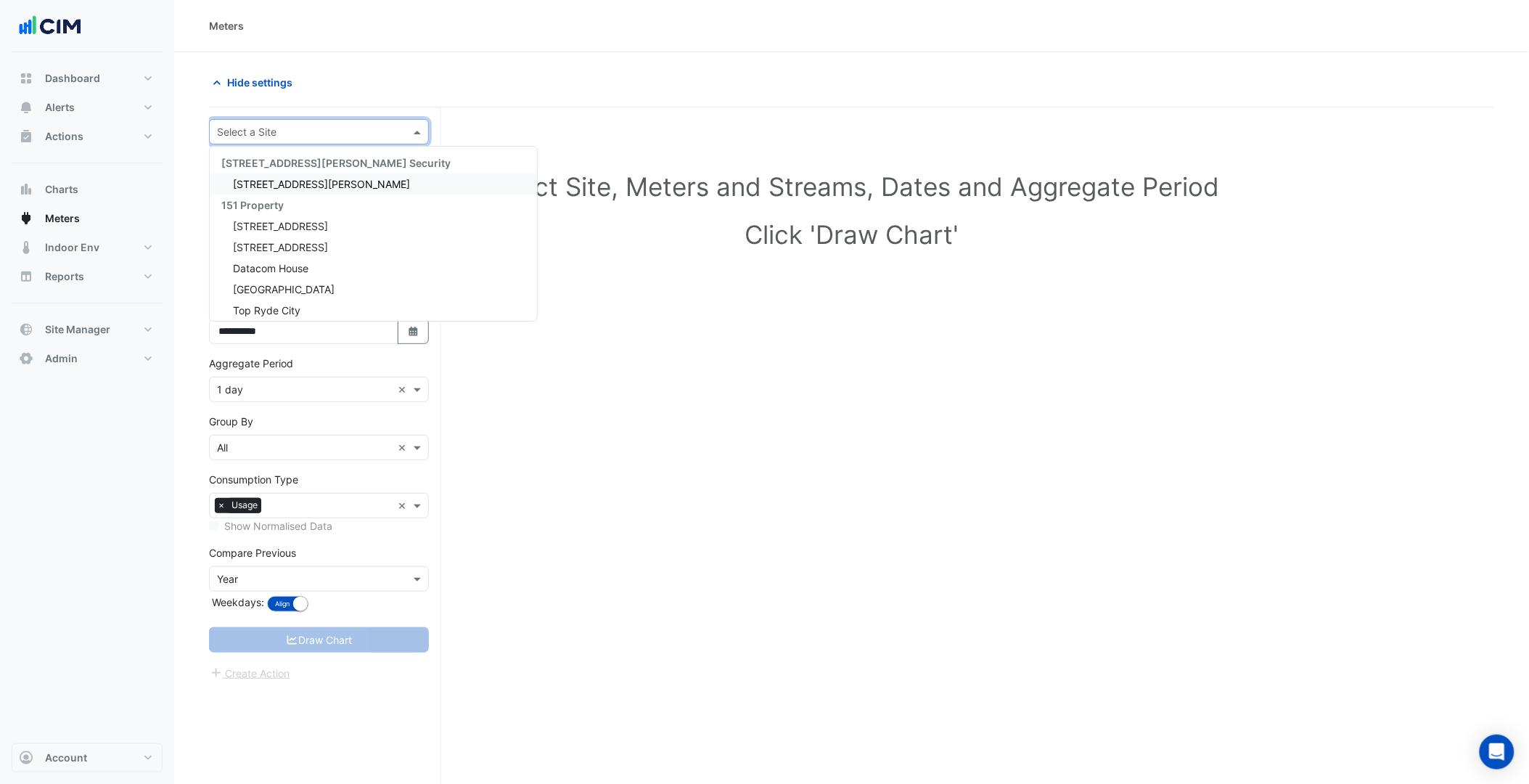
click at [263, 122] on div "Select a Site" at bounding box center [319, 132] width 220 height 25
click at [82, 106] on button "Alerts" at bounding box center [87, 107] width 151 height 29
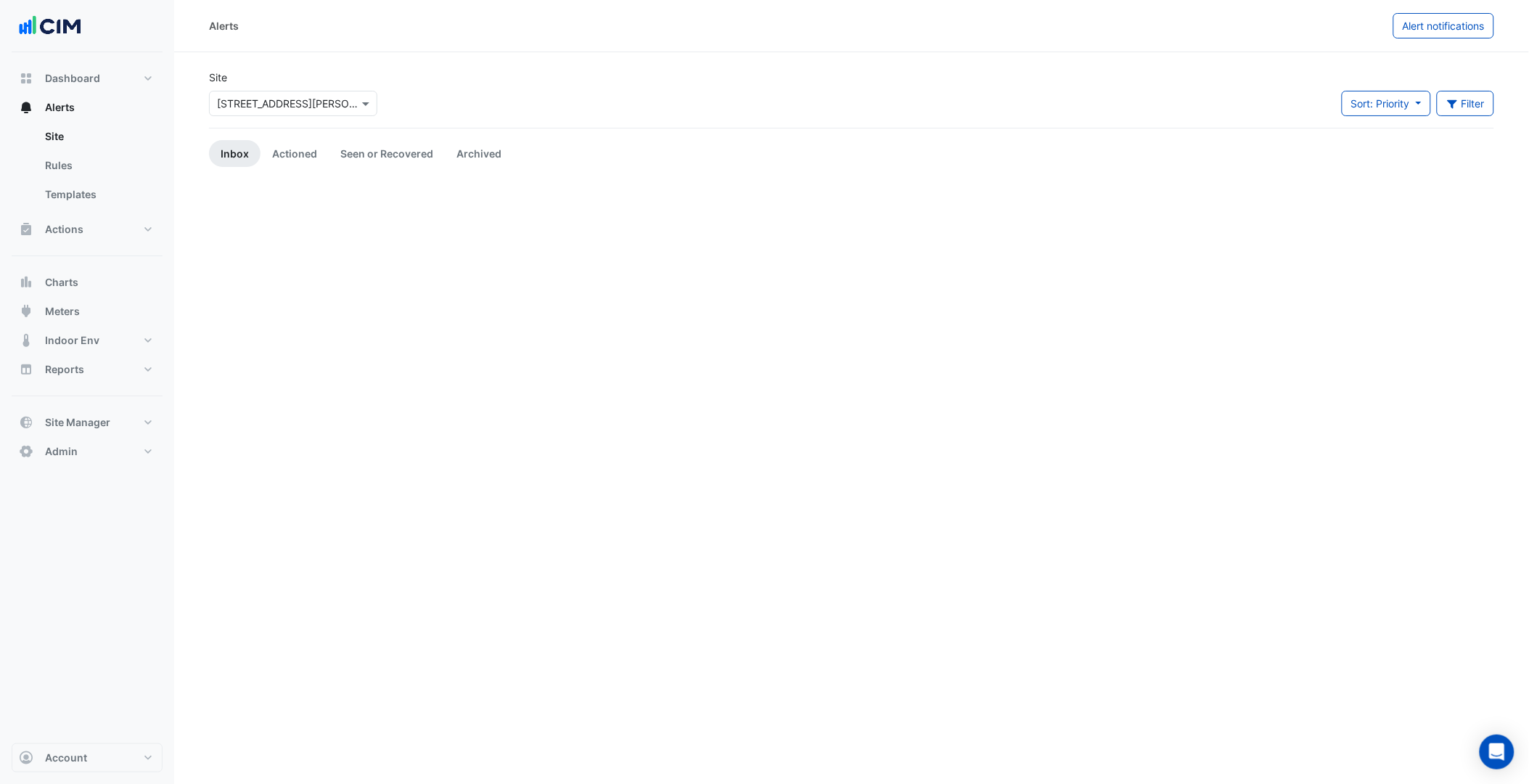
click at [287, 103] on input "text" at bounding box center [279, 103] width 123 height 15
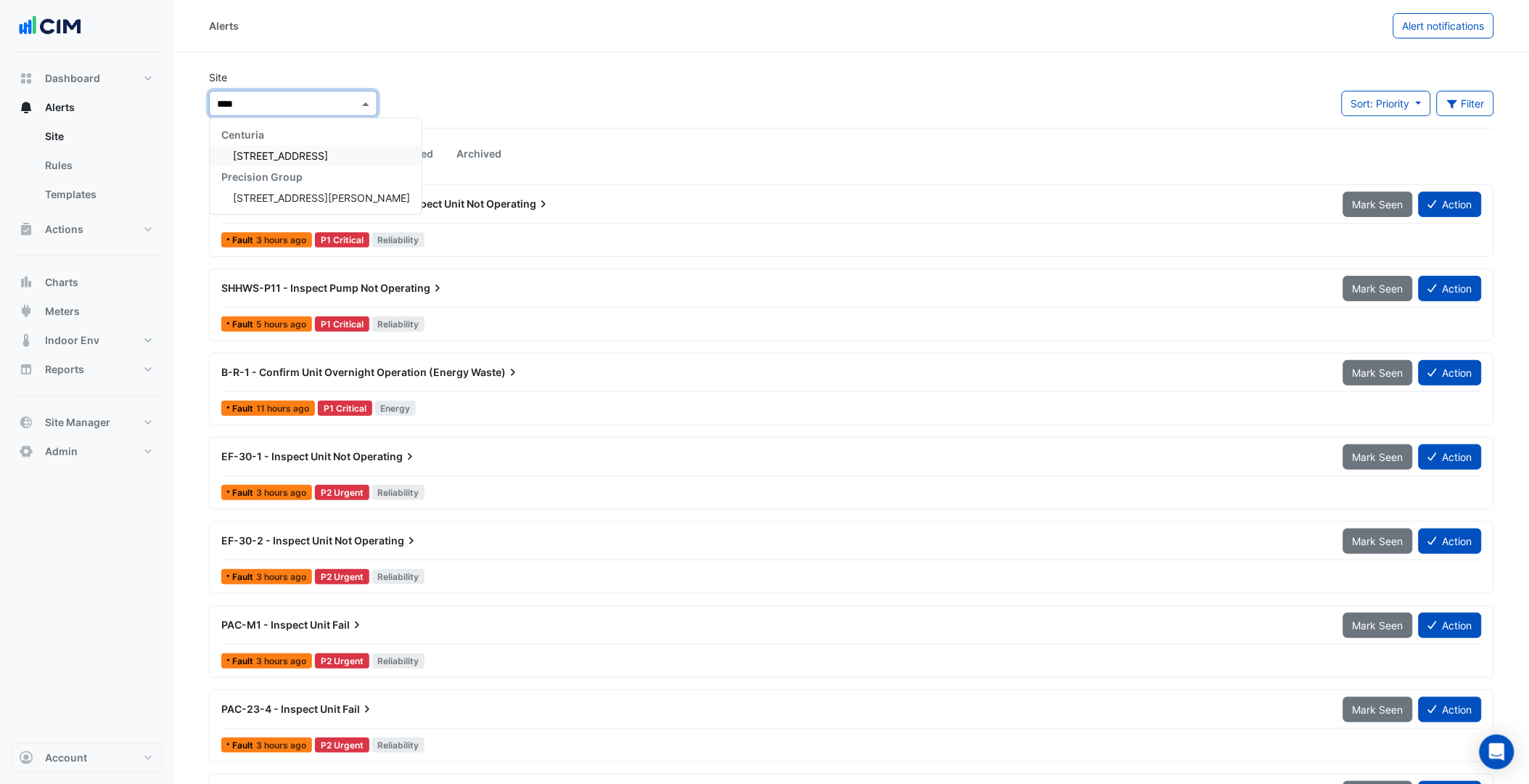
type input "*****"
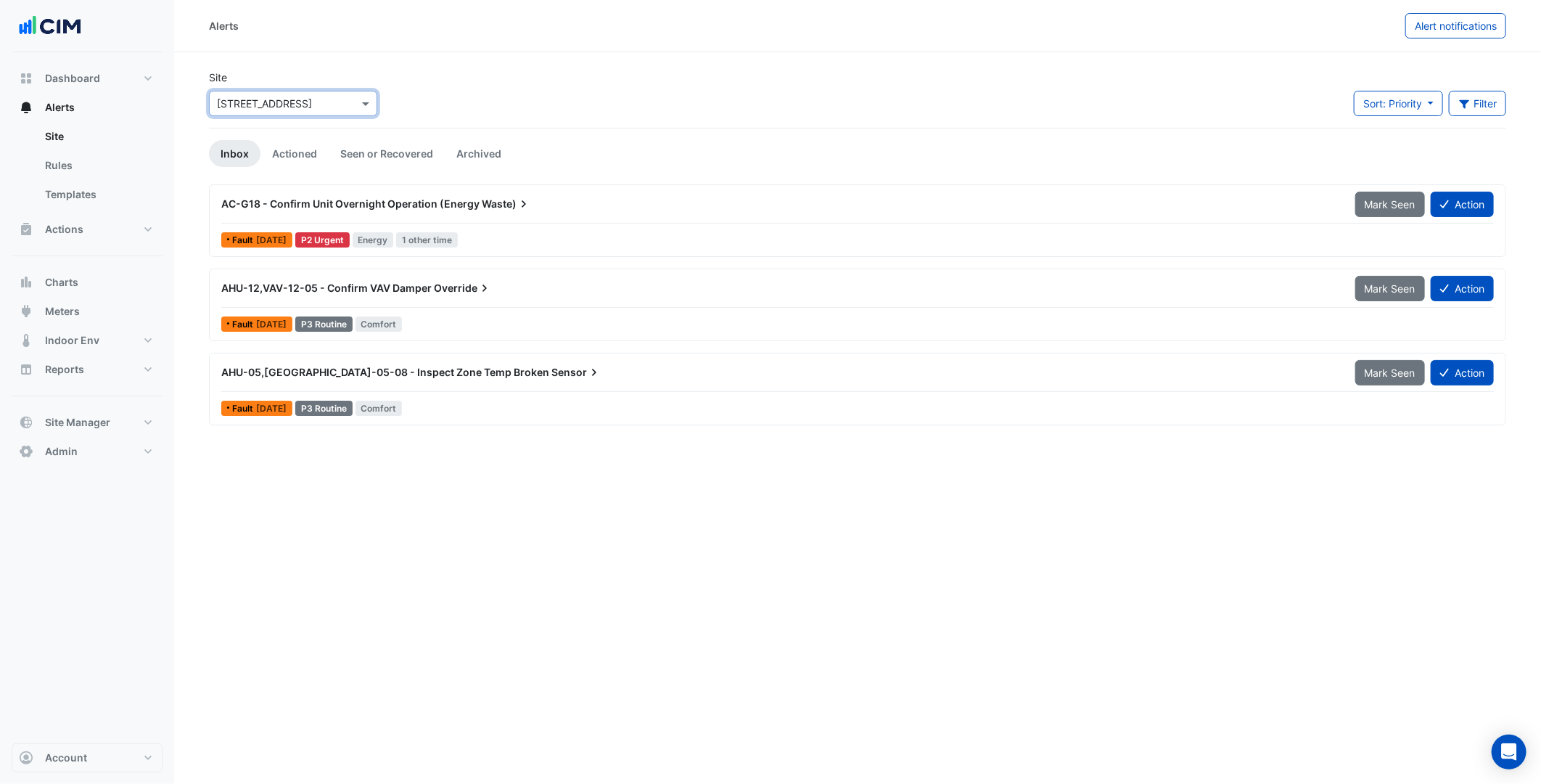
drag, startPoint x: 722, startPoint y: 560, endPoint x: 713, endPoint y: 554, distance: 10.8
click at [723, 560] on div "Alerts Alert notifications Site × 144 Stirling Street Sort: Priority Priority U…" at bounding box center [858, 392] width 1367 height 784
click at [125, 313] on button "Meters" at bounding box center [87, 311] width 151 height 29
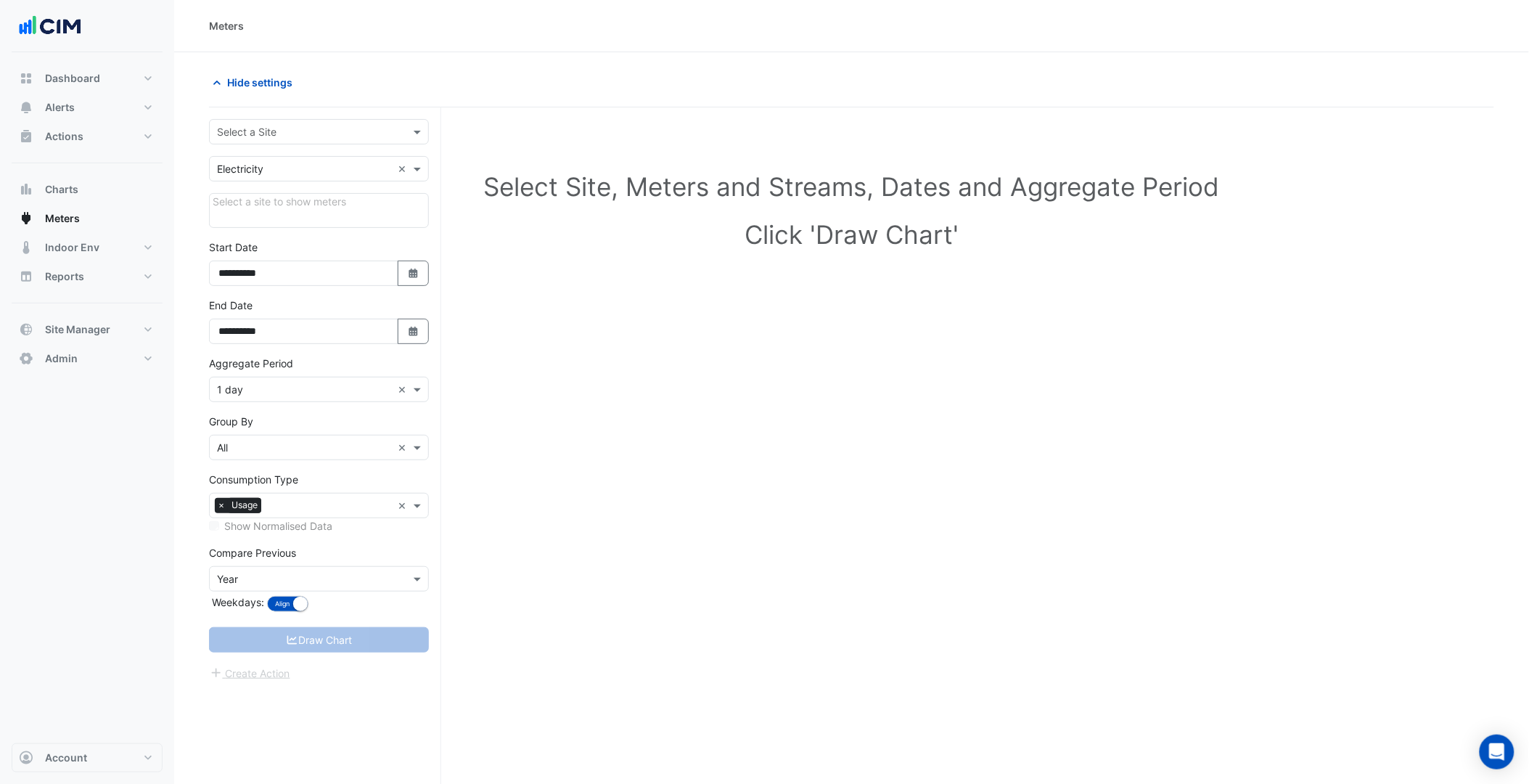
click at [283, 132] on input "text" at bounding box center [304, 132] width 175 height 15
type input "******"
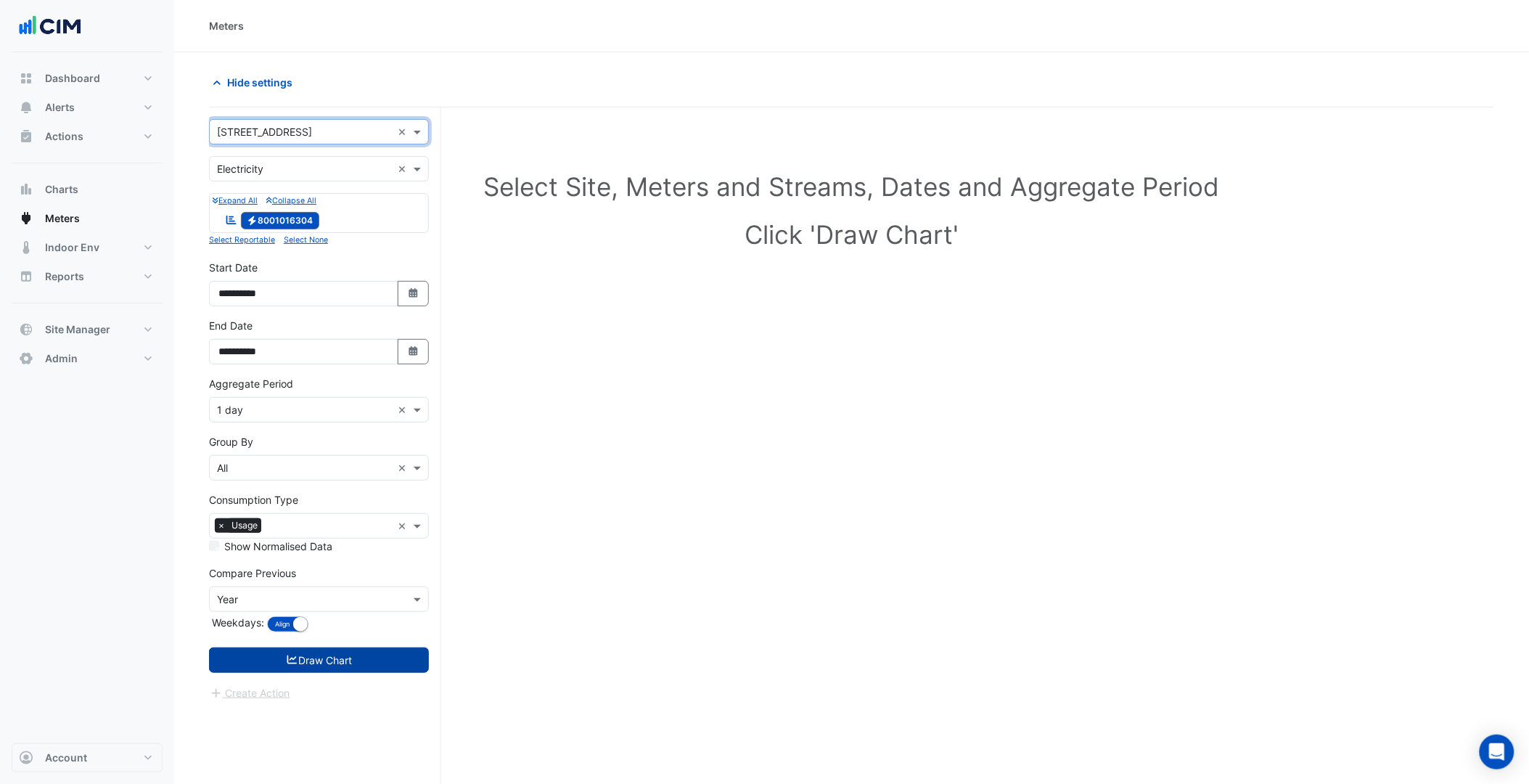
click at [309, 650] on button "Draw Chart" at bounding box center [319, 660] width 220 height 25
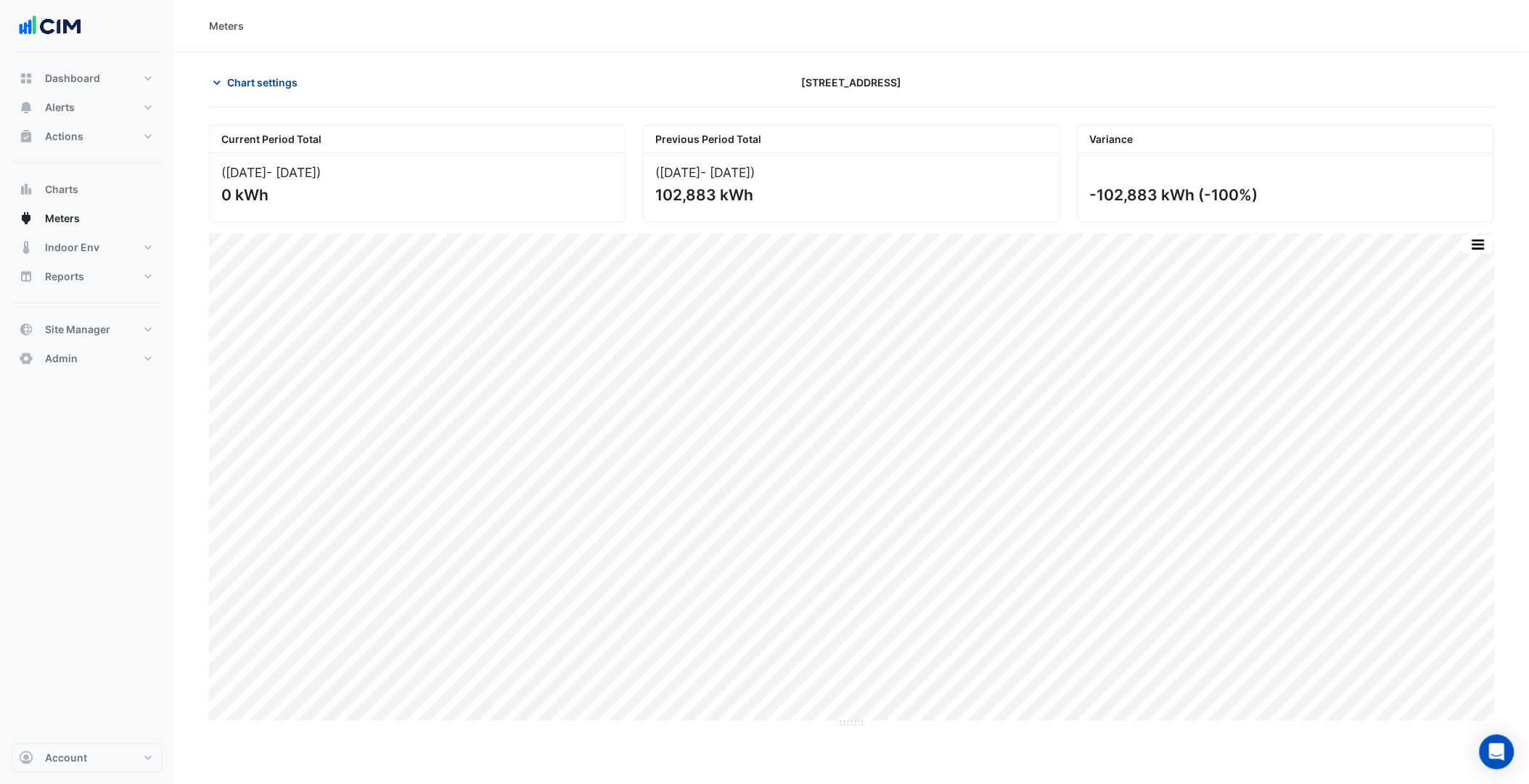
click at [284, 82] on span "Chart settings" at bounding box center [262, 82] width 71 height 15
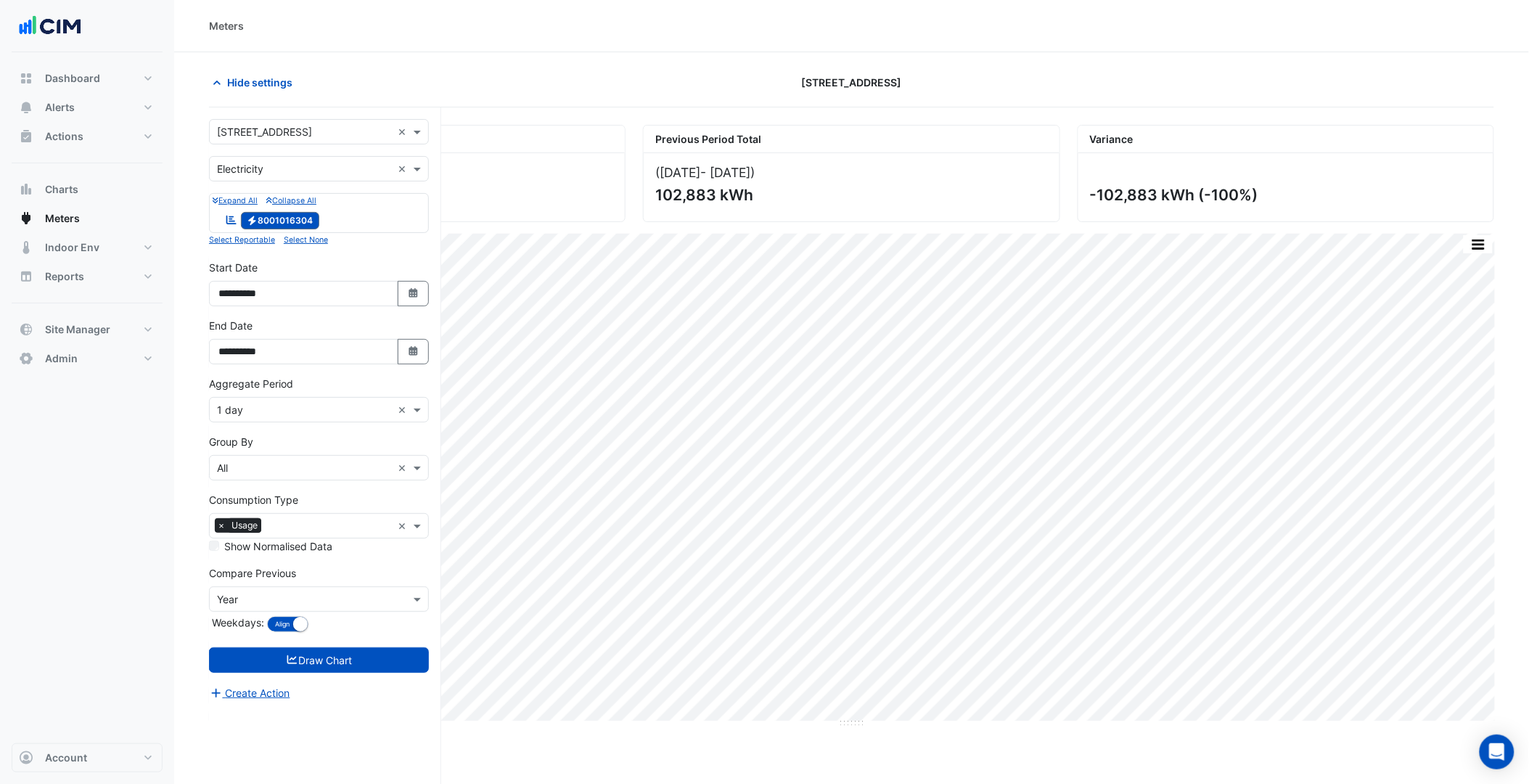
click at [302, 141] on div "× 144 Stirling Street ×" at bounding box center [319, 132] width 220 height 25
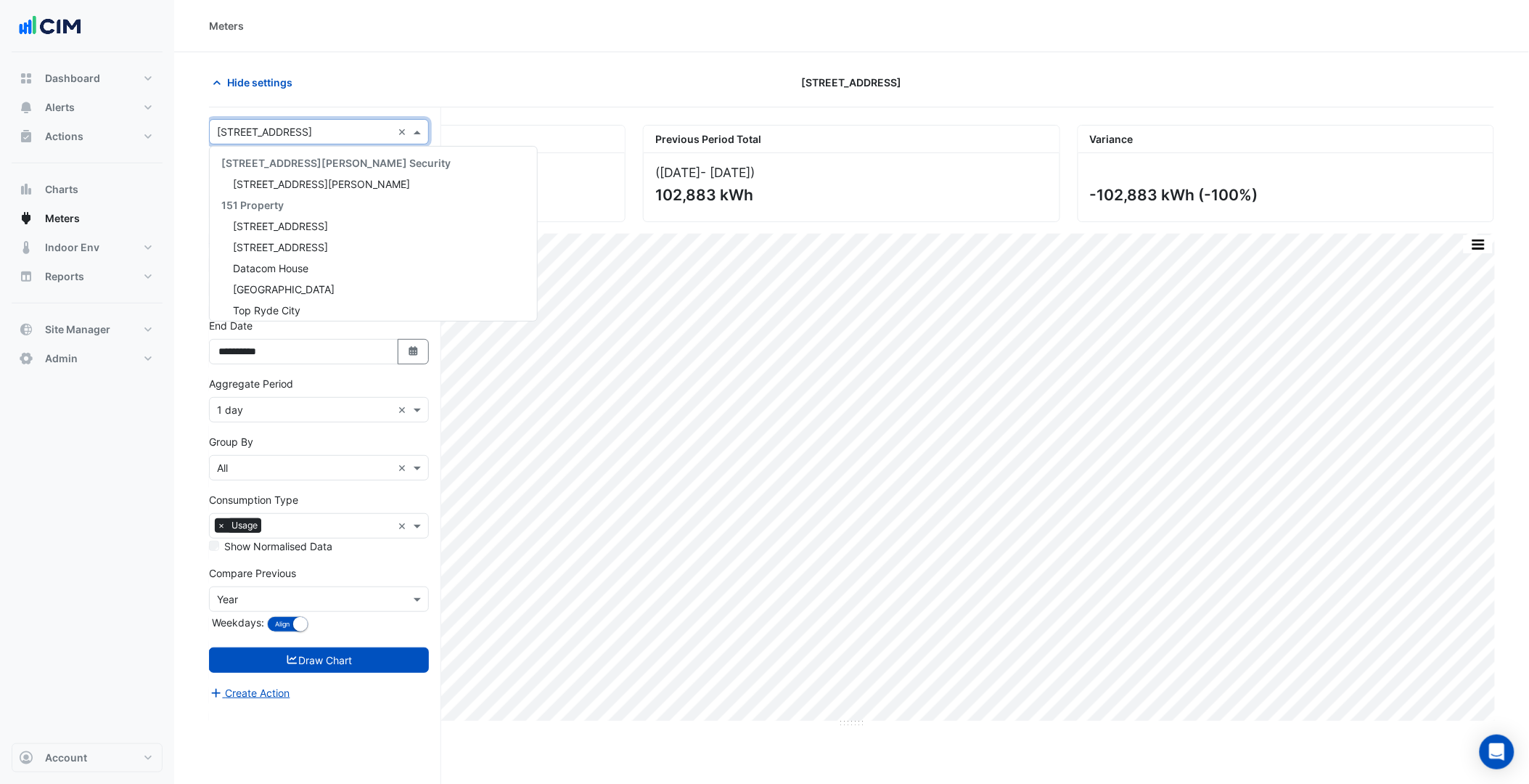
scroll to position [7237, 0]
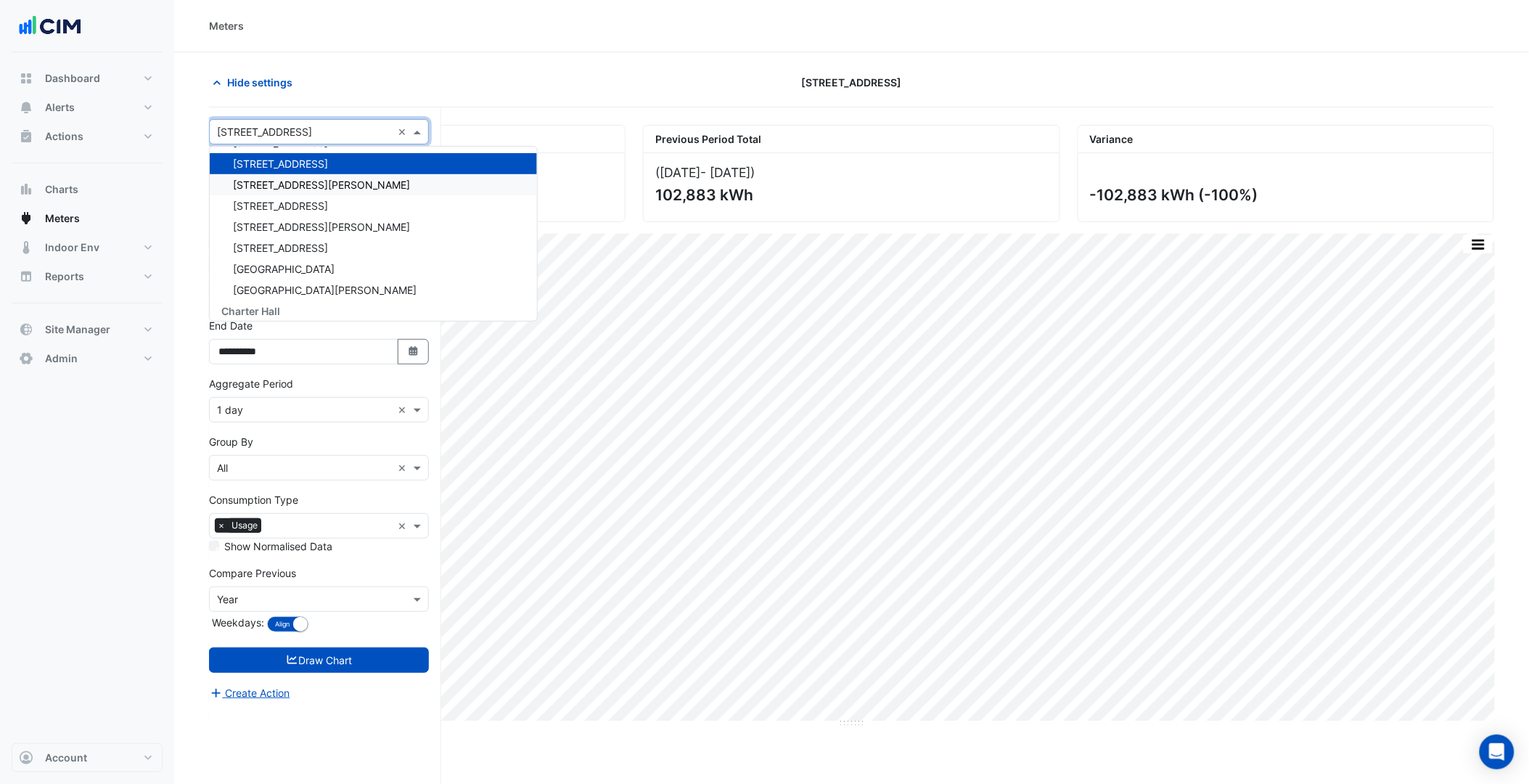
click at [309, 174] on div "15-17 William Street" at bounding box center [373, 184] width 328 height 21
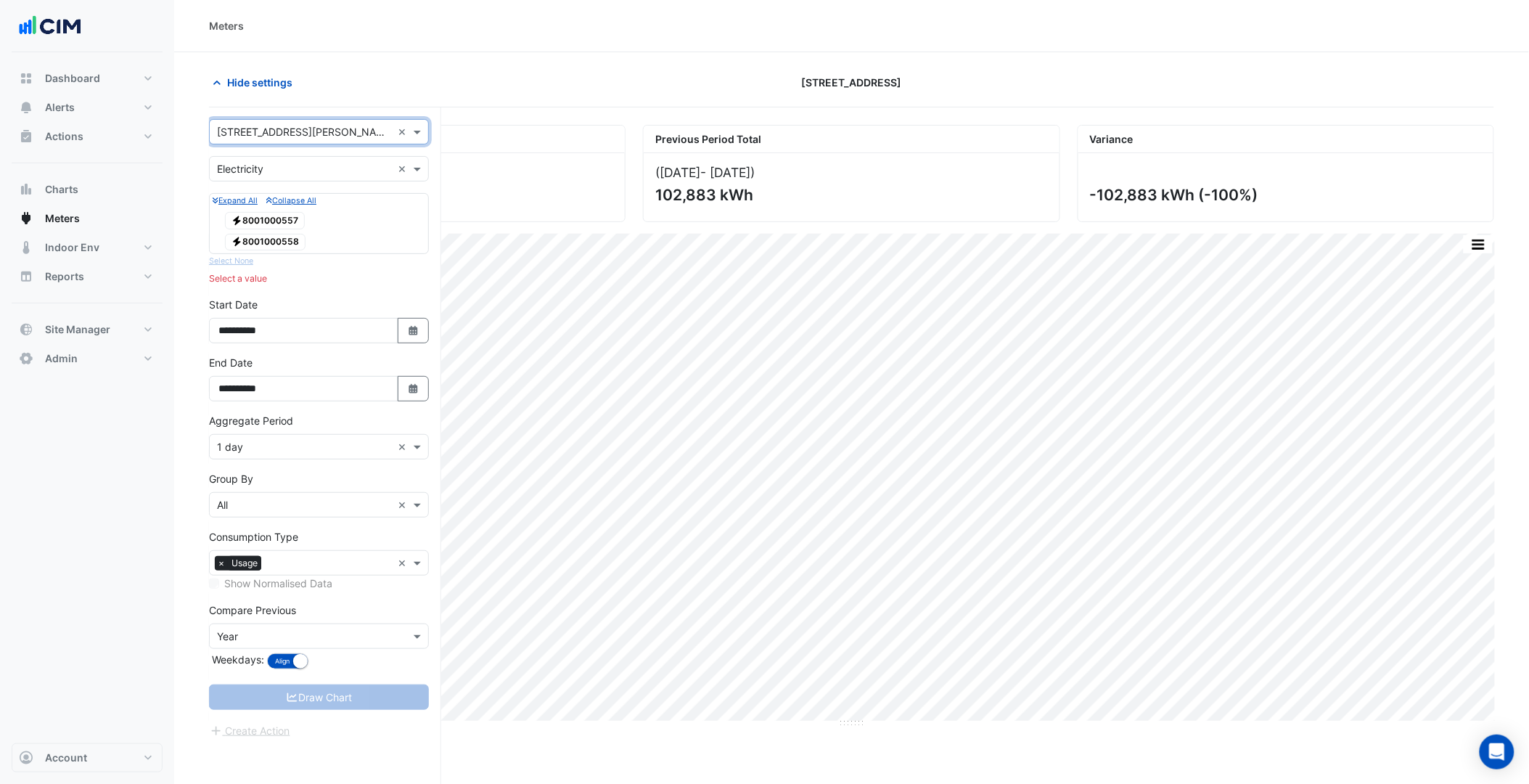
click at [312, 142] on div "× 15-17 William Street ×" at bounding box center [319, 132] width 220 height 25
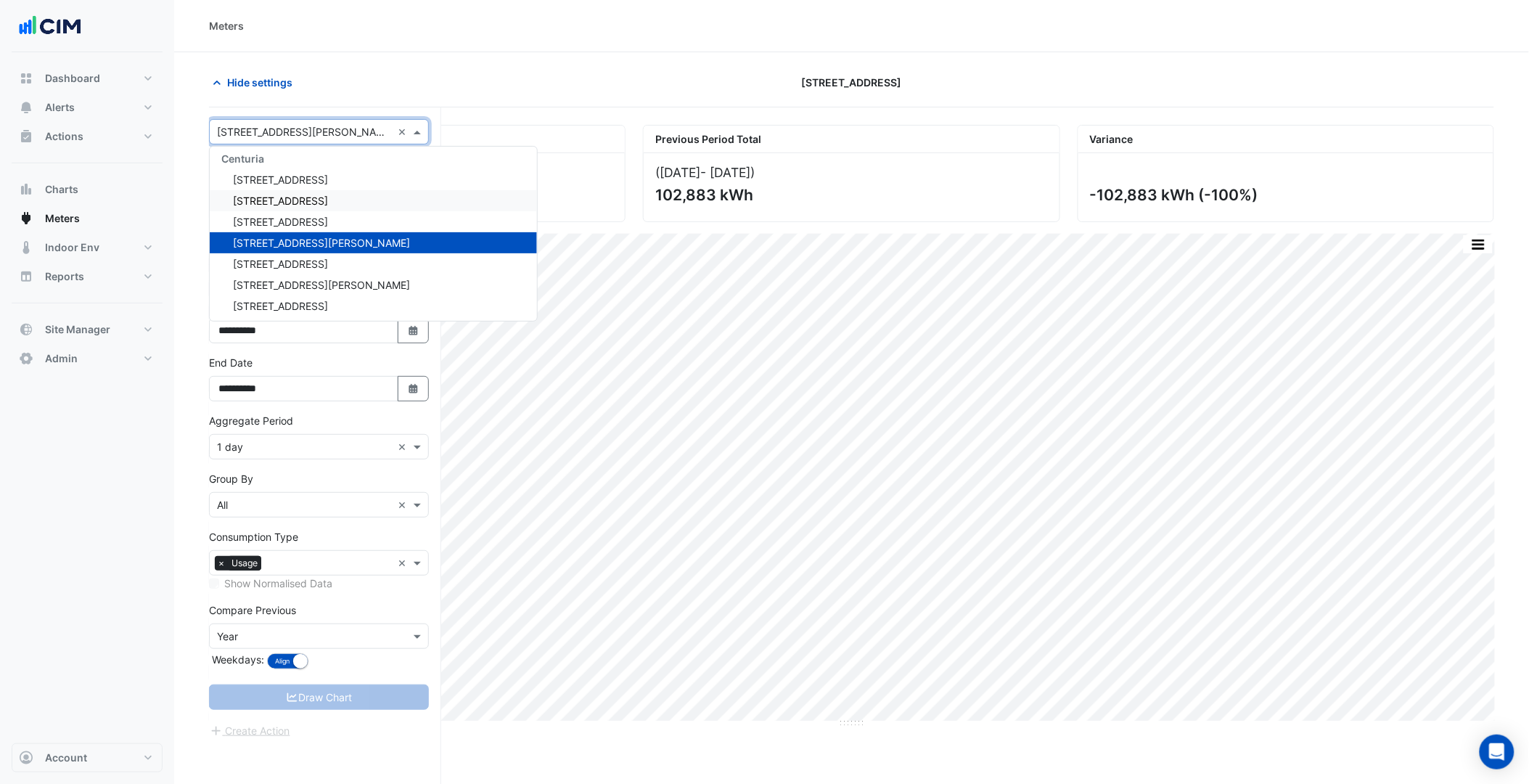
scroll to position [7178, 0]
click at [288, 216] on span "144 Stirling Street" at bounding box center [280, 222] width 95 height 13
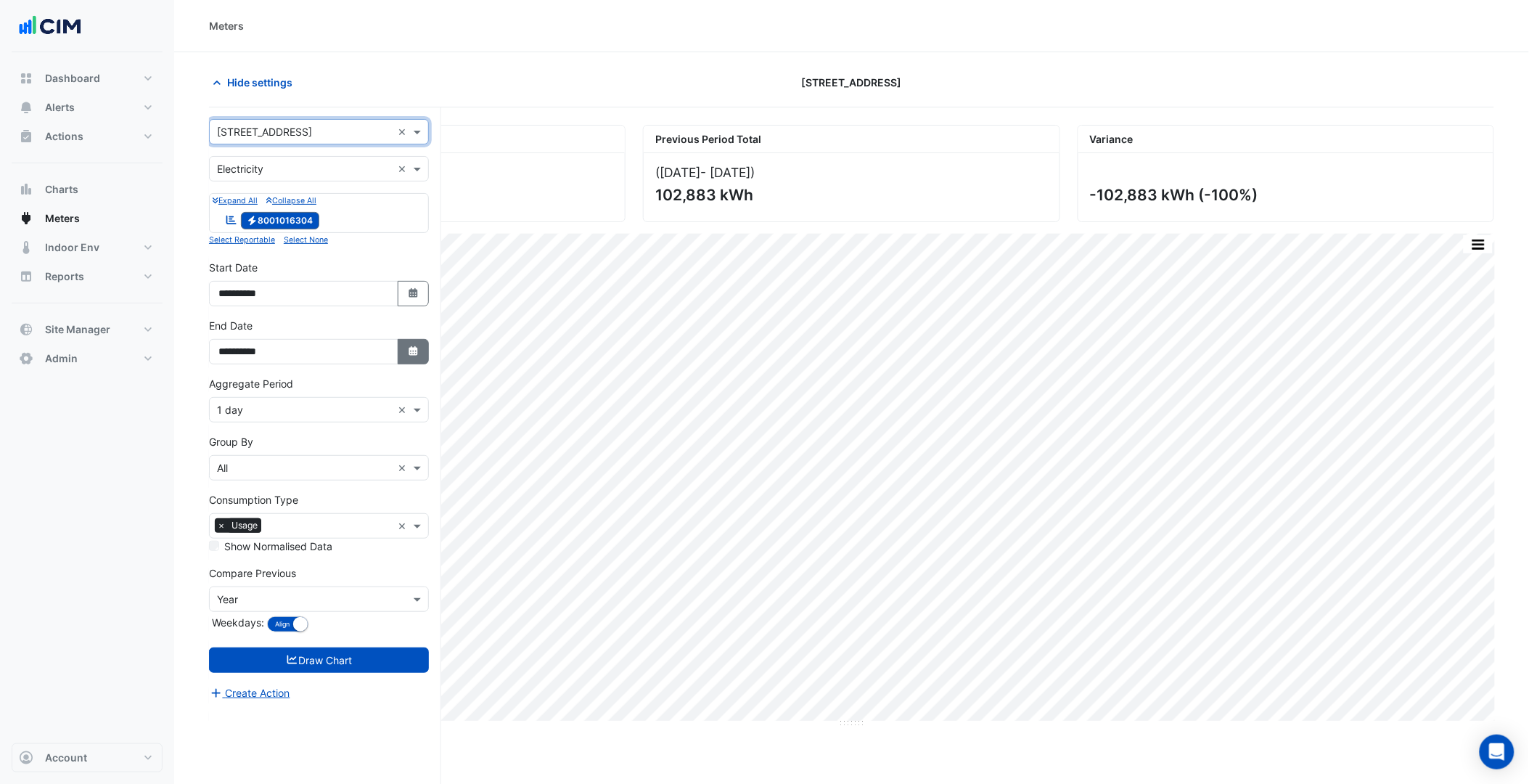
click at [409, 351] on icon "button" at bounding box center [413, 350] width 9 height 9
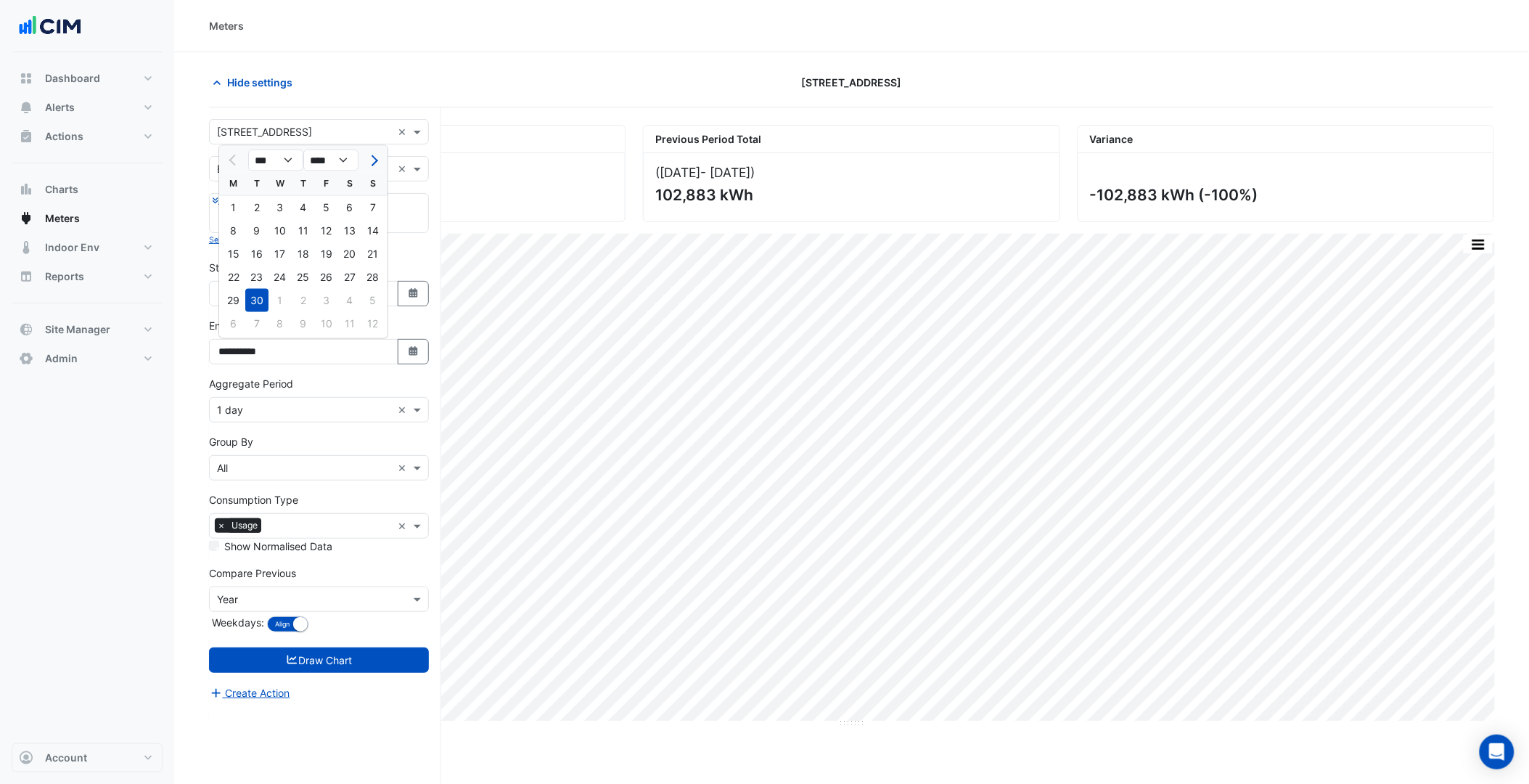
click at [205, 364] on section "Hide settings 144 Stirling Street Current Period Total (01 Sep 25 - 30 Sep 25 )…" at bounding box center [851, 446] width 1355 height 787
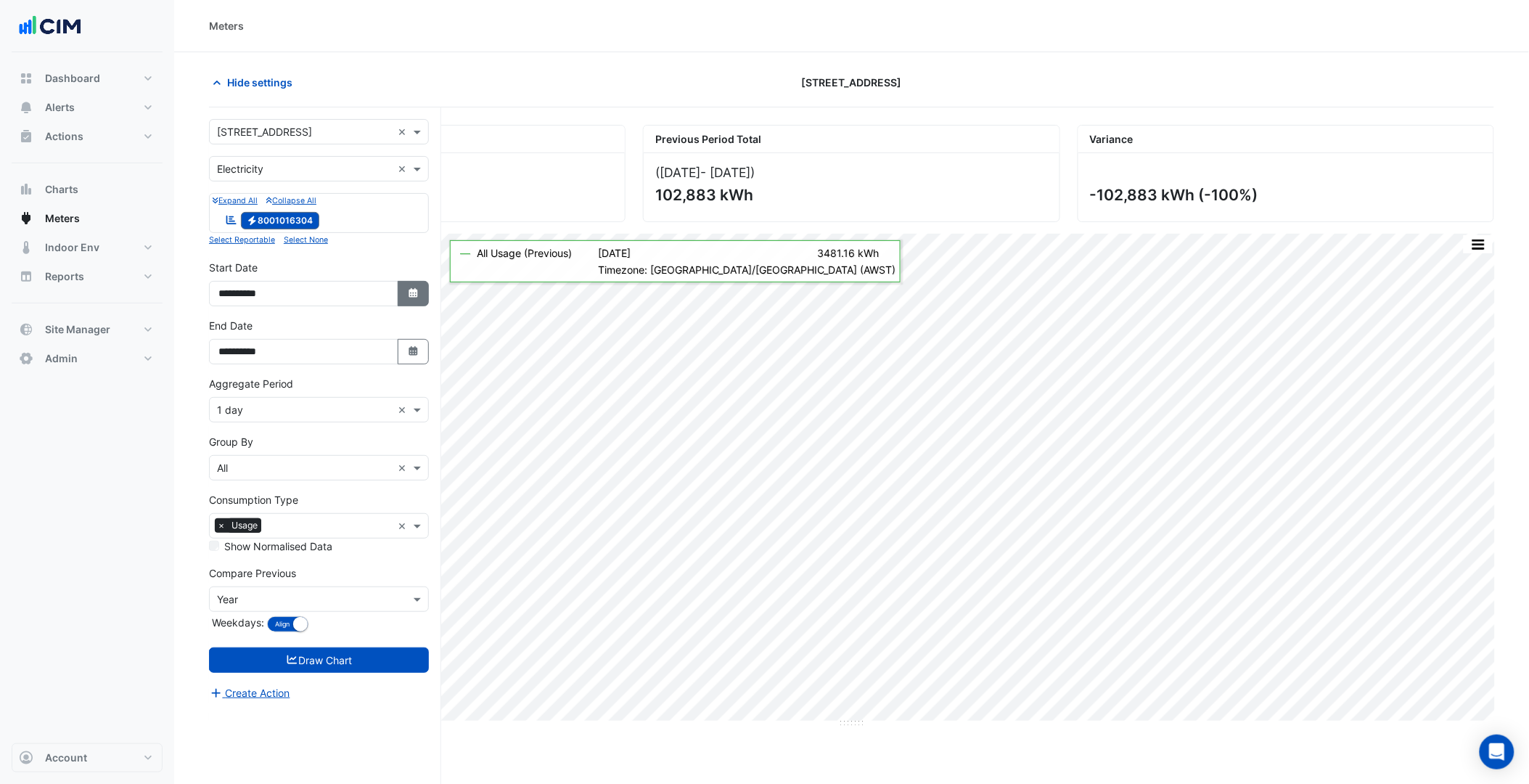
click at [417, 295] on icon "Select Date" at bounding box center [414, 292] width 13 height 10
select select "*"
select select "****"
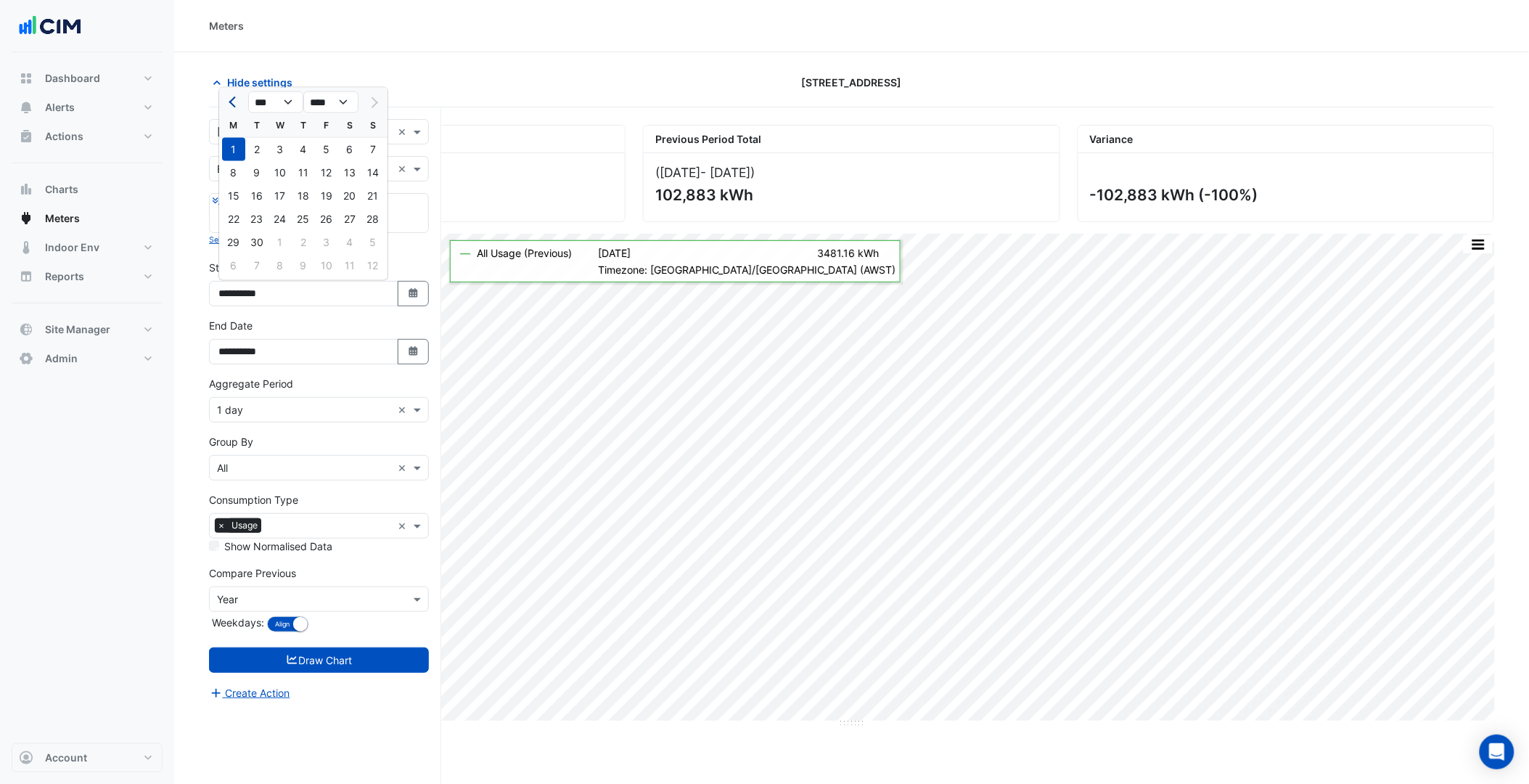
click at [228, 103] on button "Previous month" at bounding box center [233, 103] width 17 height 24
select select "*"
click at [329, 153] on div "1" at bounding box center [327, 150] width 24 height 24
type input "**********"
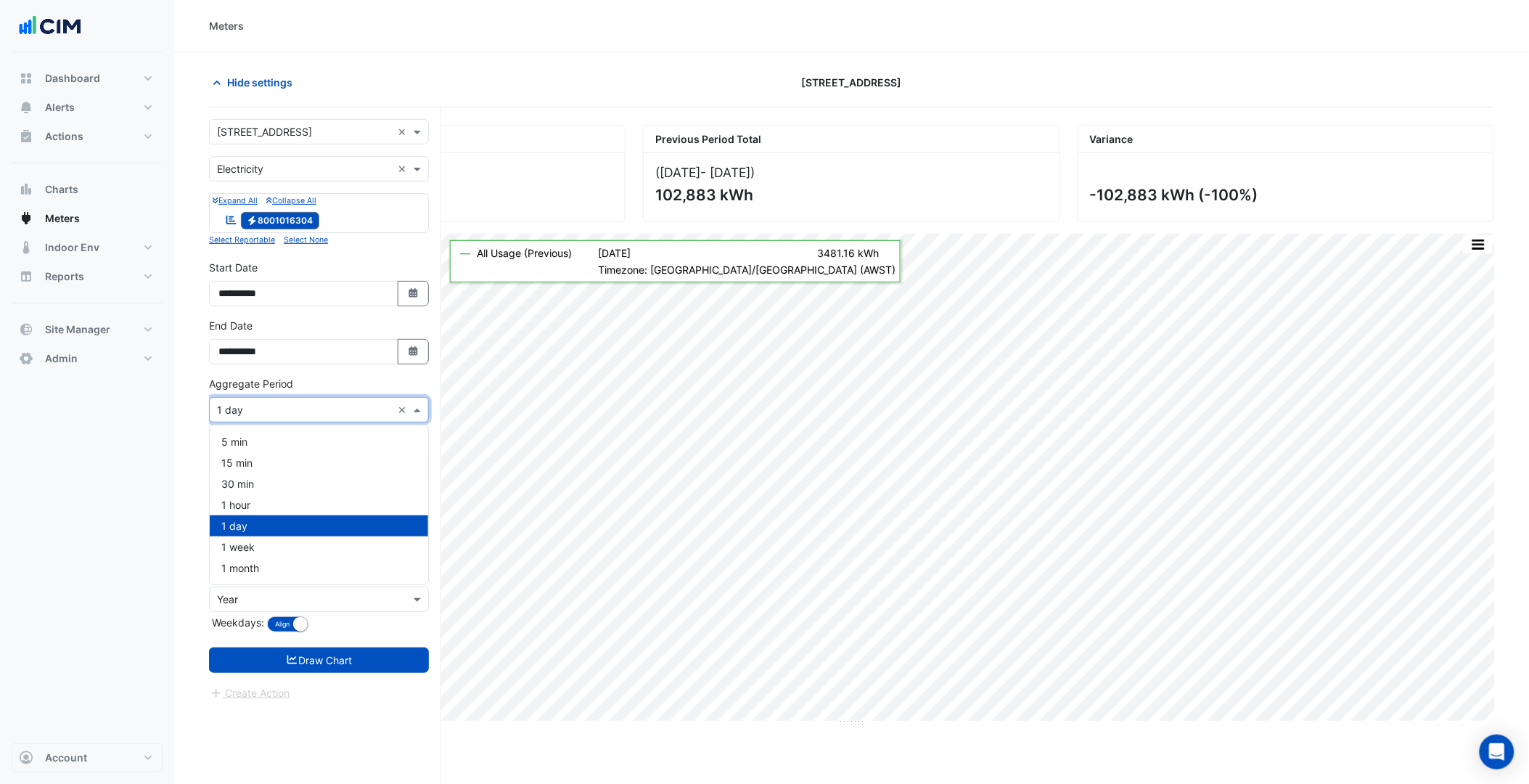
click at [294, 408] on input "text" at bounding box center [304, 410] width 175 height 15
click at [251, 491] on div "30 min" at bounding box center [319, 483] width 219 height 21
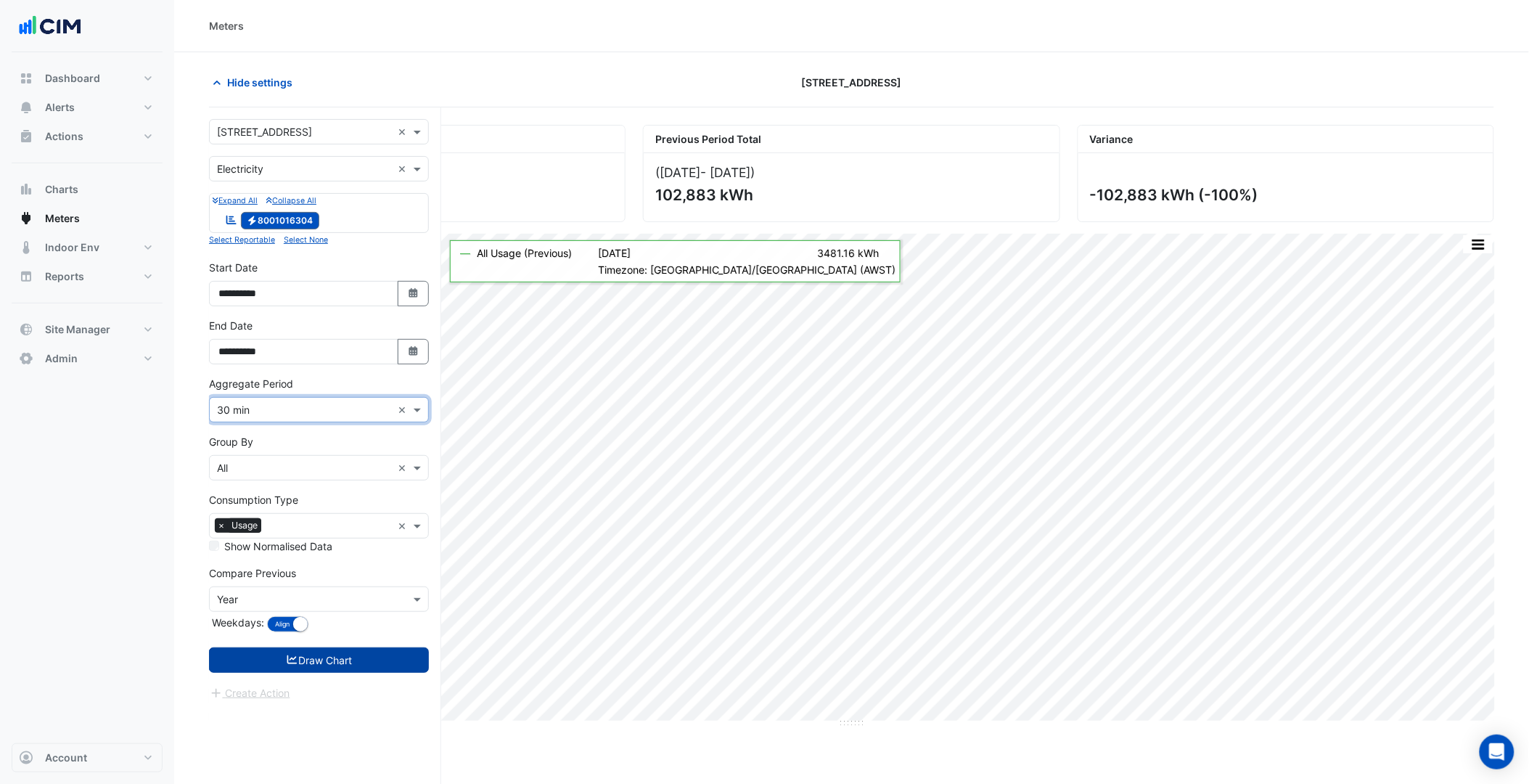
click at [307, 649] on button "Draw Chart" at bounding box center [319, 660] width 220 height 25
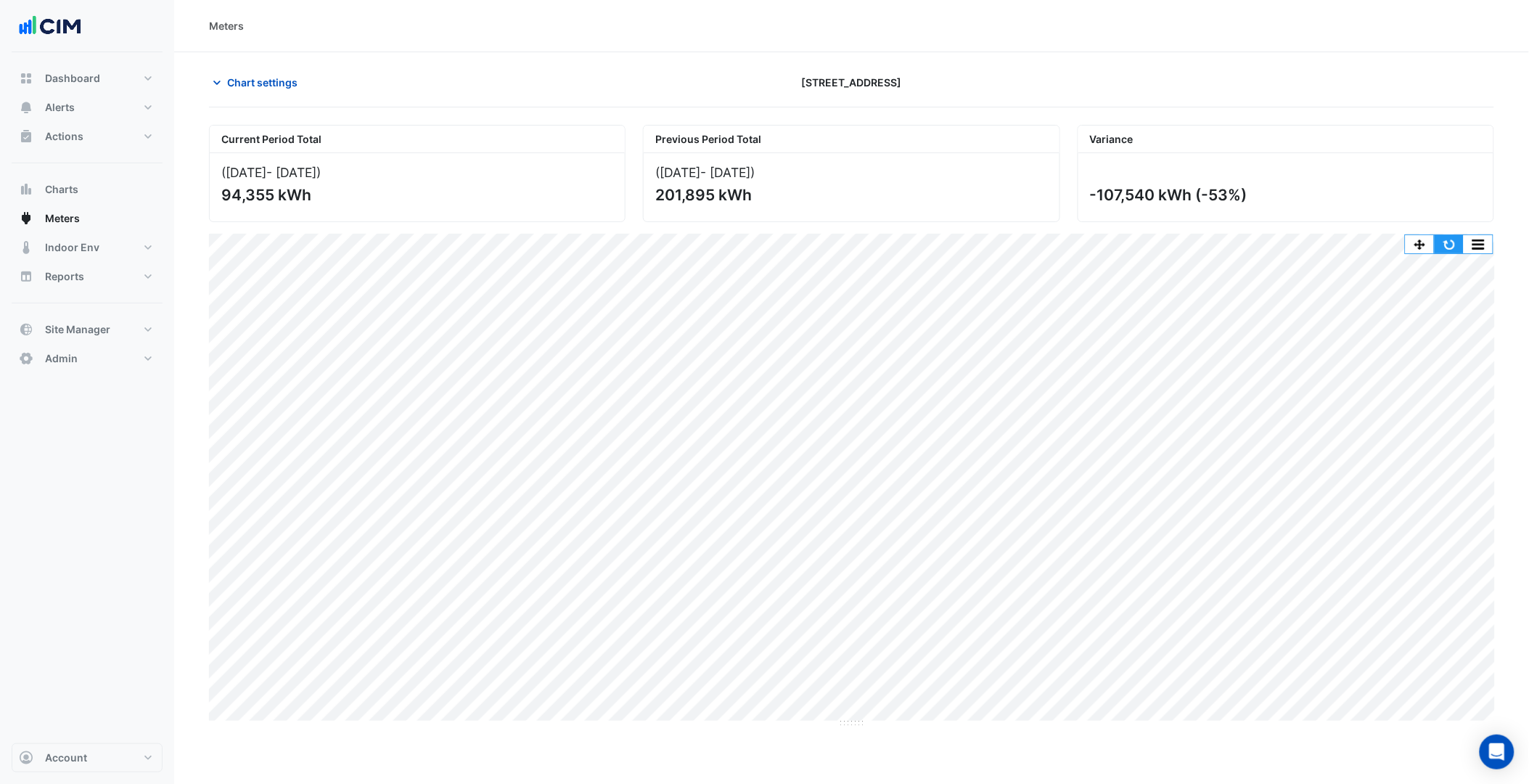
click at [1445, 247] on button "button" at bounding box center [1449, 244] width 29 height 18
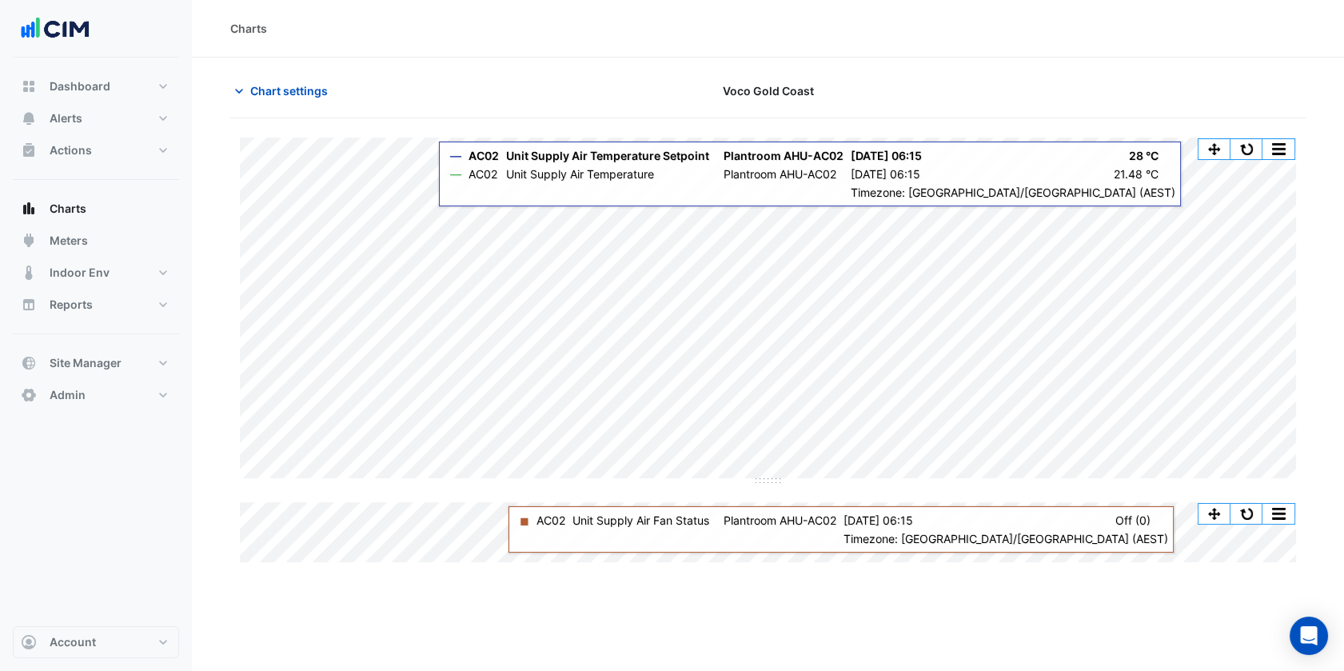
scroll to position [0, 7]
